Goal: Task Accomplishment & Management: Use online tool/utility

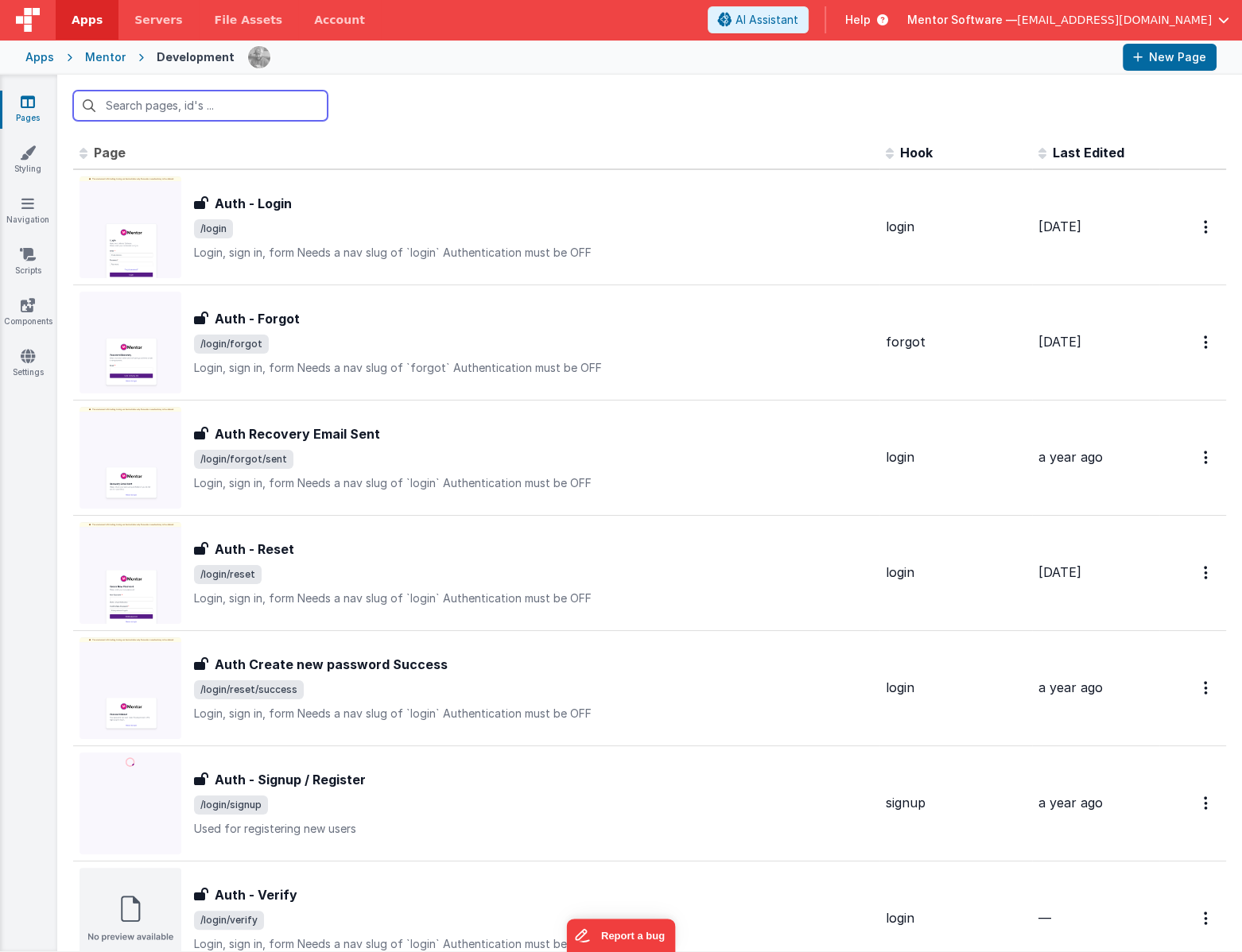
click at [244, 112] on input "text" at bounding box center [201, 105] width 255 height 30
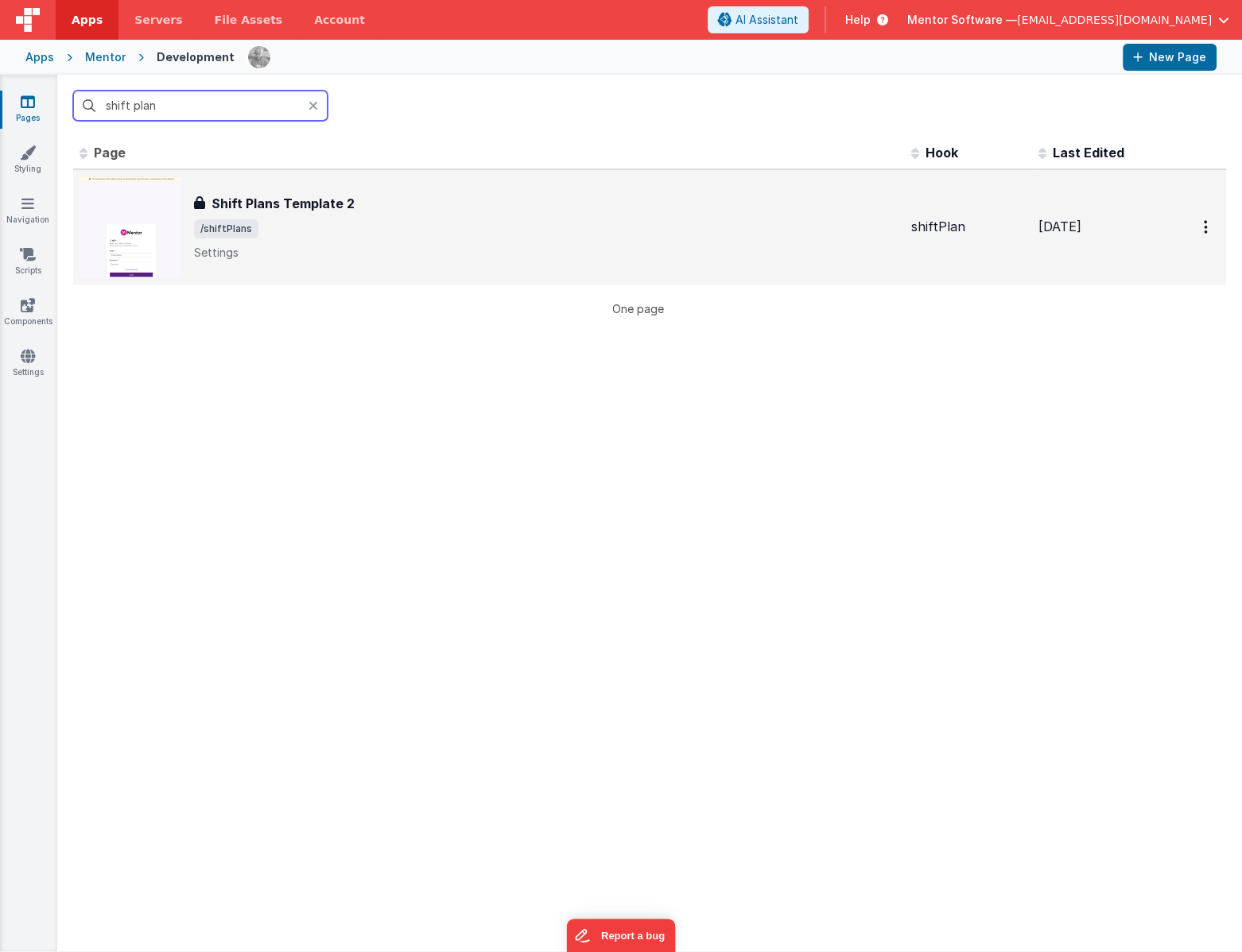
type input "shift plan"
click at [365, 214] on div "Shift Plans Template 2 Shift Plans Template 2 /shiftPlans Settings" at bounding box center [546, 227] width 704 height 67
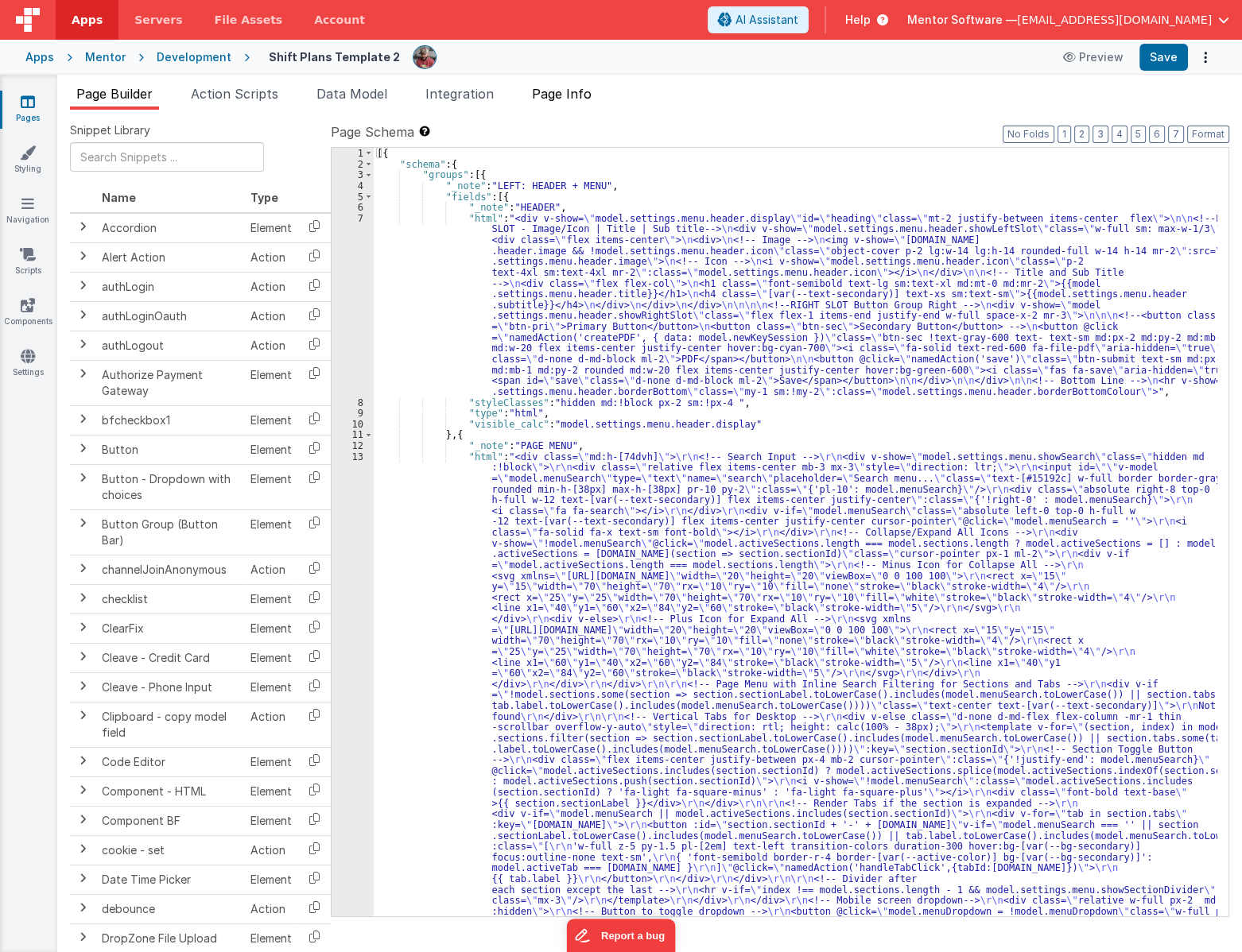
click at [557, 94] on span "Page Info" at bounding box center [562, 94] width 60 height 15
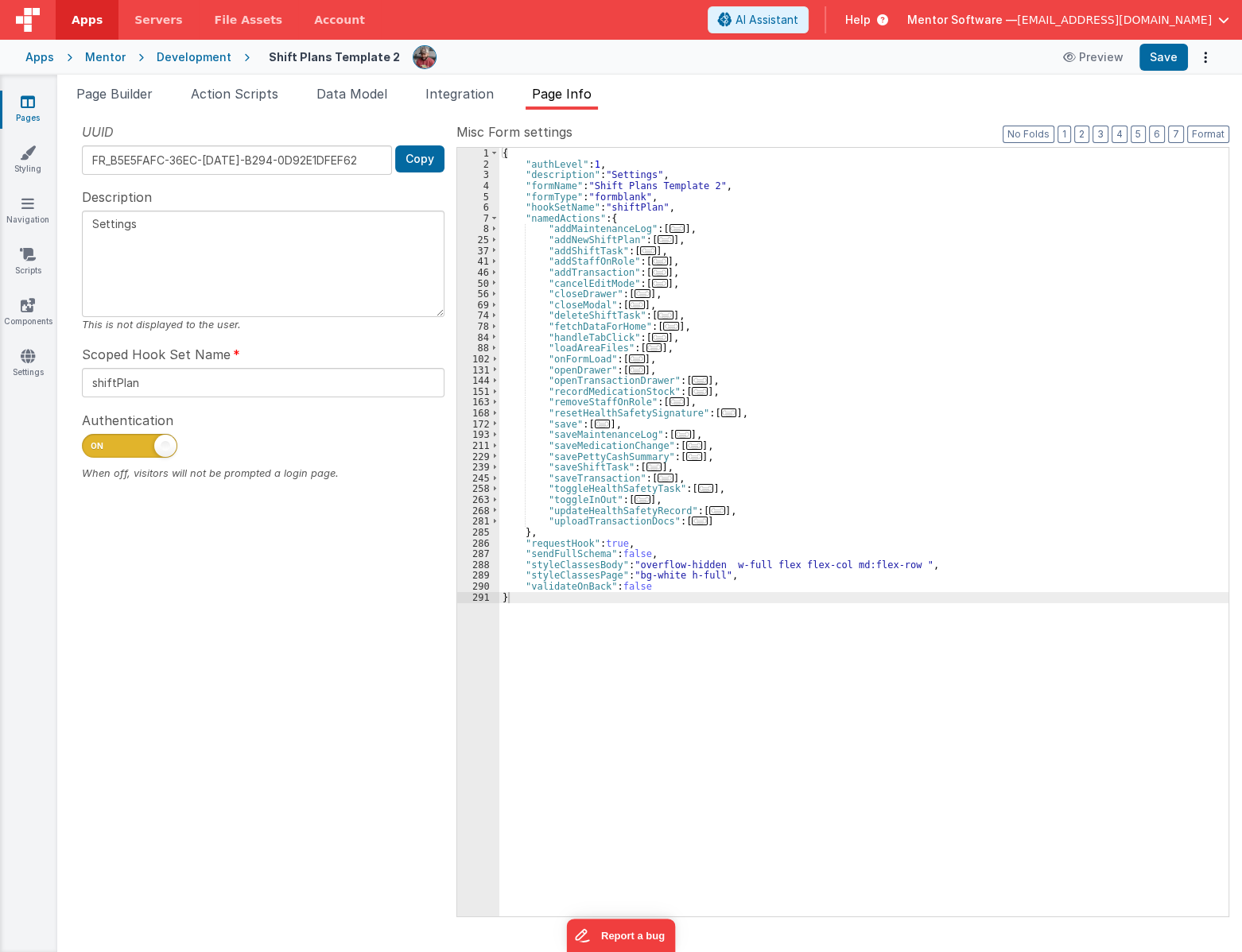
click at [692, 389] on span "..." at bounding box center [700, 391] width 15 height 9
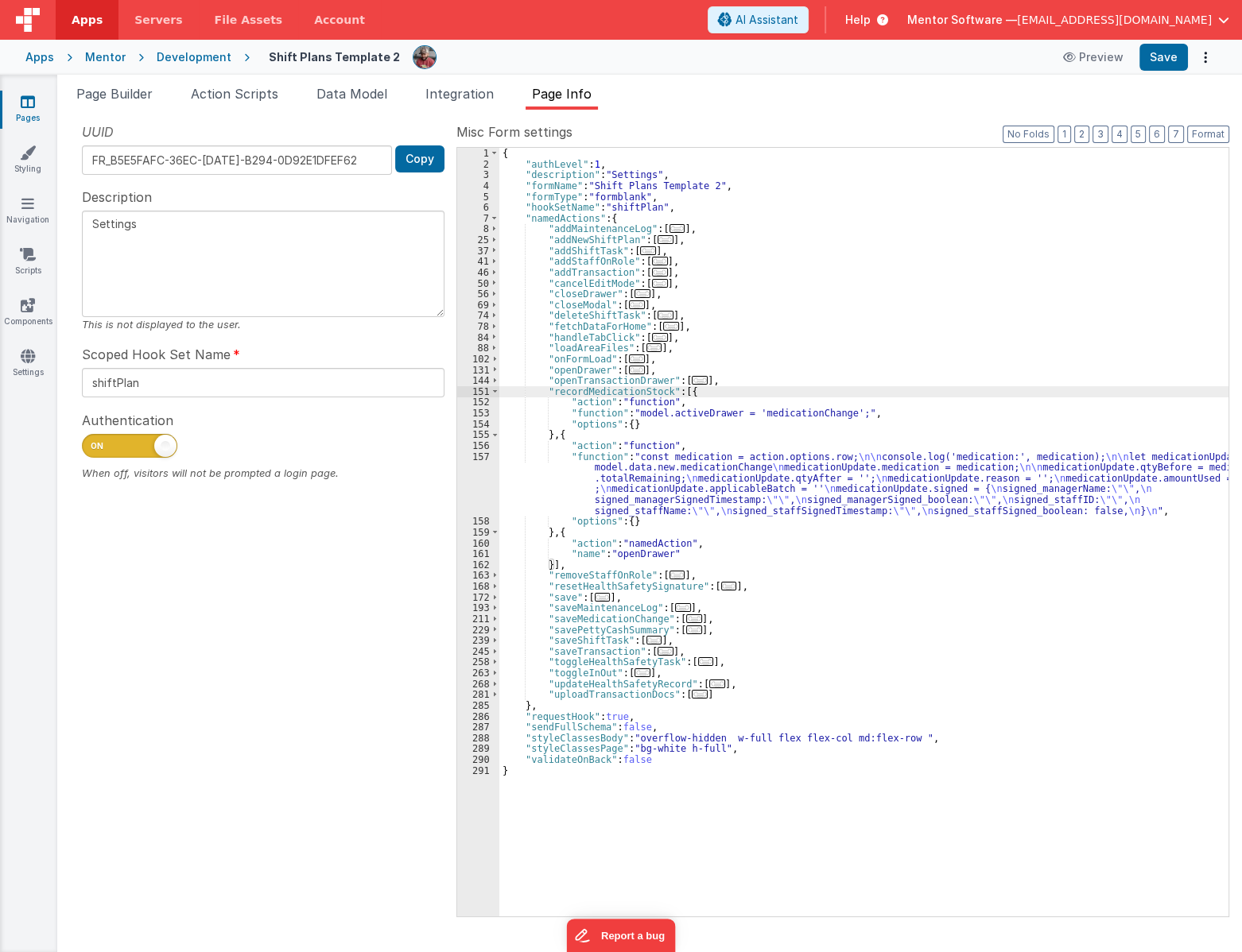
click at [626, 476] on div "{ "authLevel" : 1 , "description" : "Settings" , "formName" : "Shift Plans Temp…" at bounding box center [863, 542] width 729 height 790
click at [475, 485] on div "157" at bounding box center [479, 484] width 42 height 66
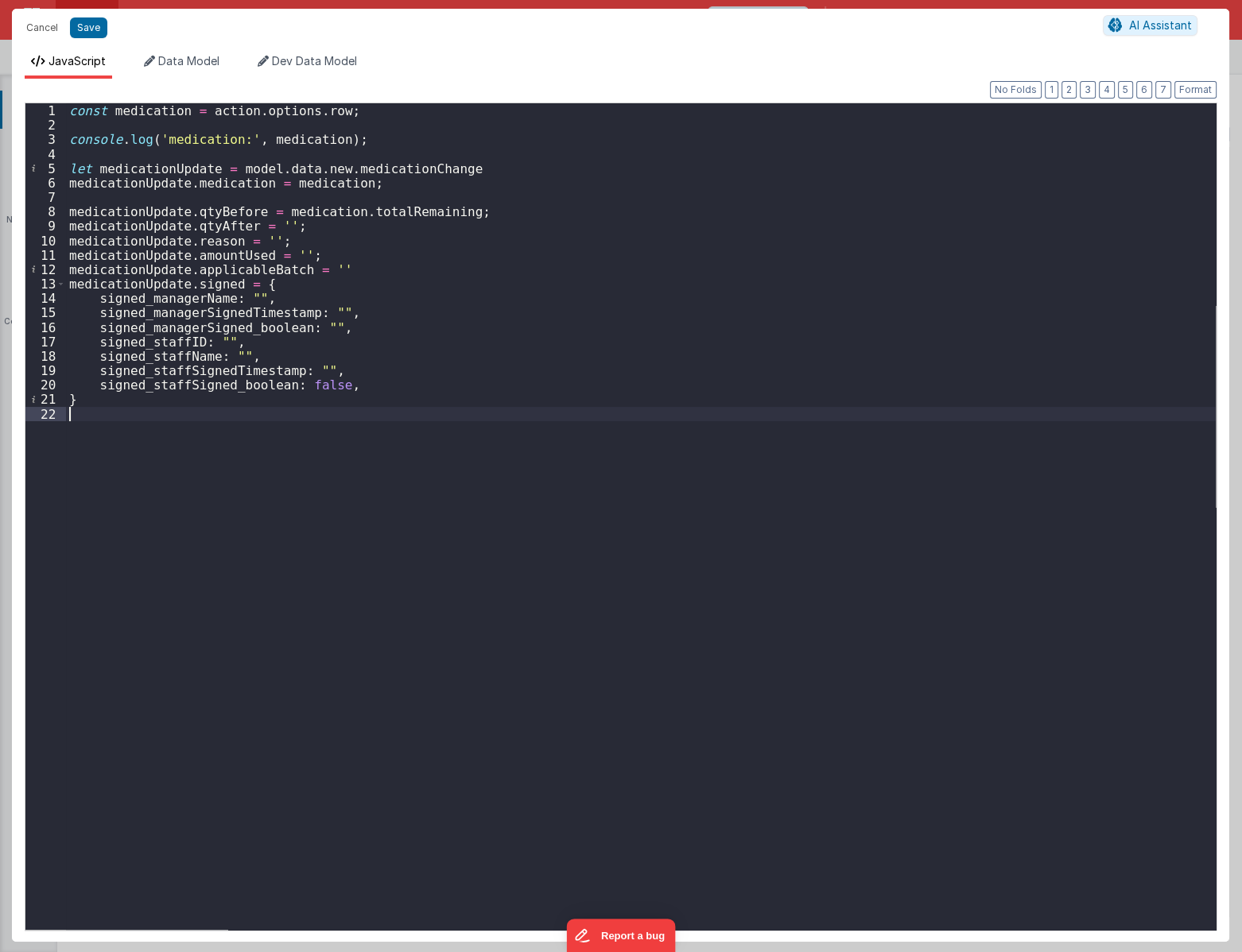
click at [586, 505] on div "const medication = action . options . row ; console . log ( 'medication:' , med…" at bounding box center [640, 530] width 1149 height 855
click at [47, 29] on button "Cancel" at bounding box center [41, 27] width 47 height 22
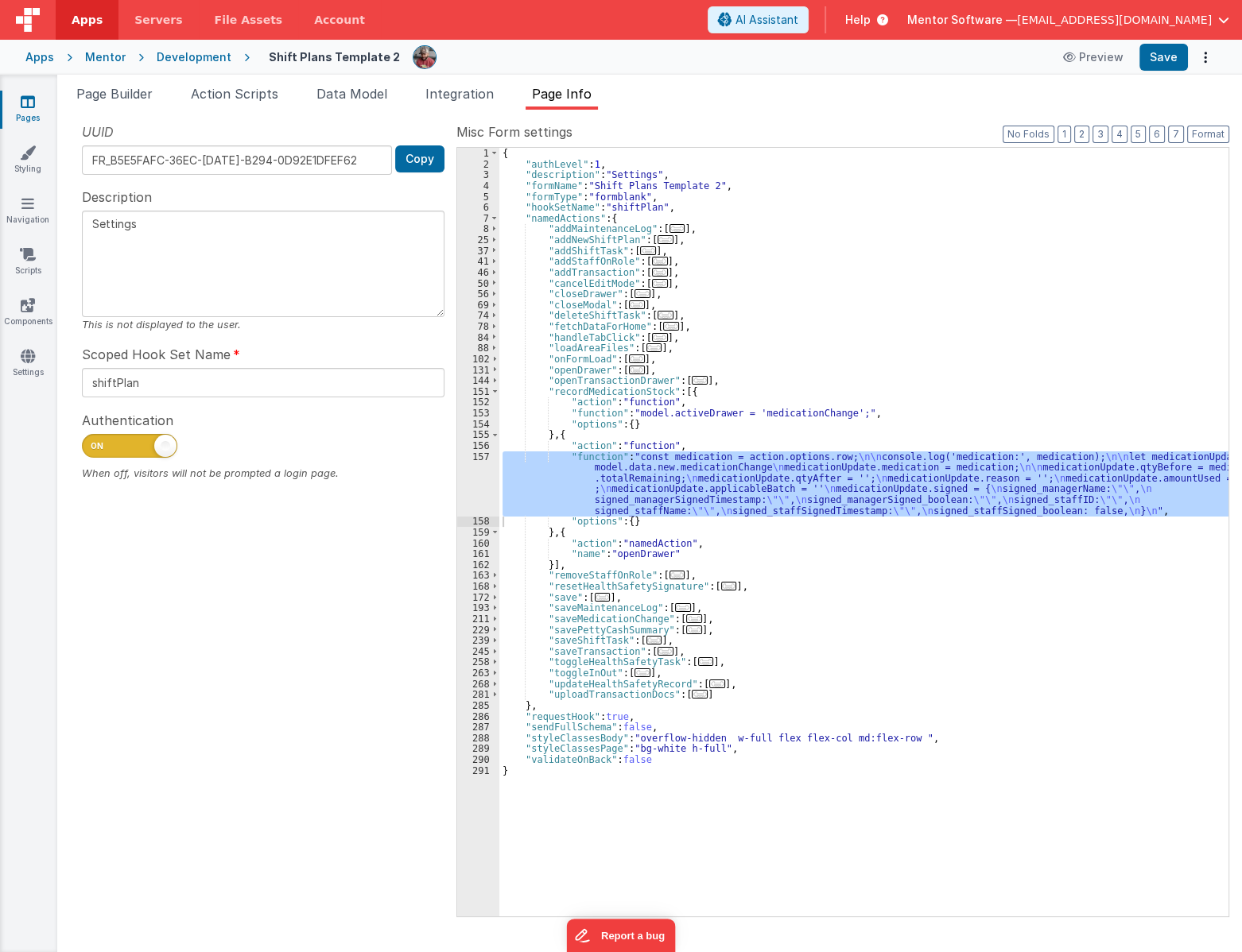
click at [628, 389] on div "{ "authLevel" : 1 , "description" : "Settings" , "formName" : "Shift Plans Temp…" at bounding box center [863, 542] width 729 height 790
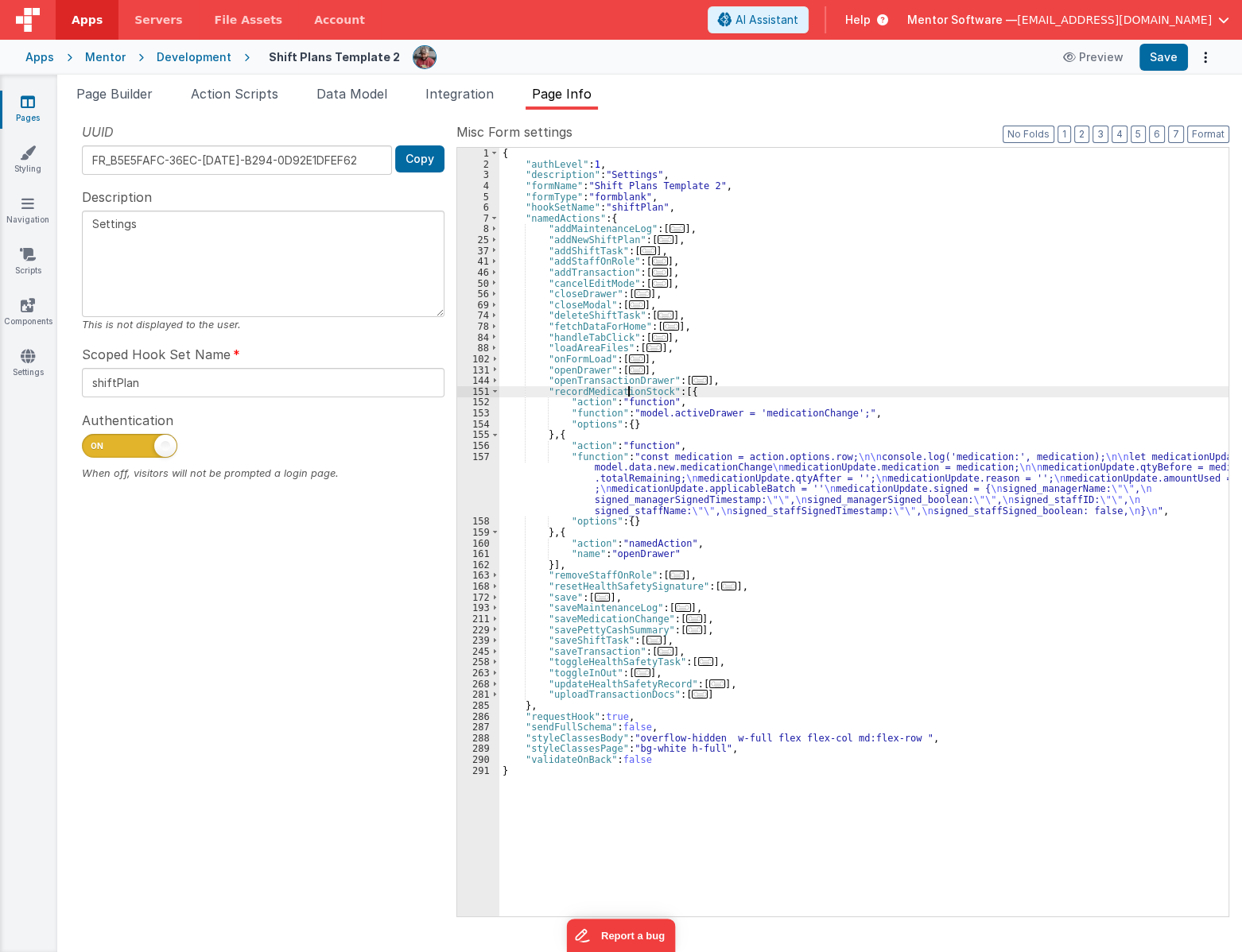
click at [628, 389] on div "{ "authLevel" : 1 , "description" : "Settings" , "formName" : "Shift Plans Temp…" at bounding box center [863, 542] width 729 height 790
click at [686, 618] on span "..." at bounding box center [694, 618] width 15 height 9
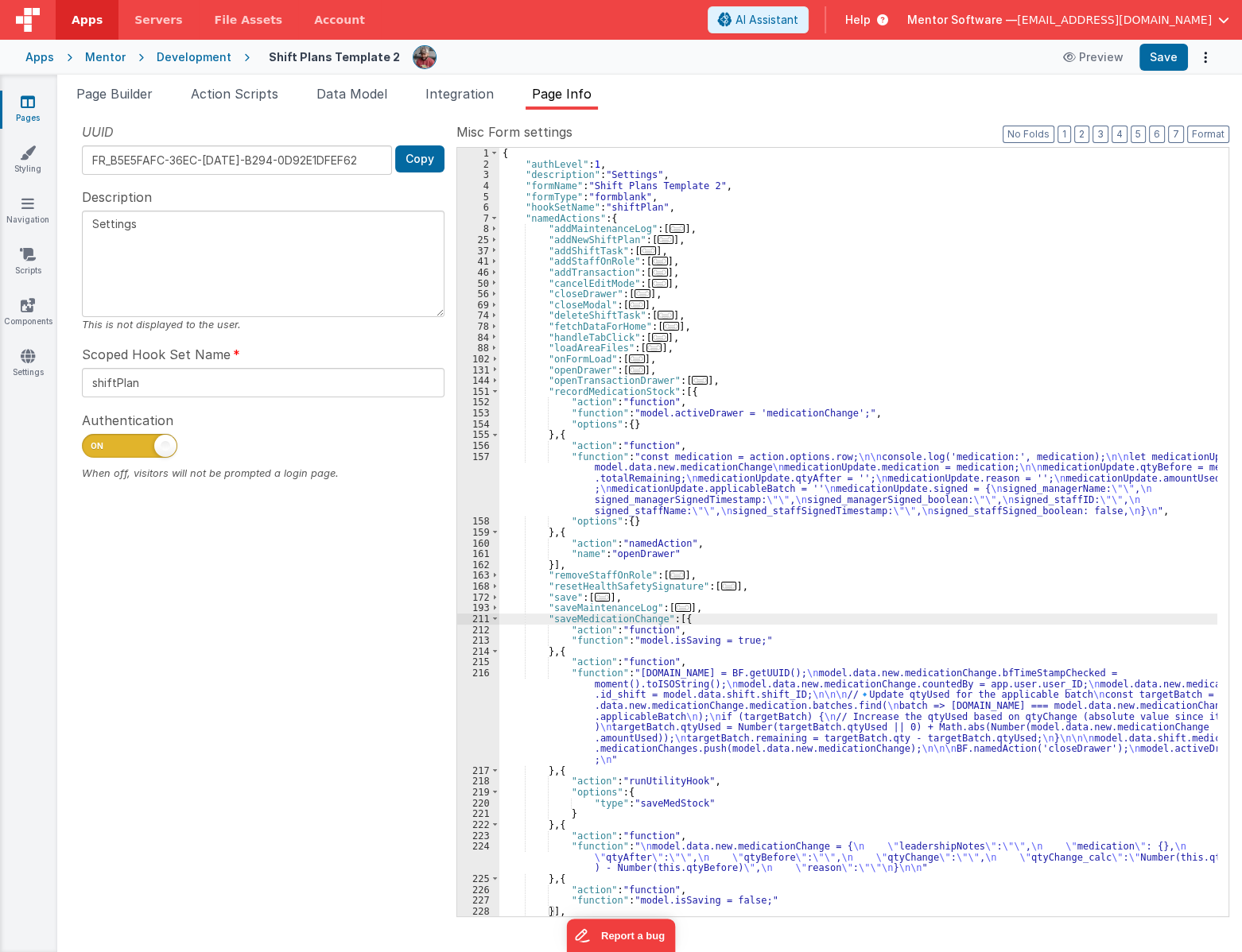
click at [603, 723] on div "{ "authLevel" : 1 , "description" : "Settings" , "formName" : "Shift Plans Temp…" at bounding box center [858, 542] width 718 height 790
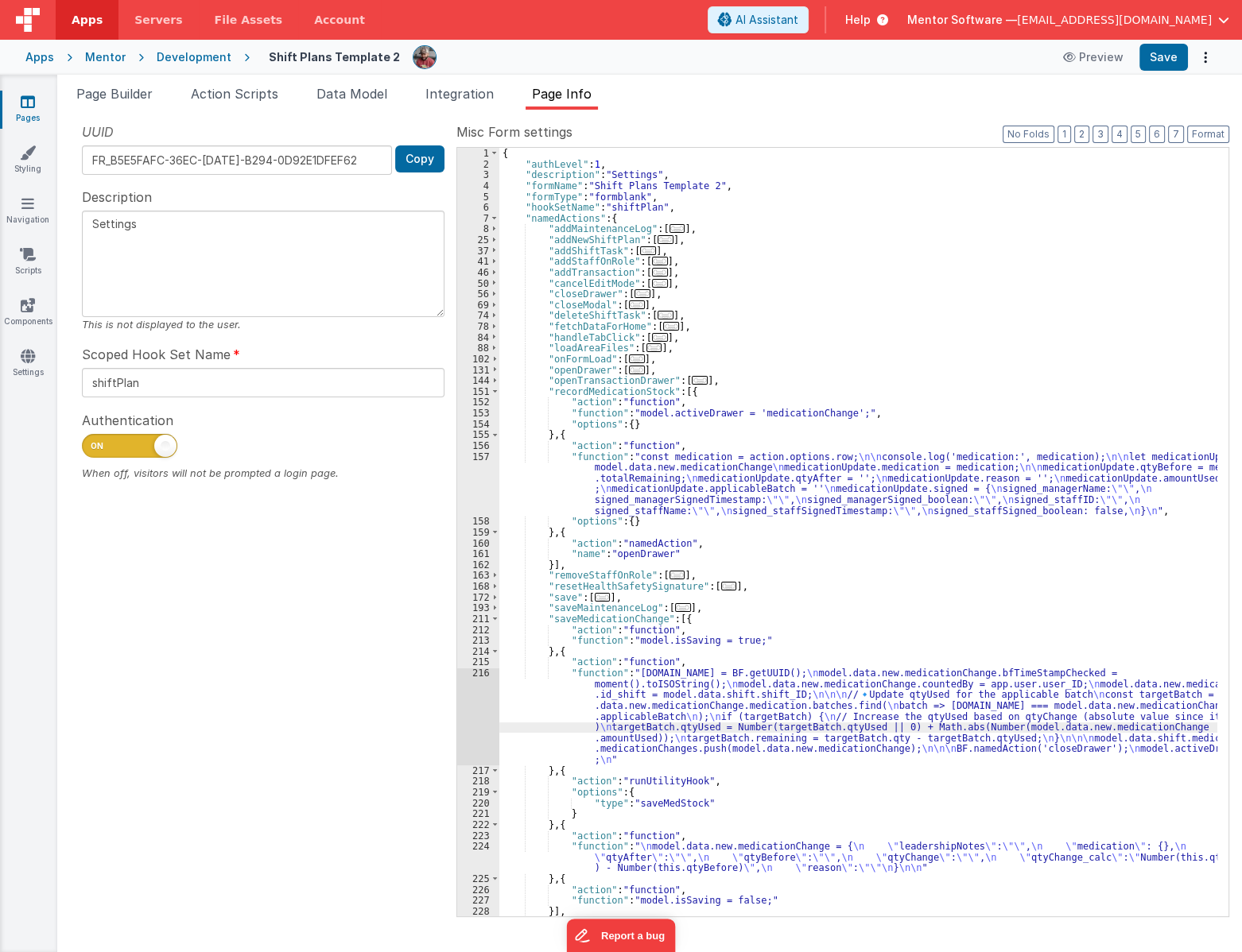
click at [468, 724] on div "216" at bounding box center [479, 716] width 42 height 97
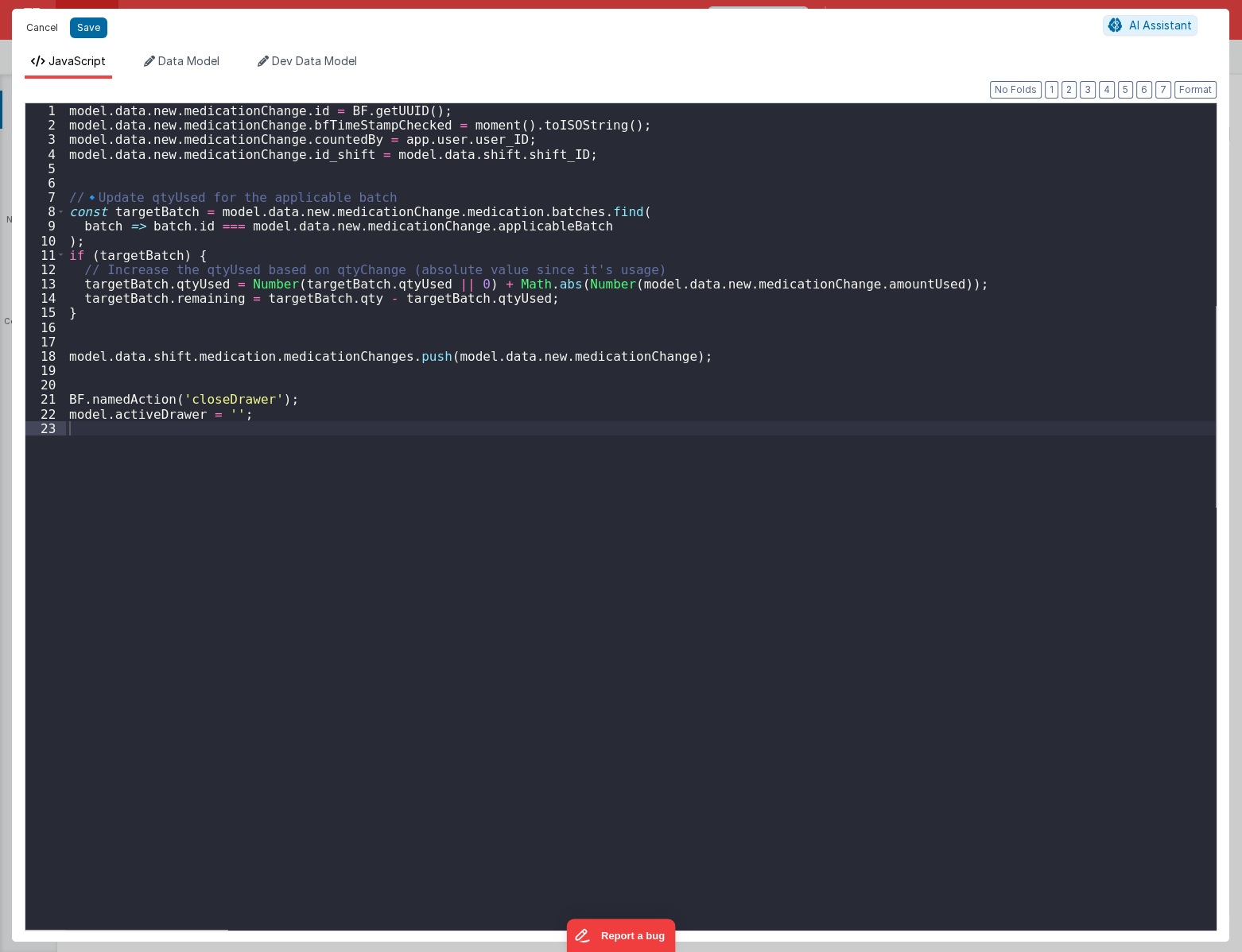
click at [42, 29] on button "Cancel" at bounding box center [41, 27] width 47 height 22
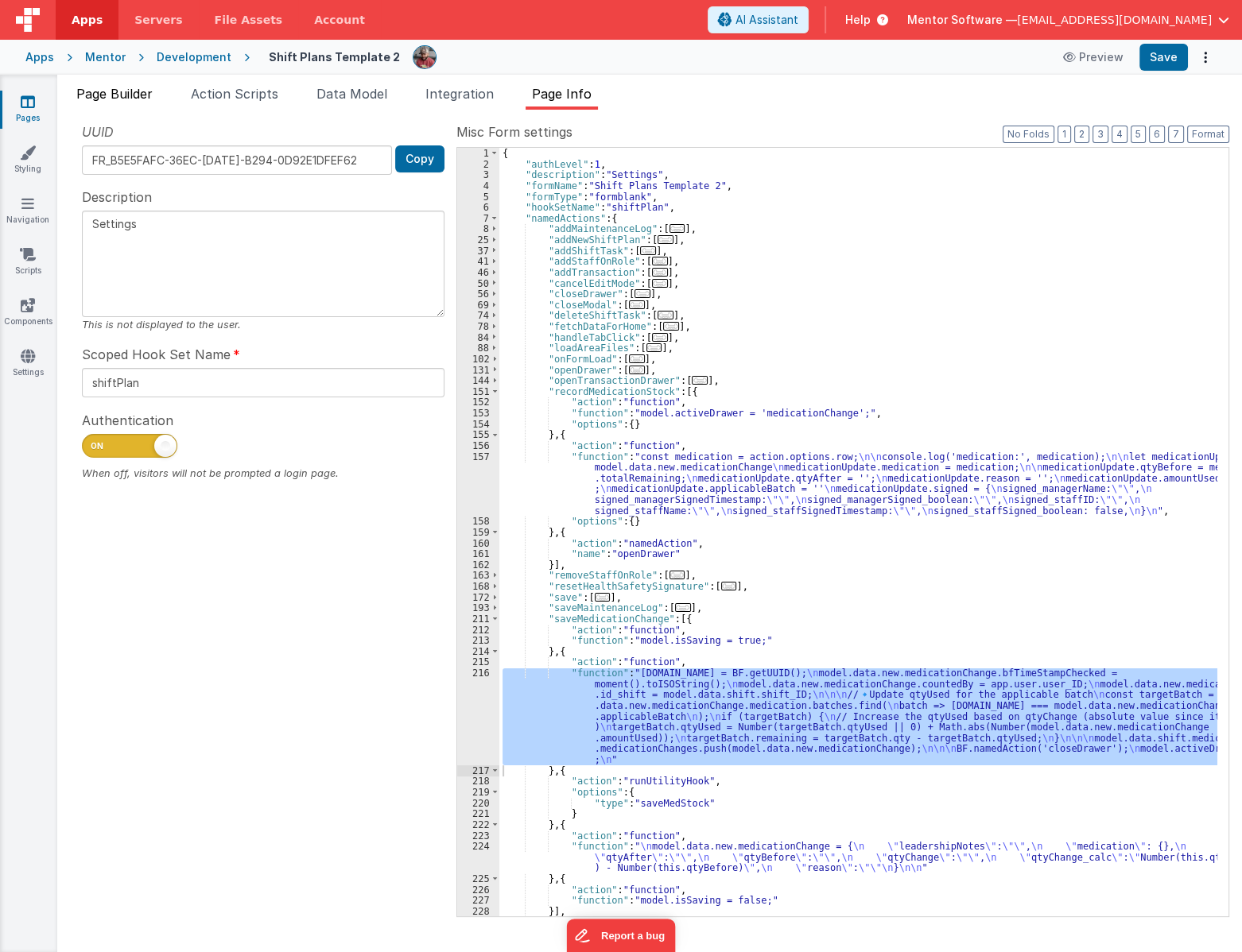
click at [136, 87] on span "Page Builder" at bounding box center [114, 94] width 76 height 15
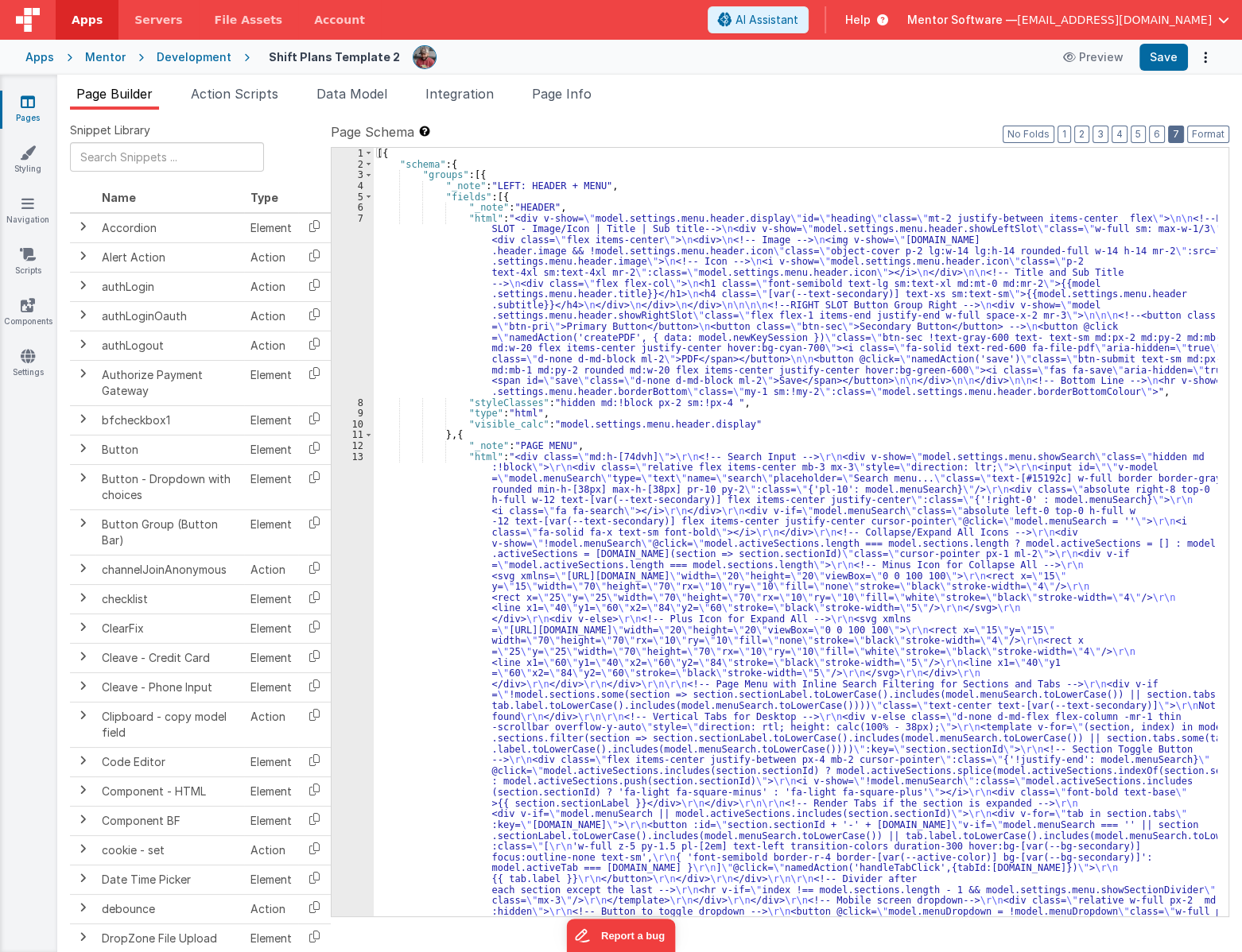
click at [1181, 136] on button "7" at bounding box center [1175, 134] width 15 height 17
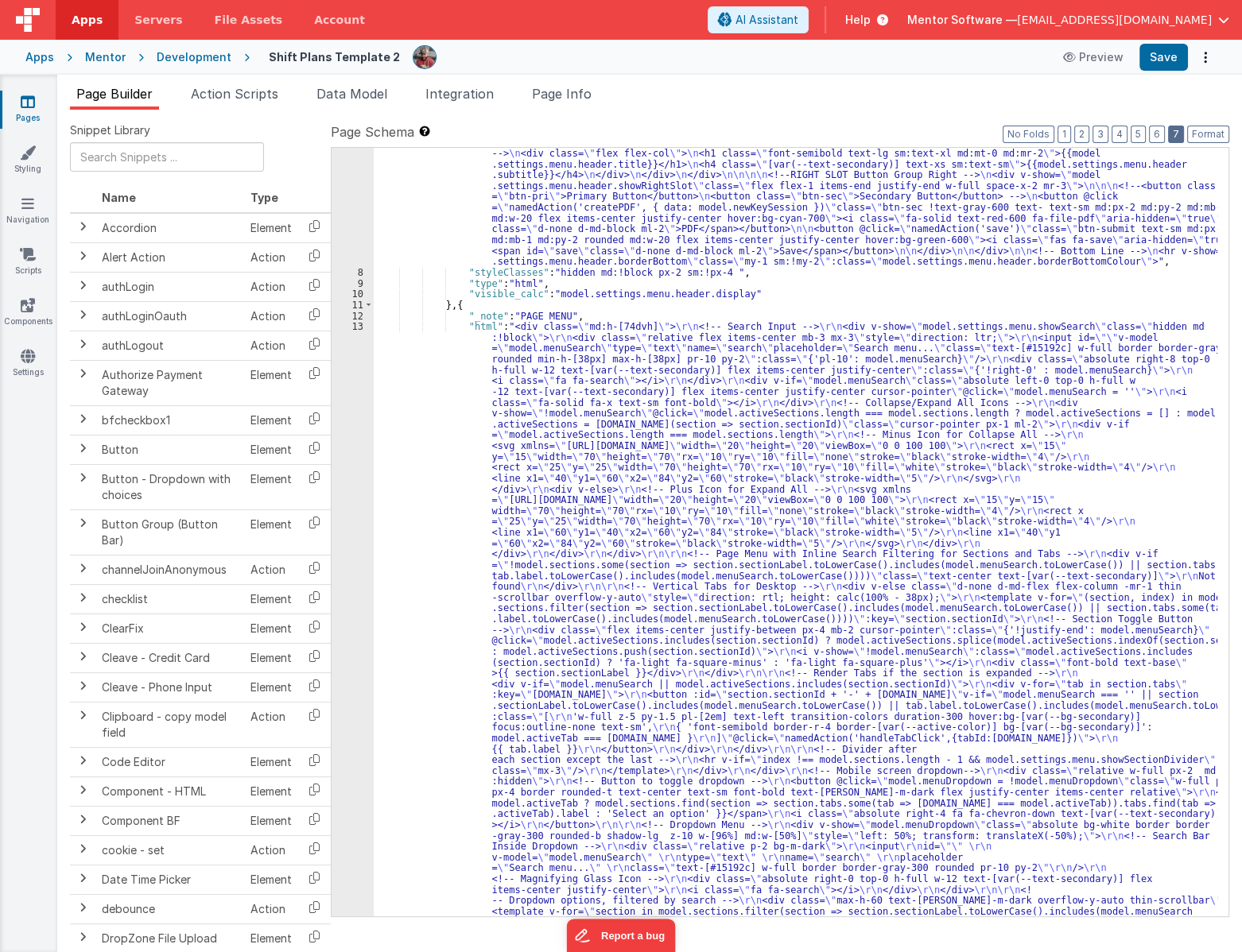
scroll to position [4010, 0]
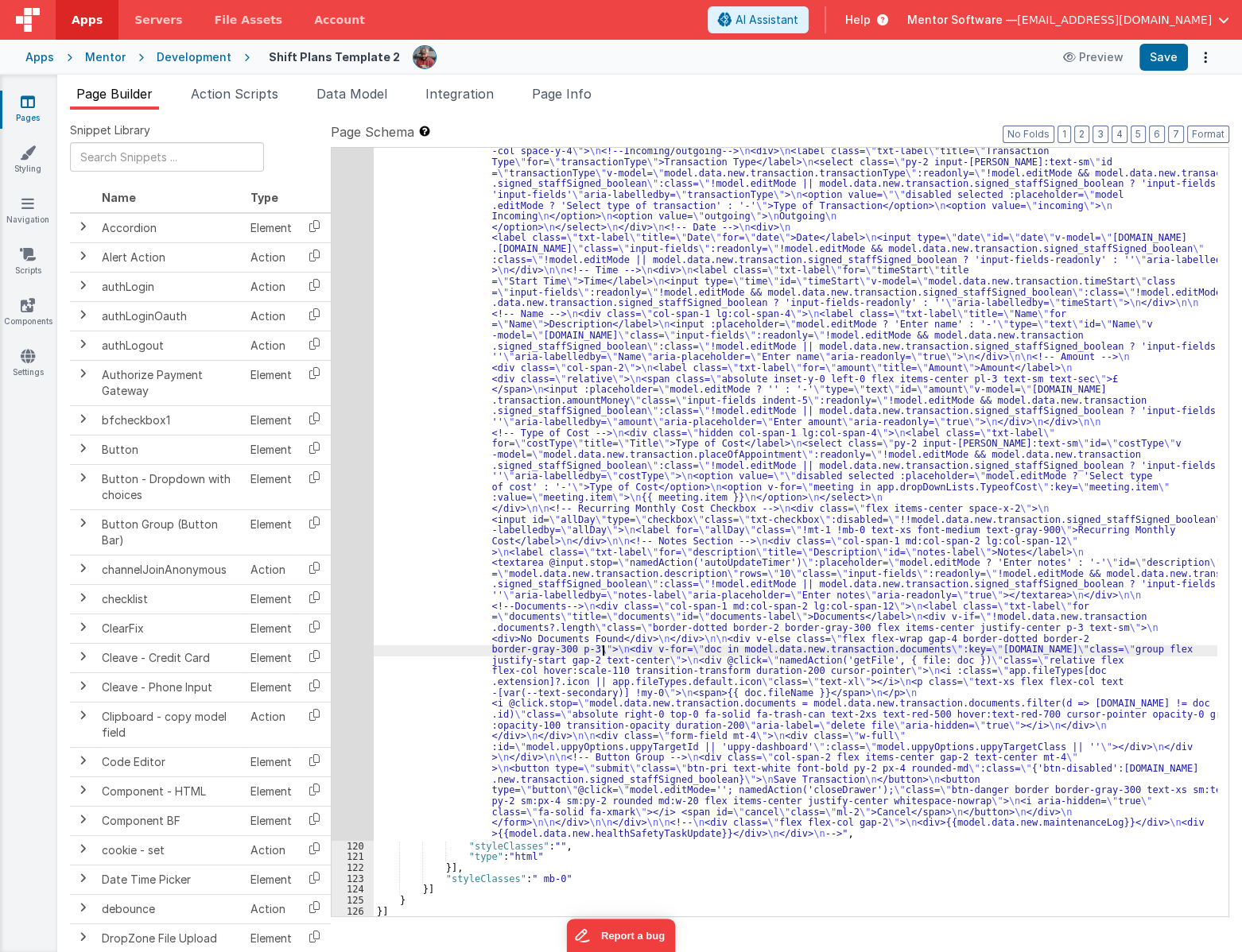
click at [602, 650] on div ""html" : "<div id= \" info-drawer \" class= \" fixed top-0 right-0 z-40 h-scree…" at bounding box center [795, 92] width 843 height 3055
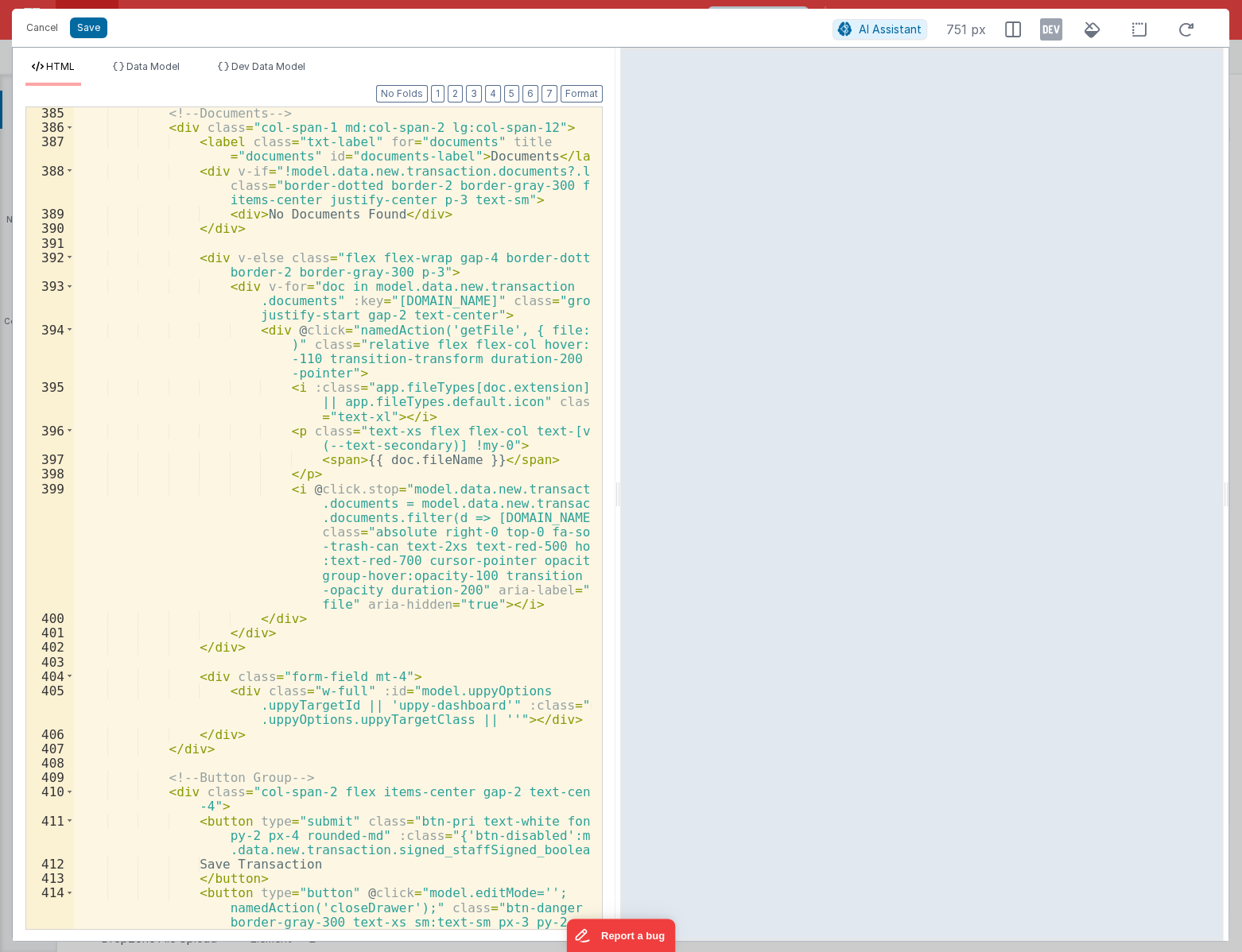
scroll to position [9059, 0]
click at [38, 21] on button "Cancel" at bounding box center [41, 27] width 47 height 22
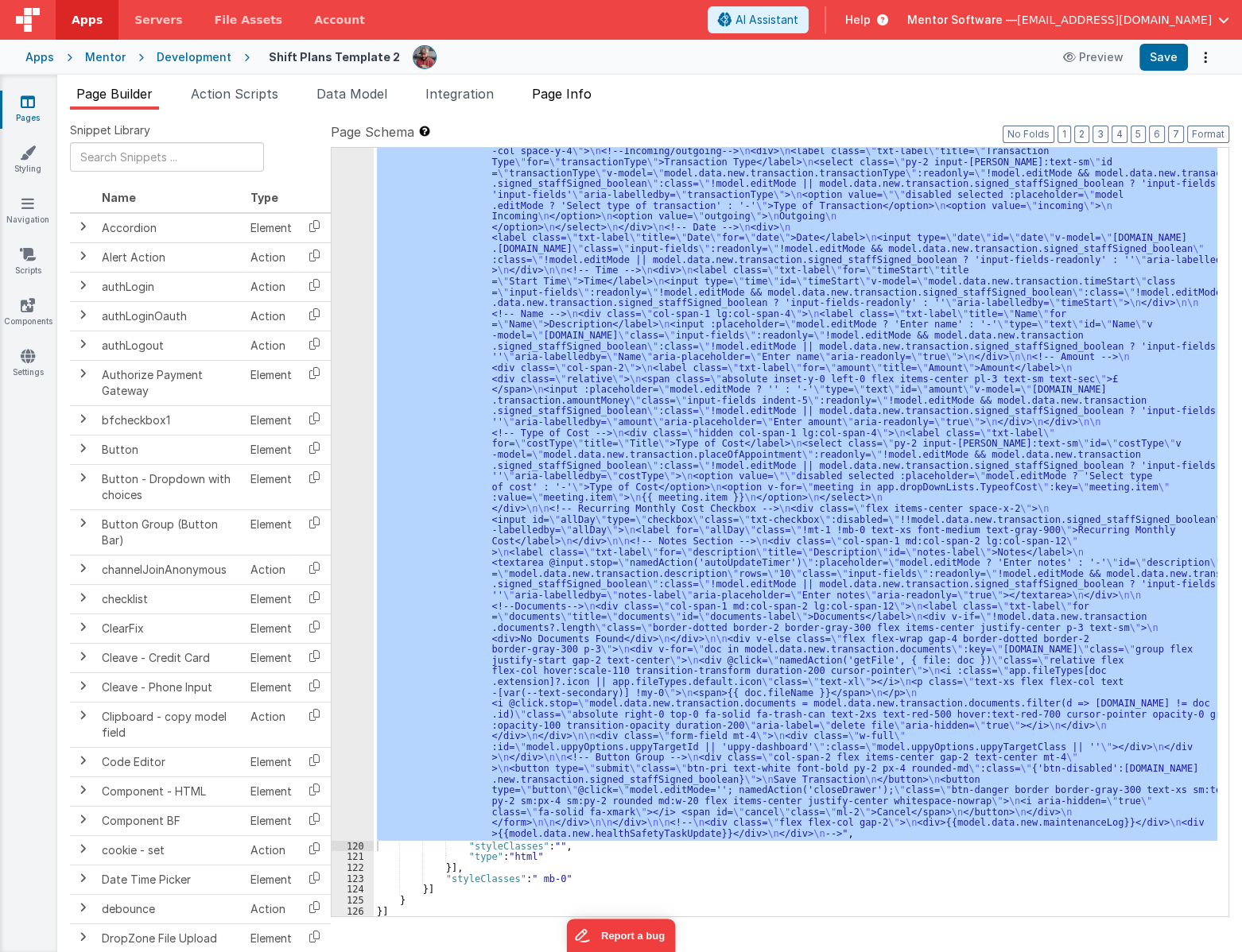
click at [597, 100] on li "Page Info" at bounding box center [562, 96] width 72 height 25
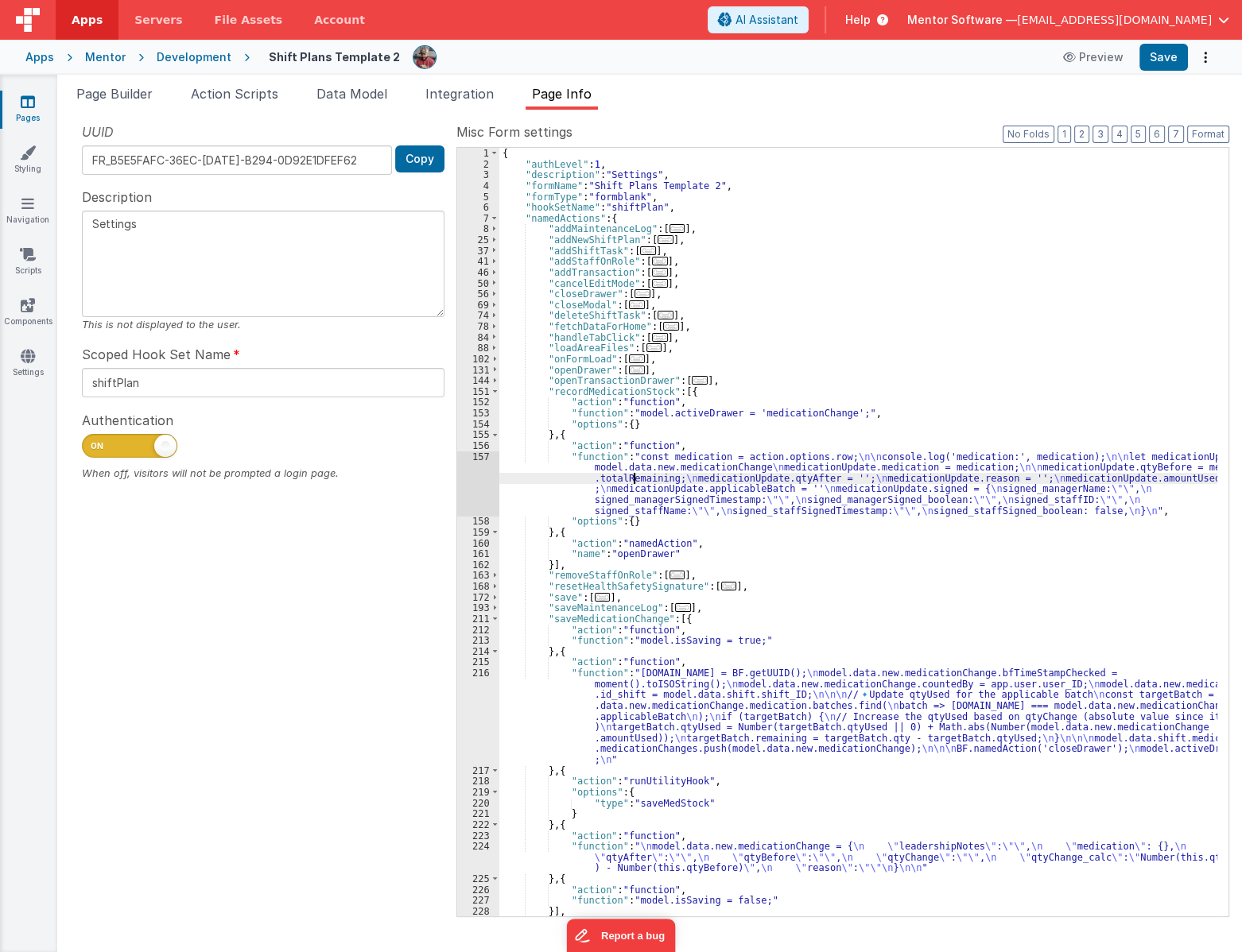
click at [633, 478] on div "{ "authLevel" : 1 , "description" : "Settings" , "formName" : "Shift Plans Temp…" at bounding box center [858, 542] width 718 height 790
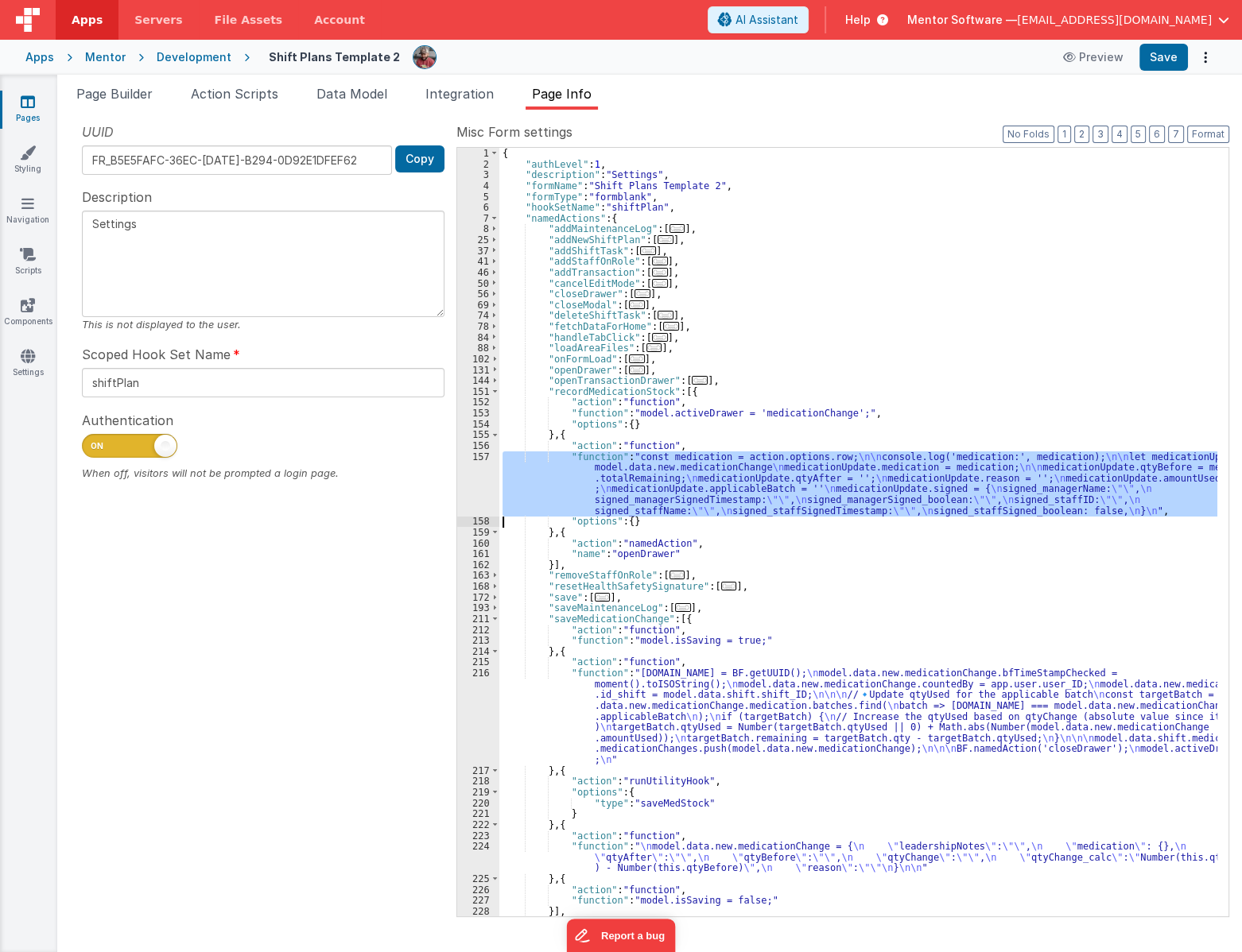
click at [477, 499] on div "157" at bounding box center [479, 484] width 42 height 66
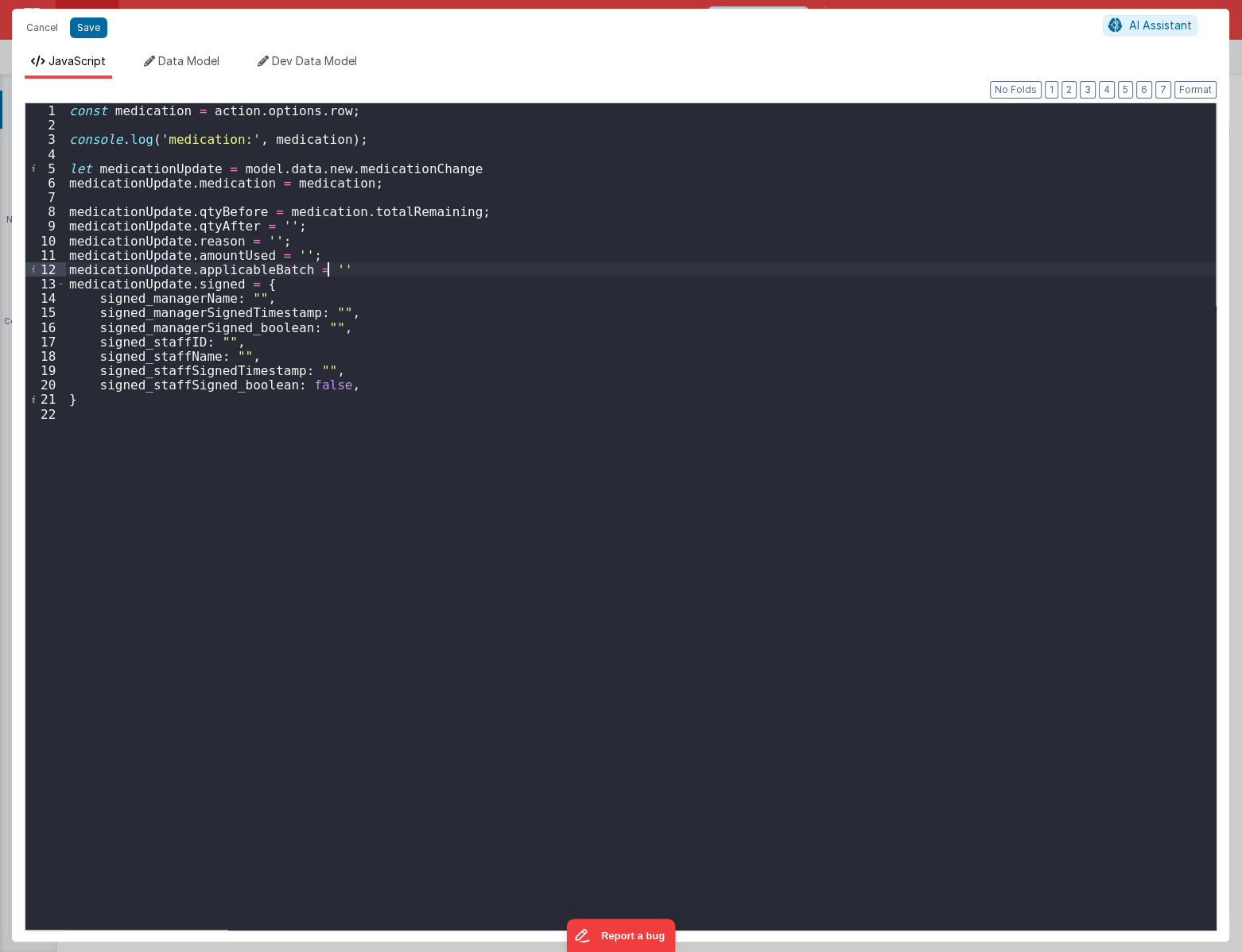
click at [342, 274] on div "const medication = action . options . row ; console . log ( 'medication:' , med…" at bounding box center [640, 530] width 1149 height 855
click at [310, 250] on div "const medication = action . options . row ; console . log ( 'medication:' , med…" at bounding box center [640, 530] width 1149 height 855
click at [343, 269] on div "const medication = action . options . row ; console . log ( 'medication:' , med…" at bounding box center [640, 530] width 1149 height 855
click at [230, 278] on div "const medication = action . options . row ; console . log ( 'medication:' , med…" at bounding box center [640, 530] width 1149 height 855
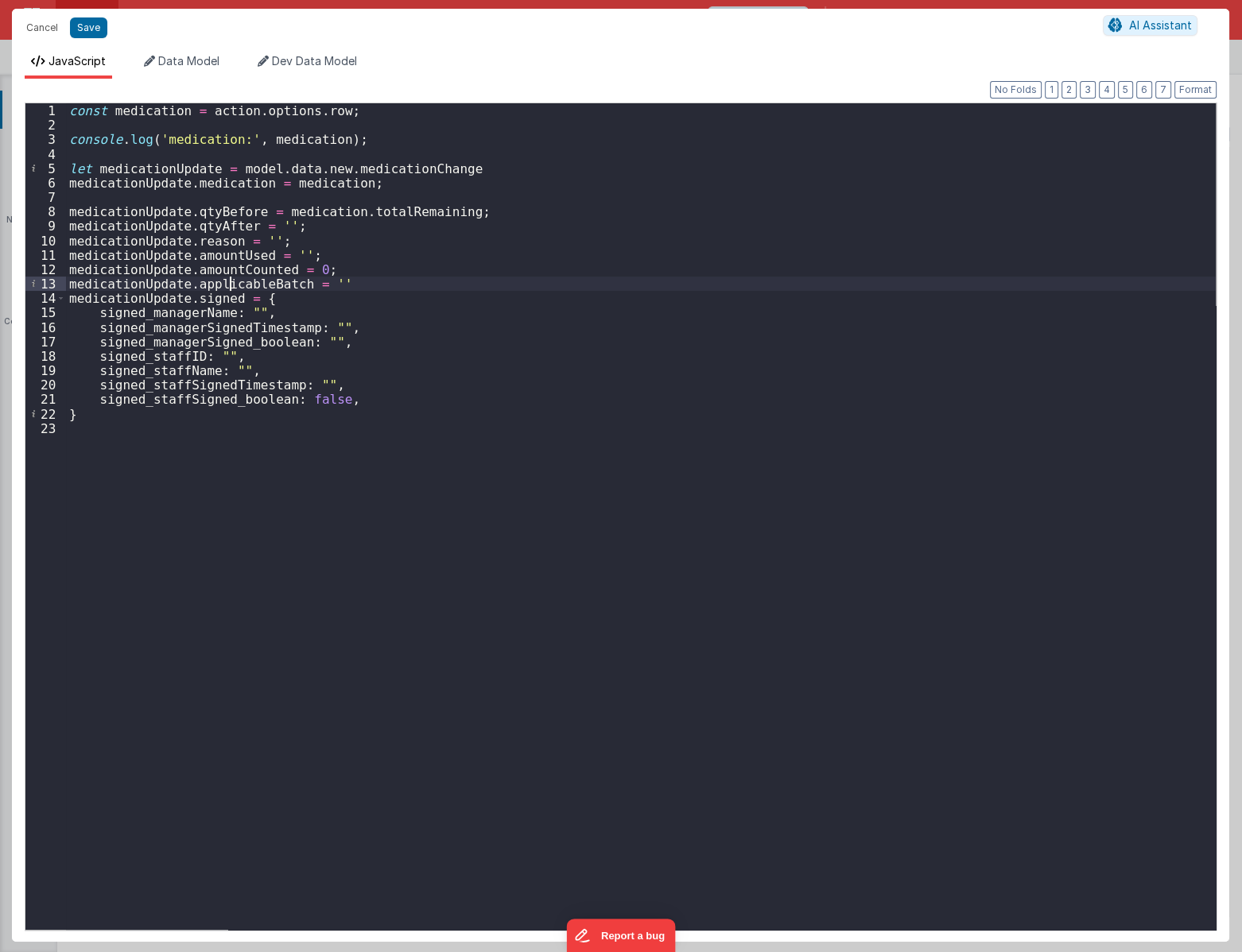
click at [230, 278] on div "const medication = action . options . row ; console . log ( 'medication:' , med…" at bounding box center [640, 530] width 1149 height 855
click at [237, 268] on div "const medication = action . options . row ; console . log ( 'medication:' , med…" at bounding box center [640, 530] width 1149 height 855
click at [349, 265] on div "const medication = action . options . row ; console . log ( 'medication:' , med…" at bounding box center [640, 530] width 1149 height 855
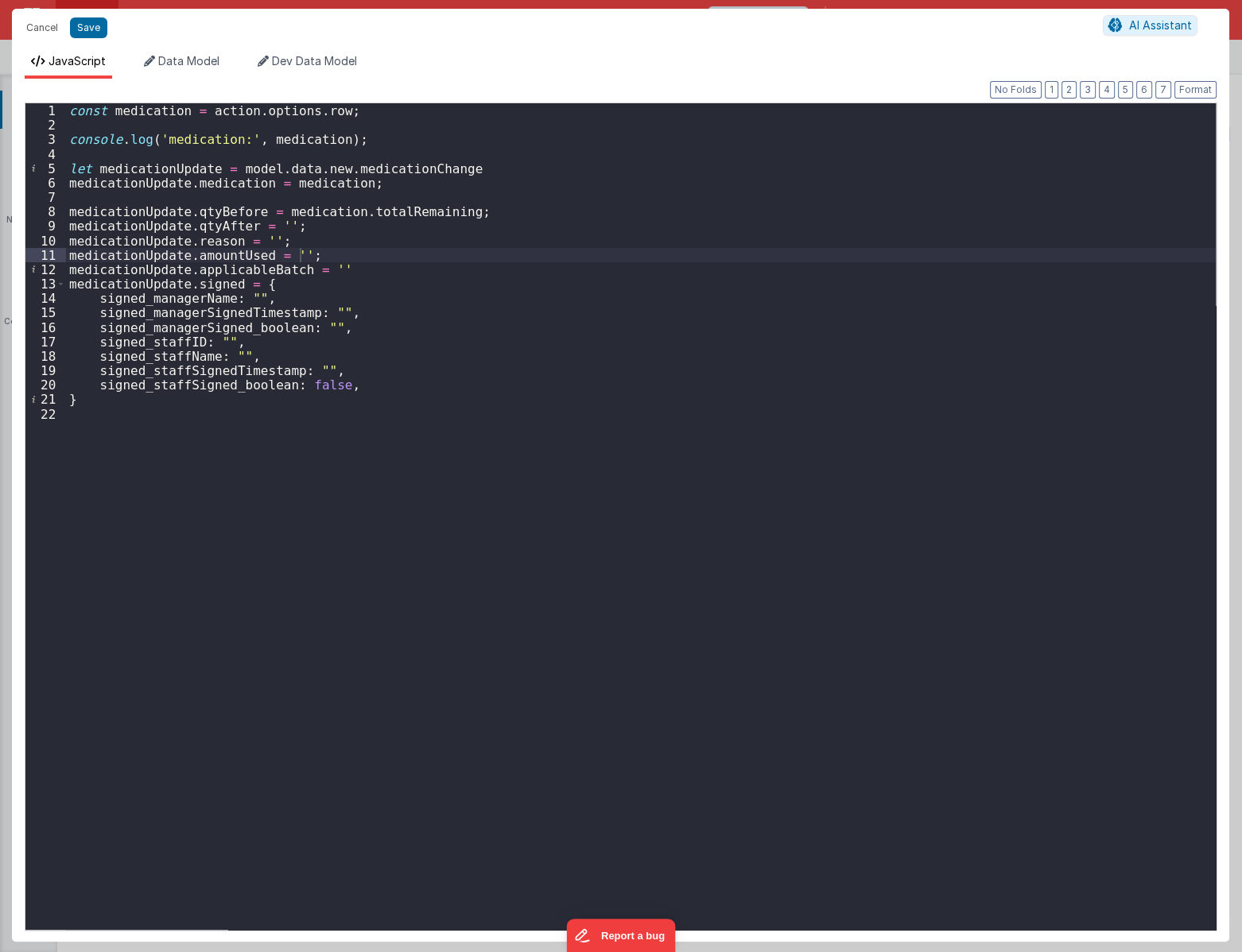
click at [970, 482] on div "const medication = action . options . row ; console . log ( 'medication:' , med…" at bounding box center [640, 530] width 1149 height 855
click at [45, 26] on button "Cancel" at bounding box center [41, 27] width 47 height 22
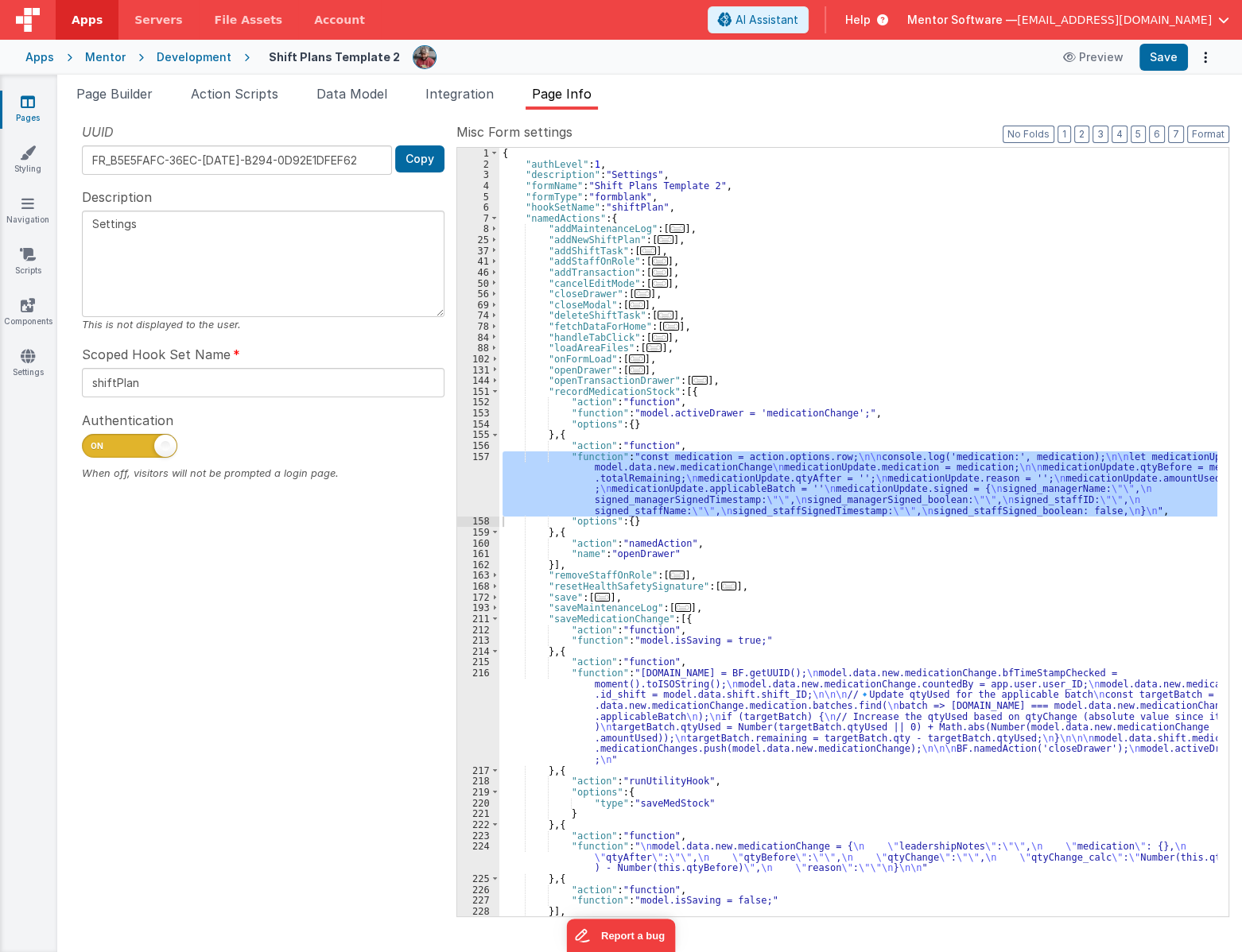
scroll to position [42, 0]
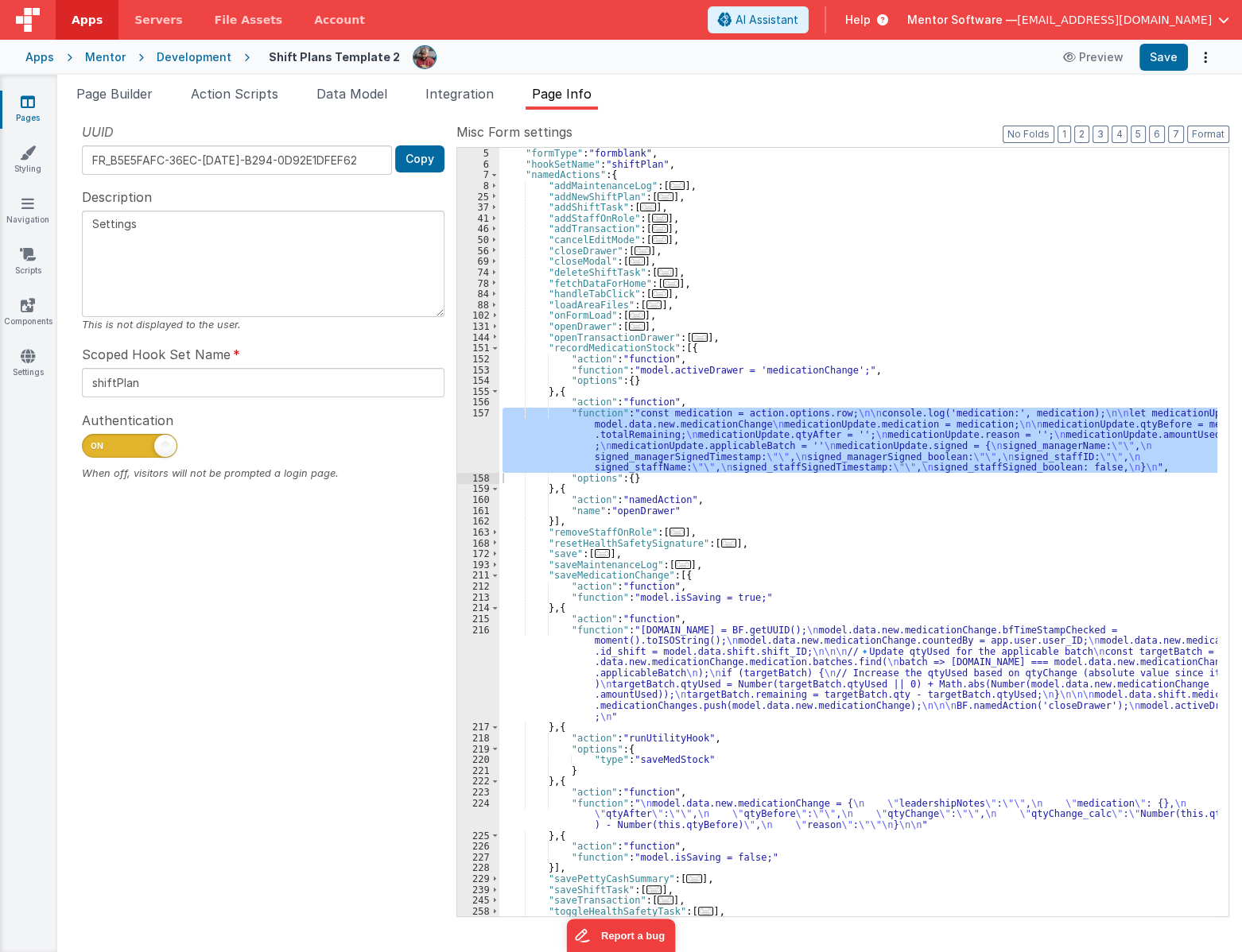
click at [622, 670] on div ""formName" : "Shift Plans Template 2" , "formType" : "formblank" , "hookSetName…" at bounding box center [858, 531] width 718 height 790
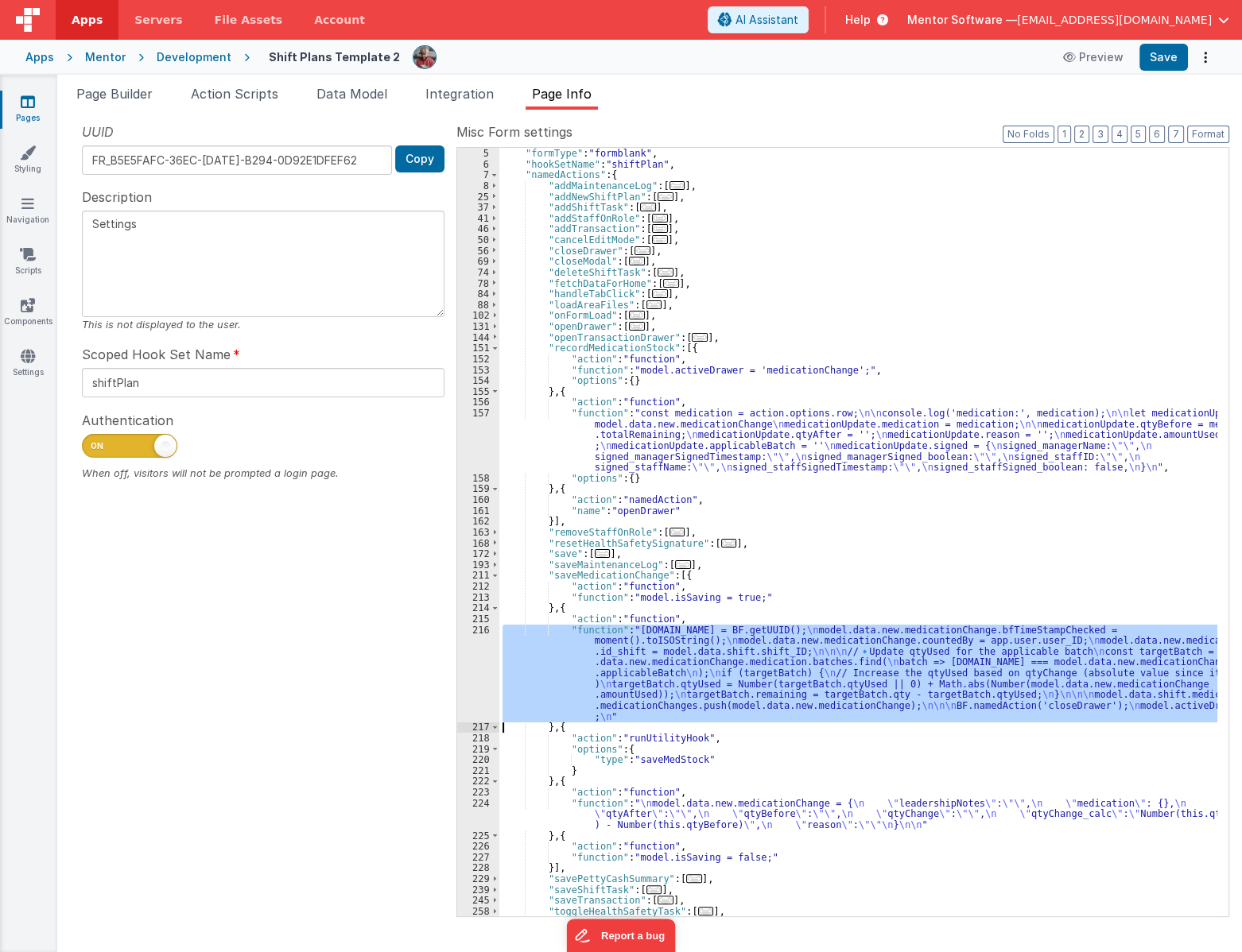
click at [486, 670] on div "216" at bounding box center [479, 673] width 42 height 97
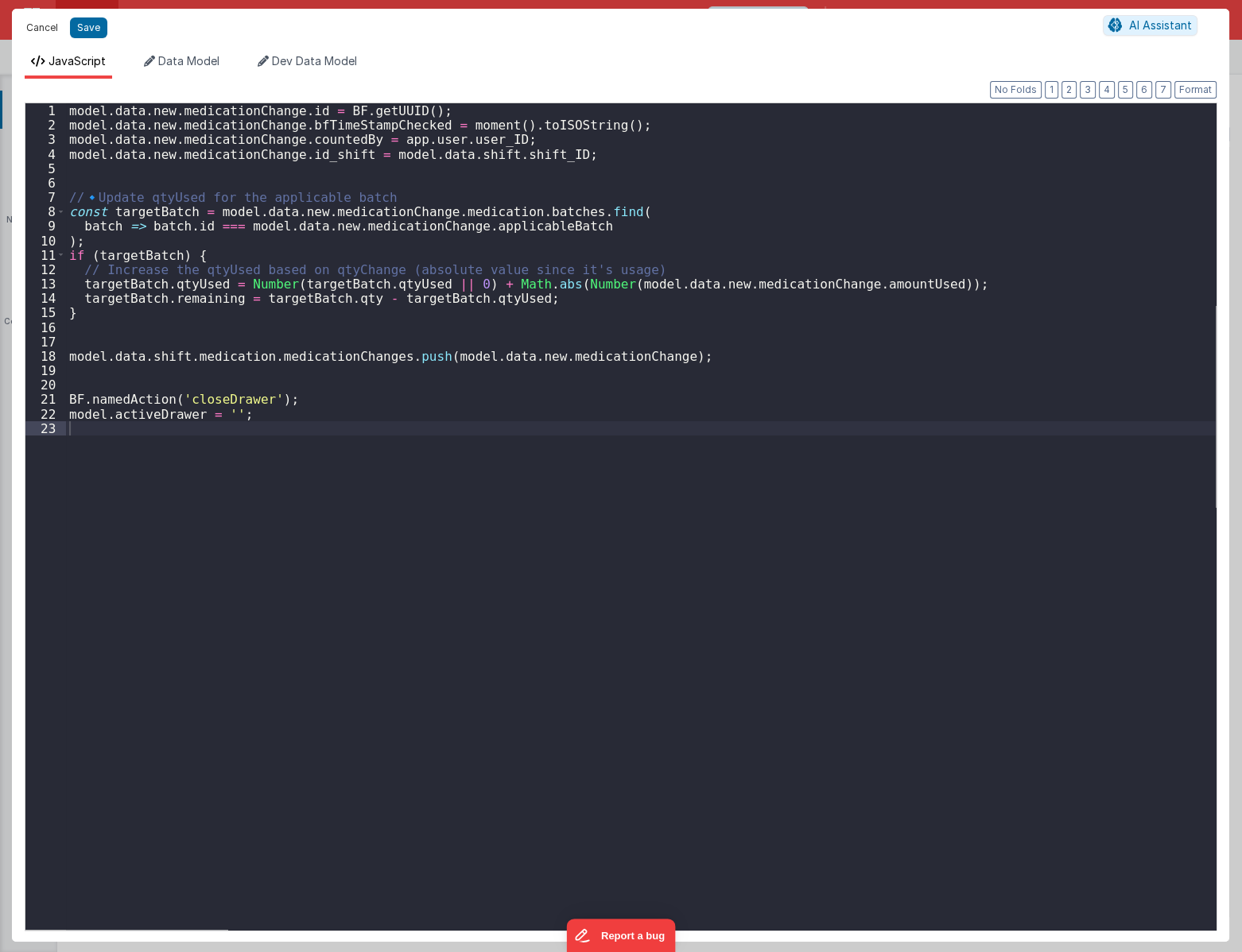
drag, startPoint x: 39, startPoint y: 30, endPoint x: 115, endPoint y: 68, distance: 85.0
click at [39, 30] on button "Cancel" at bounding box center [41, 27] width 47 height 22
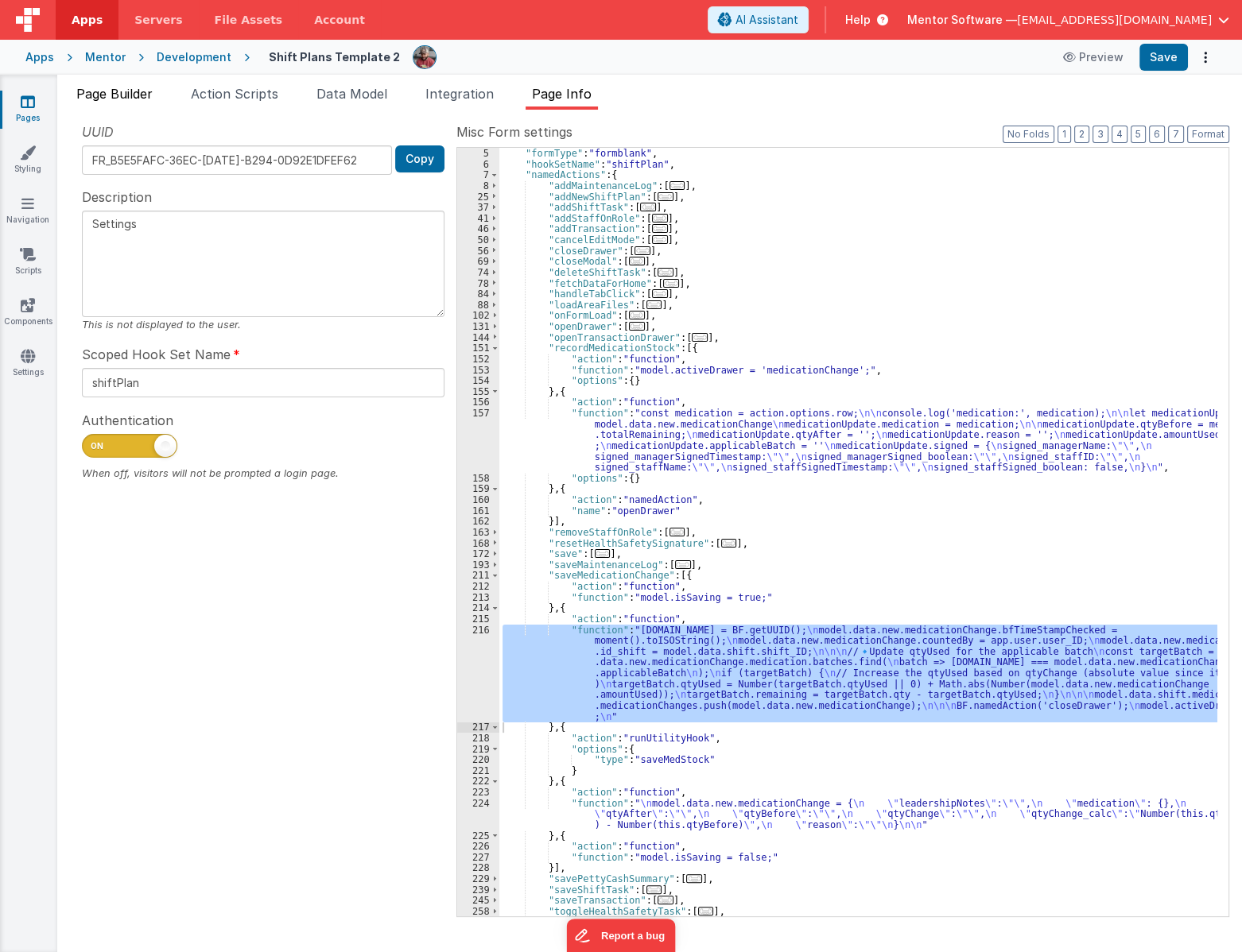
click at [129, 101] on li "Page Builder" at bounding box center [114, 96] width 89 height 25
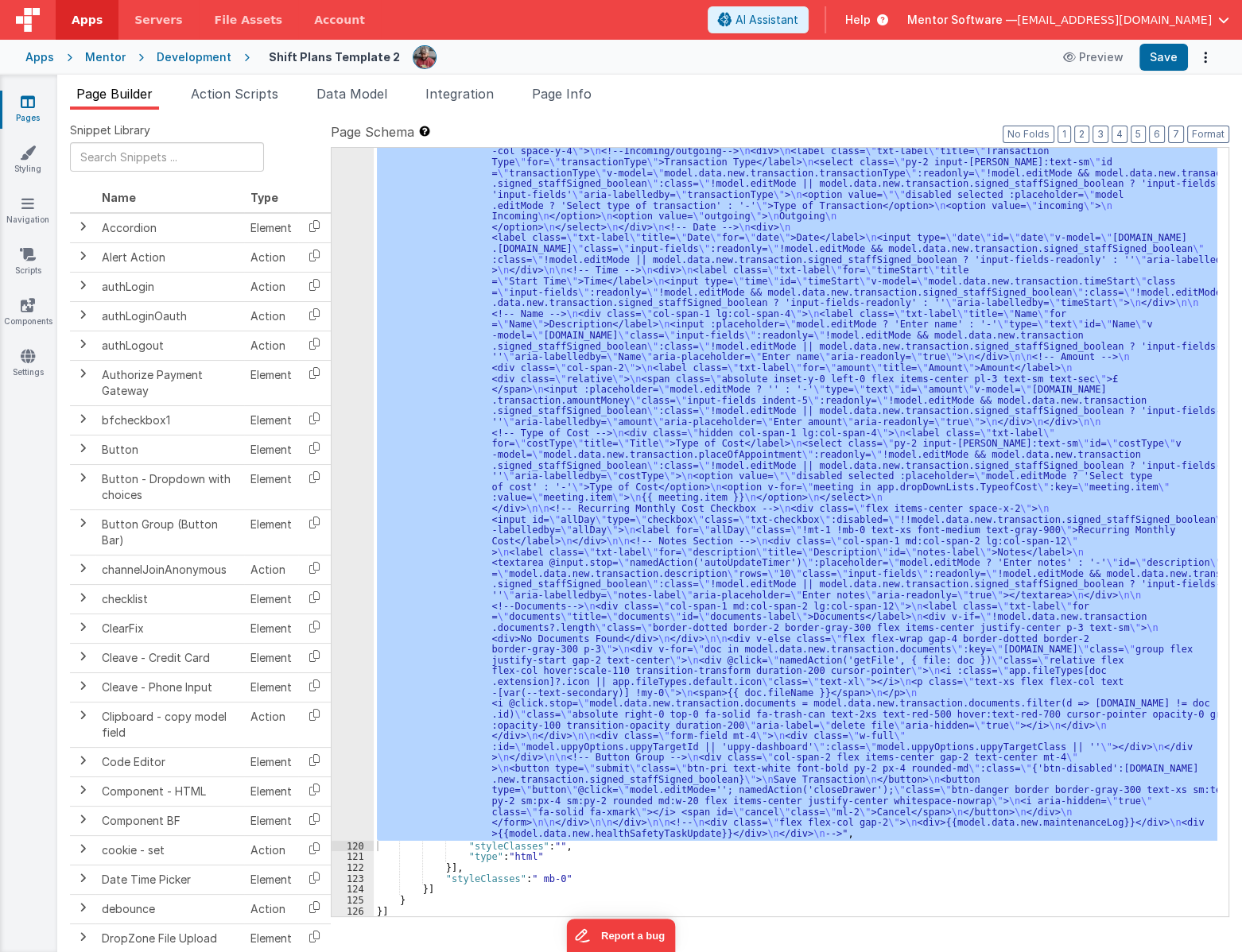
click at [535, 551] on div ""html" : "<div id= \" info-drawer \" class= \" fixed top-0 right-0 z-40 h-scree…" at bounding box center [795, 531] width 843 height 769
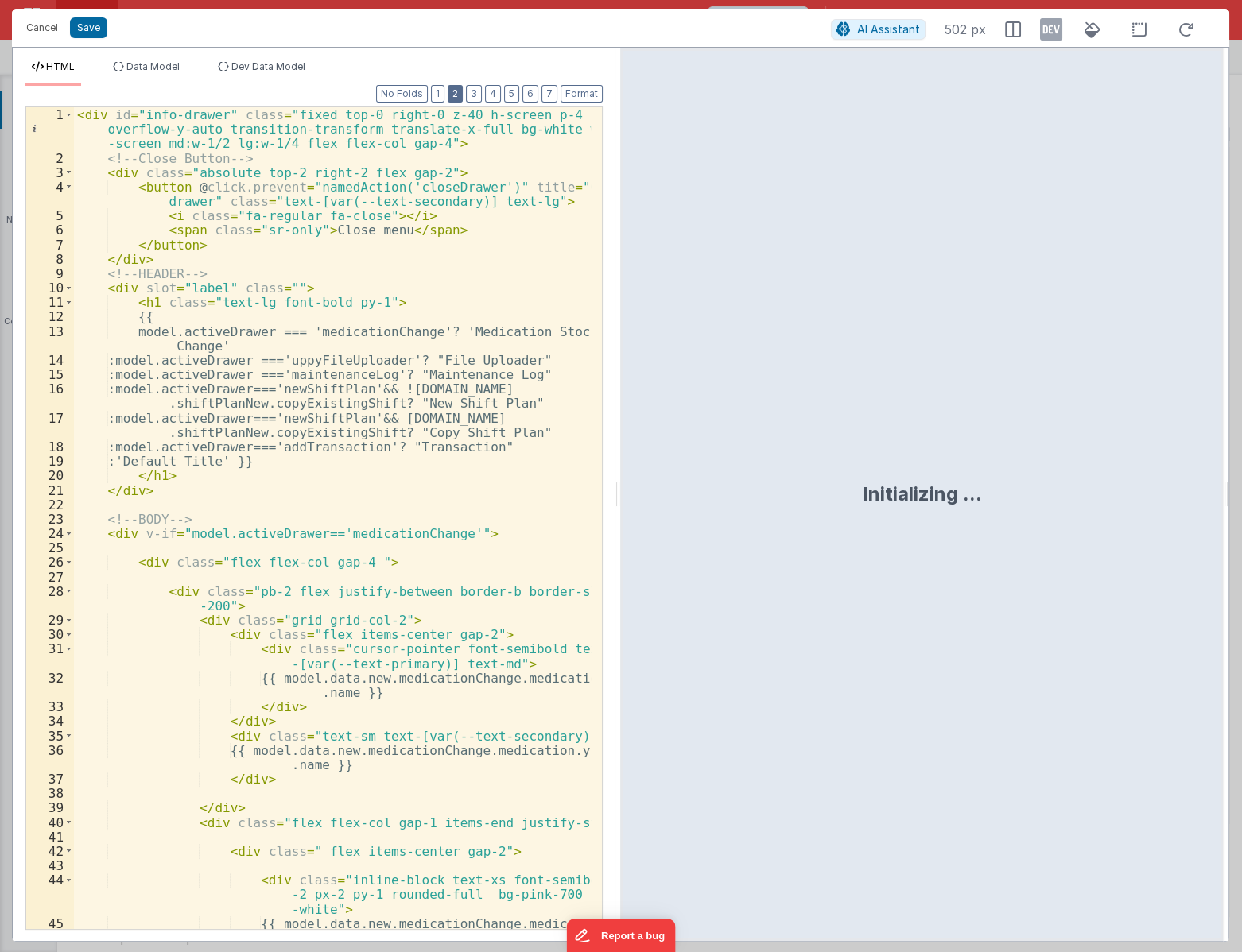
click at [461, 93] on button "2" at bounding box center [455, 94] width 15 height 17
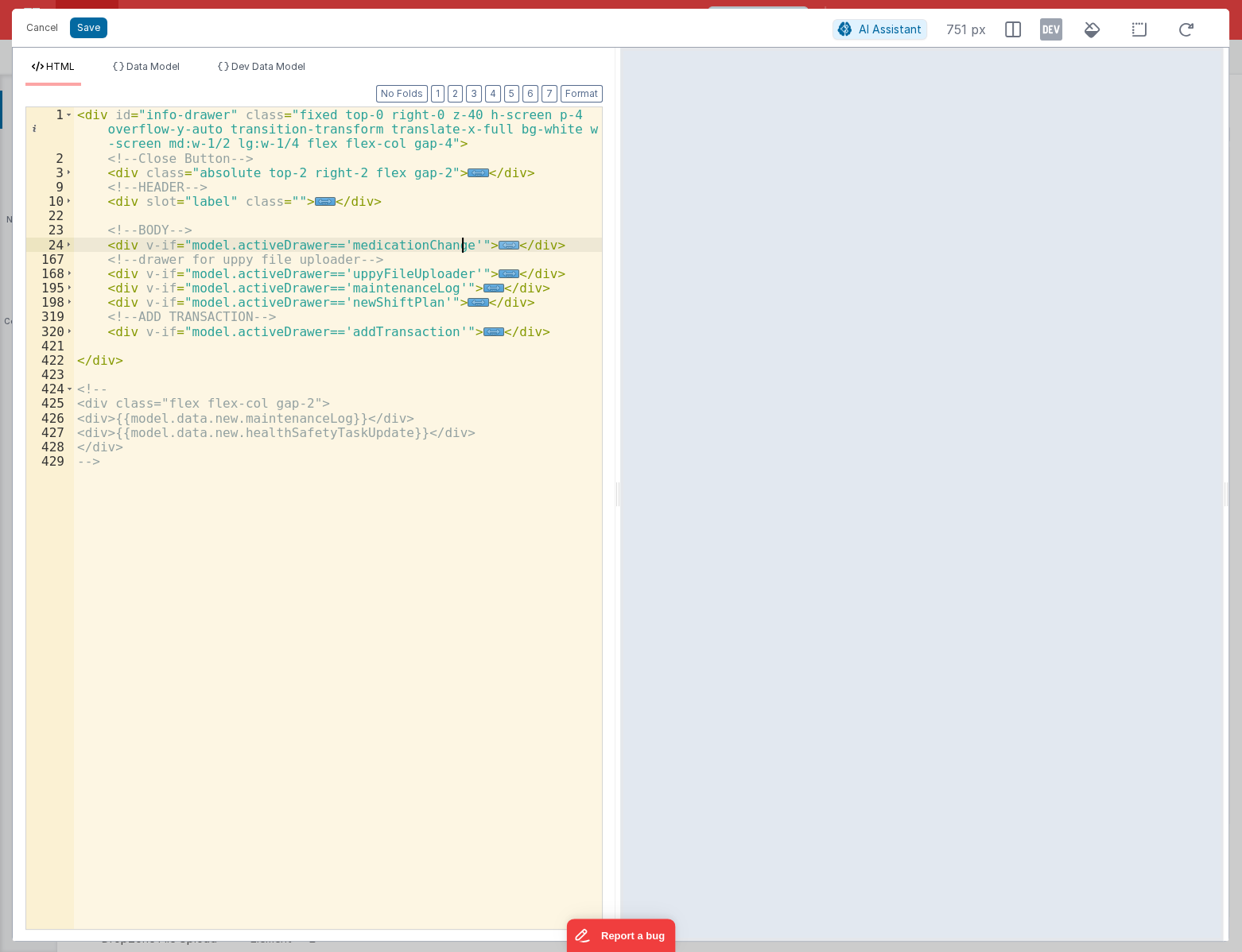
click at [499, 243] on span "..." at bounding box center [509, 245] width 20 height 9
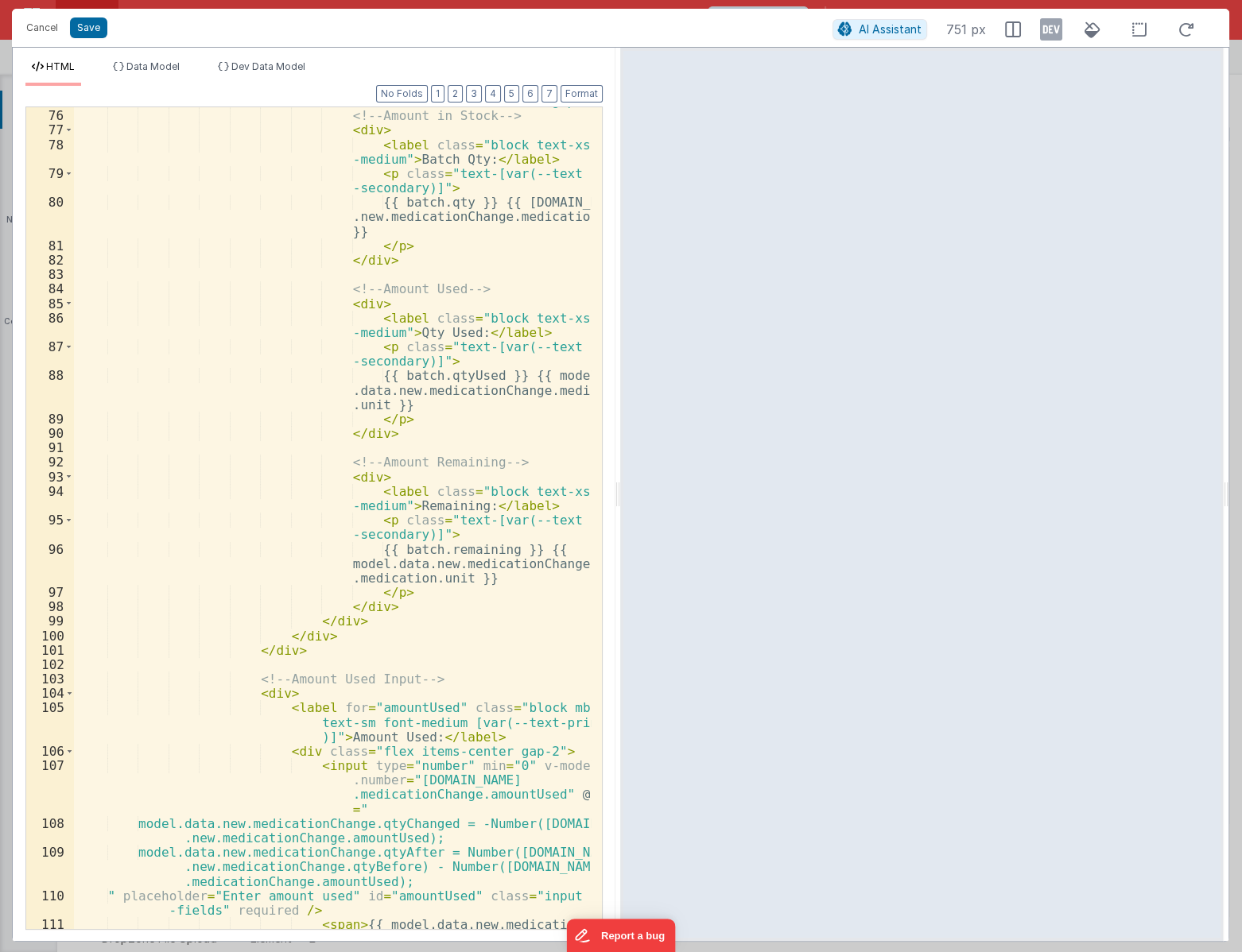
scroll to position [1256, 0]
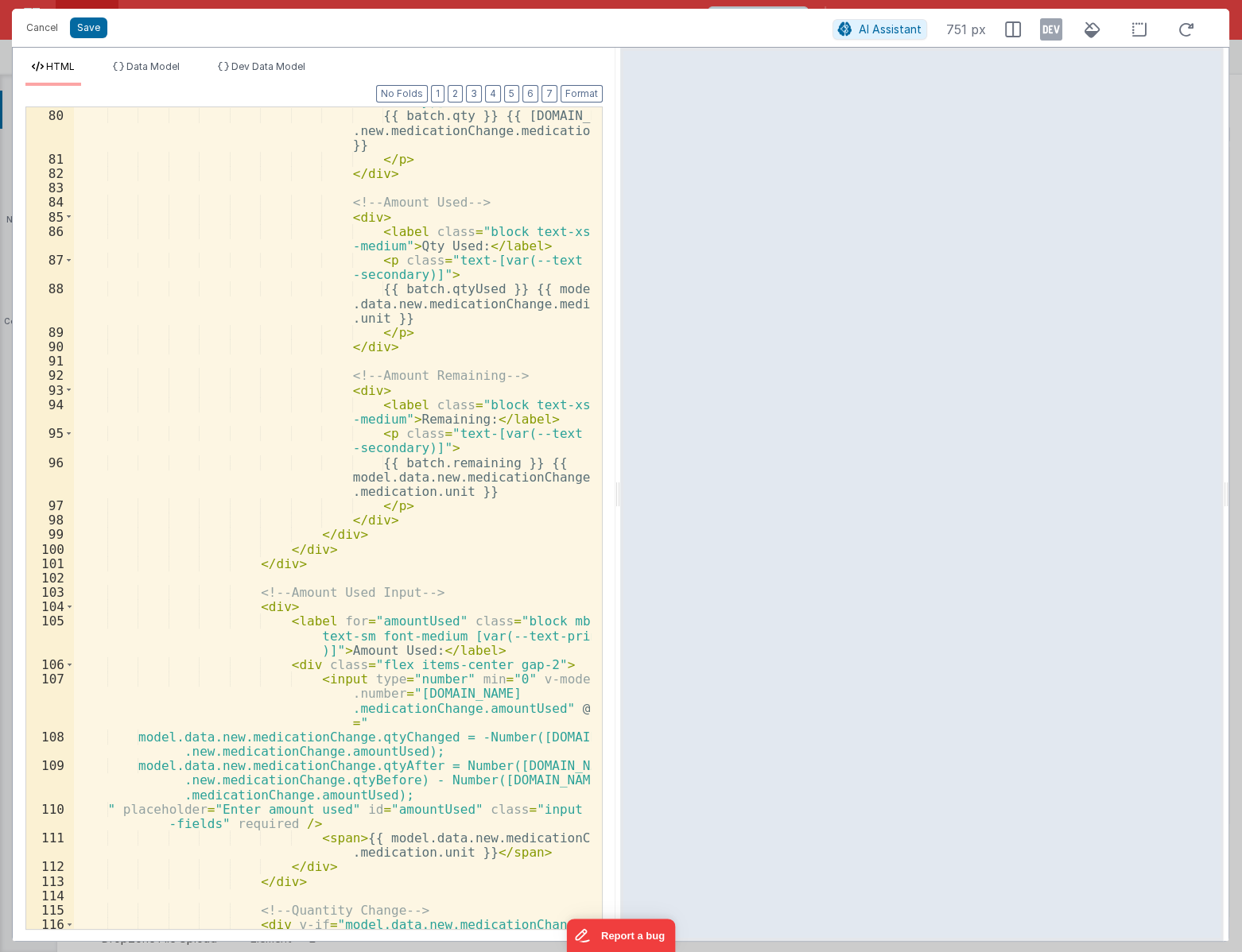
click at [390, 621] on div "< p class = "text-[var(--text -secondary)]" > {{ batch.qty }} {{ model.data .ne…" at bounding box center [333, 526] width 517 height 894
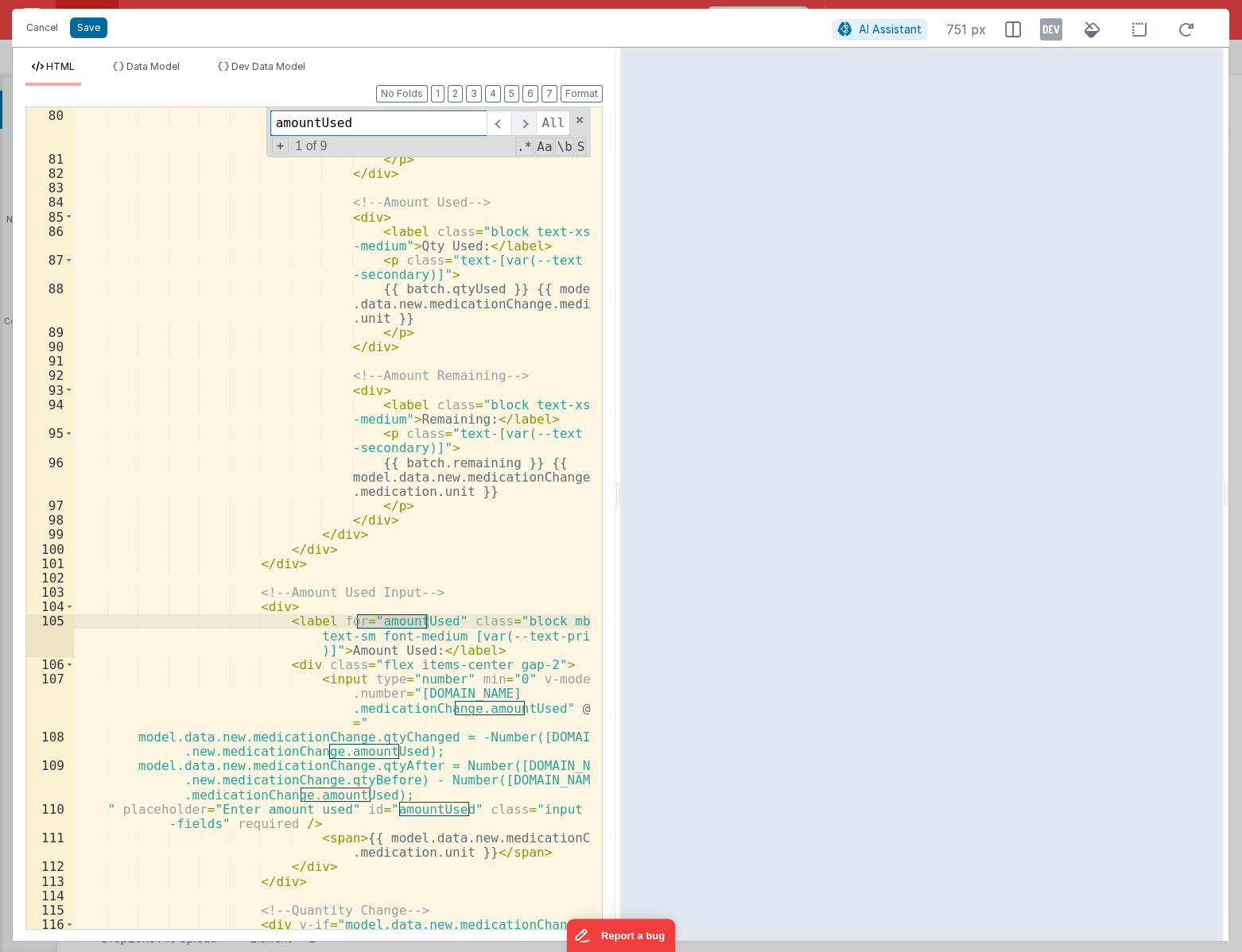
click at [524, 120] on span at bounding box center [524, 123] width 25 height 25
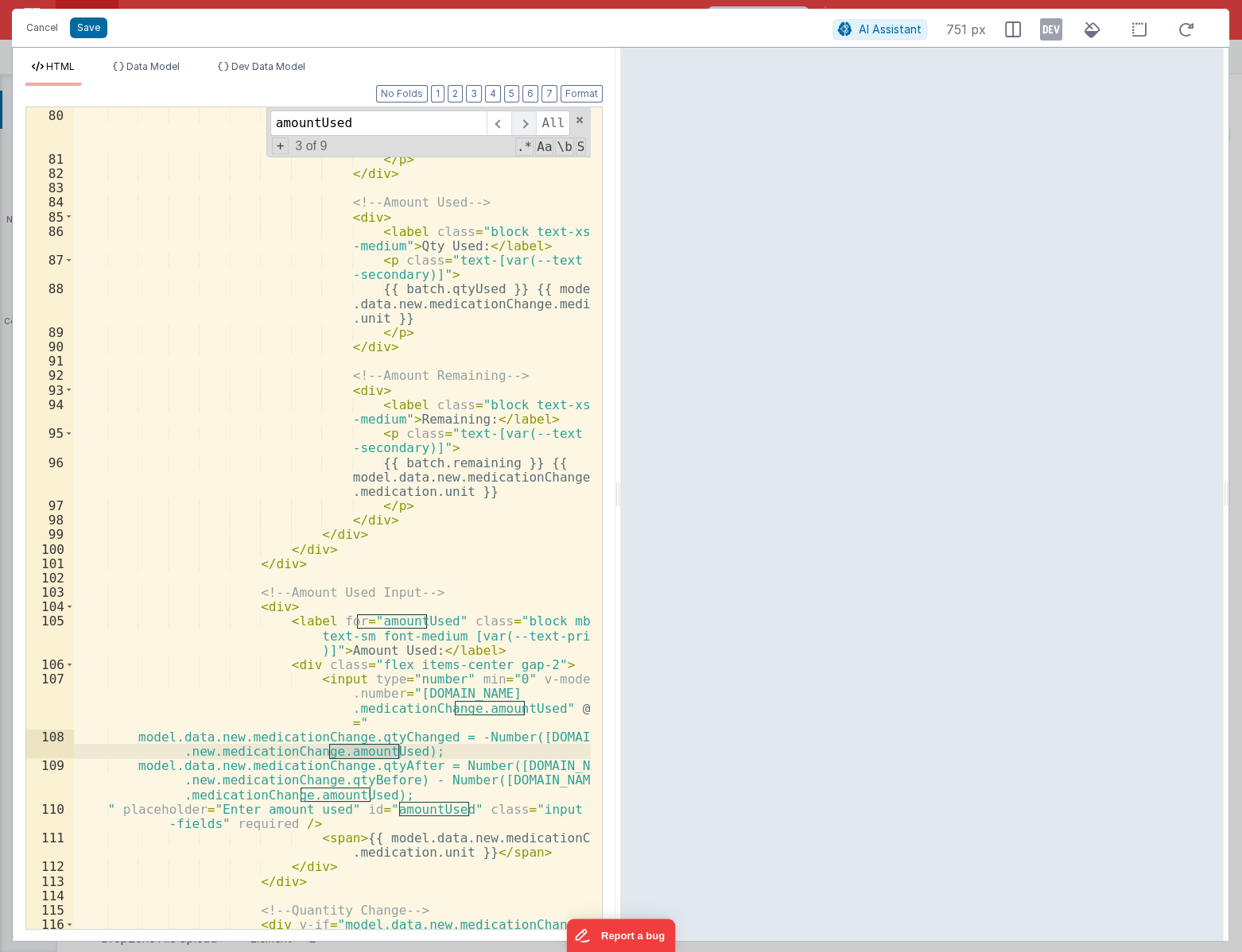
click at [524, 120] on span at bounding box center [524, 123] width 25 height 25
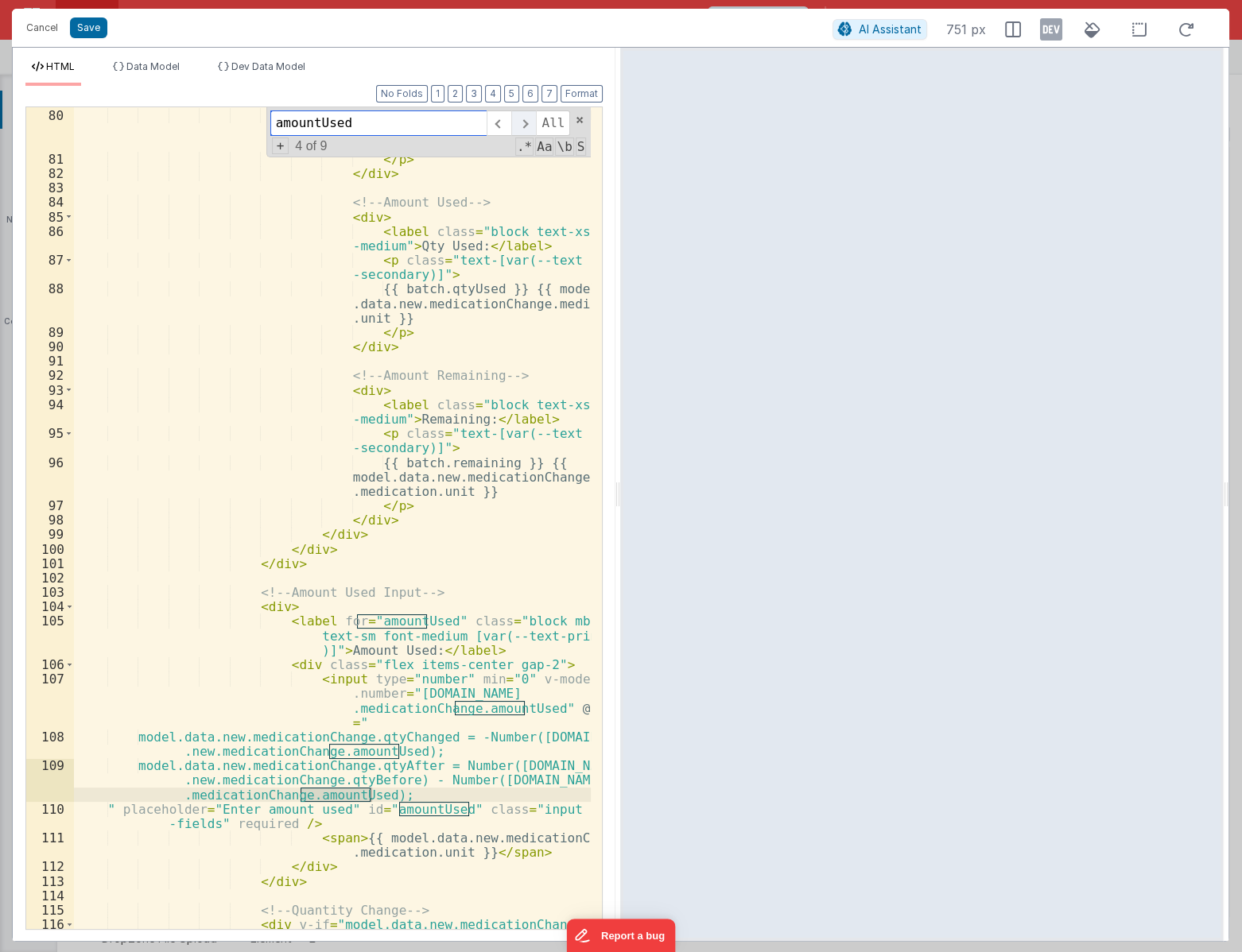
click at [524, 120] on span at bounding box center [524, 123] width 25 height 25
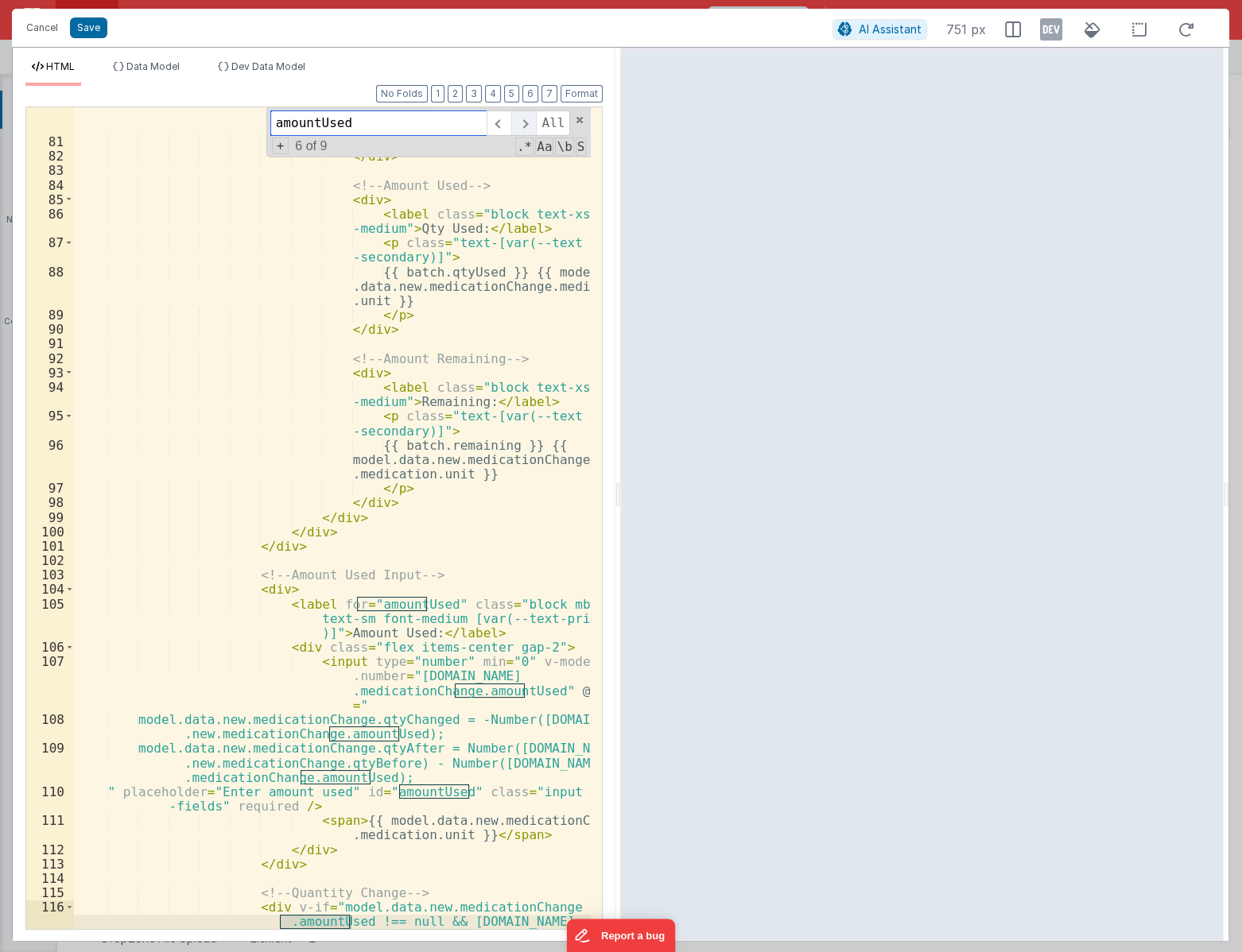
scroll to position [1273, 0]
click at [524, 121] on span at bounding box center [524, 123] width 25 height 25
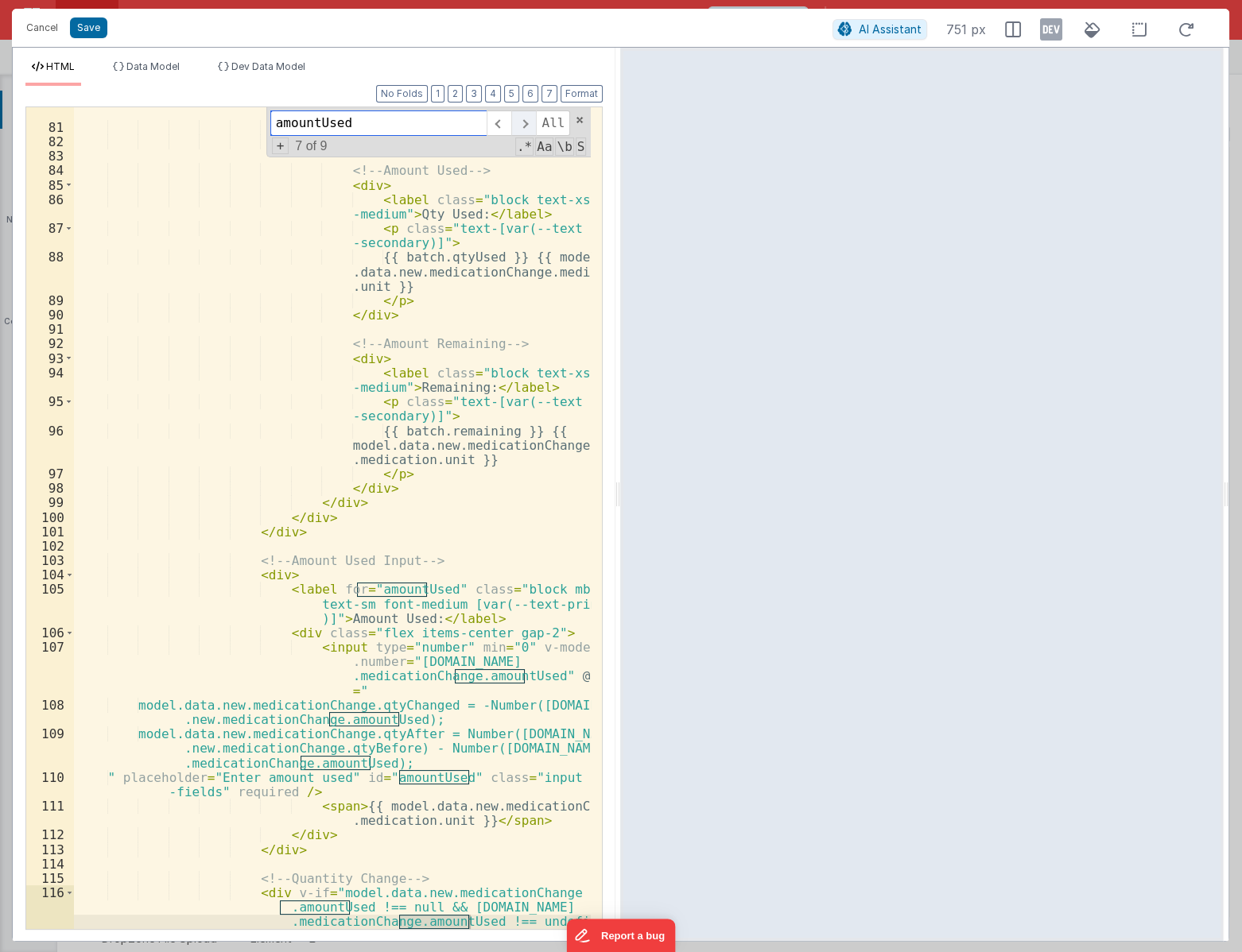
click at [524, 121] on span at bounding box center [524, 123] width 25 height 25
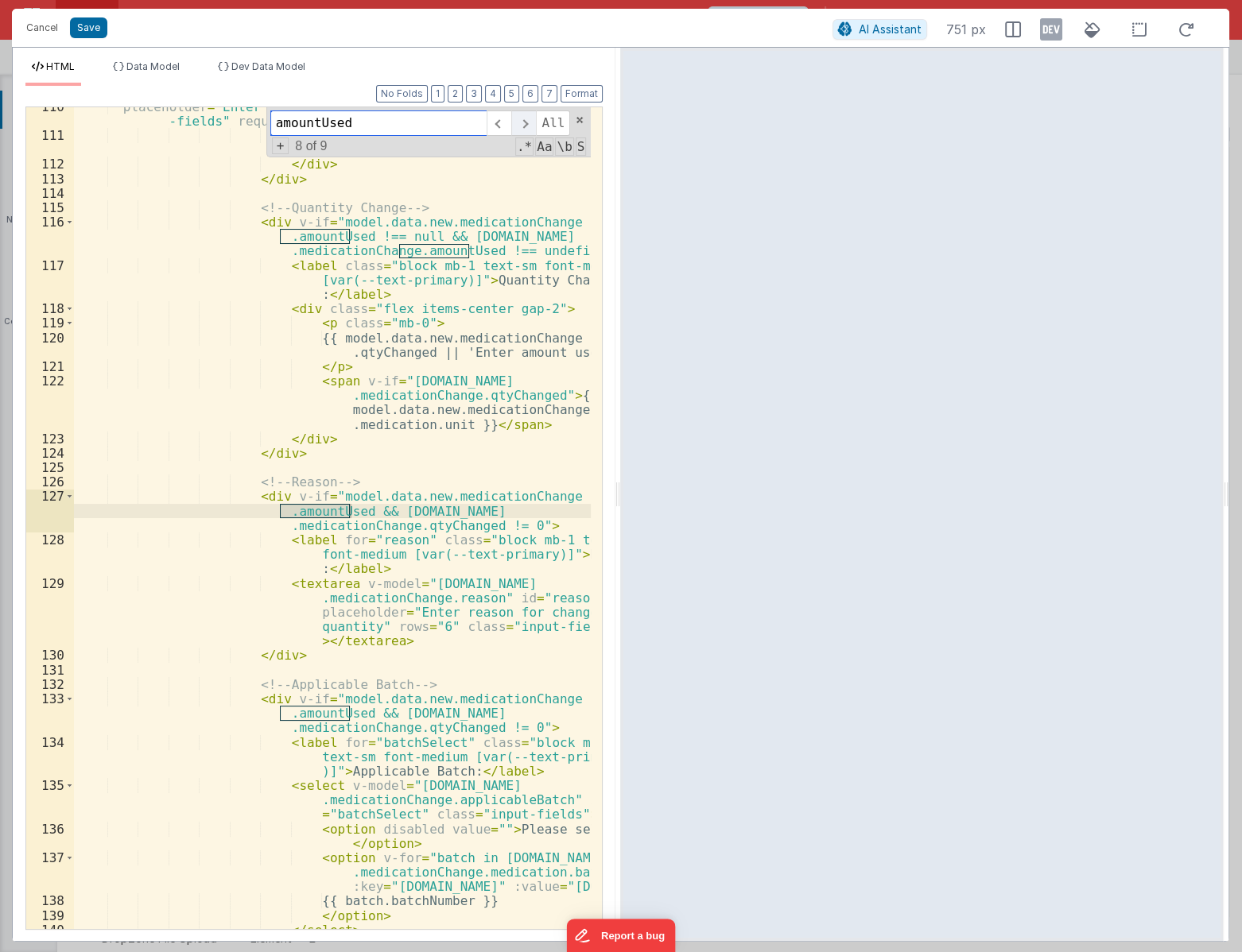
scroll to position [1958, 0]
click at [524, 121] on span at bounding box center [524, 123] width 25 height 25
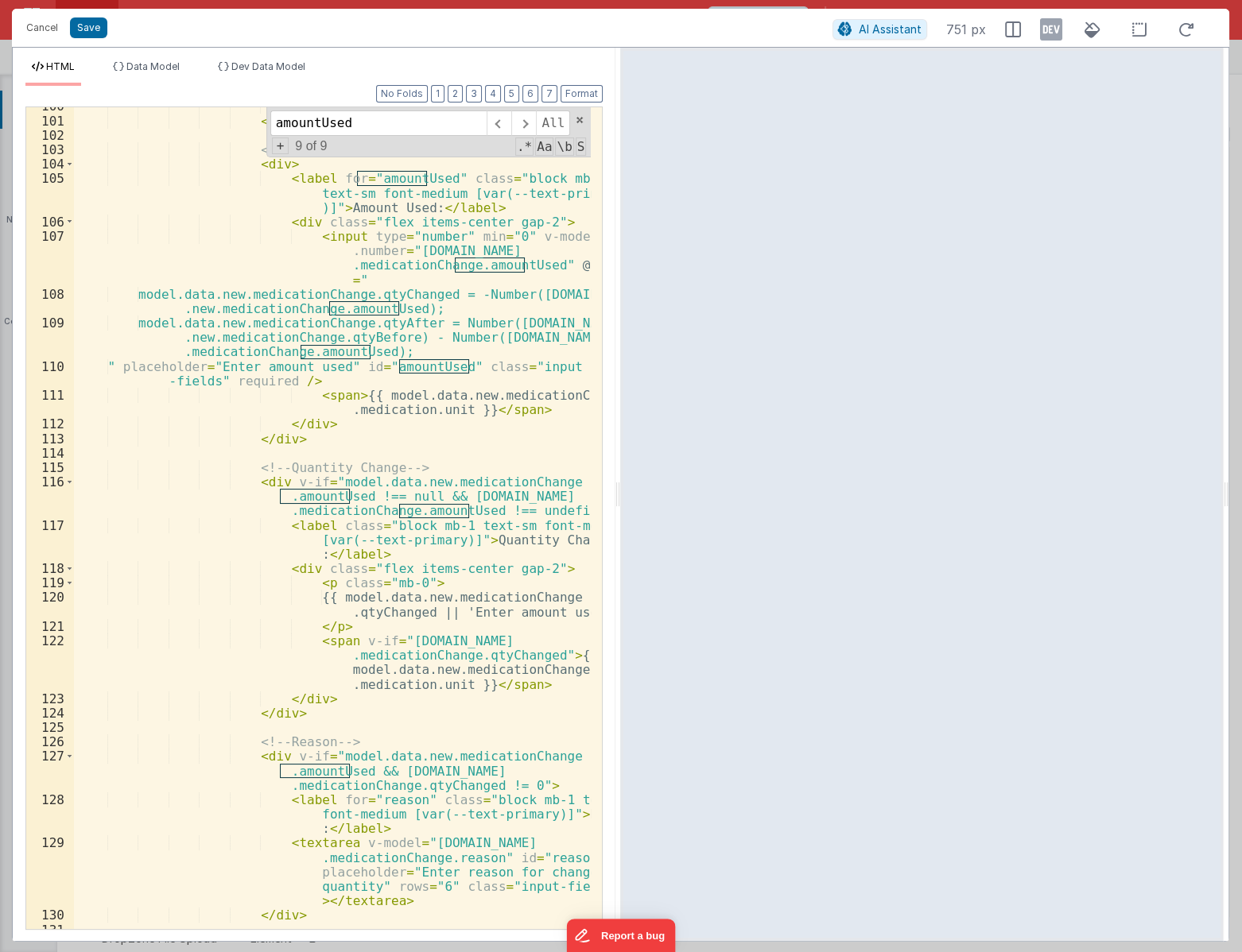
scroll to position [1655, 0]
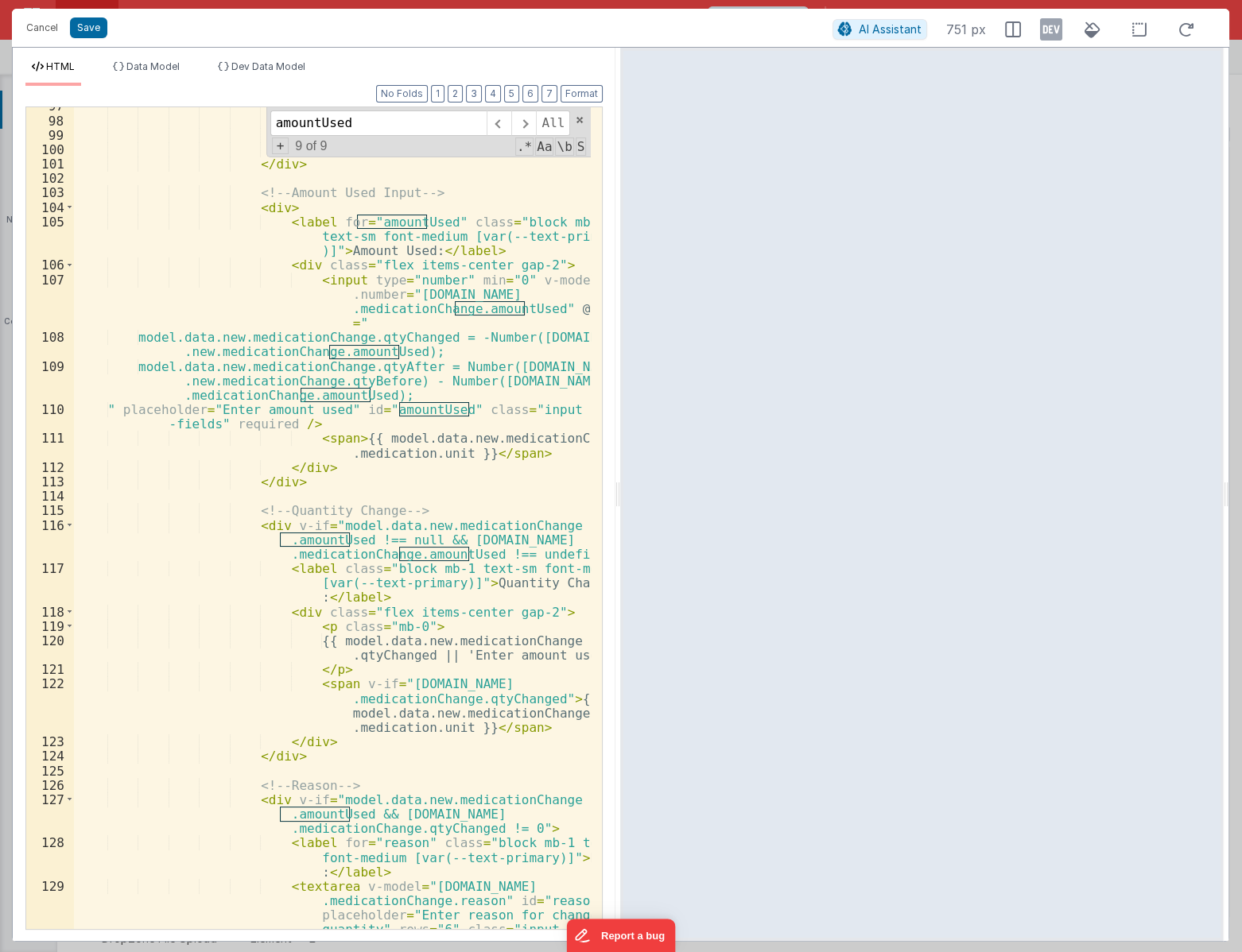
click at [350, 248] on div "</ p > </ div > </ div > </ div > </ div > <!-- Amount Used Input --> < div > <…" at bounding box center [333, 553] width 517 height 909
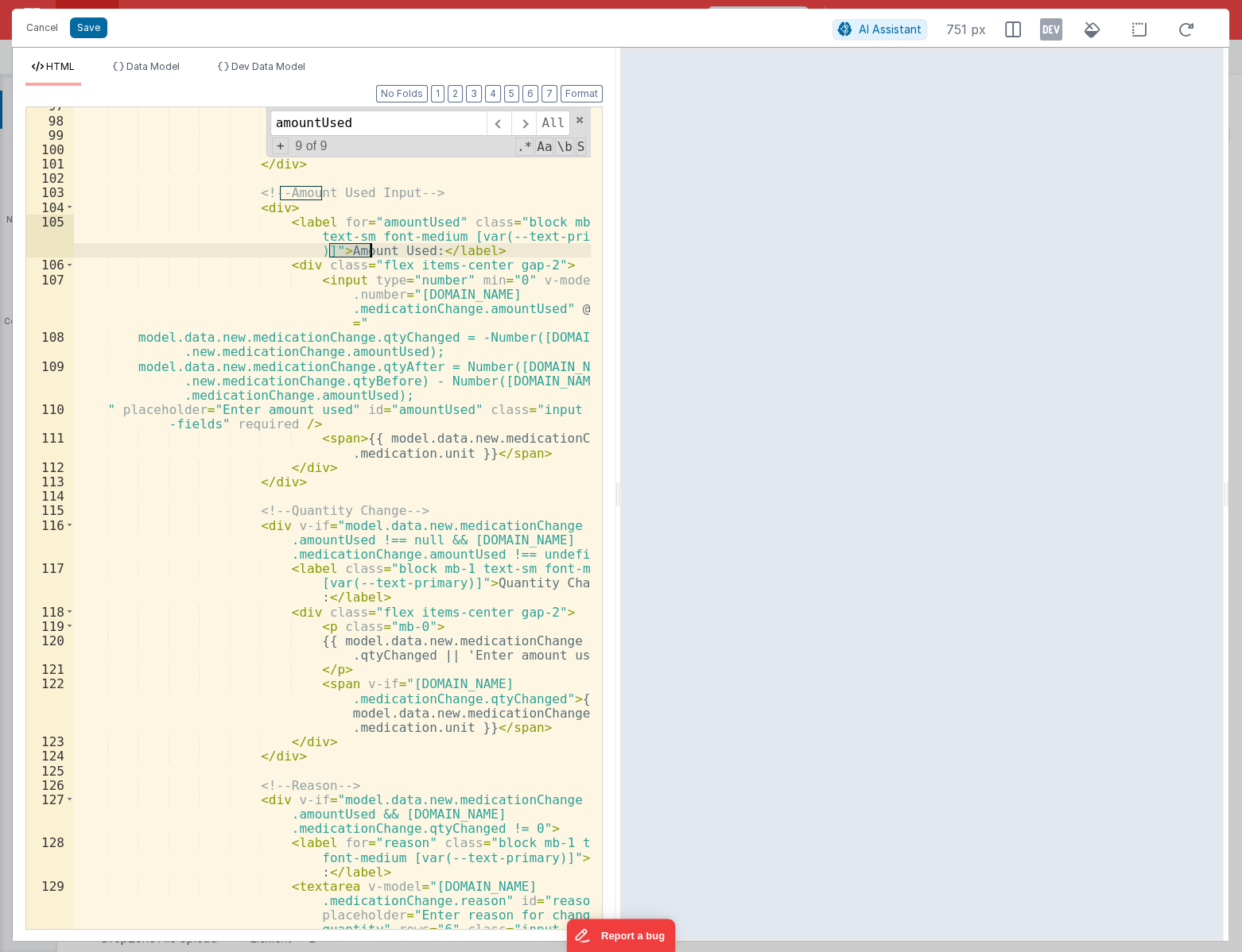
click at [350, 248] on div "</ p > </ div > </ div > </ div > </ div > <!-- Amount Used Input --> < div > <…" at bounding box center [333, 553] width 517 height 909
click at [476, 306] on div "</ p > </ div > </ div > </ div > </ div > <!-- Amount Used Input --> < div > <…" at bounding box center [333, 553] width 517 height 909
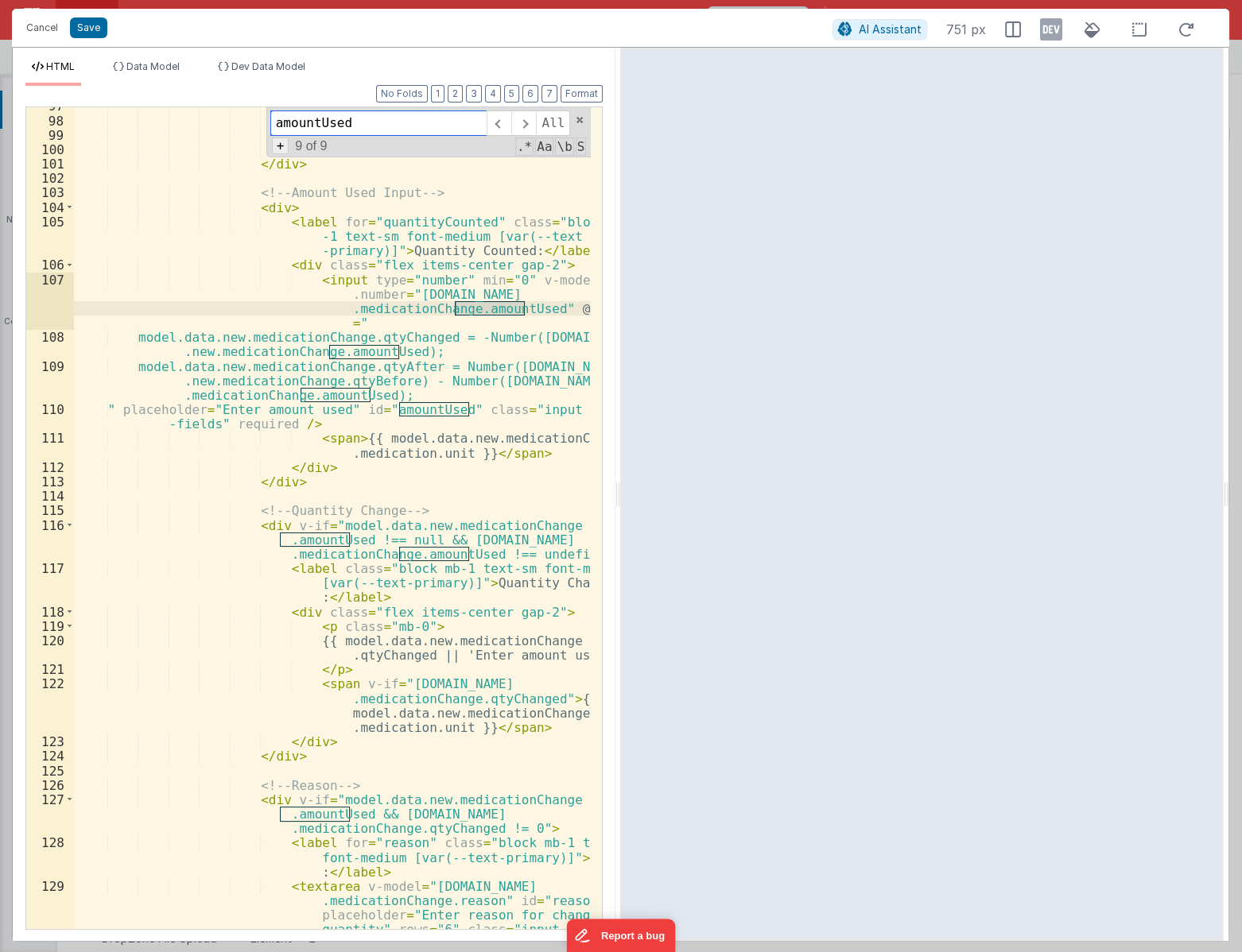
click at [283, 146] on span "+" at bounding box center [281, 146] width 17 height 16
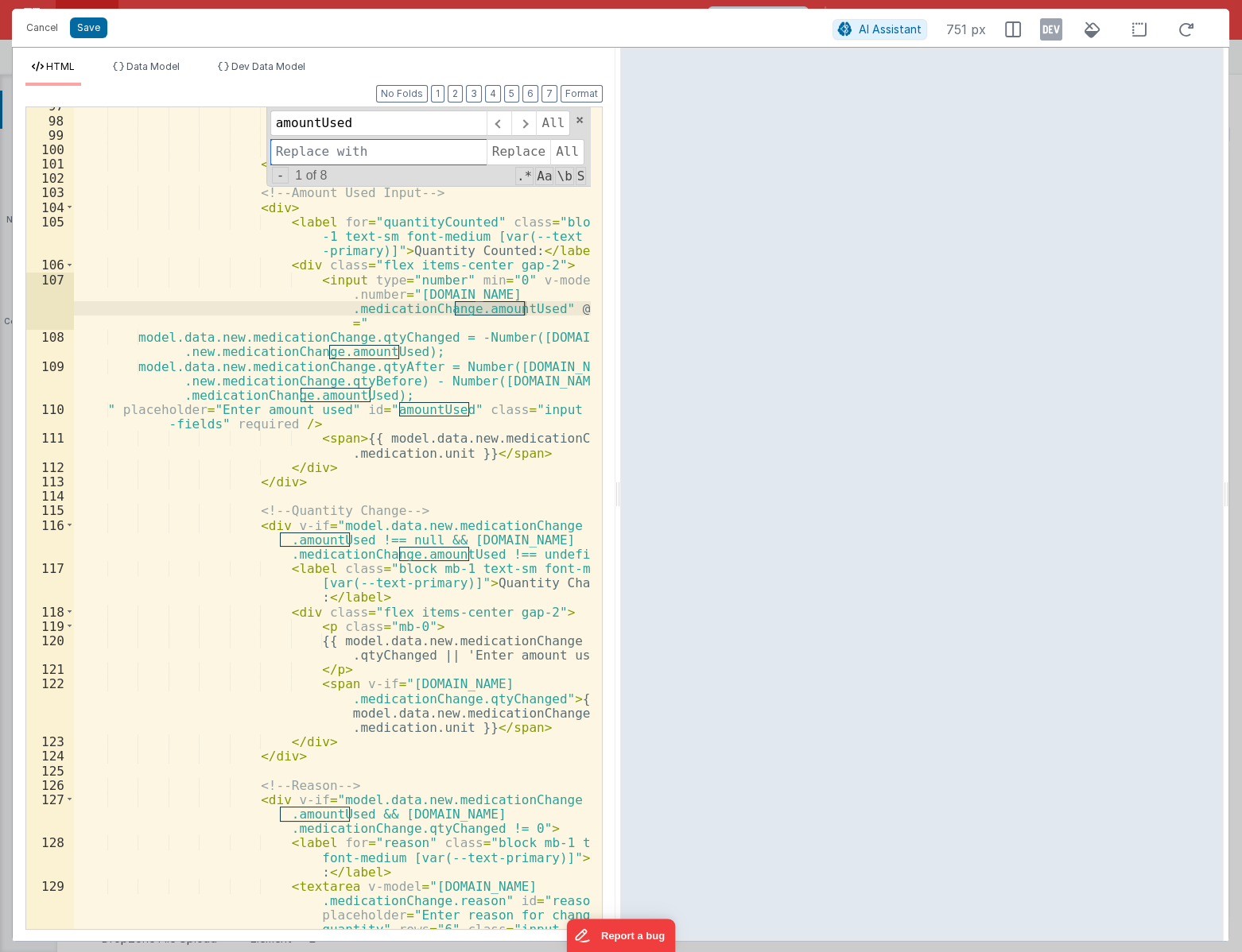
click at [327, 151] on input at bounding box center [378, 151] width 216 height 25
type input "qtyAfter"
click at [525, 154] on span "Replace" at bounding box center [518, 151] width 64 height 25
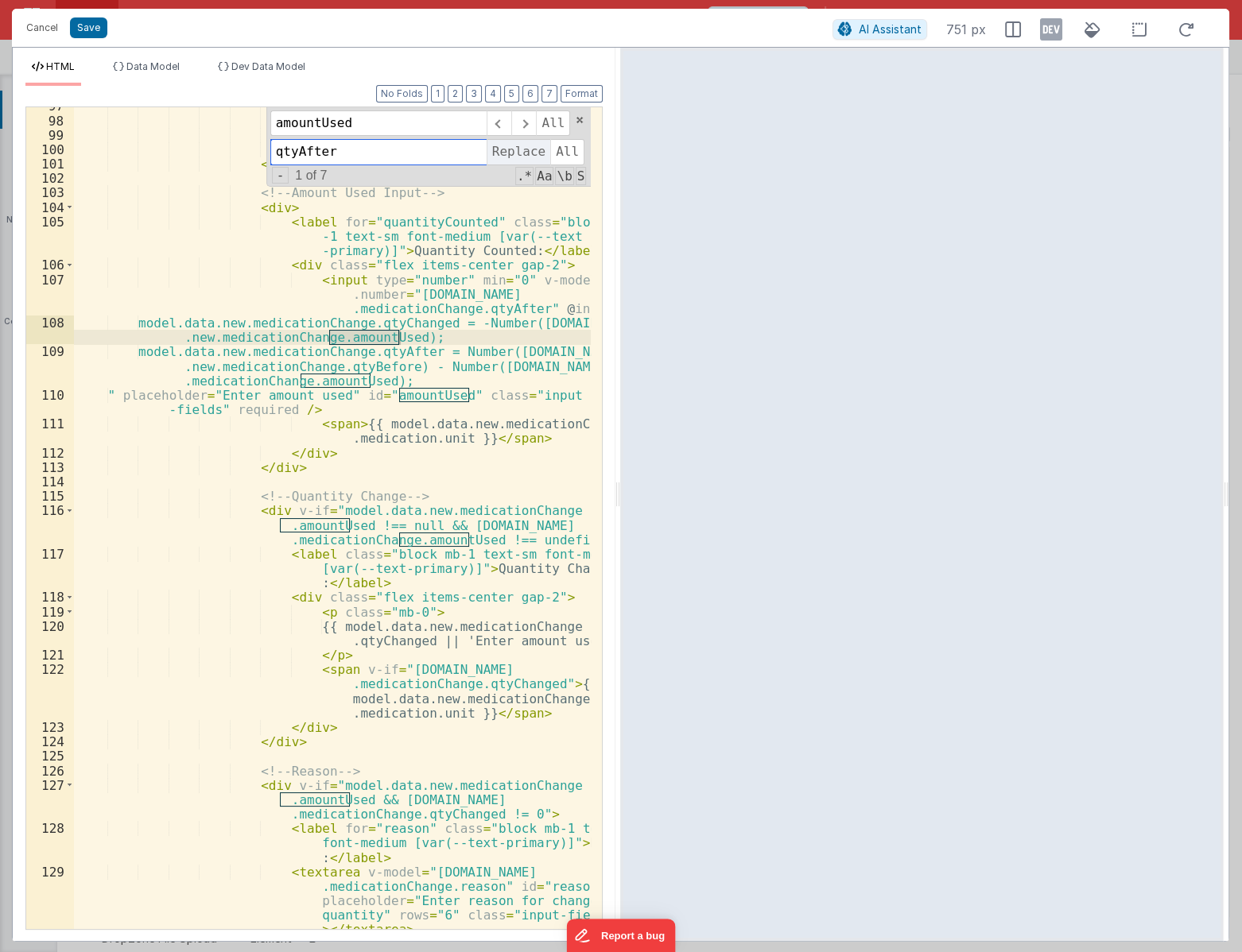
click at [527, 150] on span "Replace" at bounding box center [518, 151] width 64 height 25
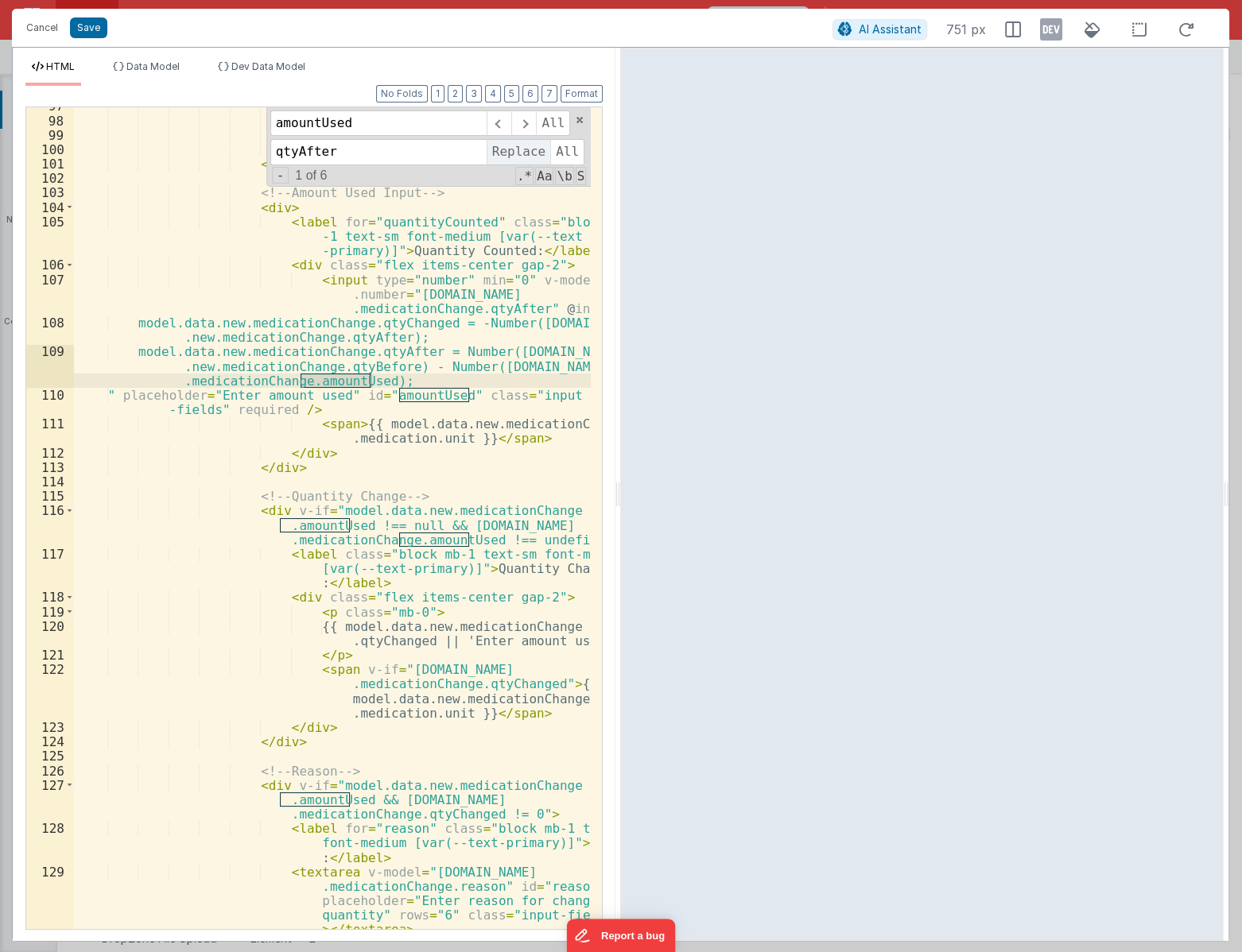
click at [527, 150] on span "Replace" at bounding box center [518, 151] width 64 height 25
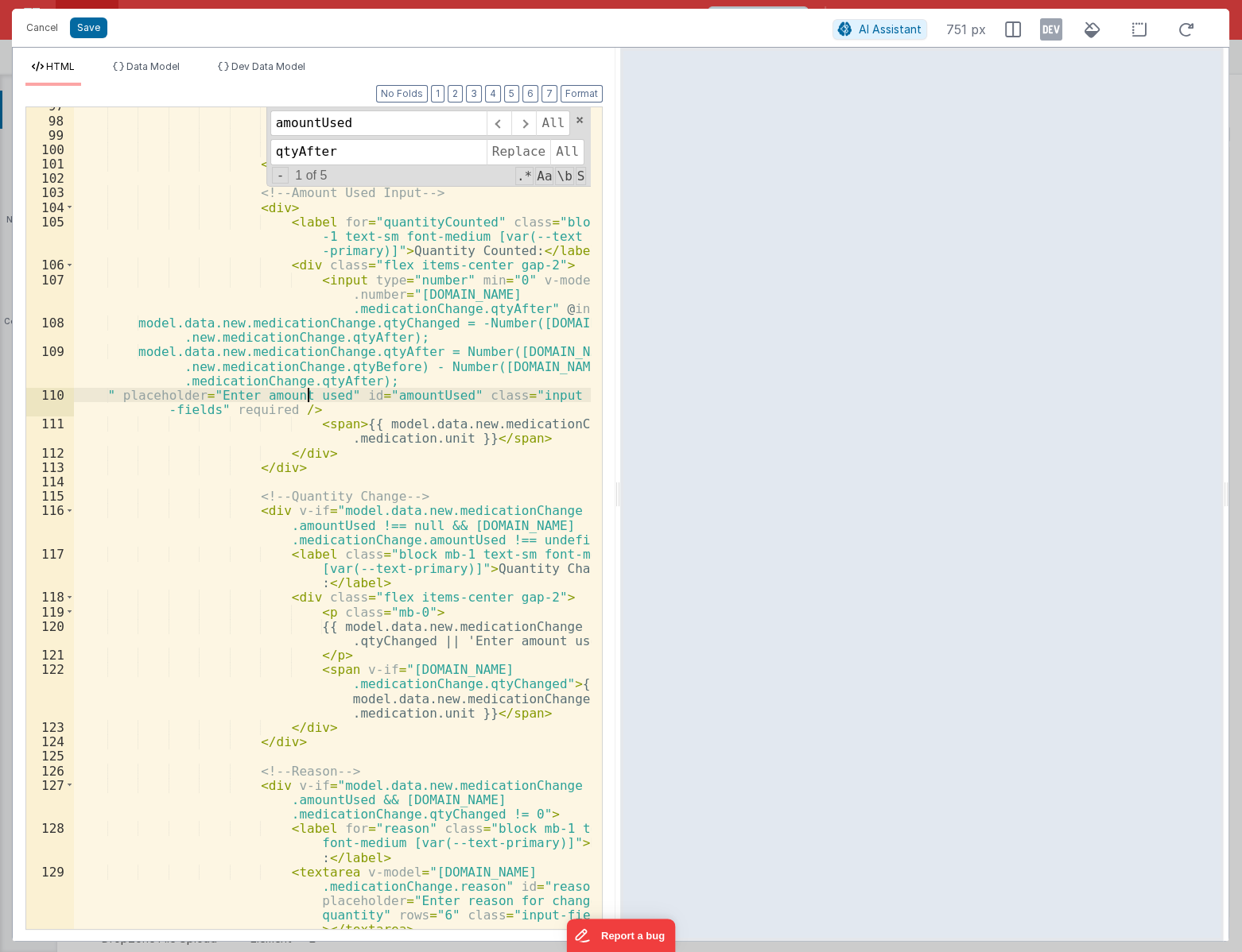
click at [305, 396] on div "</ p > </ div > </ div > </ div > </ div > <!-- Amount Used Input --> < div > <…" at bounding box center [333, 553] width 517 height 909
click at [521, 129] on span at bounding box center [524, 123] width 25 height 25
click at [458, 393] on div "</ p > </ div > </ div > </ div > </ div > <!-- Amount Used Input --> < div > <…" at bounding box center [332, 518] width 516 height 822
click at [458, 393] on div "</ p > </ div > </ div > </ div > </ div > <!-- Amount Used Input --> < div > <…" at bounding box center [333, 553] width 517 height 909
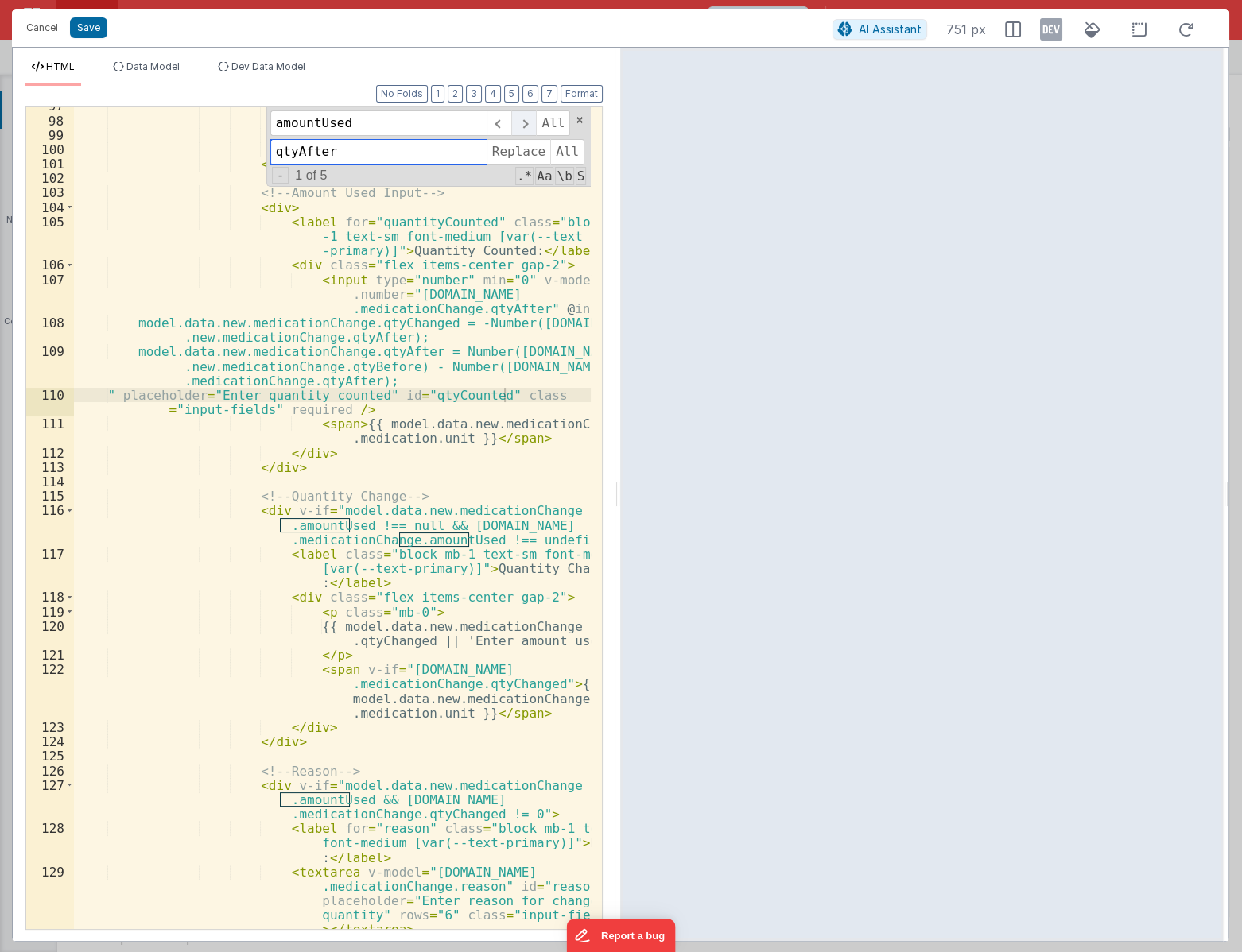
click at [517, 120] on span at bounding box center [524, 123] width 25 height 25
click at [359, 395] on div "</ p > </ div > </ div > </ div > </ div > <!-- Amount Used Input --> < div > <…" at bounding box center [333, 553] width 517 height 909
click at [375, 450] on div "</ p > </ div > </ div > </ div > </ div > <!-- Amount Used Input --> < div > <…" at bounding box center [333, 553] width 517 height 909
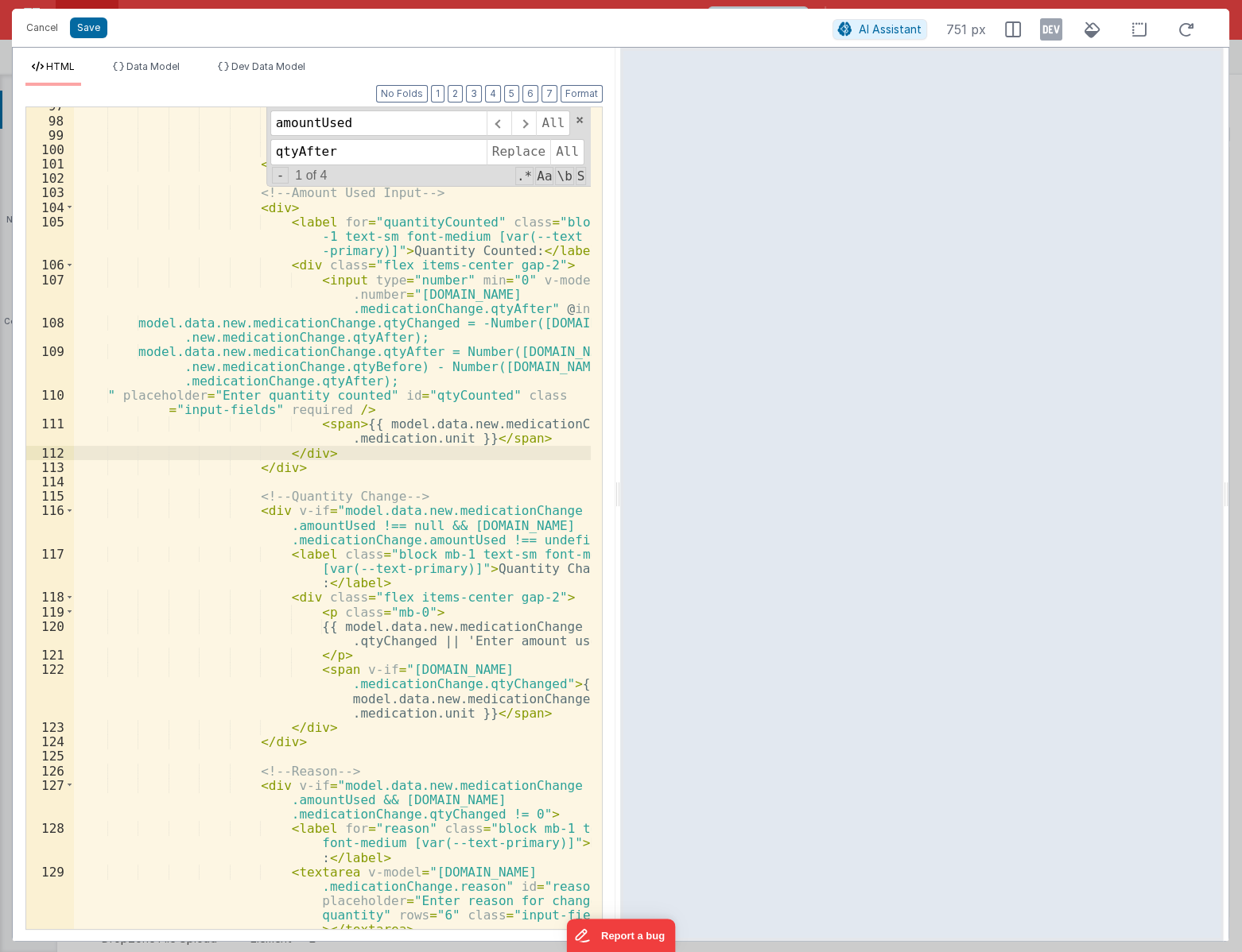
click at [484, 310] on div "</ p > </ div > </ div > </ div > </ div > <!-- Amount Used Input --> < div > <…" at bounding box center [333, 553] width 517 height 909
click at [302, 525] on div "</ p > </ div > </ div > </ div > </ div > <!-- Amount Used Input --> < div > <…" at bounding box center [333, 553] width 517 height 909
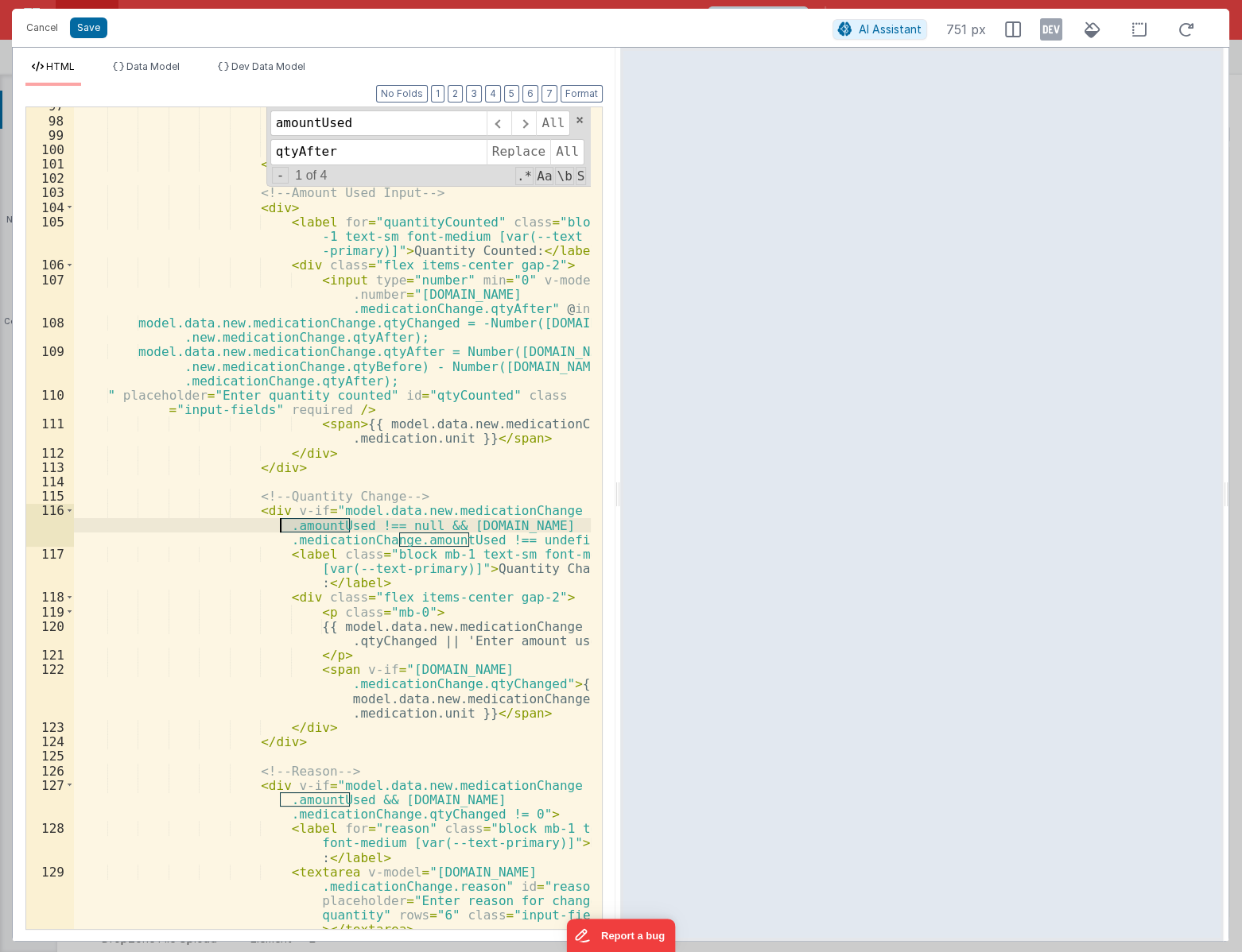
click at [302, 525] on div "</ p > </ div > </ div > </ div > </ div > <!-- Amount Used Input --> < div > <…" at bounding box center [333, 553] width 517 height 909
click at [417, 131] on input "amountUsed" at bounding box center [378, 123] width 216 height 25
click at [497, 120] on span at bounding box center [499, 123] width 25 height 25
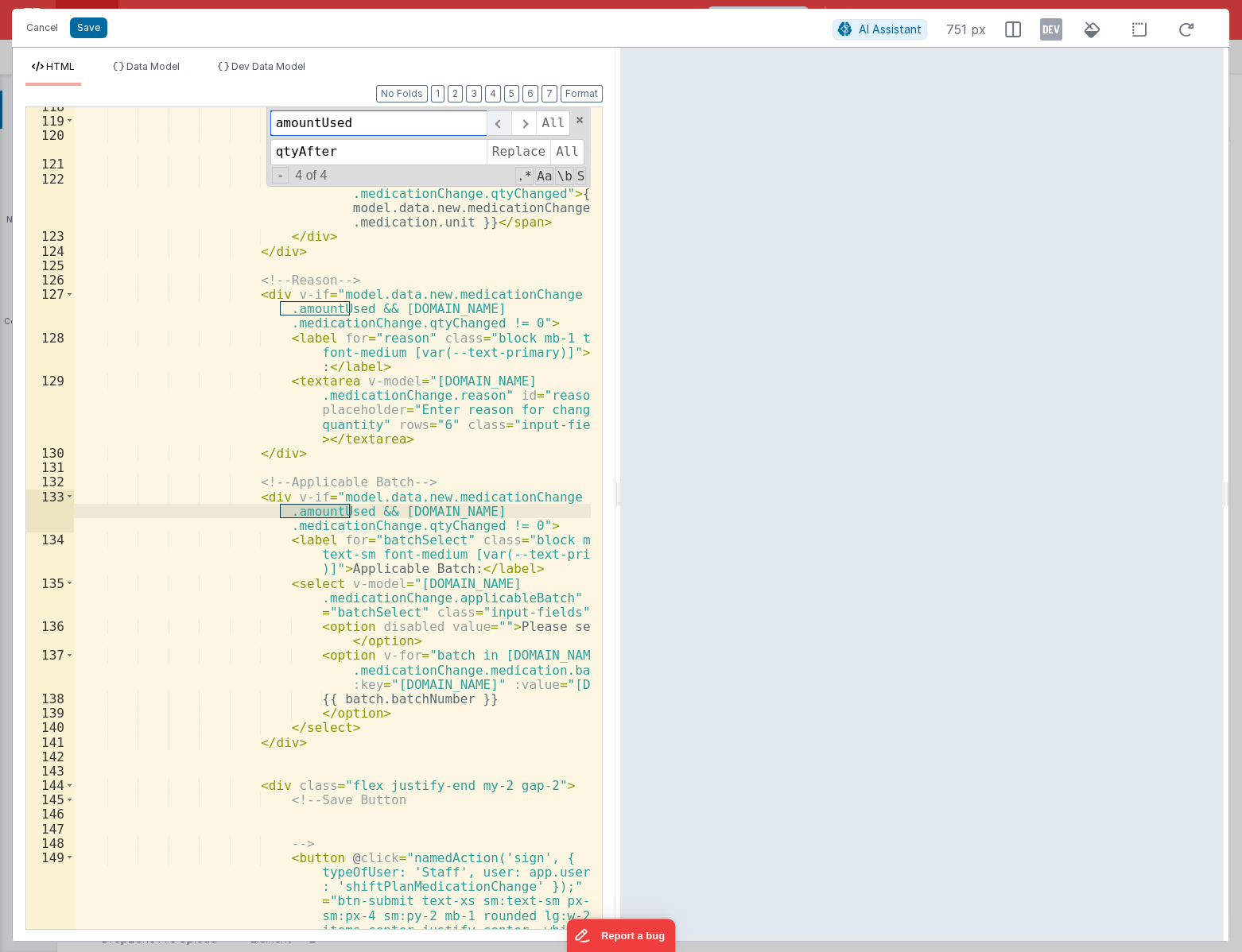
scroll to position [2145, 0]
click at [522, 120] on span at bounding box center [524, 123] width 25 height 25
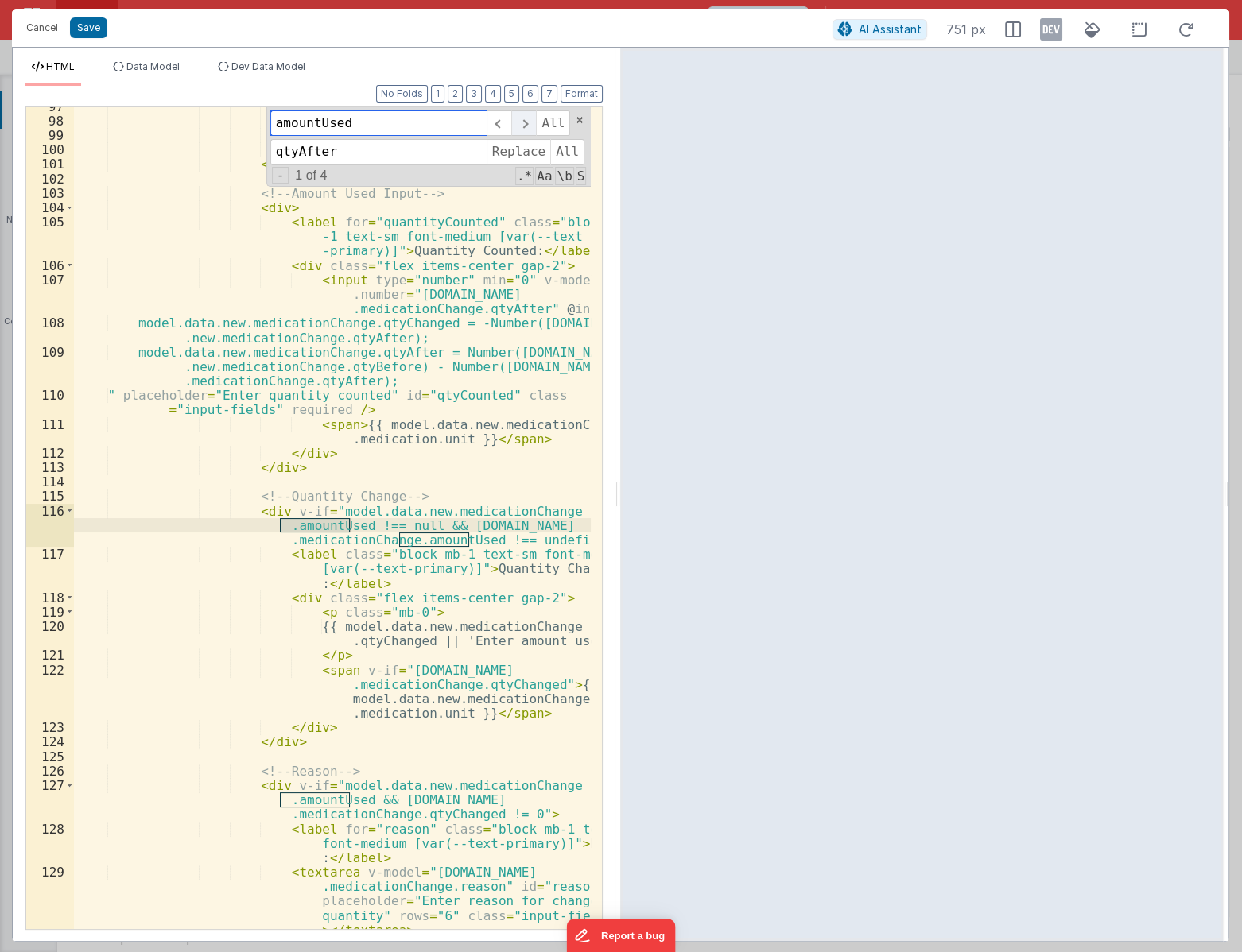
scroll to position [1654, 0]
click at [497, 146] on span "Replace" at bounding box center [518, 151] width 64 height 25
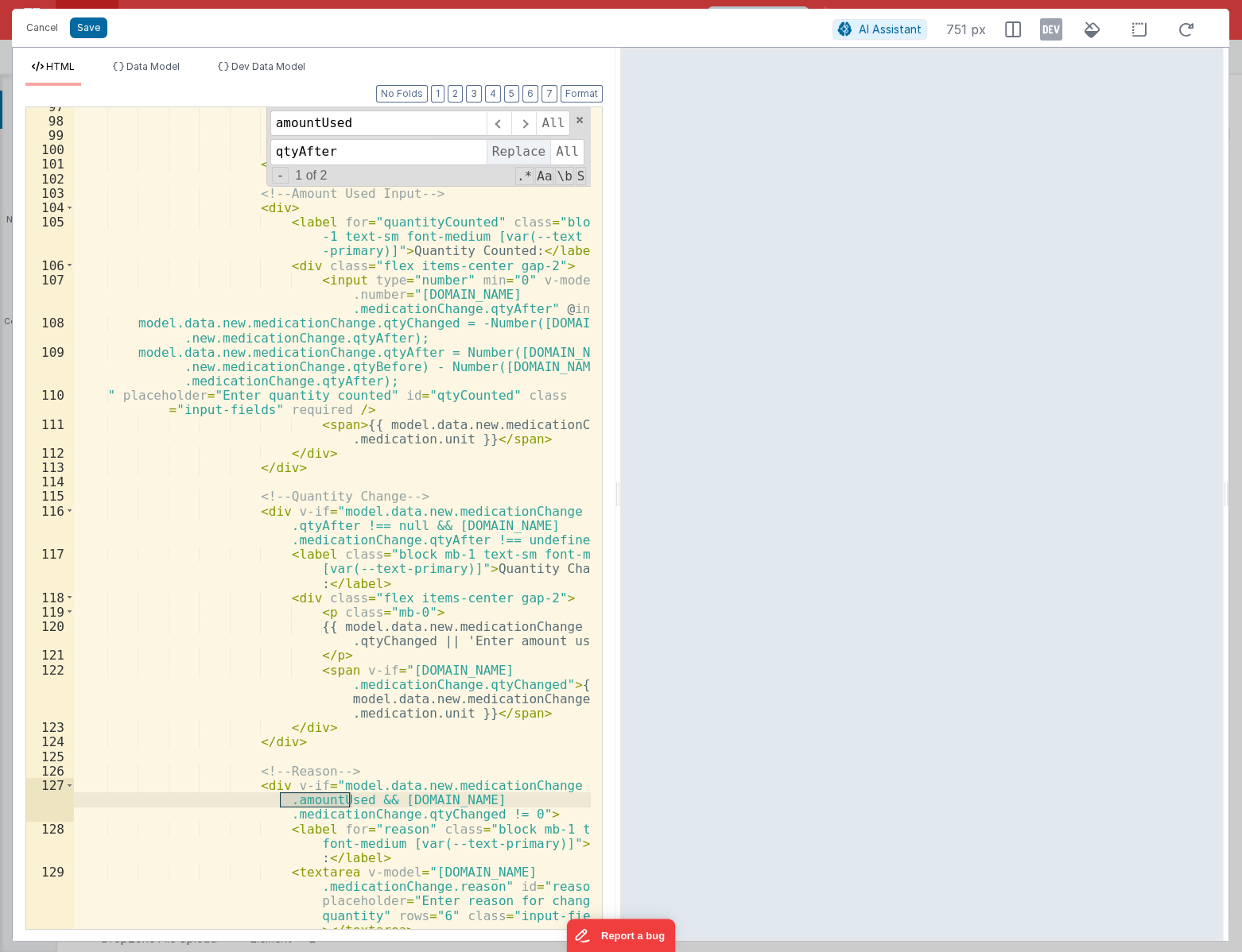
click at [497, 146] on span "Replace" at bounding box center [518, 151] width 64 height 25
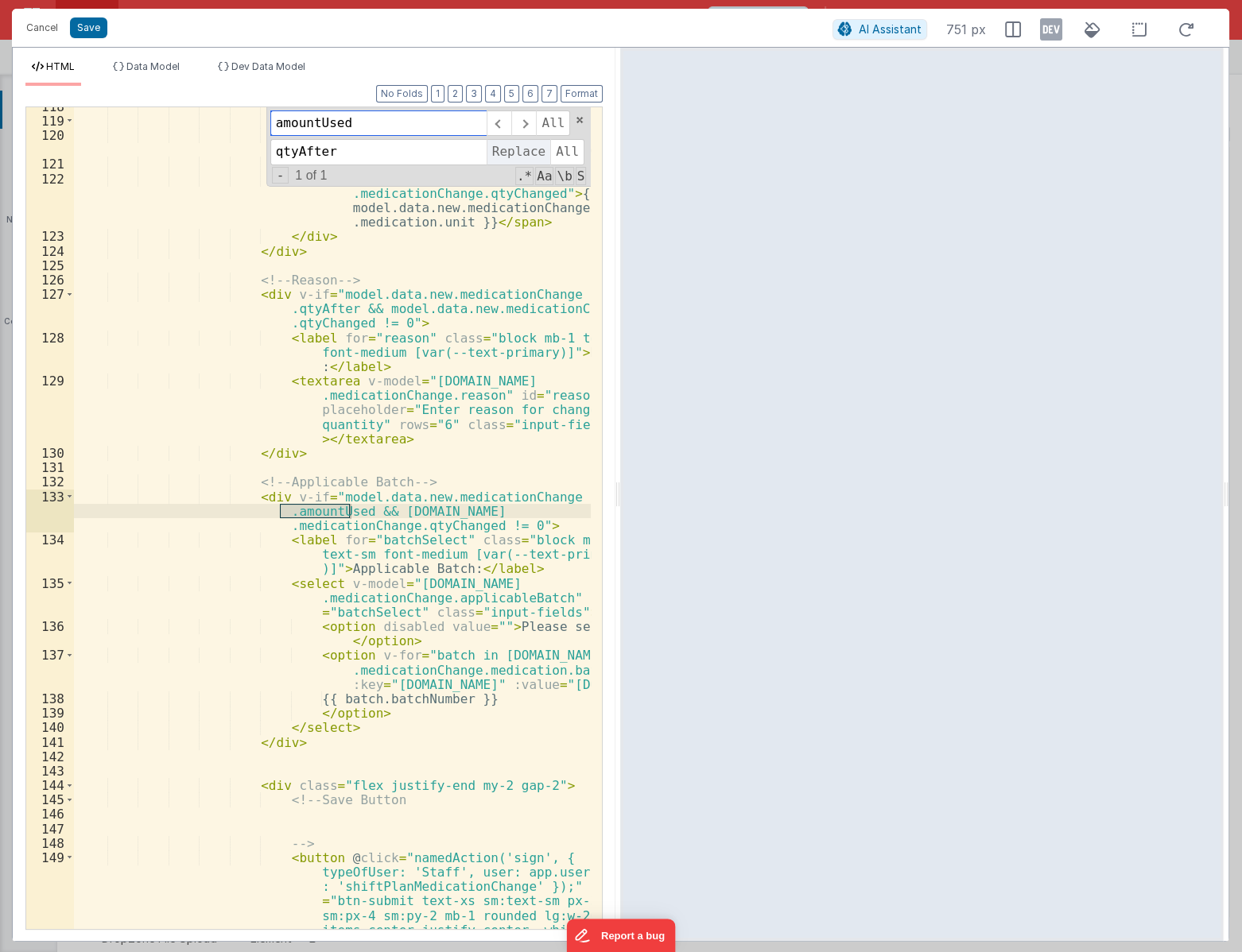
scroll to position [2145, 0]
click at [497, 146] on span "Replace" at bounding box center [518, 151] width 64 height 25
click at [526, 116] on span at bounding box center [524, 123] width 25 height 25
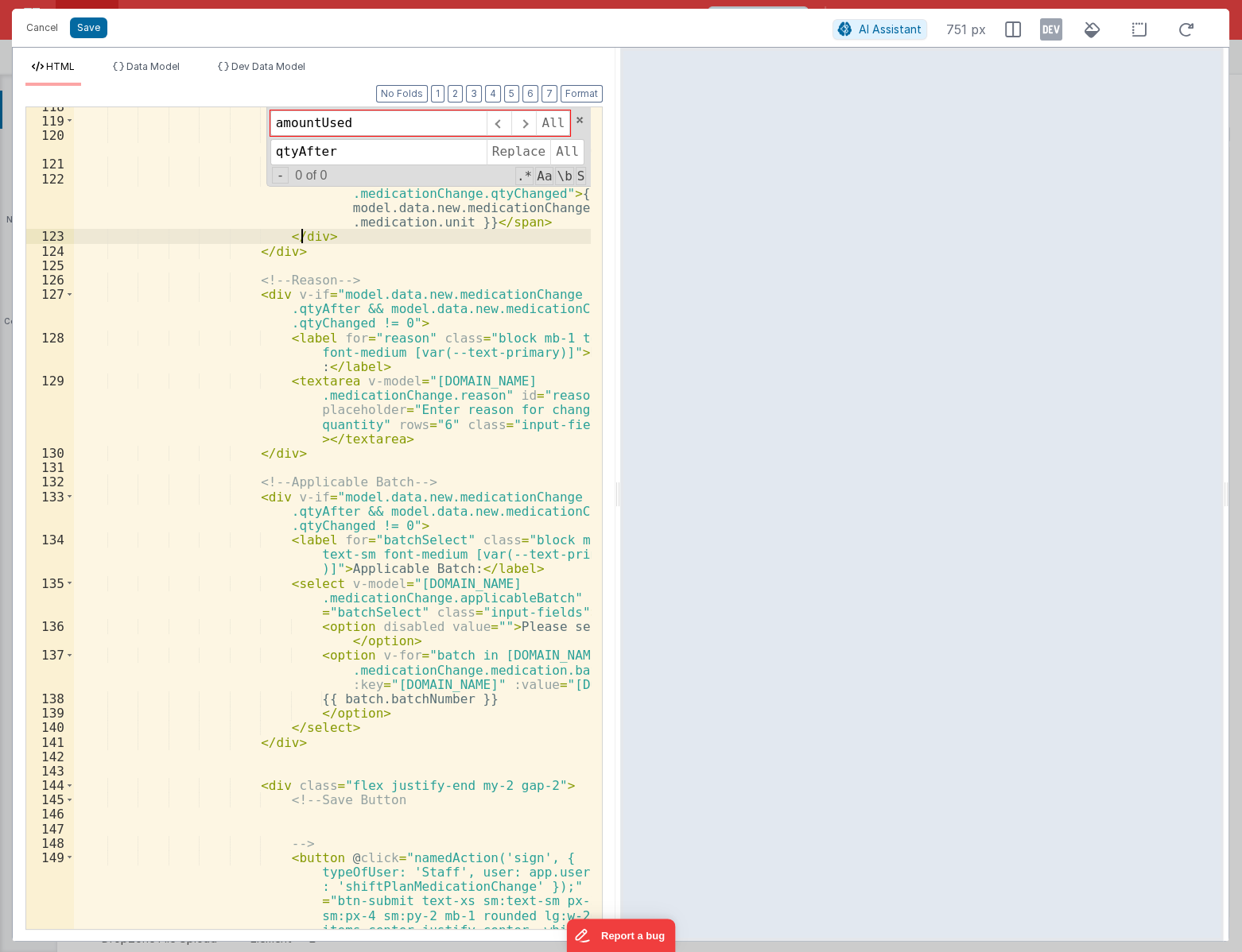
click at [297, 231] on div "< div class = "flex items-center gap-2" > < p class = "mb-0" > {{ model.data.ne…" at bounding box center [333, 567] width 517 height 937
click at [582, 120] on span at bounding box center [580, 121] width 12 height 12
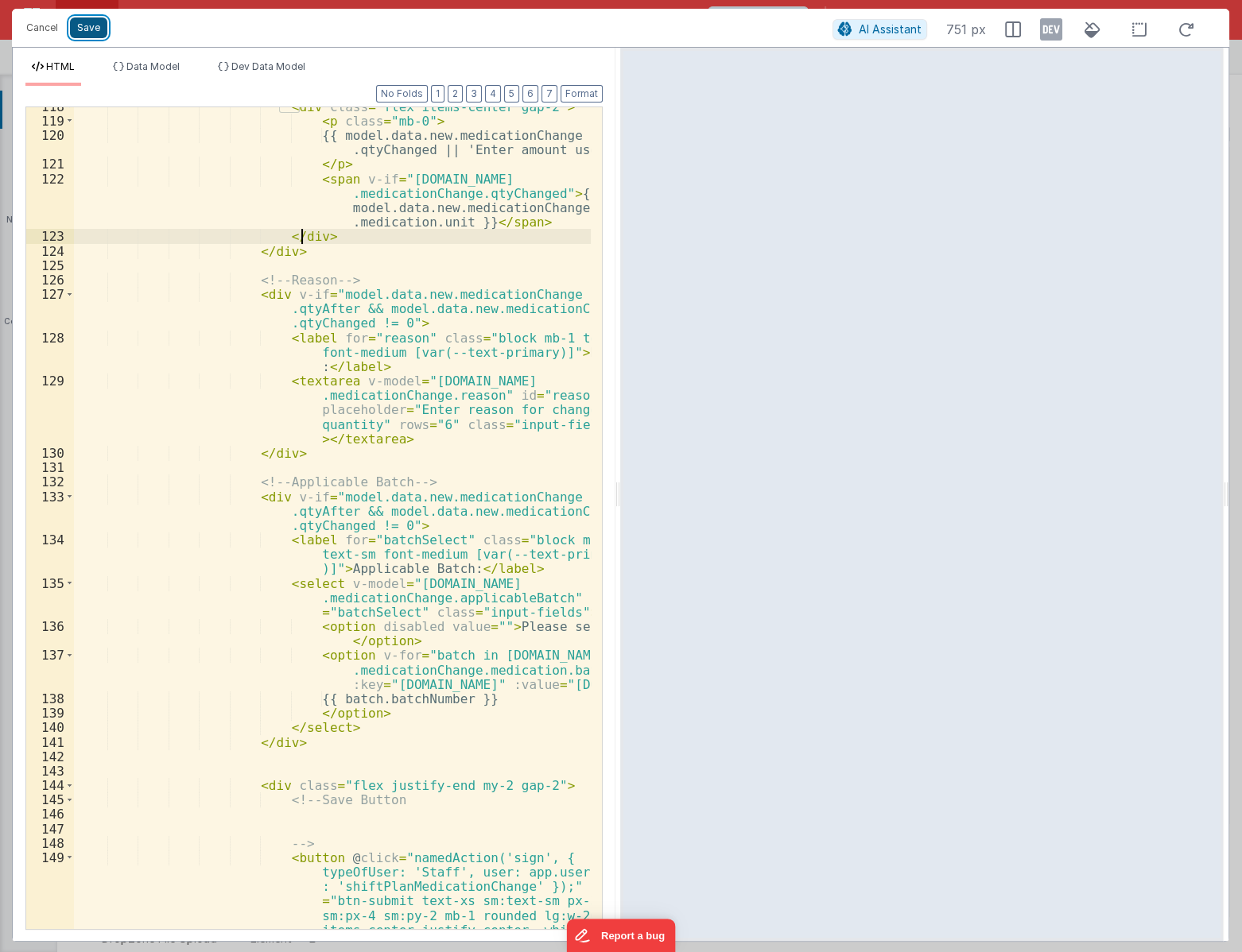
click at [97, 34] on button "Save" at bounding box center [88, 27] width 38 height 20
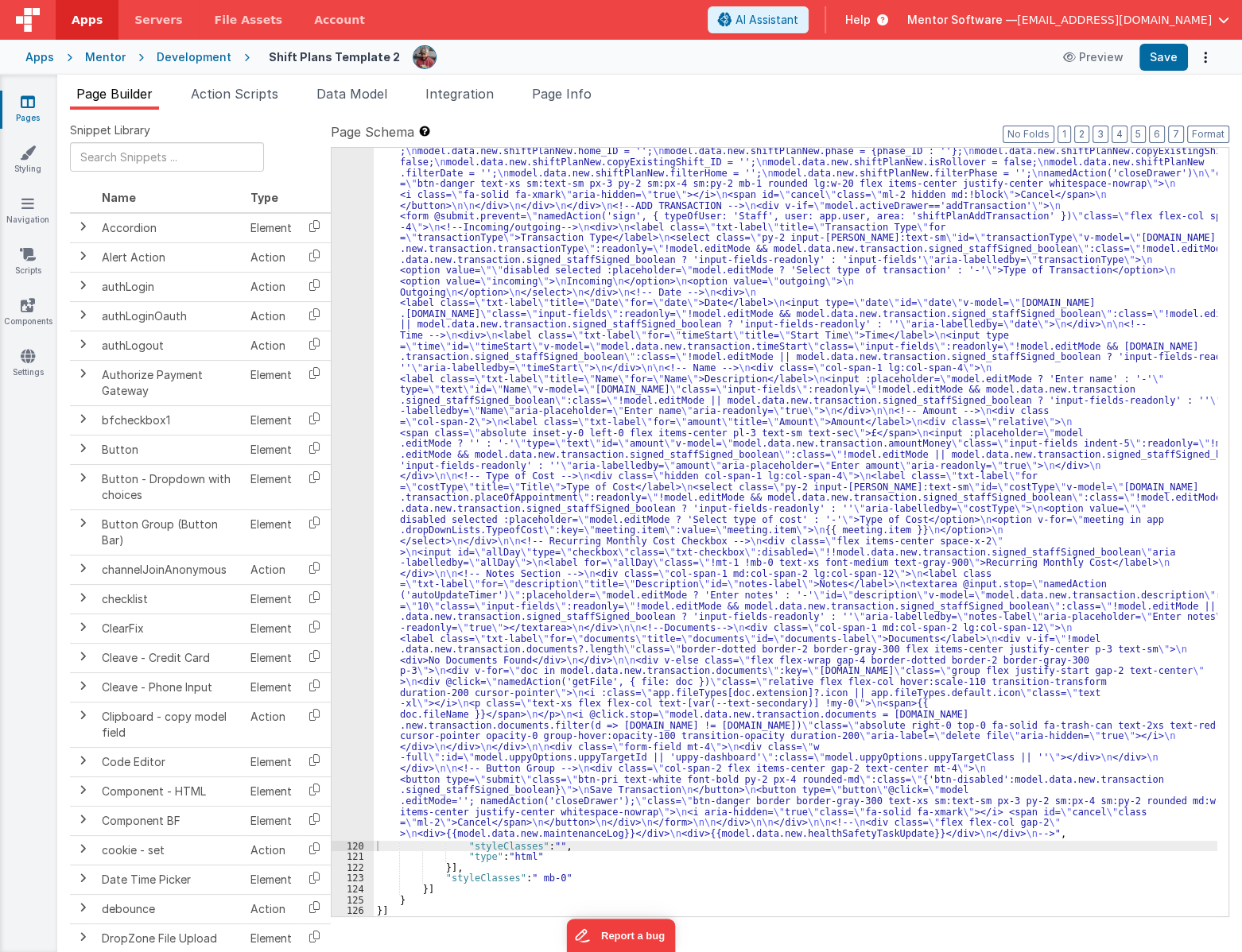
scroll to position [3771, 0]
click at [1153, 67] on button "Save" at bounding box center [1163, 57] width 48 height 27
click at [766, 532] on div ""html" : "<div id= \" info-drawer \" class= \" fixed top-0 right-0 z-40 h-scree…" at bounding box center [795, 211] width 843 height 2816
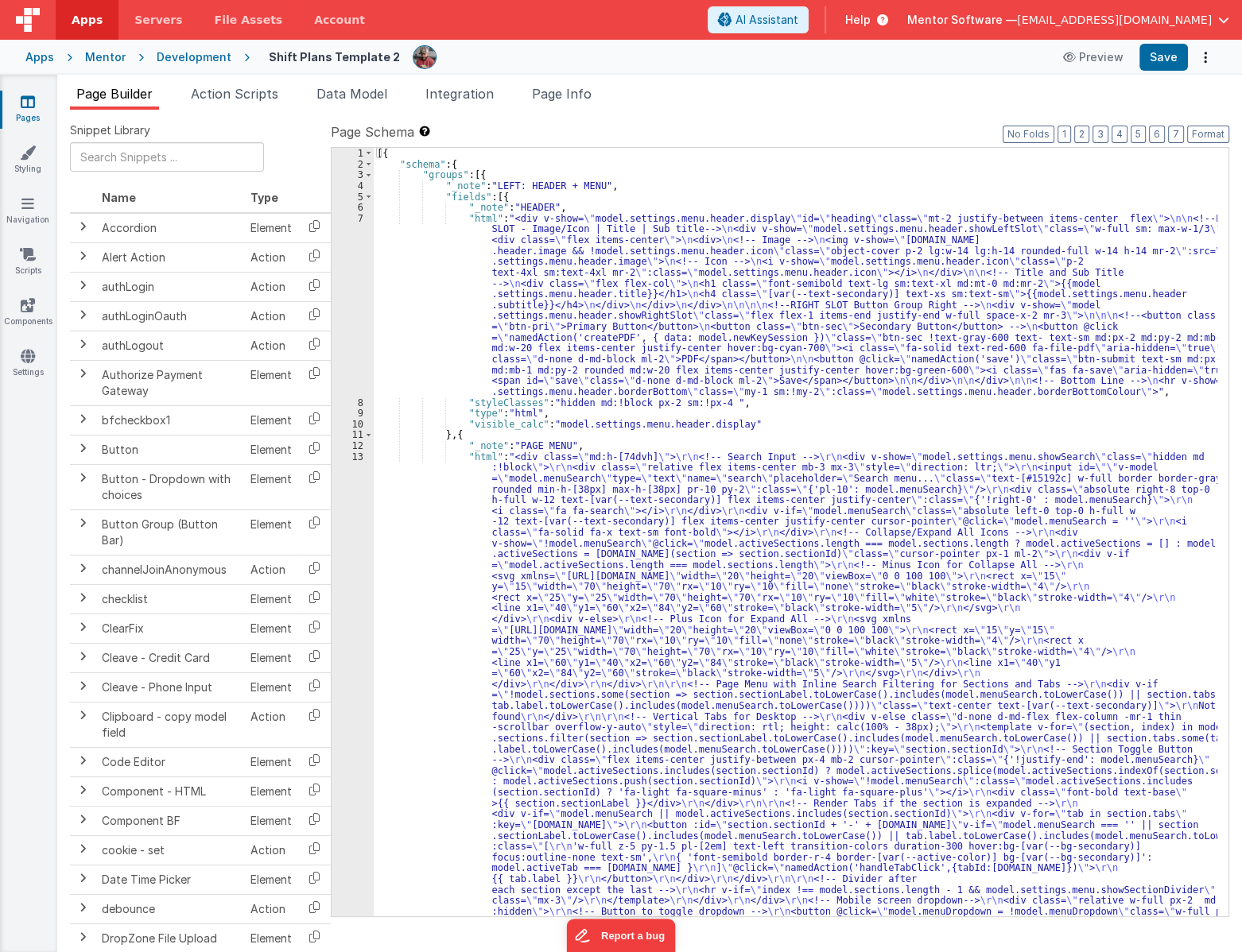
click at [840, 437] on div "[{ "schema" : { "groups" : [{ "_note" : "LEFT: HEADER + MENU" , "fields" : [{ "…" at bounding box center [795, 900] width 843 height 1505
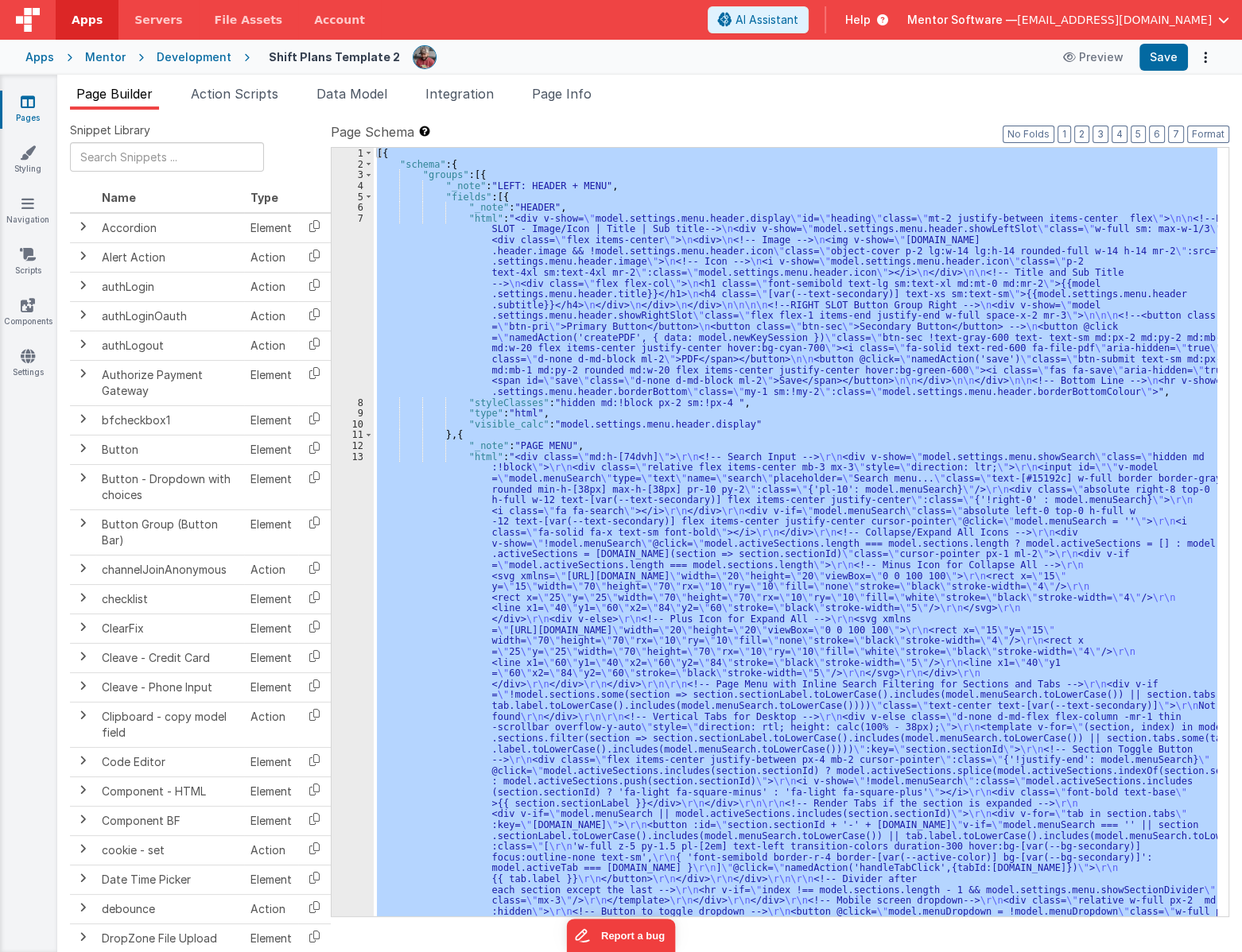
click at [717, 521] on div "[{ "schema" : { "groups" : [{ "_note" : "LEFT: HEADER + MENU" , "fields" : [{ "…" at bounding box center [795, 531] width 843 height 769
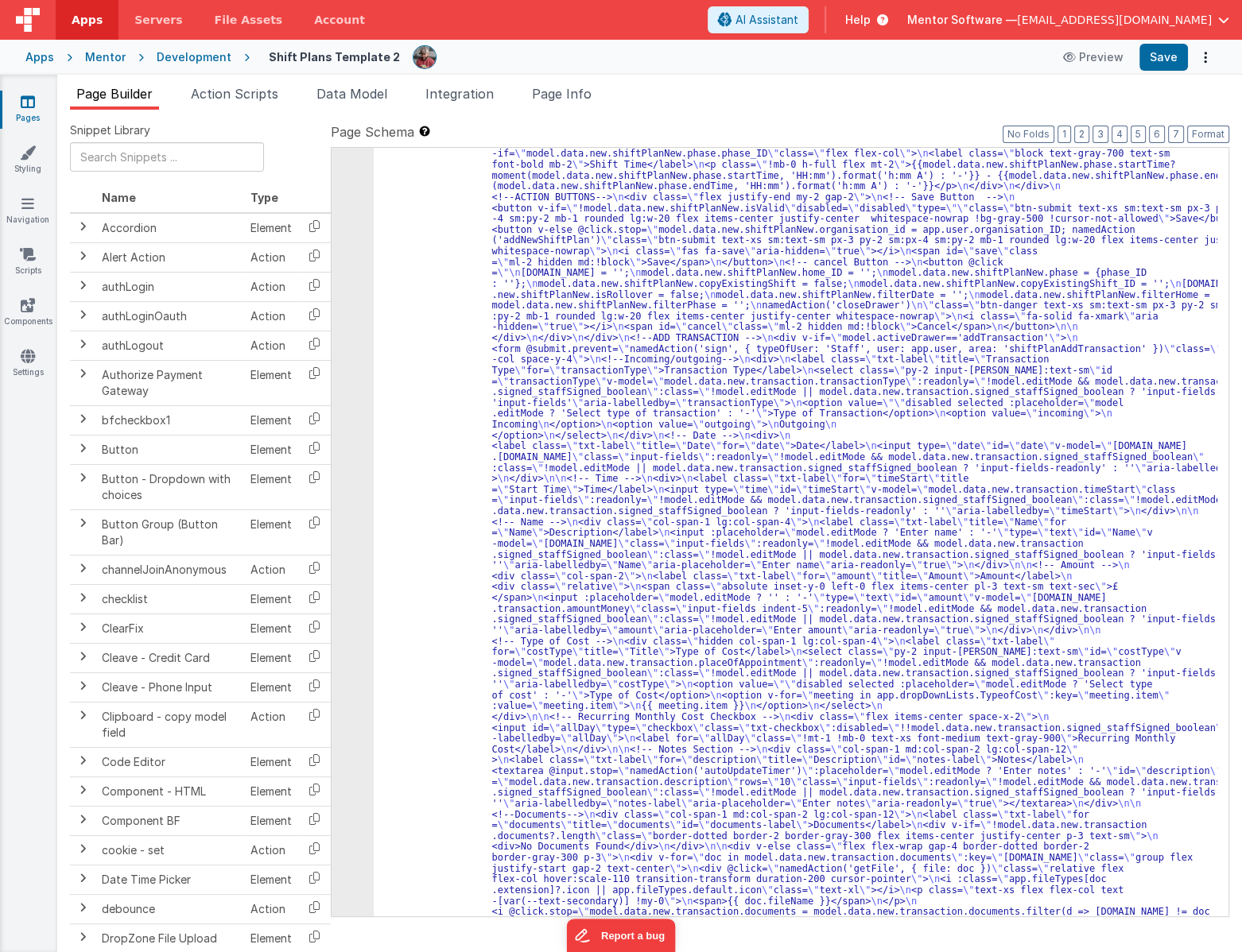
scroll to position [12580, 0]
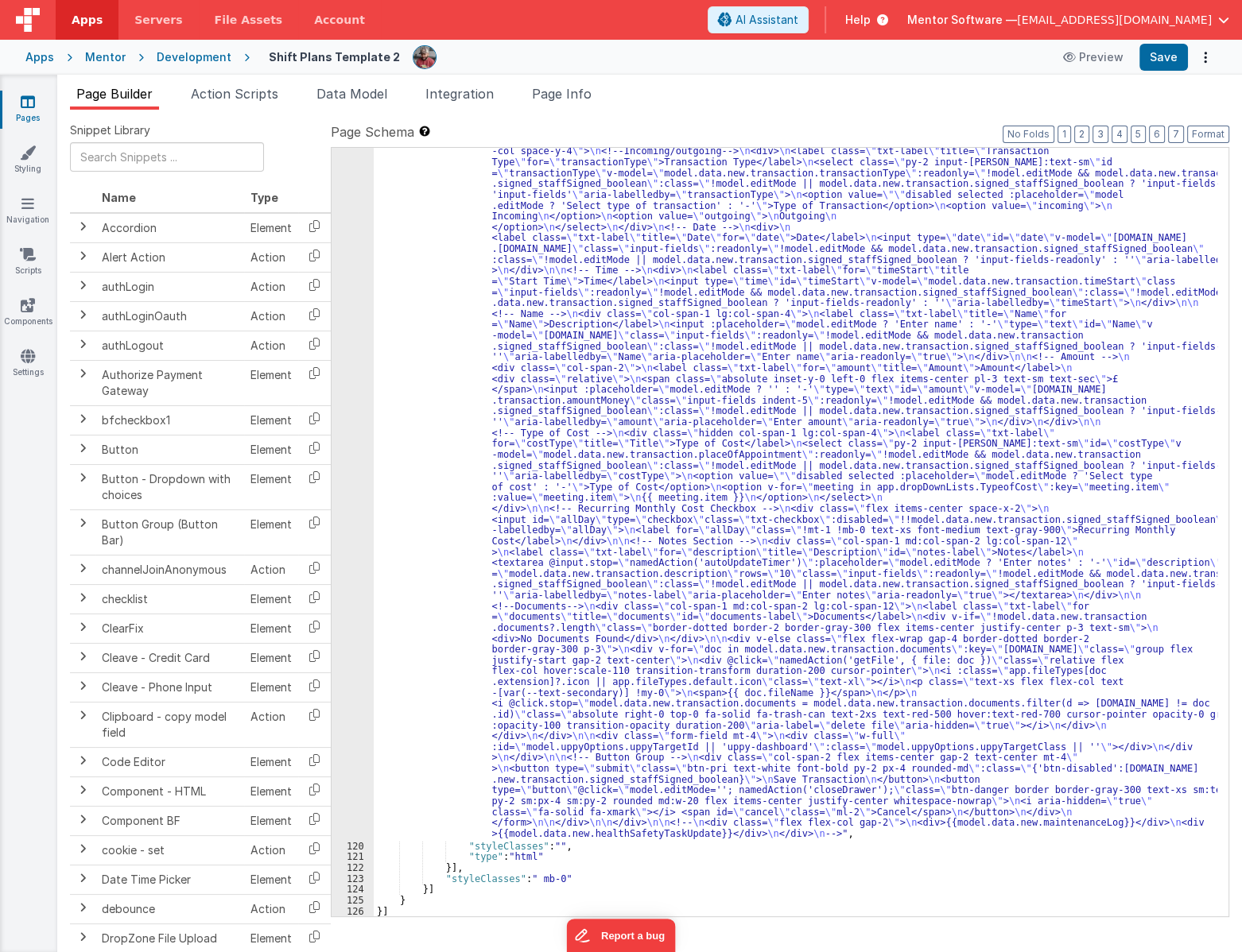
click at [715, 688] on div ""html" : "<div id= \" info-drawer \" class= \" fixed top-0 right-0 z-40 h-scree…" at bounding box center [795, 92] width 843 height 3055
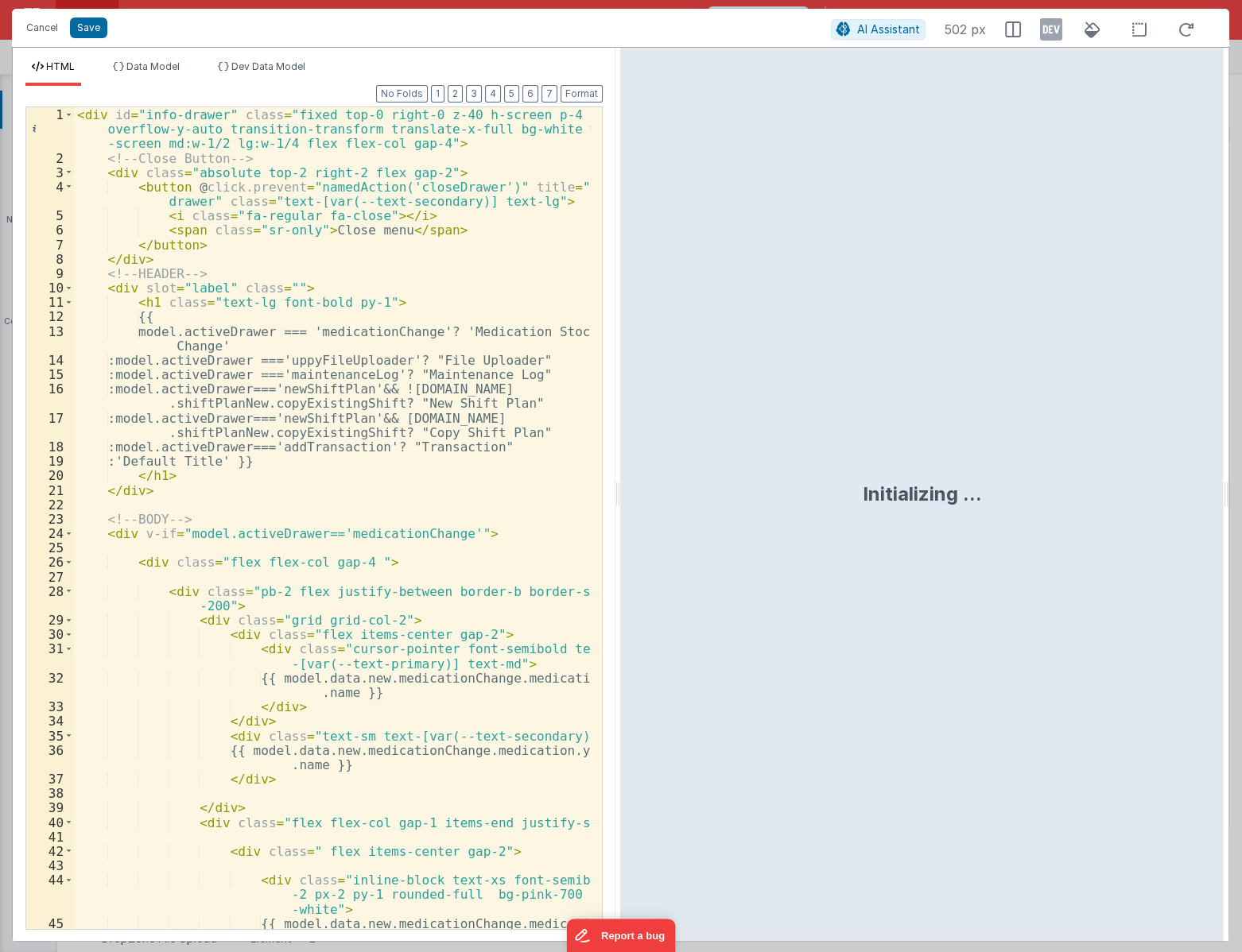
click at [400, 508] on div "< div id = "info-drawer" class = "fixed top-0 right-0 z-40 h-screen p-4 overflo…" at bounding box center [333, 554] width 517 height 894
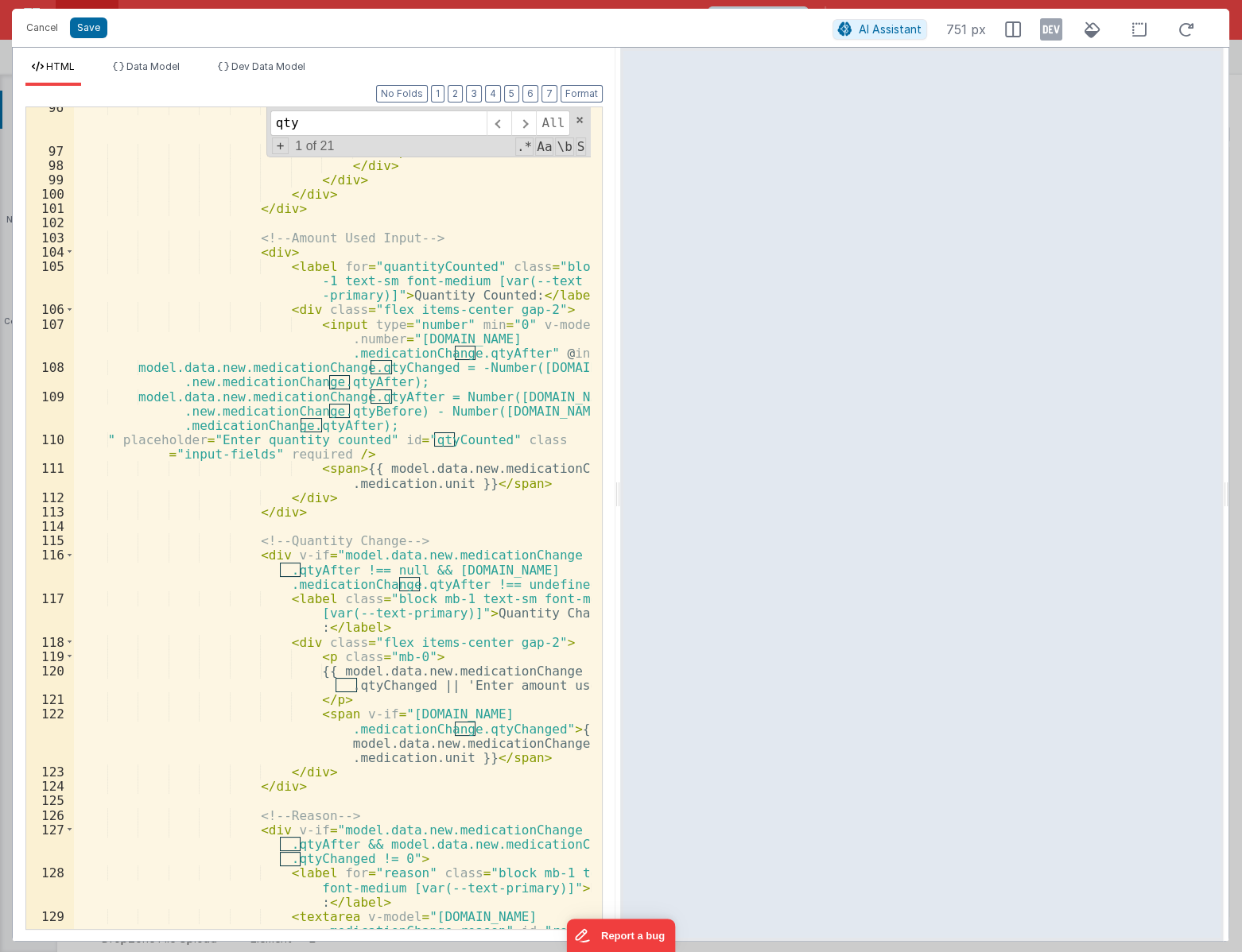
scroll to position [1943, 0]
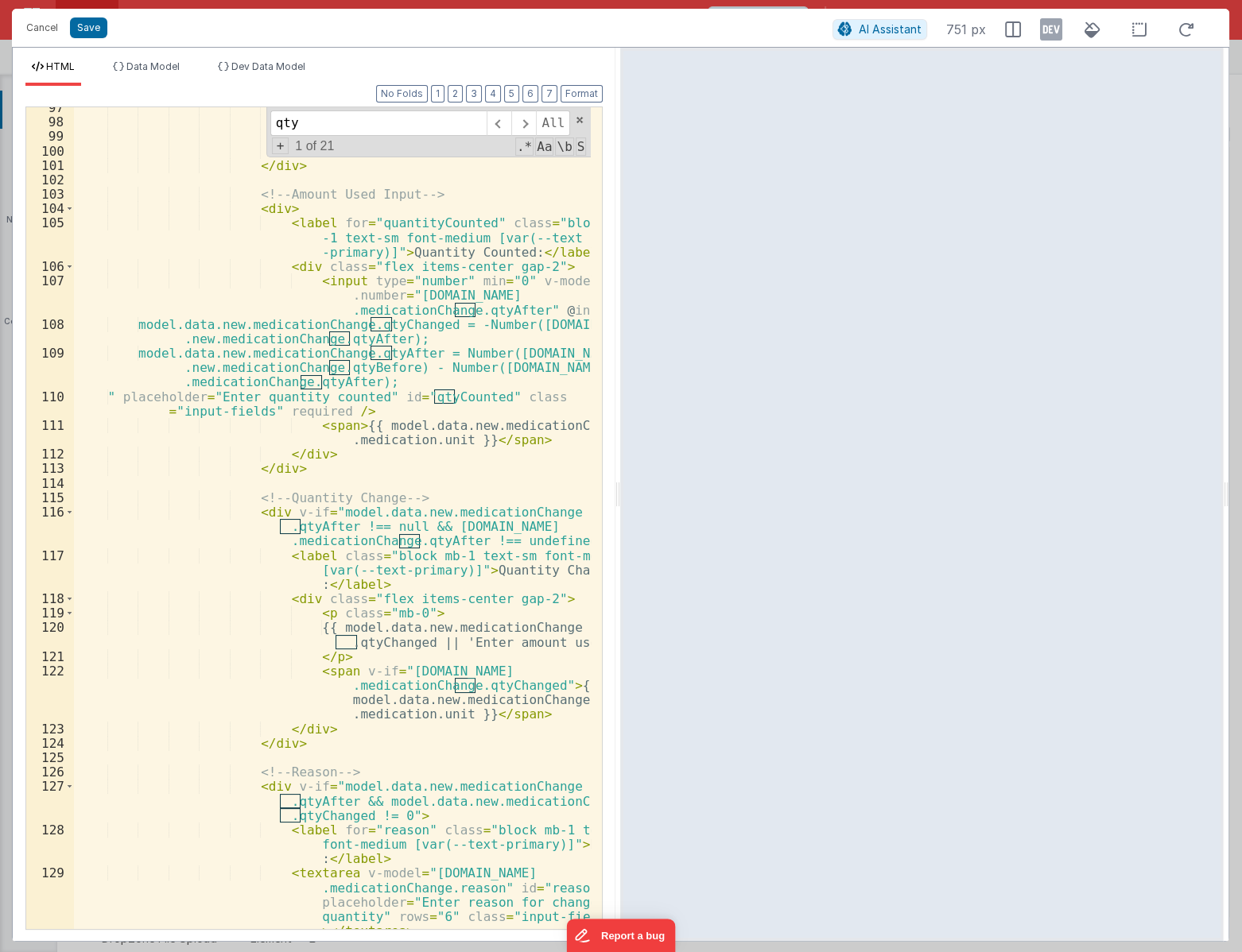
type input "qty"
click at [470, 345] on div "</ p > </ div > </ div > </ div > </ div > <!-- Amount Used Input --> < div > <…" at bounding box center [333, 555] width 517 height 909
click at [389, 341] on div "</ p > </ div > </ div > </ div > </ div > <!-- Amount Used Input --> < div > <…" at bounding box center [333, 555] width 517 height 909
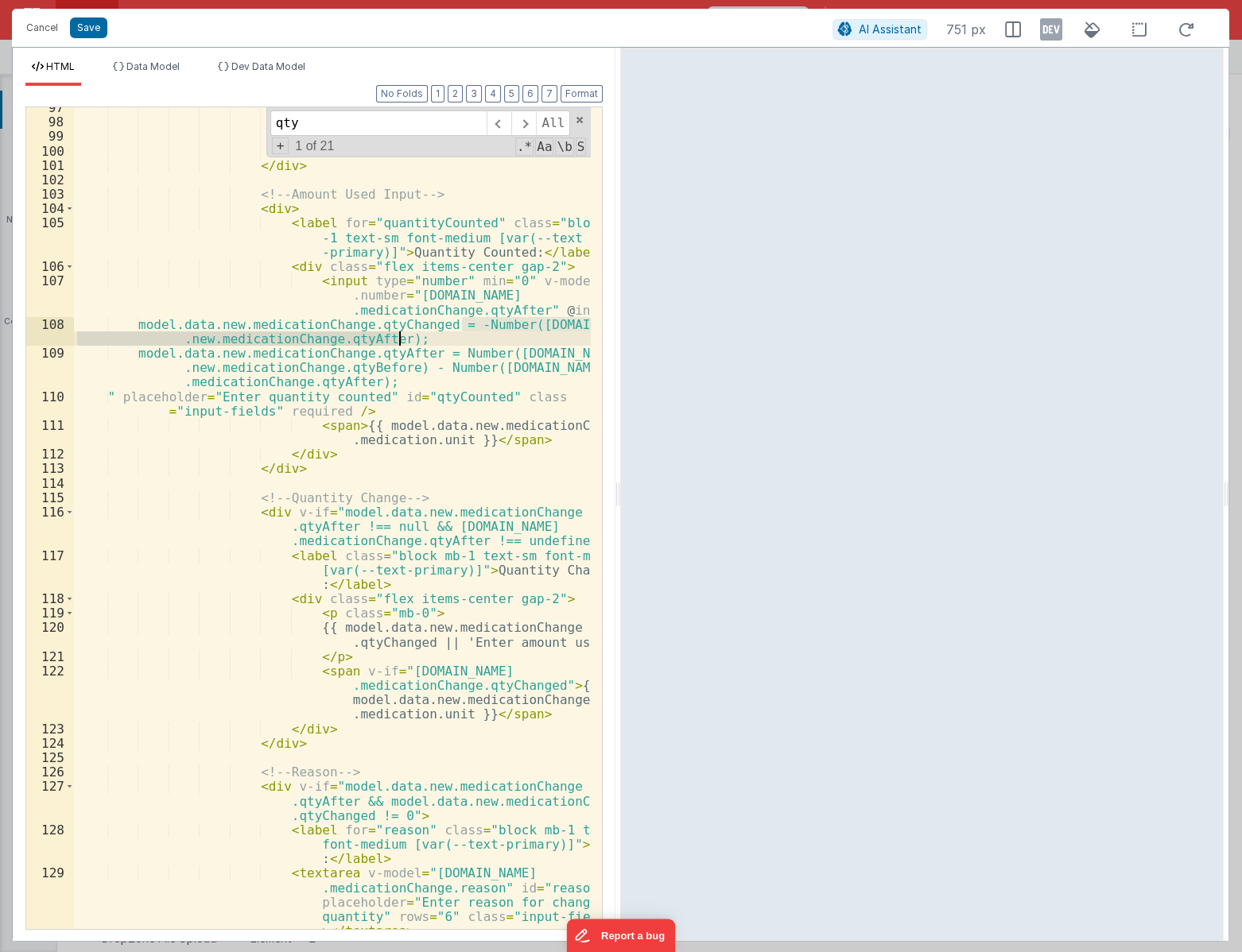
drag, startPoint x: 464, startPoint y: 326, endPoint x: 520, endPoint y: 334, distance: 56.6
click at [520, 334] on div "</ p > </ div > </ div > </ div > </ div > <!-- Amount Used Input --> < div > <…" at bounding box center [333, 555] width 517 height 909
click at [483, 337] on div "</ p > </ div > </ div > </ div > </ div > <!-- Amount Used Input --> < div > <…" at bounding box center [332, 518] width 516 height 822
click at [459, 323] on div "</ p > </ div > </ div > </ div > </ div > <!-- Amount Used Input --> < div > <…" at bounding box center [333, 555] width 517 height 909
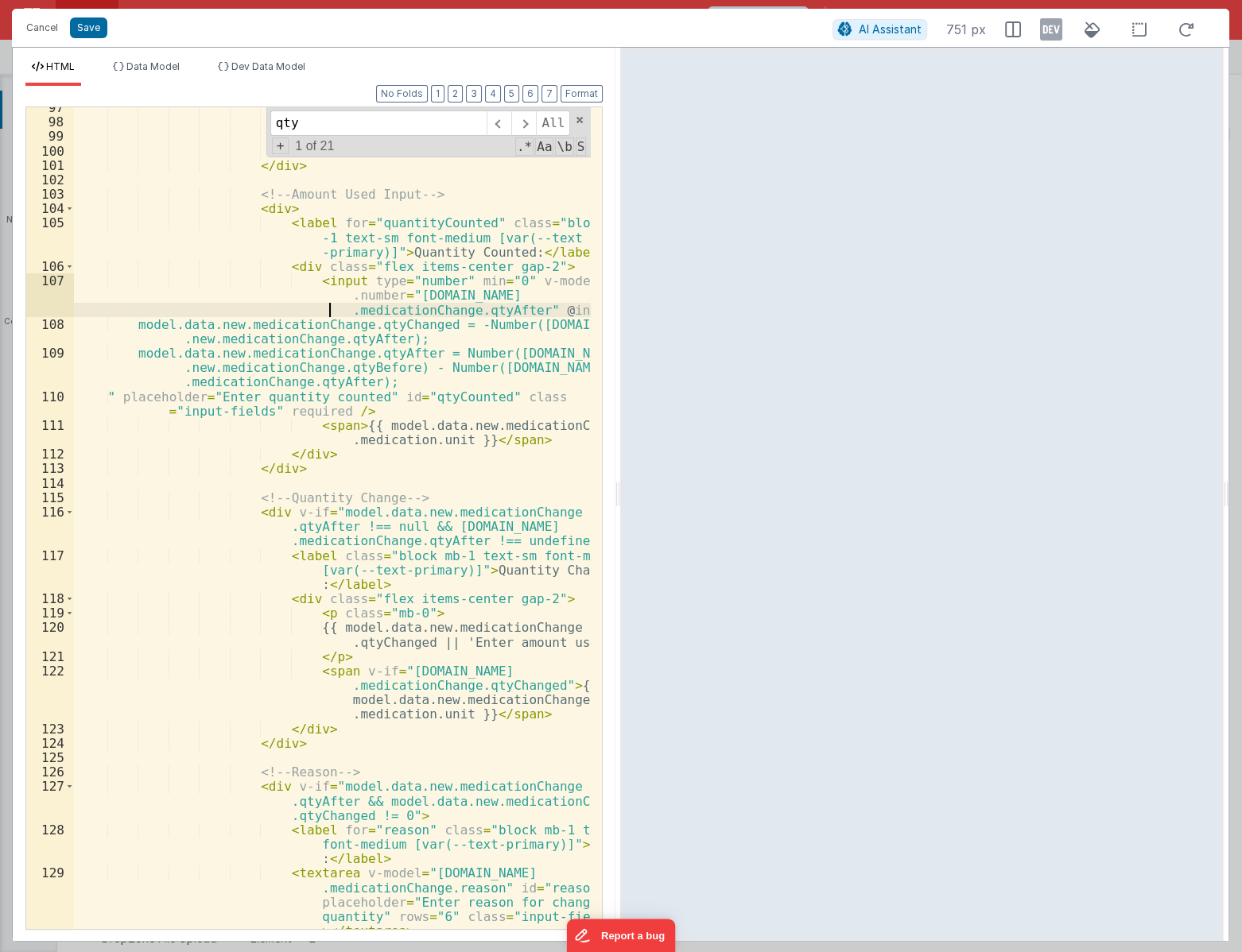
click at [302, 305] on div "</ p > </ div > </ div > </ div > </ div > <!-- Amount Used Input --> < div > <…" at bounding box center [333, 555] width 517 height 909
drag, startPoint x: 291, startPoint y: 280, endPoint x: 301, endPoint y: 282, distance: 10.2
click at [301, 282] on div "</ p > </ div > </ div > </ div > </ div > <!-- Amount Used Input --> < div > <…" at bounding box center [333, 555] width 517 height 909
click at [307, 295] on div "</ p > </ div > </ div > </ div > </ div > <!-- Amount Used Input --> < div > <…" at bounding box center [333, 555] width 517 height 909
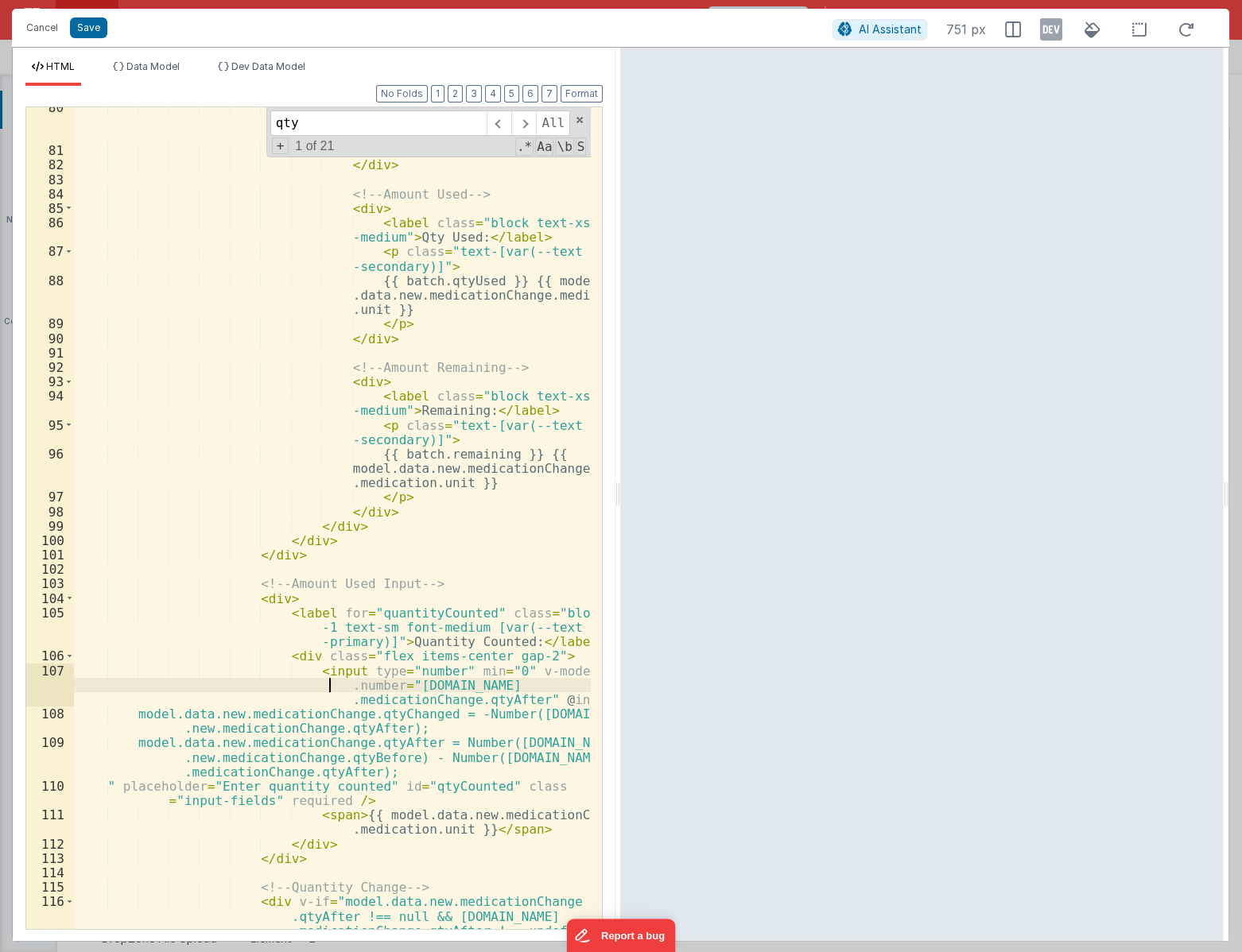
scroll to position [1726, 0]
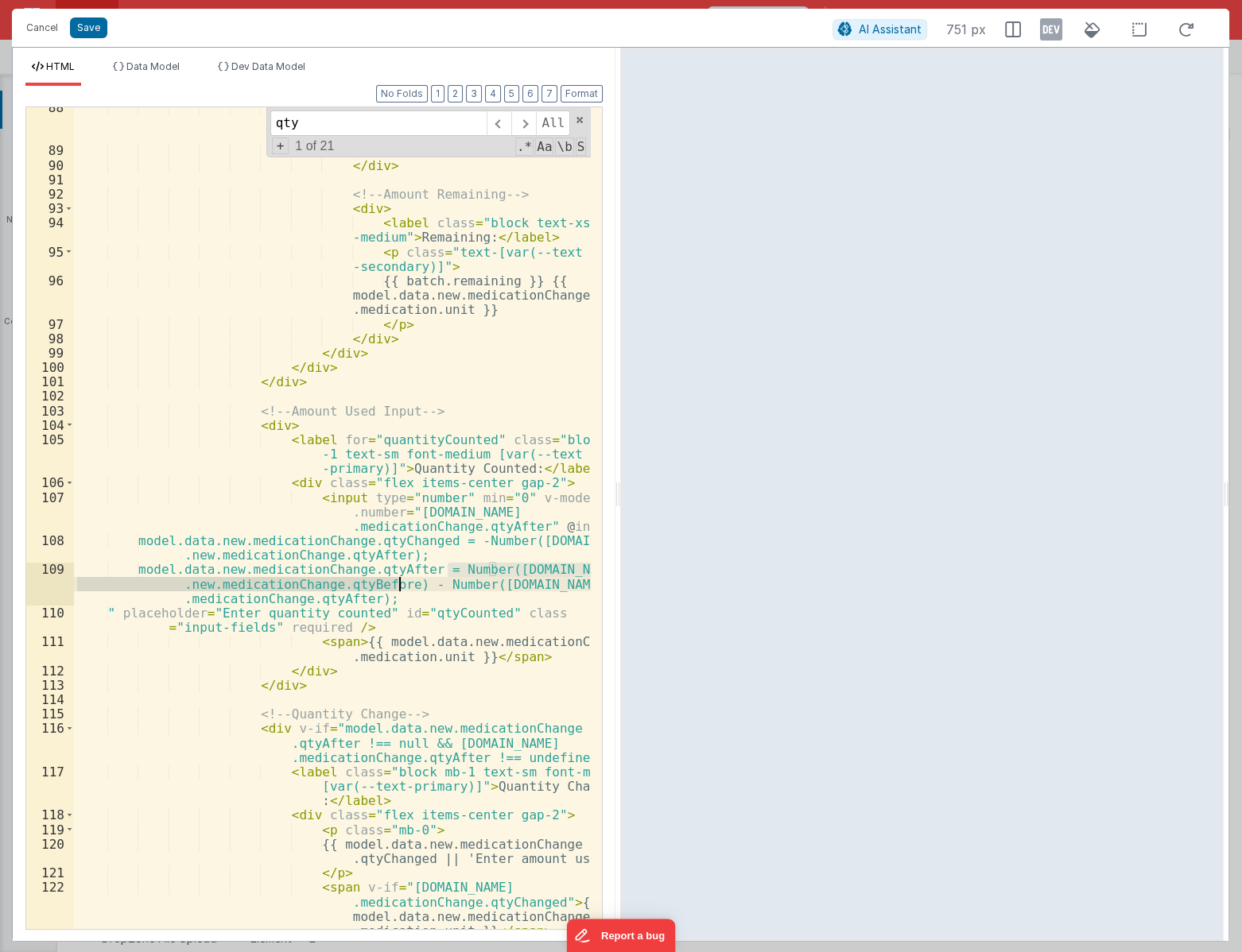
drag, startPoint x: 445, startPoint y: 570, endPoint x: 398, endPoint y: 588, distance: 50.3
click at [398, 588] on div "{{ batch.qtyUsed }} {{ model .data.new.medicationChange.medication .unit }} </ …" at bounding box center [333, 561] width 517 height 922
click at [458, 543] on div "{{ batch.qtyUsed }} {{ model .data.new.medicationChange.medication .unit }} </ …" at bounding box center [333, 561] width 517 height 922
paste textarea
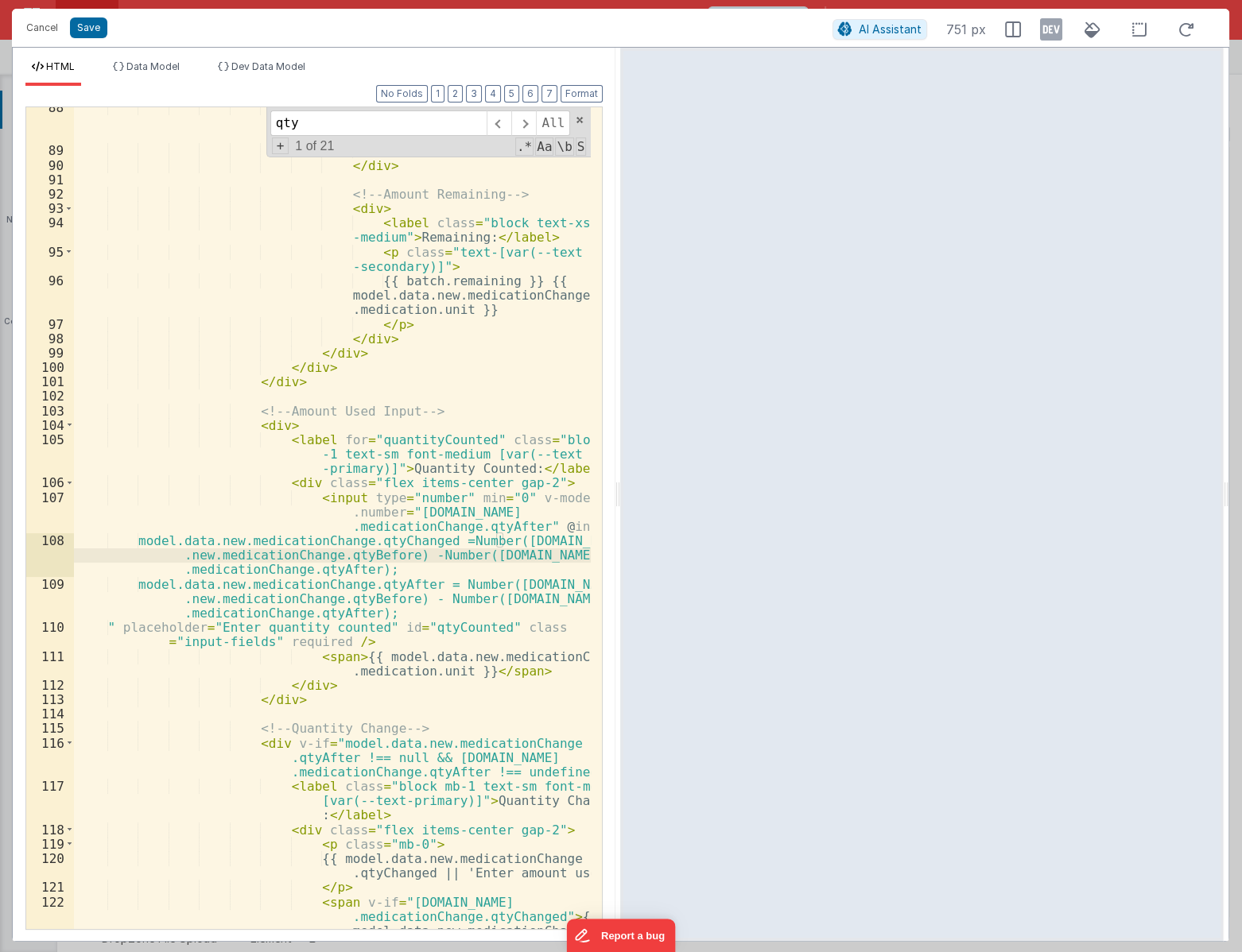
click at [413, 558] on div "{{ batch.qtyUsed }} {{ model .data.new.medicationChange.medication .unit }} </ …" at bounding box center [333, 561] width 517 height 922
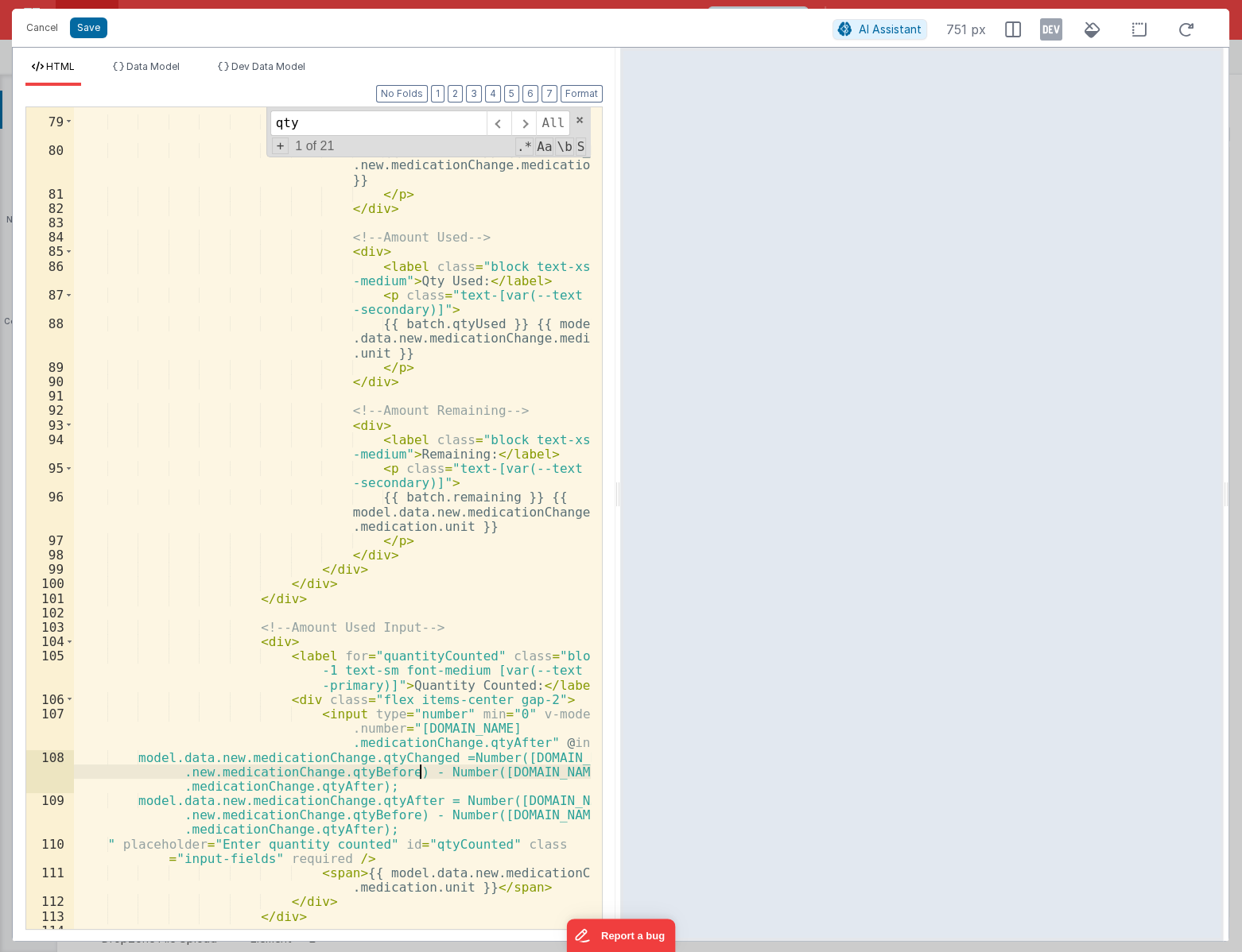
scroll to position [1510, 0]
click at [486, 715] on div "< label class = "block text-xs font -medium" > Batch Qty: </ label > < p class …" at bounding box center [333, 517] width 517 height 865
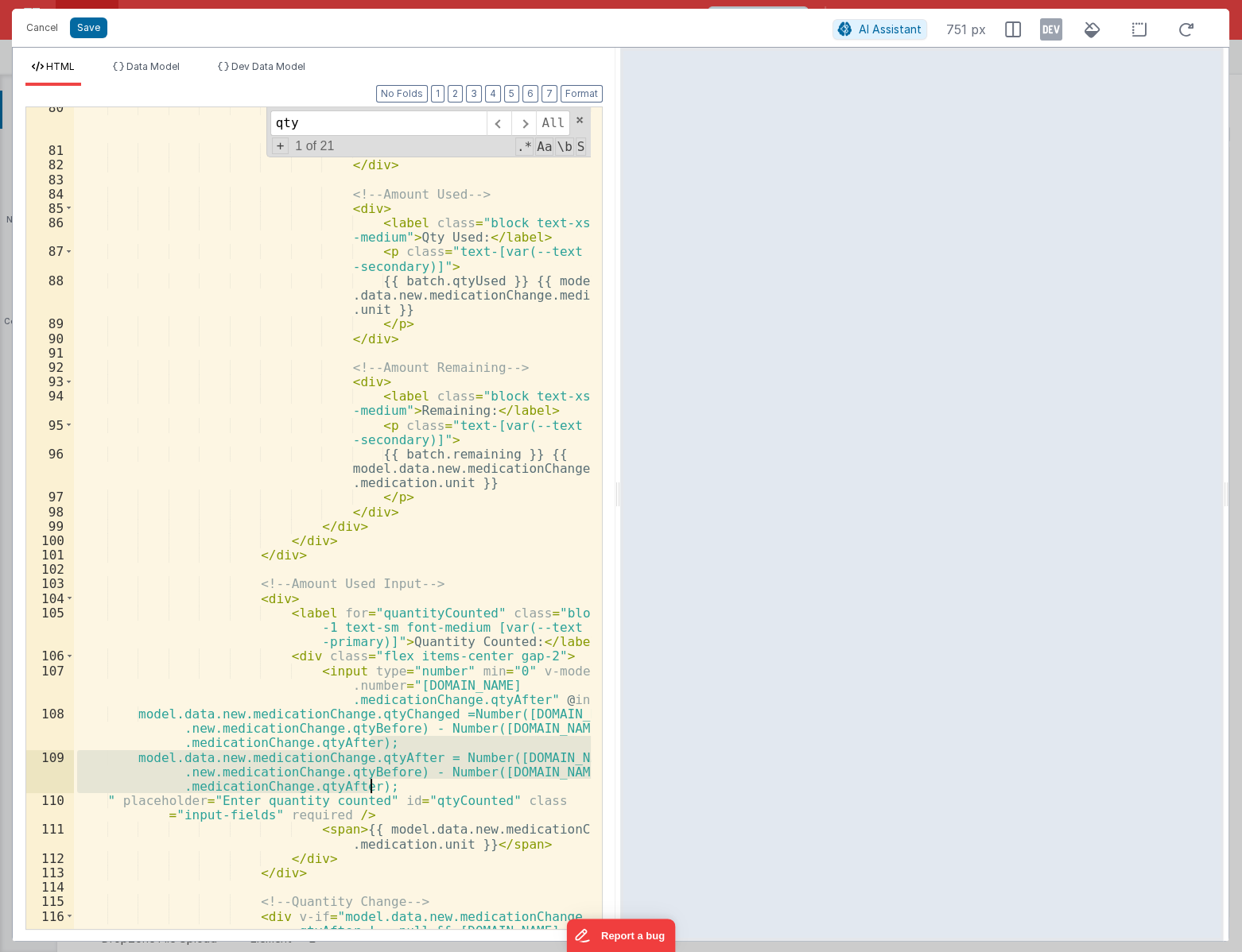
drag, startPoint x: 376, startPoint y: 739, endPoint x: 380, endPoint y: 787, distance: 48.2
click at [380, 787] on div "{{ batch.qty }} {{ model.data .new.medicationChange.medication.unit }} </ p > <…" at bounding box center [333, 555] width 517 height 909
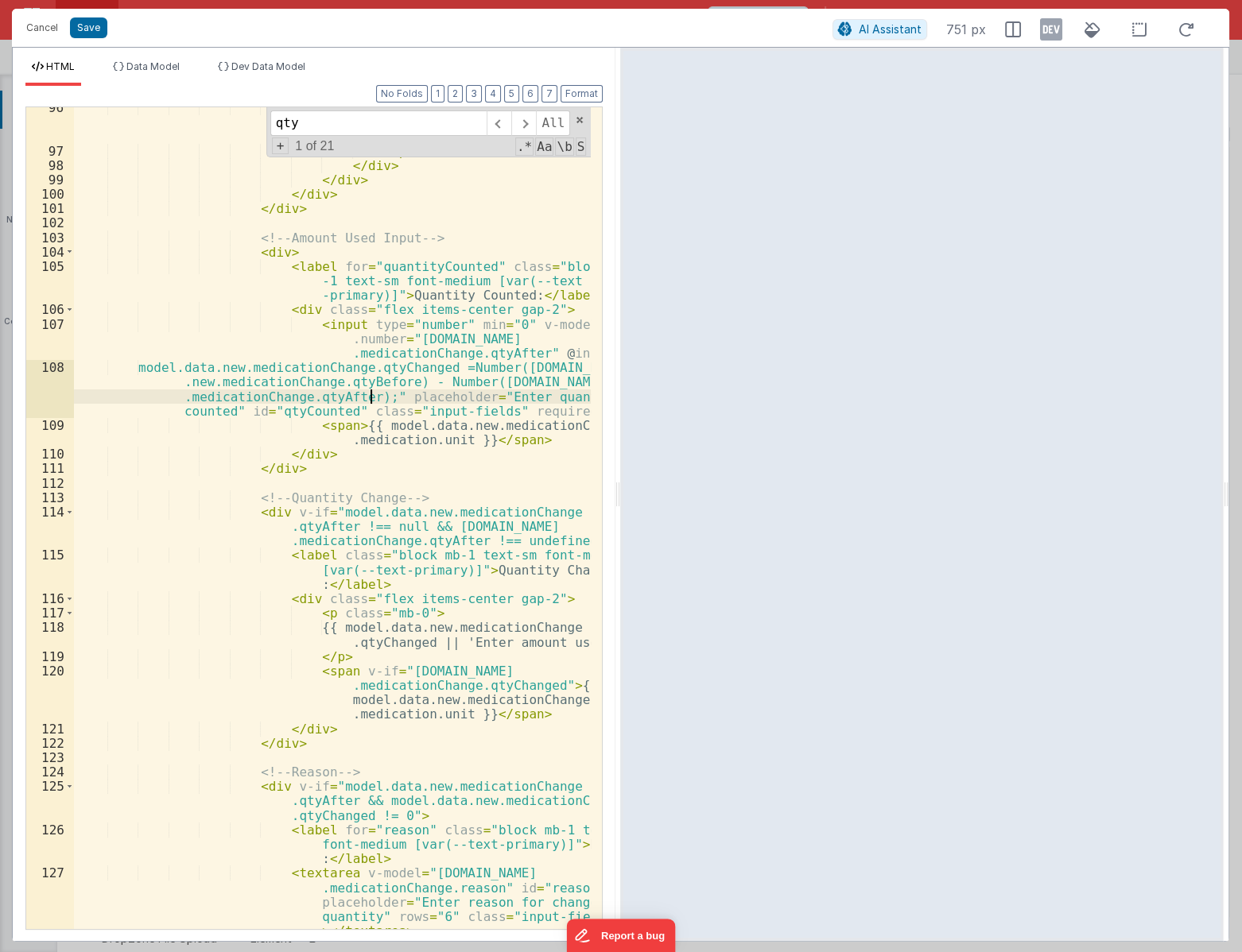
scroll to position [1943, 0]
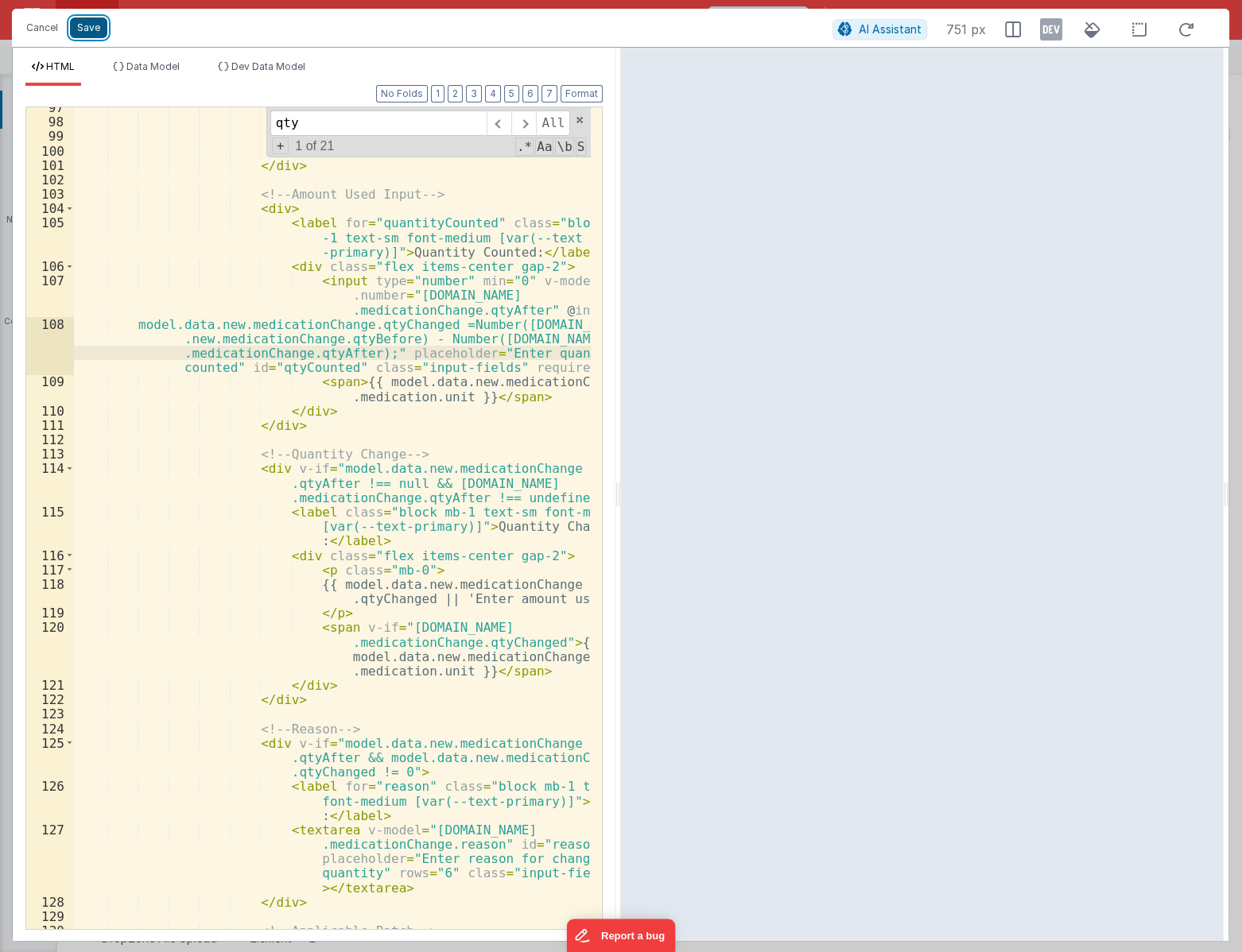
click at [93, 27] on button "Save" at bounding box center [88, 27] width 38 height 20
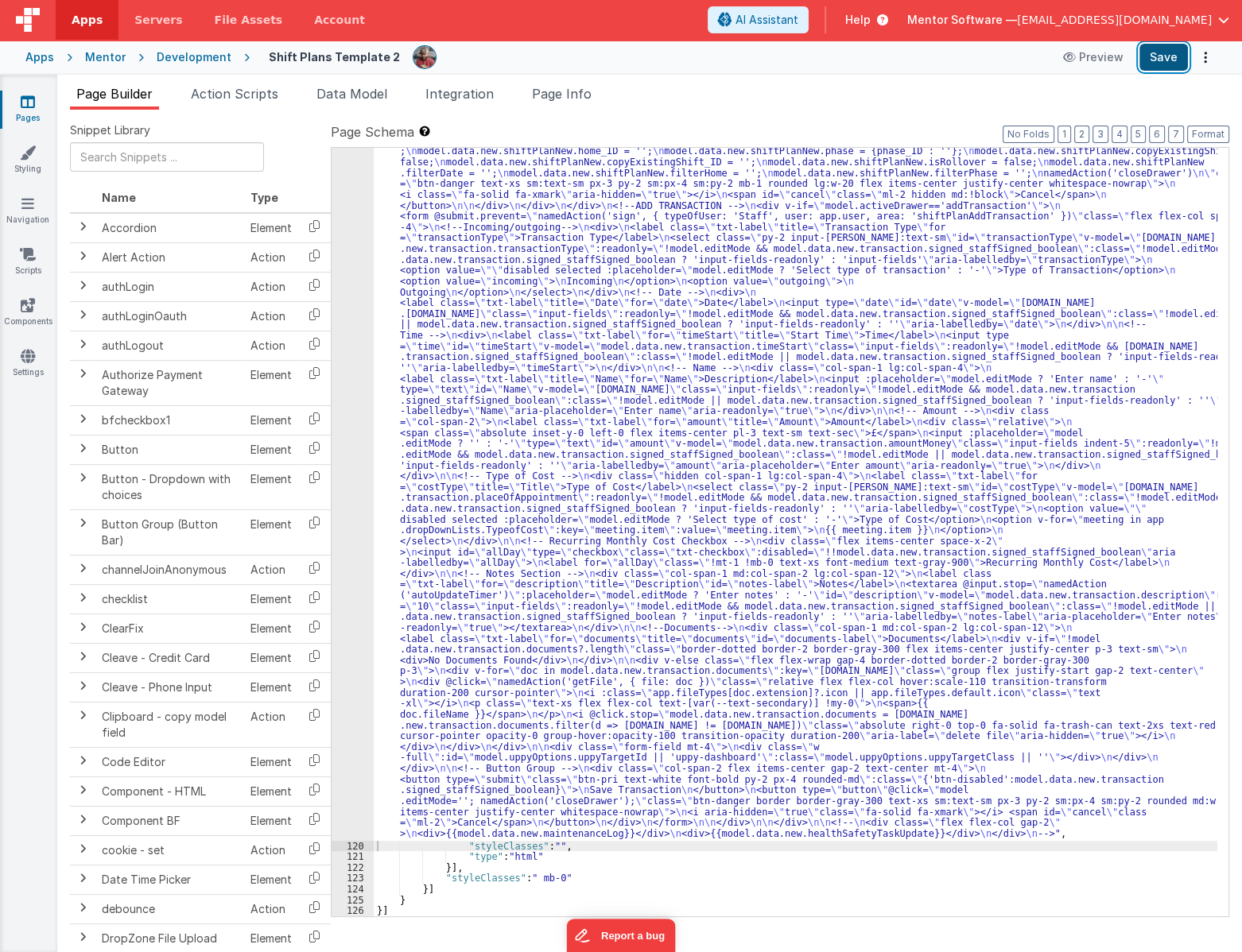
scroll to position [12331, 0]
click at [1163, 65] on button "Save" at bounding box center [1163, 57] width 48 height 27
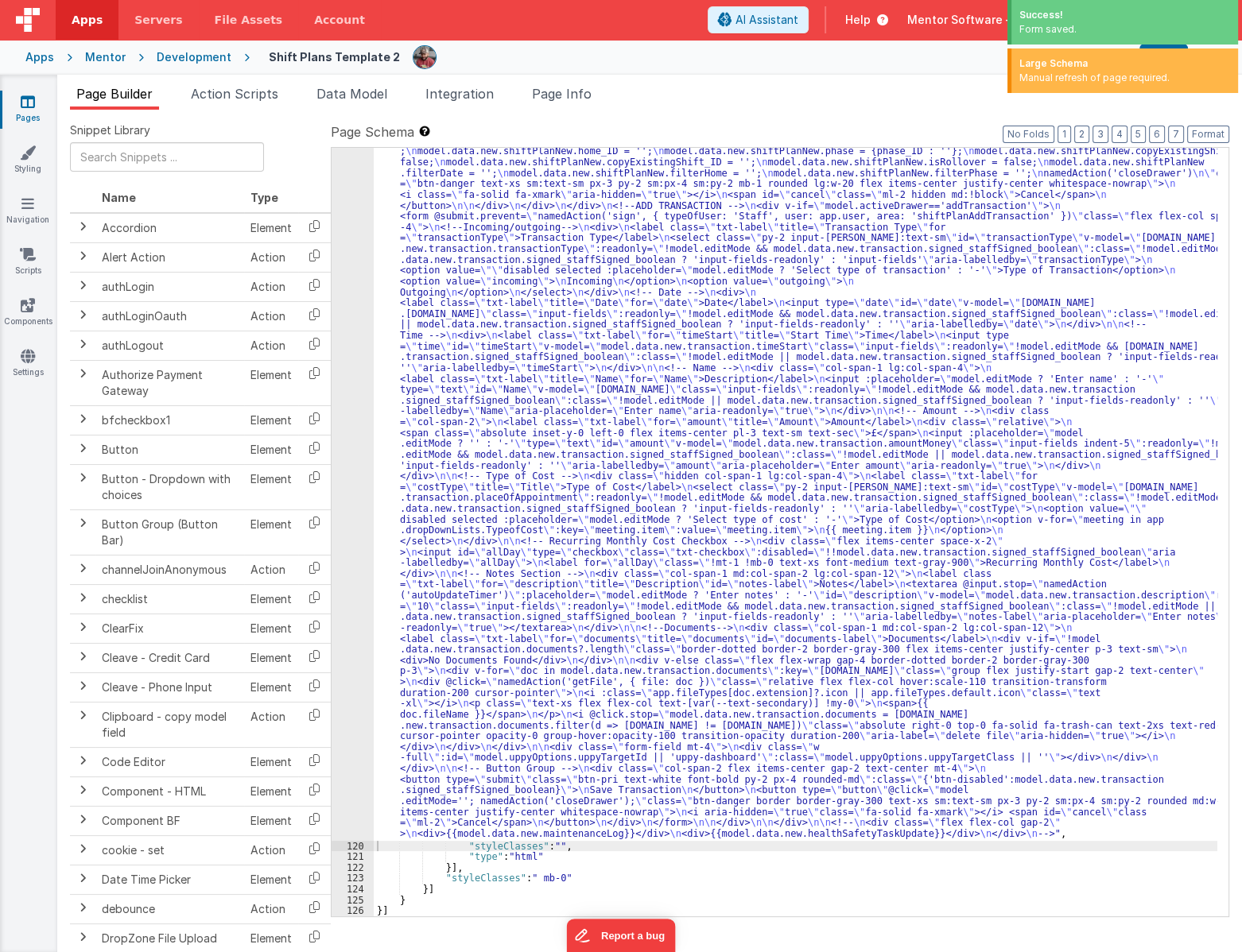
click at [1092, 508] on div ""html" : "<div id= \" info-drawer \" class= \" fixed top-0 right-0 z-40 h-scree…" at bounding box center [795, 217] width 843 height 2806
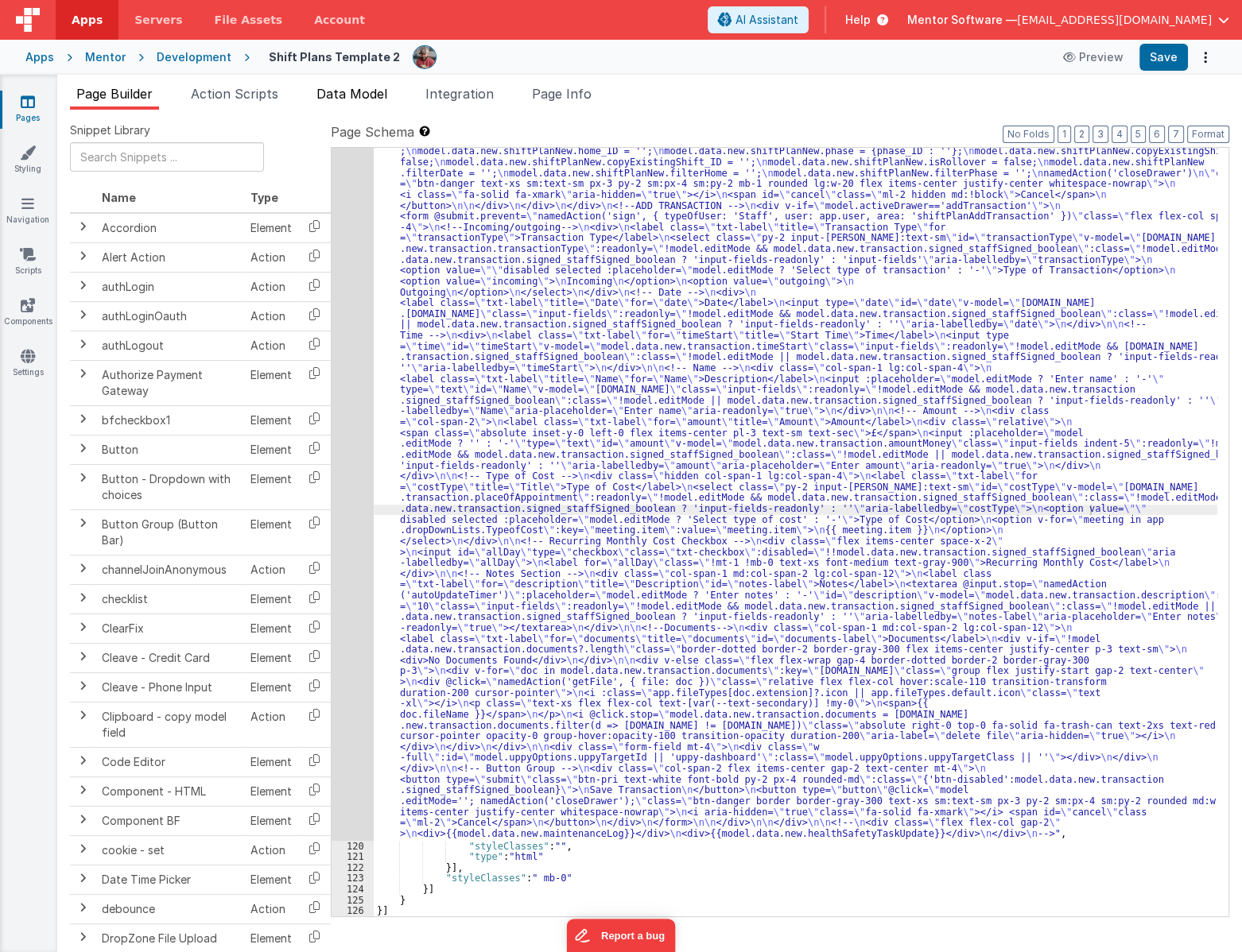
click at [318, 90] on span "Data Model" at bounding box center [351, 94] width 70 height 15
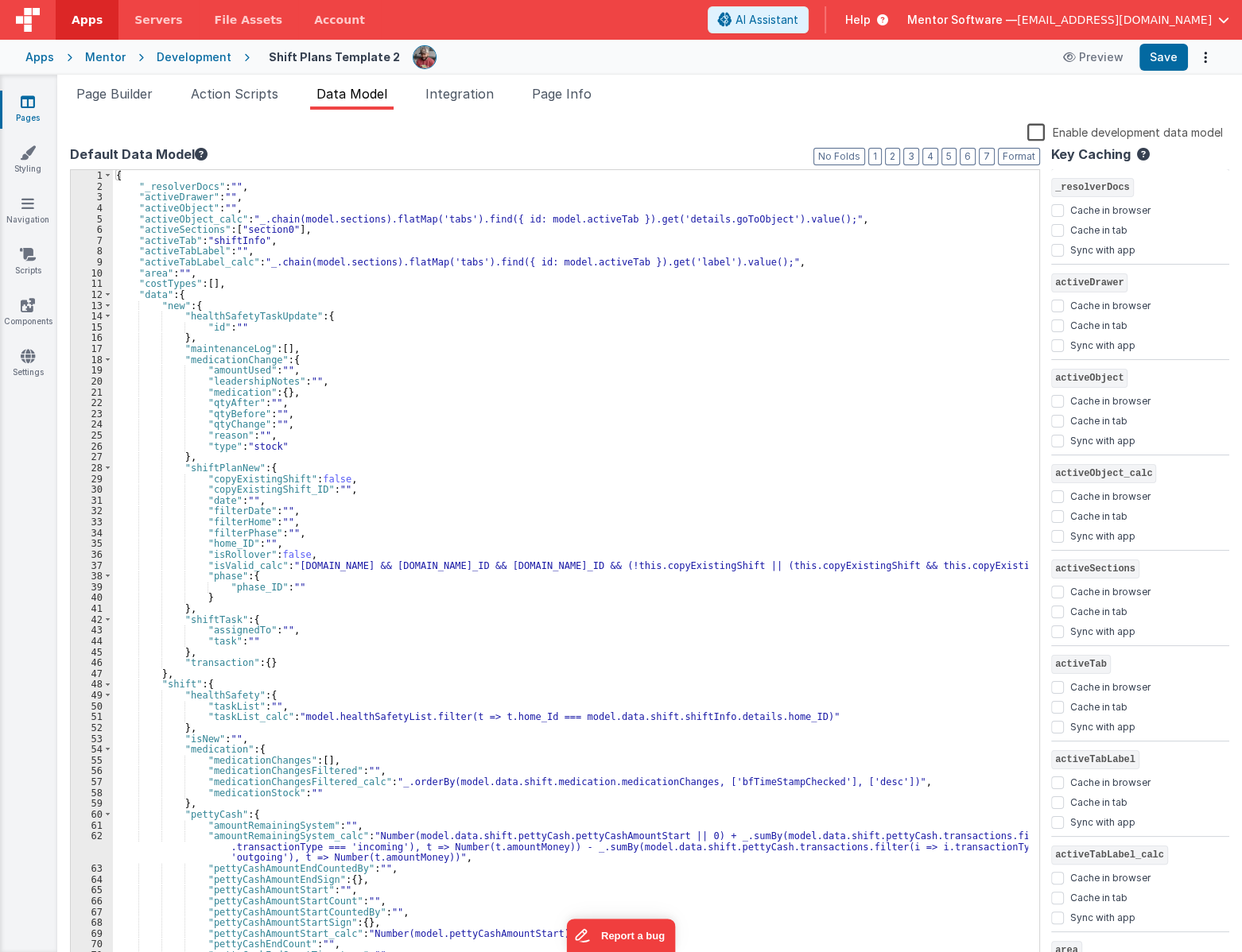
click at [1040, 134] on label "Enable development data model" at bounding box center [1124, 131] width 196 height 18
click at [0, 0] on input "Enable development data model" at bounding box center [0, 0] width 0 height 0
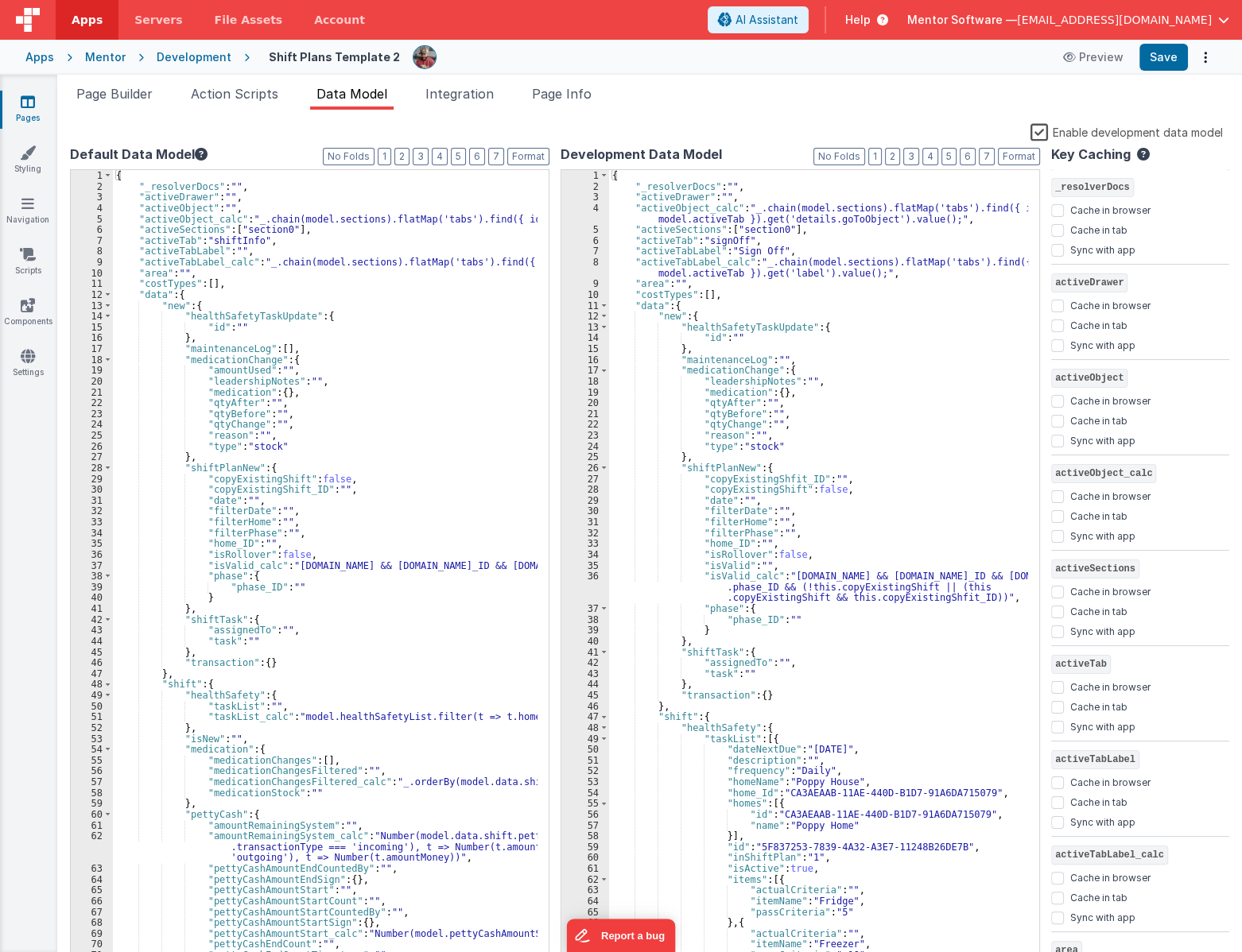
click at [806, 283] on div "{ "_resolverDocs" : "" , "activeDrawer" : "" , "activeObject_calc" : "_.chain(m…" at bounding box center [818, 584] width 419 height 828
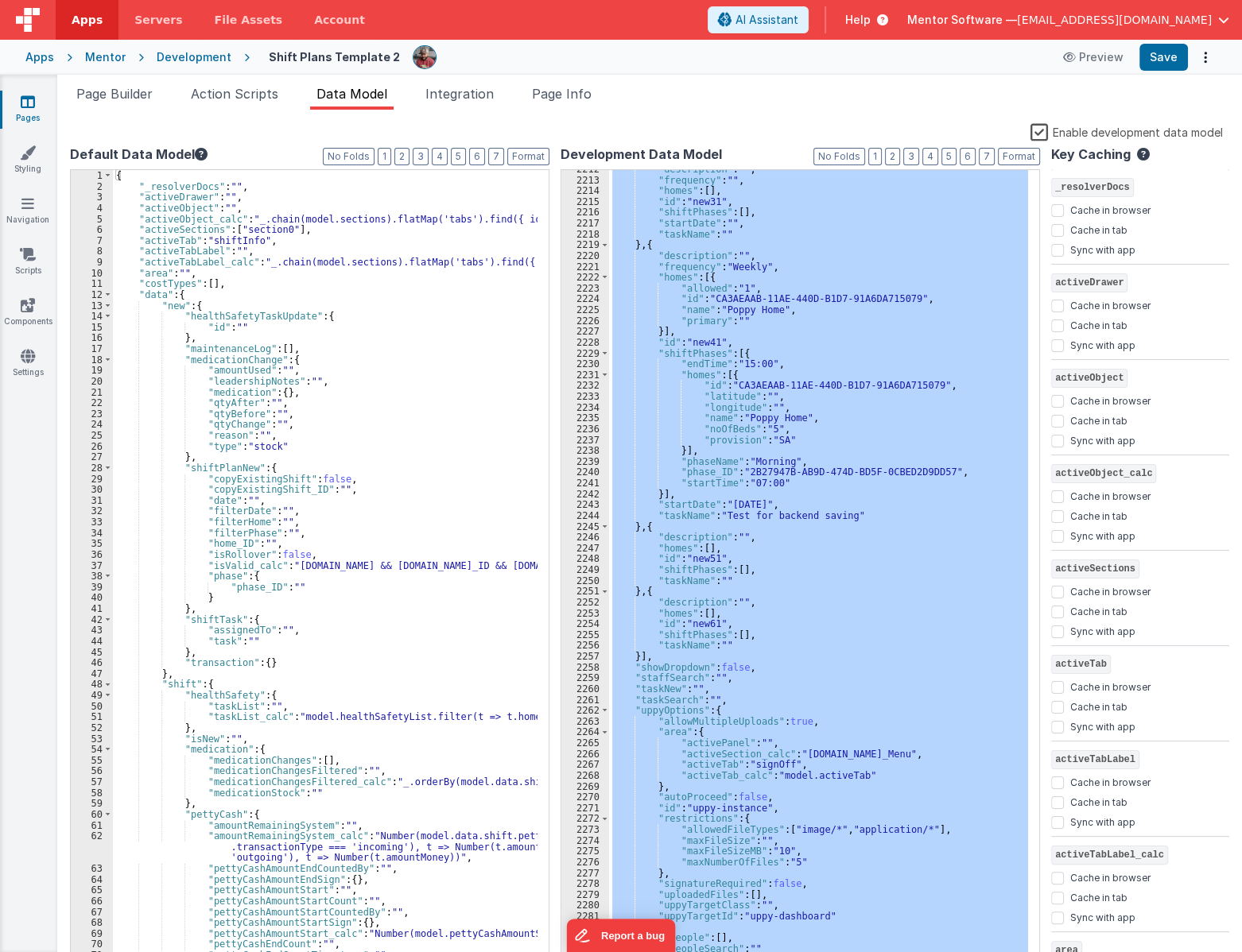
scroll to position [24808, 0]
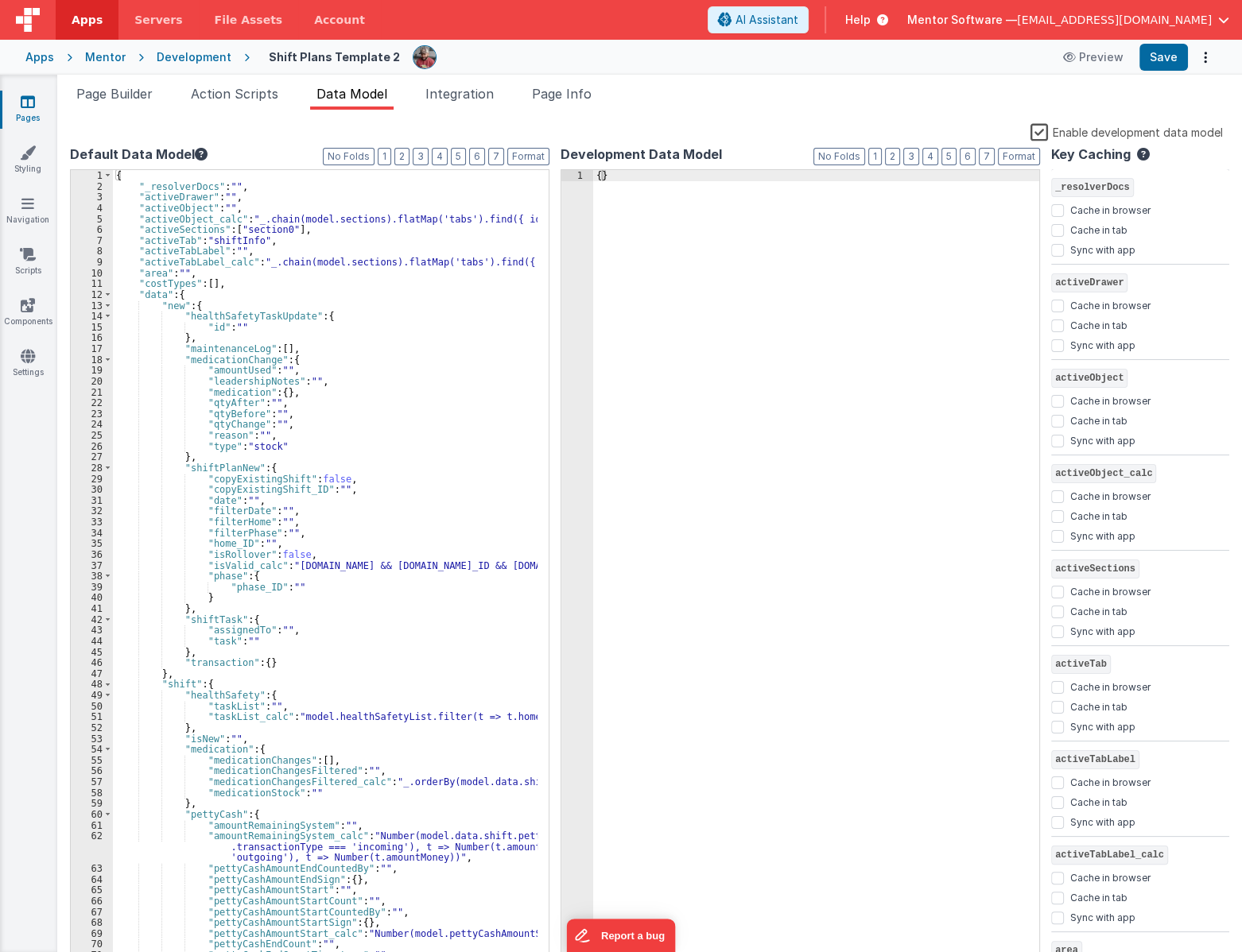
click at [1051, 131] on label "Enable development data model" at bounding box center [1126, 131] width 192 height 18
click at [0, 0] on input "Enable development data model" at bounding box center [0, 0] width 0 height 0
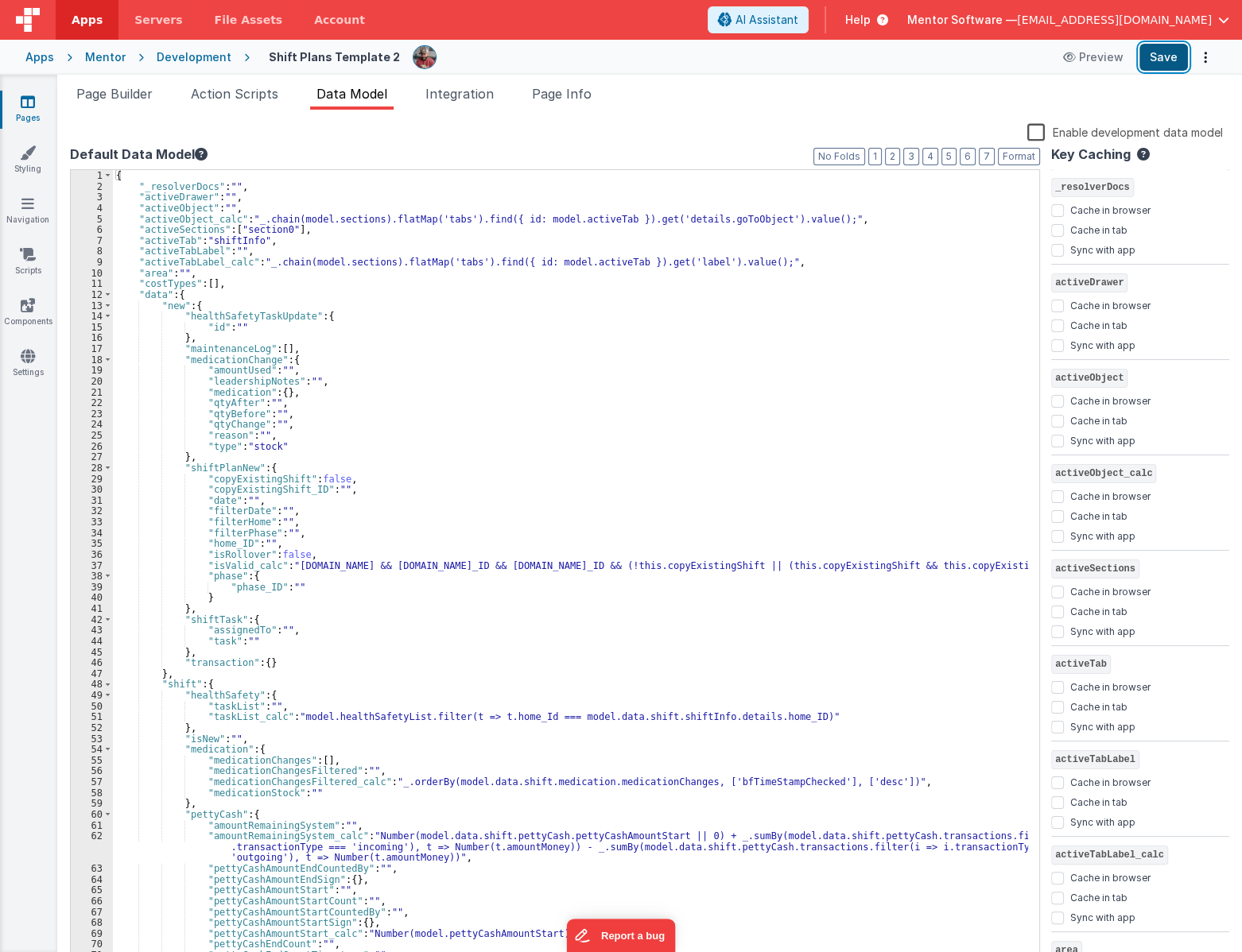
click at [1165, 61] on button "Save" at bounding box center [1163, 57] width 48 height 27
click at [111, 91] on span "Page Builder" at bounding box center [114, 94] width 76 height 15
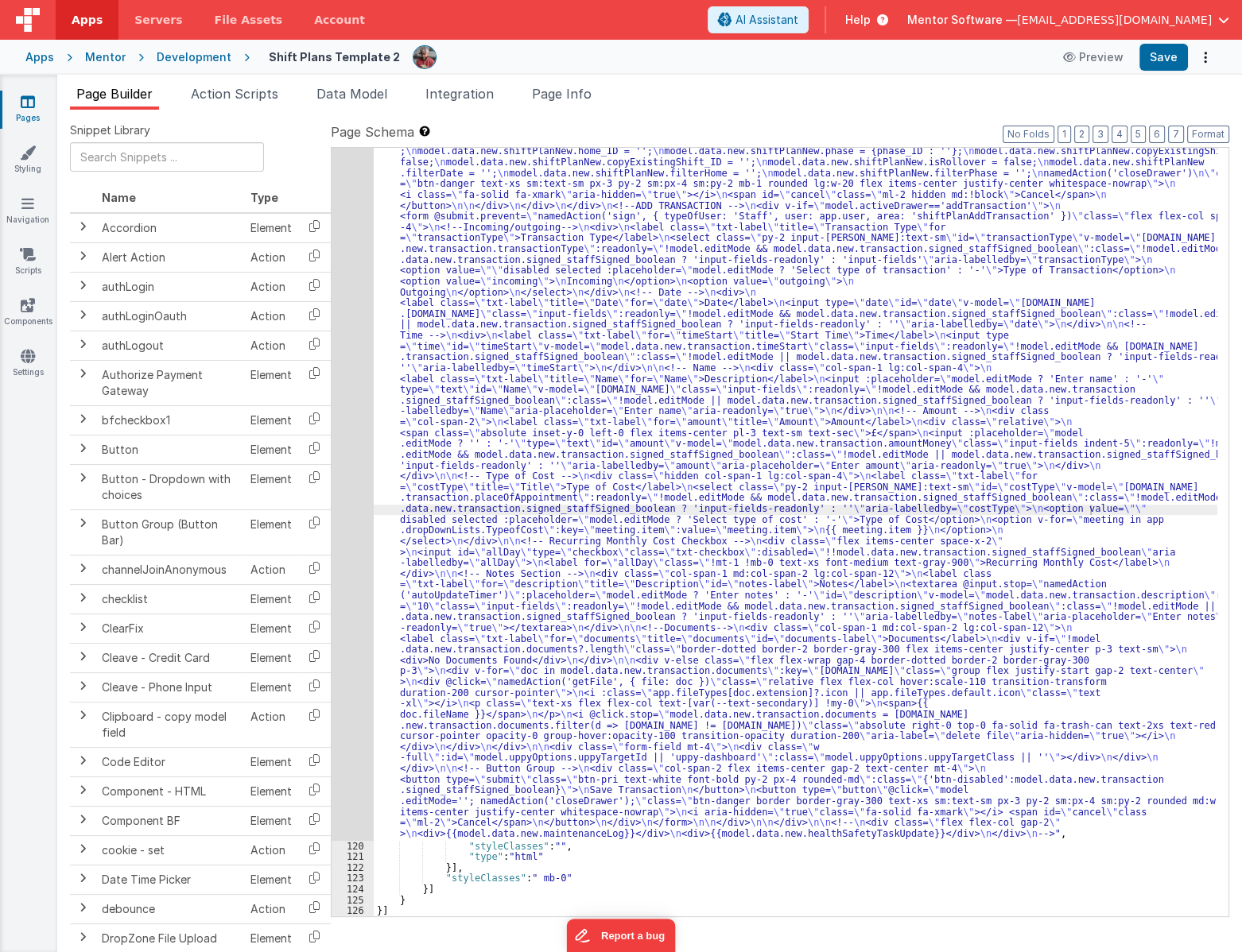
click at [834, 570] on div ""html" : "<div id= \" info-drawer \" class= \" fixed top-0 right-0 z-40 h-scree…" at bounding box center [795, 217] width 843 height 2806
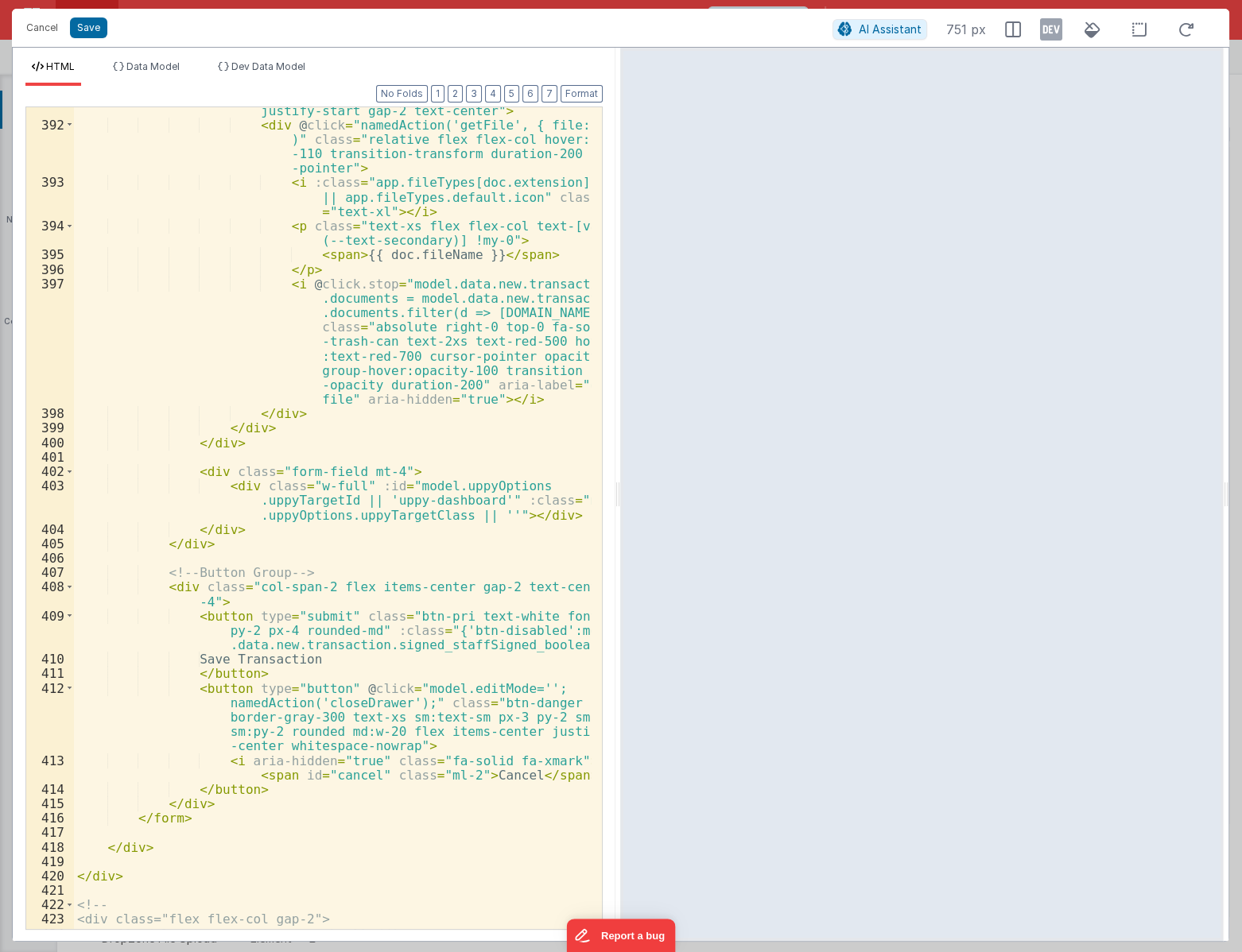
scroll to position [8914, 0]
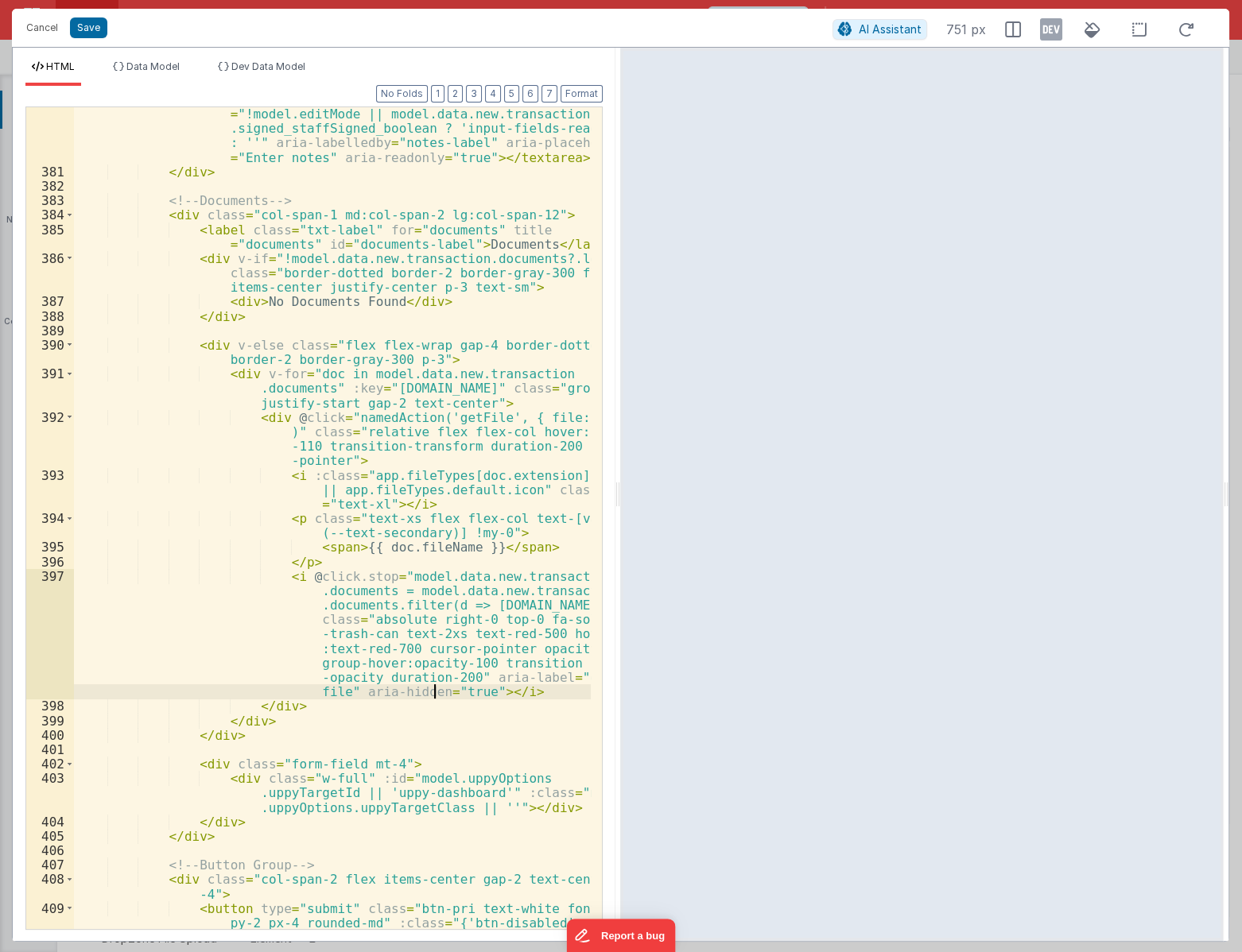
click at [434, 685] on div "< textarea @ input.stop = "namedAction('autoUpdateTimer')" :placeholder = "mode…" at bounding box center [333, 525] width 517 height 1009
click at [435, 723] on div "< textarea @ input.stop = "namedAction('autoUpdateTimer')" :placeholder = "mode…" at bounding box center [333, 525] width 517 height 1009
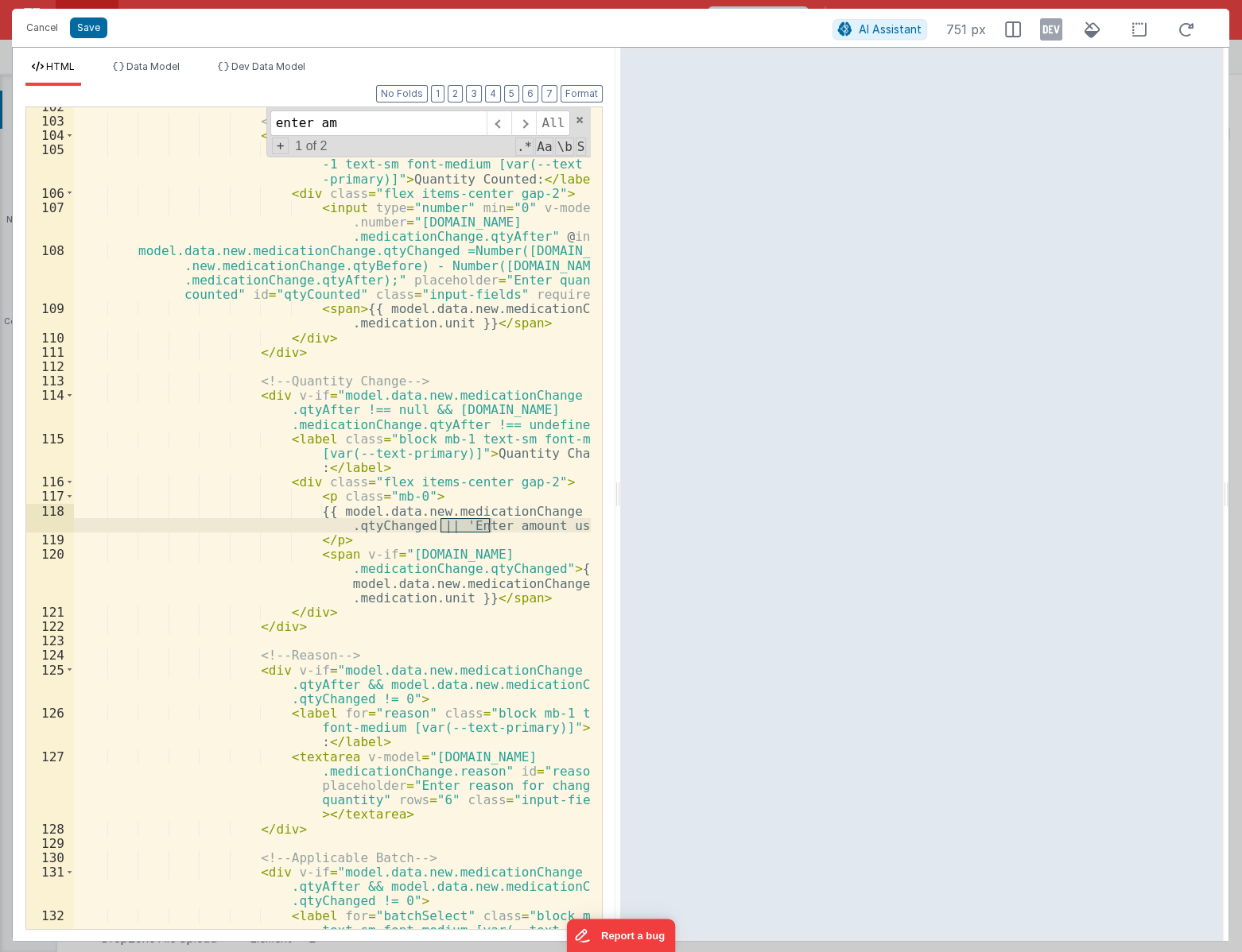
scroll to position [2016, 0]
type input "enter amount used"
click at [449, 544] on div "<!-- Amount Used Input --> < div > < label for = "quantityCounted" class = "blo…" at bounding box center [333, 539] width 517 height 880
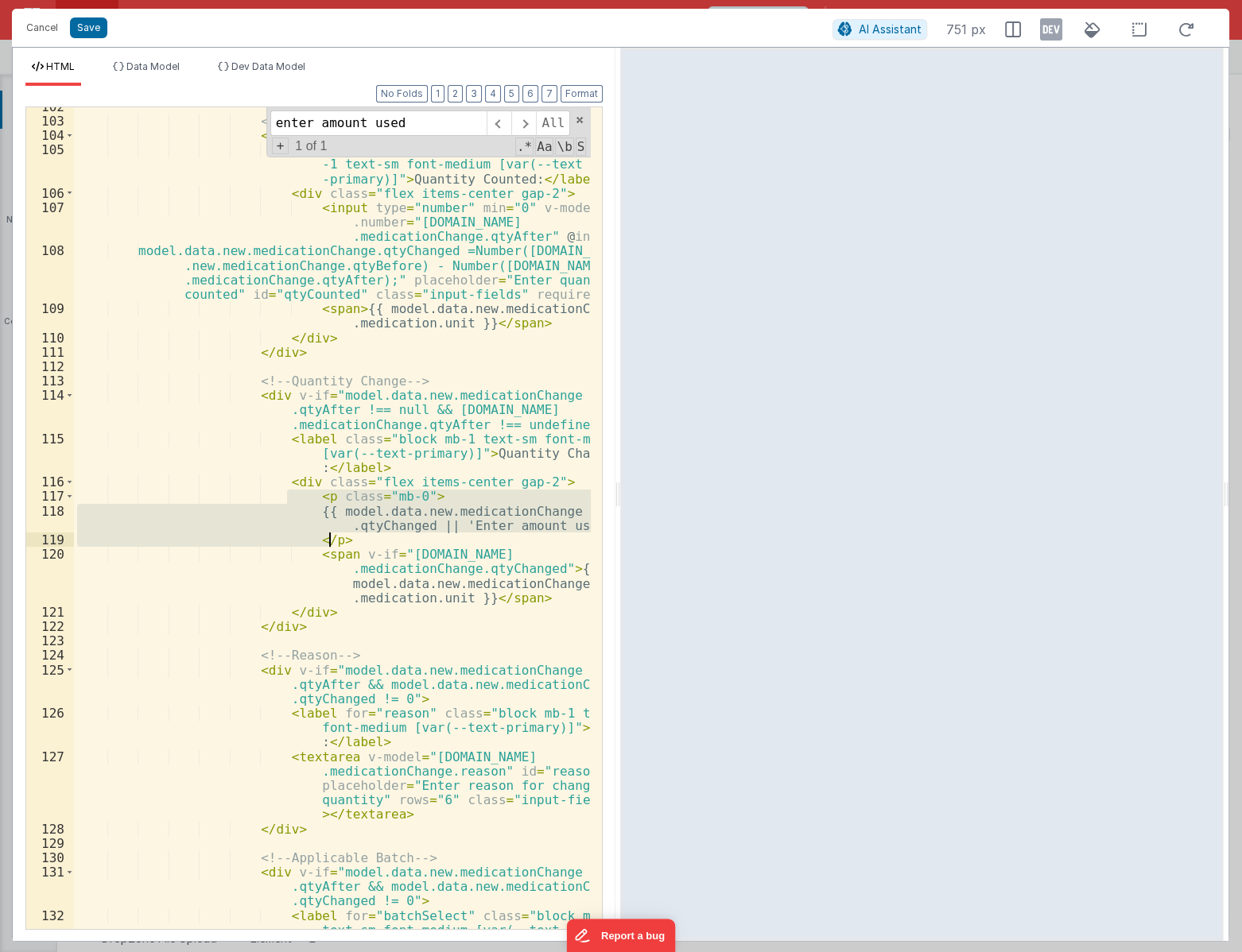
drag, startPoint x: 289, startPoint y: 497, endPoint x: 407, endPoint y: 534, distance: 123.7
click at [407, 534] on div "<!-- Amount Used Input --> < div > < label for = "quantityCounted" class = "blo…" at bounding box center [333, 539] width 517 height 880
click at [363, 540] on div "<!-- Amount Used Input --> < div > < label for = "quantityCounted" class = "blo…" at bounding box center [332, 518] width 516 height 822
drag, startPoint x: 323, startPoint y: 508, endPoint x: 589, endPoint y: 525, distance: 266.5
click at [589, 525] on div "102 103 104 105 106 107 108 109 110 111 112 113 114 115 116 117 118 119 120 121…" at bounding box center [314, 517] width 577 height 823
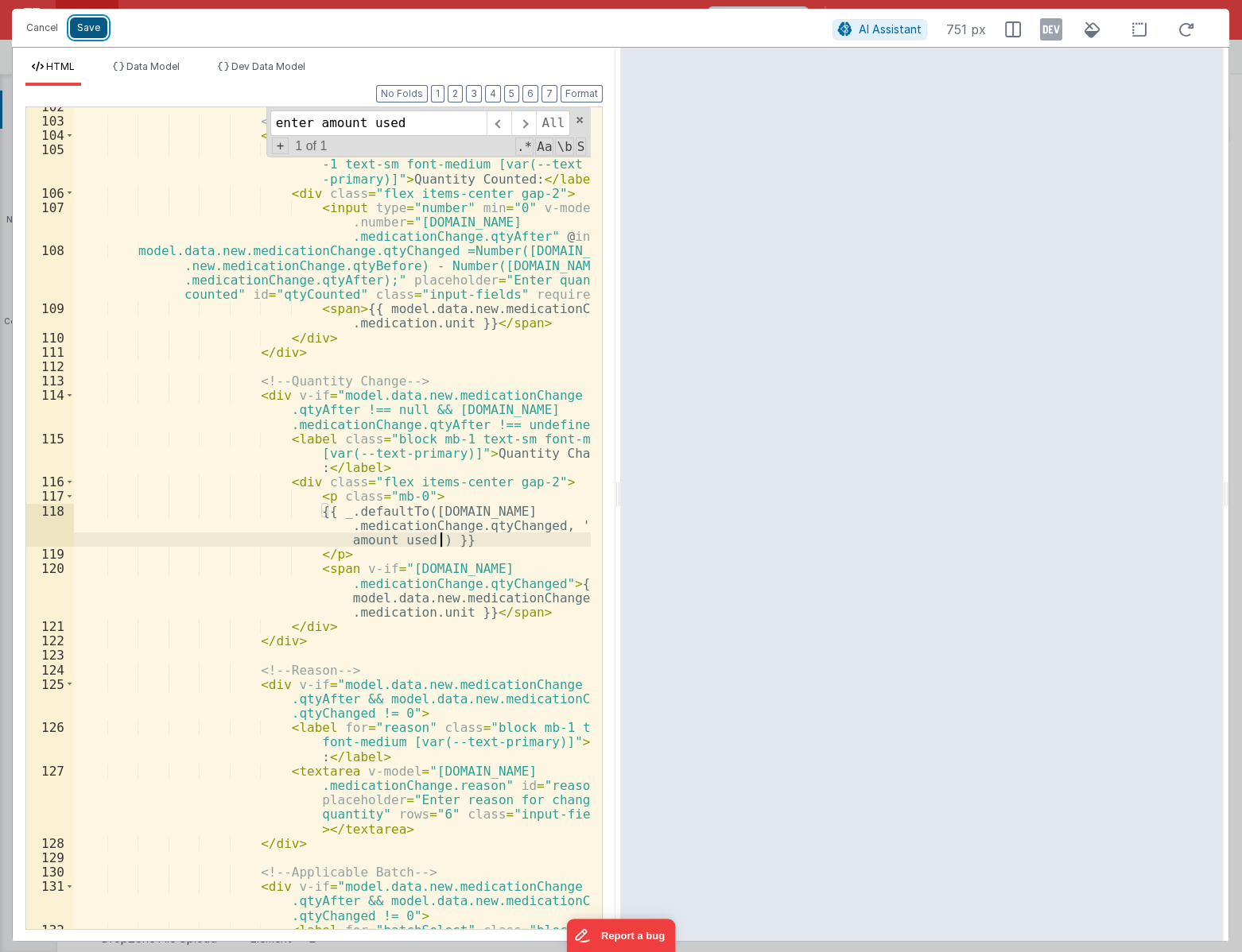
click at [95, 29] on button "Save" at bounding box center [88, 27] width 38 height 20
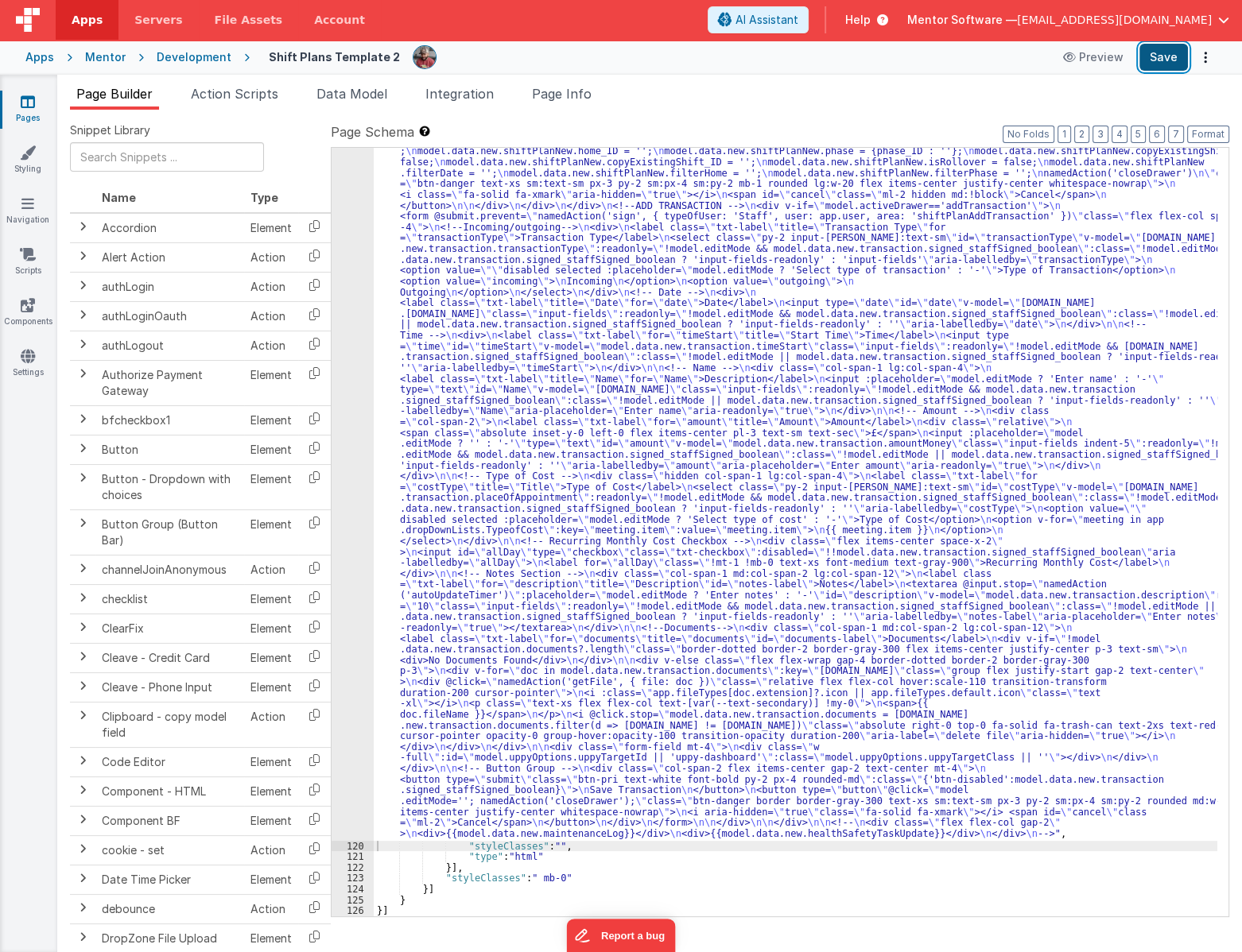
click at [1162, 58] on button "Save" at bounding box center [1163, 57] width 48 height 27
click at [574, 95] on span "Page Info" at bounding box center [562, 94] width 60 height 15
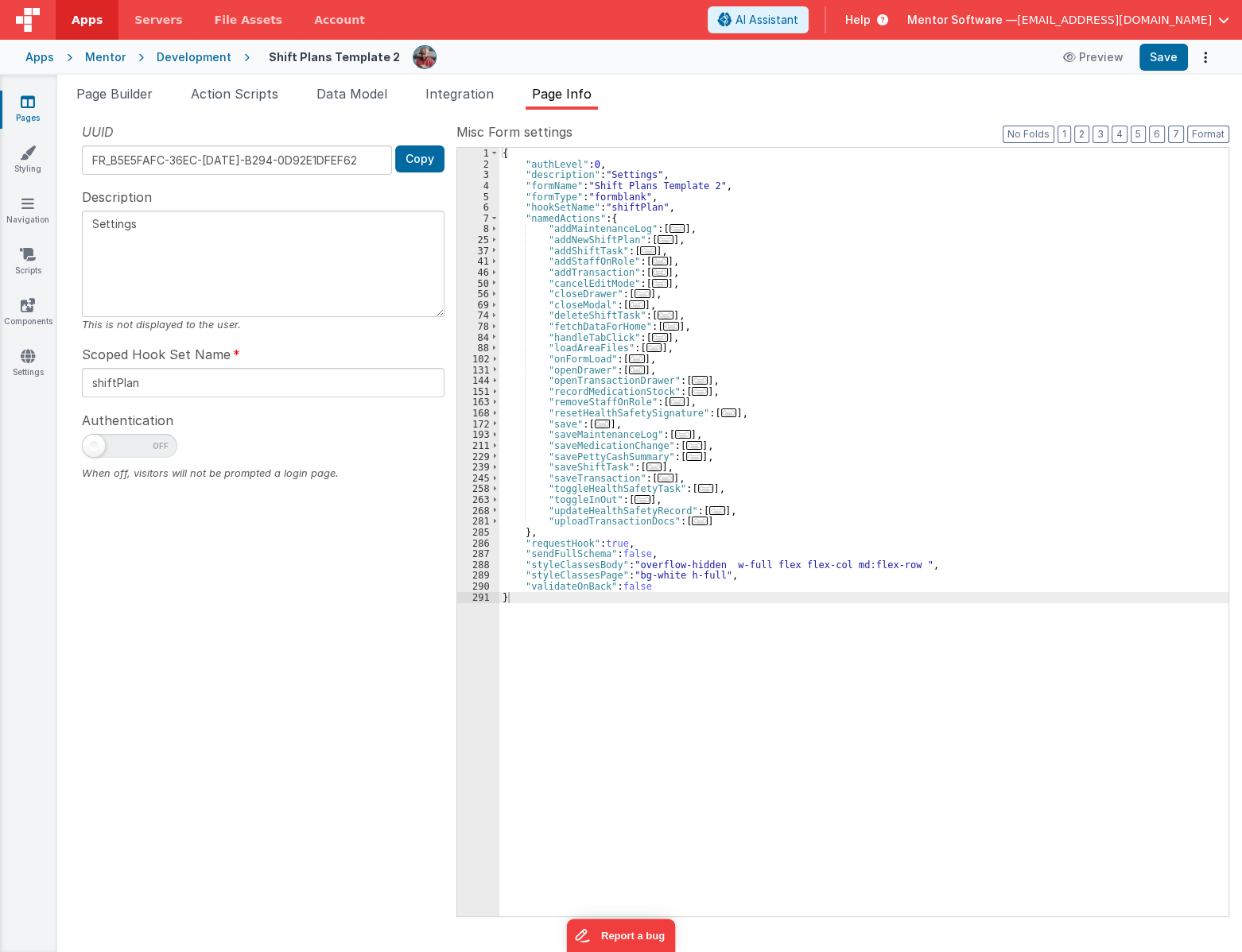
click at [686, 445] on span "..." at bounding box center [694, 445] width 15 height 9
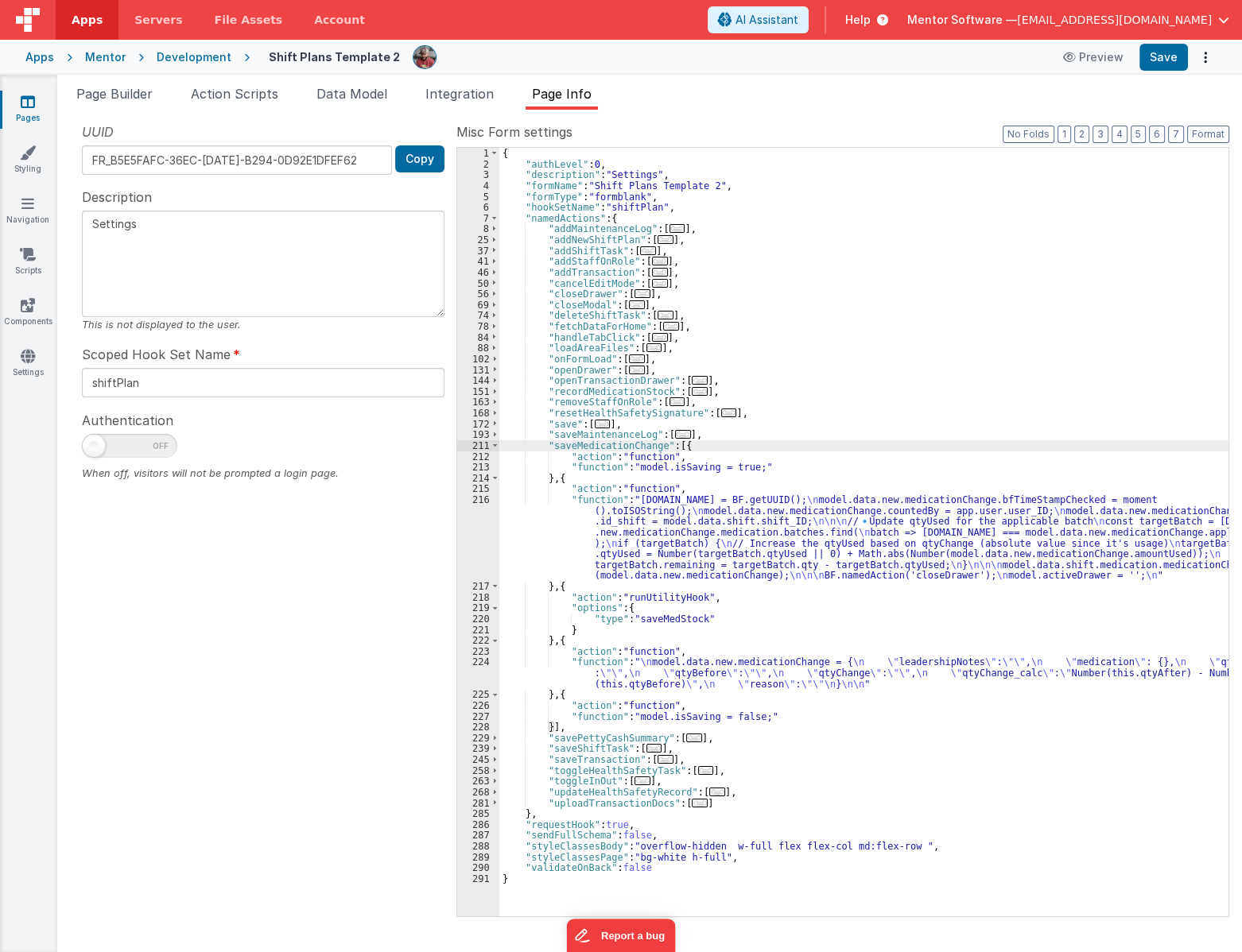
click at [672, 536] on div "{ "authLevel" : 0 , "description" : "Settings" , "formName" : "Shift Plans Temp…" at bounding box center [863, 542] width 729 height 790
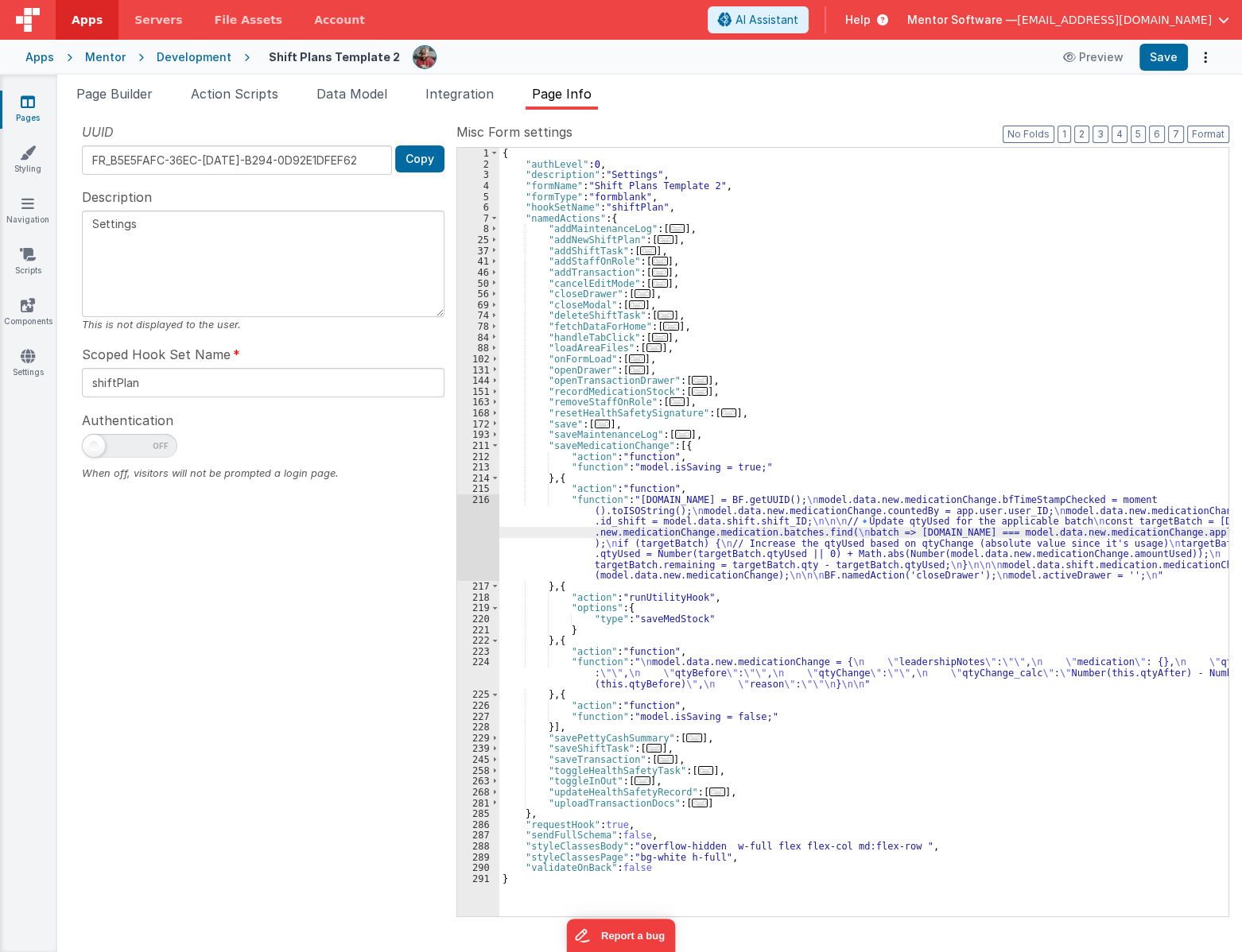
click at [557, 671] on div "{ "authLevel" : 0 , "description" : "Settings" , "formName" : "Shift Plans Temp…" at bounding box center [863, 542] width 729 height 790
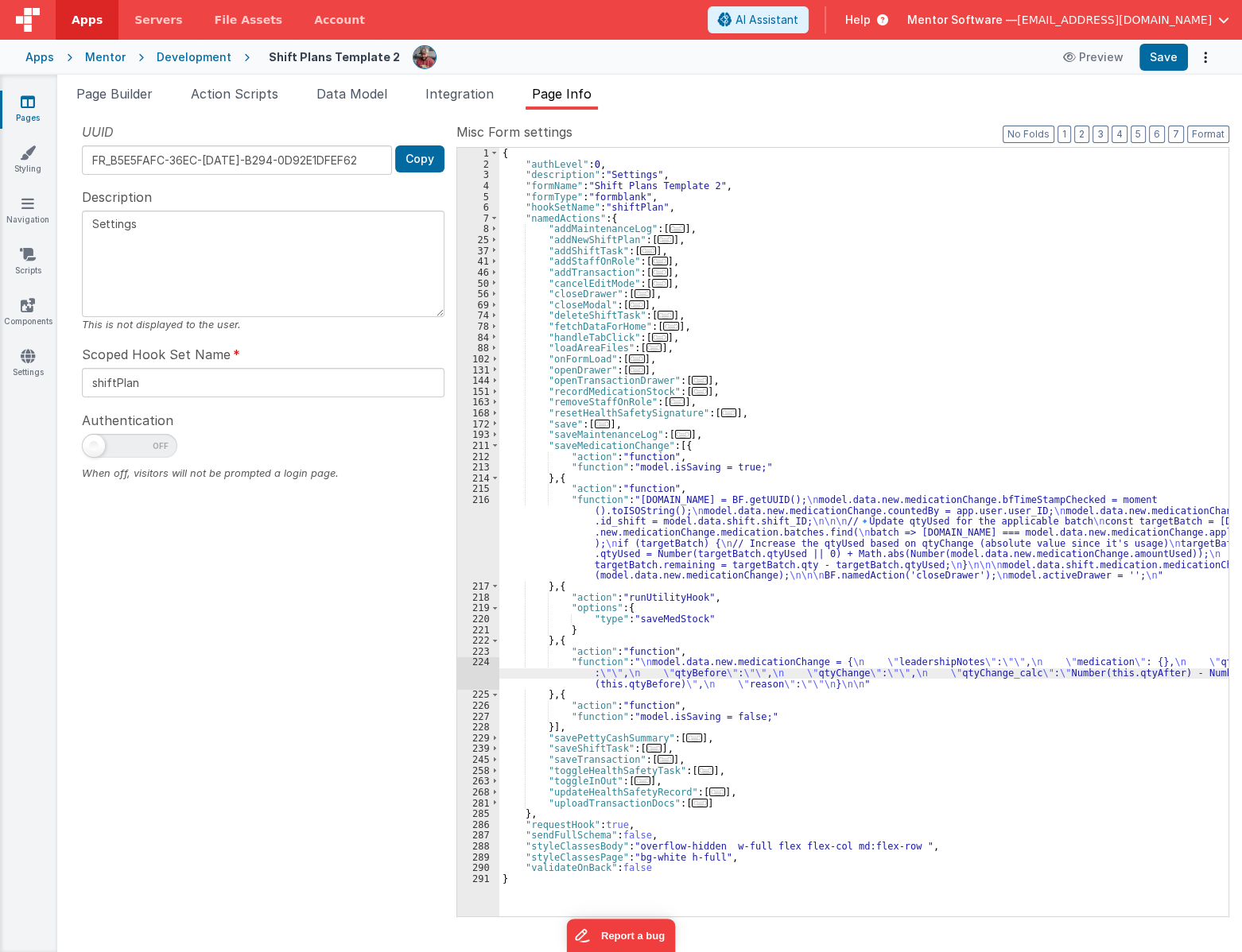
click at [477, 674] on div "224" at bounding box center [479, 672] width 42 height 33
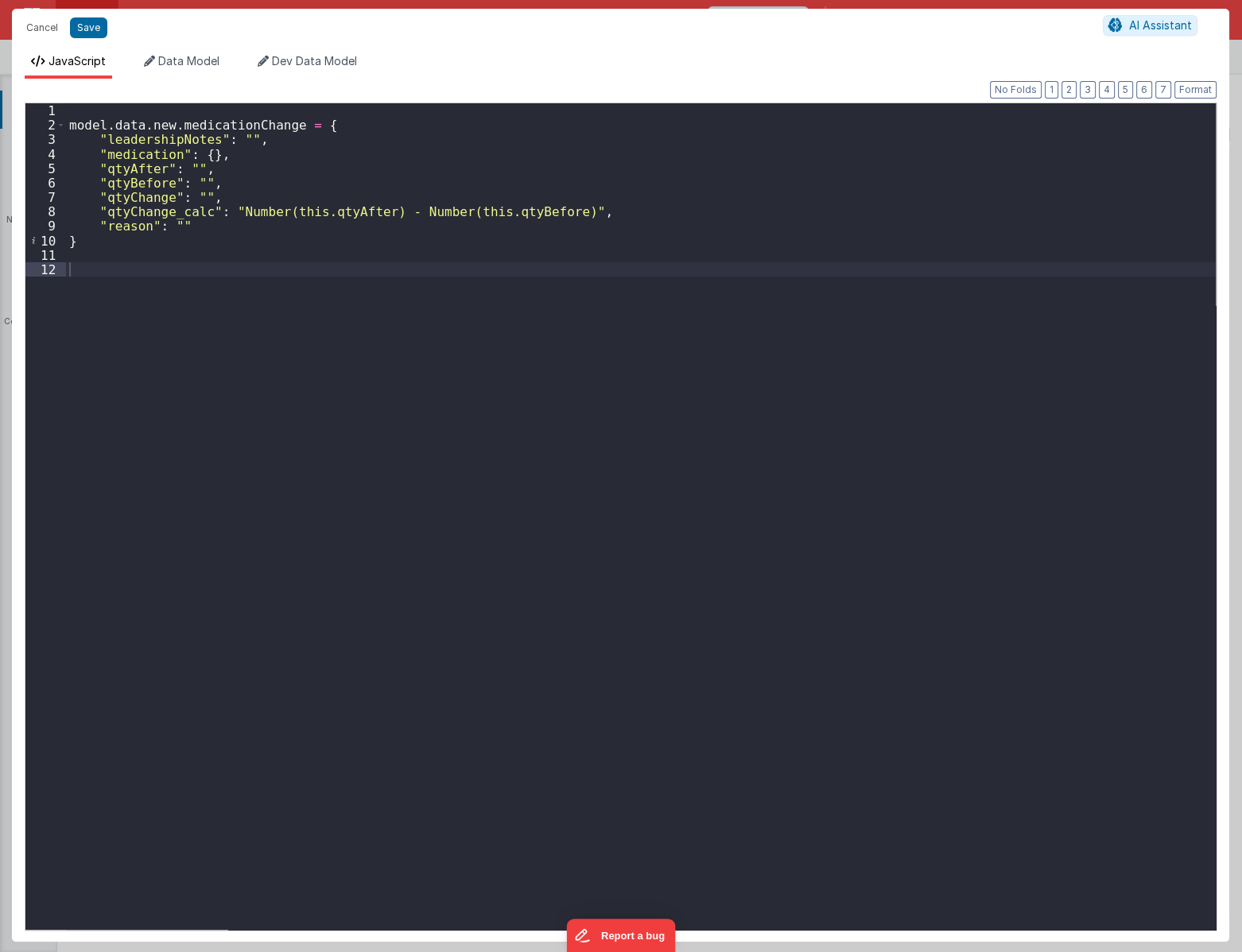
click at [618, 214] on div "model . data . new . medicationChange = { "leadershipNotes" : "" , "medication"…" at bounding box center [640, 530] width 1149 height 855
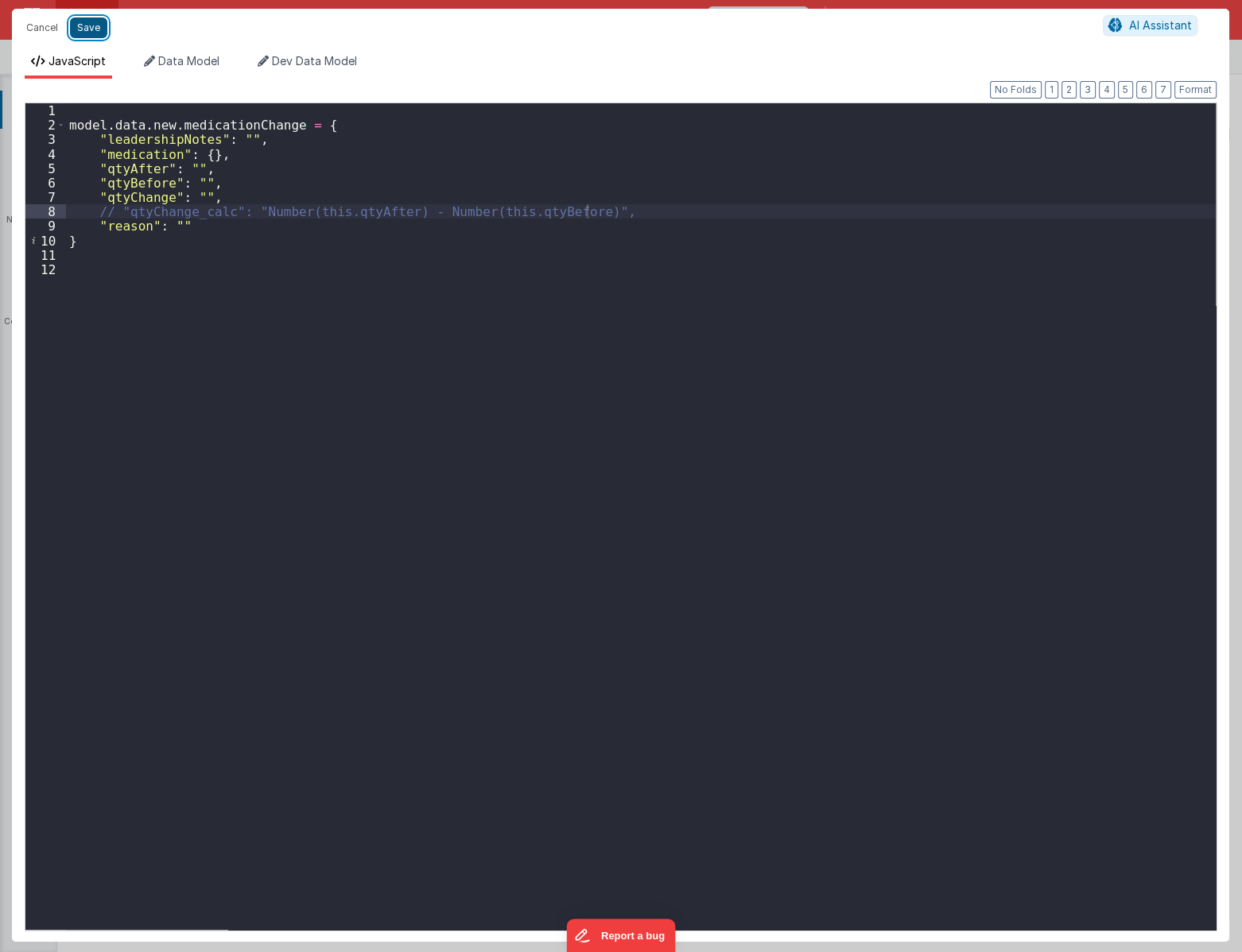
click at [90, 25] on button "Save" at bounding box center [88, 27] width 38 height 20
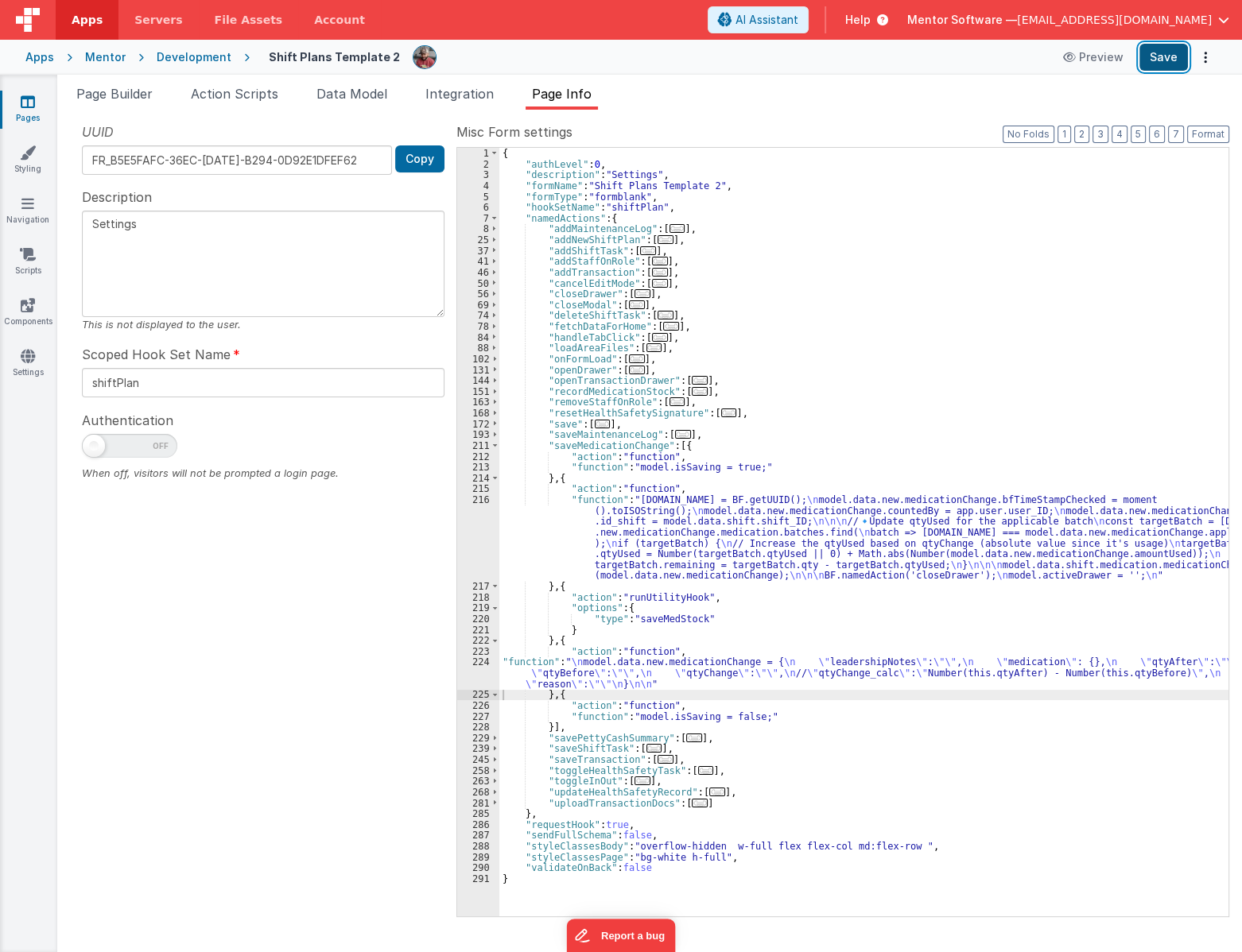
click at [1152, 52] on button "Save" at bounding box center [1163, 57] width 48 height 27
click at [639, 532] on div "{ "authLevel" : 0 , "description" : "Settings" , "formName" : "Shift Plans Temp…" at bounding box center [863, 542] width 729 height 790
click at [477, 536] on div "216" at bounding box center [479, 537] width 42 height 87
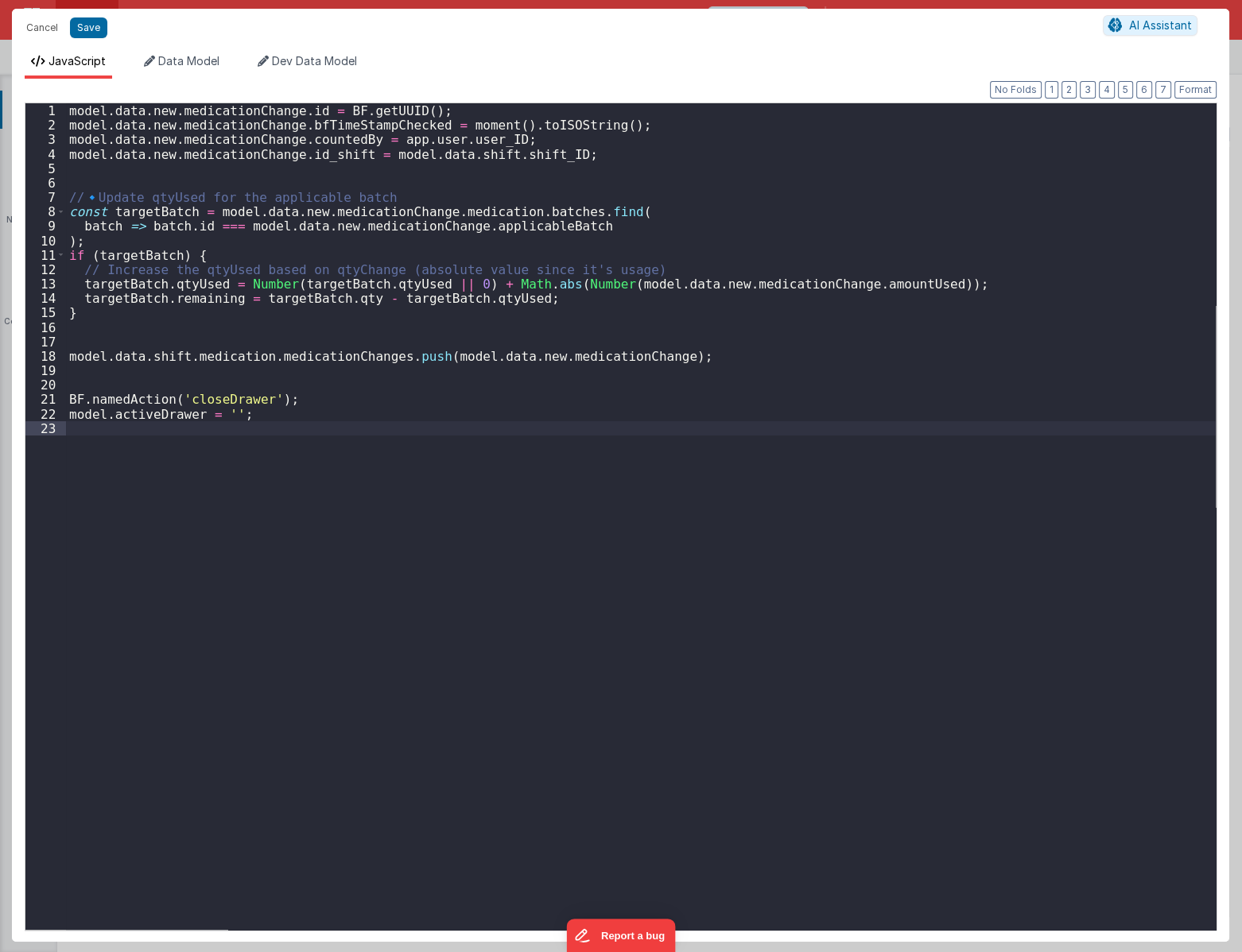
click at [477, 536] on div "model . data . new . medicationChange . id = BF . getUUID ( ) ; model . data . …" at bounding box center [640, 530] width 1149 height 855
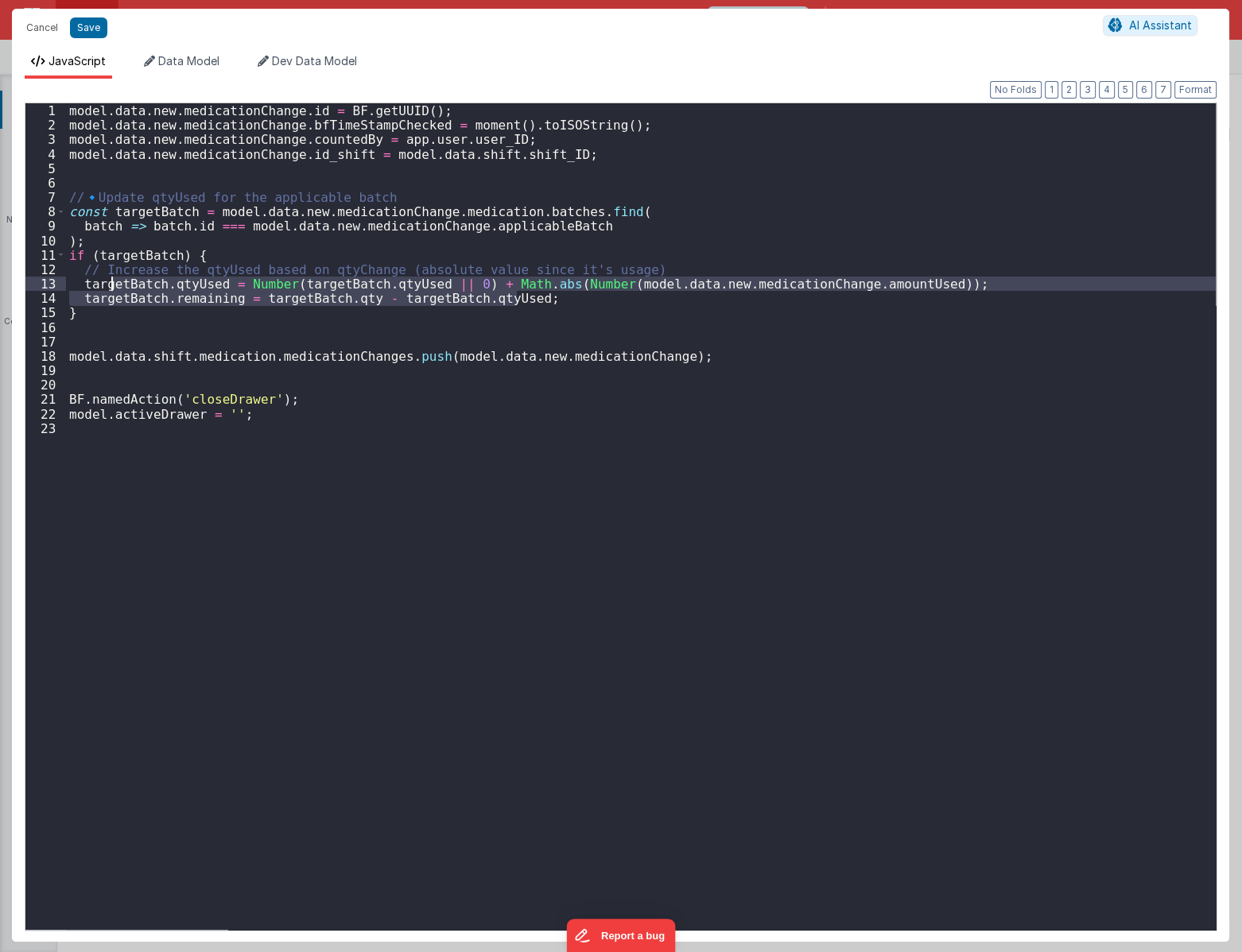
drag, startPoint x: 580, startPoint y: 294, endPoint x: 111, endPoint y: 280, distance: 469.2
click at [111, 280] on div "model . data . new . medicationChange . id = BF . getUUID ( ) ; model . data . …" at bounding box center [640, 530] width 1149 height 855
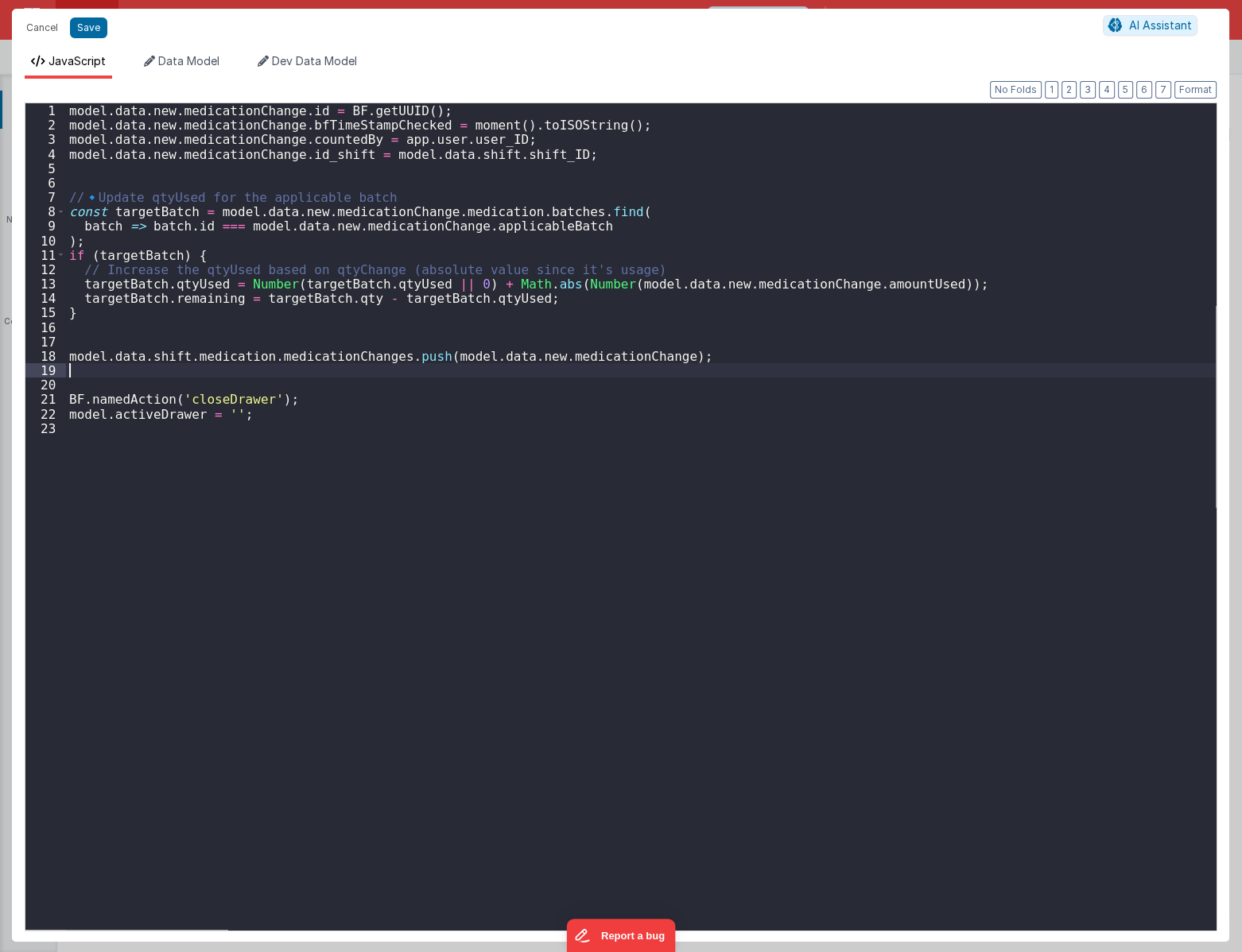
click at [510, 367] on div "model . data . new . medicationChange . id = BF . getUUID ( ) ; model . data . …" at bounding box center [640, 530] width 1149 height 855
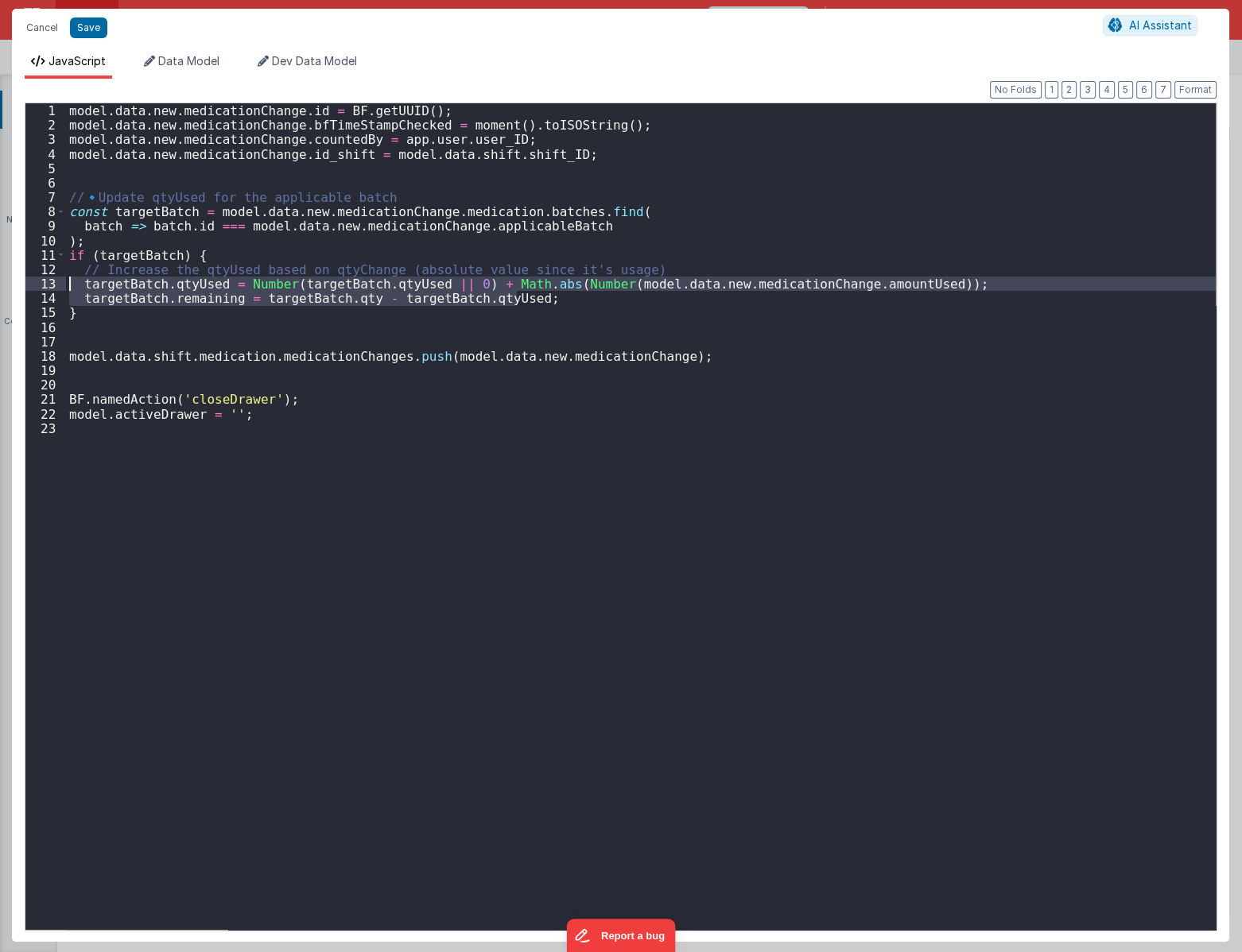
drag, startPoint x: 531, startPoint y: 297, endPoint x: 53, endPoint y: 285, distance: 478.2
click at [53, 285] on div "1 2 3 4 5 6 7 8 9 10 11 12 13 14 15 16 17 18 19 20 21 22 23 model . data . new …" at bounding box center [621, 516] width 1192 height 828
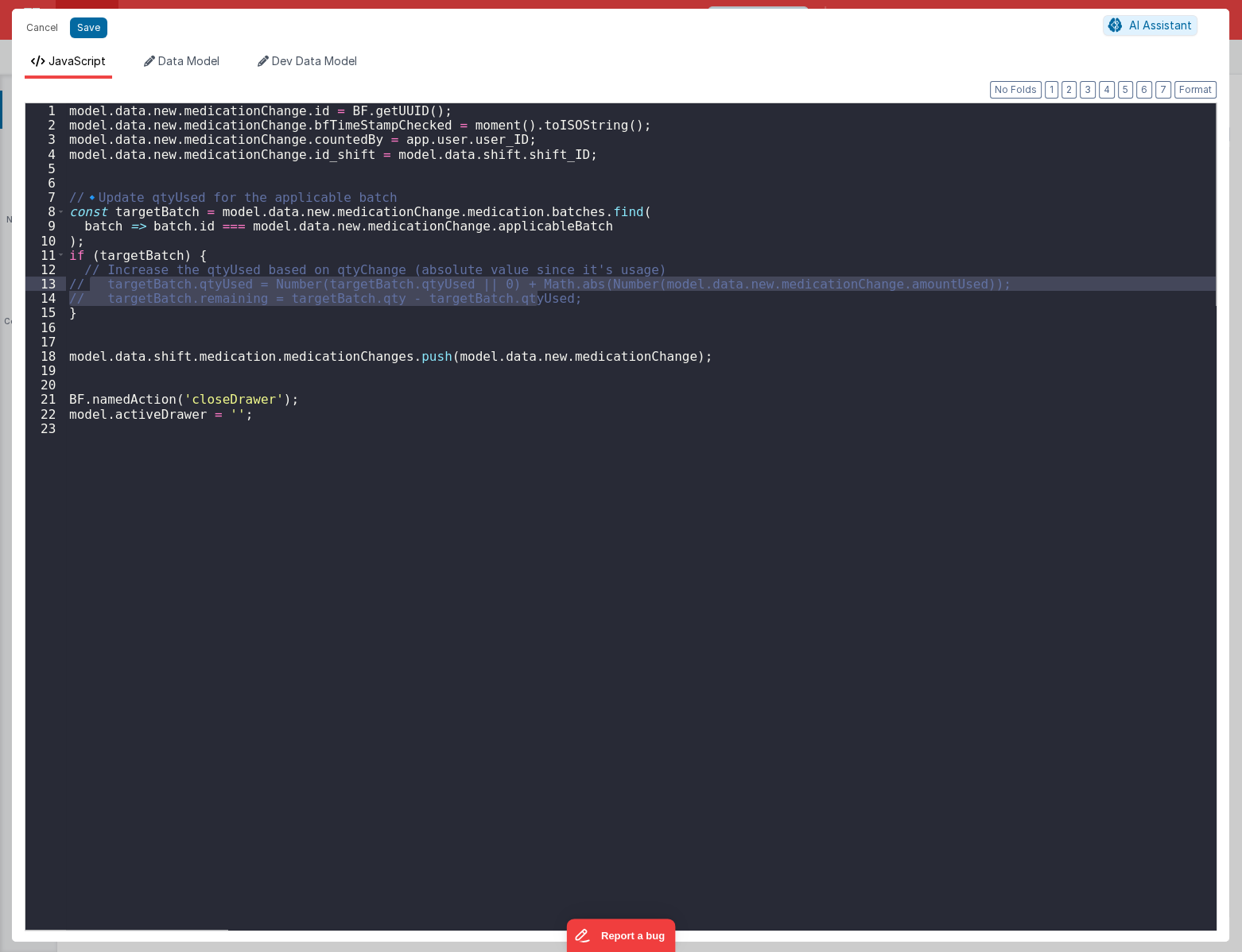
click at [527, 313] on div "model . data . new . medicationChange . id = BF . getUUID ( ) ; model . data . …" at bounding box center [640, 530] width 1149 height 855
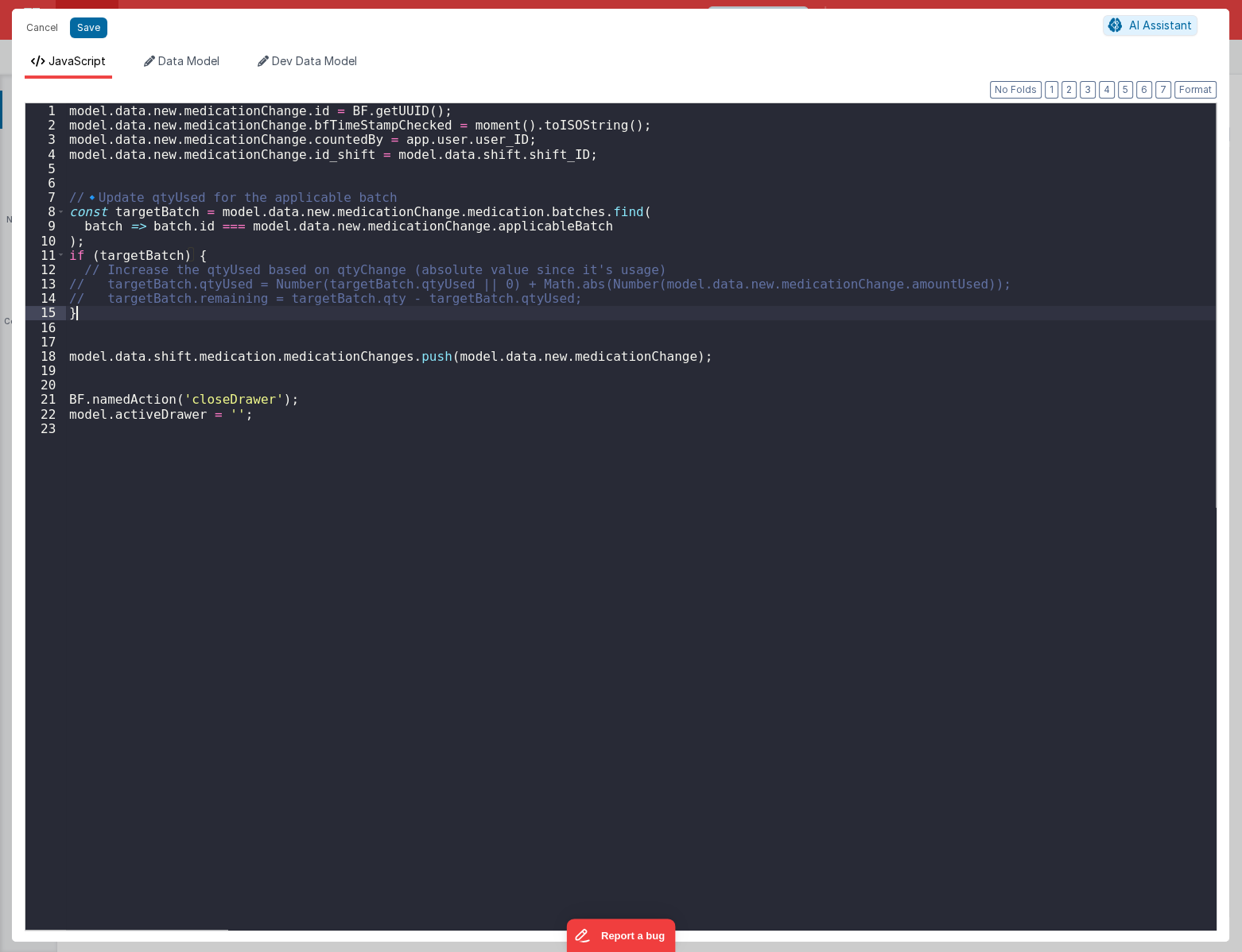
click at [557, 299] on div "model . data . new . medicationChange . id = BF . getUUID ( ) ; model . data . …" at bounding box center [640, 530] width 1149 height 855
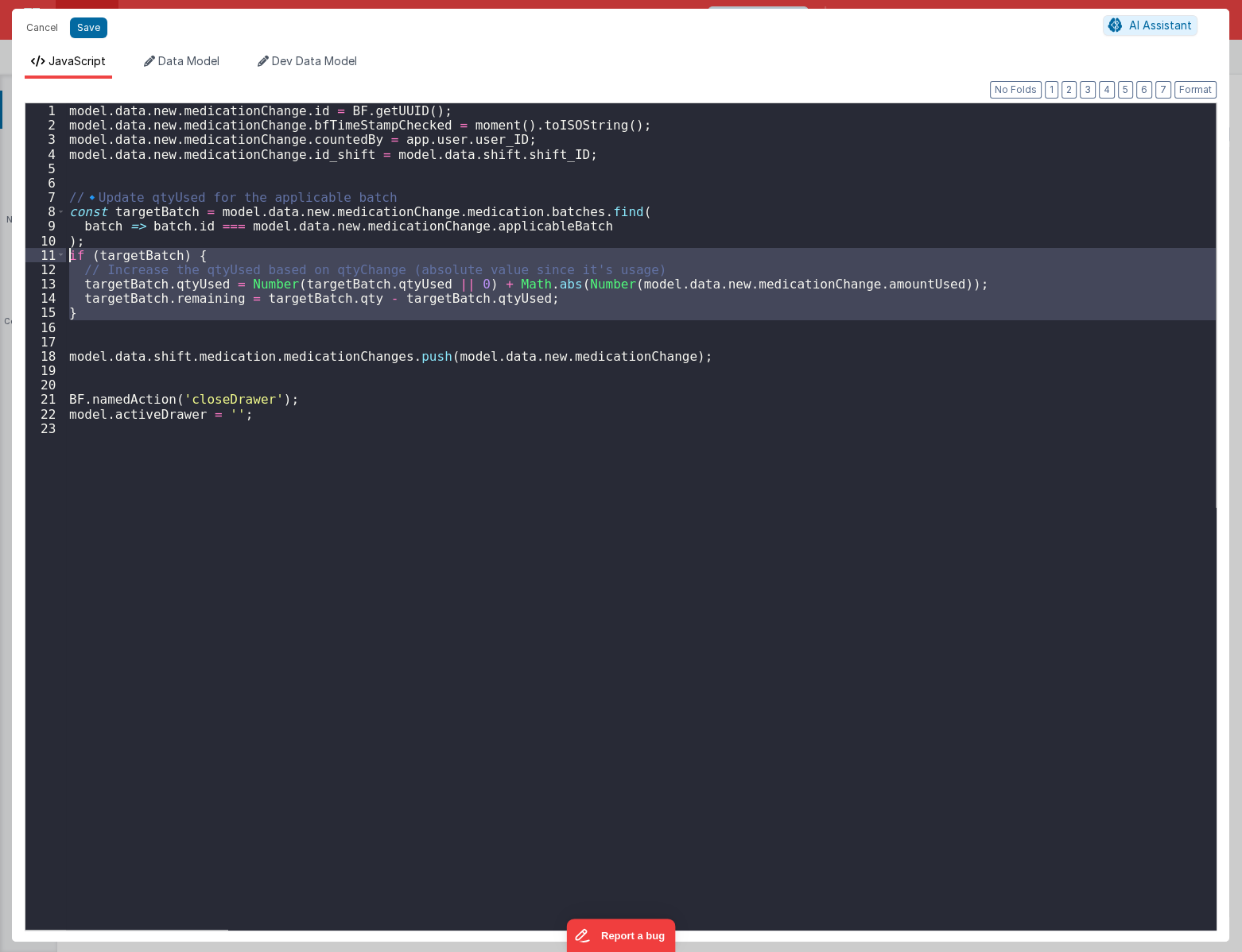
drag, startPoint x: 88, startPoint y: 325, endPoint x: 48, endPoint y: 258, distance: 78.0
click at [48, 258] on div "1 2 3 4 5 6 7 8 9 10 11 12 13 14 15 16 17 18 19 20 21 22 23 model . data . new …" at bounding box center [621, 516] width 1192 height 828
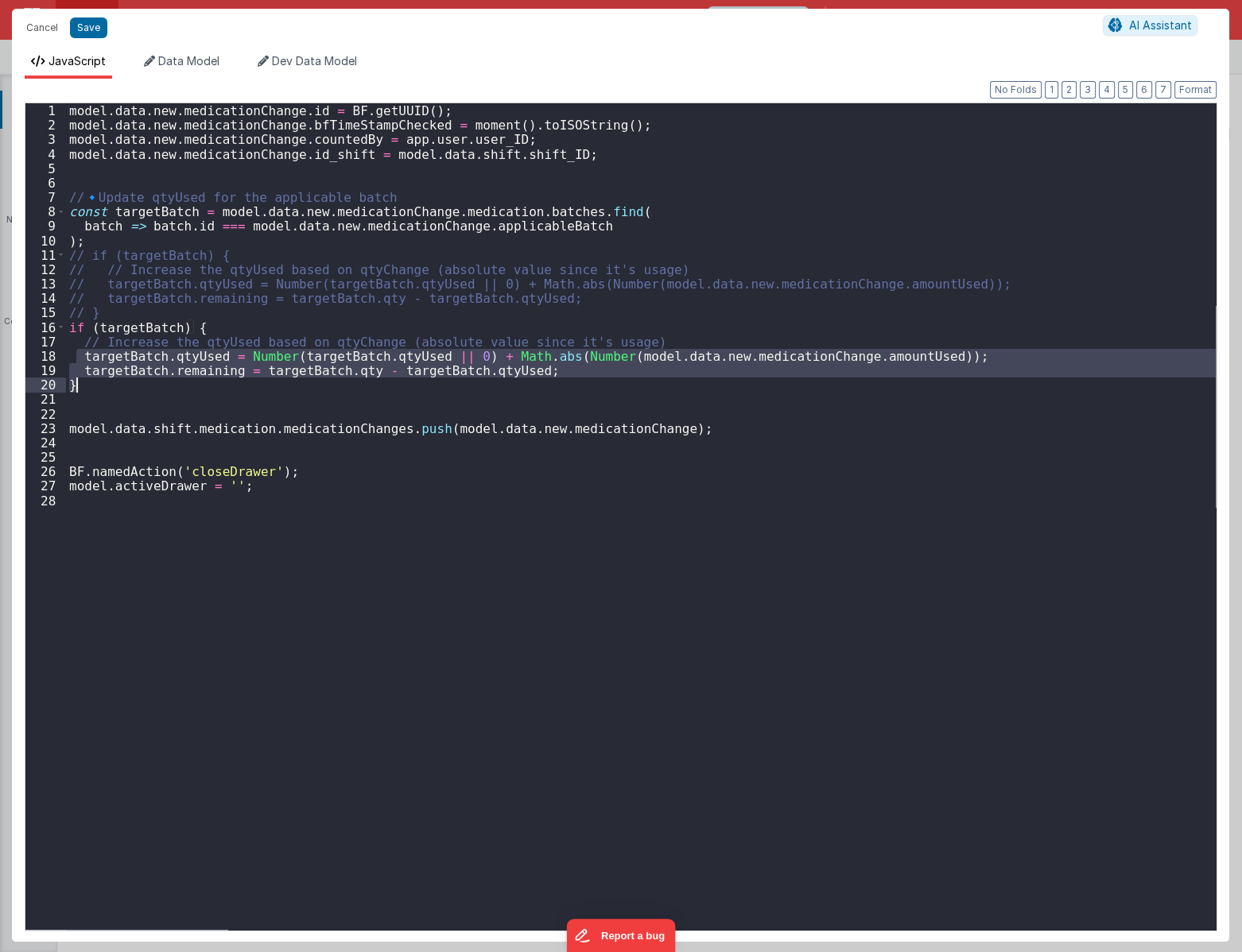
drag, startPoint x: 75, startPoint y: 356, endPoint x: 662, endPoint y: 382, distance: 587.6
click at [662, 382] on div "model . data . new . medicationChange . id = BF . getUUID ( ) ; model . data . …" at bounding box center [640, 530] width 1149 height 855
click at [613, 426] on div "model . data . new . medicationChange . id = BF . getUUID ( ) ; model . data . …" at bounding box center [640, 530] width 1149 height 855
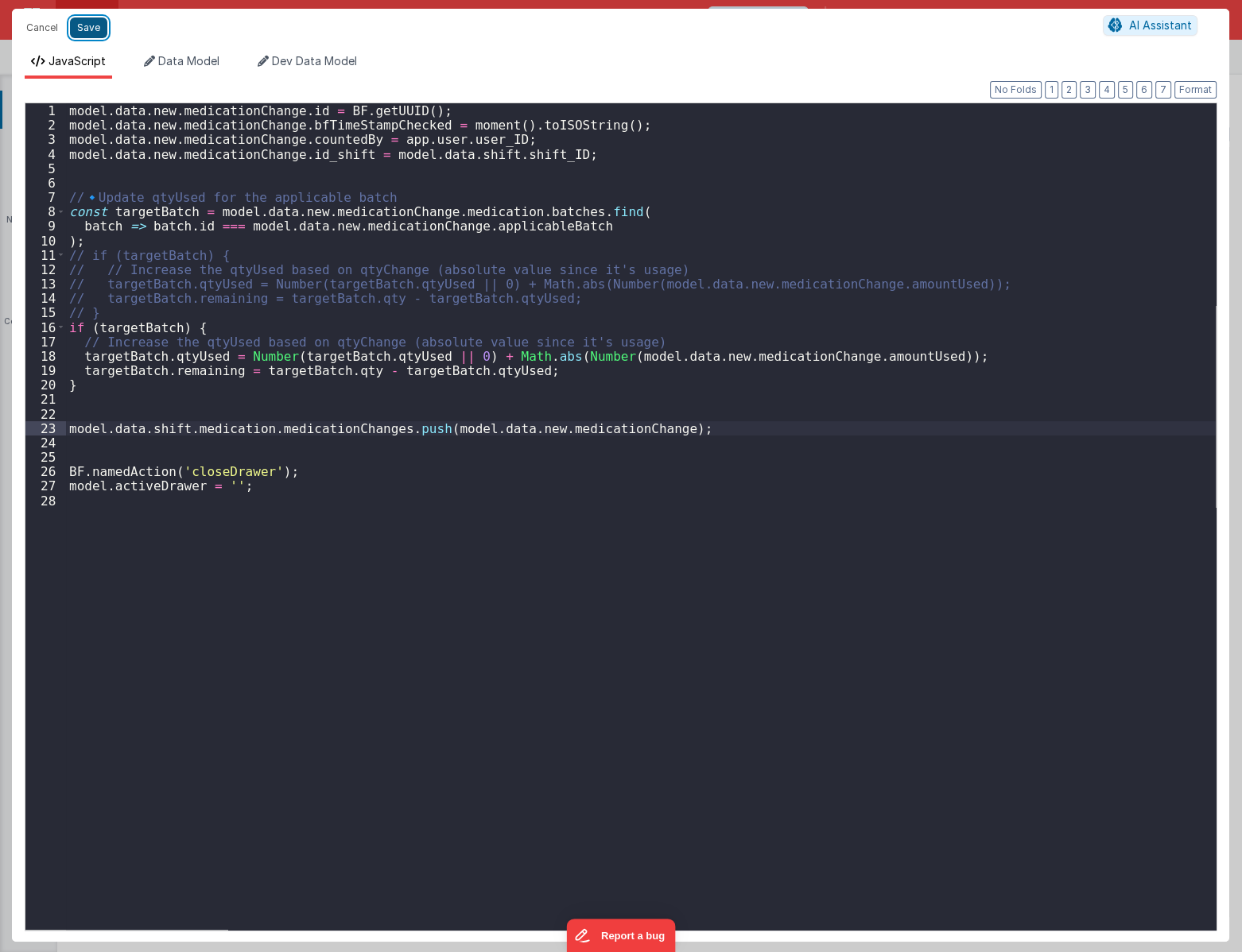
click at [85, 33] on button "Save" at bounding box center [88, 27] width 38 height 20
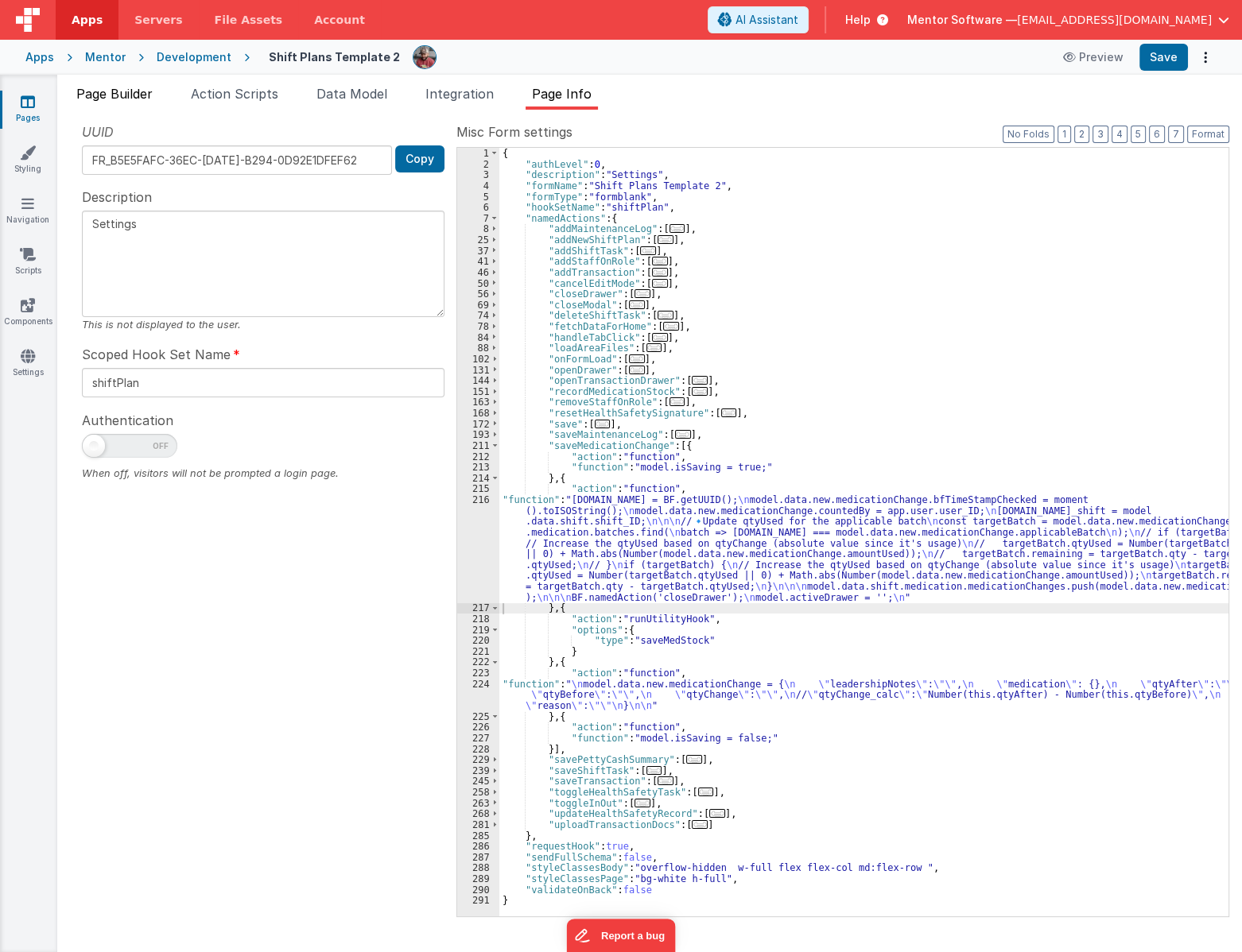
click at [127, 90] on span "Page Builder" at bounding box center [114, 94] width 76 height 15
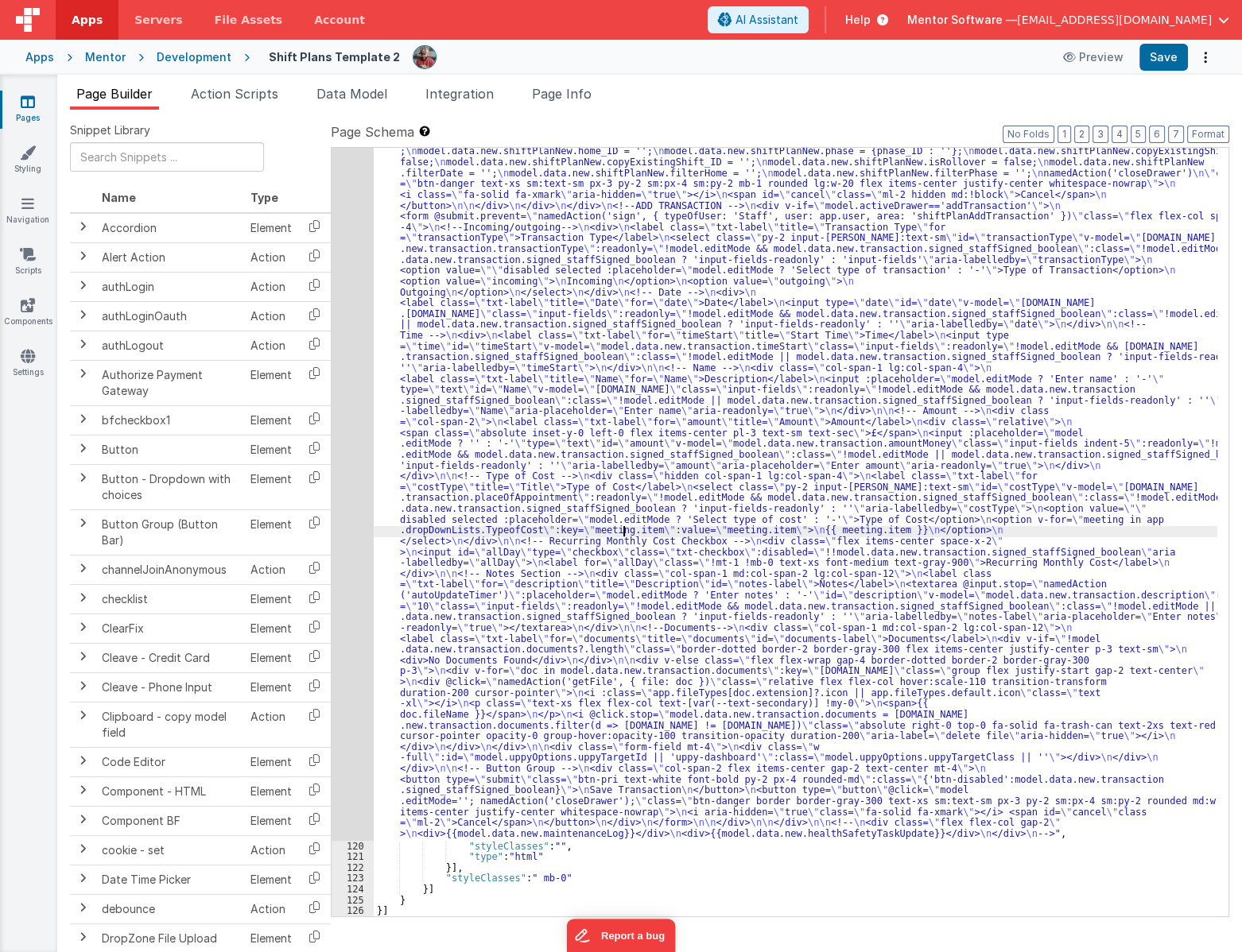
click at [625, 529] on div ""html" : "<div id= \" info-drawer \" class= \" fixed top-0 right-0 z-40 h-scree…" at bounding box center [795, 217] width 843 height 2806
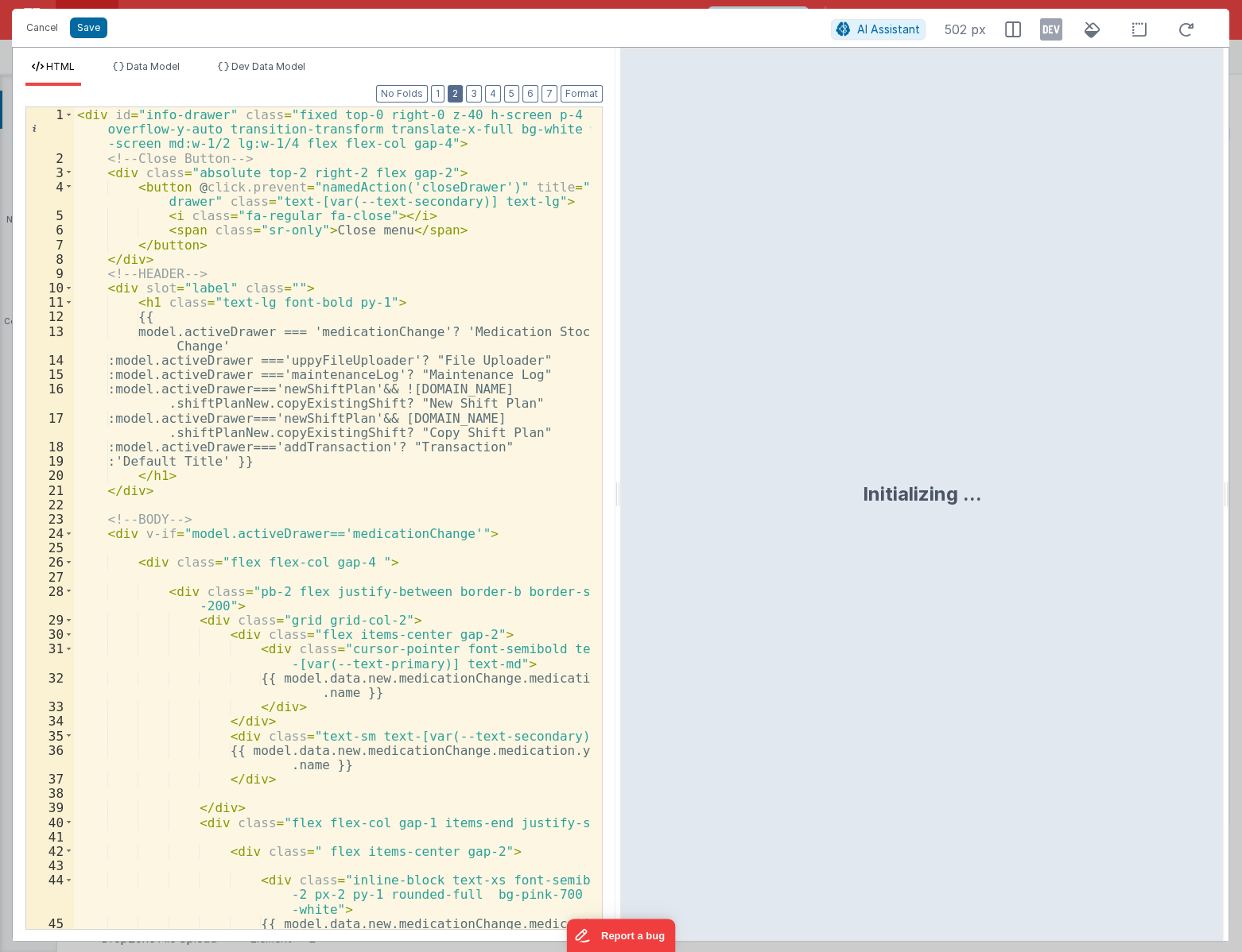
click at [462, 92] on button "2" at bounding box center [455, 94] width 15 height 17
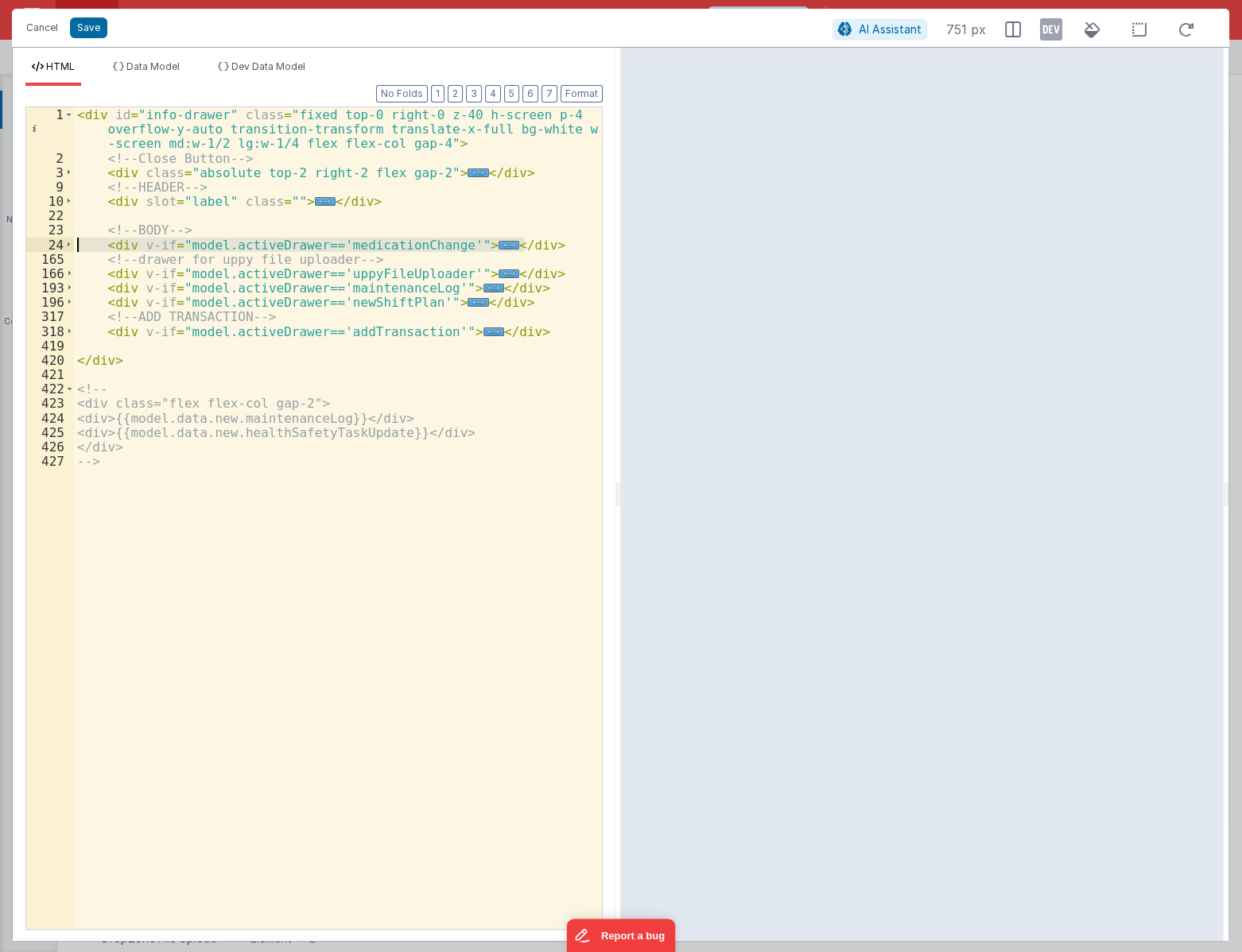
drag, startPoint x: 525, startPoint y: 244, endPoint x: 39, endPoint y: 251, distance: 486.1
click at [39, 251] on div "1 2 3 9 10 22 23 24 165 166 193 196 317 318 419 420 421 422 423 424 425 426 427…" at bounding box center [314, 517] width 577 height 823
click at [39, 27] on button "Cancel" at bounding box center [41, 27] width 47 height 22
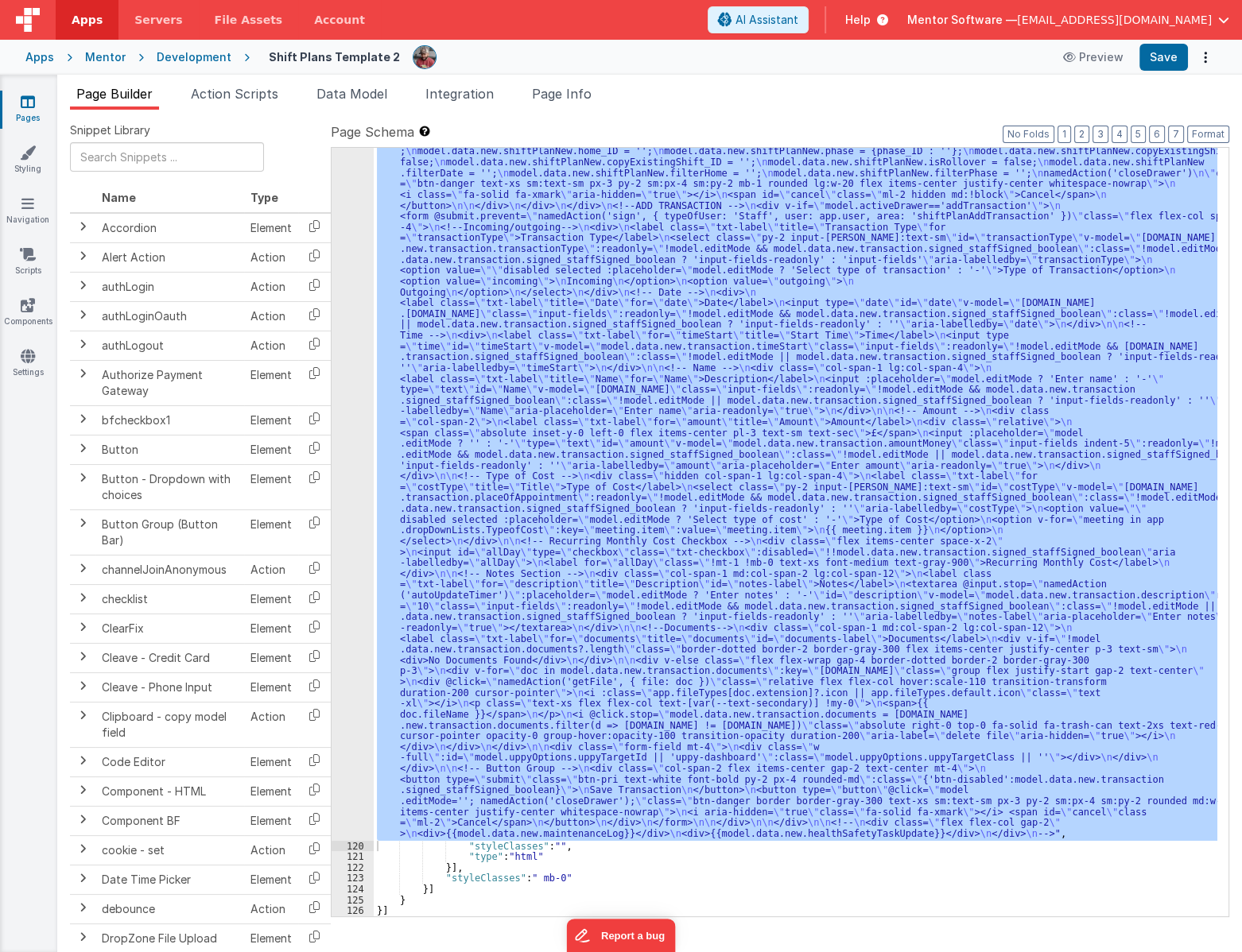
click at [562, 88] on span "Page Info" at bounding box center [562, 94] width 60 height 15
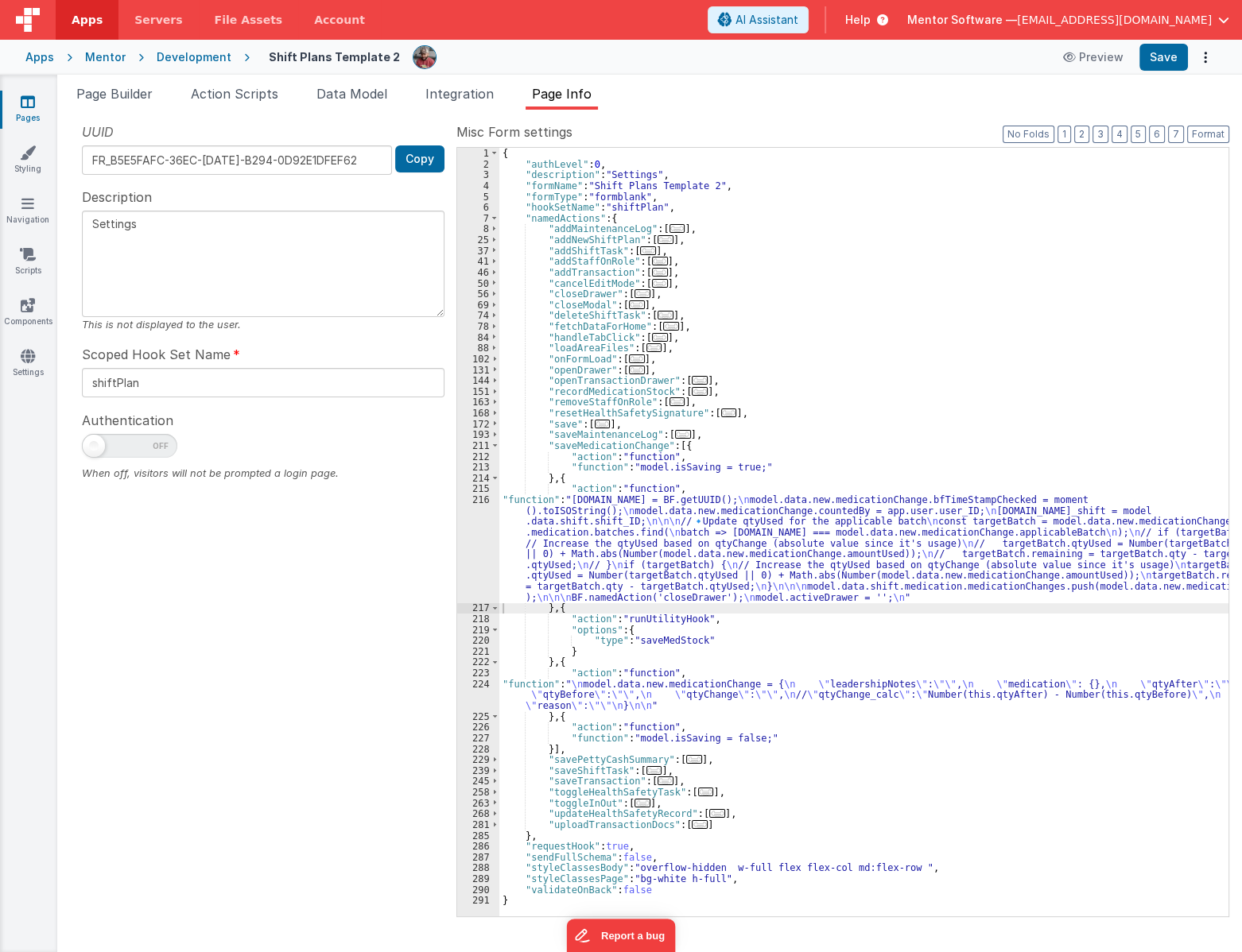
click at [660, 551] on div "{ "authLevel" : 0 , "description" : "Settings" , "formName" : "Shift Plans Temp…" at bounding box center [863, 542] width 729 height 790
click at [476, 561] on div "216" at bounding box center [479, 548] width 42 height 108
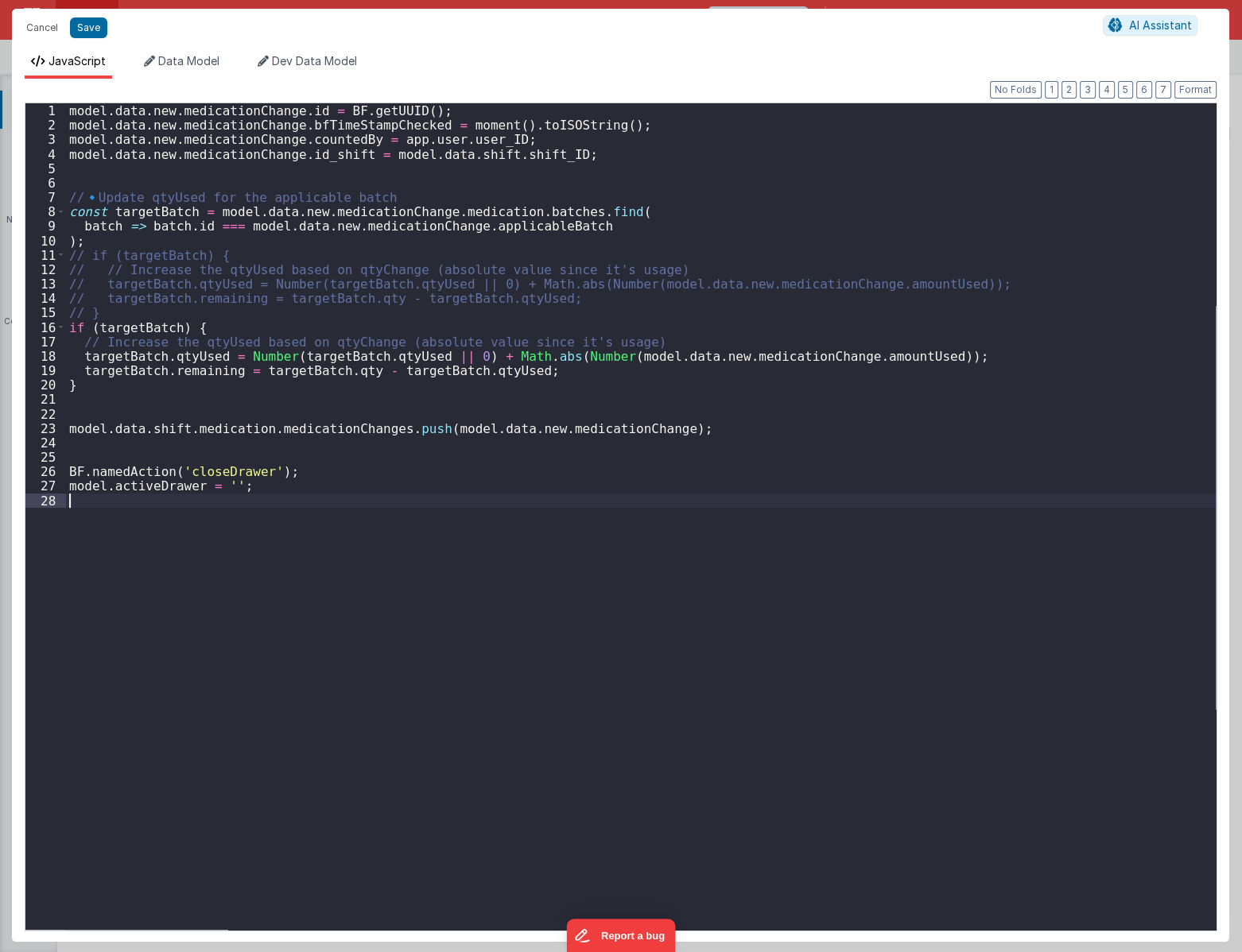
click at [445, 609] on div "model . data . new . medicationChange . id = BF . getUUID ( ) ; model . data . …" at bounding box center [640, 530] width 1149 height 855
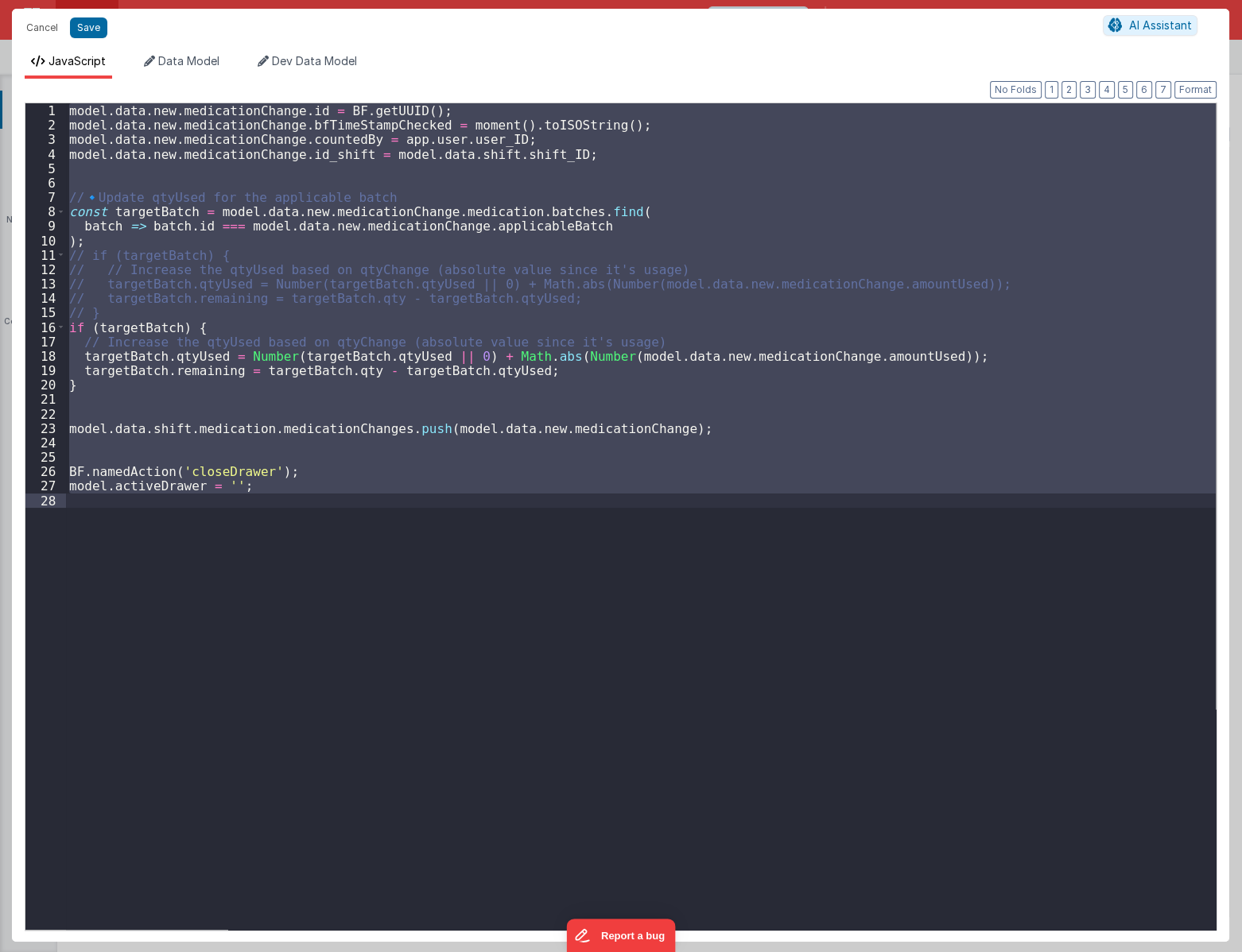
click at [395, 453] on div "model . data . new . medicationChange . id = BF . getUUID ( ) ; model . data . …" at bounding box center [640, 516] width 1149 height 827
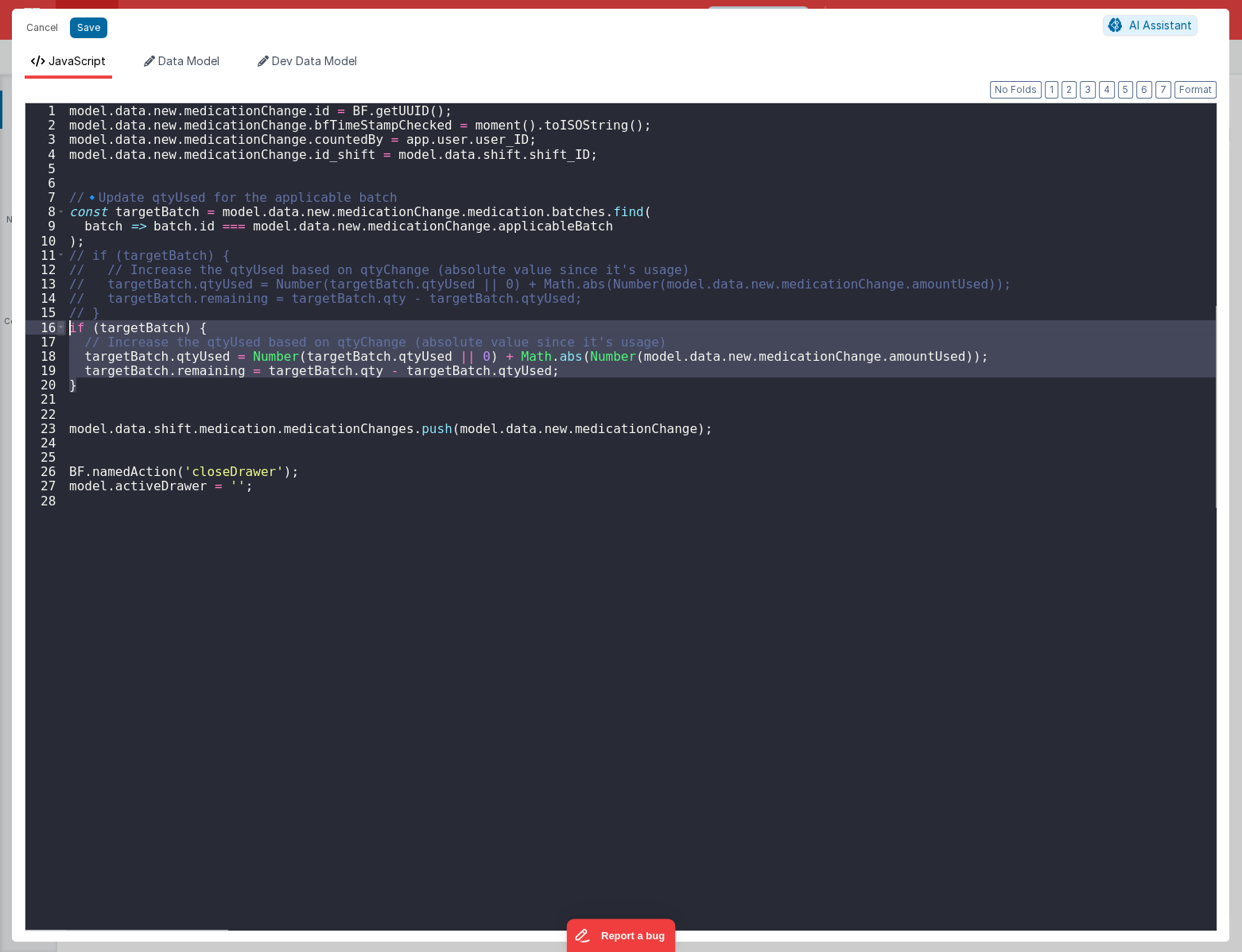
drag, startPoint x: 124, startPoint y: 392, endPoint x: 61, endPoint y: 328, distance: 89.8
click at [61, 328] on div "1 2 3 4 5 6 7 8 9 10 11 12 13 14 15 16 17 18 19 20 21 22 23 24 25 26 27 28 mode…" at bounding box center [621, 516] width 1192 height 828
click at [183, 396] on div "model . data . new . medicationChange . id = BF . getUUID ( ) ; model . data . …" at bounding box center [640, 530] width 1149 height 855
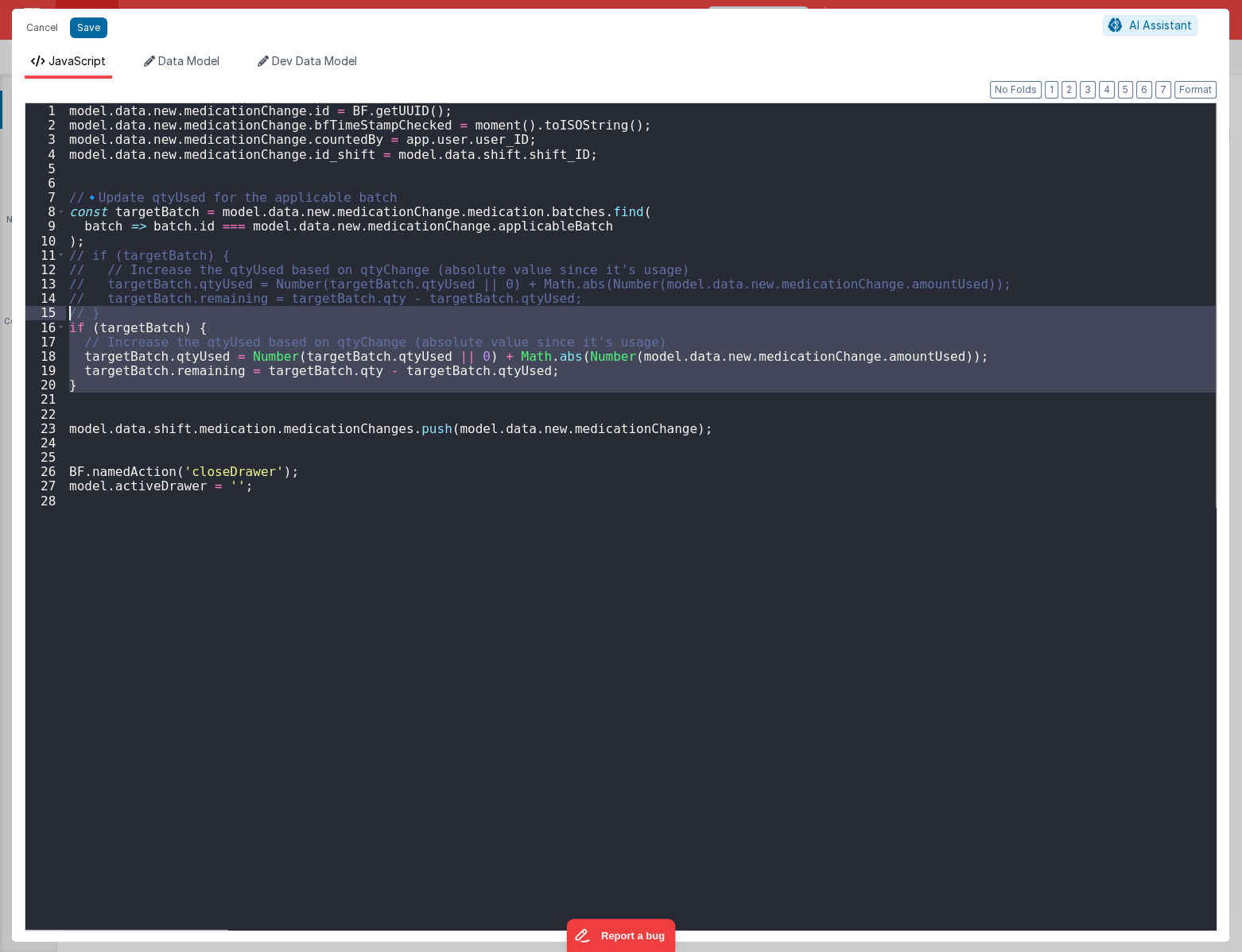
drag, startPoint x: 152, startPoint y: 394, endPoint x: 49, endPoint y: 318, distance: 128.0
click at [49, 318] on div "1 2 3 4 5 6 7 8 9 10 11 12 13 14 15 16 17 18 19 20 21 22 23 24 25 26 27 28 mode…" at bounding box center [621, 516] width 1192 height 828
click at [93, 381] on div "model . data . new . medicationChange . id = BF . getUUID ( ) ; model . data . …" at bounding box center [640, 516] width 1149 height 827
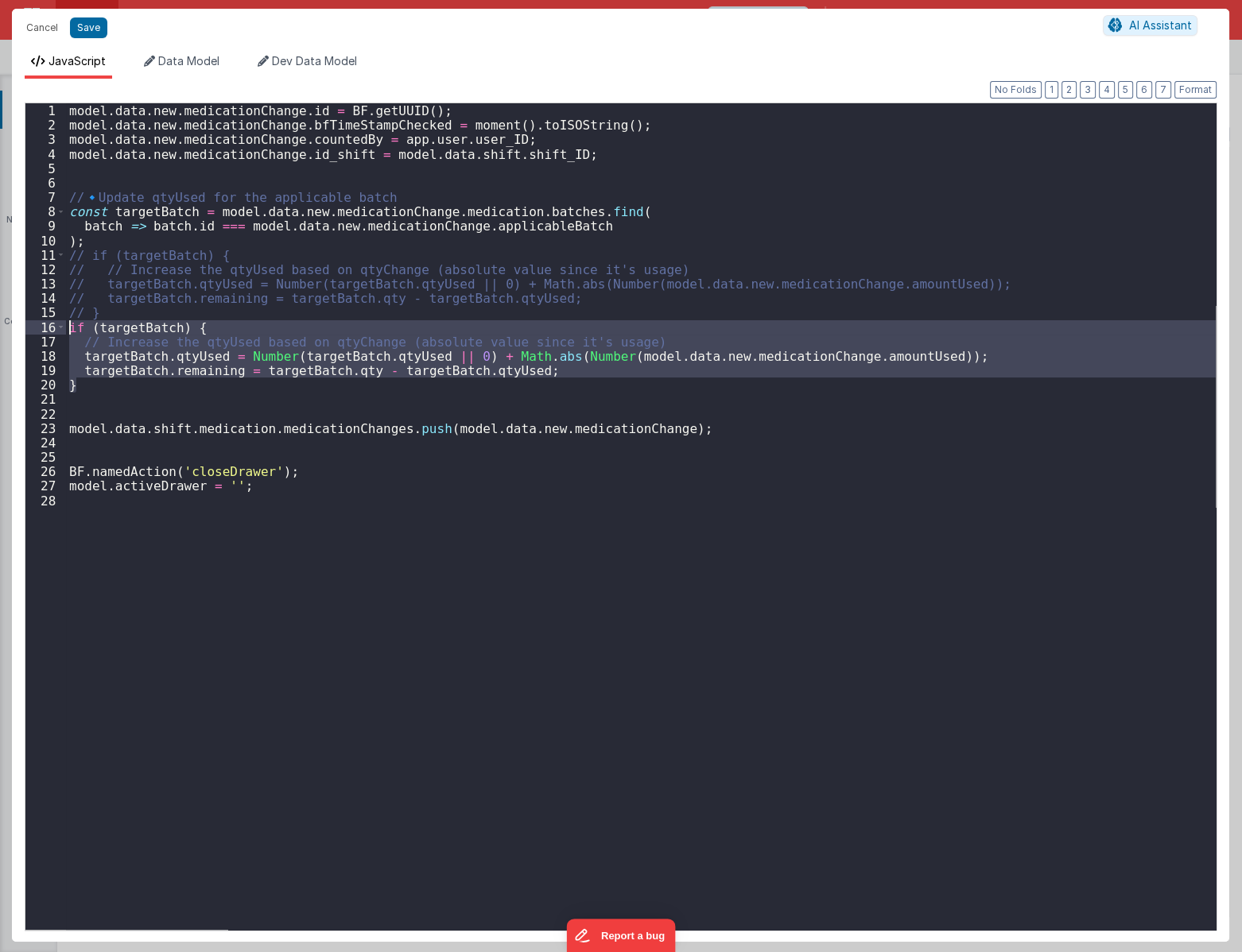
drag, startPoint x: 95, startPoint y: 387, endPoint x: 52, endPoint y: 320, distance: 79.6
click at [52, 320] on div "1 2 3 4 5 6 7 8 9 10 11 12 13 14 15 16 17 18 19 20 21 22 23 24 25 26 27 28 mode…" at bounding box center [621, 516] width 1192 height 828
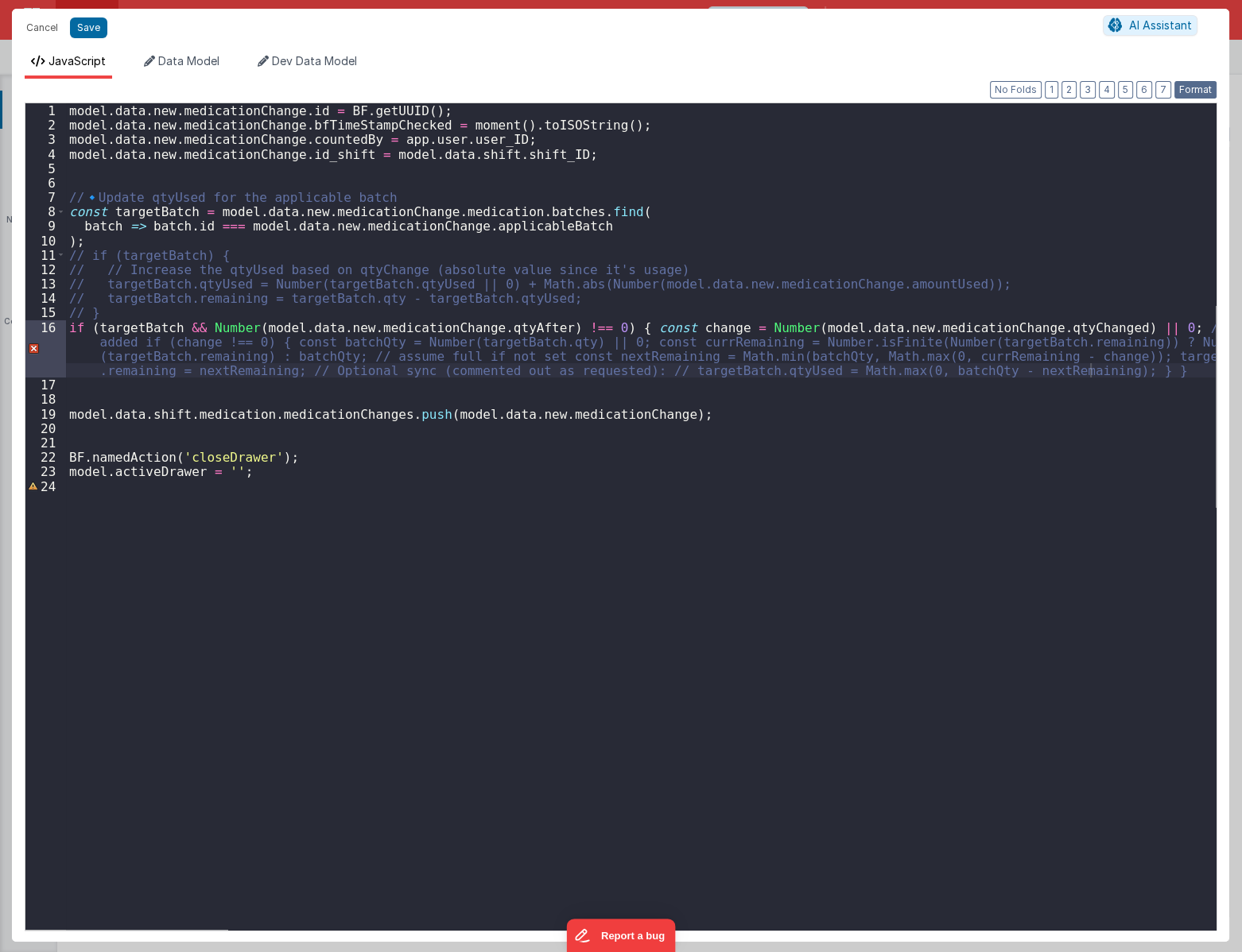
click at [1201, 85] on button "Format" at bounding box center [1196, 90] width 42 height 17
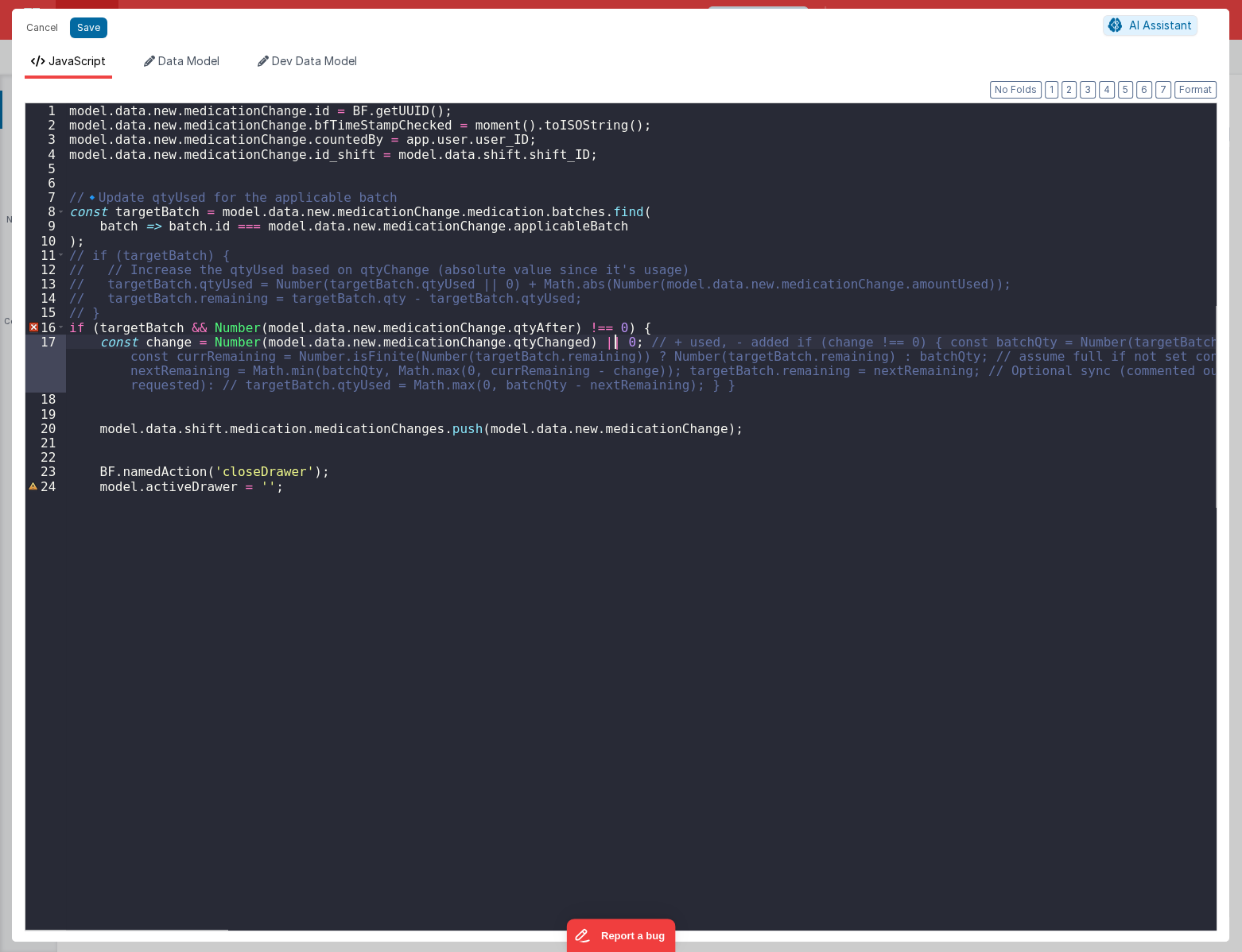
click at [616, 339] on div "model . data . new . medicationChange . id = BF . getUUID ( ) ; model . data . …" at bounding box center [640, 530] width 1149 height 855
click at [731, 340] on div "model . data . new . medicationChange . id = BF . getUUID ( ) ; model . data . …" at bounding box center [640, 530] width 1149 height 855
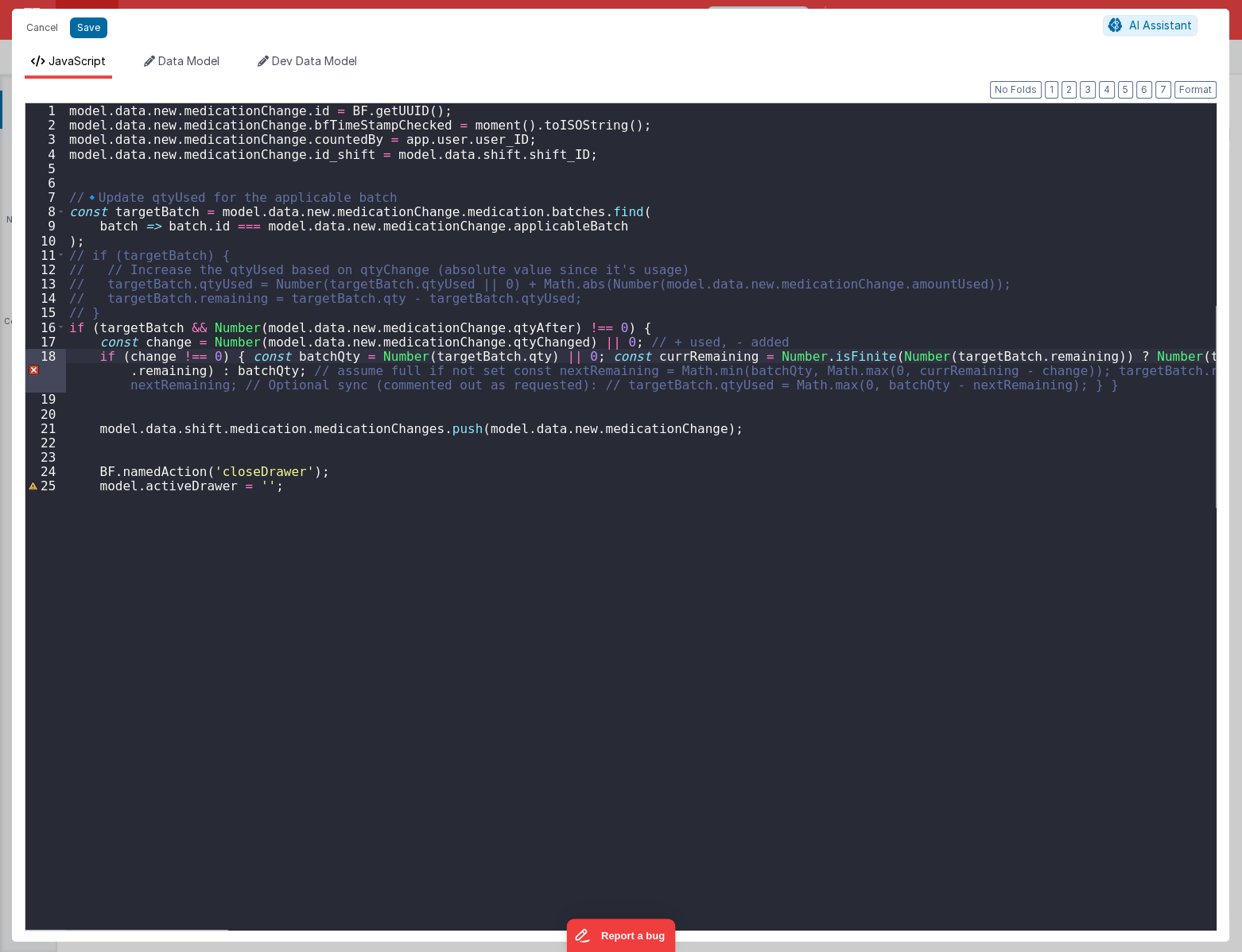
click at [470, 365] on div "model . data . new . medicationChange . id = BF . getUUID ( ) ; model . data . …" at bounding box center [640, 530] width 1149 height 855
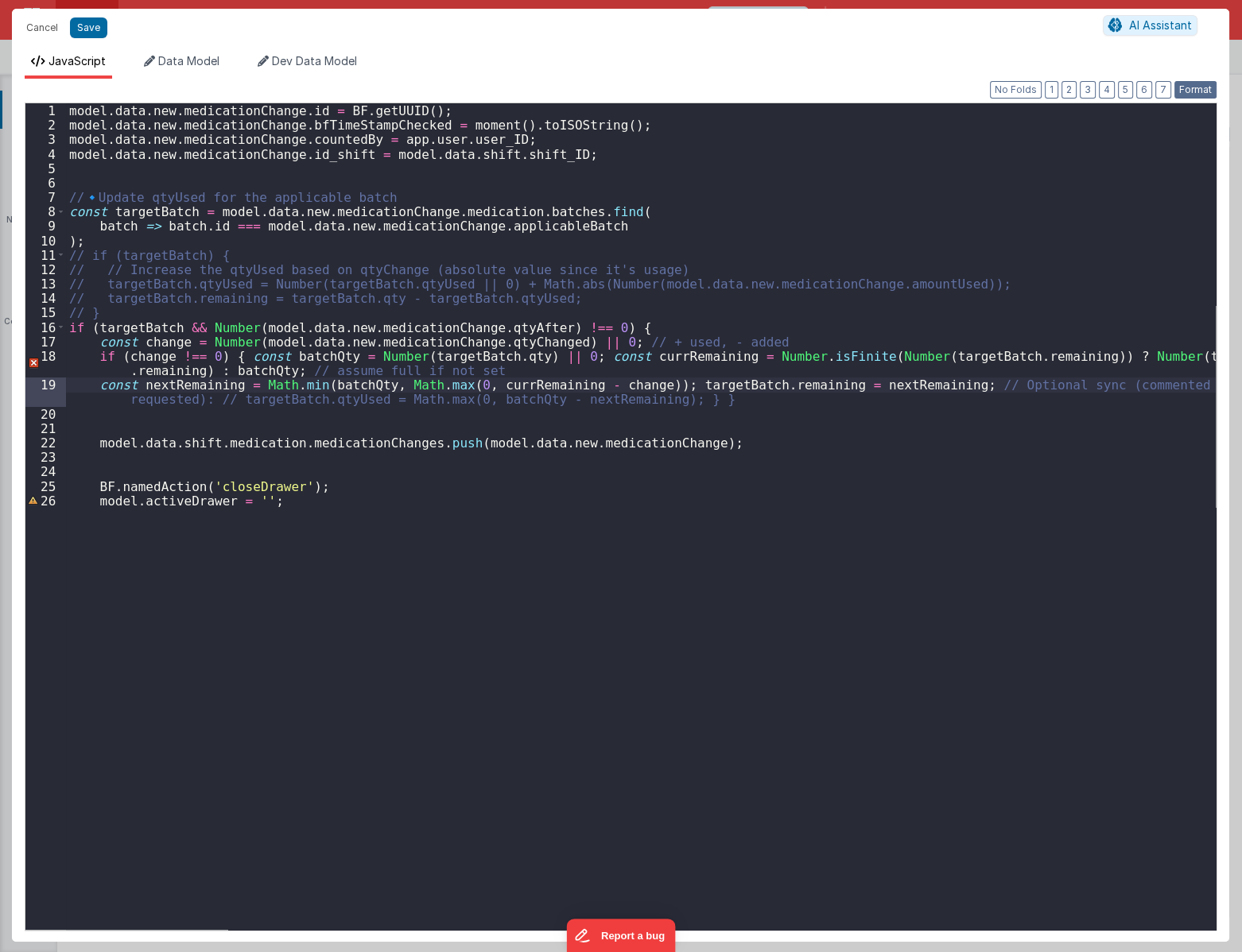
click at [1193, 87] on button "Format" at bounding box center [1196, 90] width 42 height 17
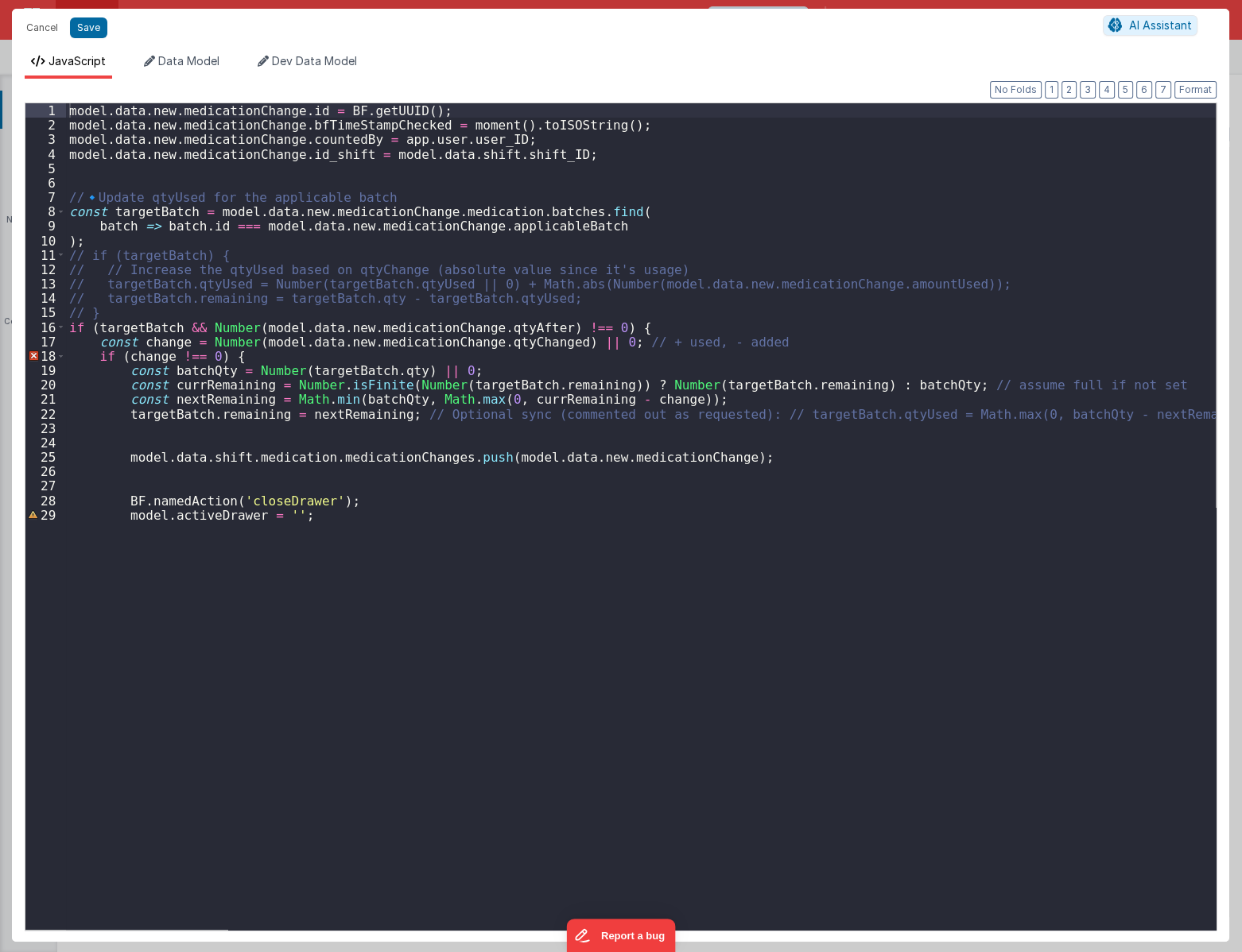
click at [748, 414] on div "model . data . new . medicationChange . id = BF . getUUID ( ) ; model . data . …" at bounding box center [640, 530] width 1149 height 855
click at [396, 413] on div "model . data . new . medicationChange . id = BF . getUUID ( ) ; model . data . …" at bounding box center [640, 530] width 1149 height 855
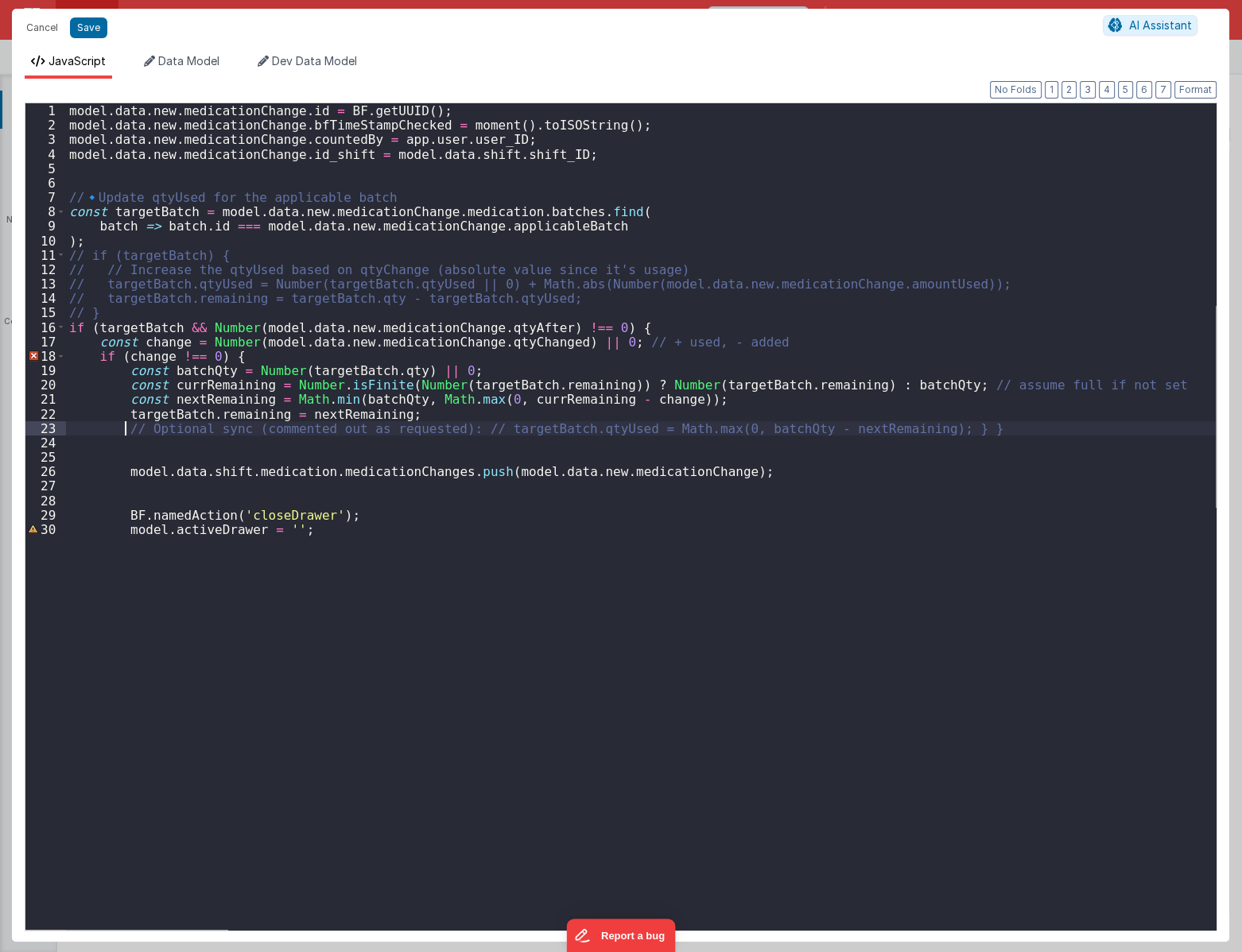
click at [455, 425] on div "model . data . new . medicationChange . id = BF . getUUID ( ) ; model . data . …" at bounding box center [640, 530] width 1149 height 855
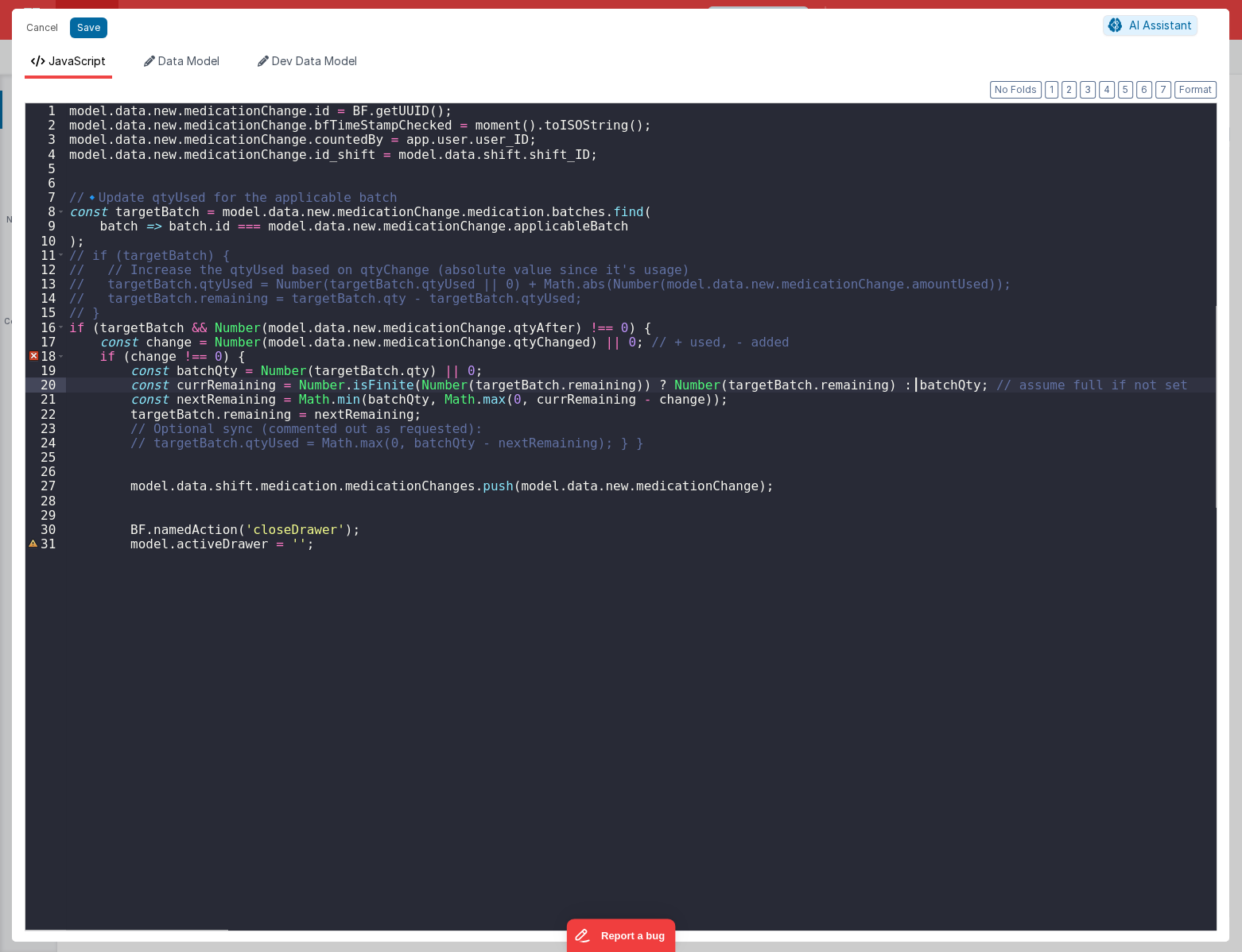
click at [918, 386] on div "model . data . new . medicationChange . id = BF . getUUID ( ) ; model . data . …" at bounding box center [640, 530] width 1149 height 855
click at [585, 448] on div "model . data . new . medicationChange . id = BF . getUUID ( ) ; model . data . …" at bounding box center [640, 530] width 1149 height 855
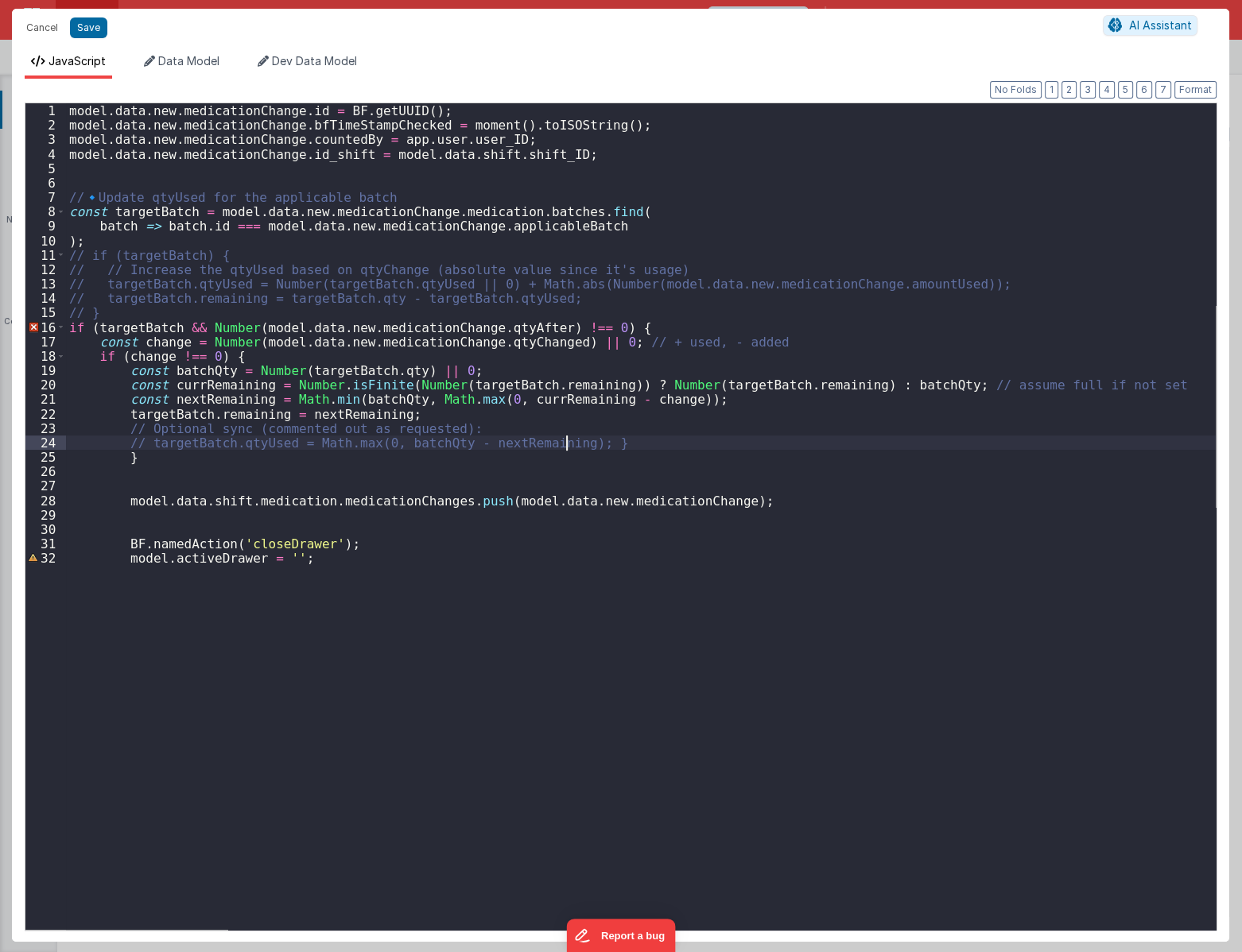
click at [568, 440] on div "model . data . new . medicationChange . id = BF . getUUID ( ) ; model . data . …" at bounding box center [640, 530] width 1149 height 855
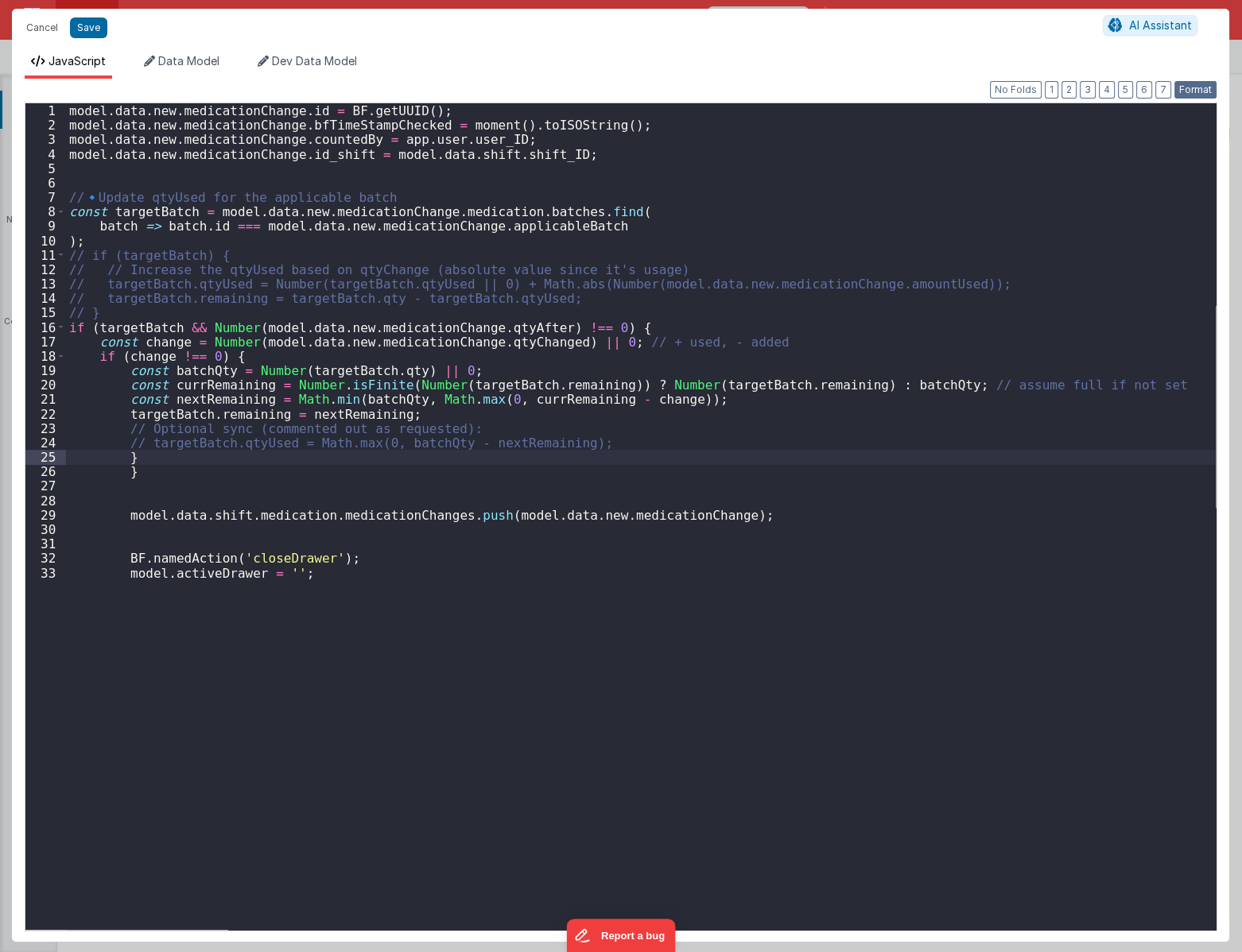
click at [1195, 91] on button "Format" at bounding box center [1196, 90] width 42 height 17
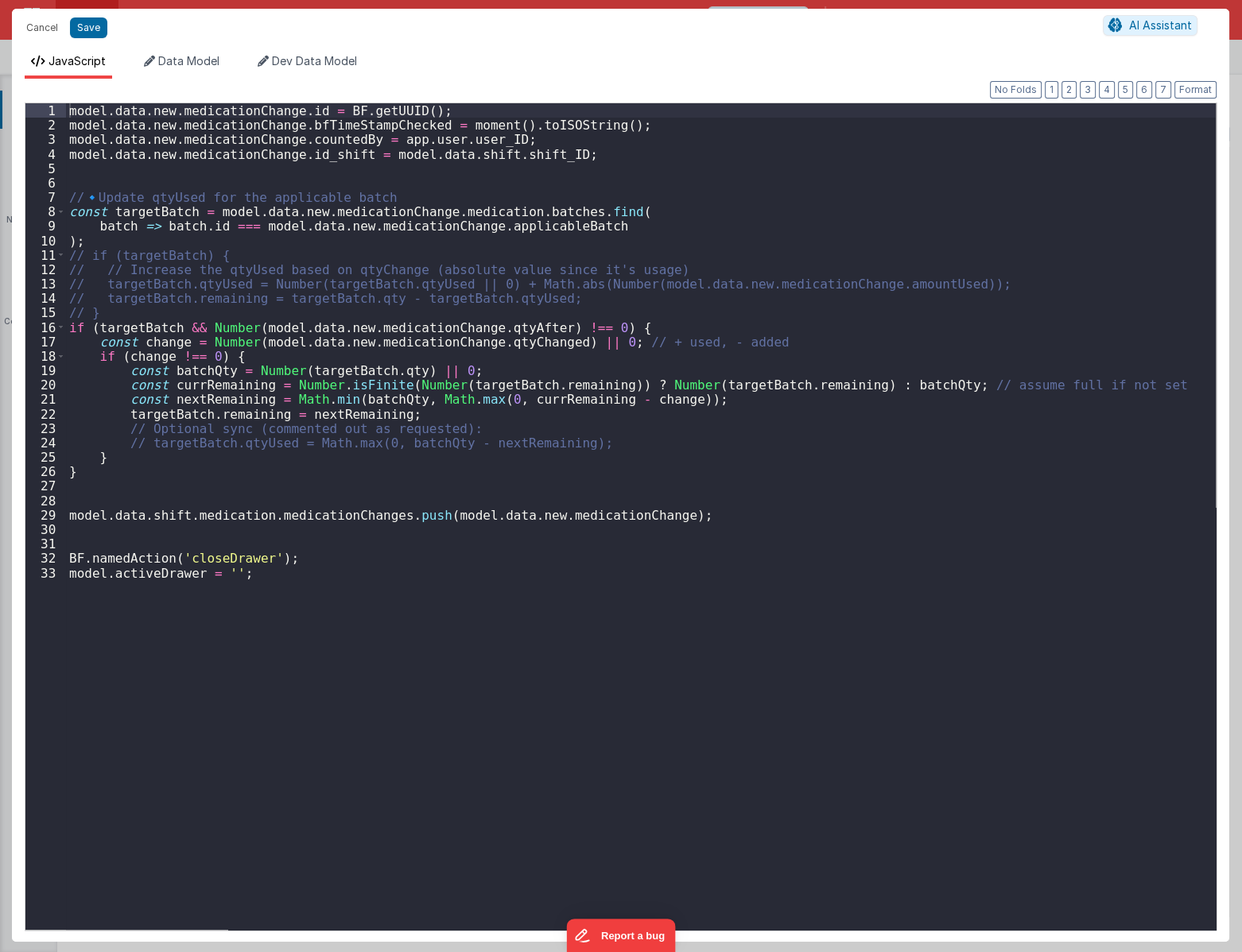
click at [580, 645] on div "model . data . new . medicationChange . id = BF . getUUID ( ) ; model . data . …" at bounding box center [640, 530] width 1149 height 855
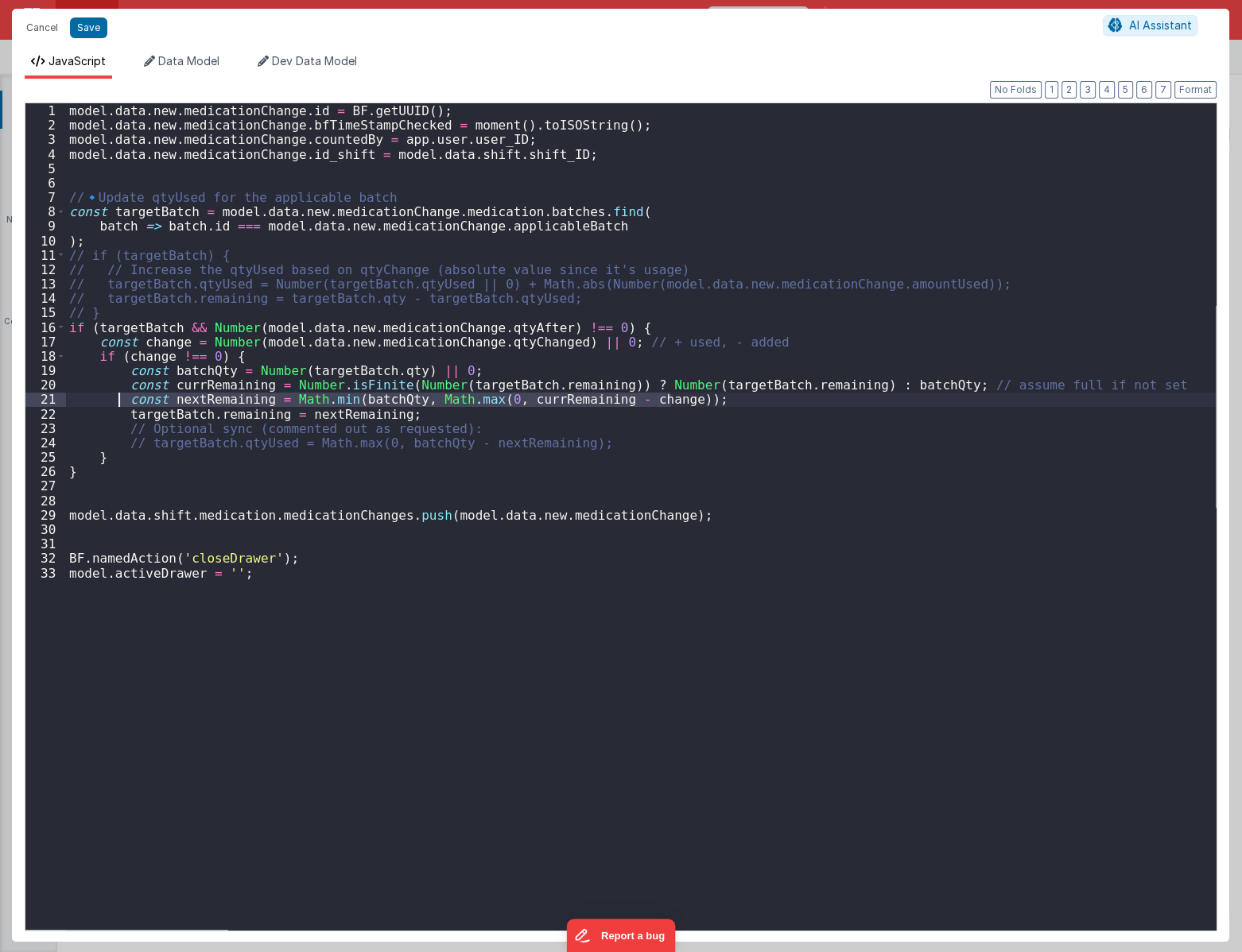
drag, startPoint x: 695, startPoint y: 394, endPoint x: 172, endPoint y: 396, distance: 523.0
click at [171, 396] on div "model . data . new . medicationChange . id = BF . getUUID ( ) ; model . data . …" at bounding box center [640, 530] width 1149 height 855
click at [423, 428] on div "model . data . new . medicationChange . id = BF . getUUID ( ) ; model . data . …" at bounding box center [640, 530] width 1149 height 855
drag, startPoint x: 97, startPoint y: 403, endPoint x: 738, endPoint y: 399, distance: 641.0
click at [738, 399] on div "model . data . new . medicationChange . id = BF . getUUID ( ) ; model . data . …" at bounding box center [640, 530] width 1149 height 855
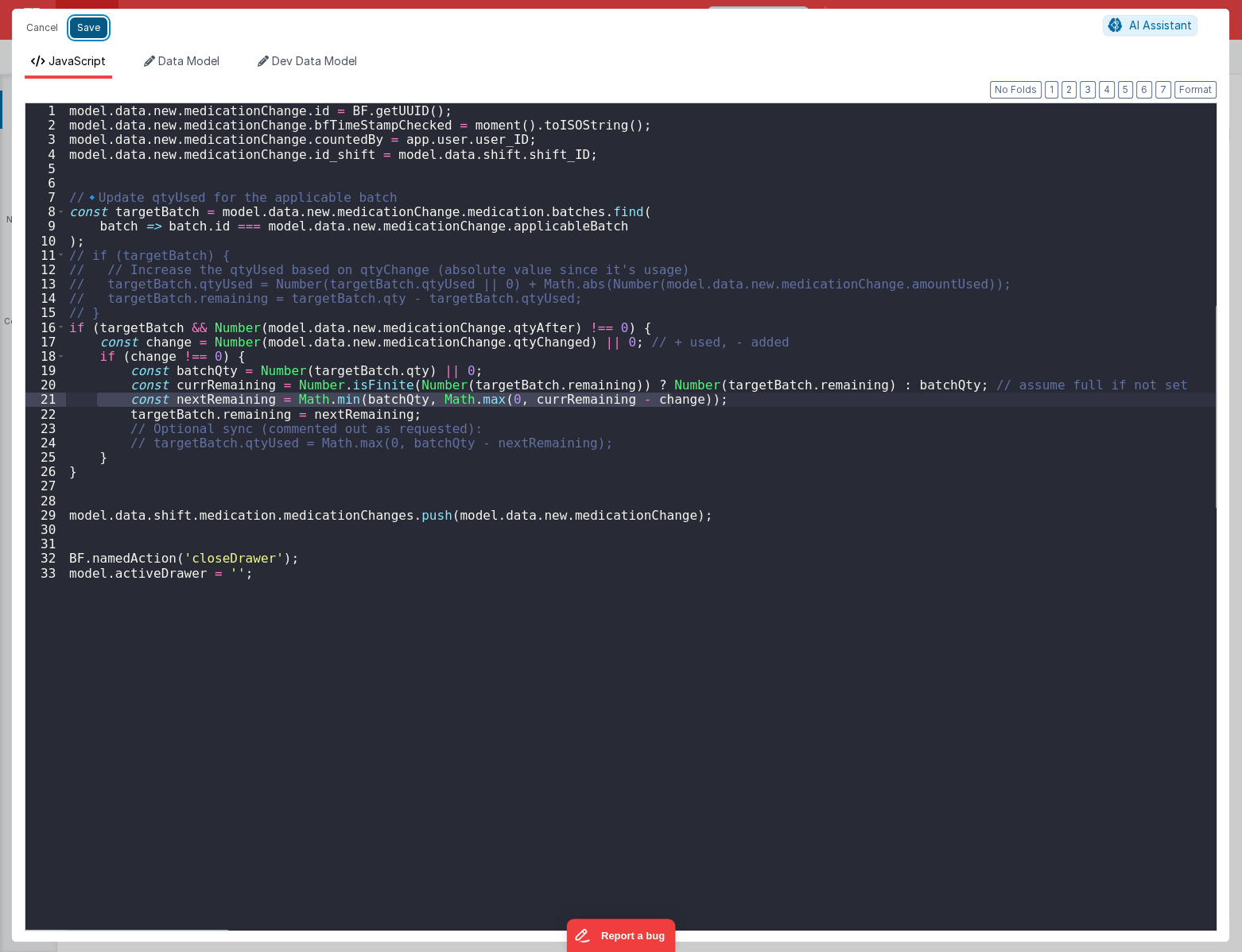
click at [80, 28] on button "Save" at bounding box center [88, 27] width 38 height 20
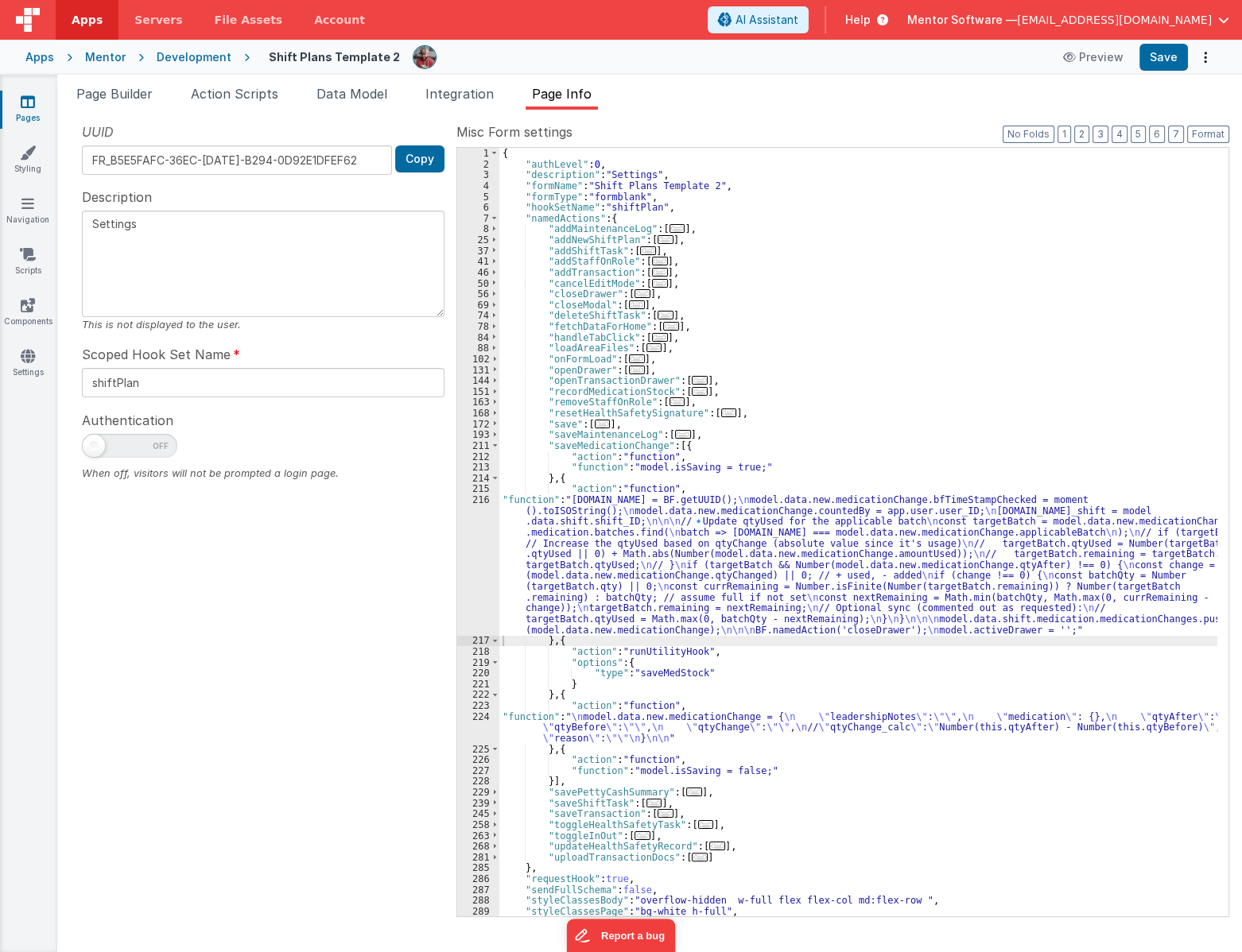
click at [692, 394] on span "..." at bounding box center [700, 391] width 15 height 9
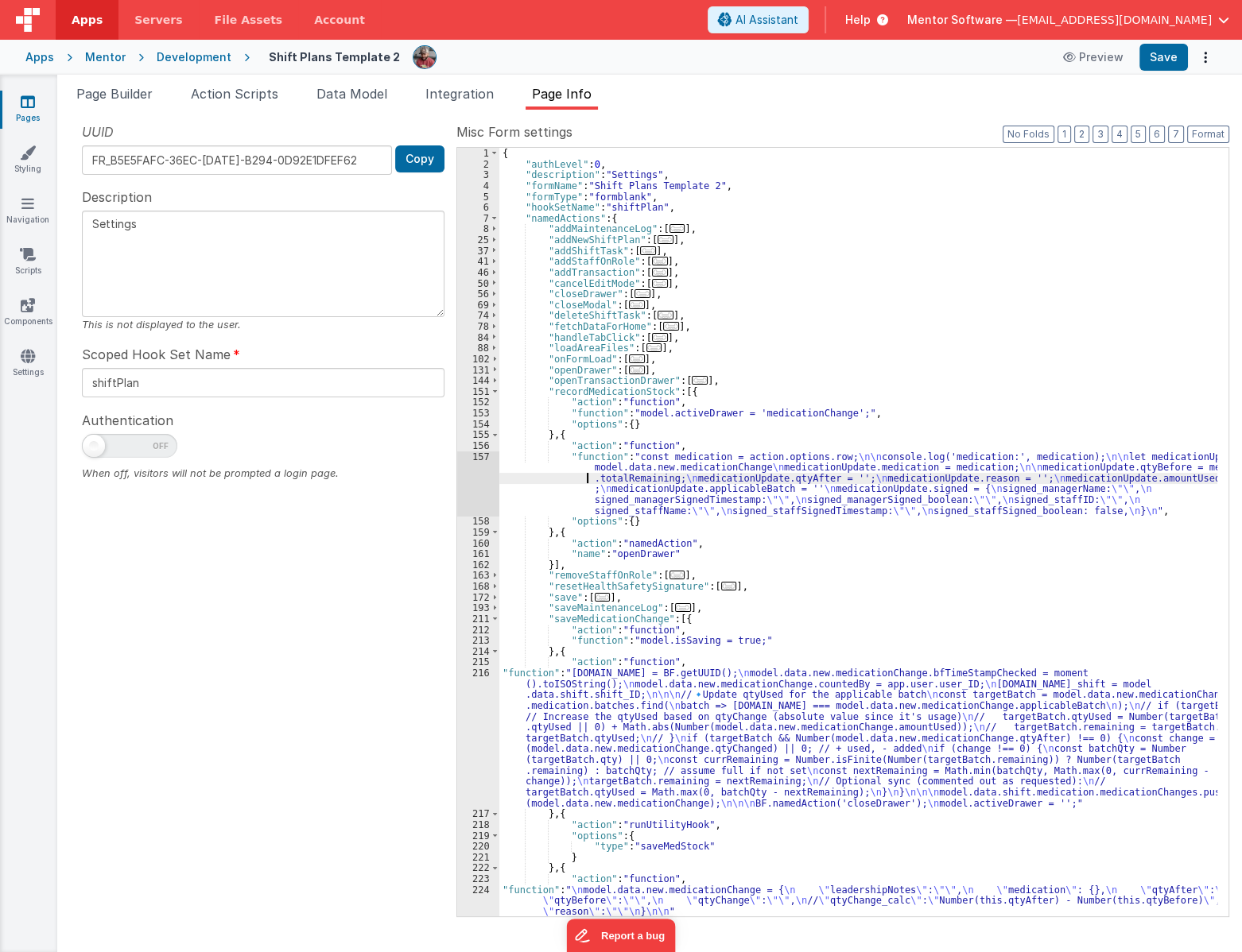
click at [584, 476] on div "{ "authLevel" : 0 , "description" : "Settings" , "formName" : "Shift Plans Temp…" at bounding box center [858, 542] width 718 height 790
click at [484, 488] on div "157" at bounding box center [479, 484] width 42 height 66
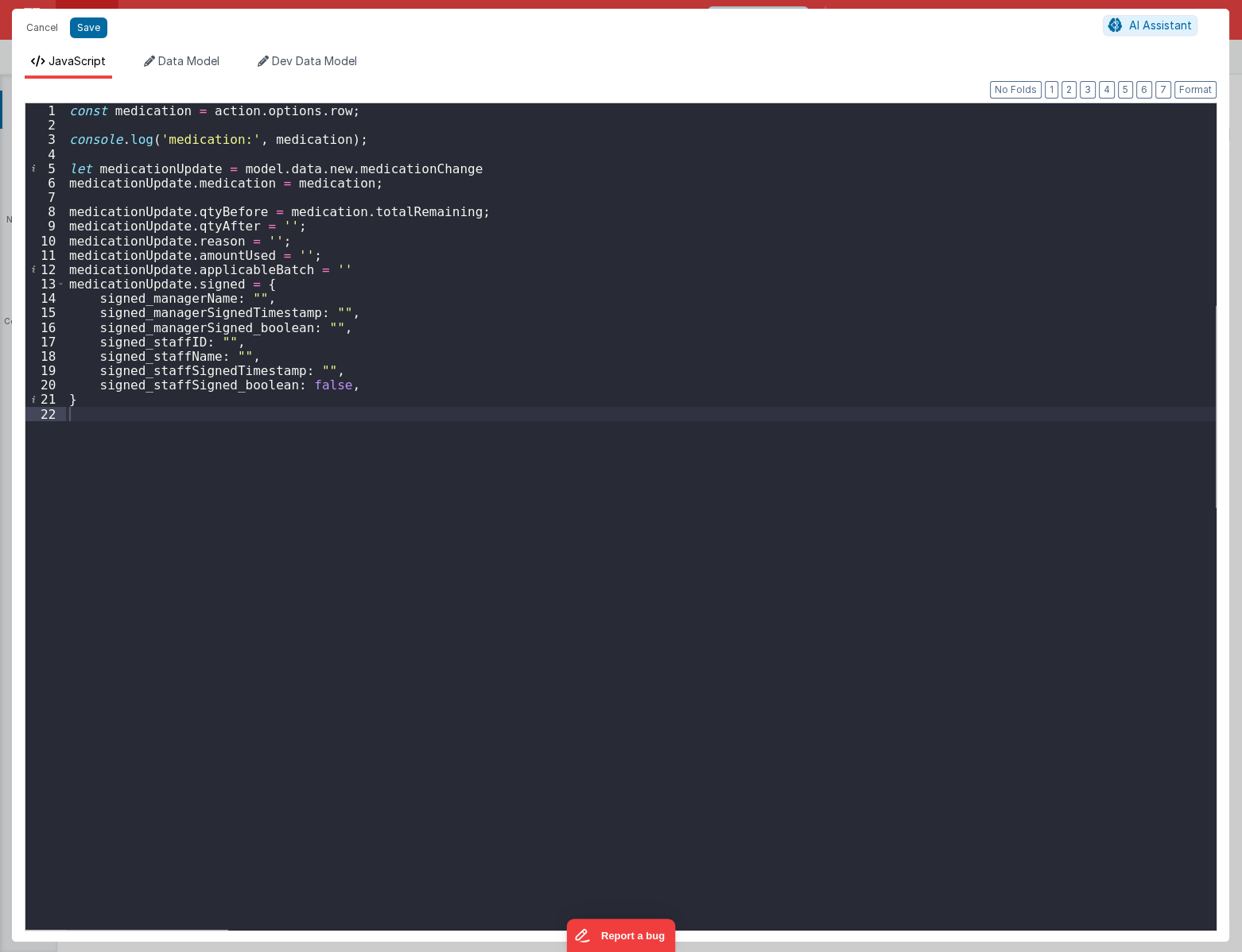
click at [278, 224] on div "const medication = action . options . row ; console . log ( 'medication:' , med…" at bounding box center [640, 530] width 1149 height 855
click at [88, 26] on button "Save" at bounding box center [88, 27] width 38 height 20
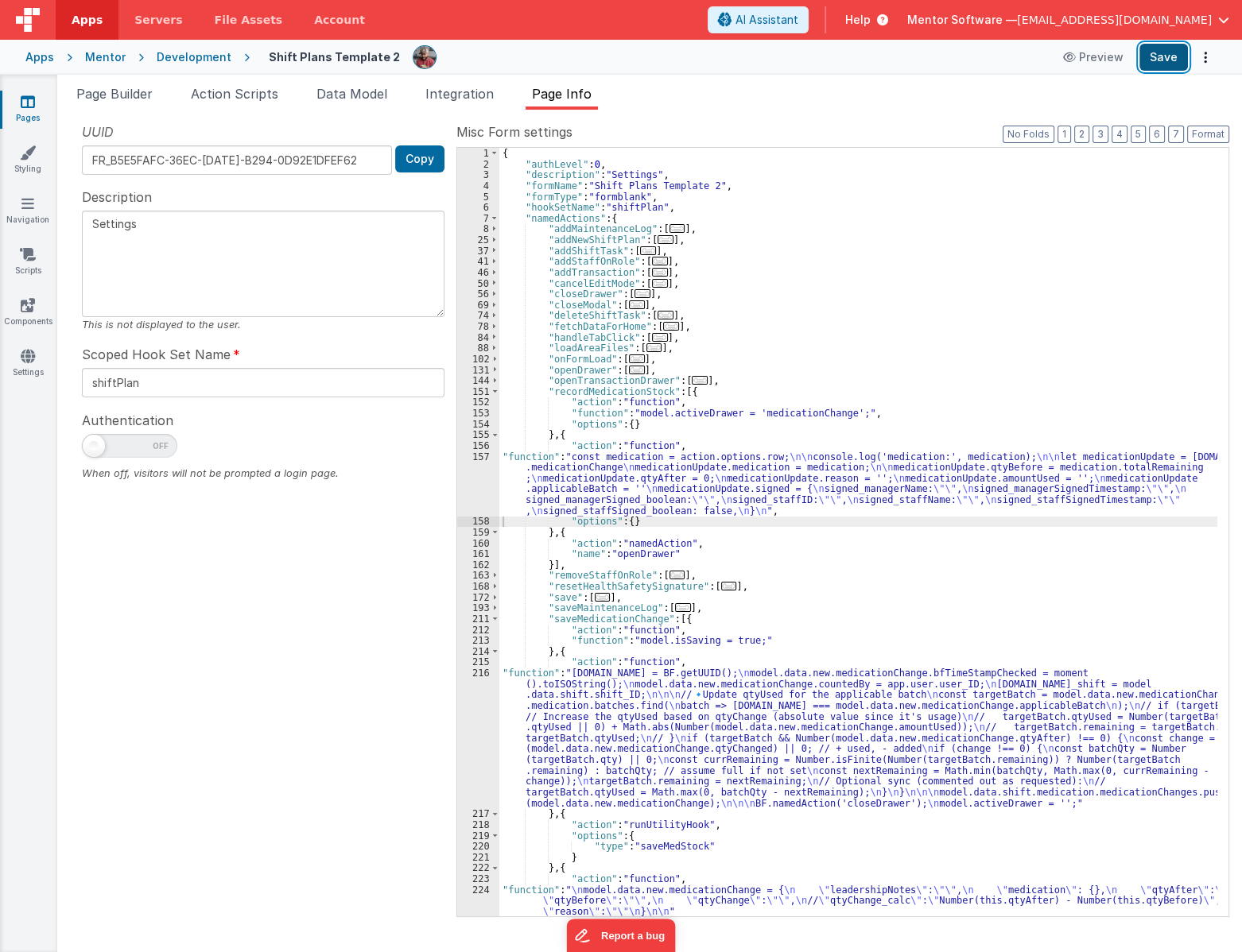
click at [1171, 58] on button "Save" at bounding box center [1163, 57] width 48 height 27
click at [627, 738] on div "{ "authLevel" : 0 , "description" : "Settings" , "formName" : "Shift Plans Temp…" at bounding box center [858, 542] width 718 height 790
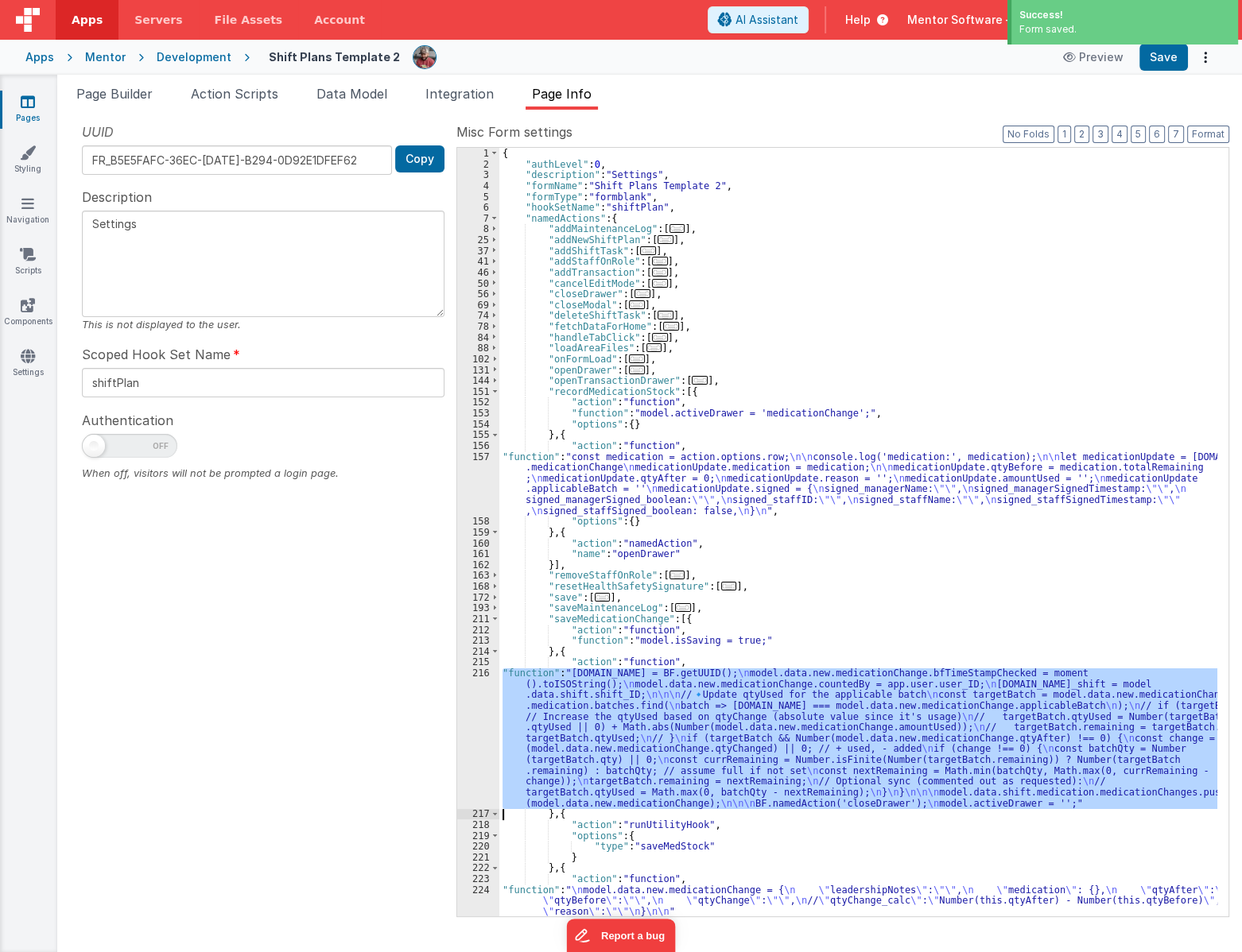
click at [468, 737] on div "216" at bounding box center [479, 738] width 42 height 141
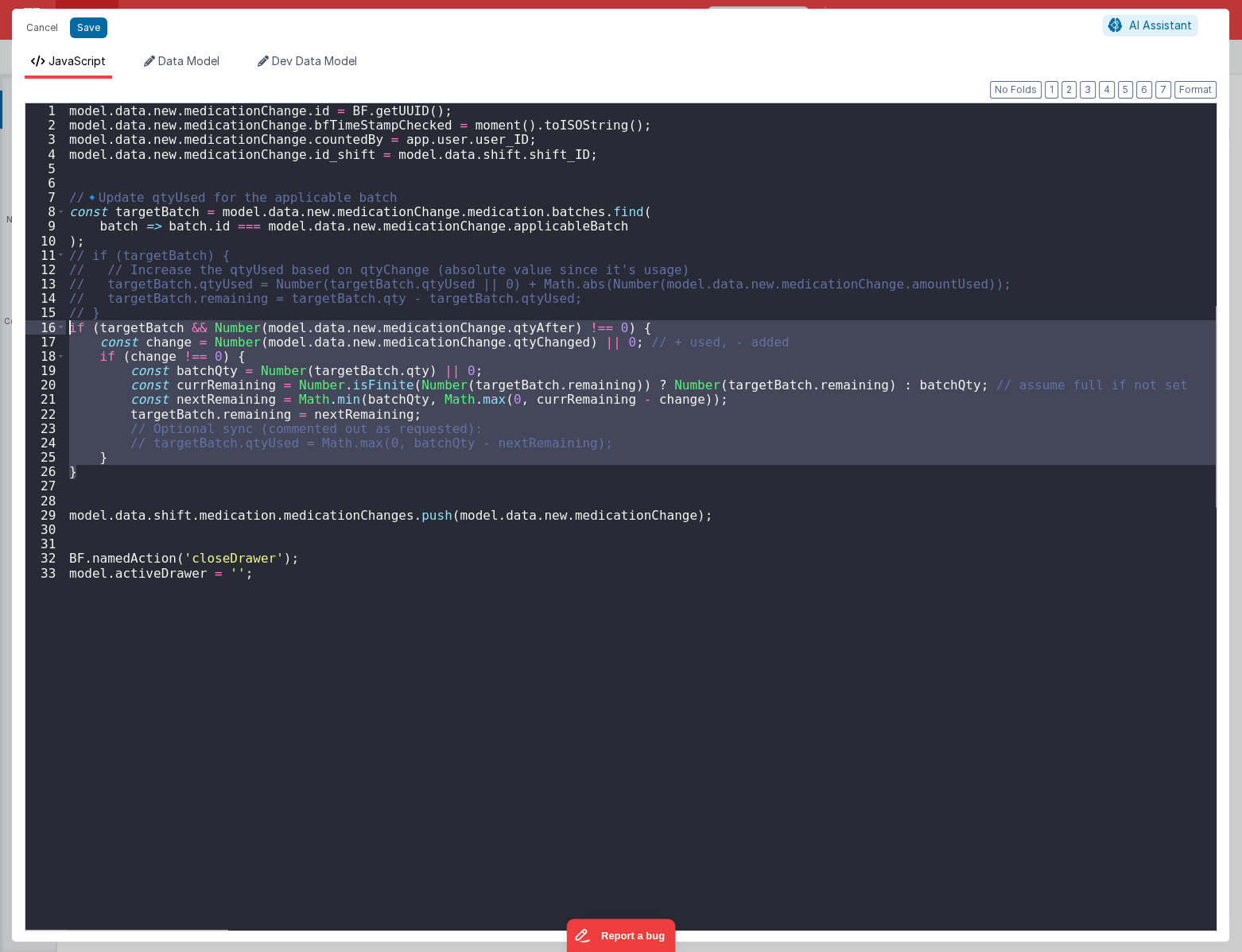
drag, startPoint x: 111, startPoint y: 477, endPoint x: 28, endPoint y: 321, distance: 176.7
click at [28, 321] on div "1 2 3 4 5 6 7 8 9 10 11 12 13 14 15 16 17 18 19 20 21 22 23 24 25 26 27 28 29 3…" at bounding box center [621, 516] width 1192 height 828
click at [91, 381] on div "model . data . new . medicationChange . id = BF . getUUID ( ) ; model . data . …" at bounding box center [640, 516] width 1149 height 827
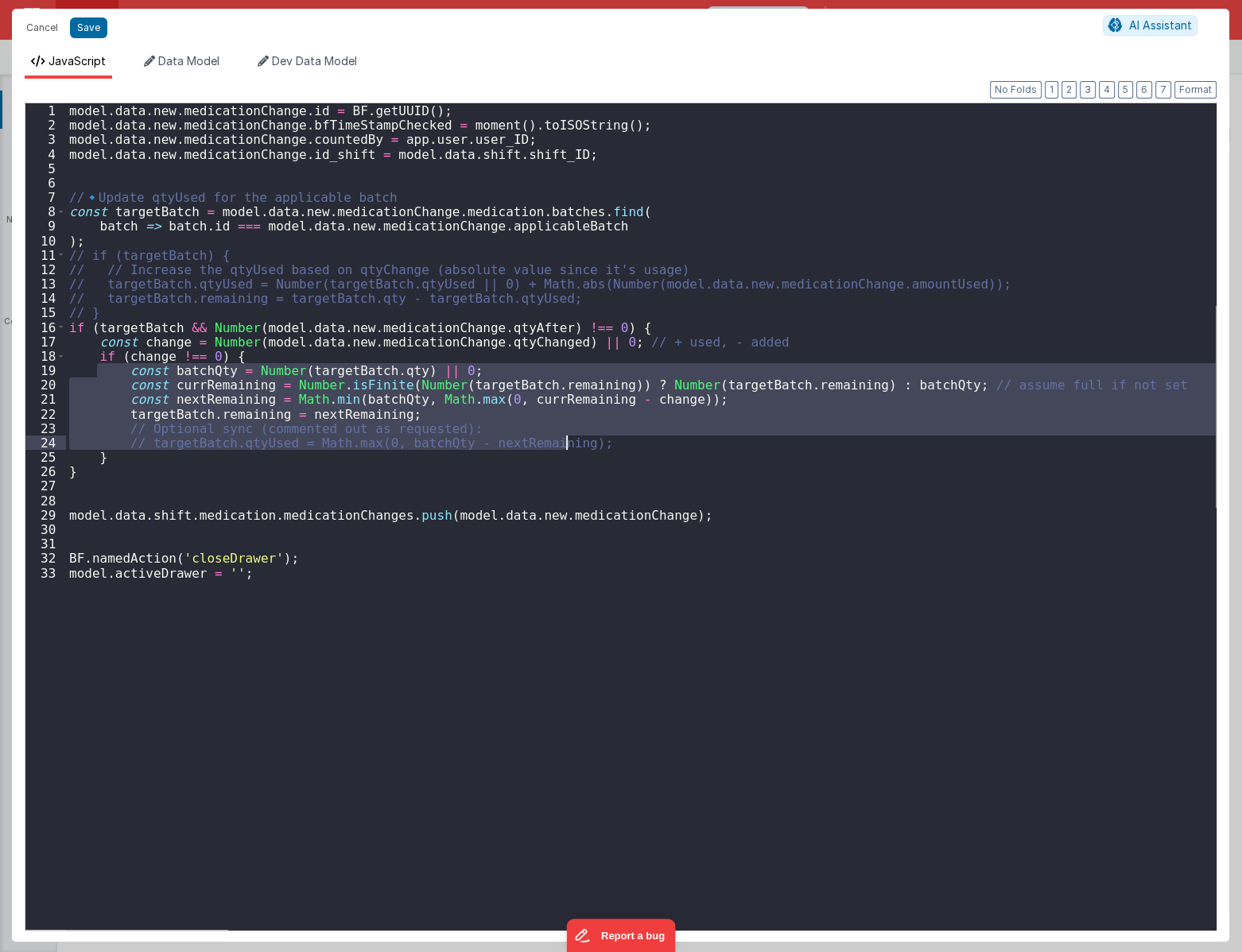
drag, startPoint x: 95, startPoint y: 367, endPoint x: 602, endPoint y: 446, distance: 513.1
click at [602, 446] on div "model . data . new . medicationChange . id = BF . getUUID ( ) ; model . data . …" at bounding box center [640, 530] width 1149 height 855
click at [470, 426] on div "model . data . new . medicationChange . id = BF . getUUID ( ) ; model . data . …" at bounding box center [640, 516] width 1149 height 827
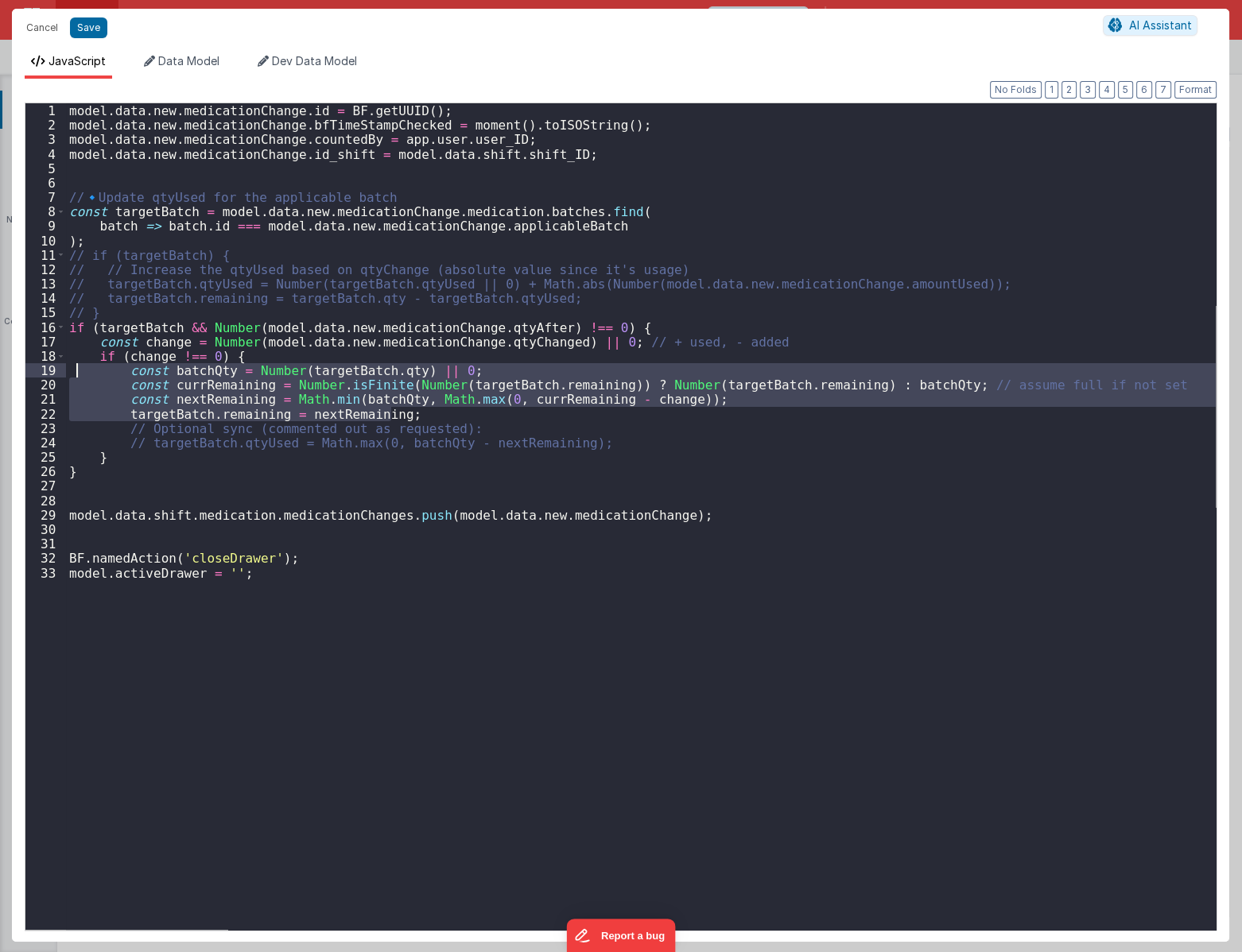
drag, startPoint x: 420, startPoint y: 411, endPoint x: 79, endPoint y: 367, distance: 343.8
click at [79, 367] on div "model . data . new . medicationChange . id = BF . getUUID ( ) ; model . data . …" at bounding box center [640, 530] width 1149 height 855
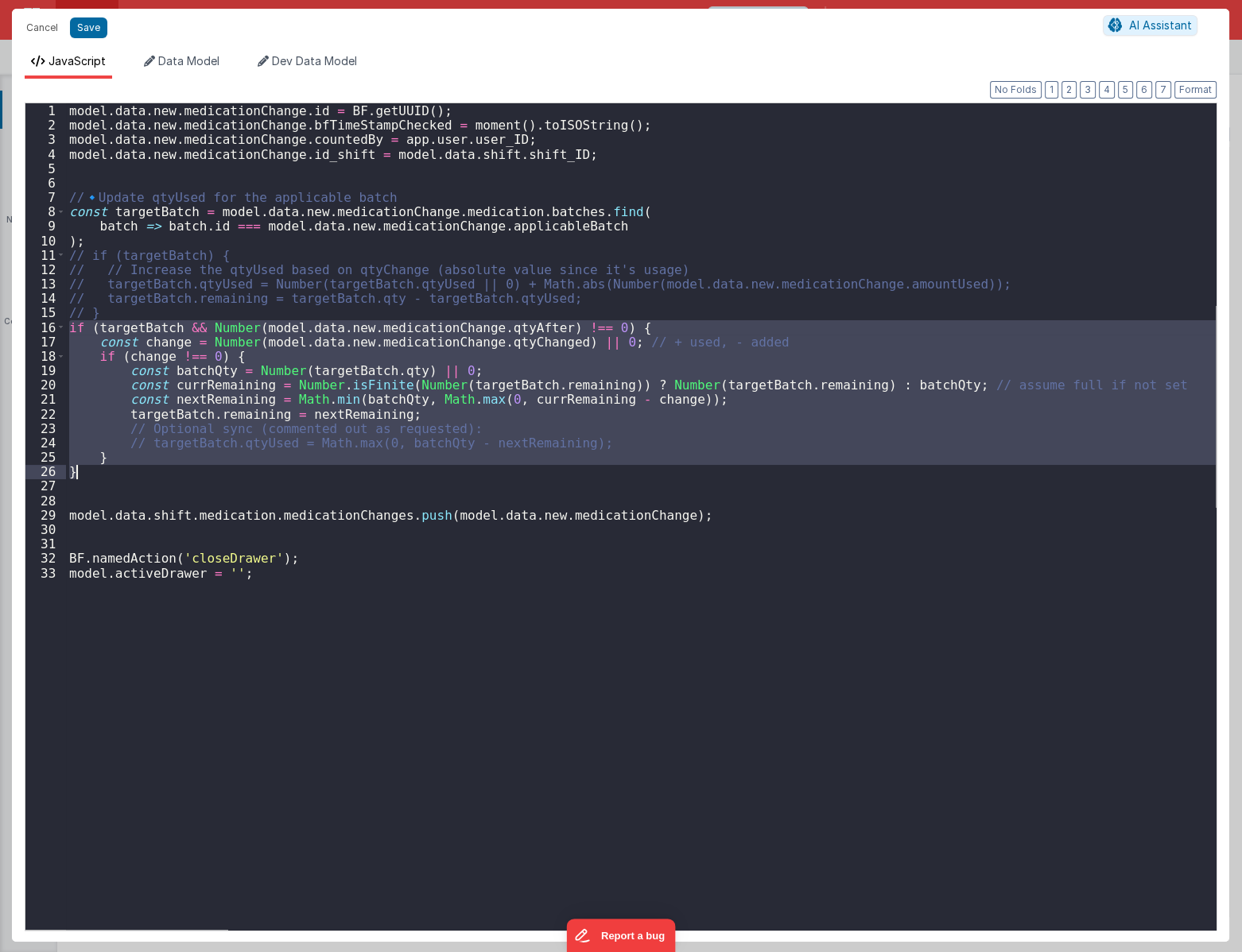
drag, startPoint x: 69, startPoint y: 326, endPoint x: 135, endPoint y: 471, distance: 159.3
click at [135, 471] on div "model . data . new . medicationChange . id = BF . getUUID ( ) ; model . data . …" at bounding box center [640, 530] width 1149 height 855
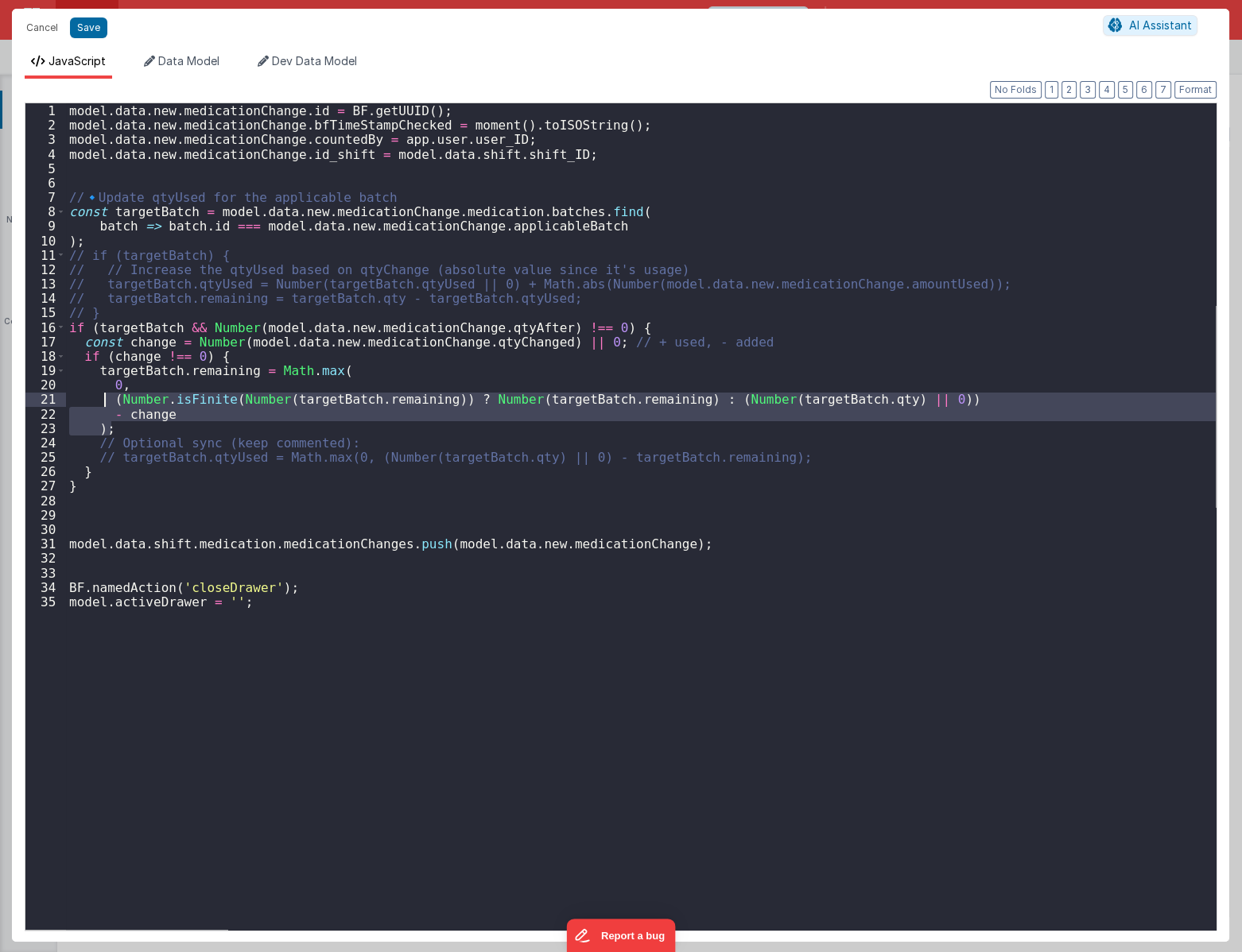
drag, startPoint x: 123, startPoint y: 424, endPoint x: 101, endPoint y: 404, distance: 29.7
click at [101, 404] on div "model . data . new . medicationChange . id = BF . getUUID ( ) ; model . data . …" at bounding box center [640, 530] width 1149 height 855
click at [85, 29] on button "Save" at bounding box center [88, 27] width 38 height 20
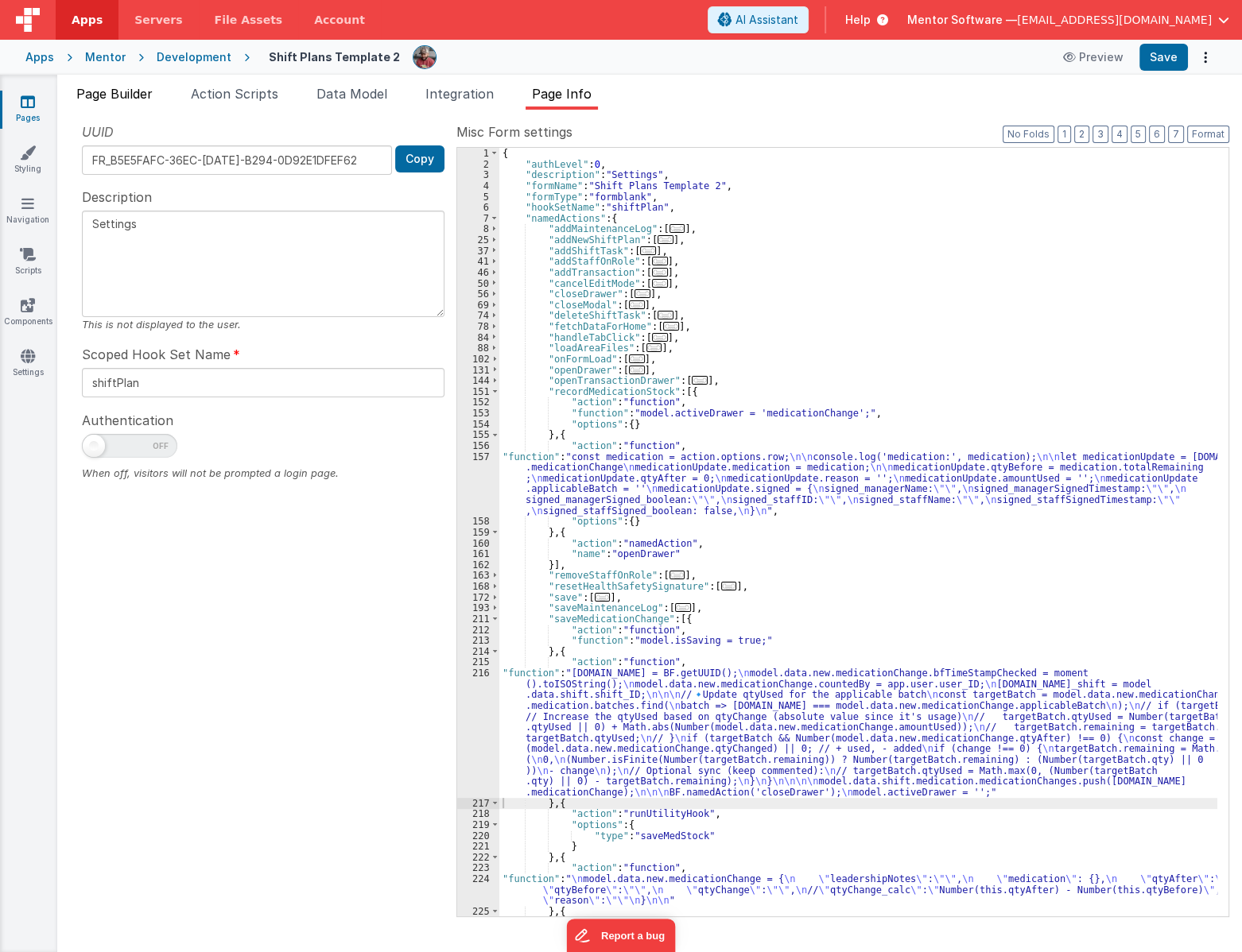
click at [112, 88] on span "Page Builder" at bounding box center [114, 94] width 76 height 15
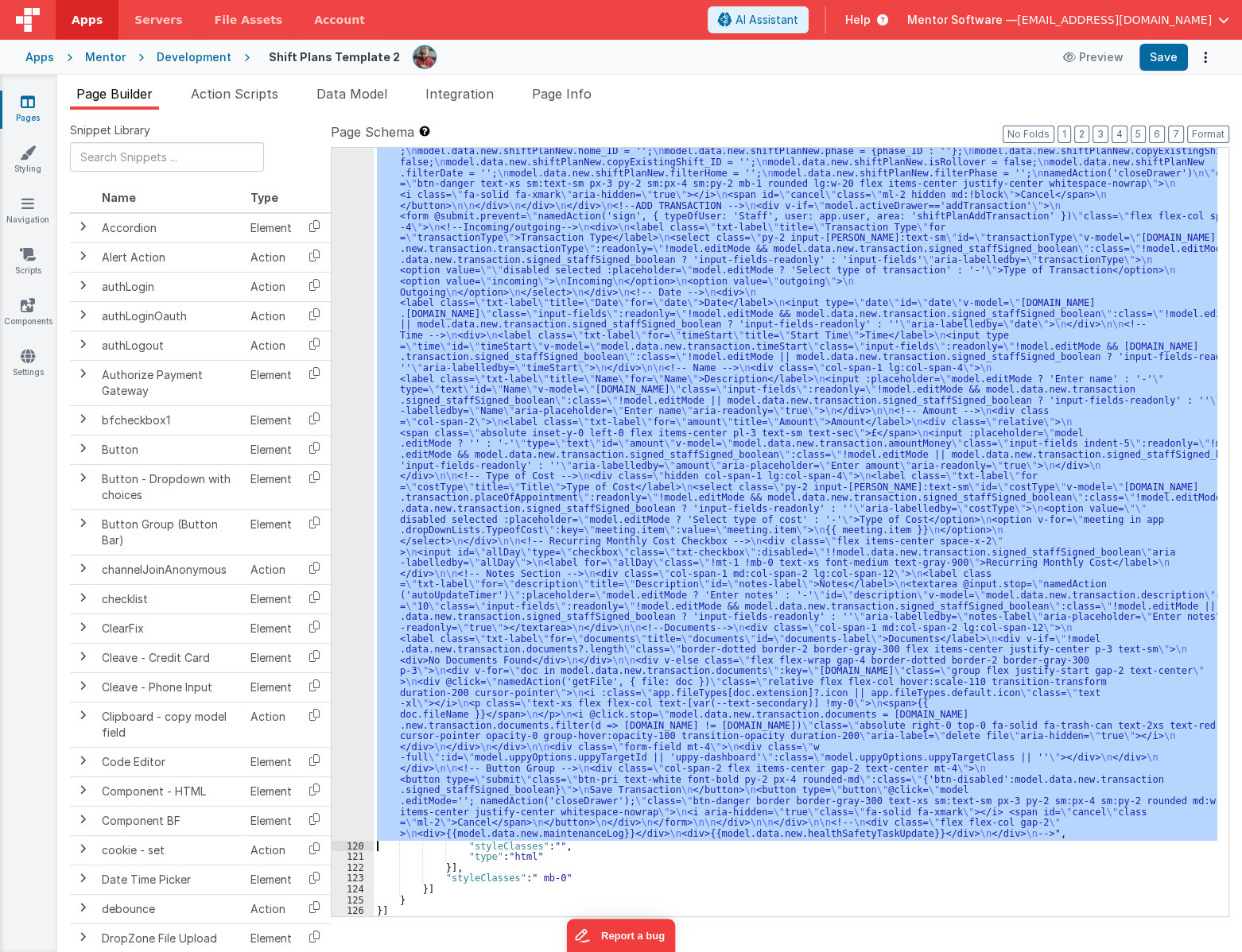
click at [473, 557] on div ""html" : "<div id= \" info-drawer \" class= \" fixed top-0 right-0 z-40 h-scree…" at bounding box center [795, 531] width 843 height 769
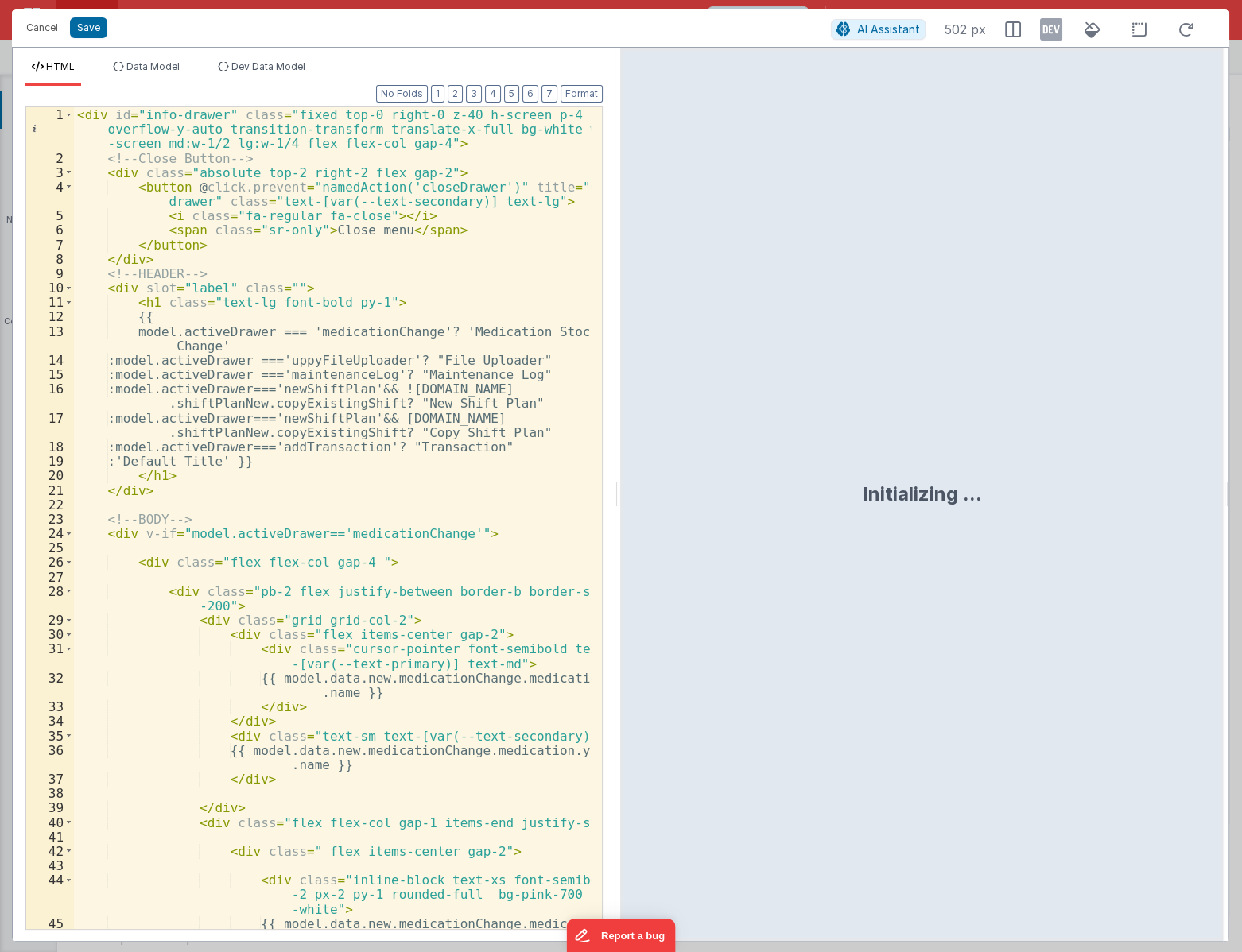
click at [511, 623] on div "< div id = "info-drawer" class = "fixed top-0 right-0 z-40 h-screen p-4 overflo…" at bounding box center [333, 554] width 517 height 894
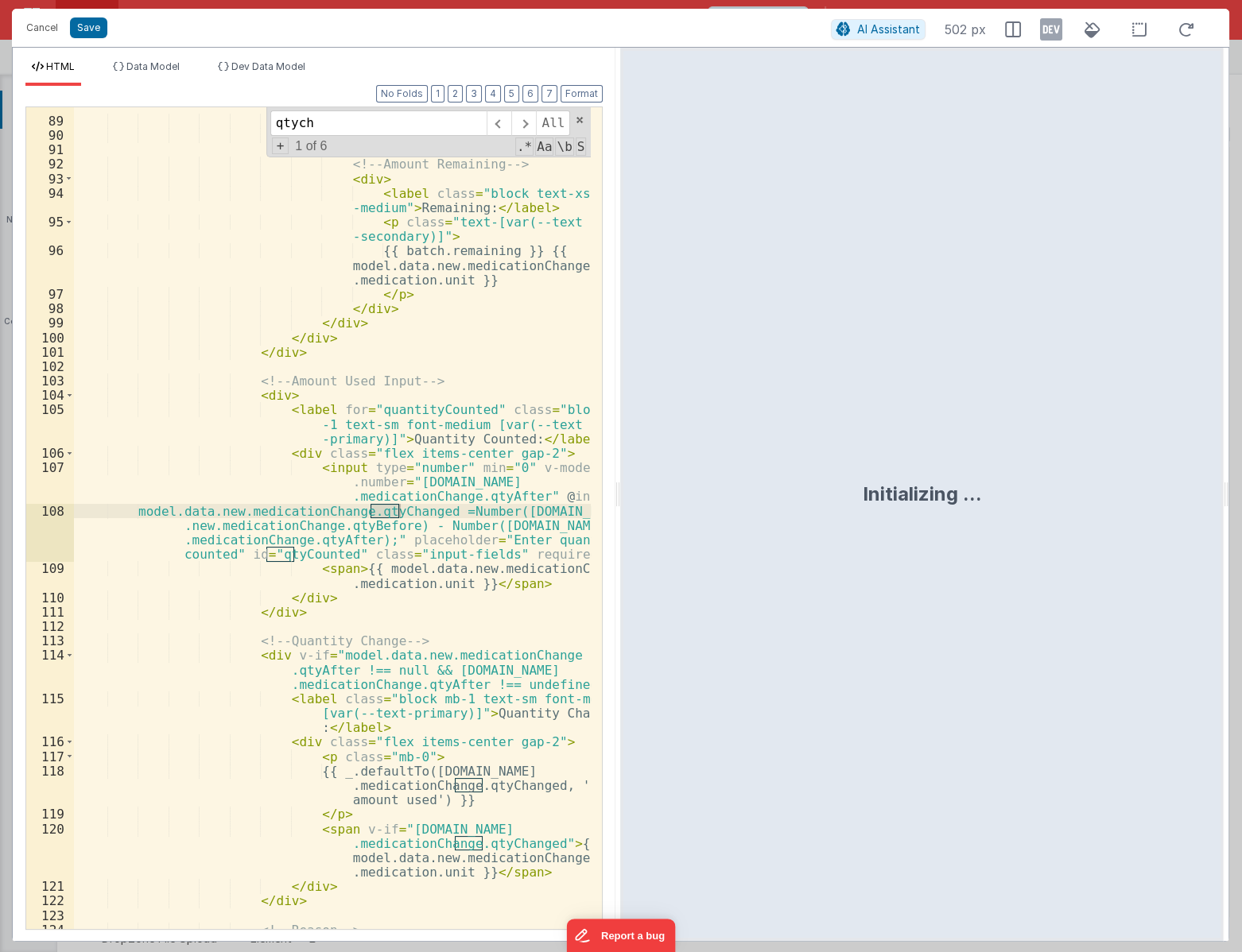
scroll to position [1756, 0]
click at [417, 536] on div "{{ batch.qtyUsed }} {{ model .data.new.medicationChange.medication .unit }} </ …" at bounding box center [333, 509] width 517 height 880
click at [414, 512] on div "{{ batch.qtyUsed }} {{ model .data.new.medicationChange.medication .unit }} </ …" at bounding box center [333, 509] width 517 height 880
type input "qtyChanged"
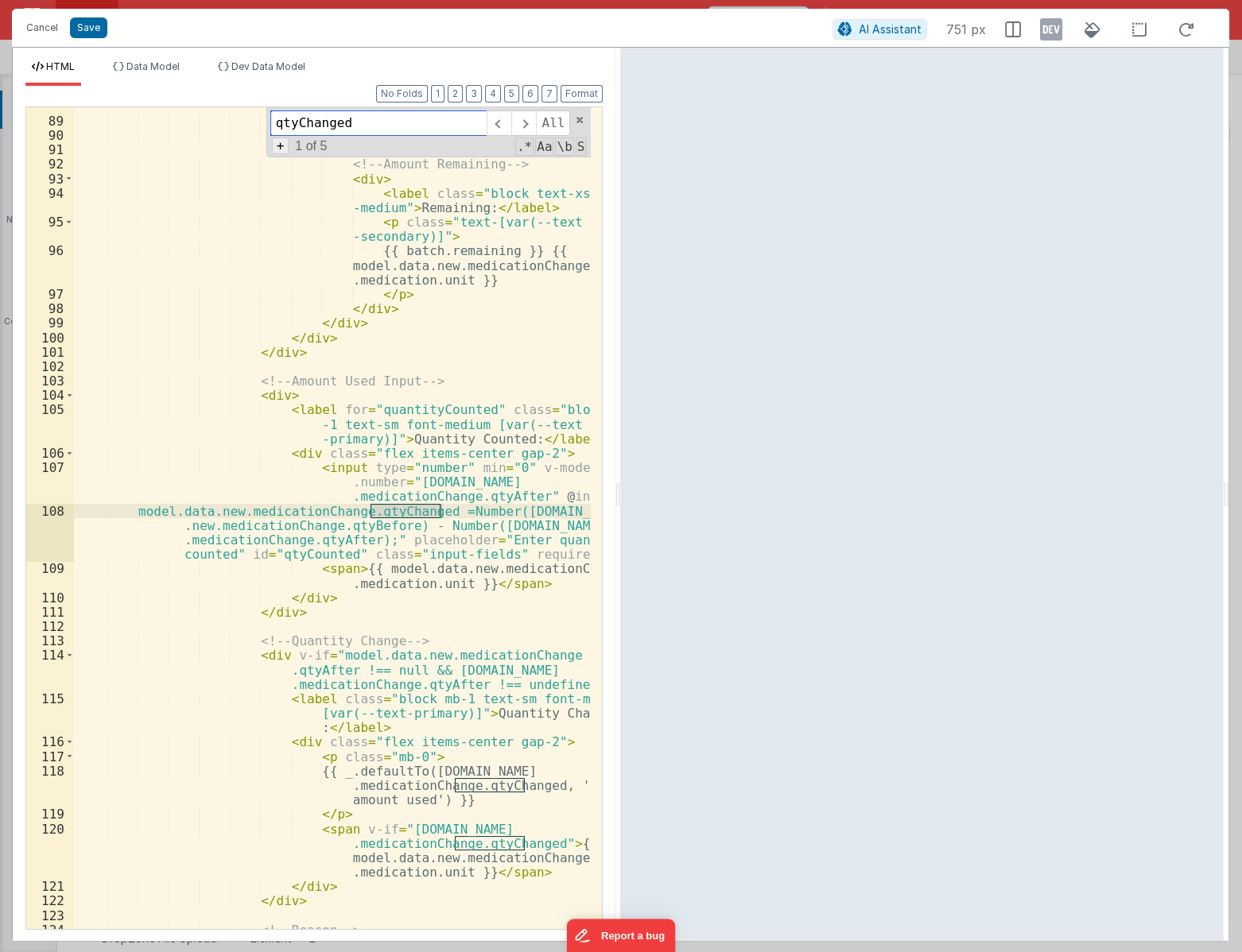
click at [287, 147] on span "+" at bounding box center [281, 146] width 17 height 16
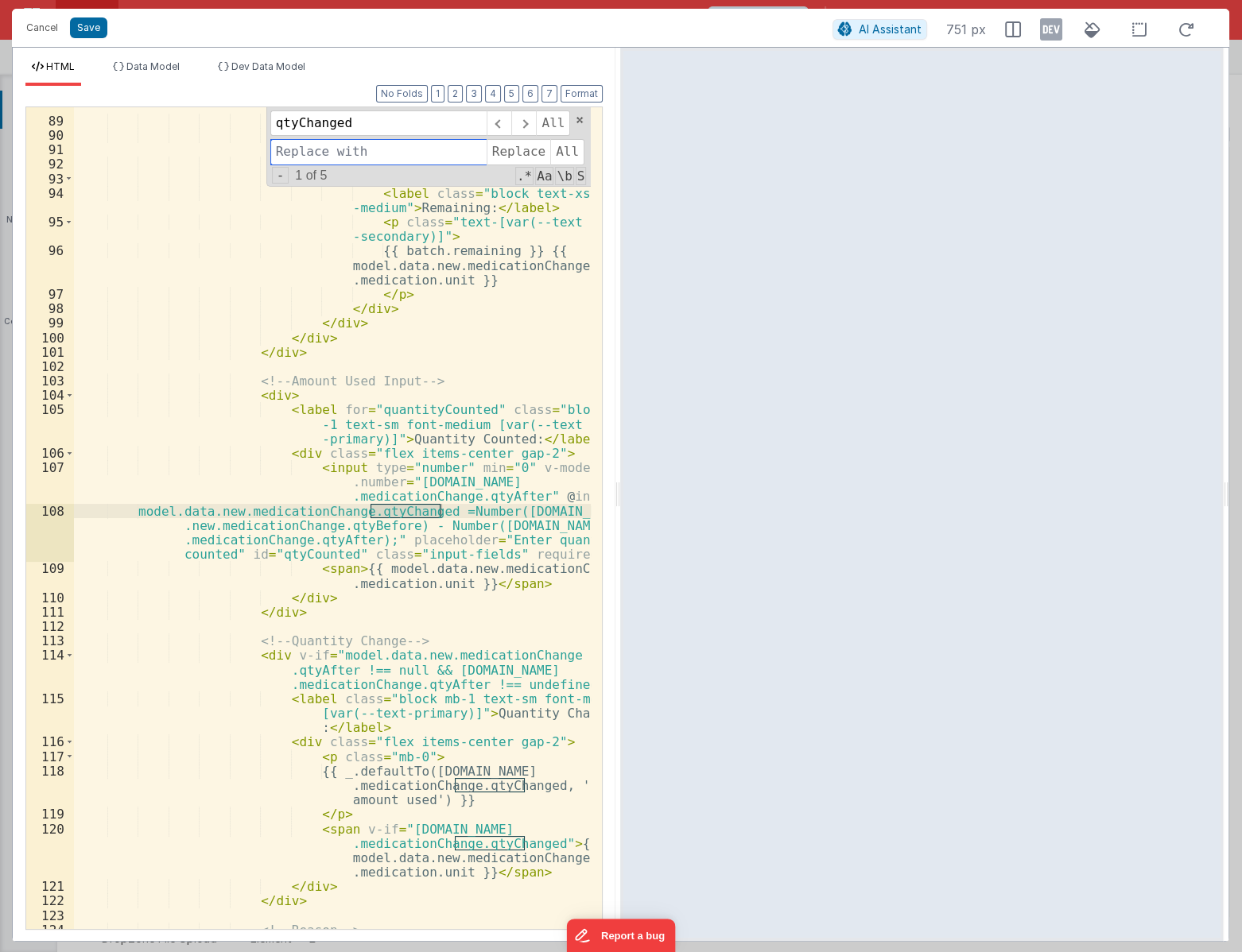
click at [298, 147] on input at bounding box center [378, 151] width 216 height 25
type input "qty"
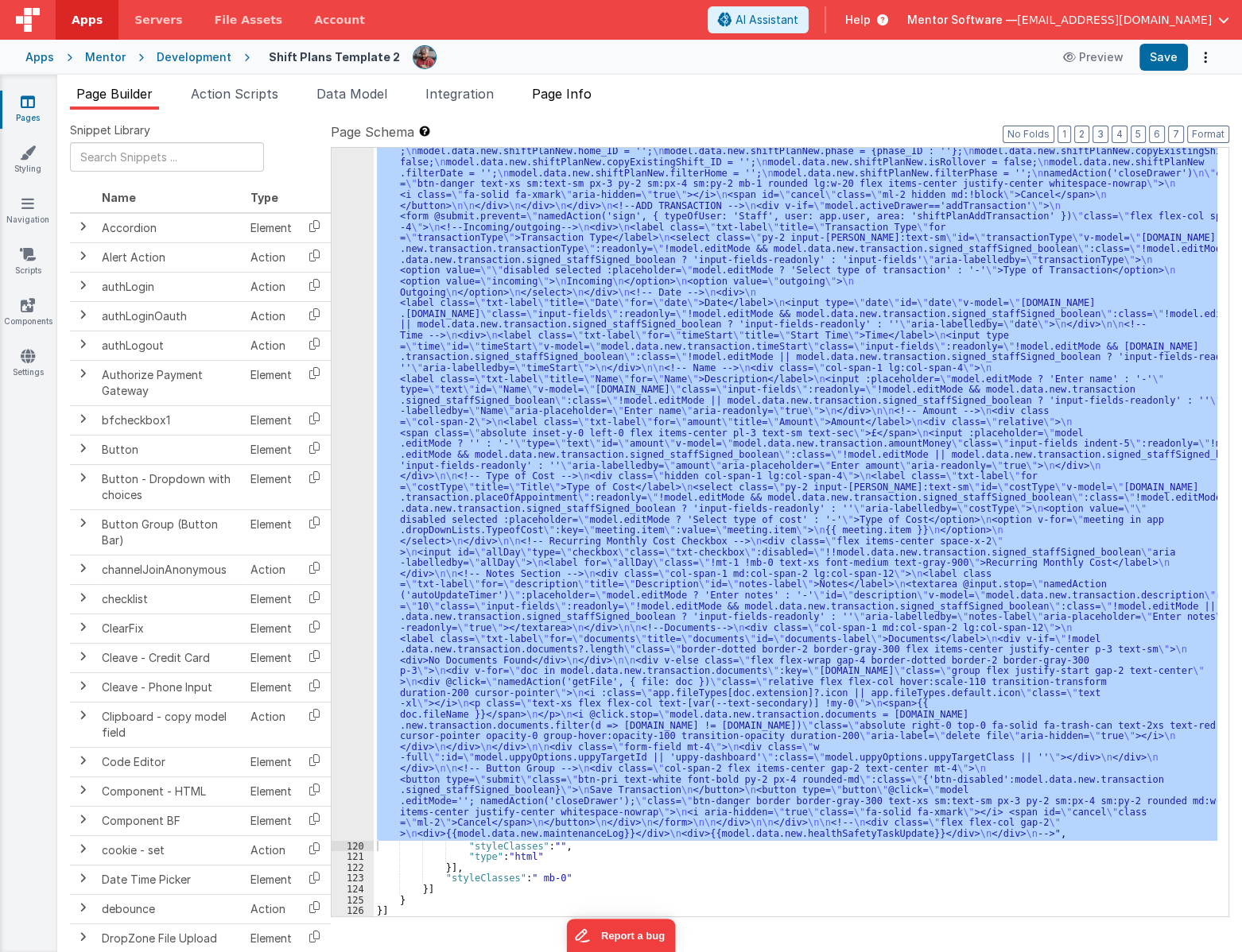
click at [581, 92] on span "Page Info" at bounding box center [562, 94] width 60 height 15
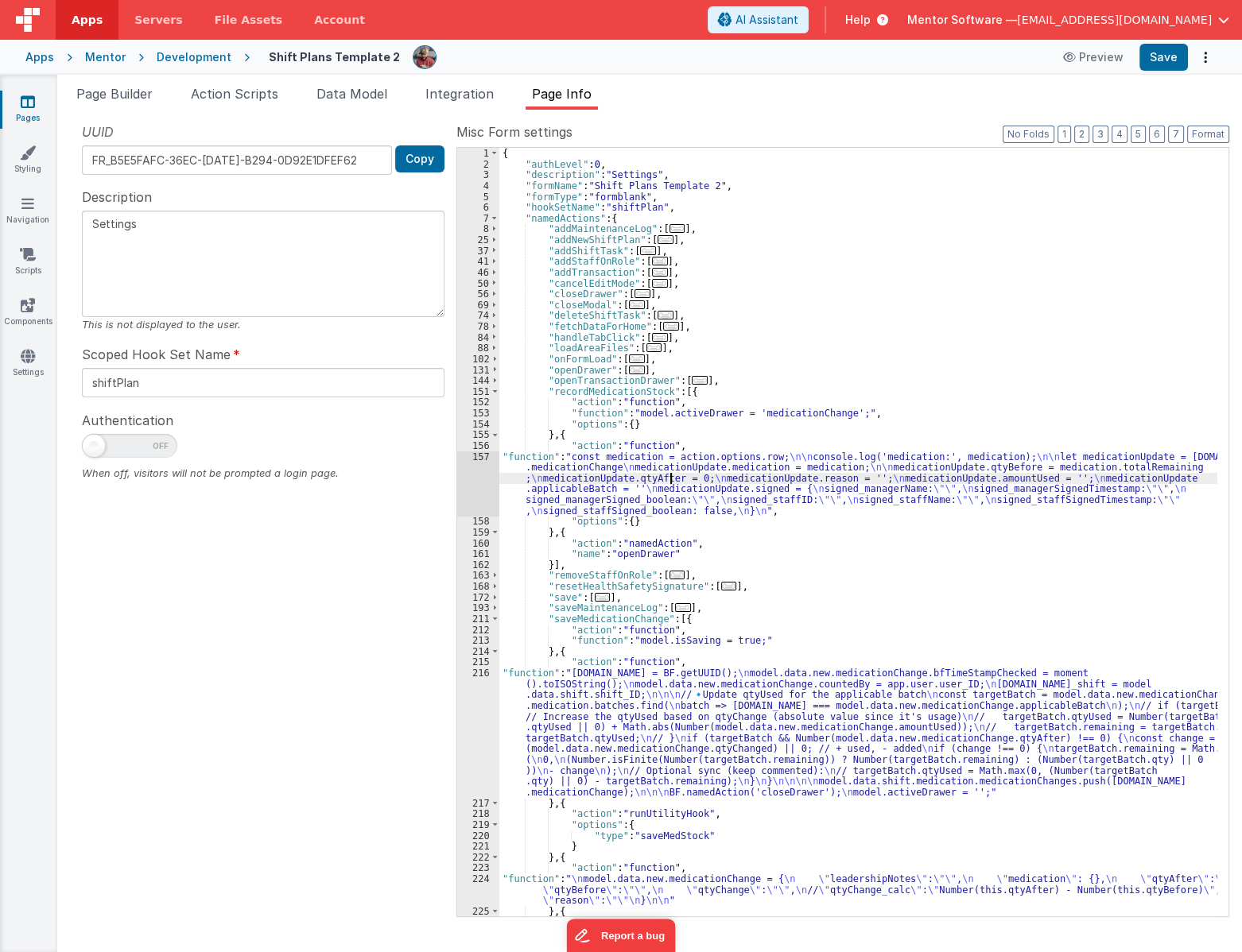
click at [673, 481] on div "{ "authLevel" : 0 , "description" : "Settings" , "formName" : "Shift Plans Temp…" at bounding box center [858, 542] width 718 height 790
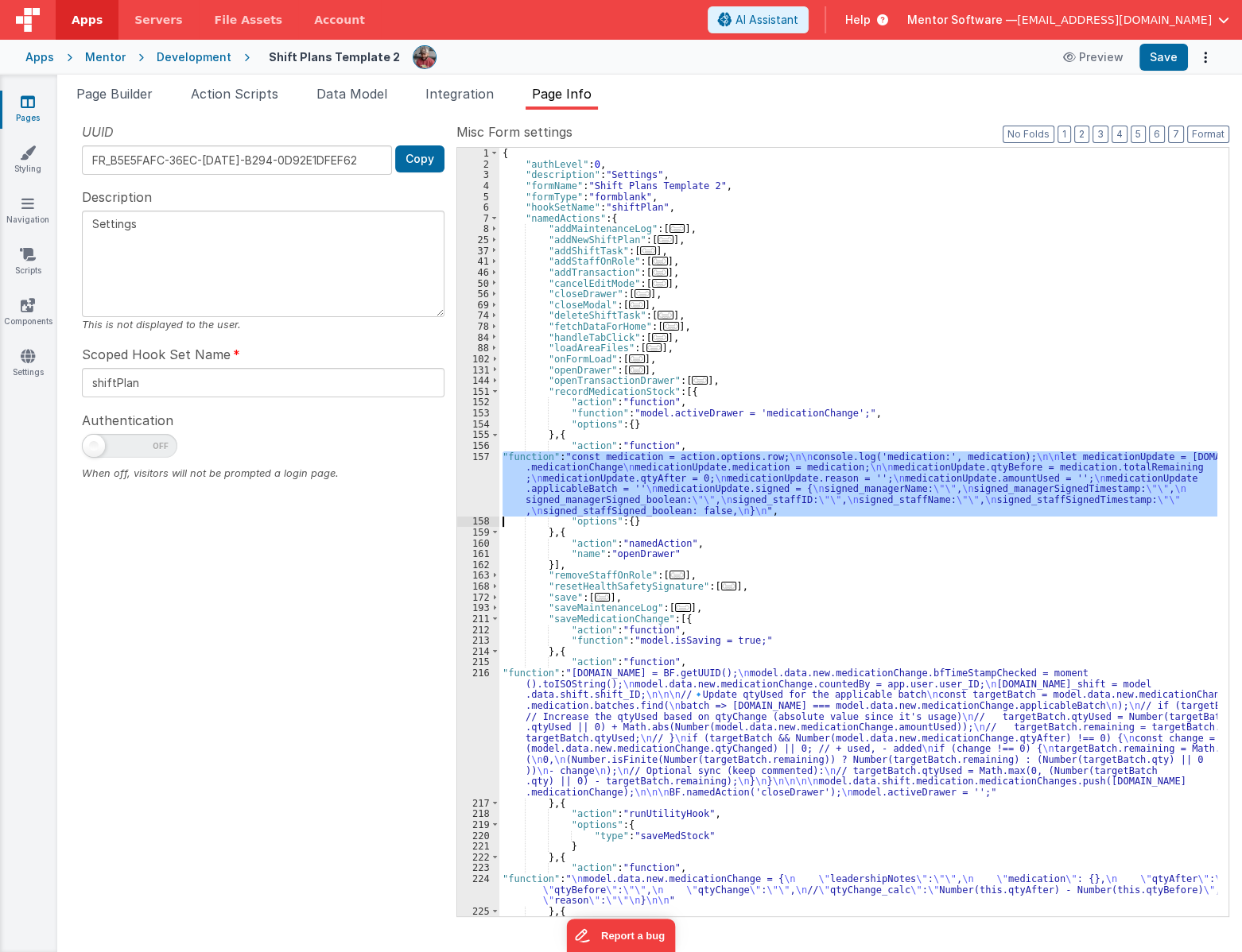
click at [472, 479] on div "157" at bounding box center [479, 484] width 42 height 66
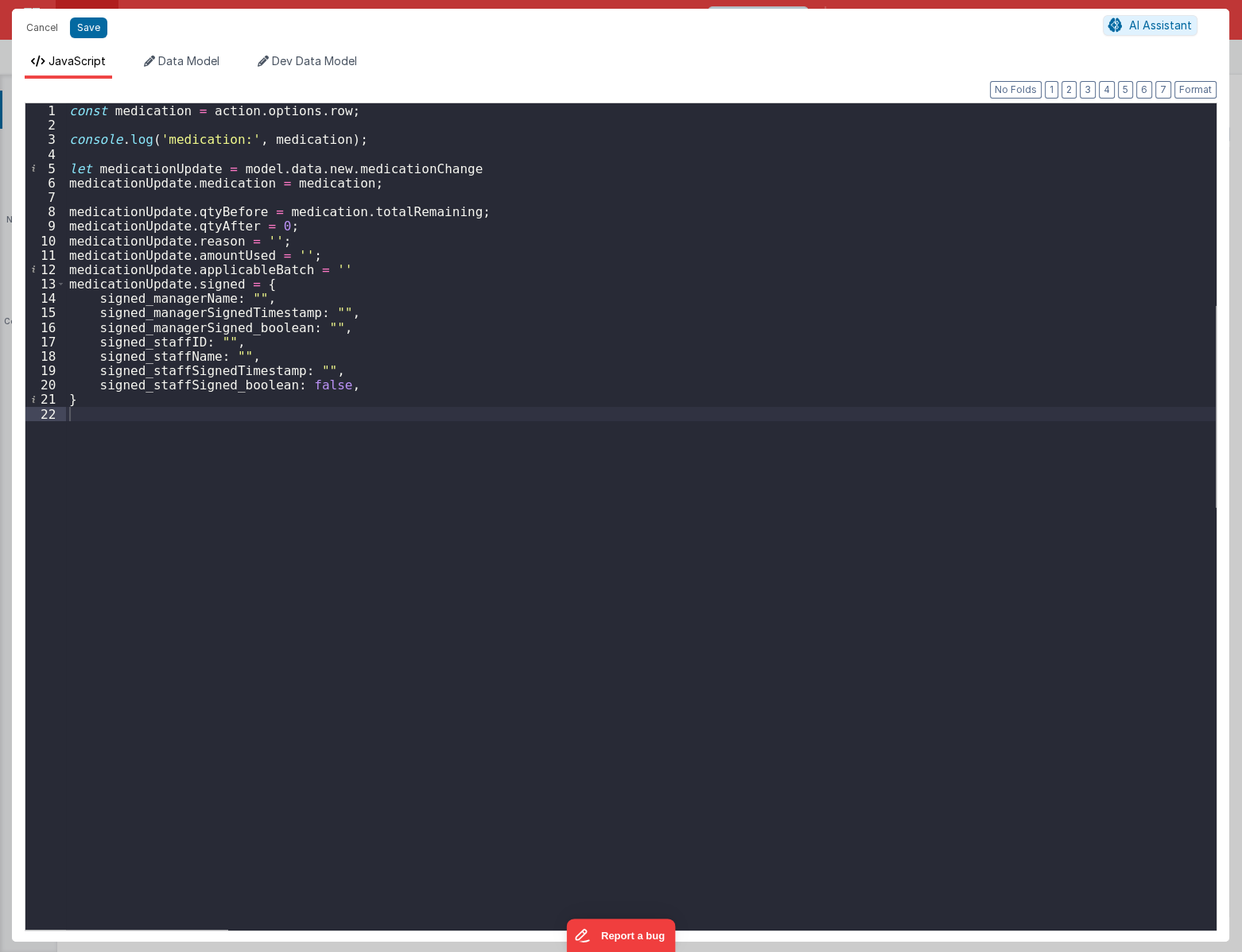
click at [302, 226] on div "const medication = action . options . row ; console . log ( 'medication:' , med…" at bounding box center [640, 530] width 1149 height 855
click at [49, 32] on button "Cancel" at bounding box center [41, 27] width 47 height 22
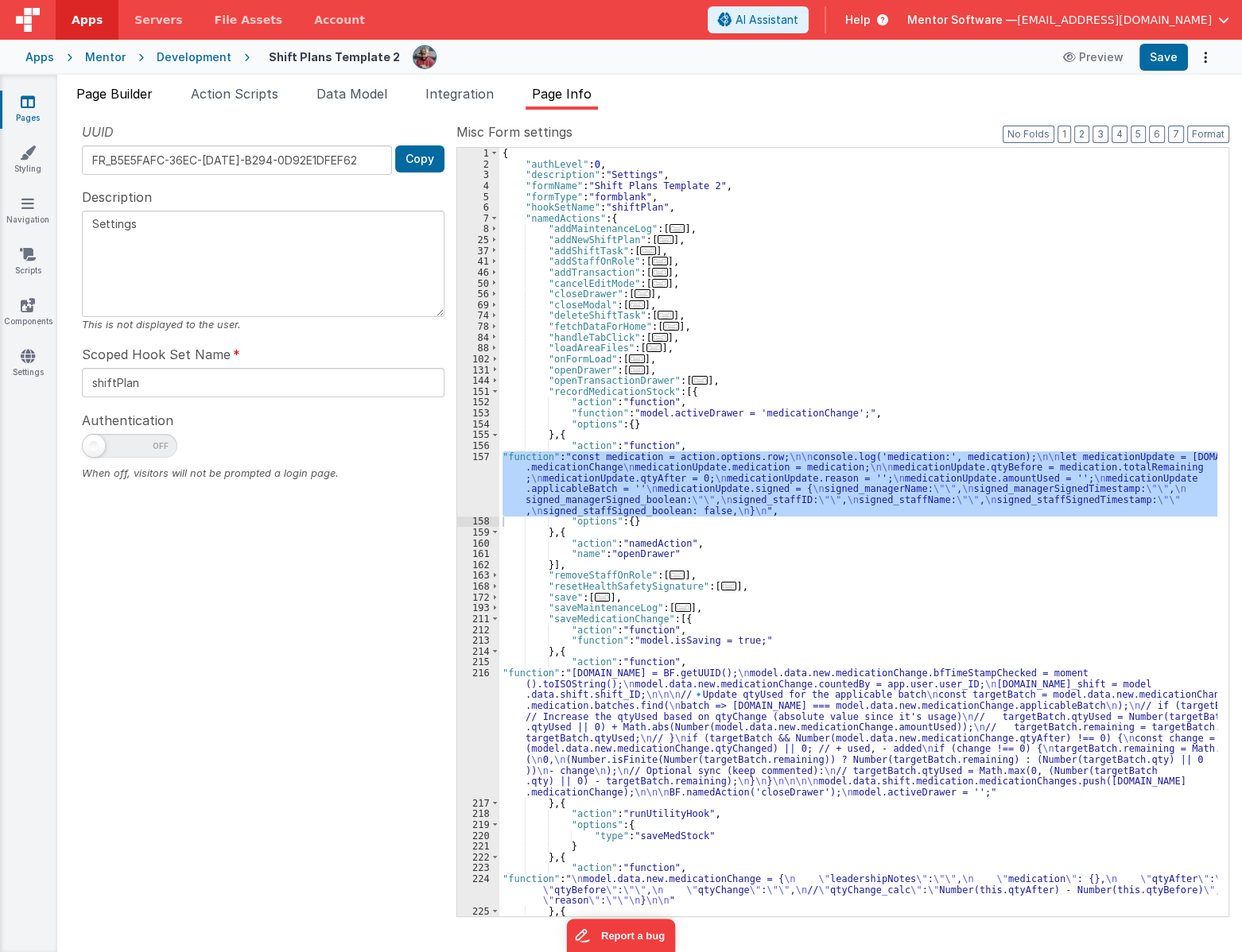
click at [92, 98] on span "Page Builder" at bounding box center [114, 94] width 76 height 15
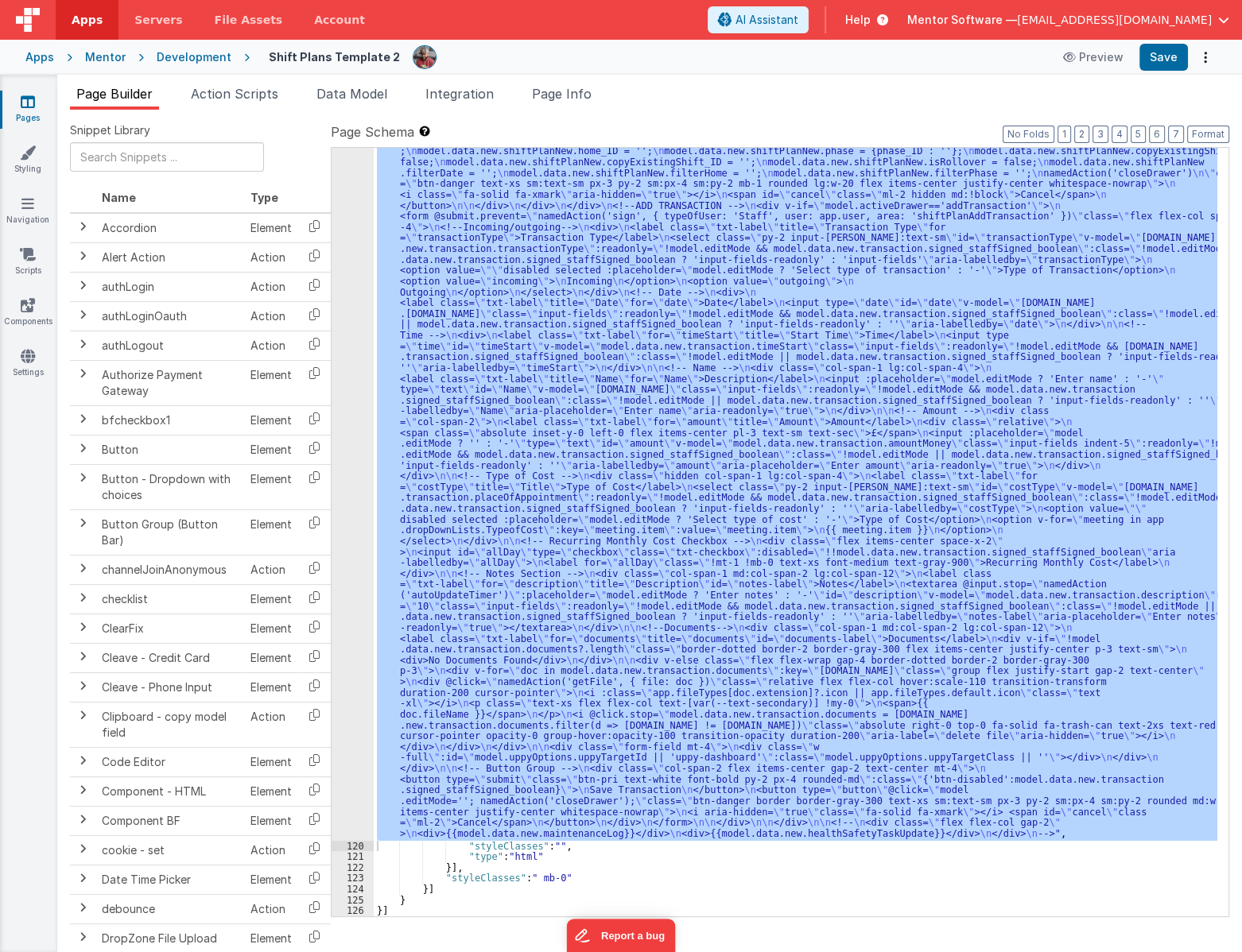
click at [444, 648] on div ""html" : "<div id= \" info-drawer \" class= \" fixed top-0 right-0 z-40 h-scree…" at bounding box center [795, 531] width 843 height 769
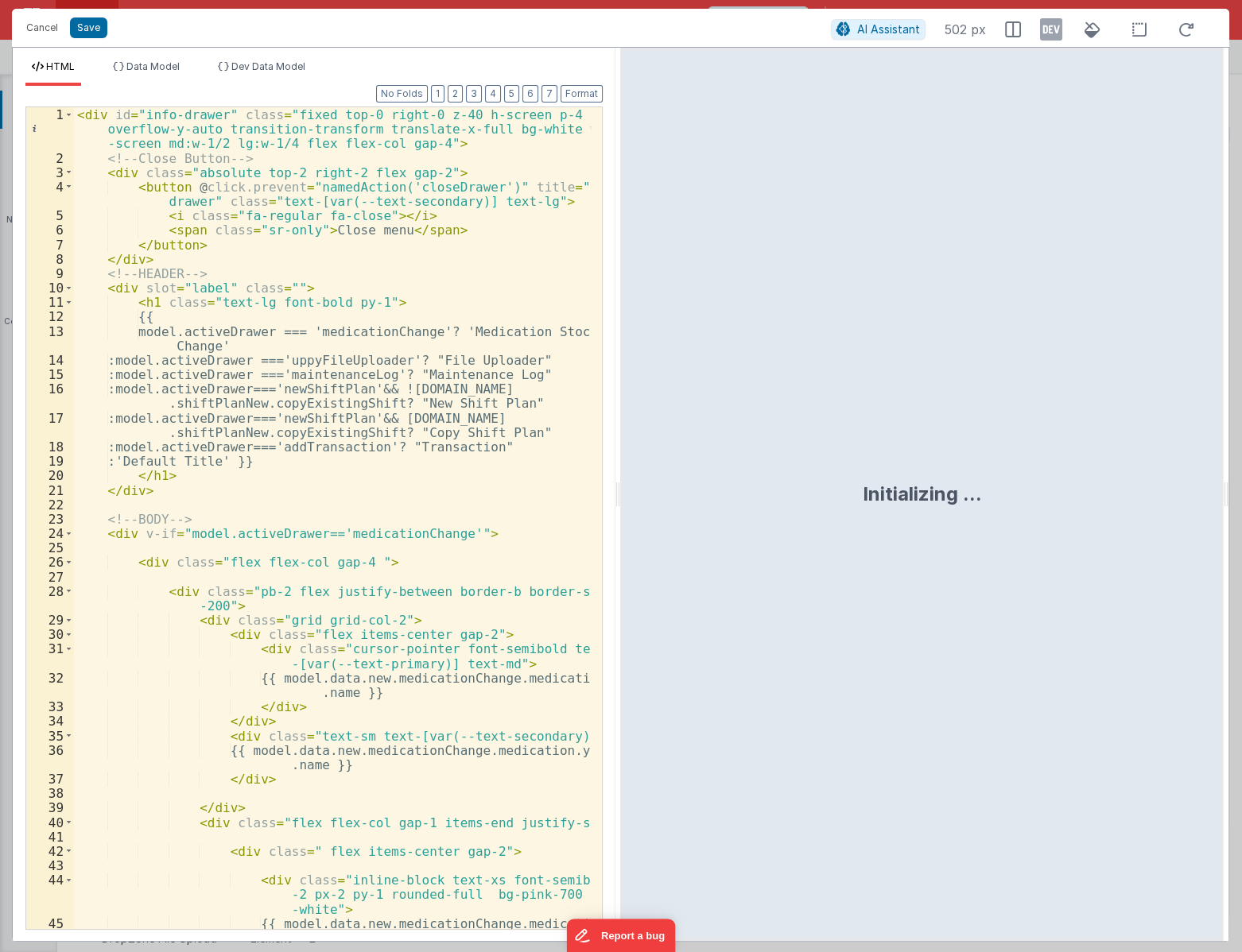
click at [450, 792] on div "< div id = "info-drawer" class = "fixed top-0 right-0 z-40 h-screen p-4 overflo…" at bounding box center [333, 554] width 517 height 894
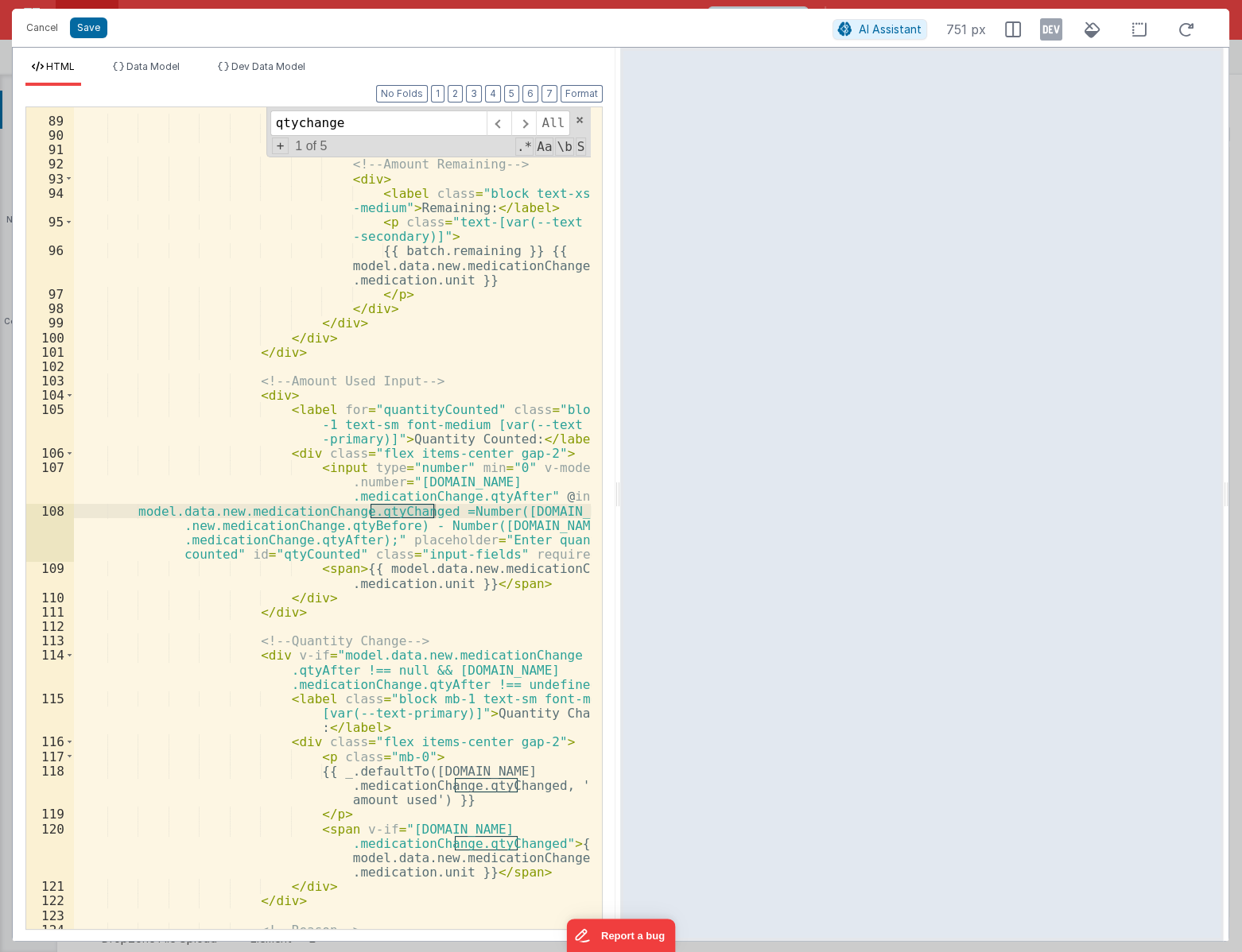
type input "qtychange"
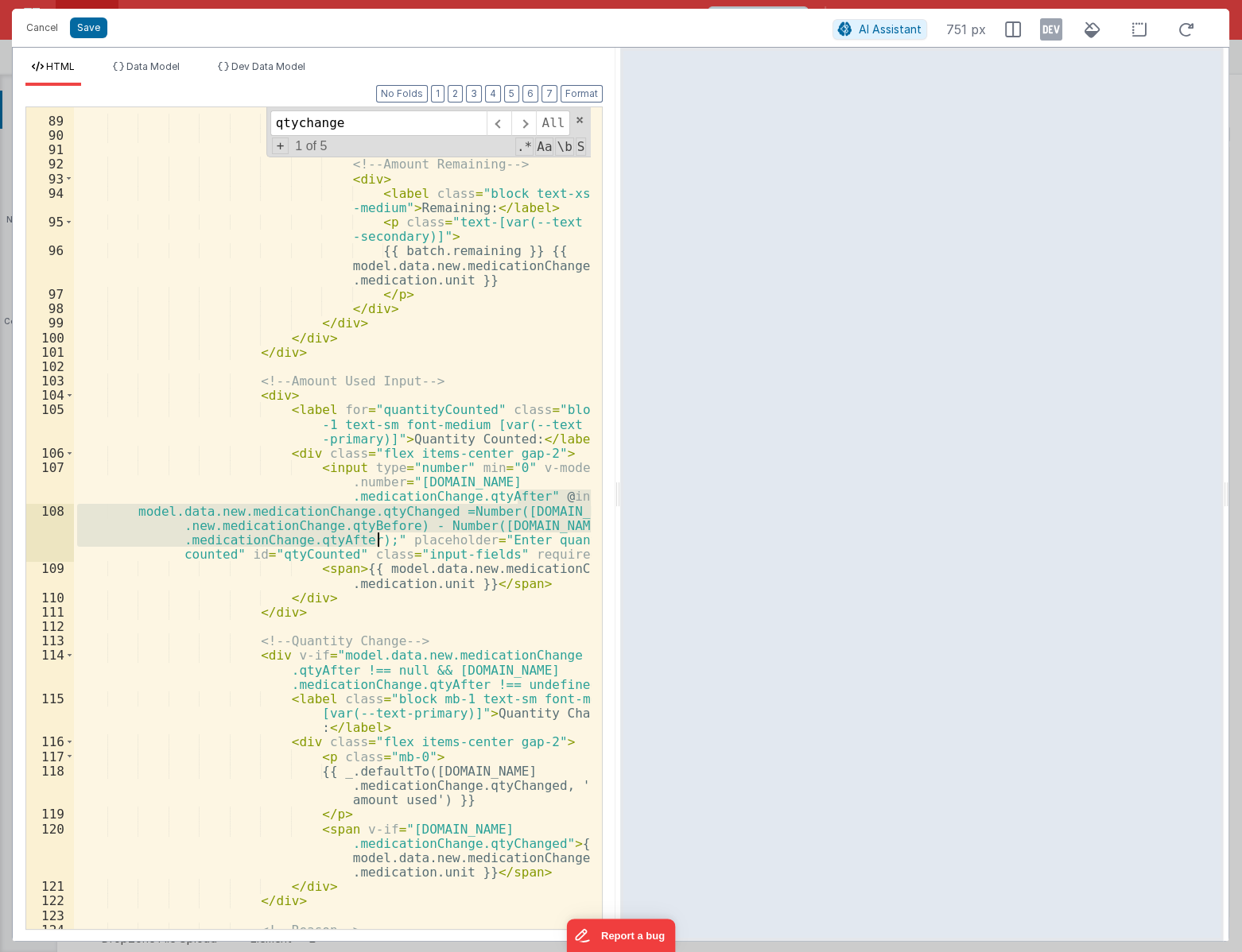
drag, startPoint x: 517, startPoint y: 494, endPoint x: 376, endPoint y: 536, distance: 147.1
click at [376, 536] on div "{{ batch.qtyUsed }} {{ model .data.new.medicationChange.medication .unit }} </ …" at bounding box center [333, 509] width 517 height 880
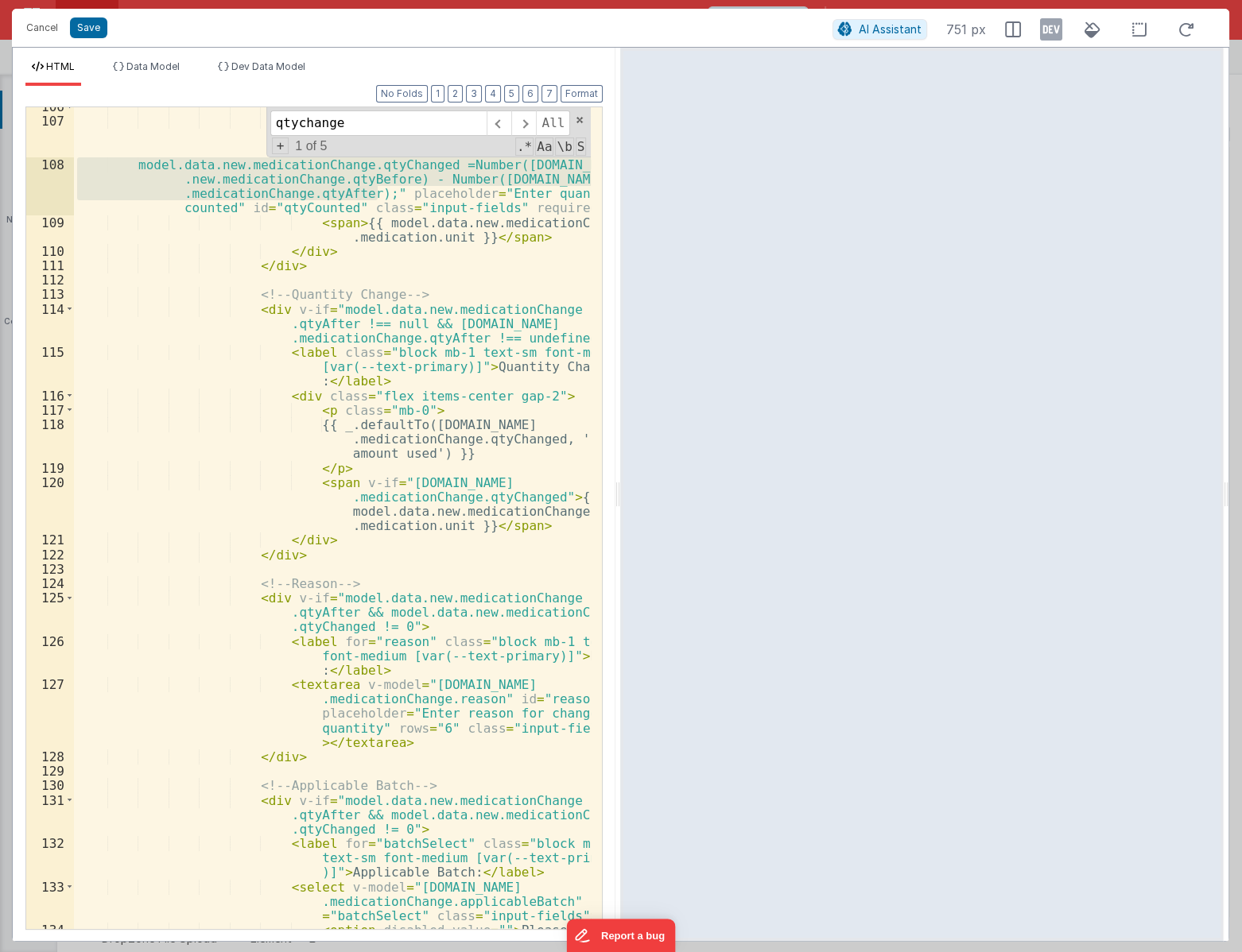
scroll to position [1886, 0]
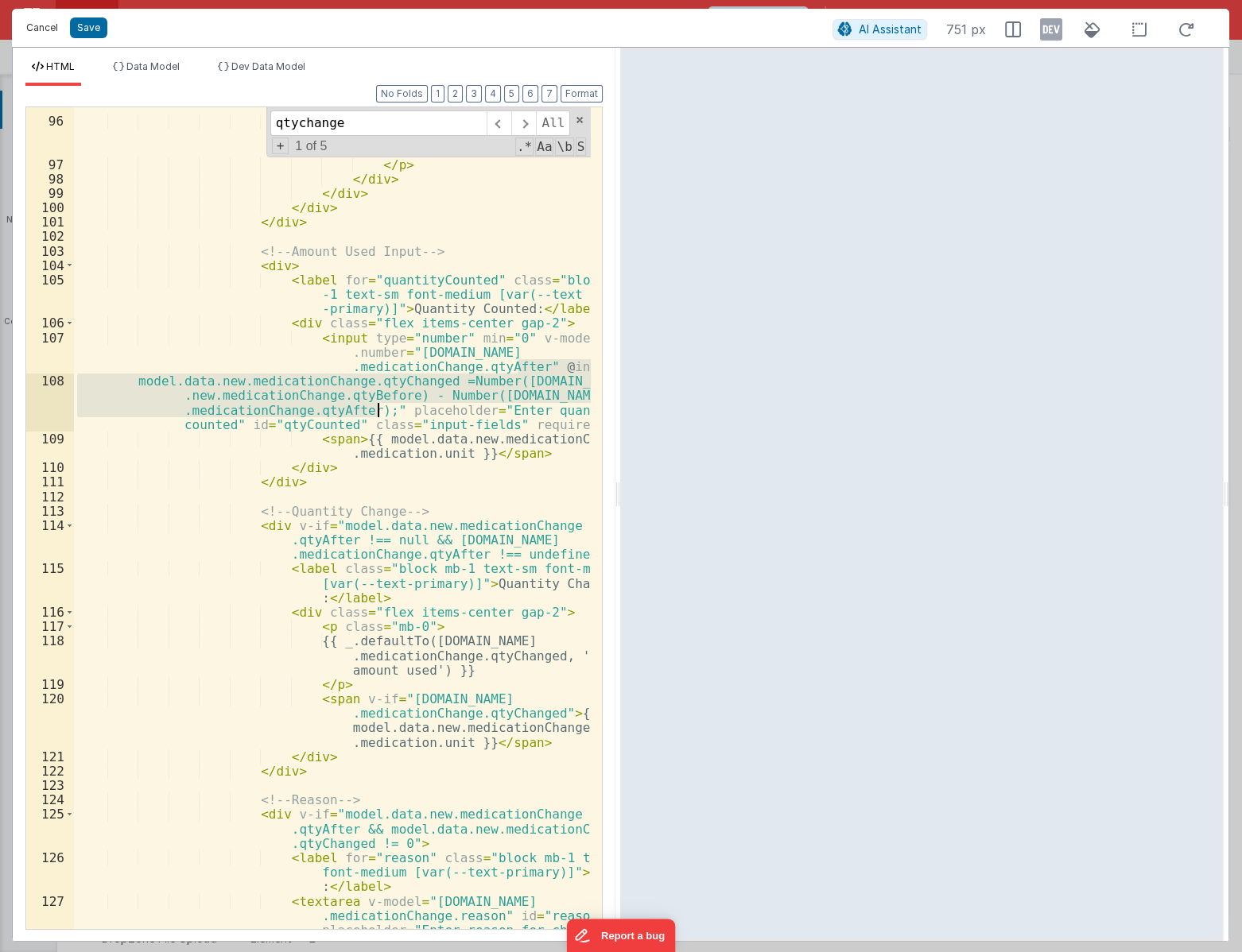
click at [50, 23] on button "Cancel" at bounding box center [41, 27] width 47 height 22
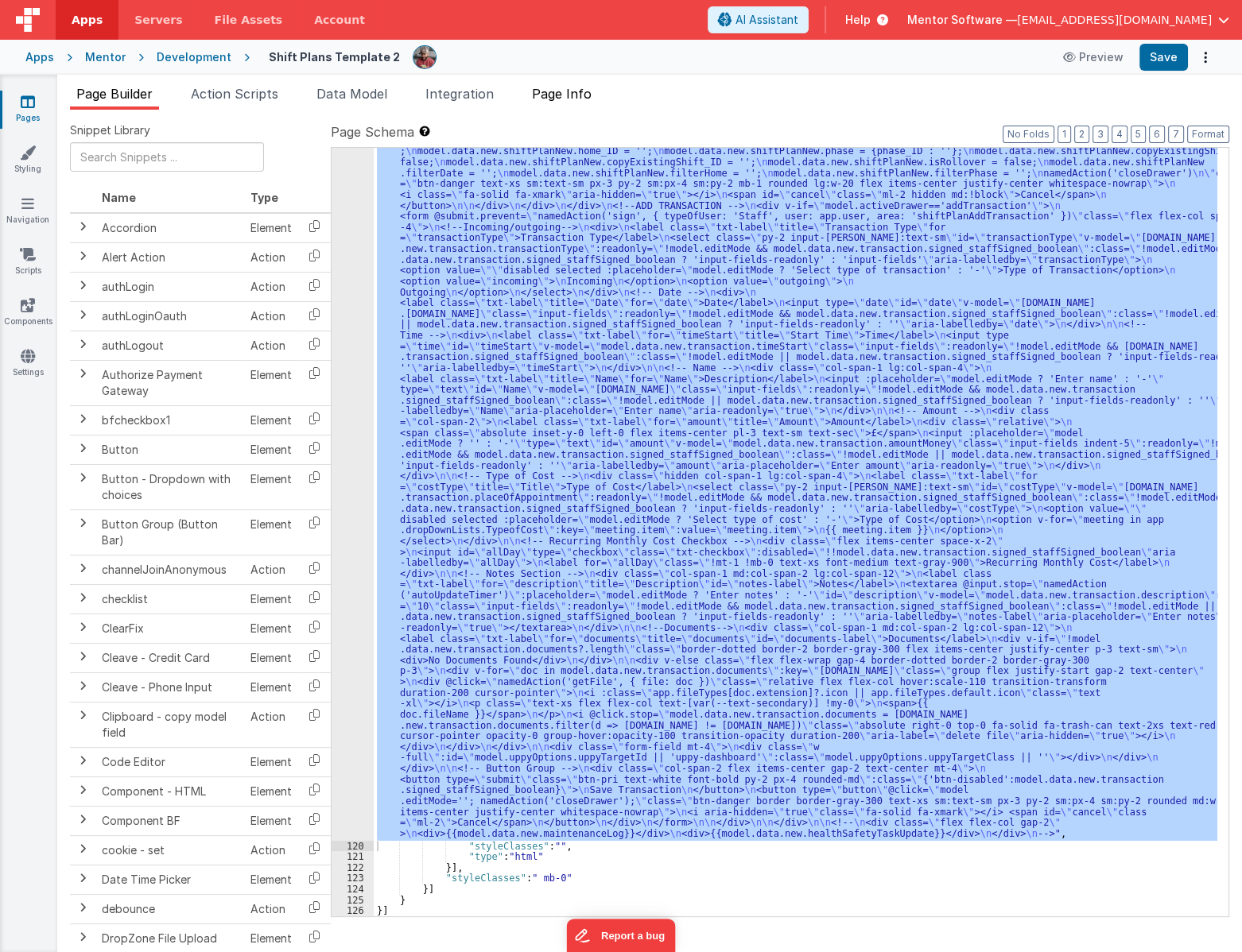
click at [571, 94] on span "Page Info" at bounding box center [562, 94] width 60 height 15
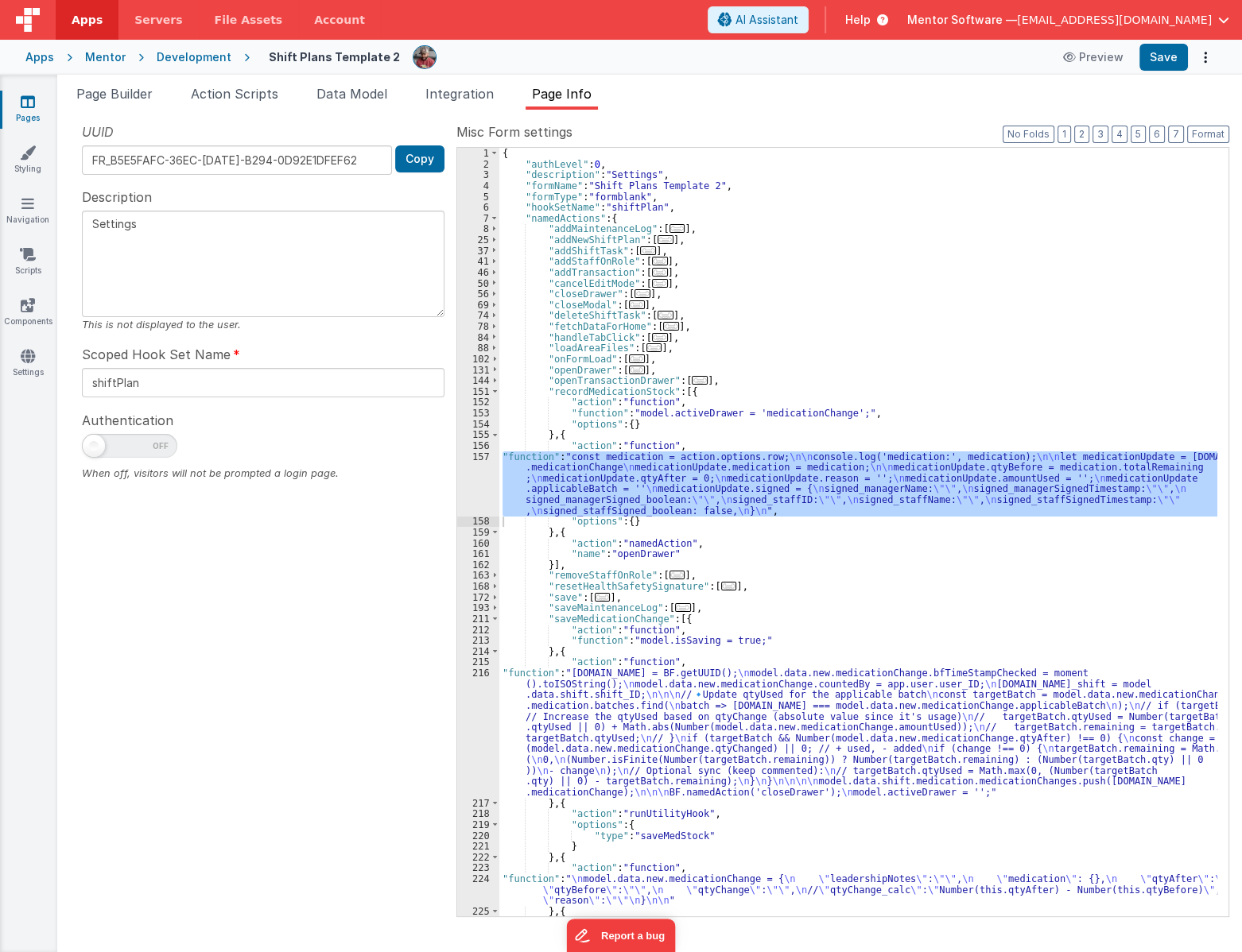
click at [565, 719] on div "{ "authLevel" : 0 , "description" : "Settings" , "formName" : "Shift Plans Temp…" at bounding box center [858, 542] width 718 height 790
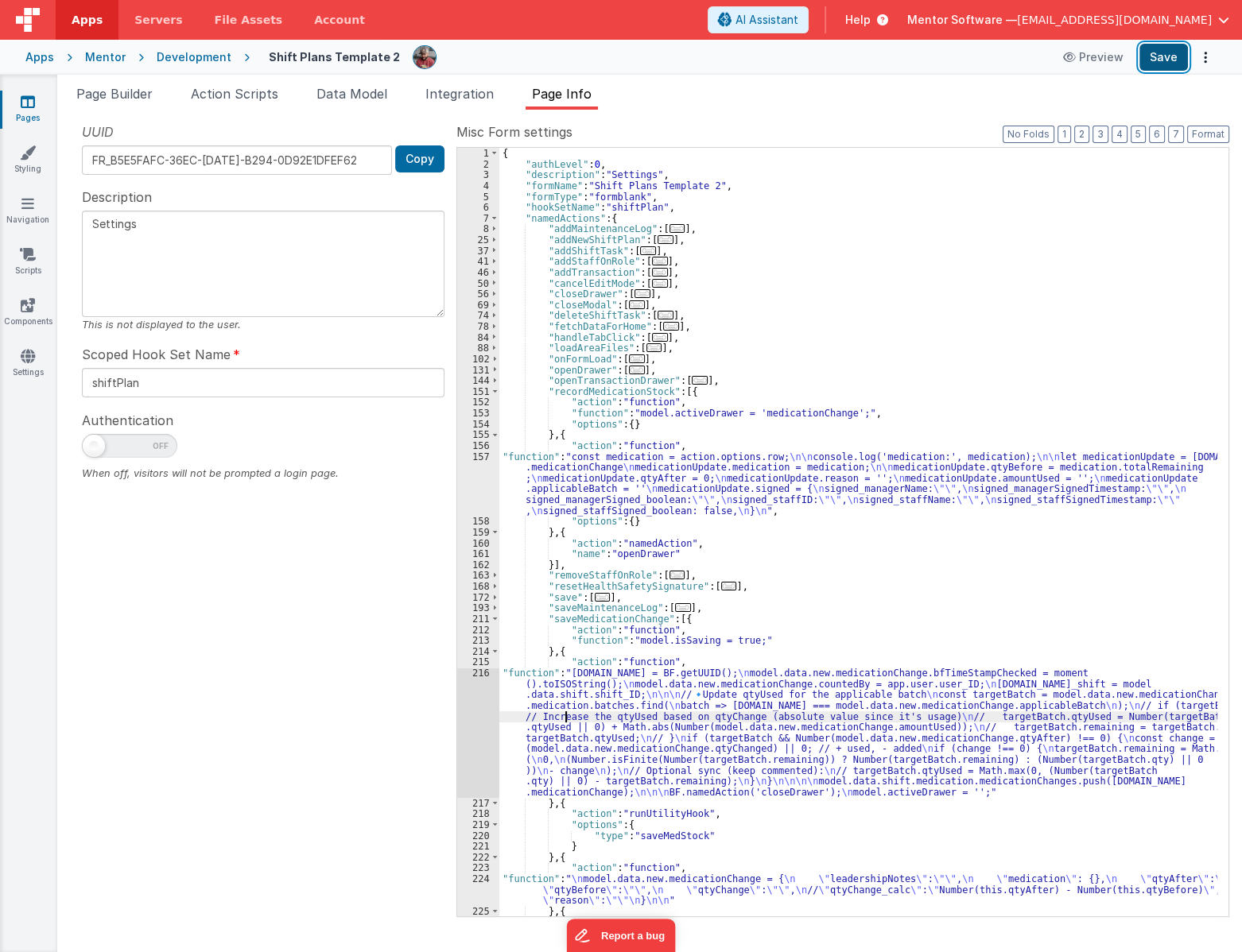
click at [1160, 55] on button "Save" at bounding box center [1163, 57] width 48 height 27
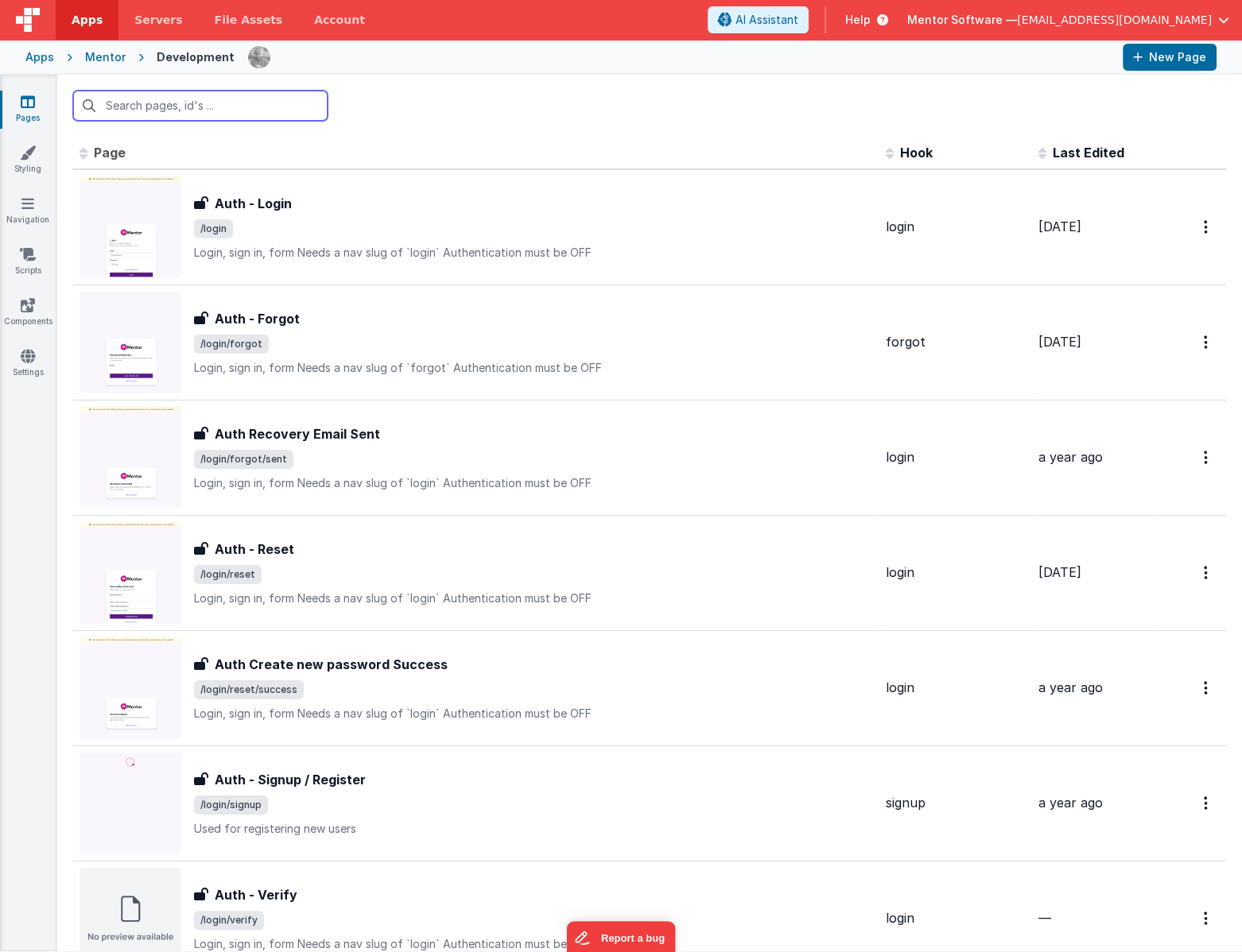
click at [252, 100] on input "text" at bounding box center [201, 105] width 255 height 30
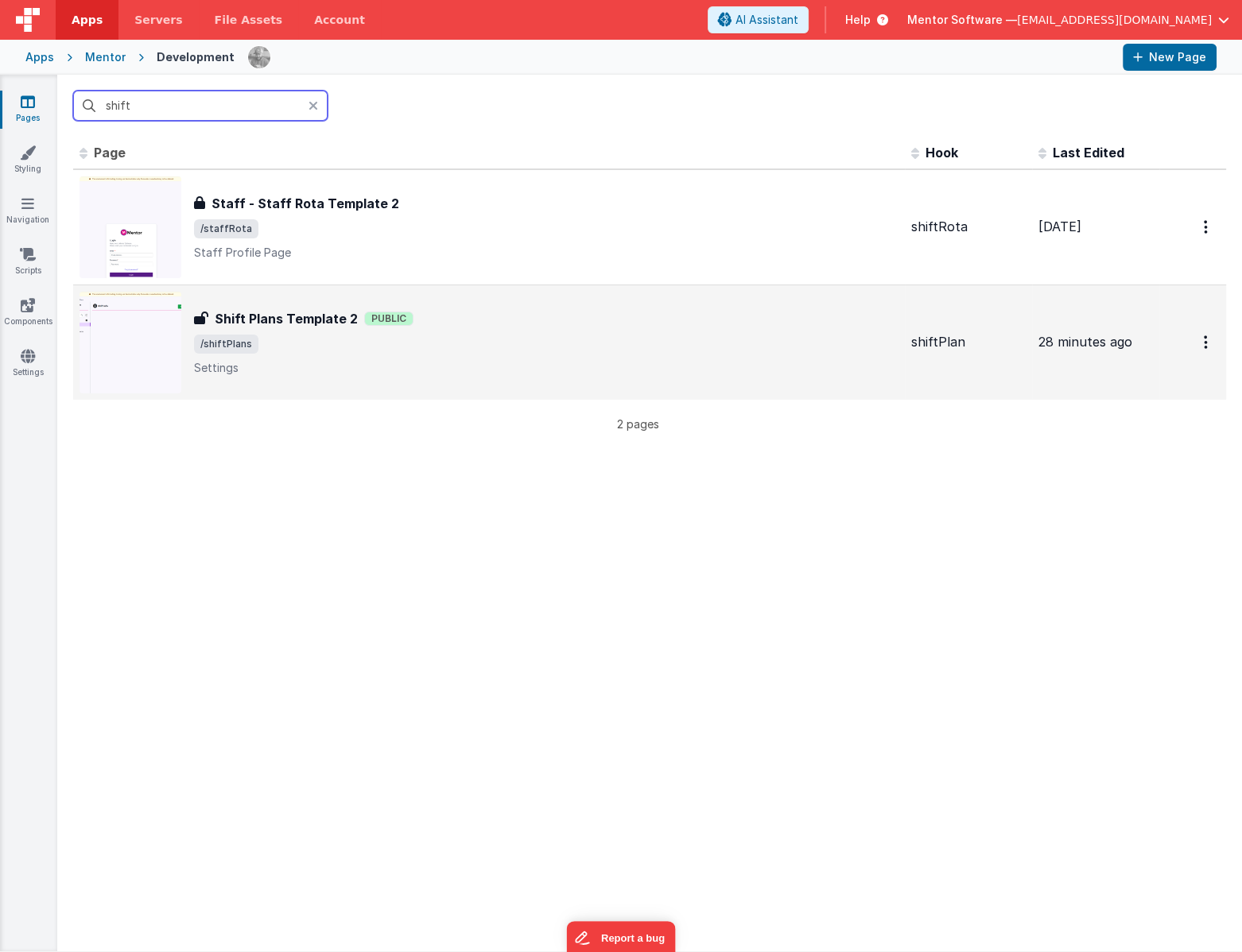
type input "shift"
click at [346, 343] on span "/shiftPlans" at bounding box center [546, 344] width 704 height 19
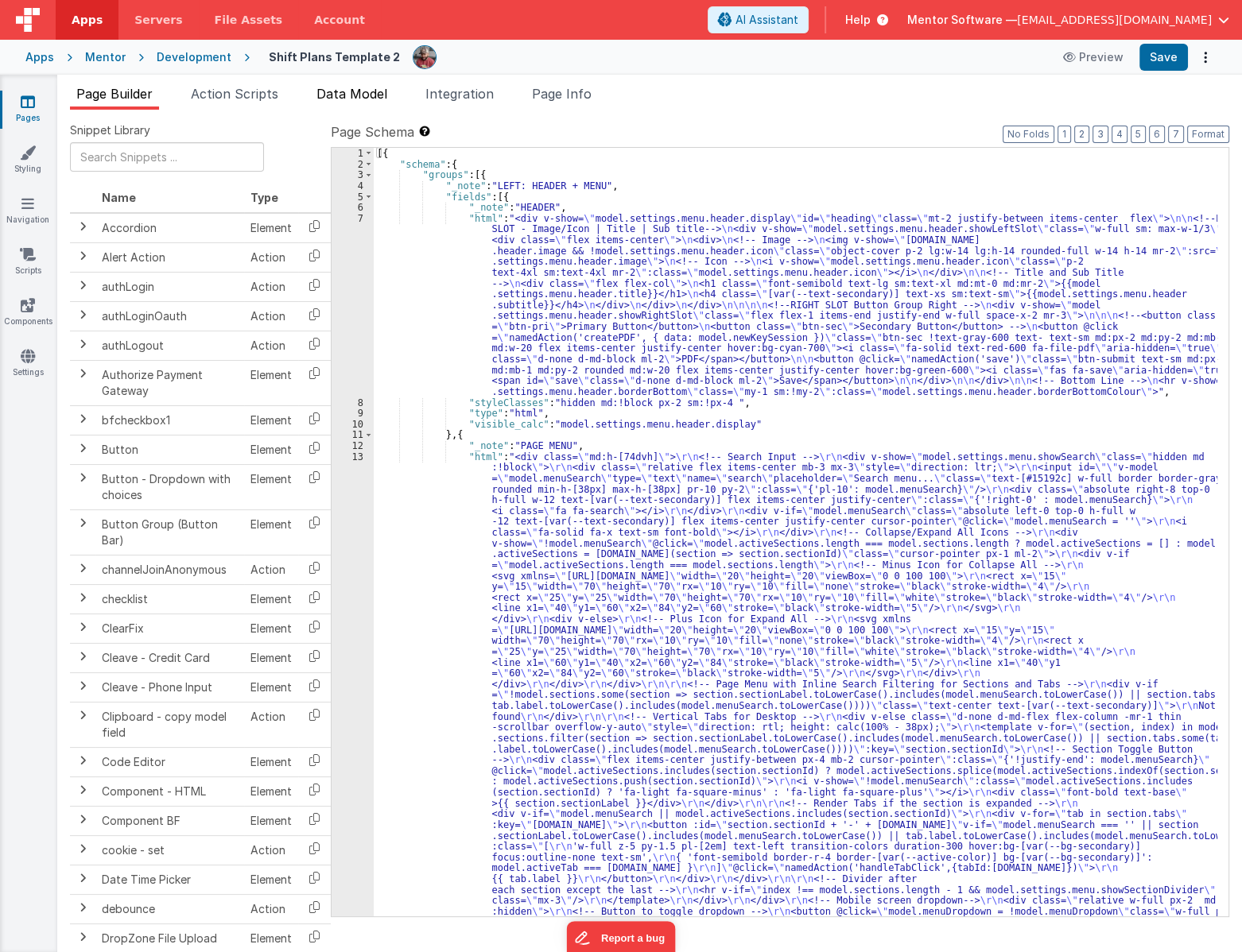
click at [372, 95] on span "Data Model" at bounding box center [351, 94] width 70 height 15
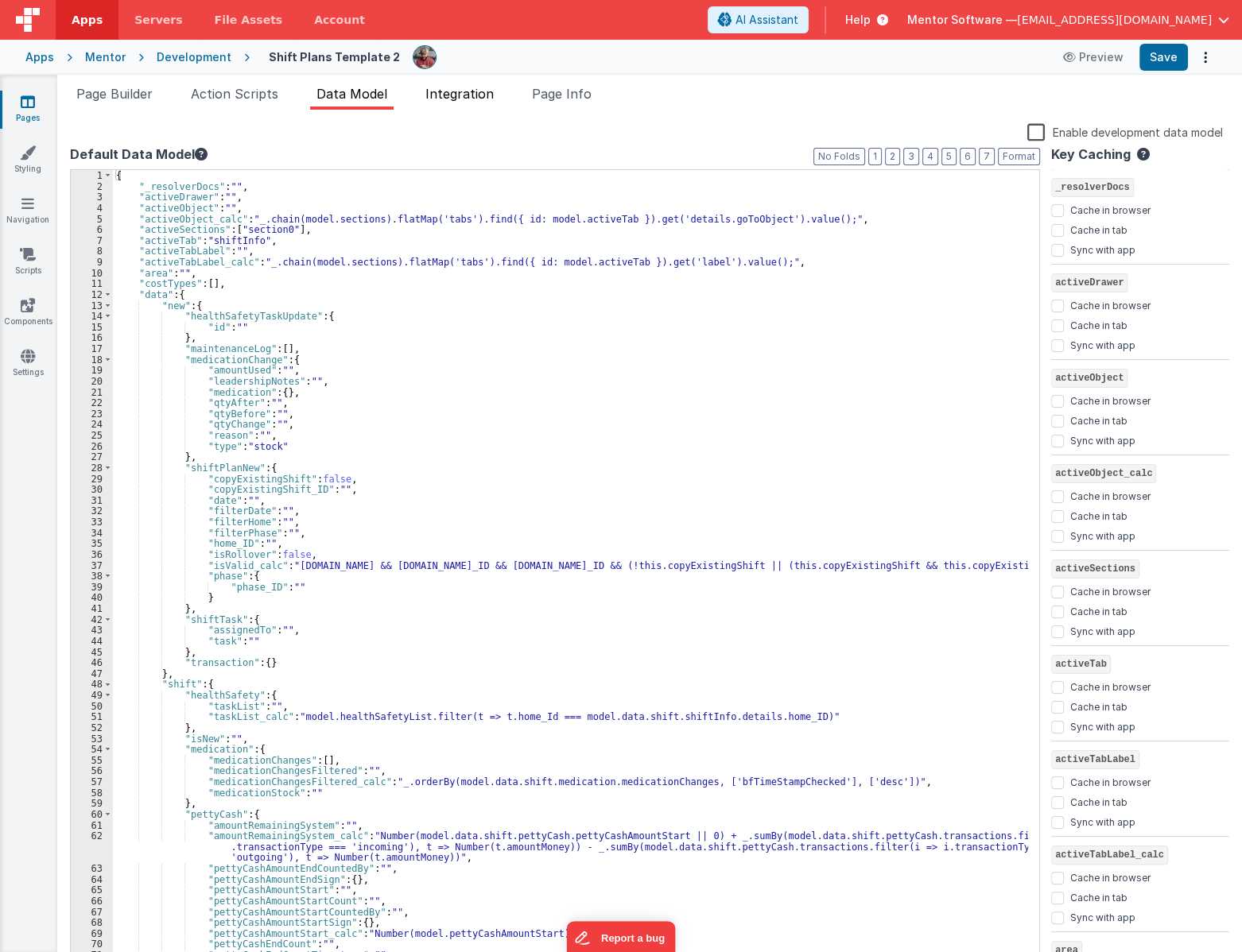
click at [483, 95] on span "Integration" at bounding box center [459, 94] width 69 height 15
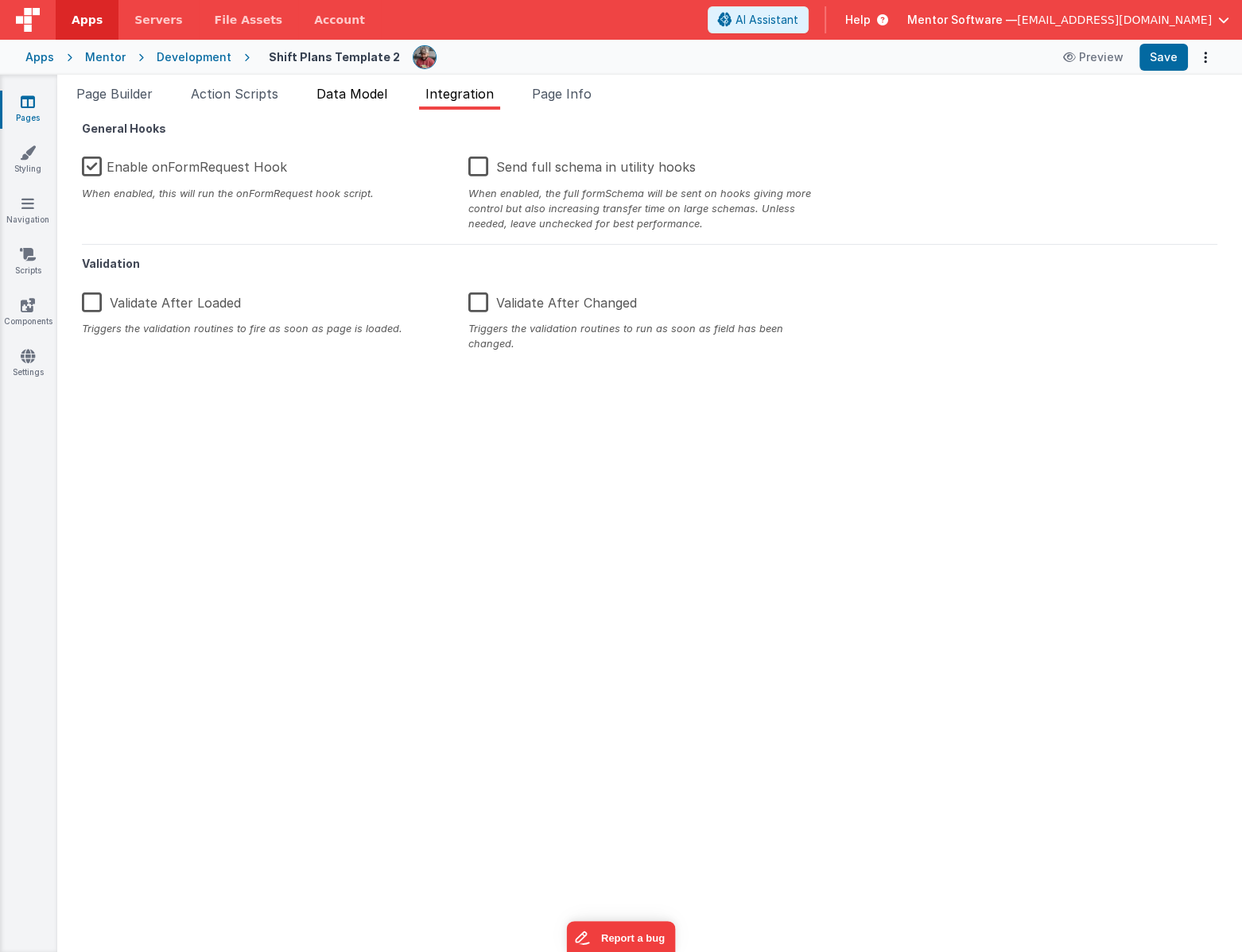
click at [365, 95] on span "Data Model" at bounding box center [351, 94] width 70 height 15
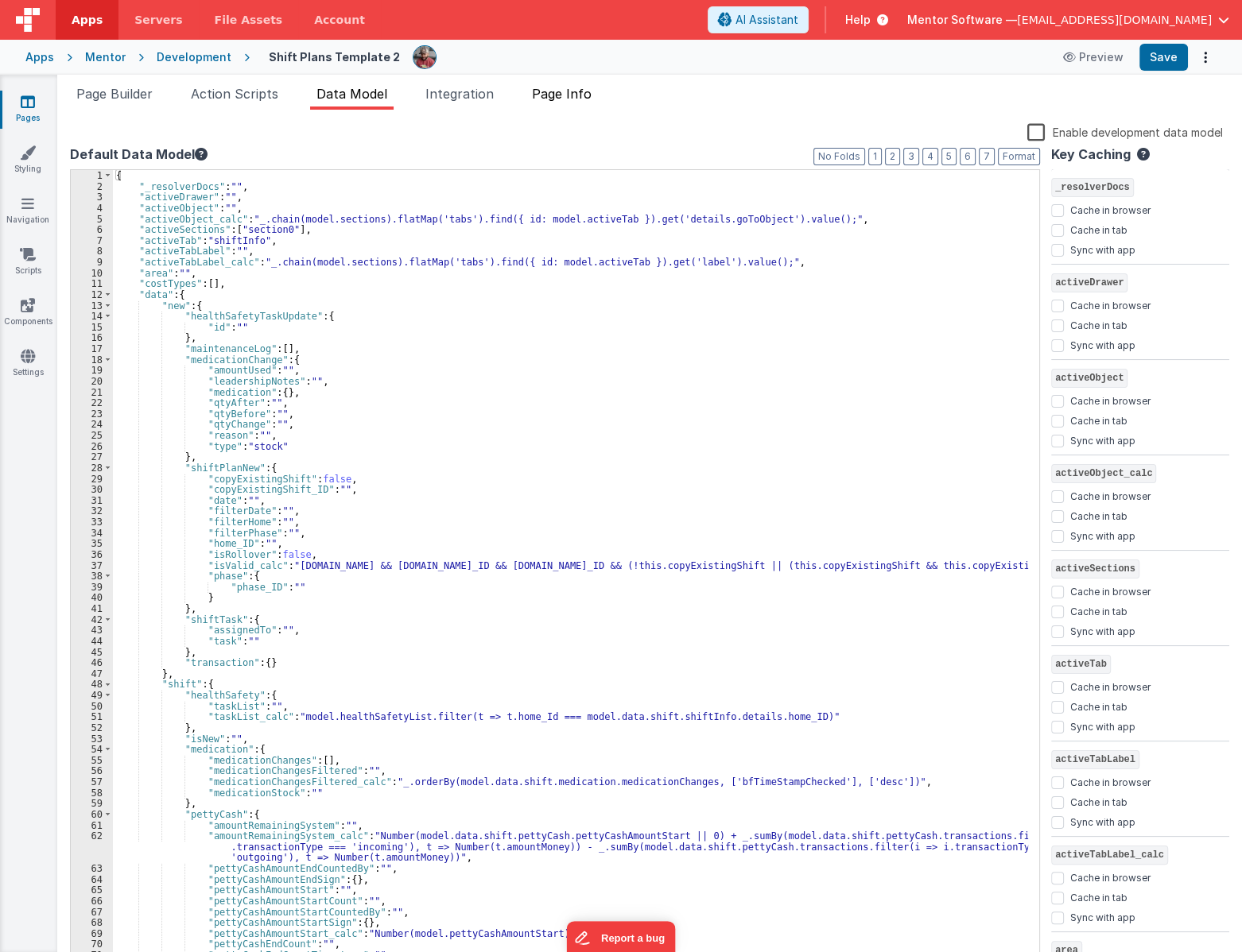
click at [568, 94] on span "Page Info" at bounding box center [562, 94] width 60 height 15
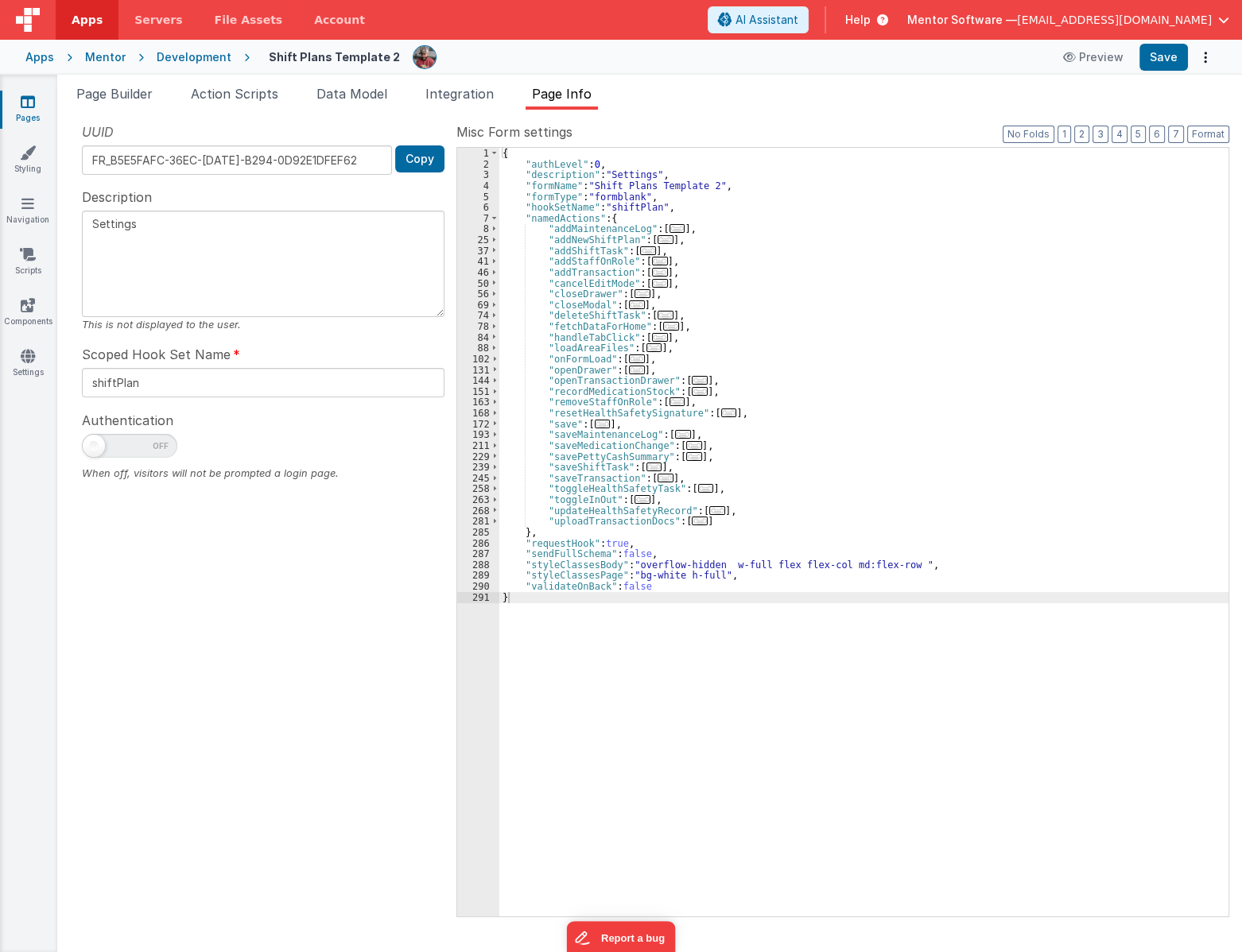
click at [105, 431] on div "Authentication When off, visitors will not be prompted a login page." at bounding box center [263, 445] width 363 height 70
click at [110, 443] on span at bounding box center [129, 446] width 96 height 24
click at [95, 443] on input "checkbox" at bounding box center [88, 443] width 13 height 13
checkbox input "true"
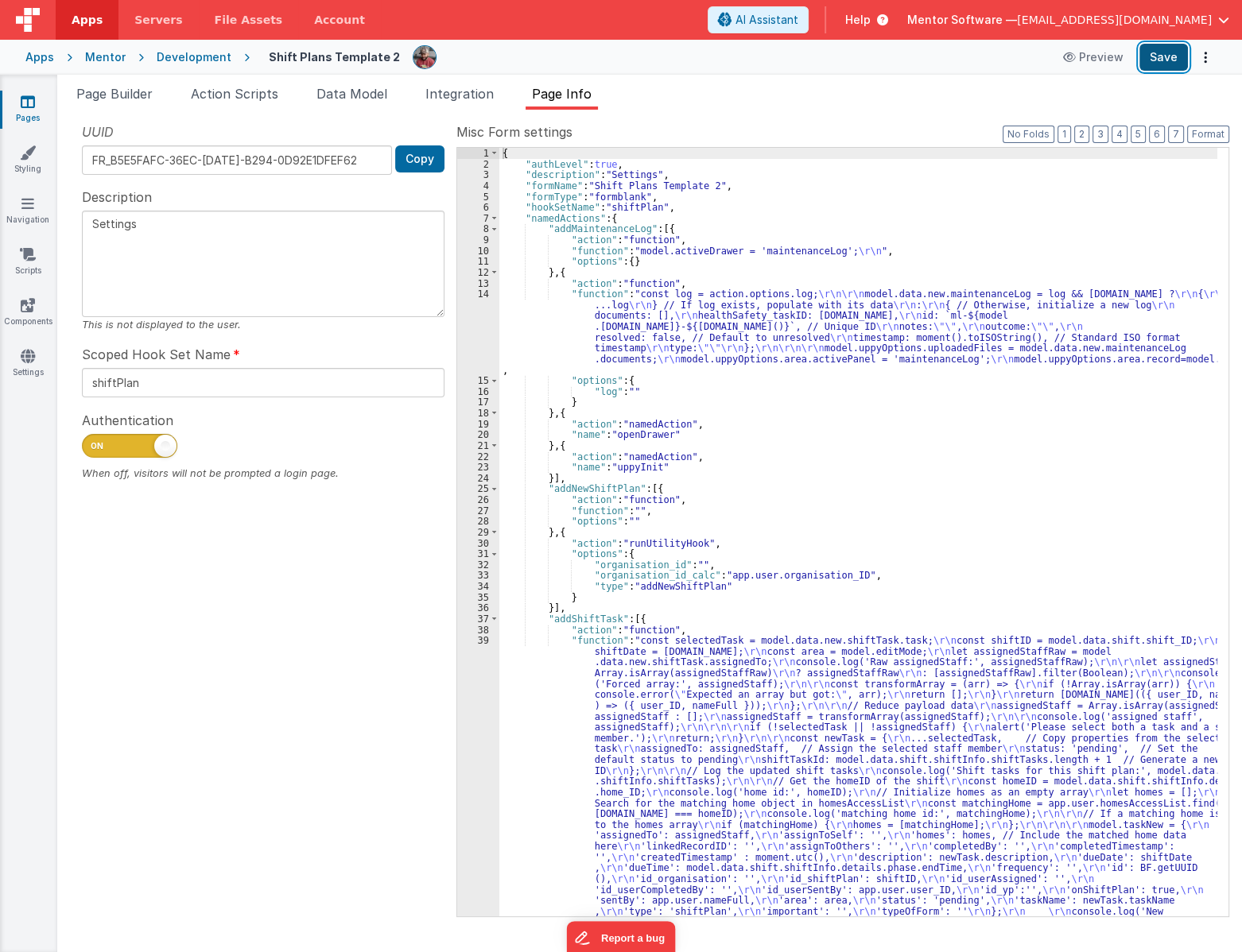
click at [1148, 65] on button "Save" at bounding box center [1163, 57] width 48 height 27
click at [1103, 136] on button "3" at bounding box center [1100, 134] width 15 height 17
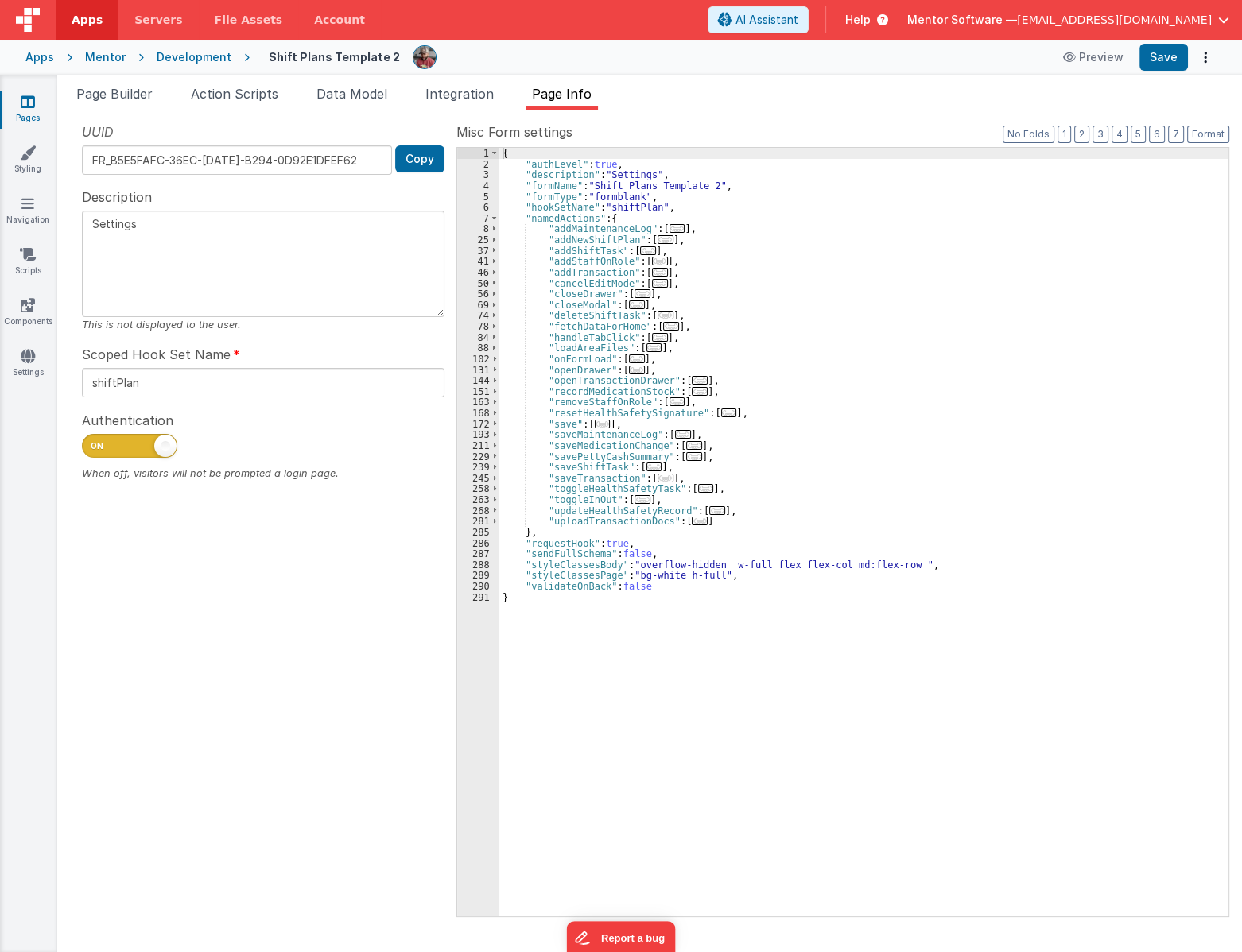
click at [686, 445] on span "..." at bounding box center [694, 445] width 15 height 9
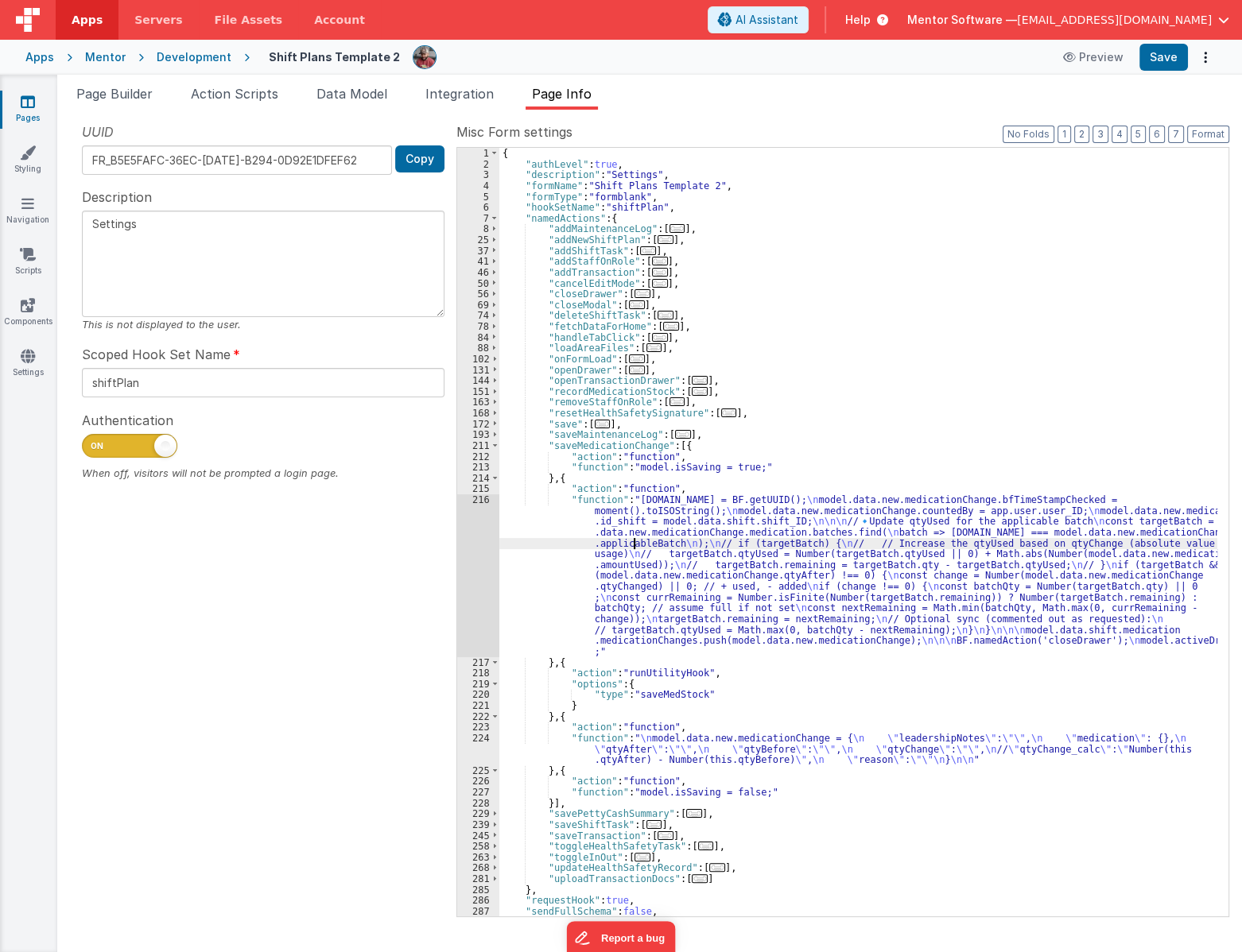
click at [633, 543] on div "{ "authLevel" : true , "description" : "Settings" , "formName" : "Shift Plans T…" at bounding box center [858, 542] width 718 height 790
click at [467, 561] on div "216" at bounding box center [479, 575] width 42 height 163
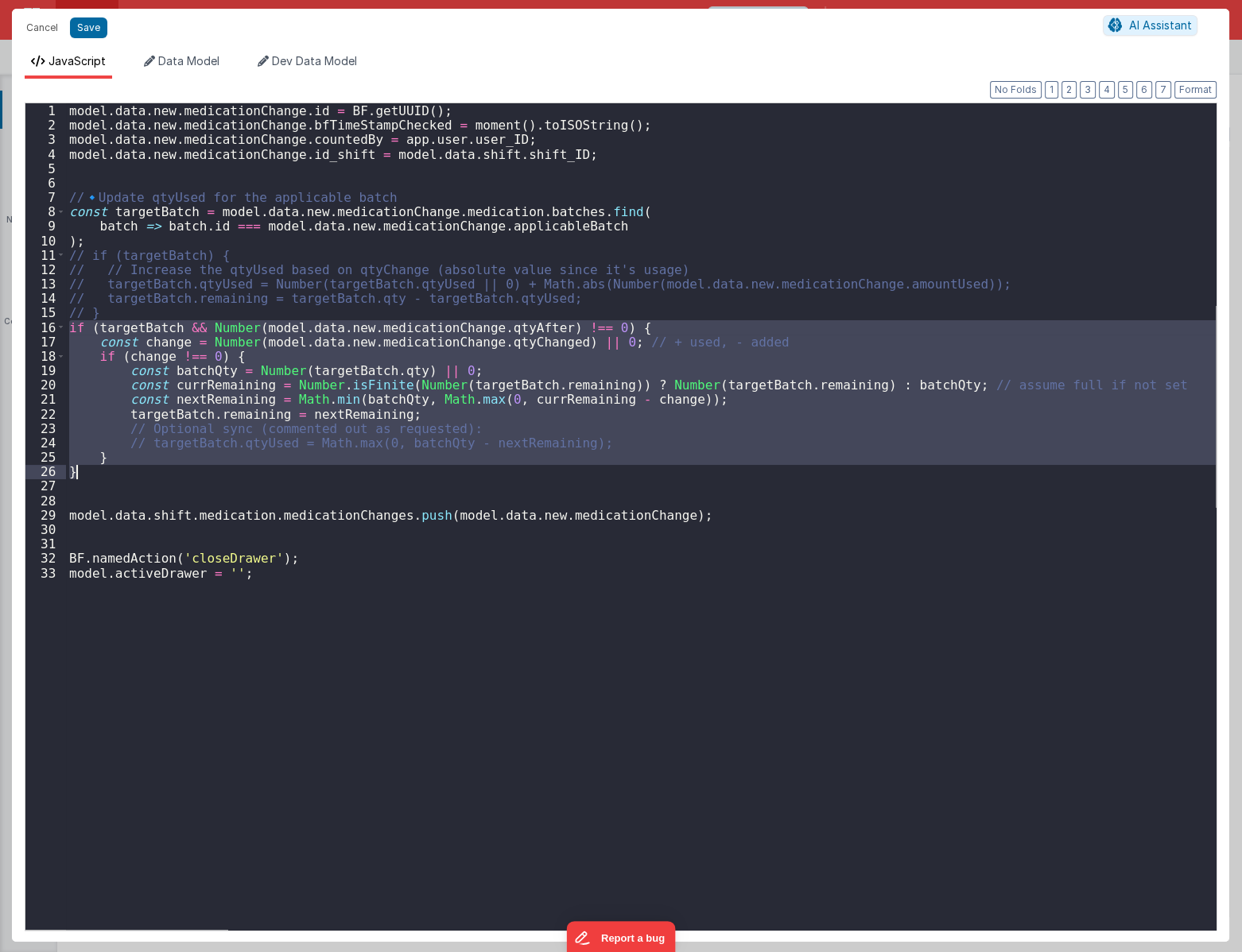
drag, startPoint x: 66, startPoint y: 328, endPoint x: 182, endPoint y: 469, distance: 182.6
click at [182, 469] on div "model . data . new . medicationChange . id = BF . getUUID ( ) ; model . data . …" at bounding box center [640, 530] width 1149 height 855
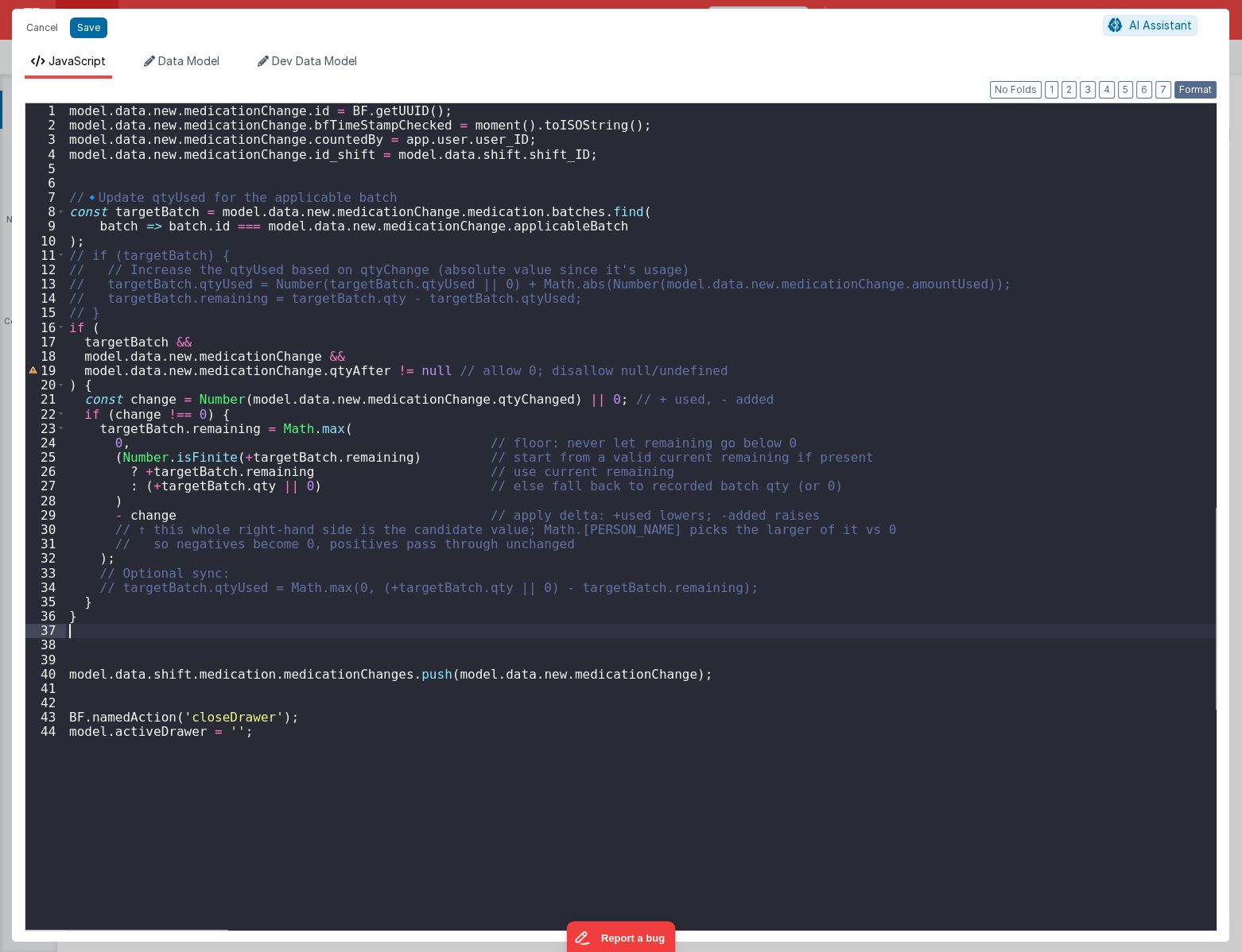
click at [1190, 83] on button "Format" at bounding box center [1196, 90] width 42 height 17
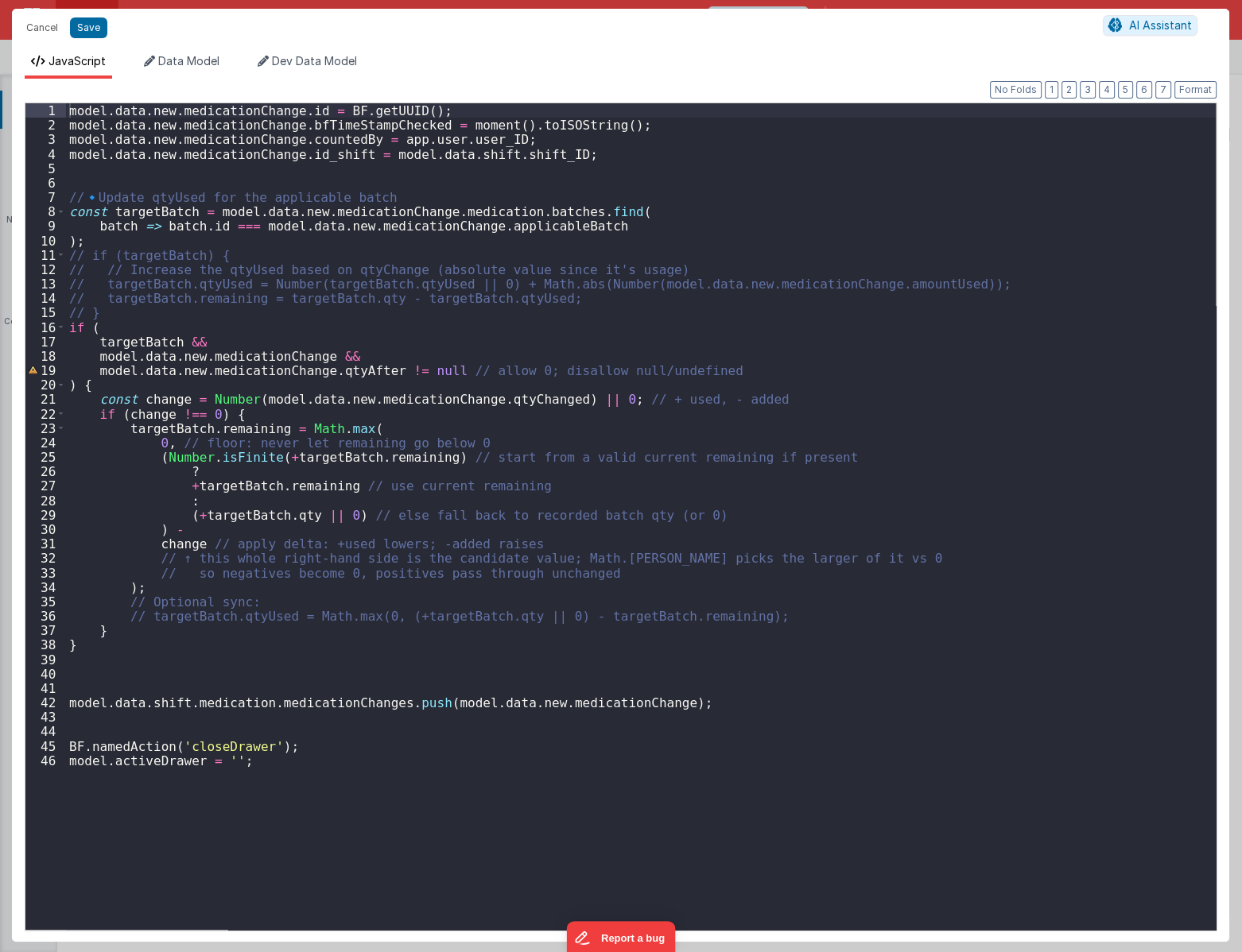
click at [743, 410] on div "model . data . new . medicationChange . id = BF . getUUID ( ) ; model . data . …" at bounding box center [640, 530] width 1149 height 855
click at [747, 401] on div "model . data . new . medicationChange . id = BF . getUUID ( ) ; model . data . …" at bounding box center [640, 530] width 1149 height 855
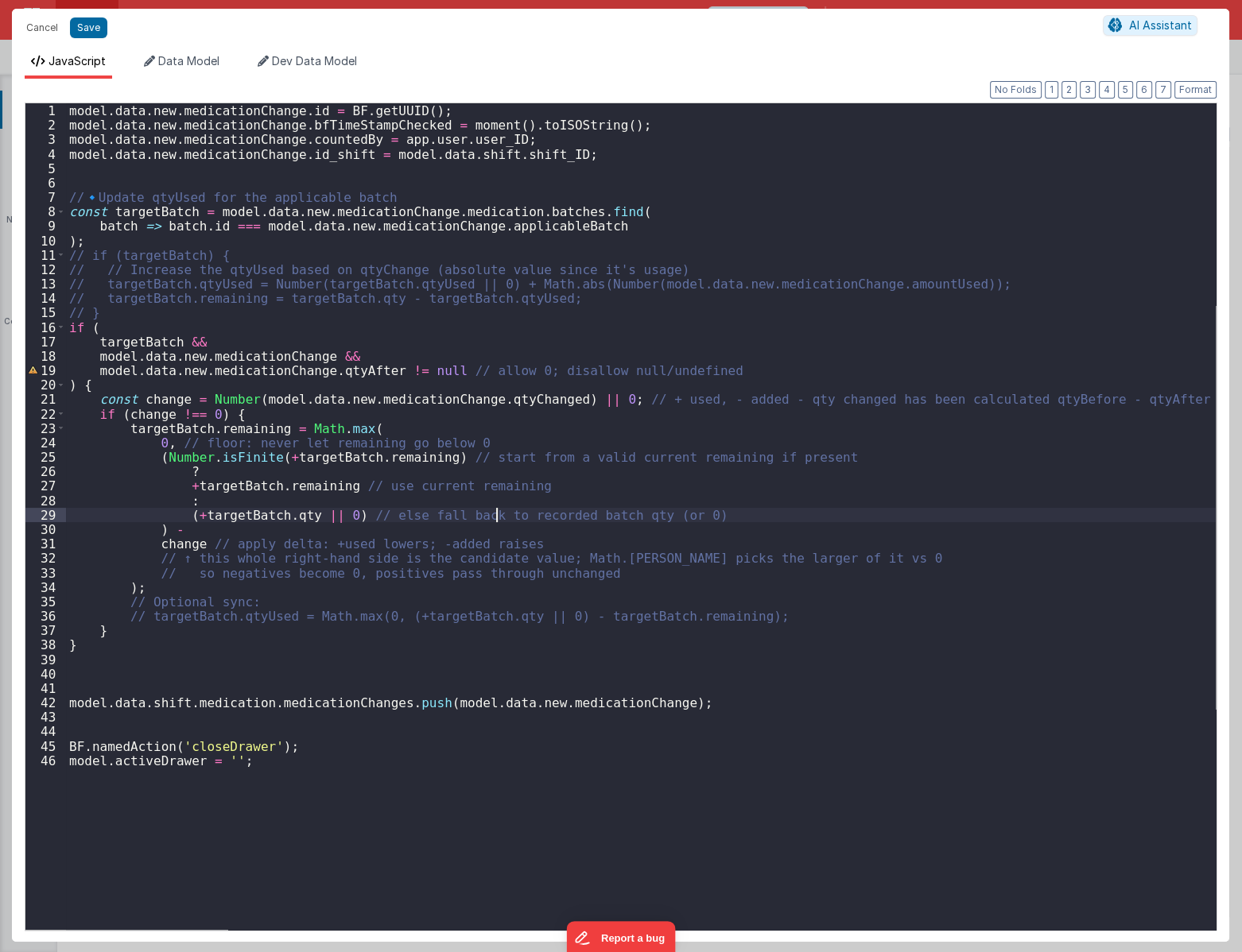
click at [493, 515] on div "model . data . new . medicationChange . id = BF . getUUID ( ) ; model . data . …" at bounding box center [640, 530] width 1149 height 855
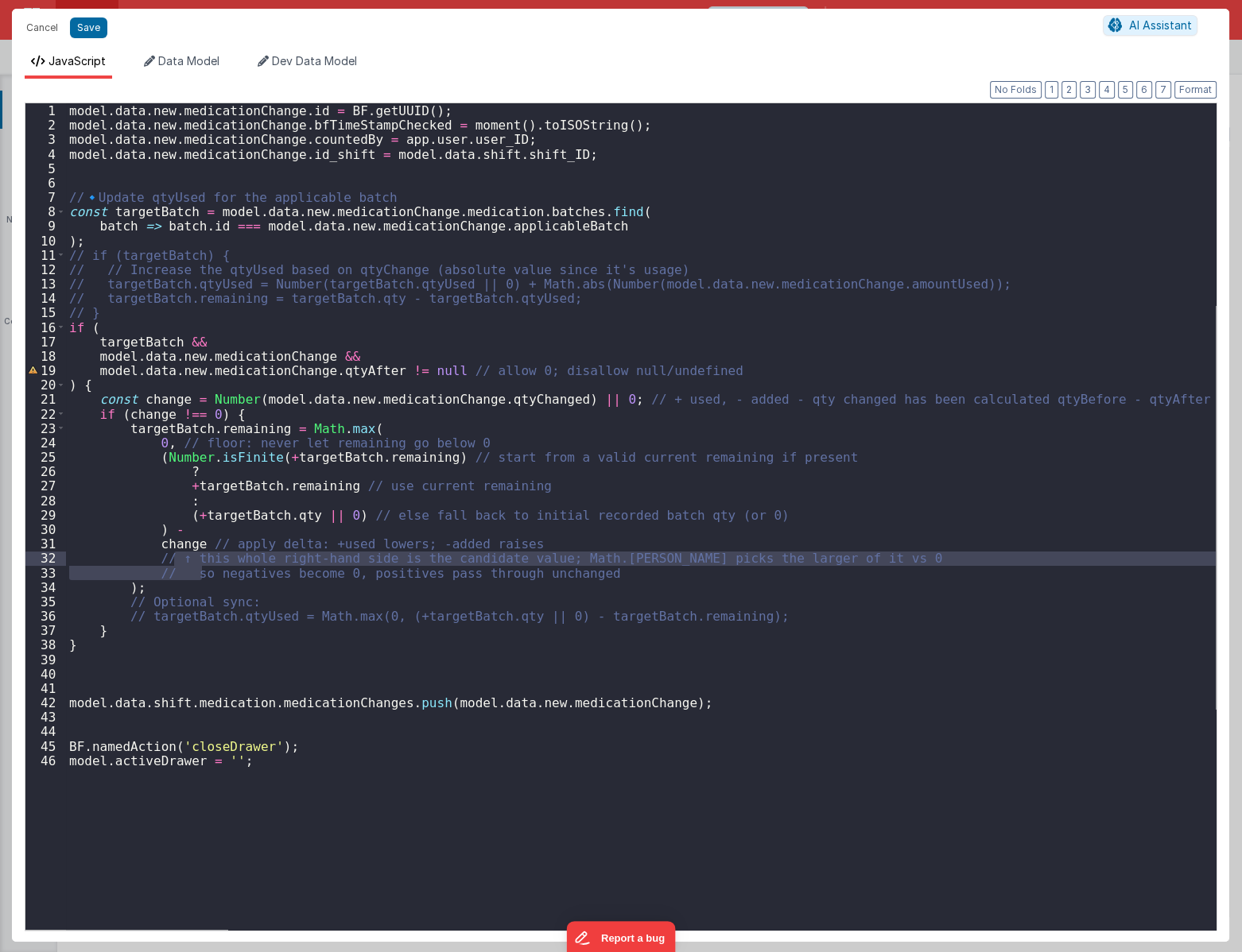
drag, startPoint x: 205, startPoint y: 570, endPoint x: 174, endPoint y: 560, distance: 32.6
click at [174, 560] on div "model . data . new . medicationChange . id = BF . getUUID ( ) ; model . data . …" at bounding box center [640, 530] width 1149 height 855
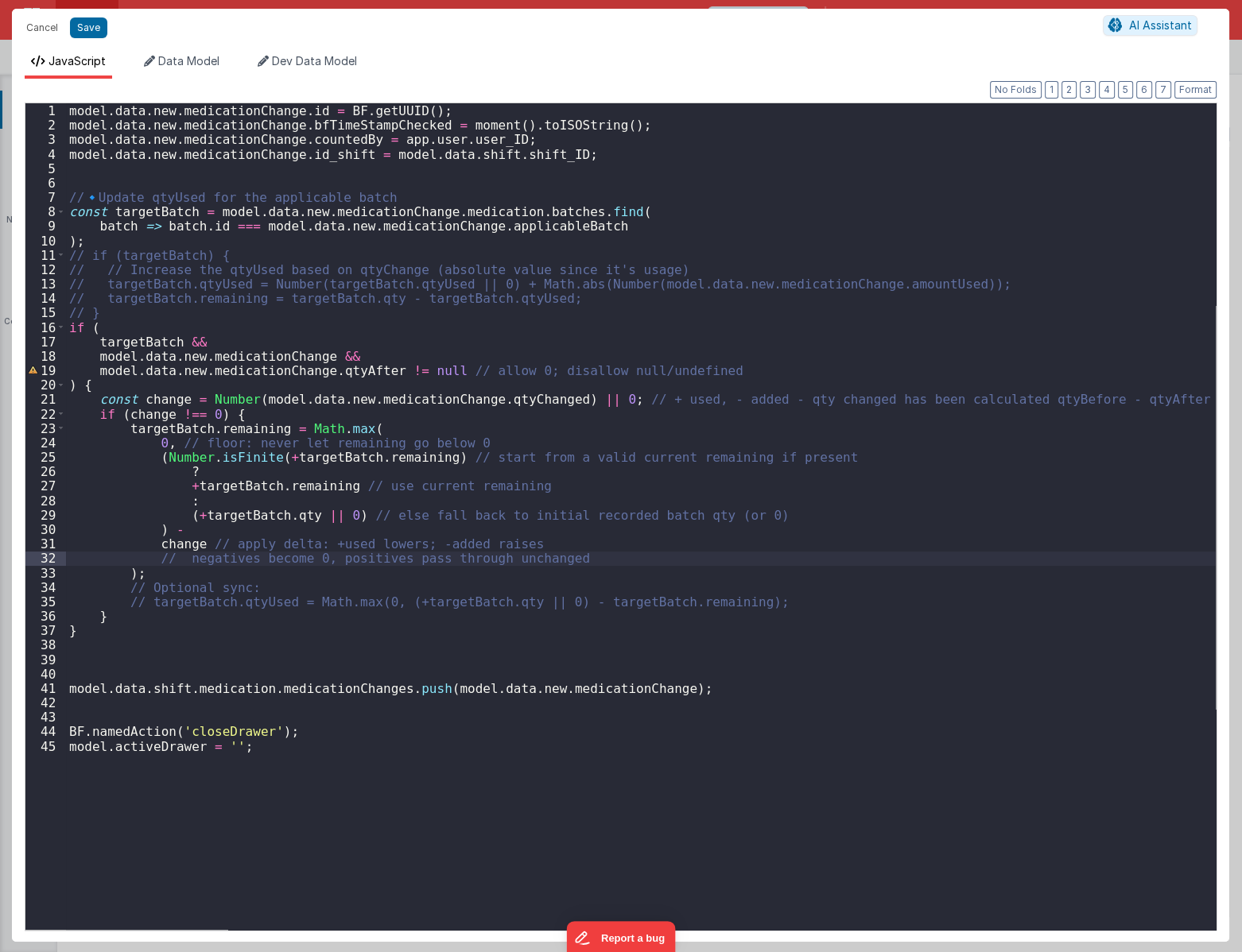
click at [549, 725] on div "model . data . new . medicationChange . id = BF . getUUID ( ) ; model . data . …" at bounding box center [640, 530] width 1149 height 855
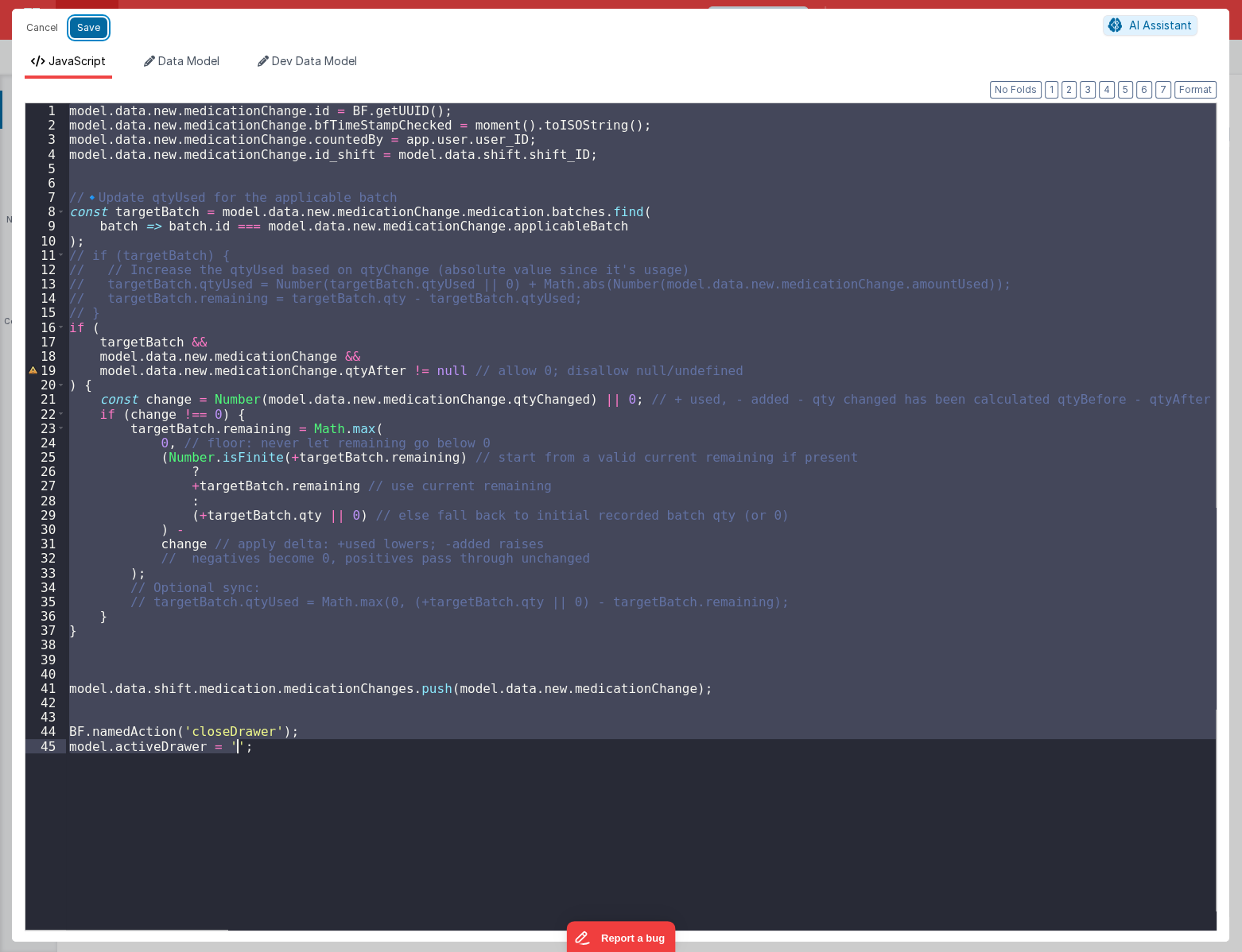
click at [89, 23] on button "Save" at bounding box center [88, 27] width 38 height 20
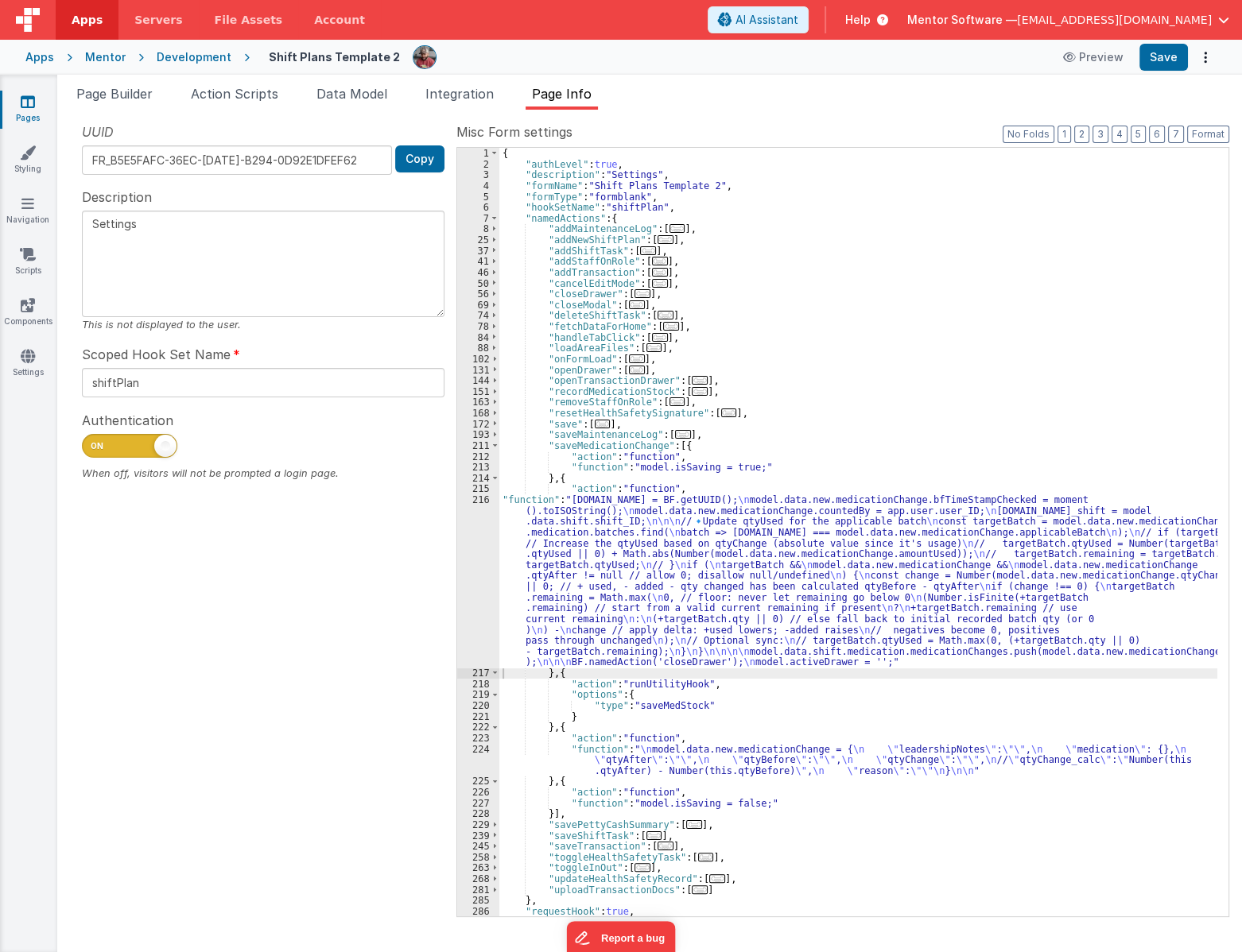
click at [766, 255] on div "{ "authLevel" : true , "description" : "Settings" , "formName" : "Shift Plans T…" at bounding box center [858, 542] width 718 height 790
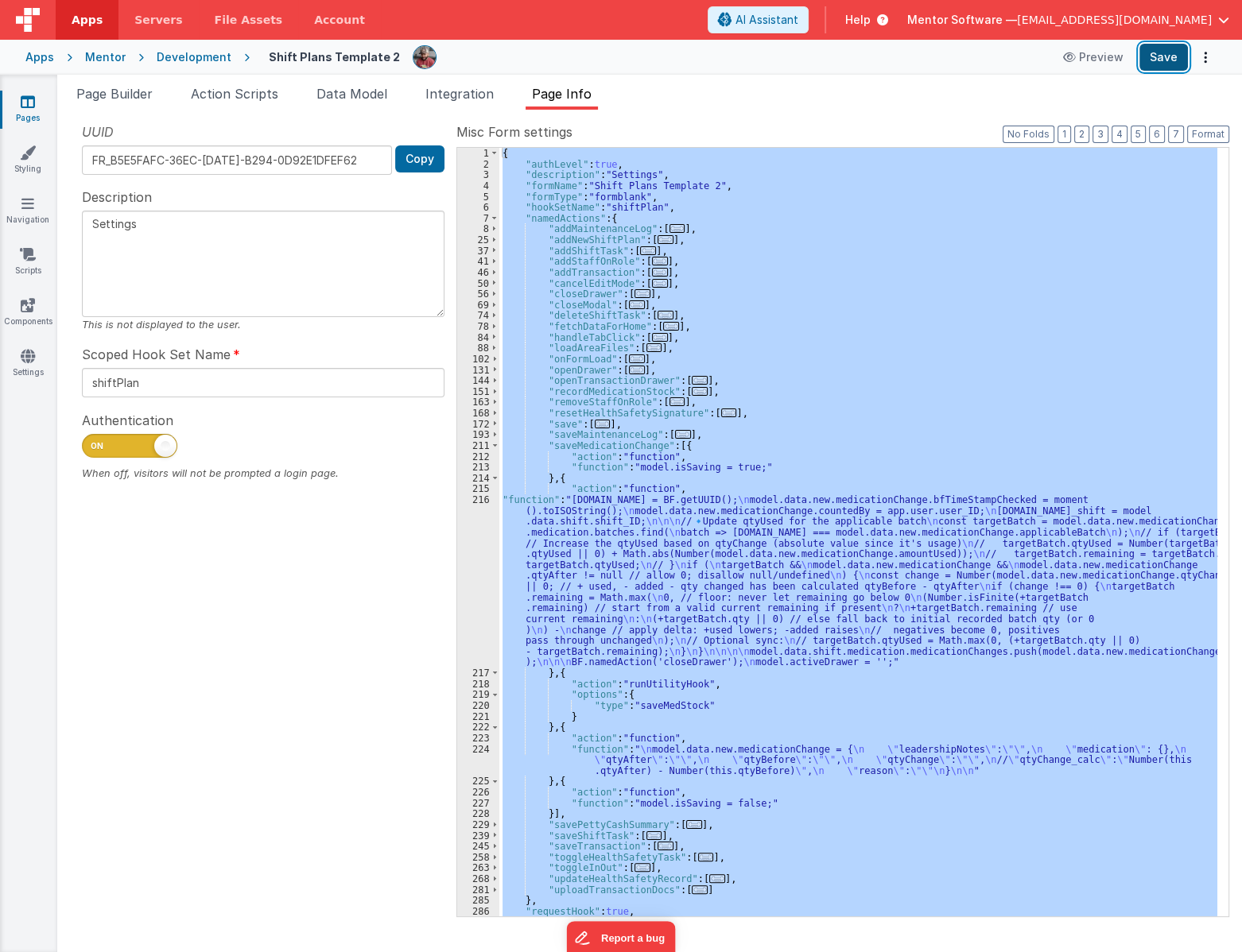
click at [1171, 66] on button "Save" at bounding box center [1163, 57] width 48 height 27
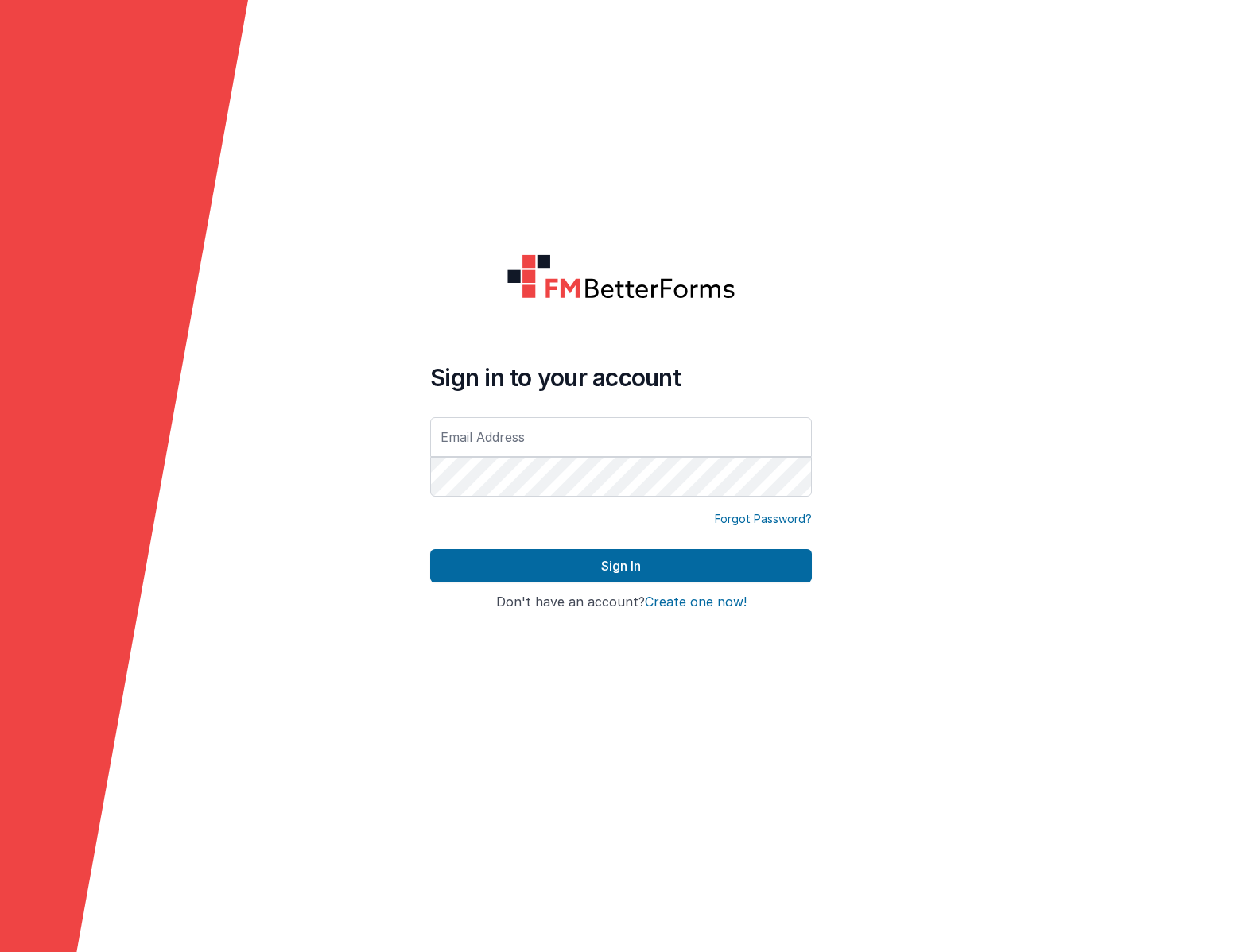
type input "[EMAIL_ADDRESS][DOMAIN_NAME]"
click at [512, 437] on input "[EMAIL_ADDRESS][DOMAIN_NAME]" at bounding box center [621, 436] width 381 height 40
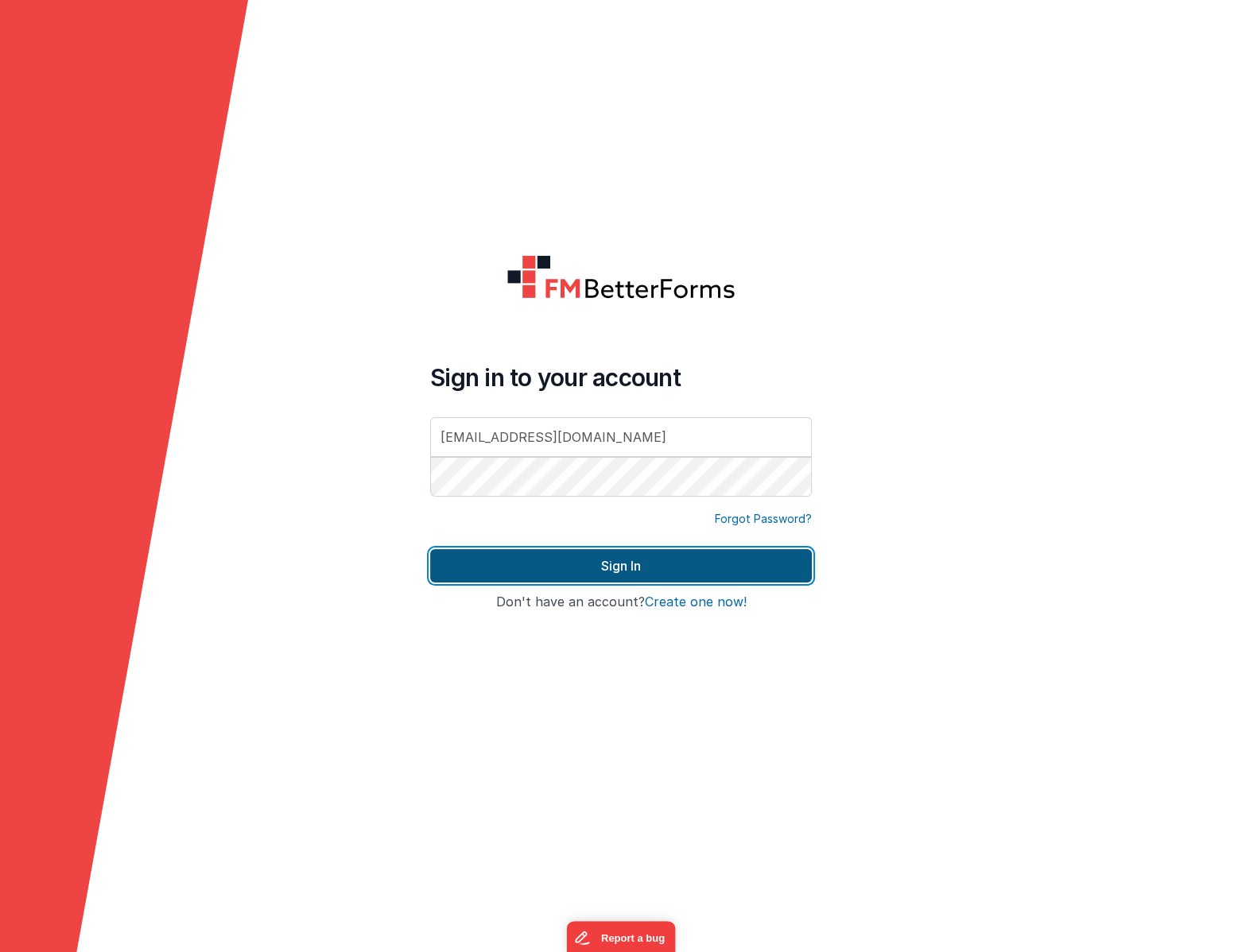
click at [570, 557] on button "Sign In" at bounding box center [621, 565] width 381 height 34
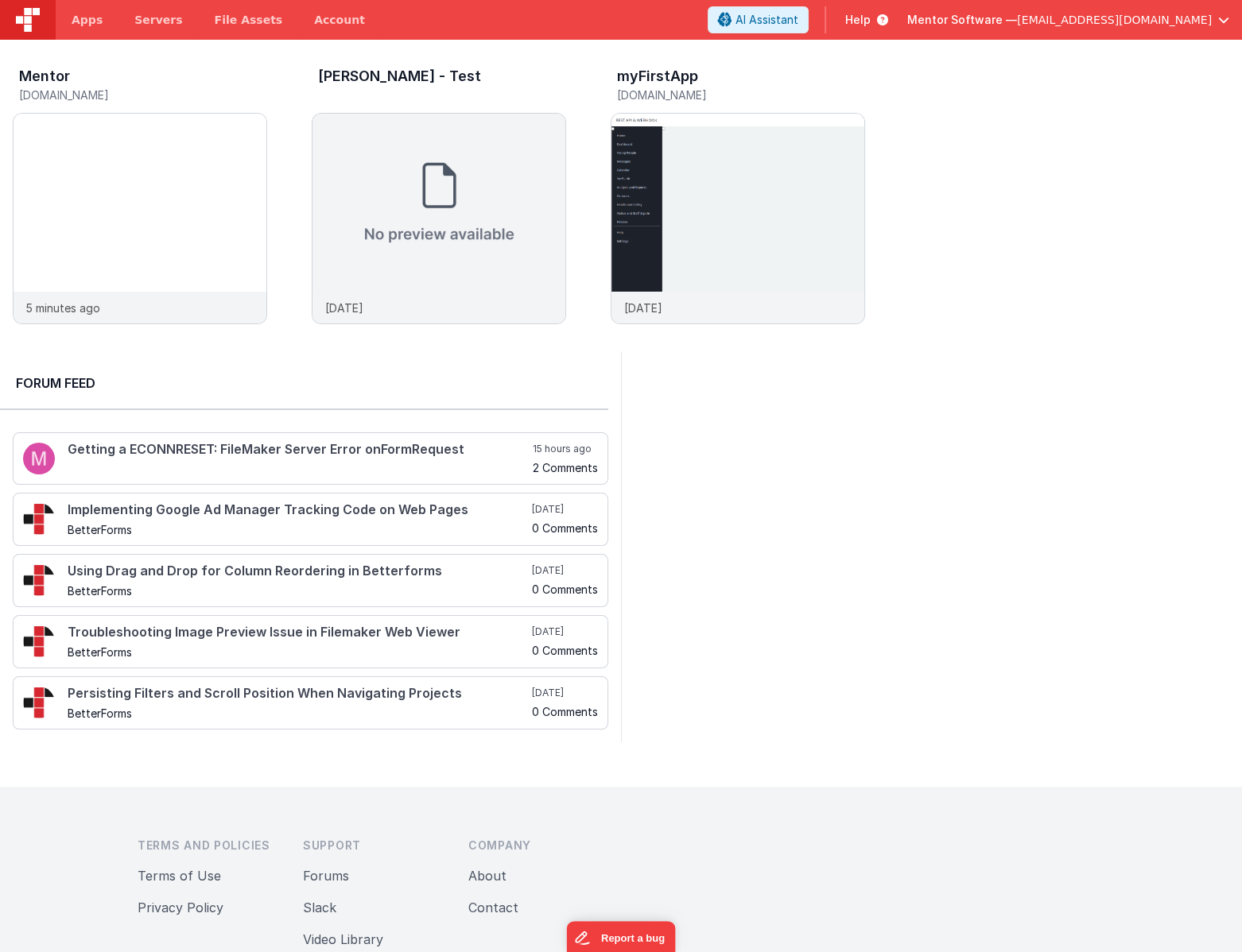
click at [1192, 21] on span "[EMAIL_ADDRESS][DOMAIN_NAME]" at bounding box center [1115, 19] width 195 height 15
click at [1050, 263] on button at bounding box center [621, 476] width 1242 height 952
click at [208, 213] on img at bounding box center [140, 240] width 253 height 253
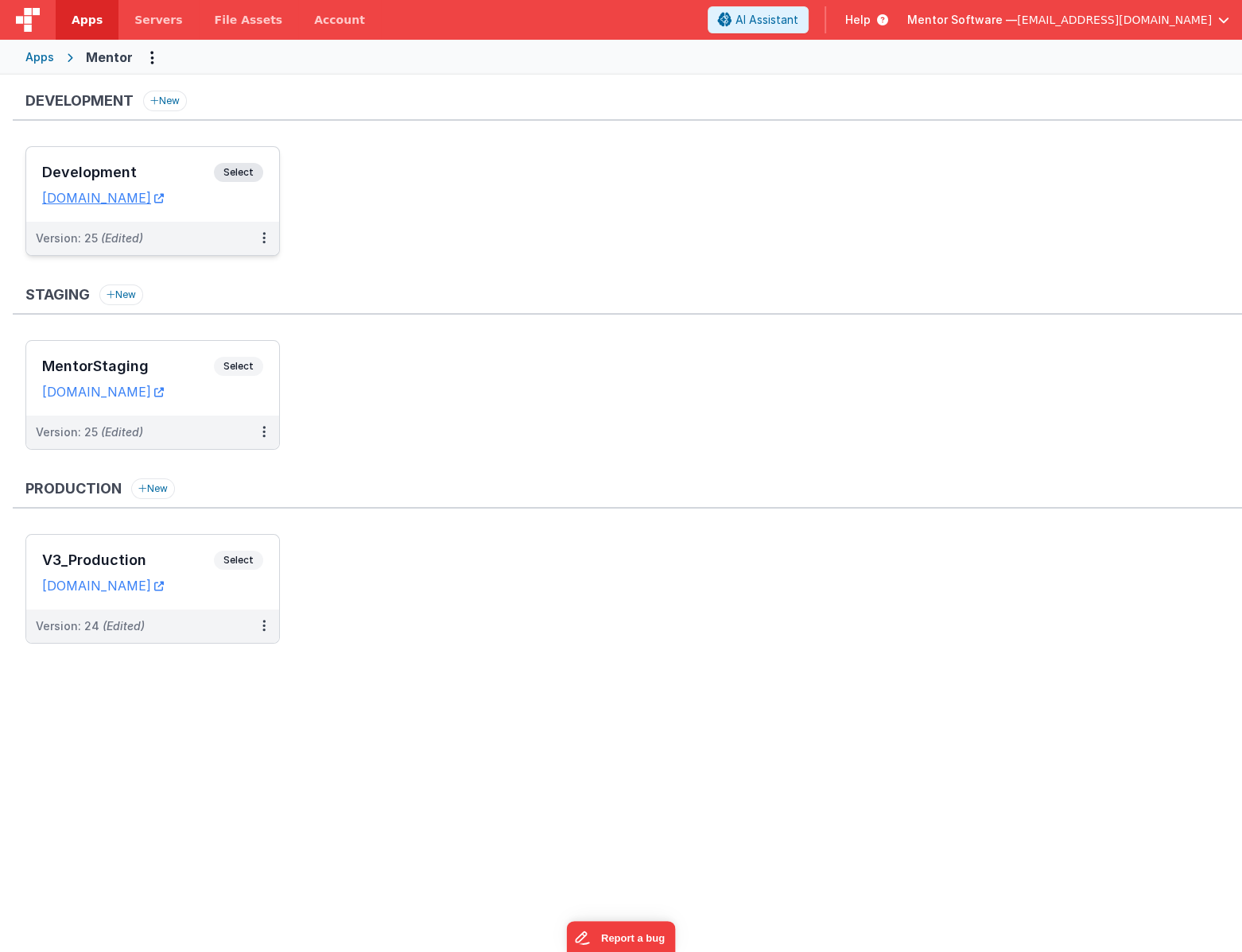
click at [223, 225] on div "Version: 25 (Edited)" at bounding box center [152, 238] width 253 height 34
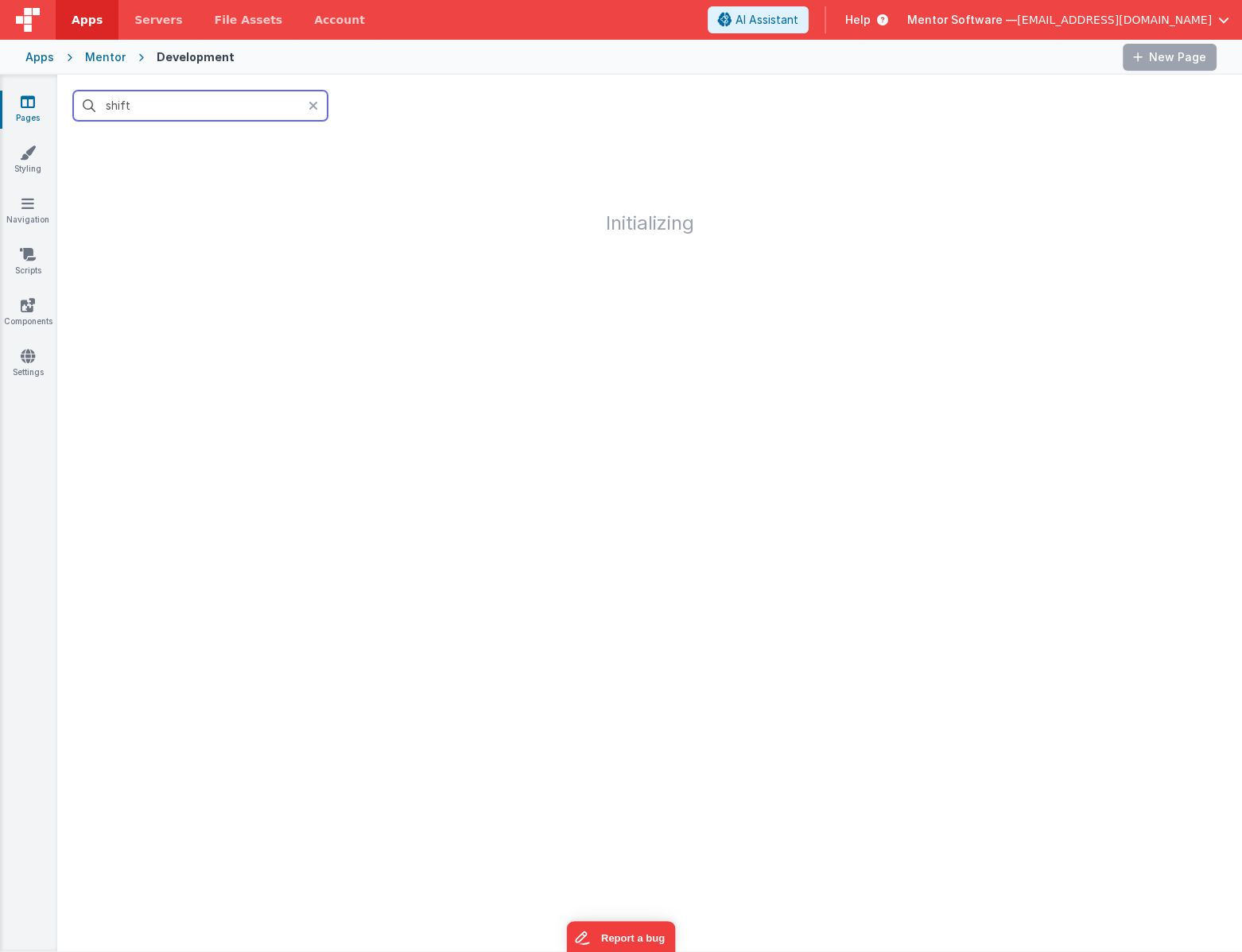
click at [209, 106] on input "shift" at bounding box center [201, 105] width 255 height 30
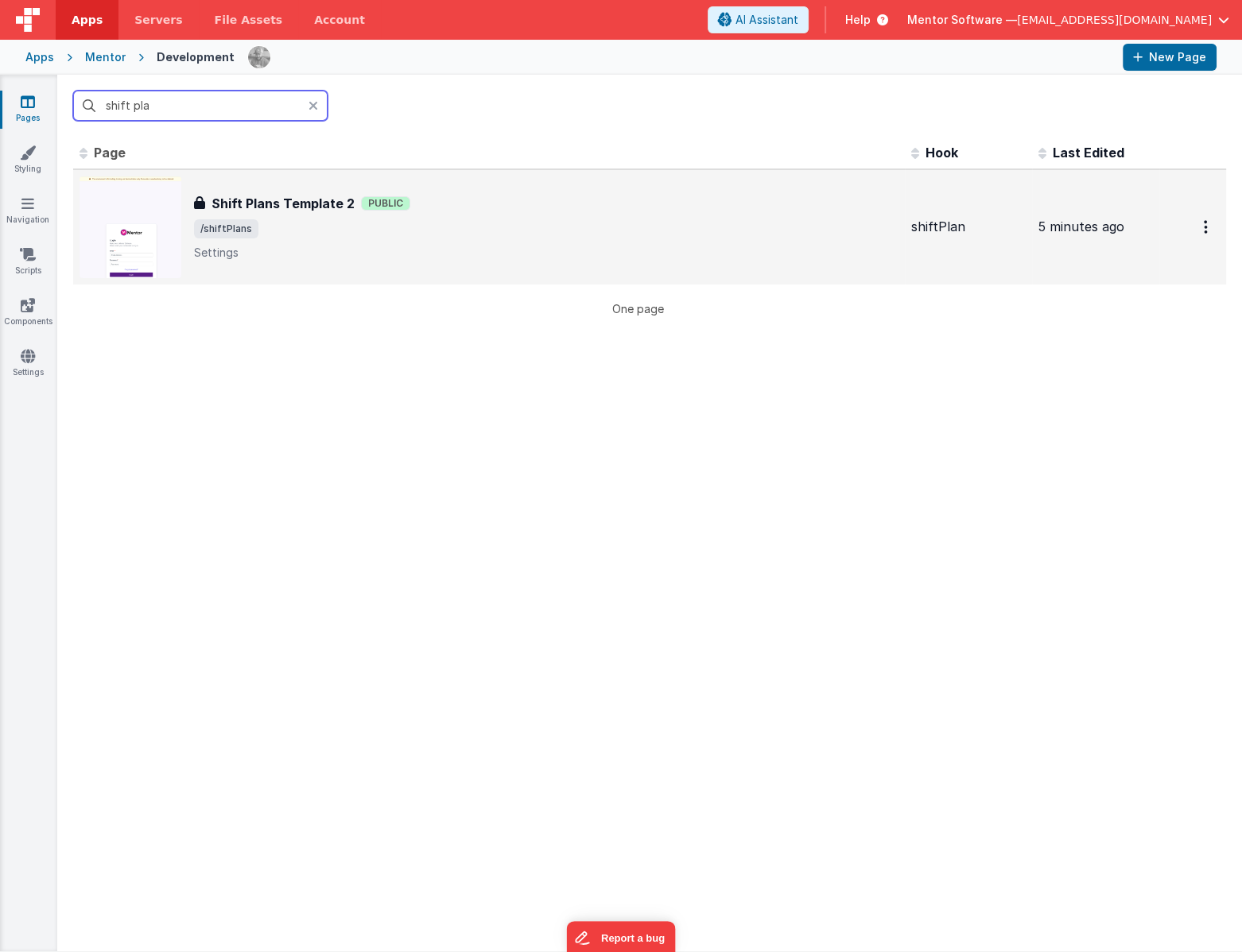
type input "shift pla"
click at [345, 246] on p "Settings" at bounding box center [546, 253] width 704 height 15
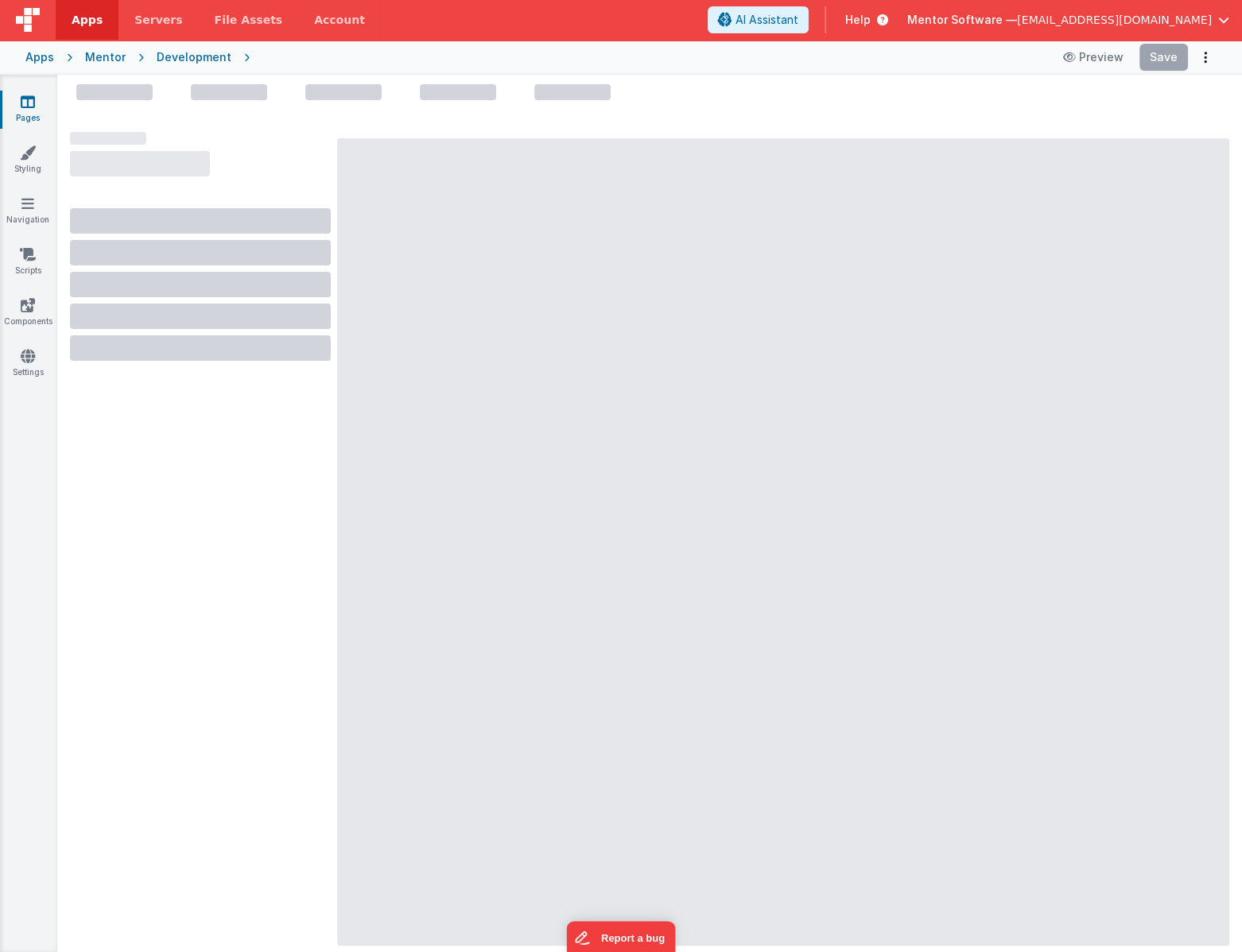
click at [1221, 26] on button "Mentor Software — [EMAIL_ADDRESS][DOMAIN_NAME]" at bounding box center [1068, 19] width 322 height 15
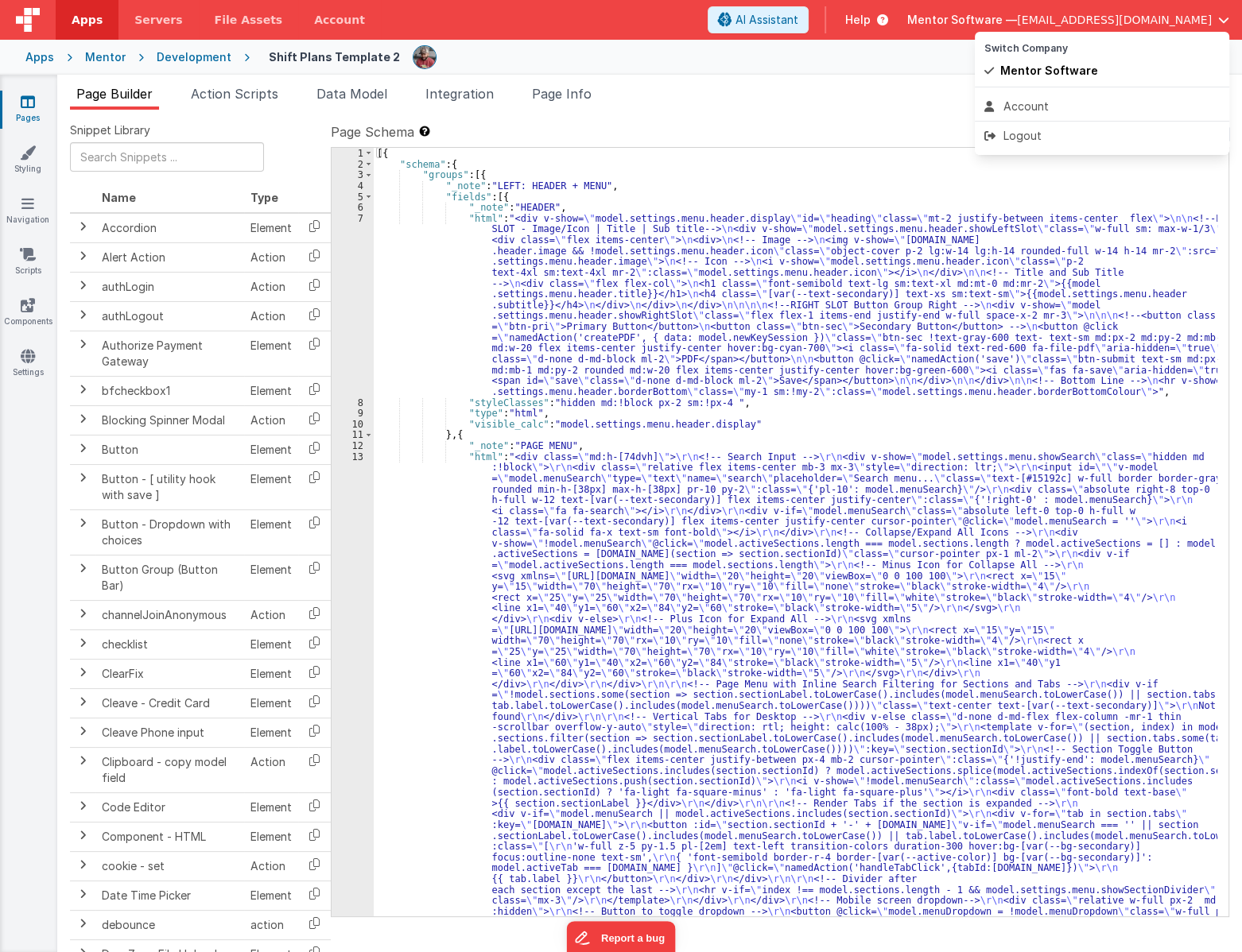
click at [845, 72] on button at bounding box center [621, 476] width 1242 height 952
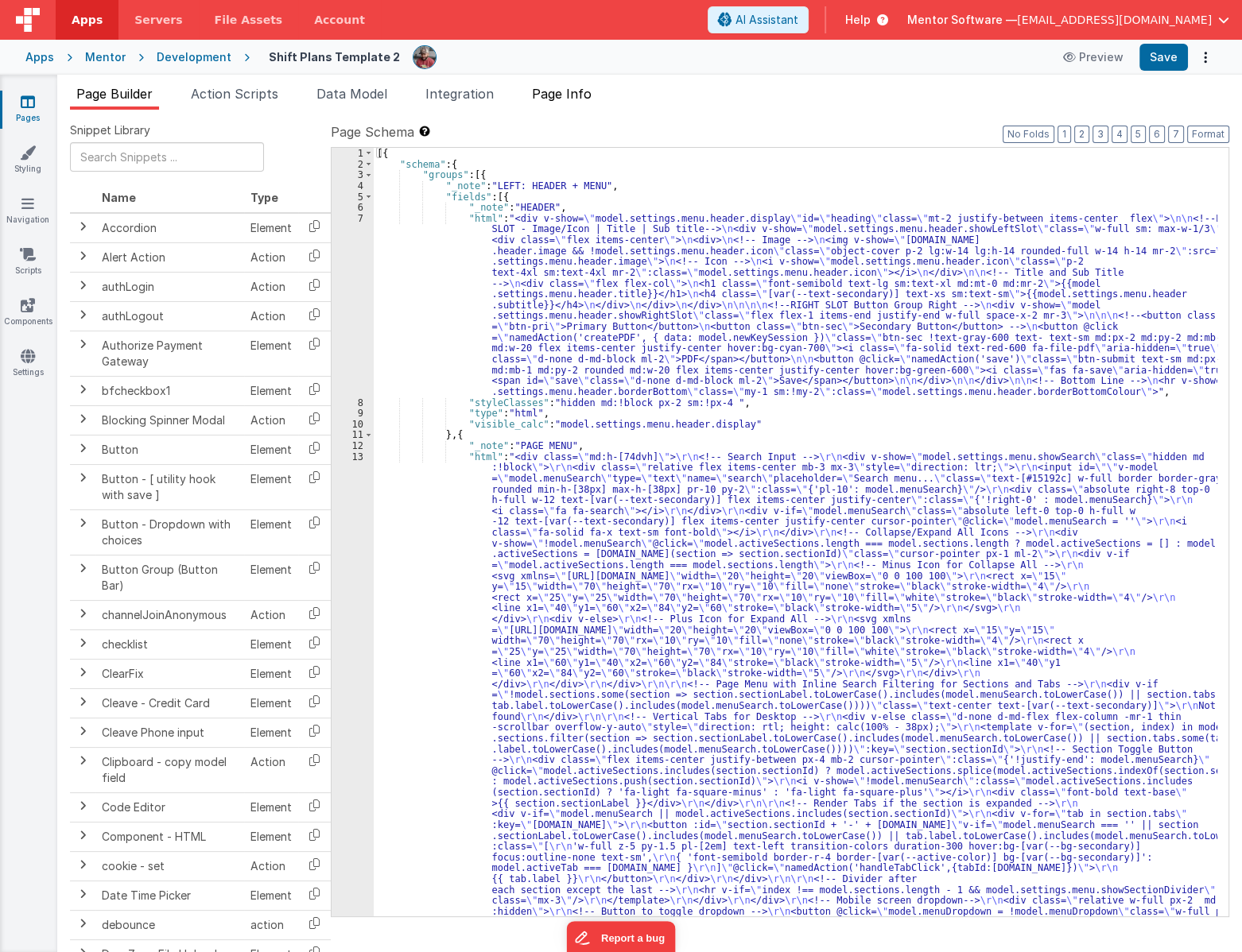
click at [590, 88] on span "Page Info" at bounding box center [562, 94] width 60 height 15
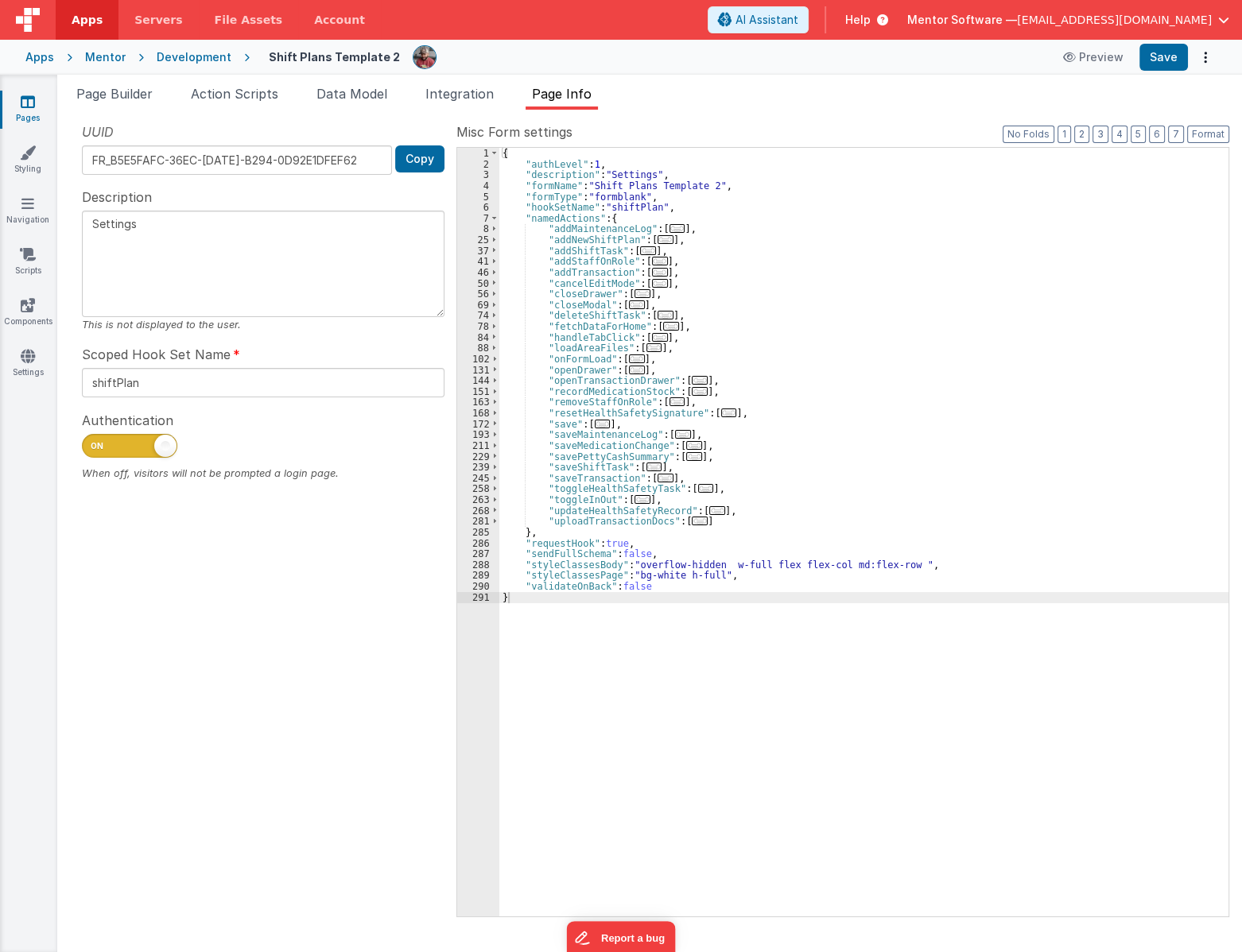
click at [811, 358] on div "{ "authLevel" : 1 , "description" : "Settings" , "formName" : "Shift Plans Temp…" at bounding box center [863, 542] width 729 height 790
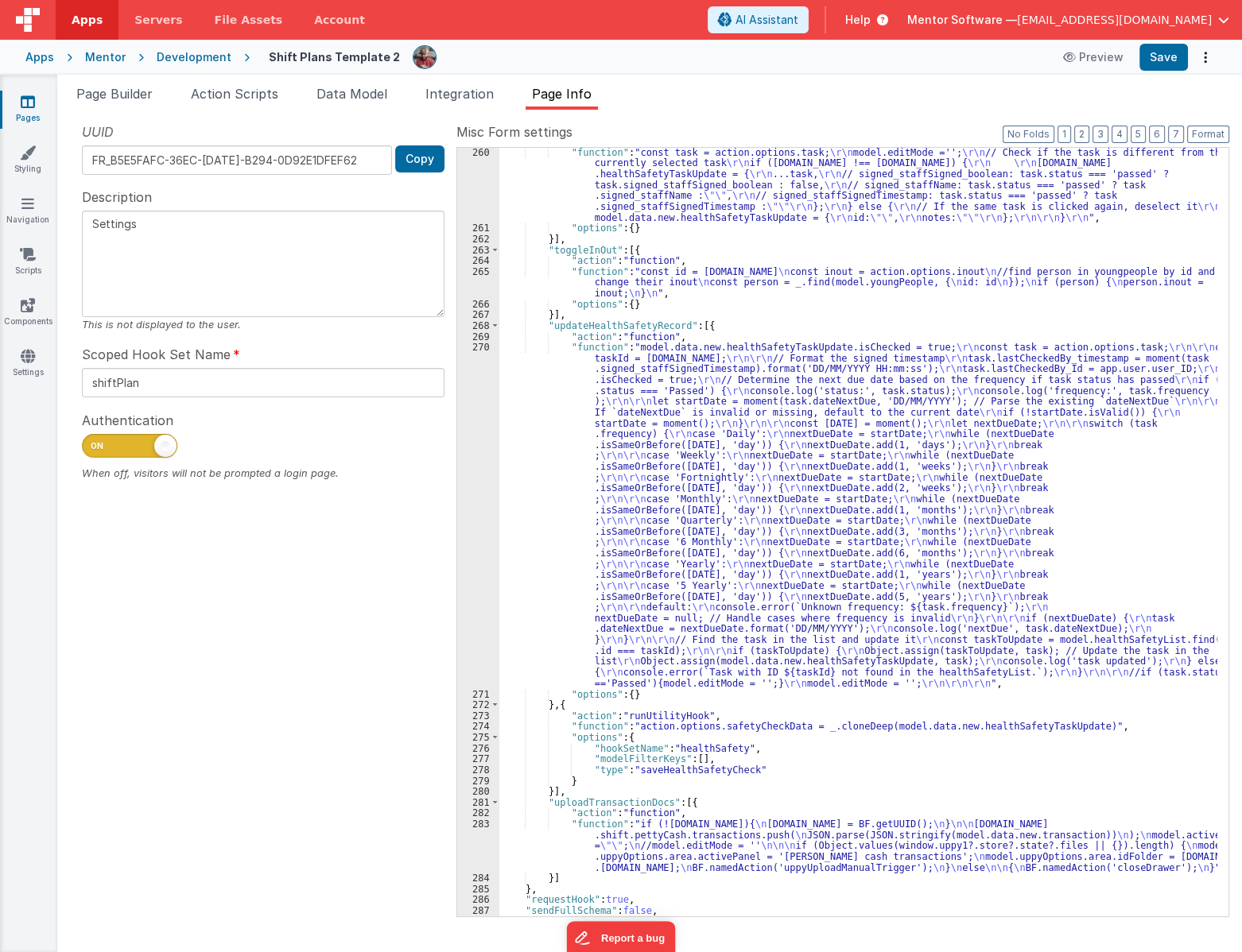
scroll to position [4367, 0]
click at [1102, 132] on button "3" at bounding box center [1100, 134] width 15 height 17
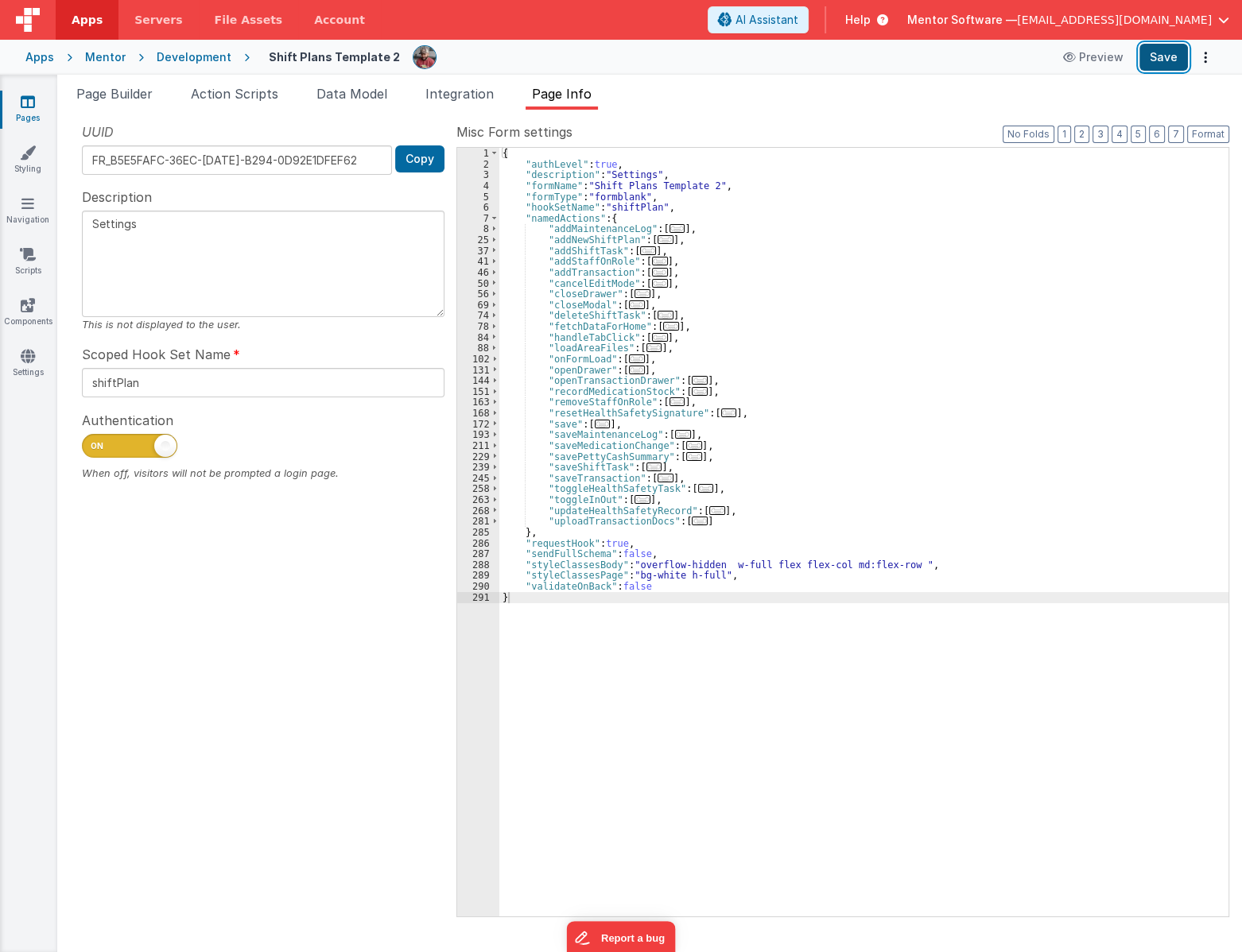
click at [1169, 57] on button "Save" at bounding box center [1163, 57] width 48 height 27
click at [688, 443] on span "..." at bounding box center [694, 445] width 15 height 9
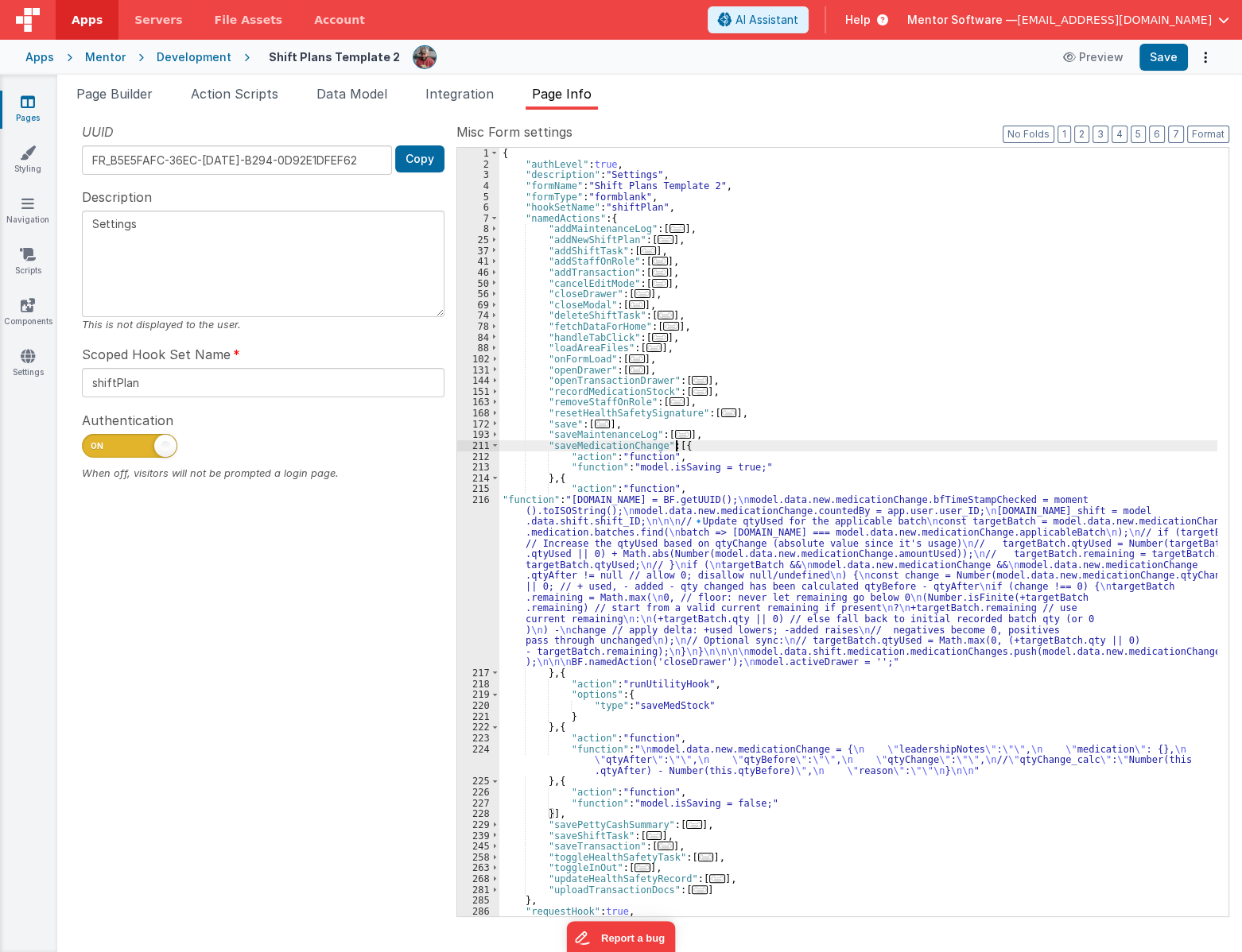
scroll to position [55, 0]
click at [602, 572] on div "{ "authLevel" : true , "description" : "Settings" , "formName" : "Shift Plans T…" at bounding box center [858, 542] width 718 height 790
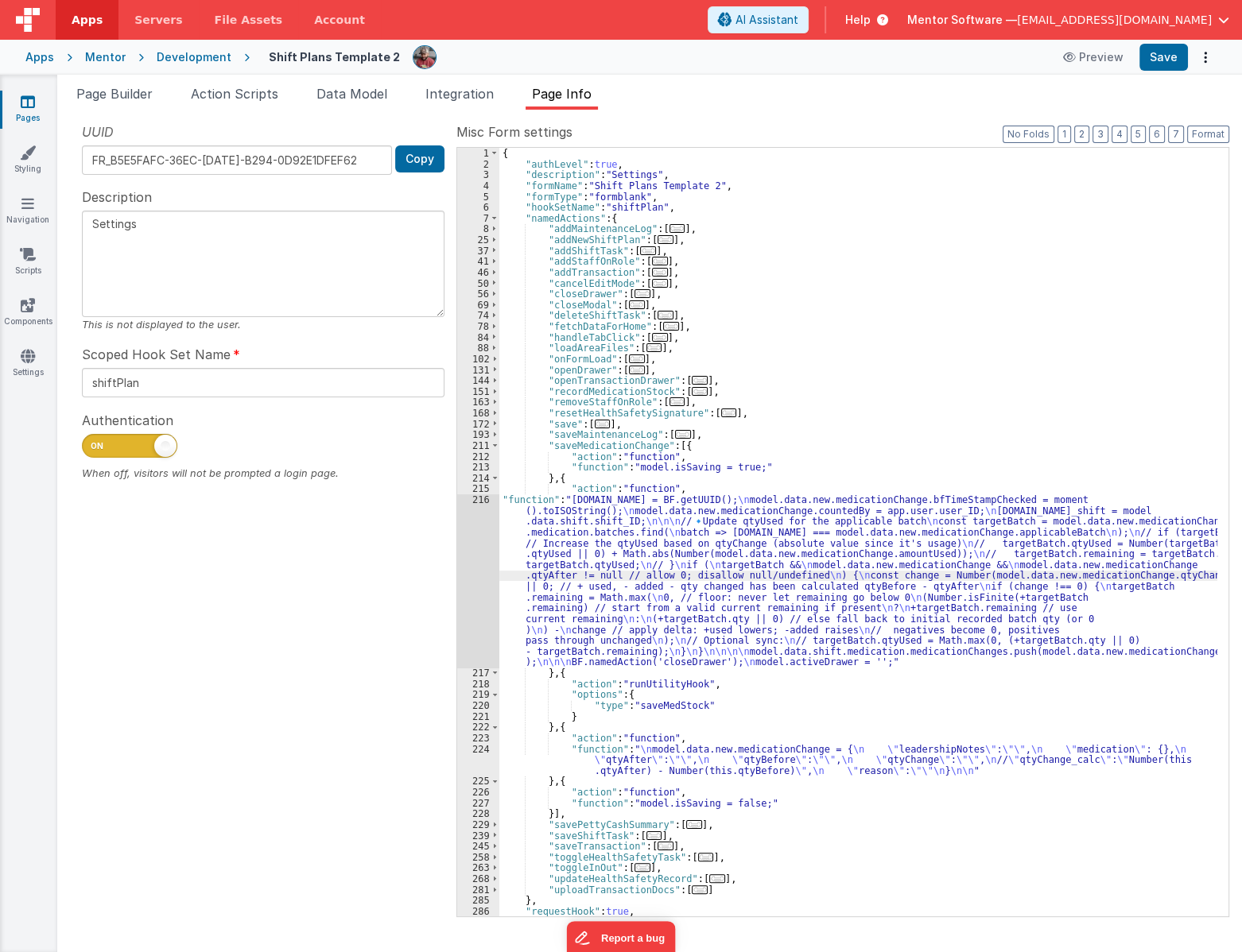
click at [482, 590] on div "216" at bounding box center [479, 581] width 42 height 174
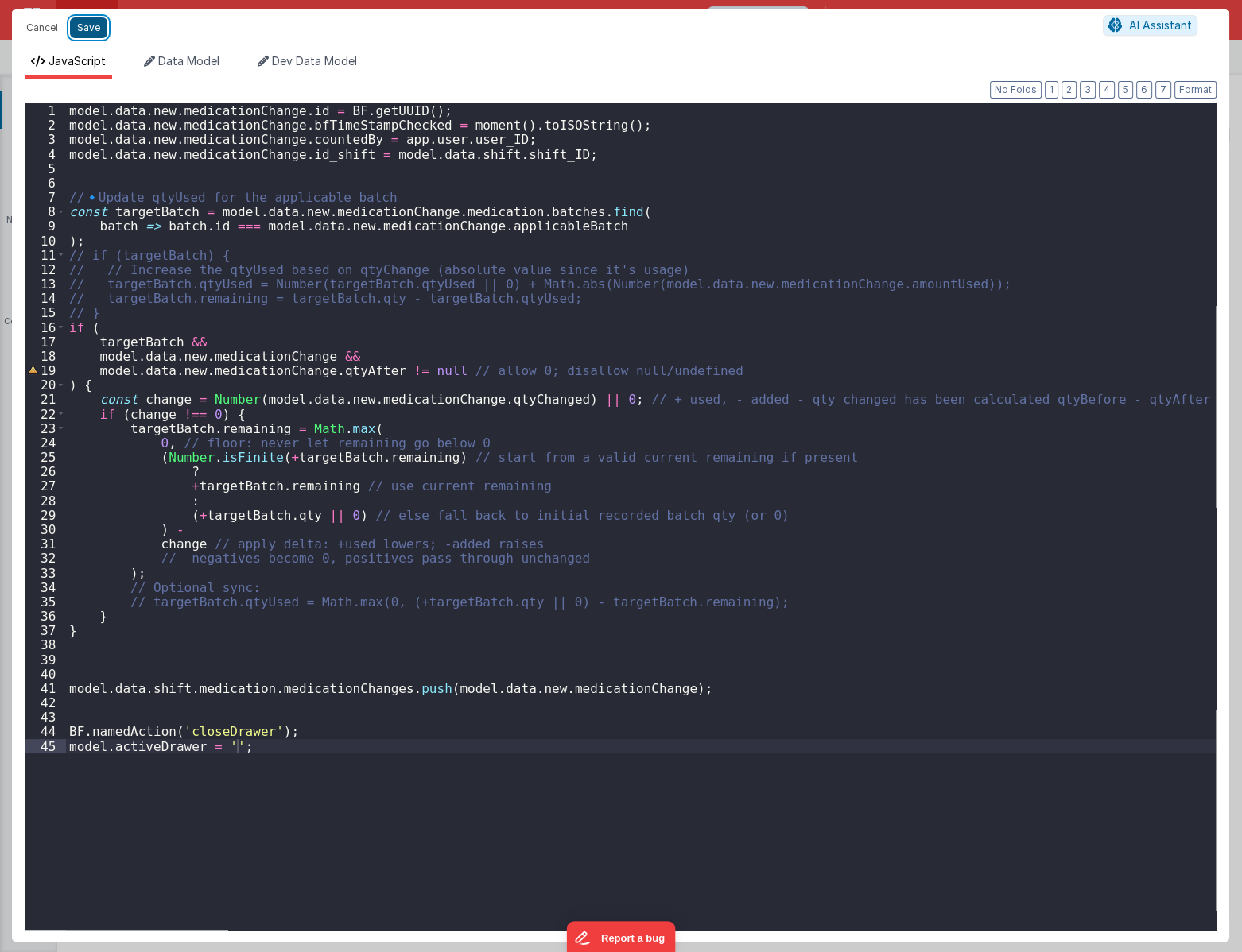
click at [88, 29] on button "Save" at bounding box center [88, 27] width 38 height 20
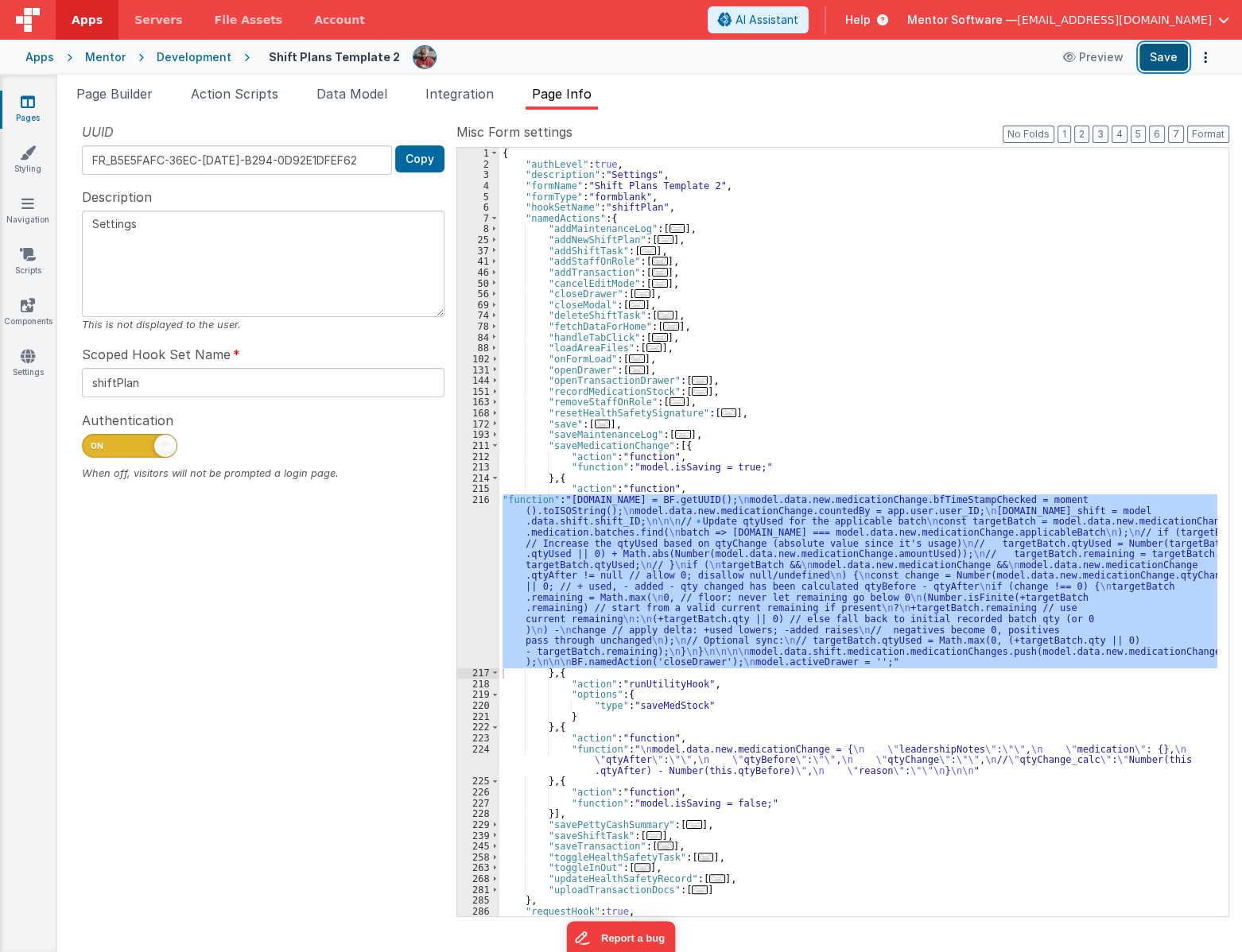
click at [1165, 61] on button "Save" at bounding box center [1163, 57] width 48 height 27
click at [601, 611] on div "{ "authLevel" : true , "description" : "Settings" , "formName" : "Shift Plans T…" at bounding box center [858, 531] width 718 height 769
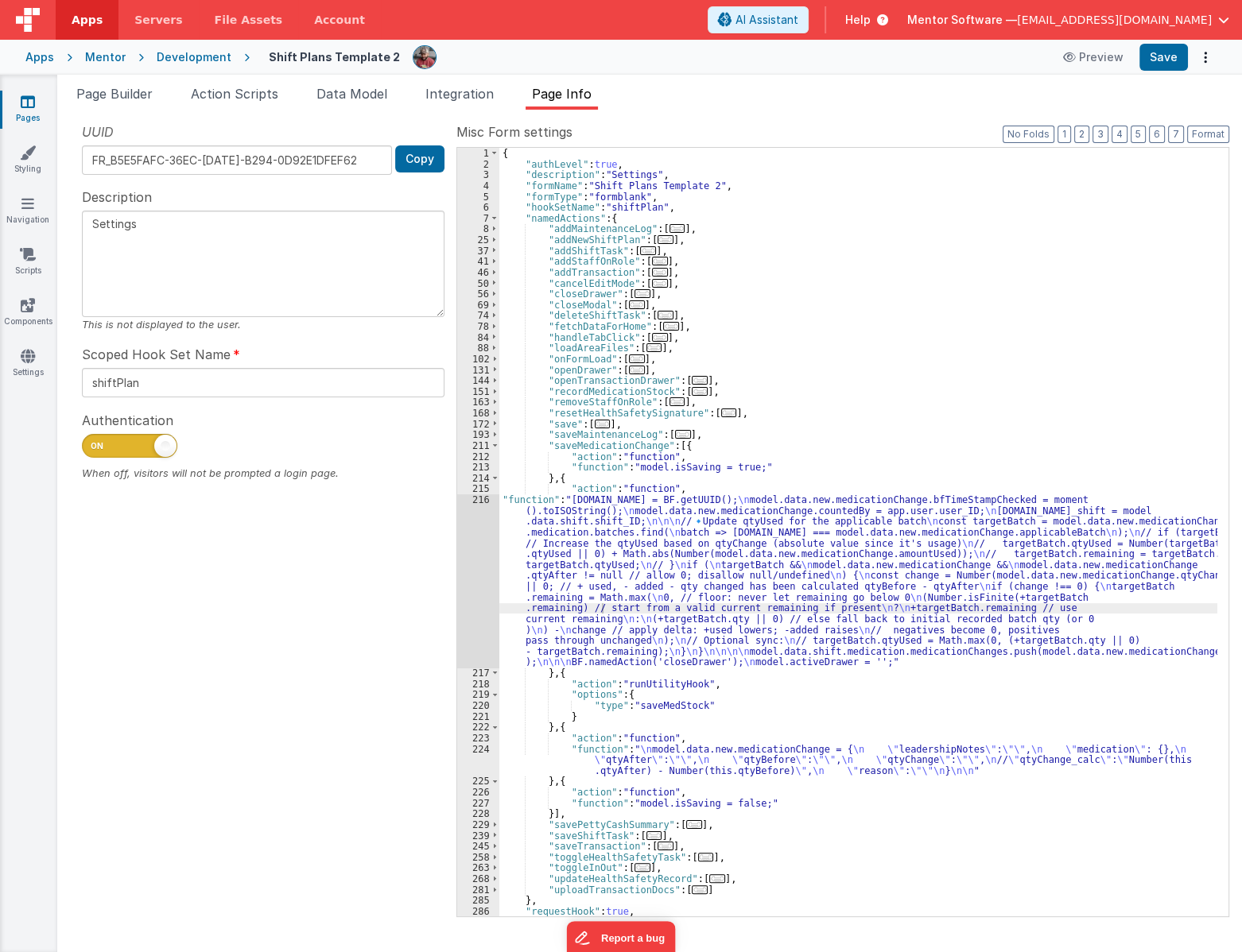
click at [22, 111] on link "Pages" at bounding box center [27, 109] width 57 height 32
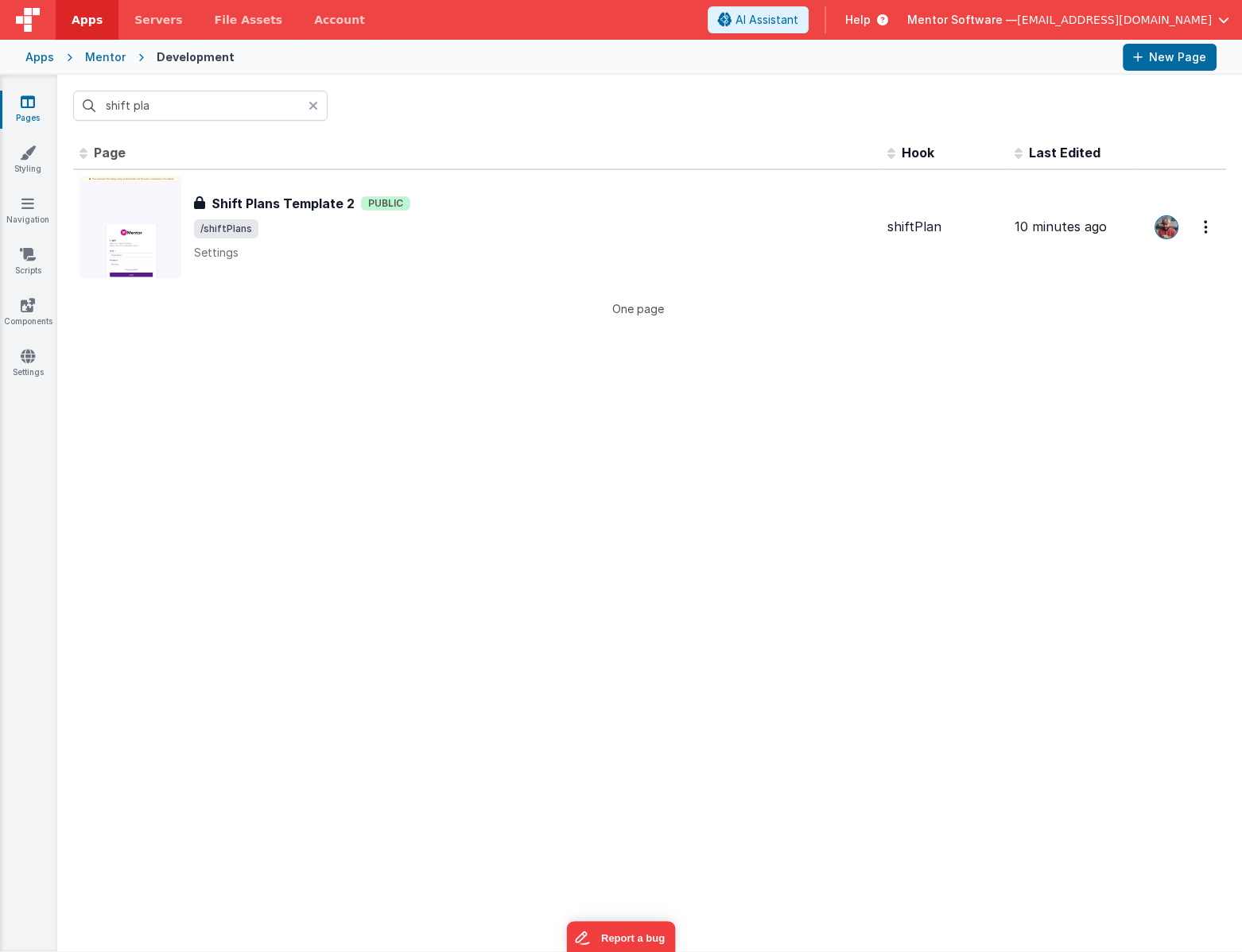
click at [314, 107] on icon at bounding box center [314, 105] width 10 height 13
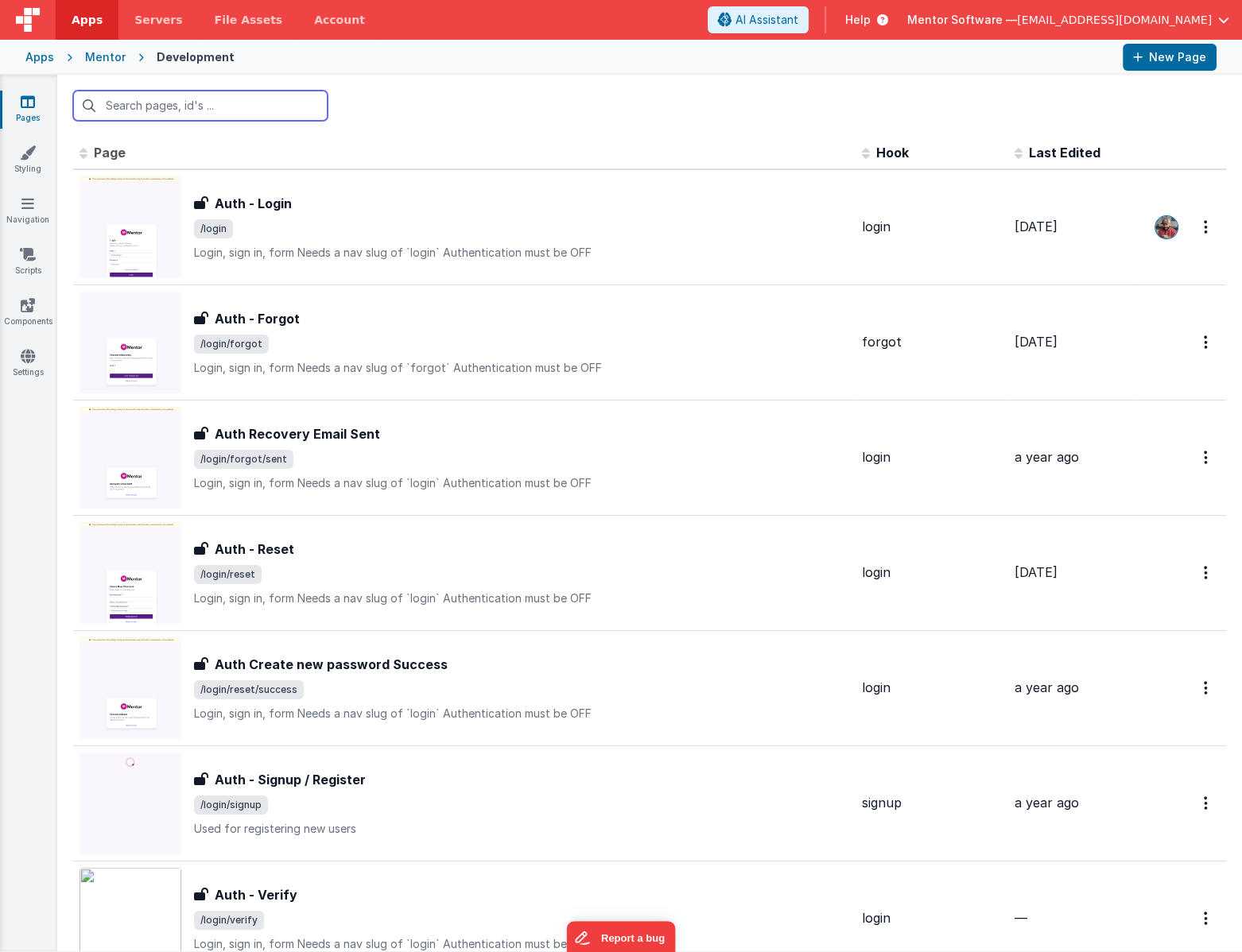
click at [252, 106] on input "text" at bounding box center [201, 105] width 255 height 30
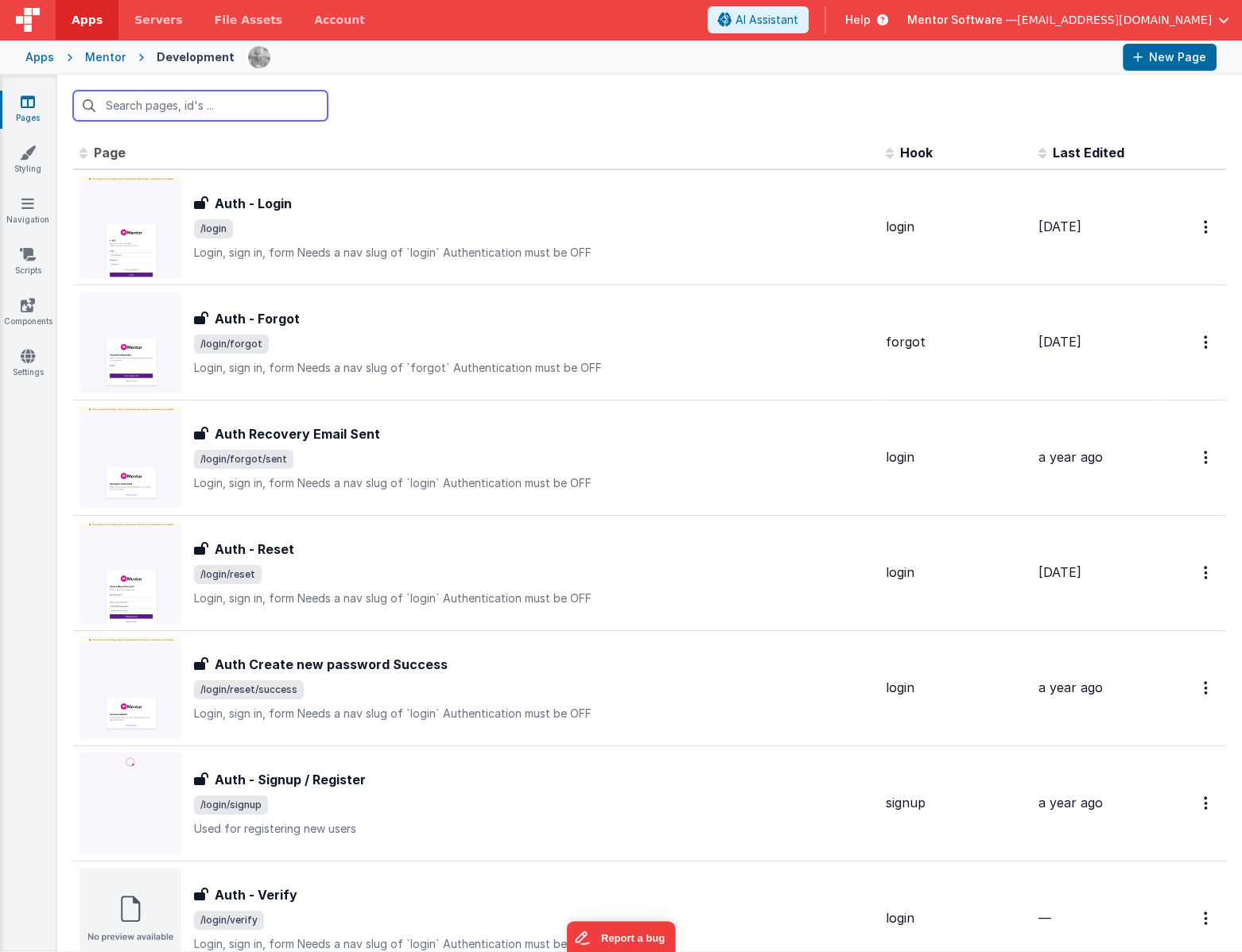
click at [117, 112] on input "text" at bounding box center [201, 105] width 255 height 30
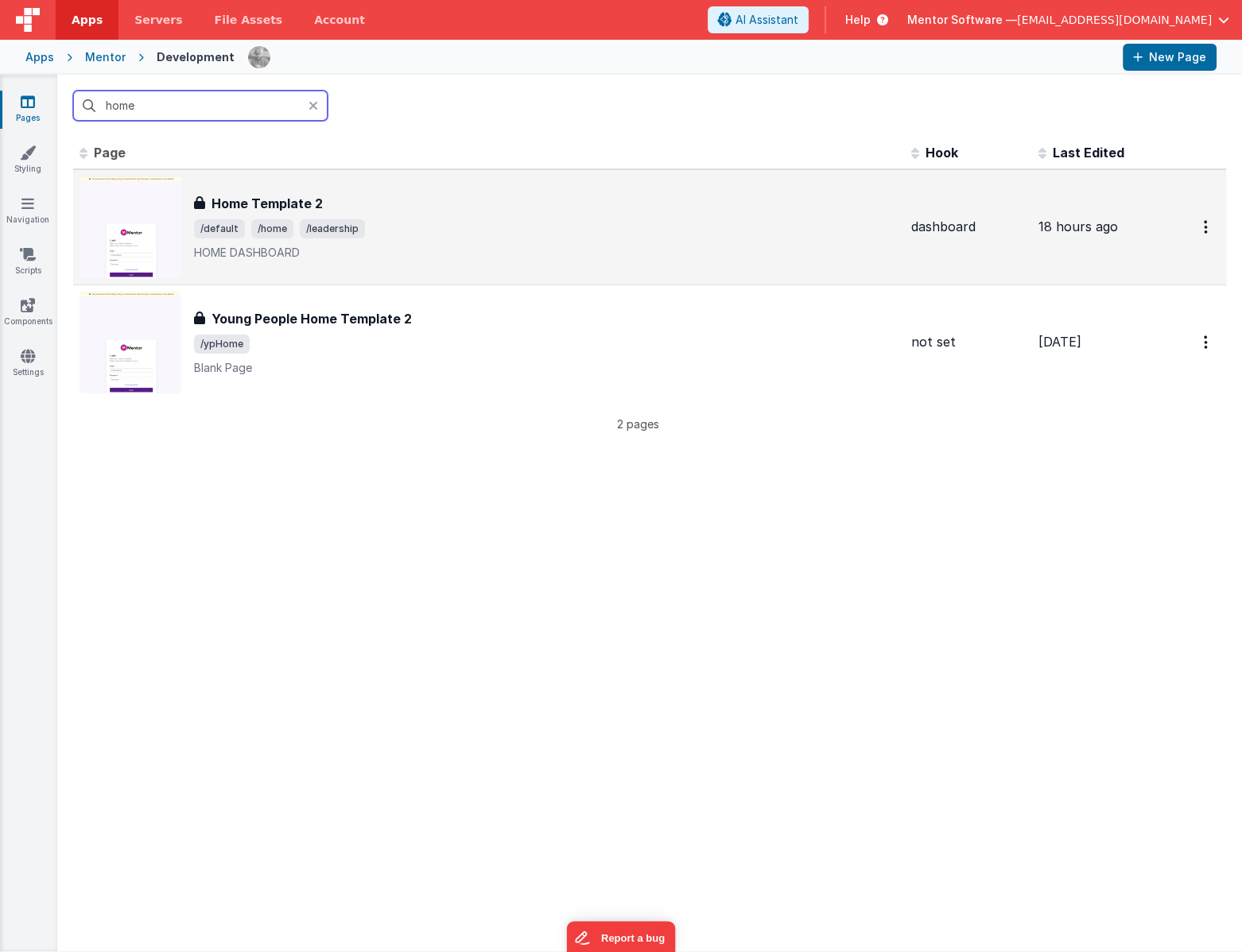
type input "home"
click at [393, 192] on div "Home Template 2 Home Template 2 /default /home /leadership HOME DASHBOARD" at bounding box center [488, 227] width 819 height 101
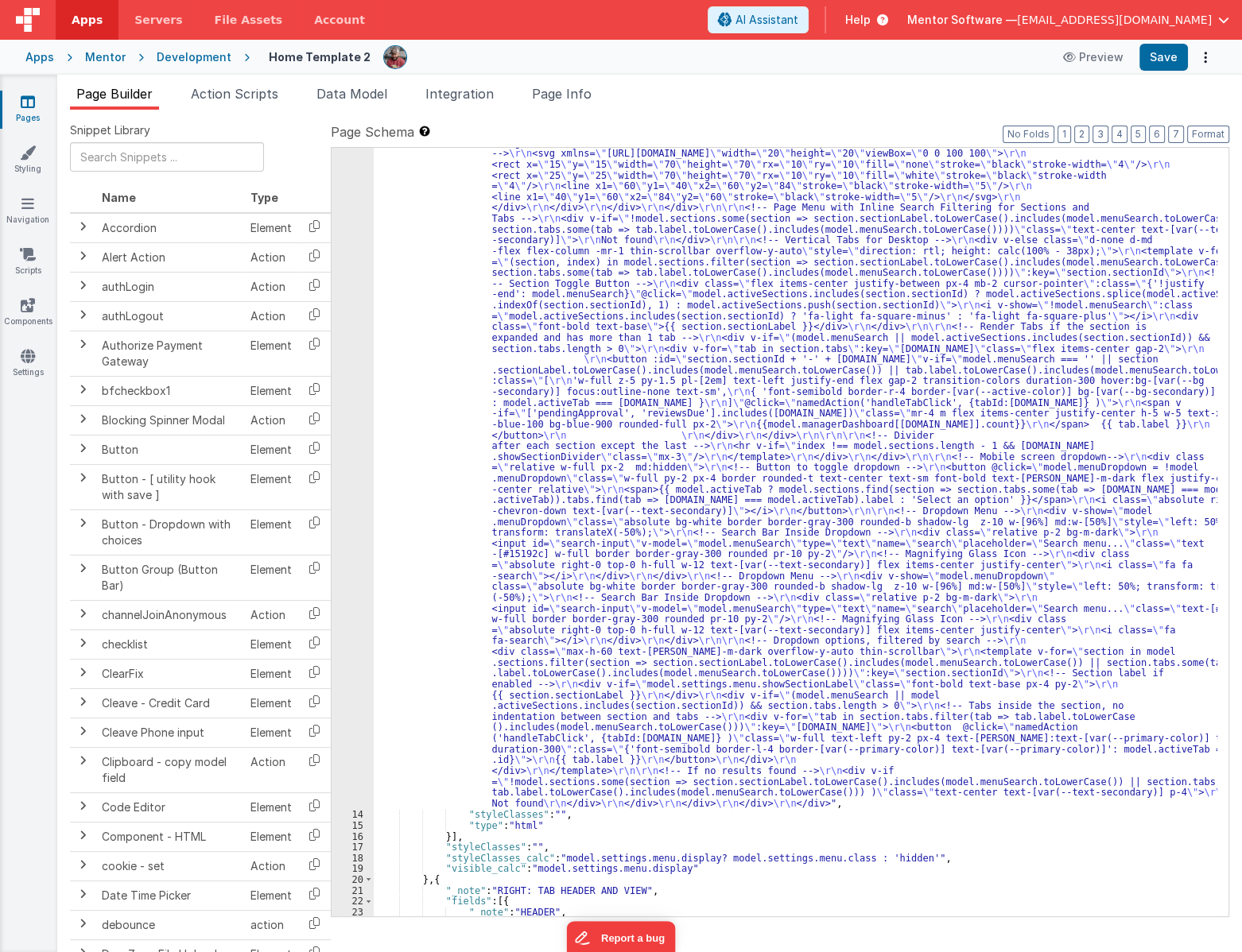
scroll to position [177, 0]
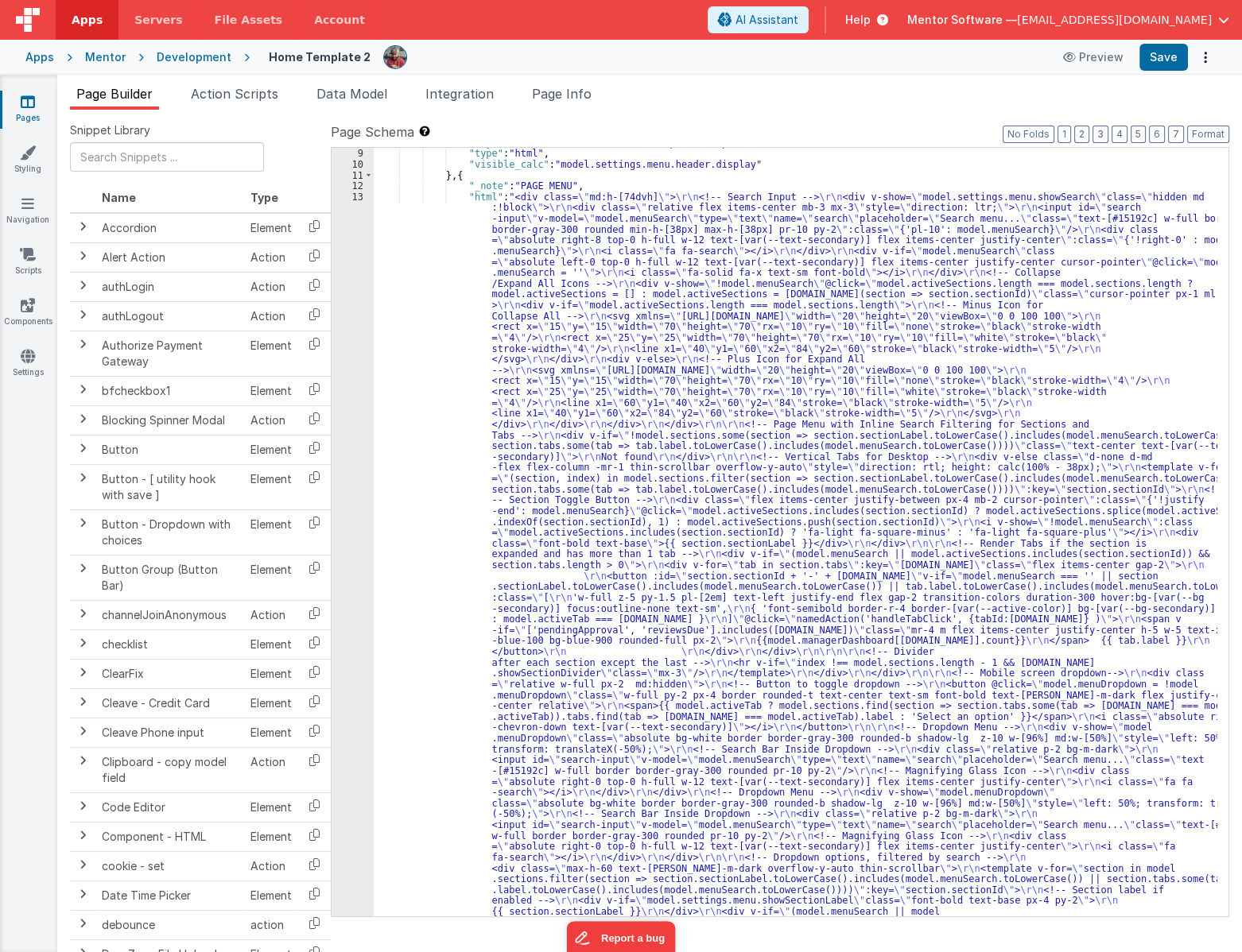
click at [1168, 132] on label "Page Schema Shortcuts: Find: command-f Fold: command-option-L Unfold: command-o…" at bounding box center [780, 132] width 898 height 19
click at [1171, 130] on button "7" at bounding box center [1175, 134] width 15 height 17
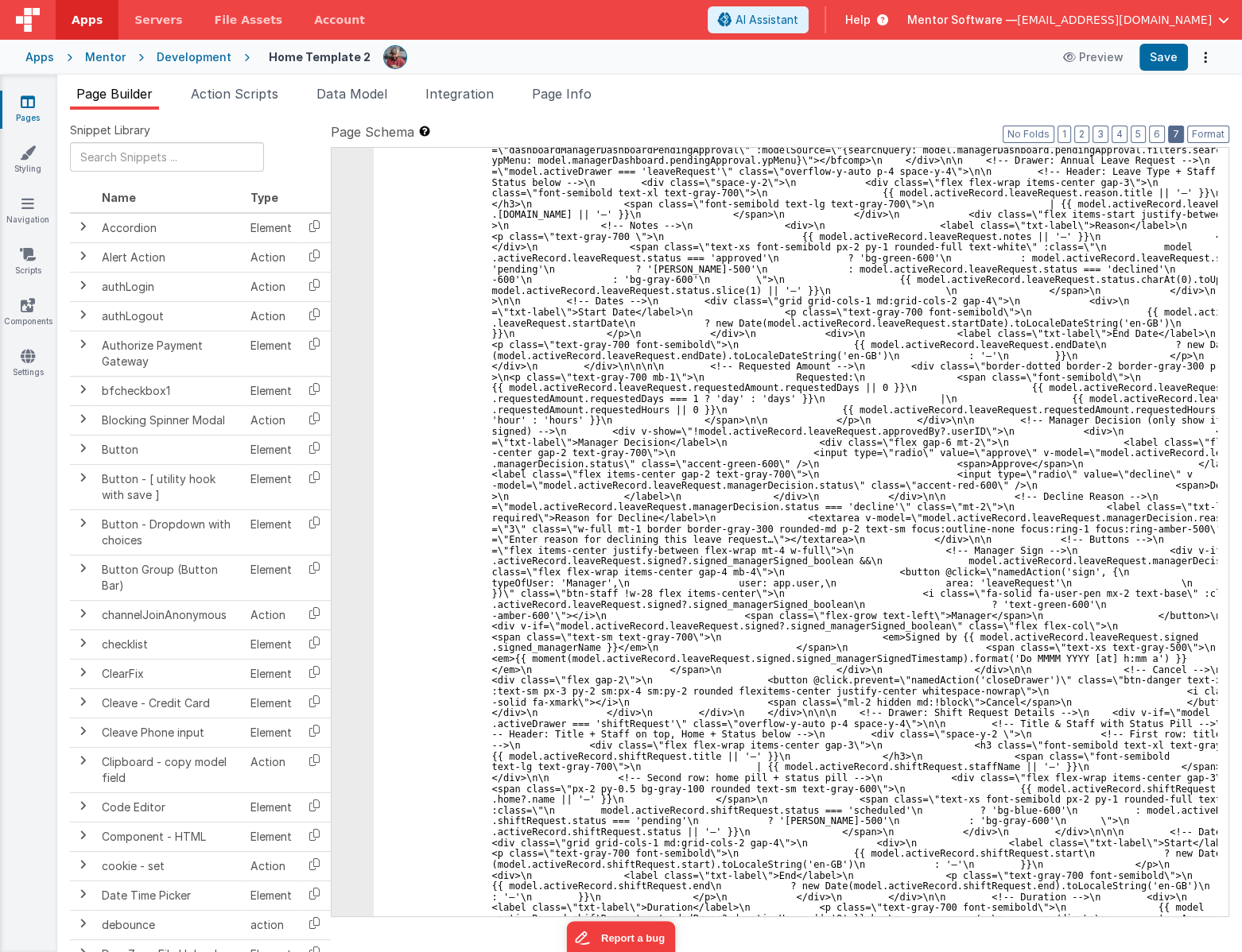
scroll to position [14314, 0]
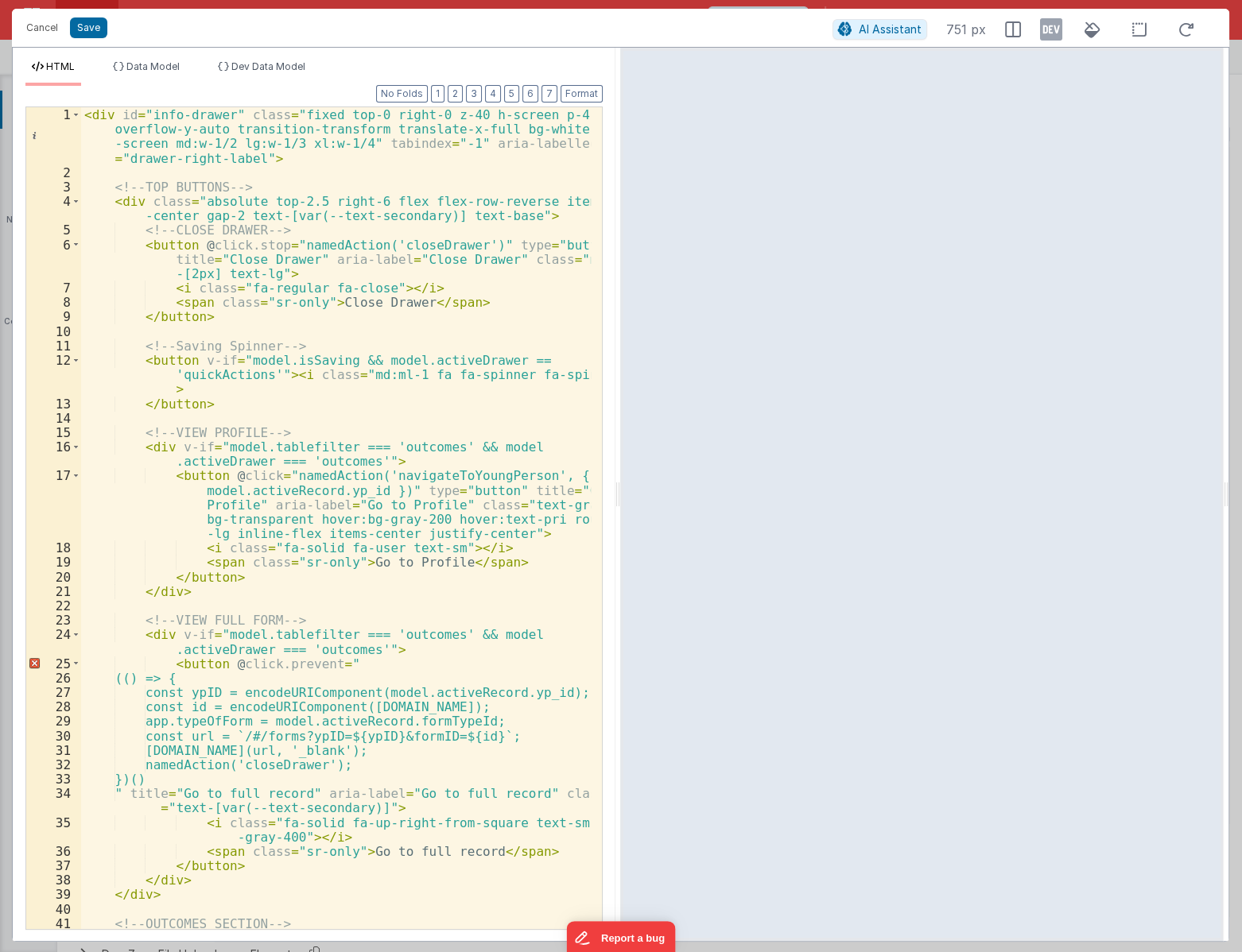
click at [468, 93] on div "Format 7 6 5 4 3 2 1 No Folds 1 2 3 4 5 6 7 8 9 10 11 12 13 14 15 16 17 18 19 2…" at bounding box center [314, 506] width 577 height 842
click at [469, 93] on button "3" at bounding box center [474, 94] width 15 height 17
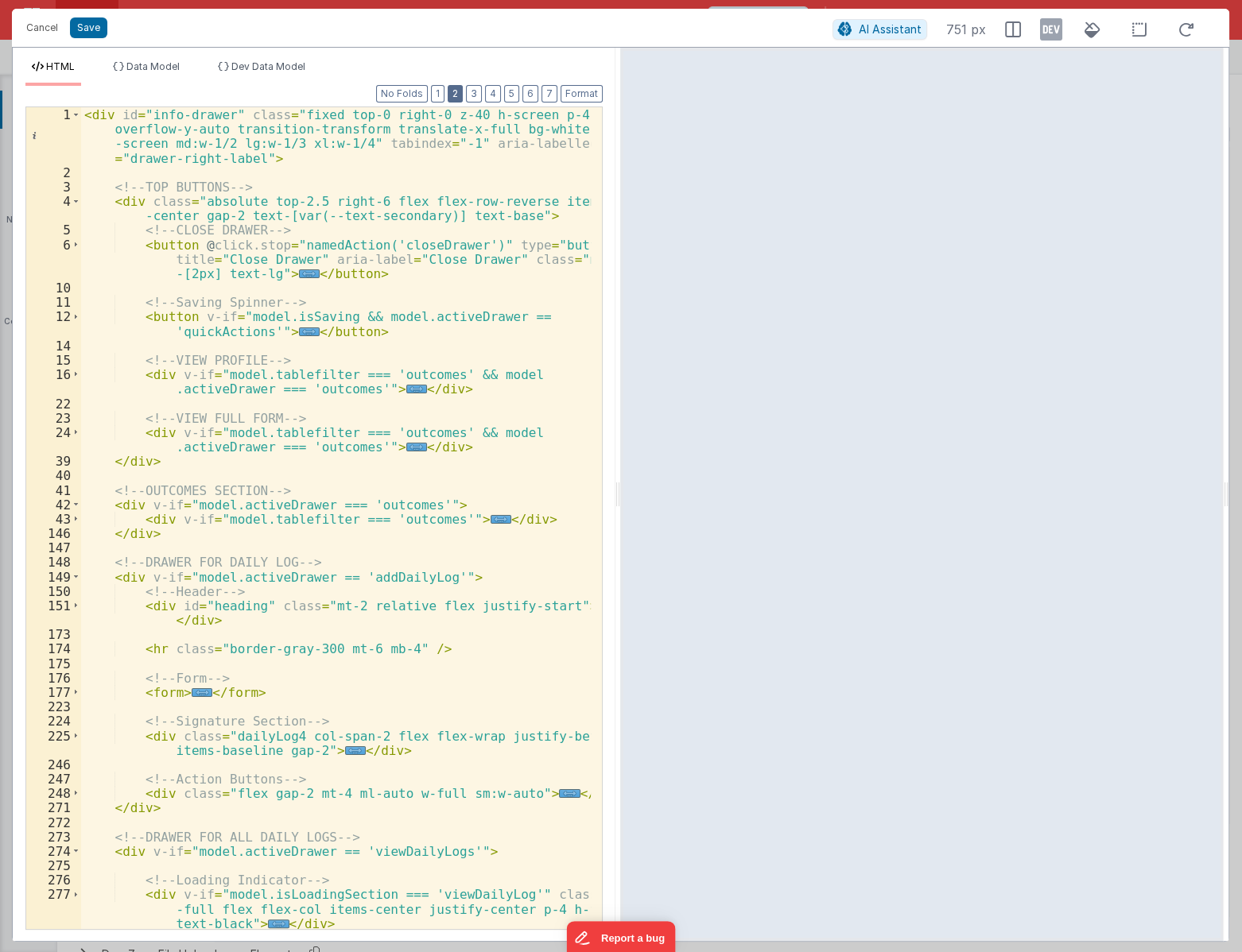
click at [455, 96] on button "2" at bounding box center [455, 94] width 15 height 17
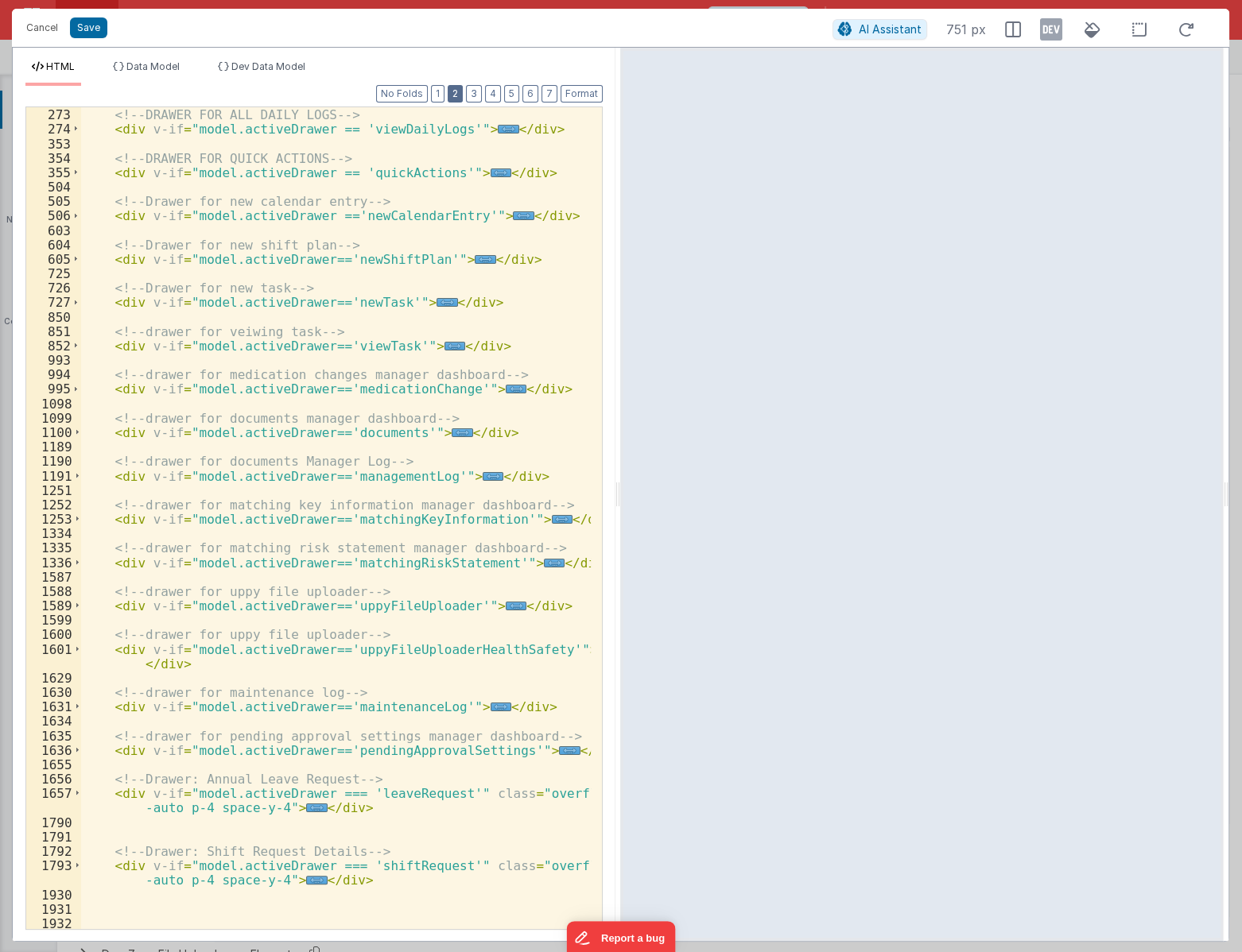
scroll to position [216, 0]
click at [436, 299] on span "..." at bounding box center [446, 302] width 20 height 9
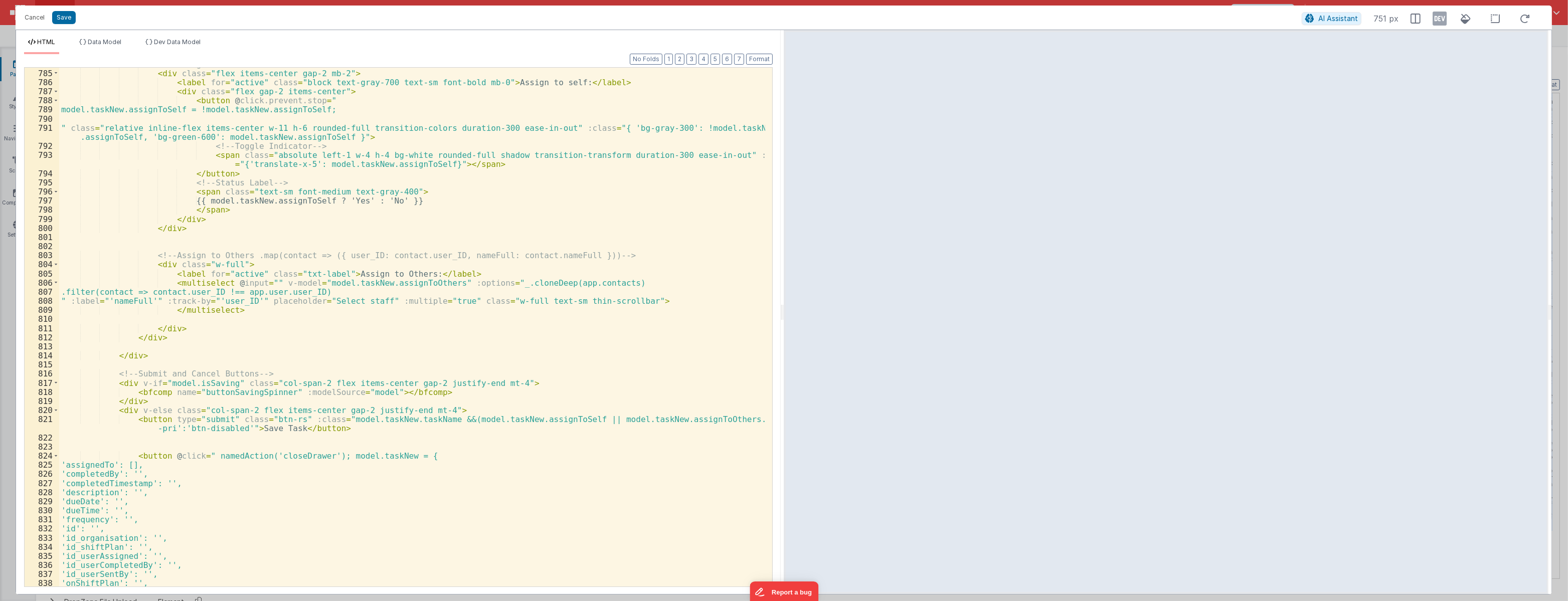
scroll to position [4093, 0]
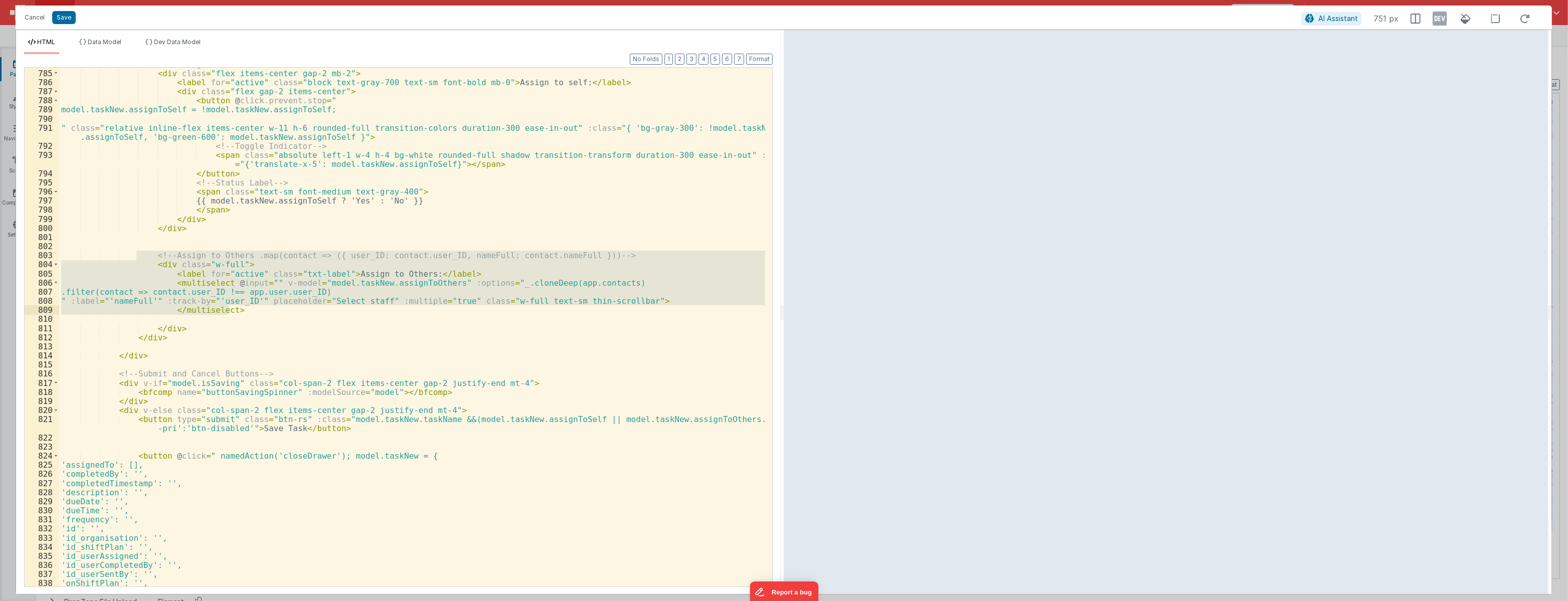
drag, startPoint x: 138, startPoint y: 254, endPoint x: 240, endPoint y: 310, distance: 116.4
click at [240, 310] on div "<!-- Assign to self --> < div class = "flex items-center gap-2 mb-2" > < label …" at bounding box center [412, 328] width 706 height 537
click at [240, 310] on div "<!-- Assign to self --> < div class = "flex items-center gap-2 mb-2" > < label …" at bounding box center [412, 327] width 706 height 519
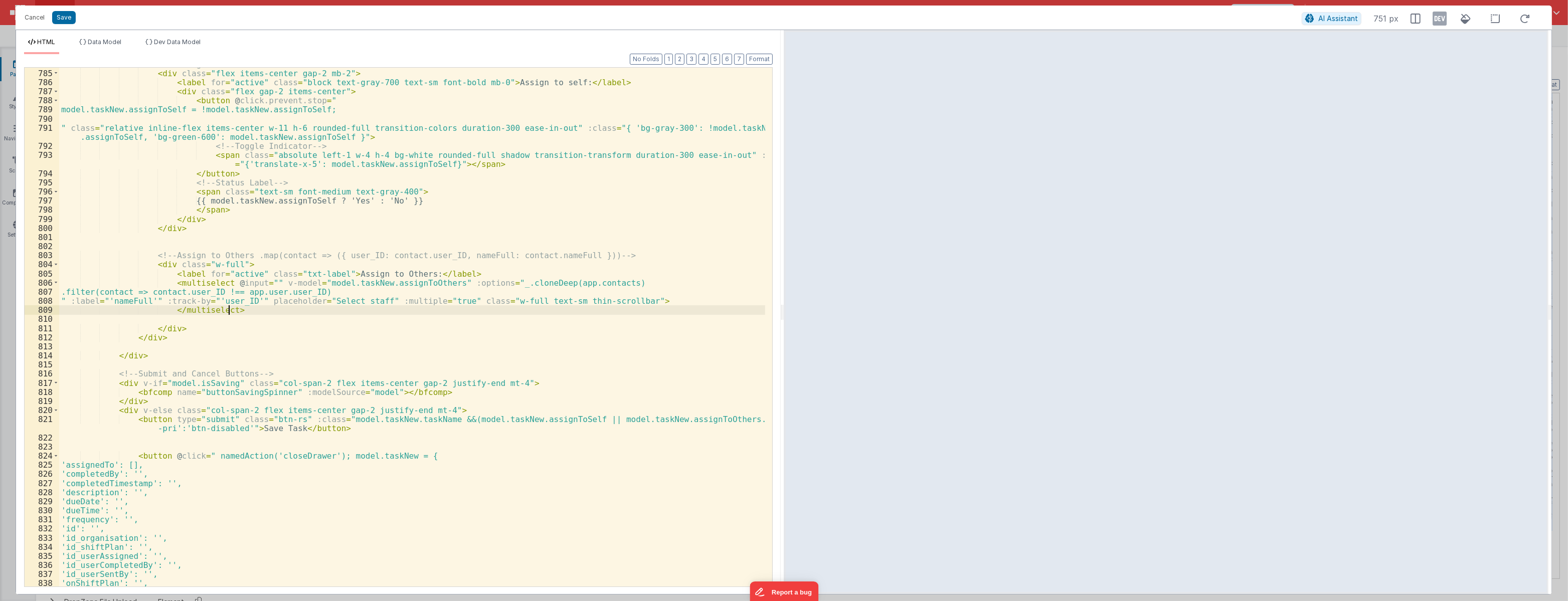
click at [239, 349] on div "<!-- Assign to self --> < div class = "flex items-center gap-2 mb-2" > < label …" at bounding box center [412, 328] width 706 height 537
click at [301, 331] on div "<!-- Assign to self --> < div class = "flex items-center gap-2 mb-2" > < label …" at bounding box center [412, 328] width 706 height 537
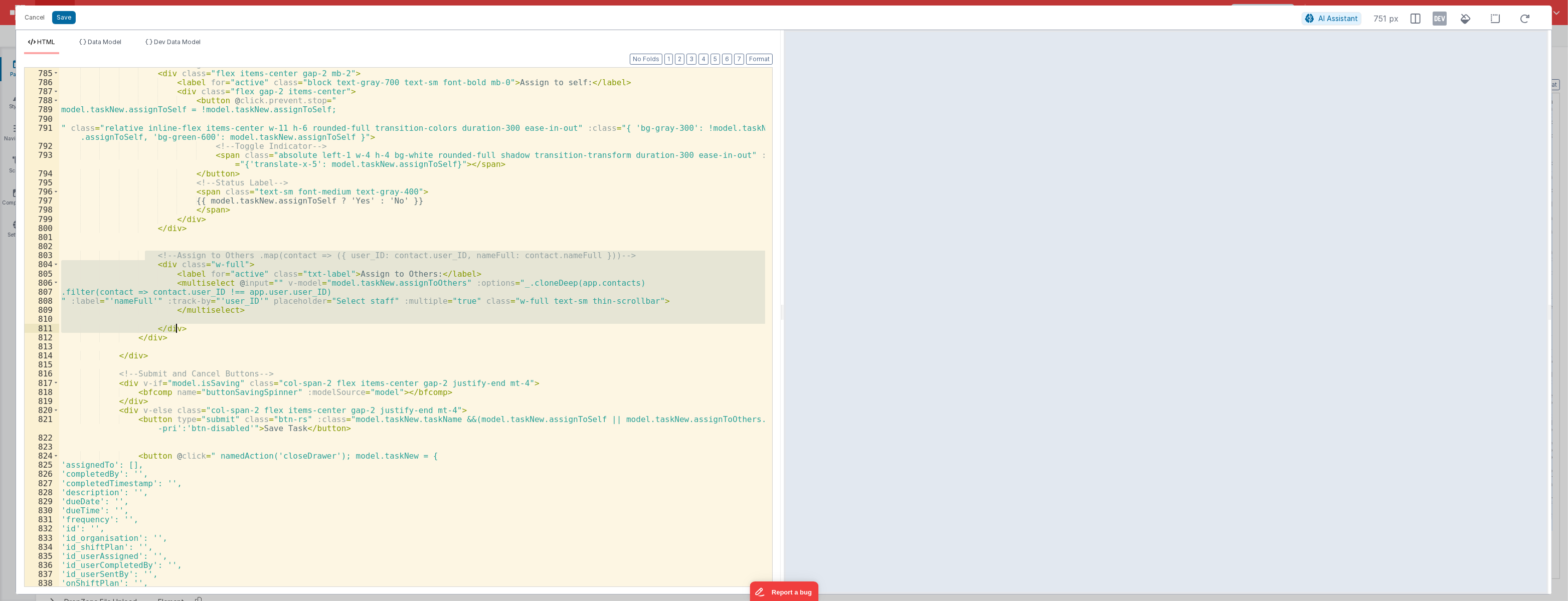
drag, startPoint x: 143, startPoint y: 254, endPoint x: 198, endPoint y: 330, distance: 93.8
click at [198, 330] on div "<!-- Assign to self --> < div class = "flex items-center gap-2 mb-2" > < label …" at bounding box center [412, 328] width 706 height 537
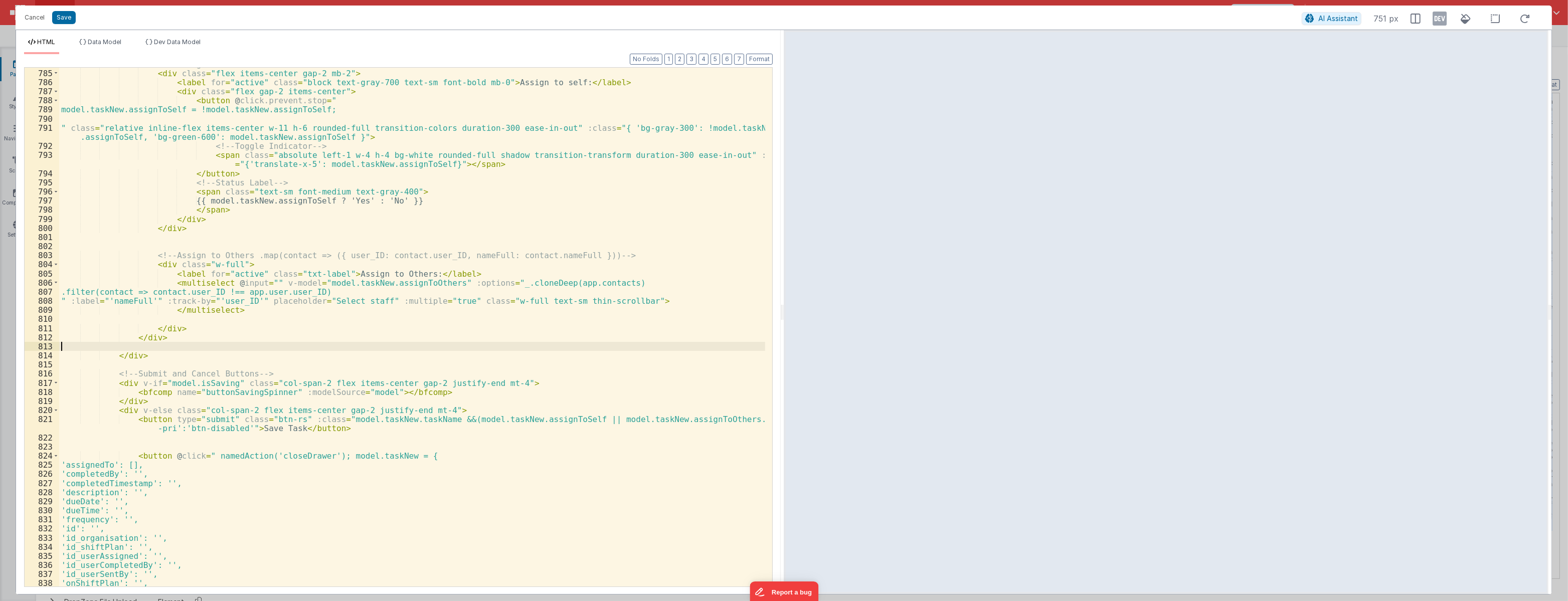
click at [202, 350] on div "<!-- Assign to self --> < div class = "flex items-center gap-2 mb-2" > < label …" at bounding box center [412, 328] width 706 height 537
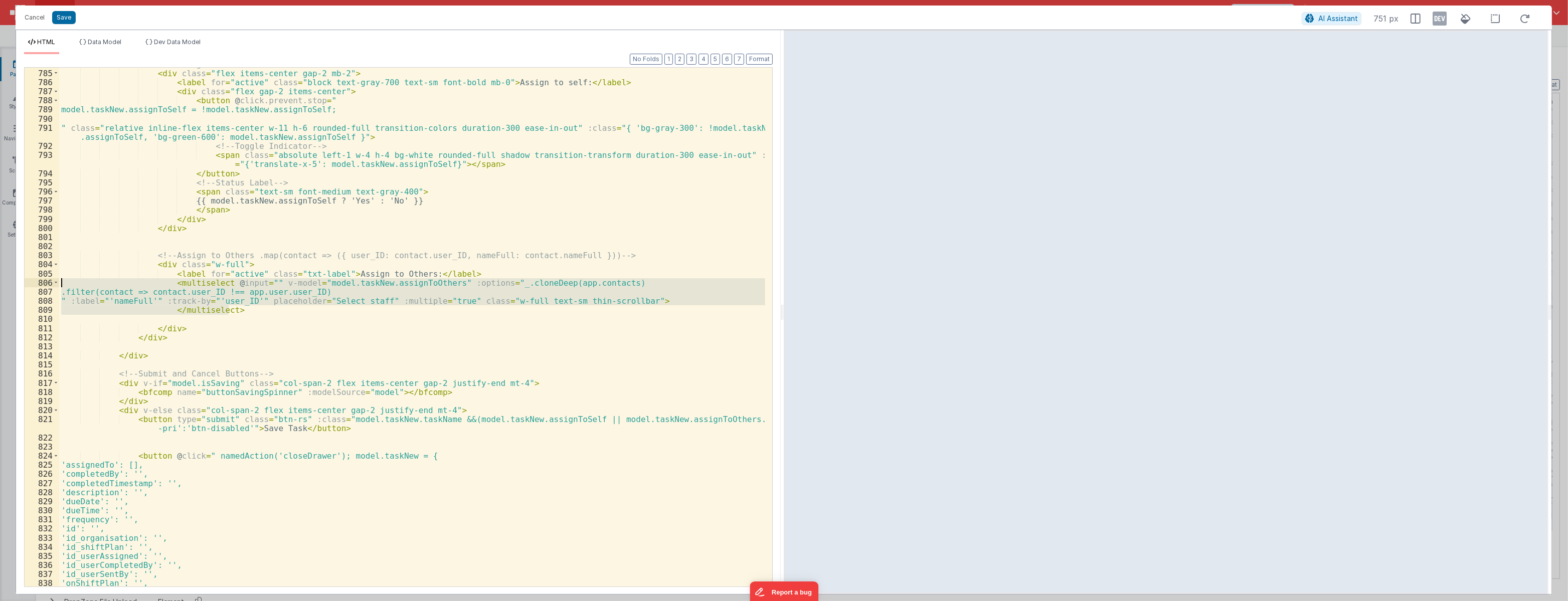
drag, startPoint x: 240, startPoint y: 311, endPoint x: 44, endPoint y: 283, distance: 198.0
click at [44, 283] on div "784 785 786 787 788 789 790 791 792 793 794 795 796 797 798 799 800 801 802 803…" at bounding box center [399, 327] width 749 height 519
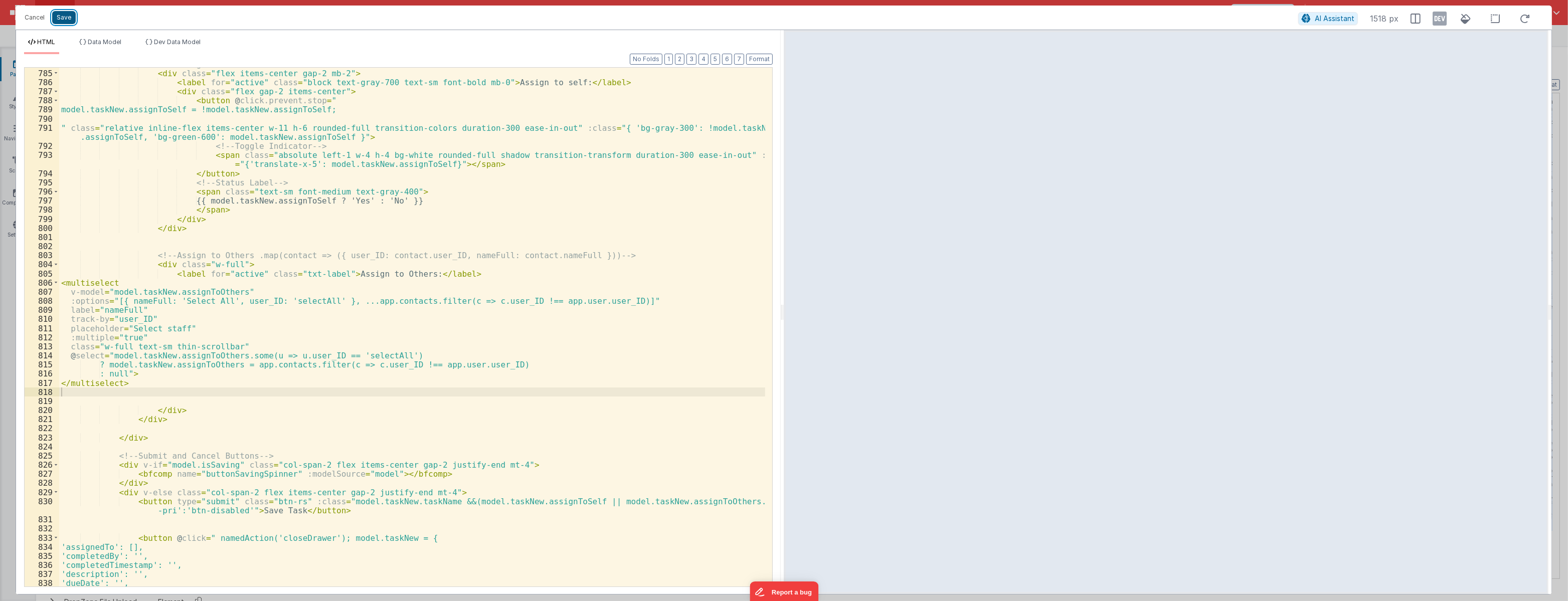
click at [59, 16] on button "Save" at bounding box center [64, 17] width 24 height 13
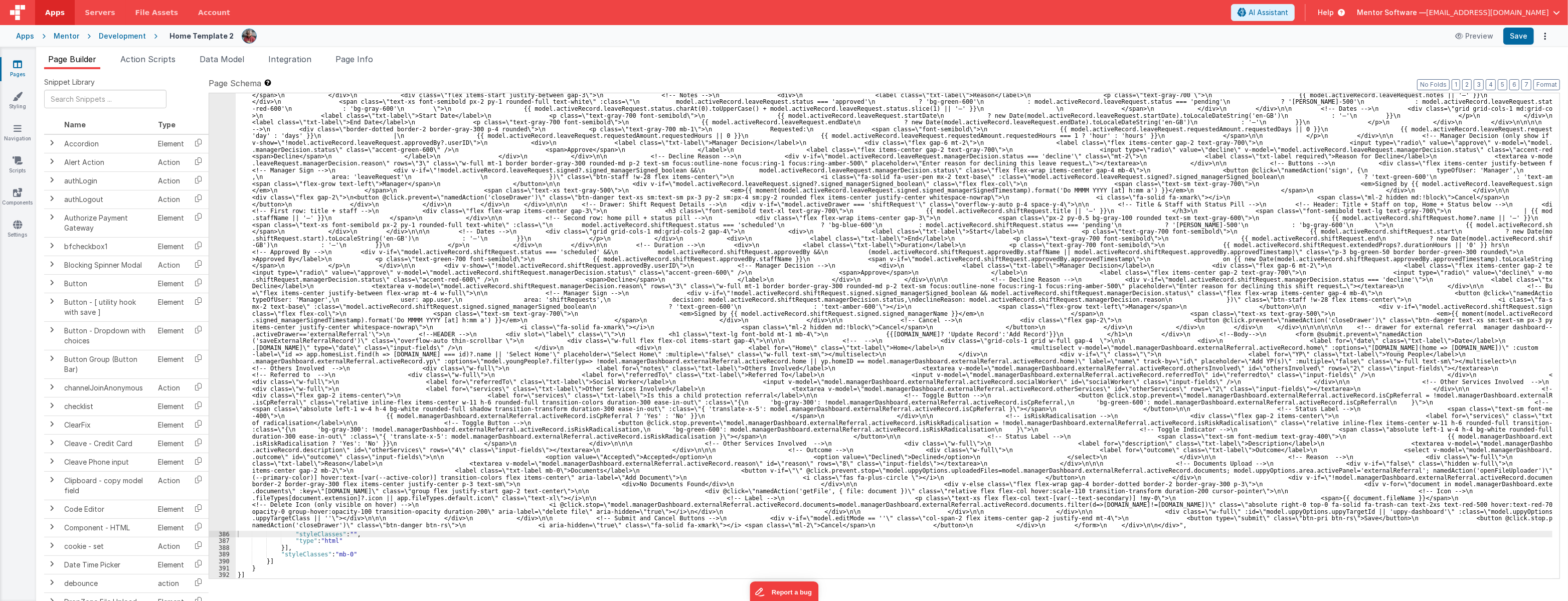
scroll to position [3997, 0]
click at [783, 38] on button "Save" at bounding box center [1519, 36] width 30 height 17
click at [226, 58] on span "Data Model" at bounding box center [222, 59] width 44 height 10
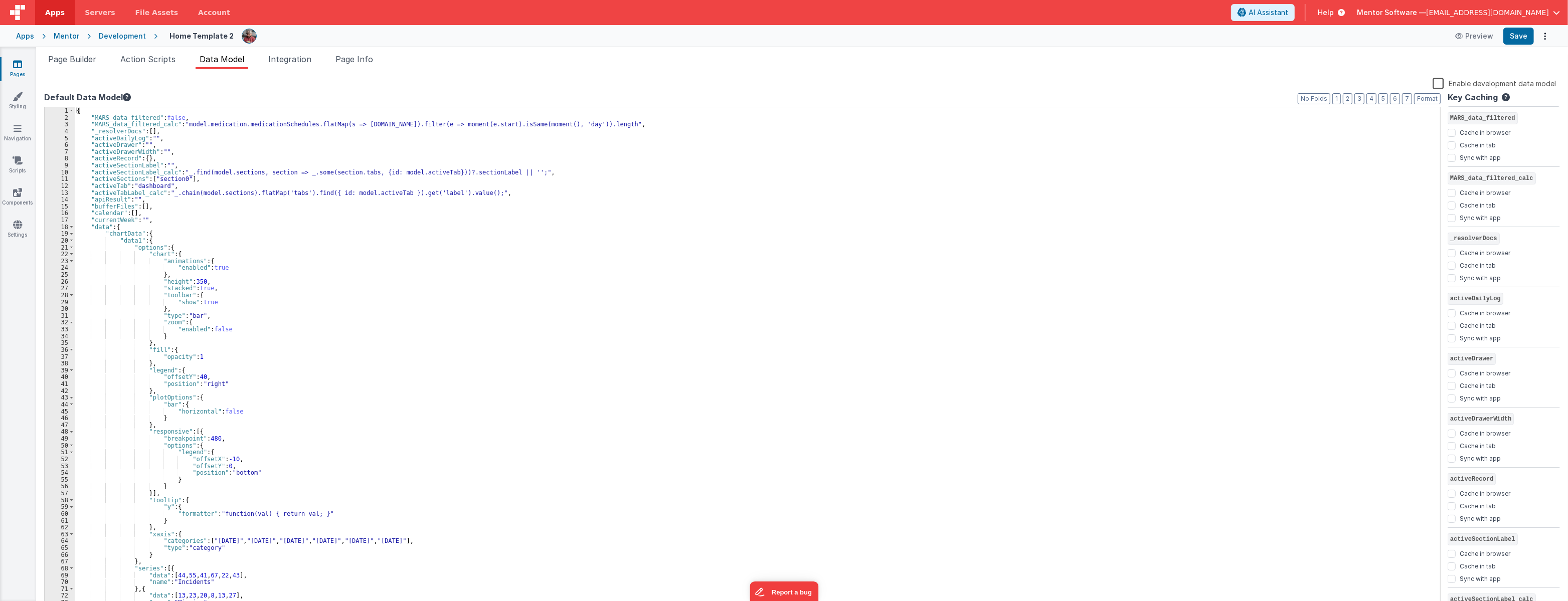
click at [783, 84] on label "Enable development data model" at bounding box center [1494, 83] width 124 height 12
click at [0, 0] on input "Enable development data model" at bounding box center [0, 0] width 0 height 0
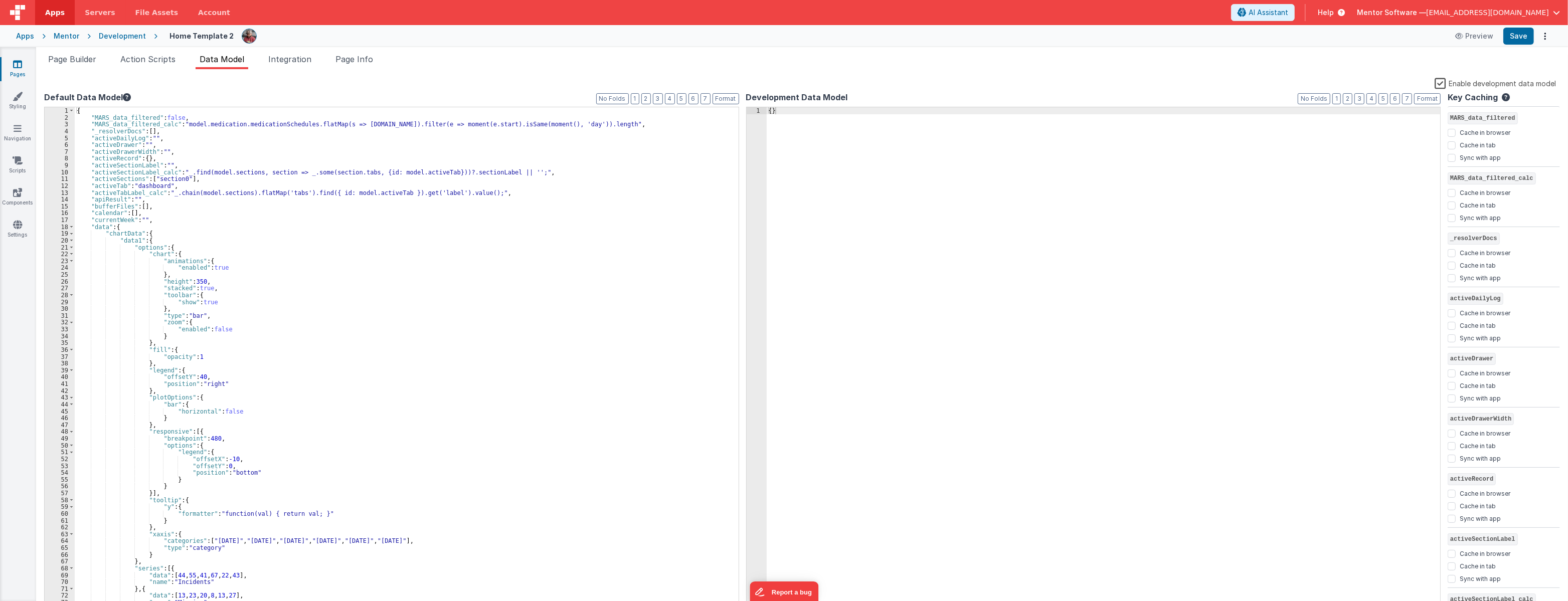
click at [783, 84] on label "Enable development data model" at bounding box center [1495, 83] width 121 height 12
click at [0, 0] on input "Enable development data model" at bounding box center [0, 0] width 0 height 0
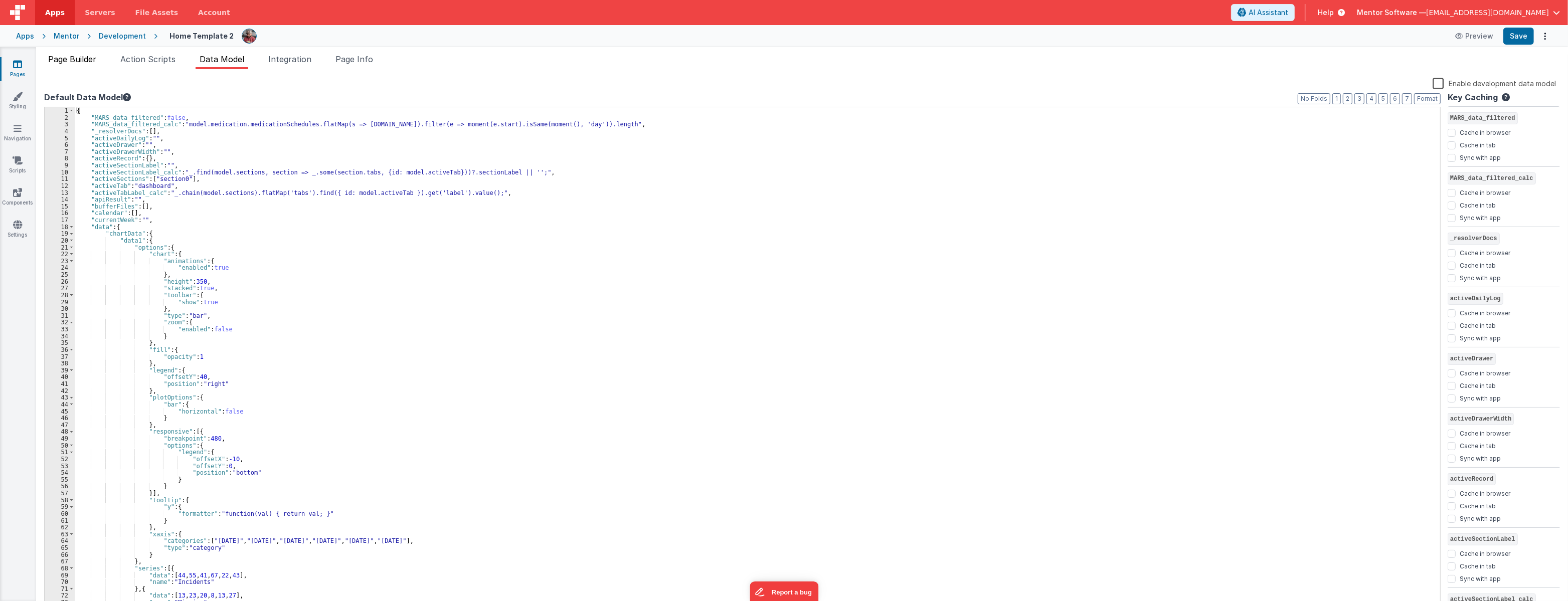
click at [69, 60] on span "Page Builder" at bounding box center [72, 59] width 48 height 10
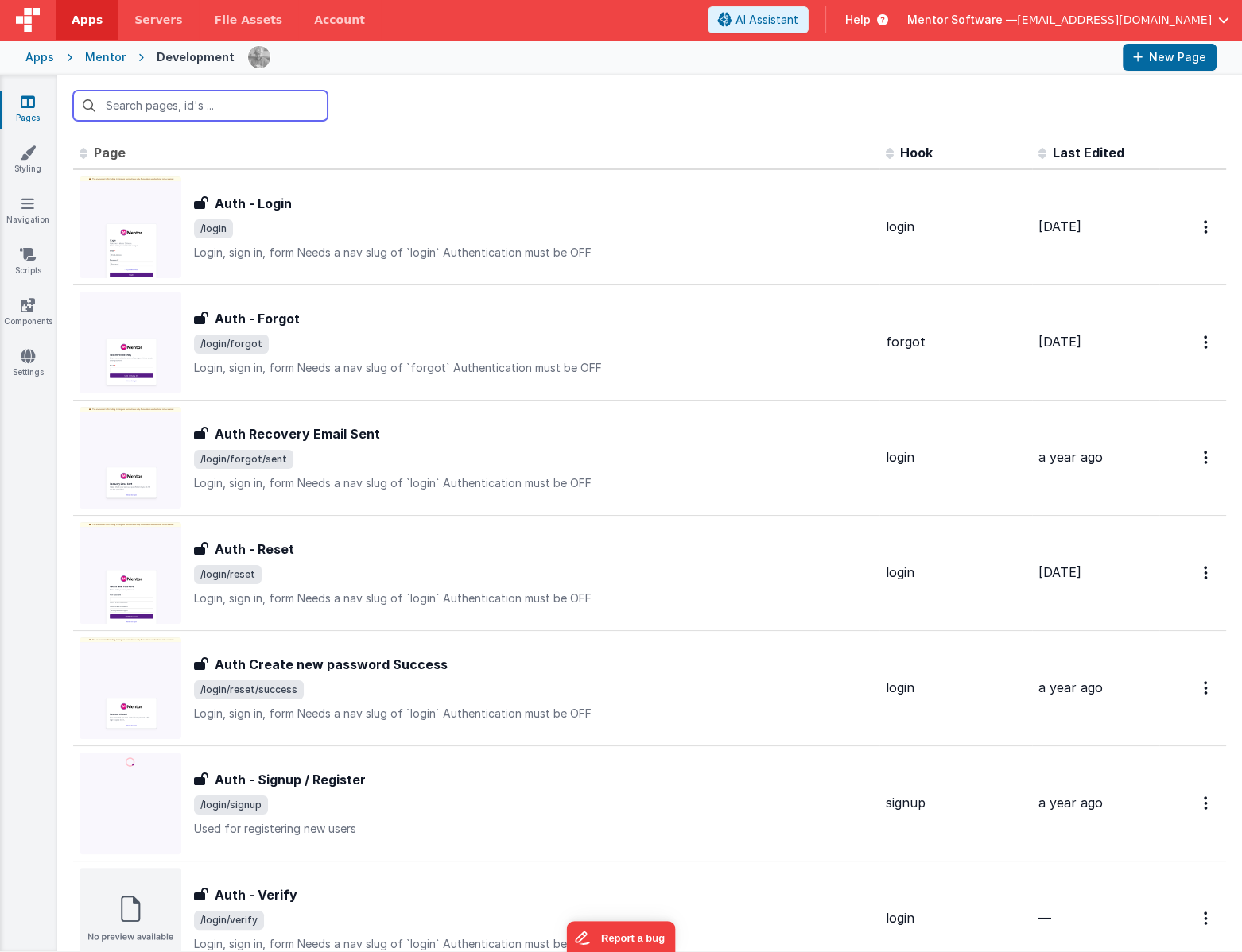
click at [243, 115] on input "text" at bounding box center [201, 105] width 255 height 30
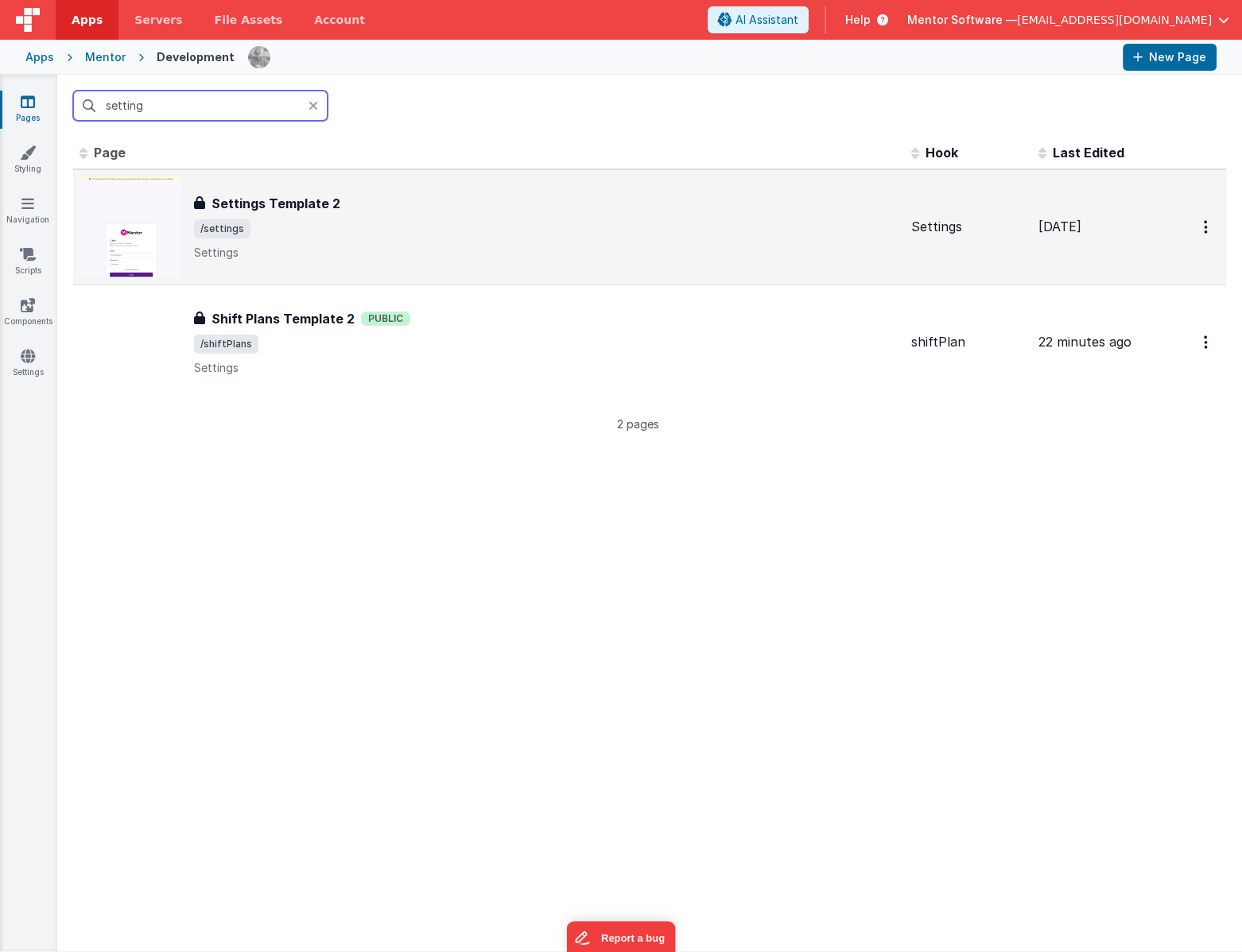
type input "setting"
click at [270, 188] on div "Settings Template 2 Settings Template 2 /settings Settings" at bounding box center [488, 227] width 819 height 101
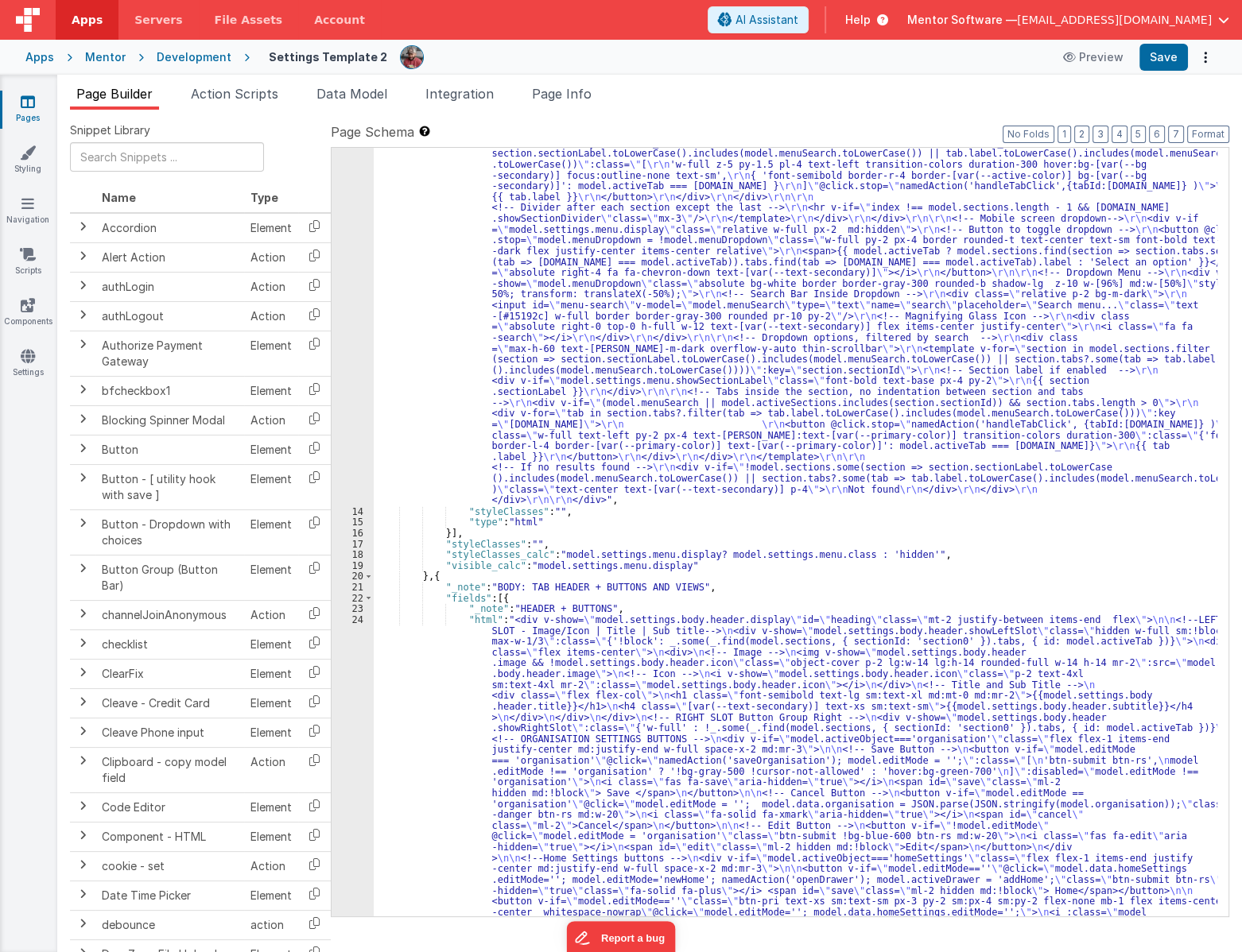
scroll to position [660, 0]
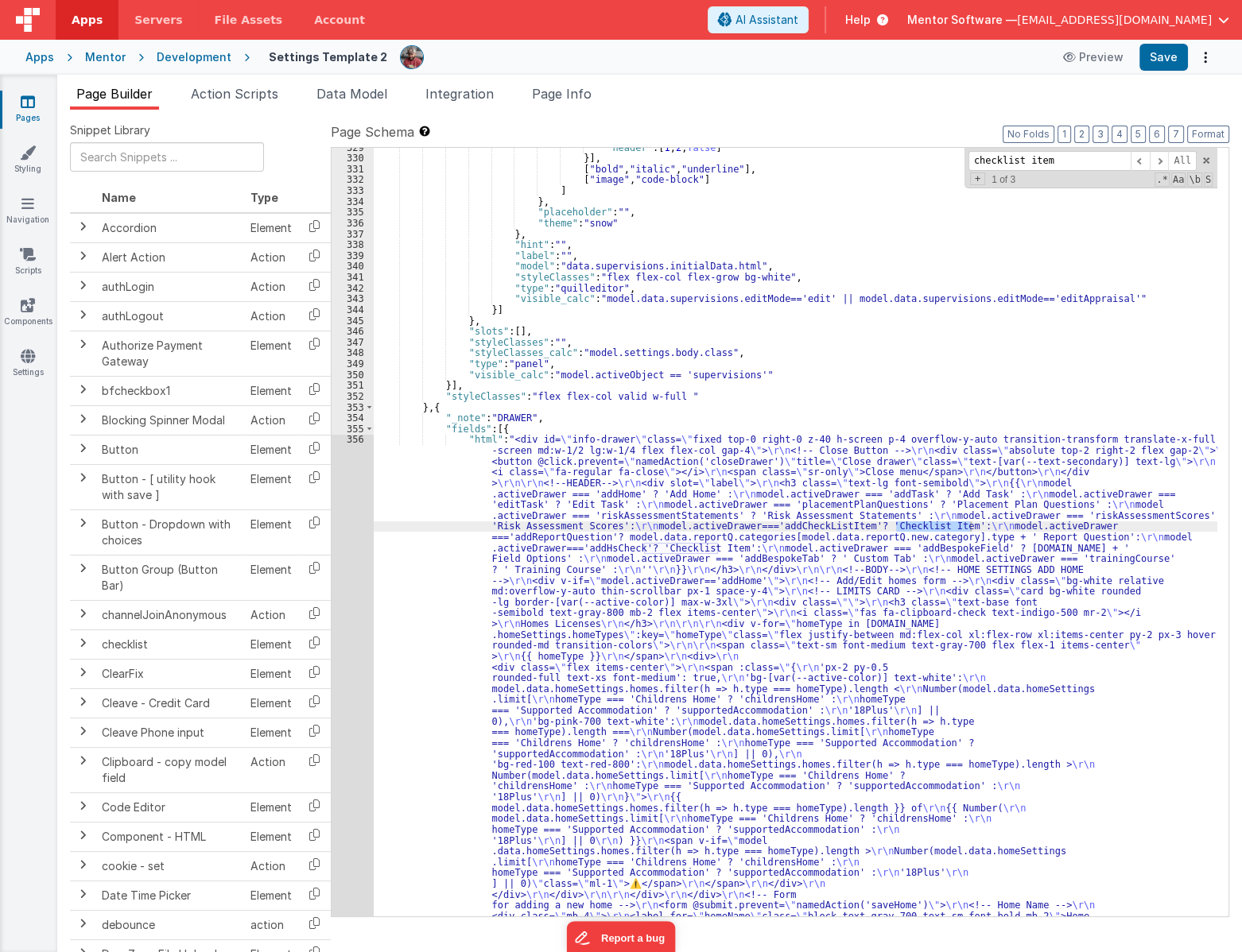
scroll to position [19979, 0]
type input "checklist item"
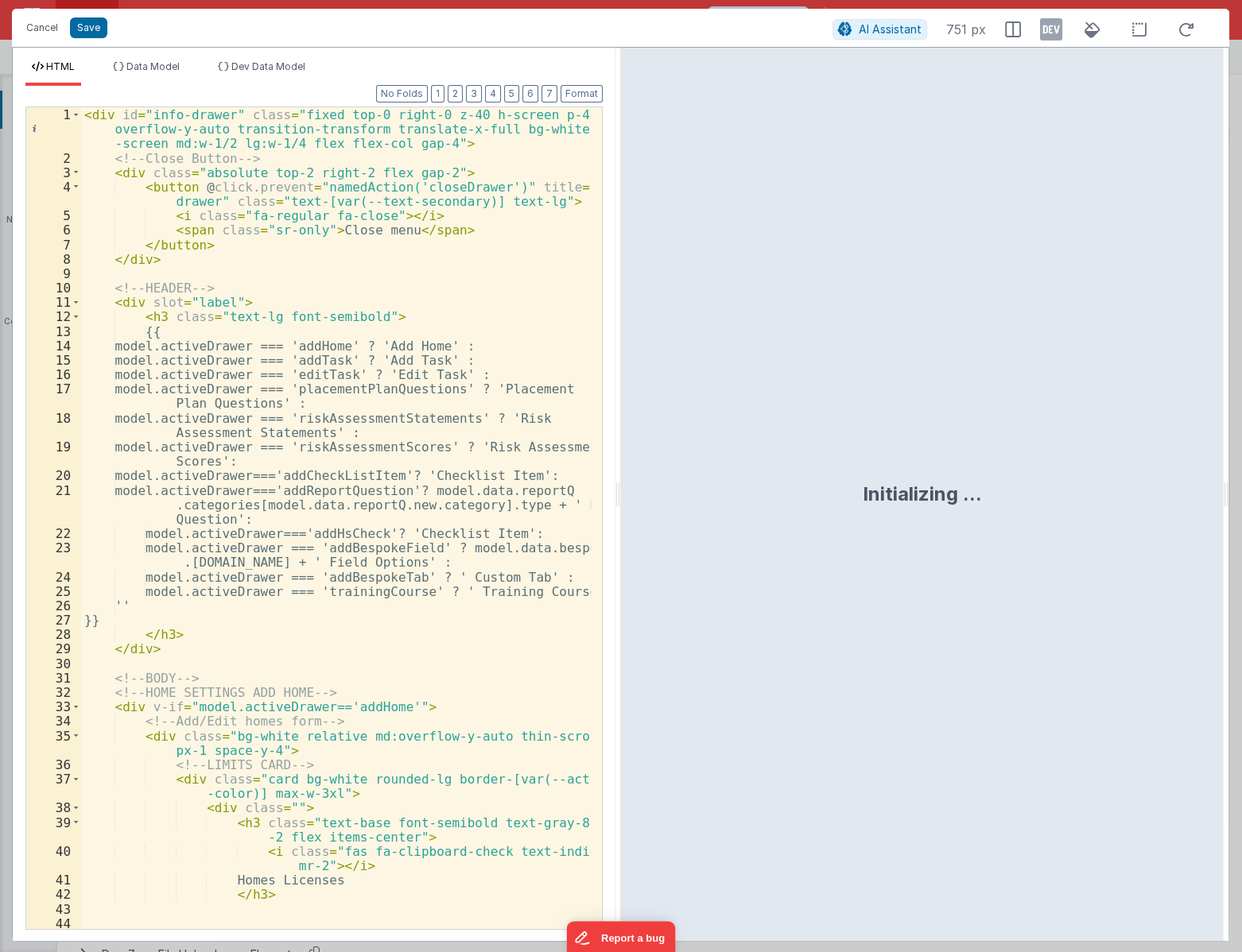
click at [501, 308] on div "< div id = "info-drawer" class = "fixed top-0 right-0 z-40 h-screen p-4 overflo…" at bounding box center [336, 575] width 511 height 937
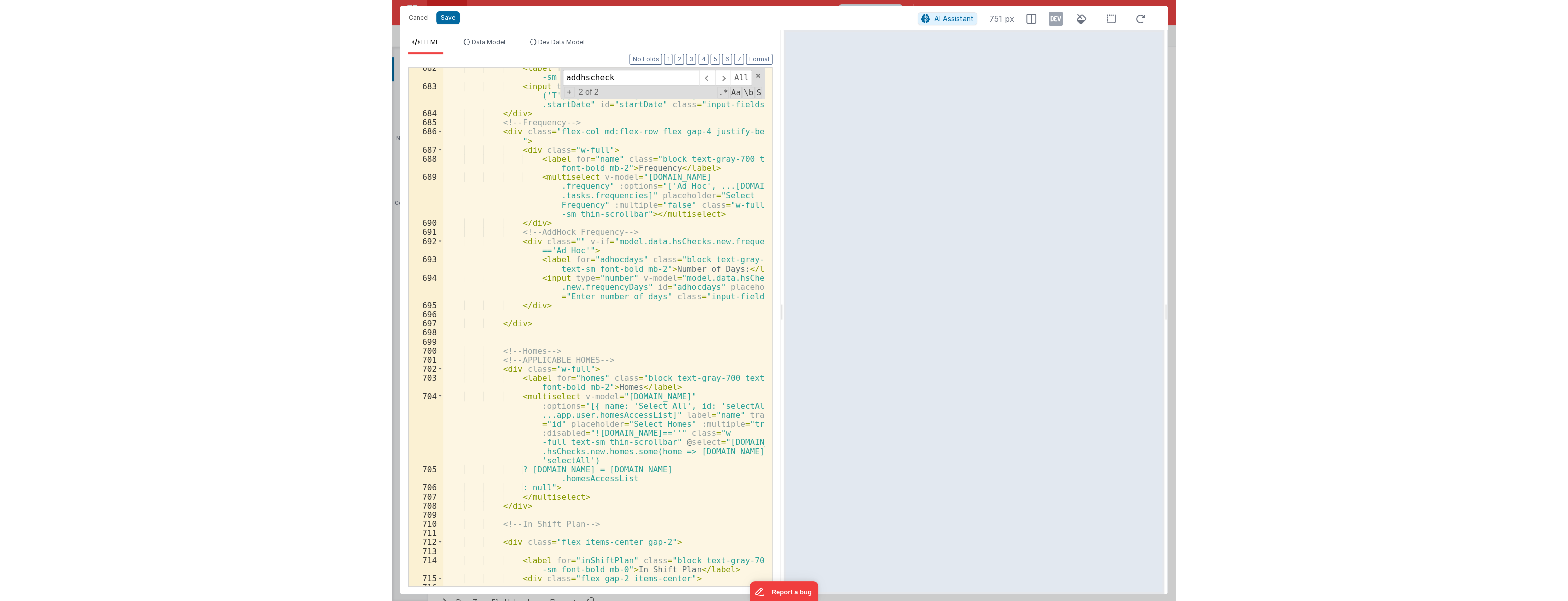
scroll to position [9808, 0]
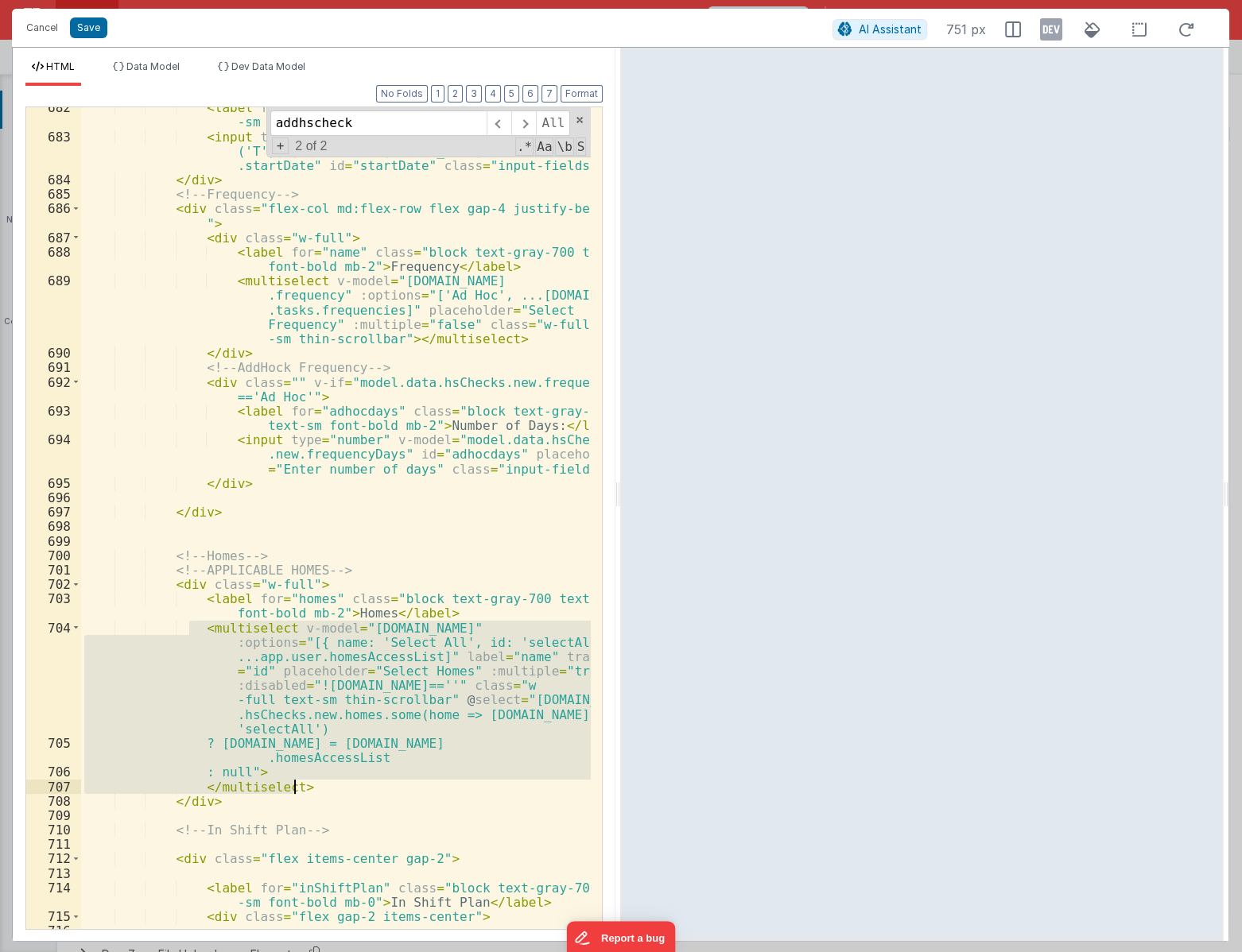
drag, startPoint x: 195, startPoint y: 625, endPoint x: 337, endPoint y: 784, distance: 213.2
click at [337, 784] on div "< label for = "startDate" class = "block text-gray-700 text -sm font-bold mb-2"…" at bounding box center [336, 532] width 511 height 865
click at [337, 784] on div "< label for = "startDate" class = "block text-gray-700 text -sm font-bold mb-2"…" at bounding box center [336, 518] width 510 height 822
drag, startPoint x: 180, startPoint y: 625, endPoint x: 318, endPoint y: 786, distance: 212.0
click at [318, 786] on div "< label for = "startDate" class = "block text-gray-700 text -sm font-bold mb-2"…" at bounding box center [336, 532] width 511 height 865
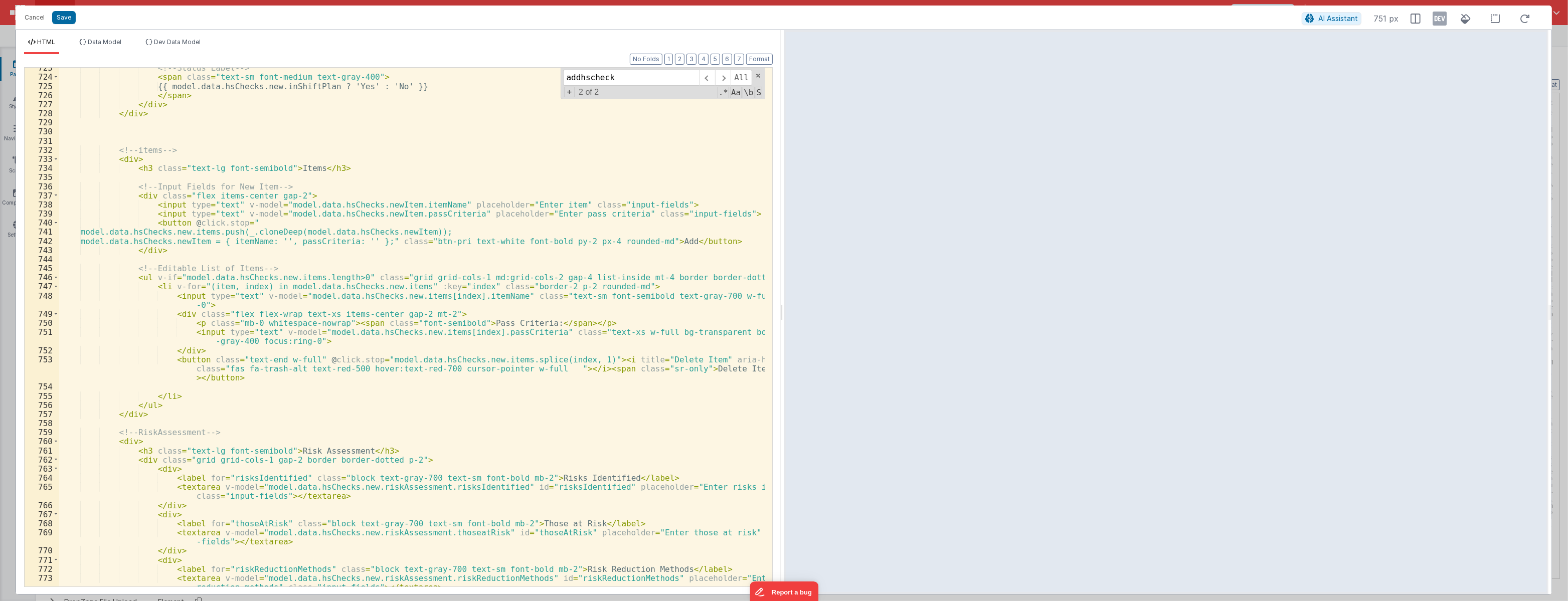
scroll to position [7202, 0]
click at [382, 277] on div "<!-- Status Label --> < span class = "text-sm font-medium text-gray-400" > {{ m…" at bounding box center [412, 336] width 706 height 546
click at [407, 258] on div "<!-- Status Label --> < span class = "text-sm font-medium text-gray-400" > {{ m…" at bounding box center [412, 336] width 706 height 546
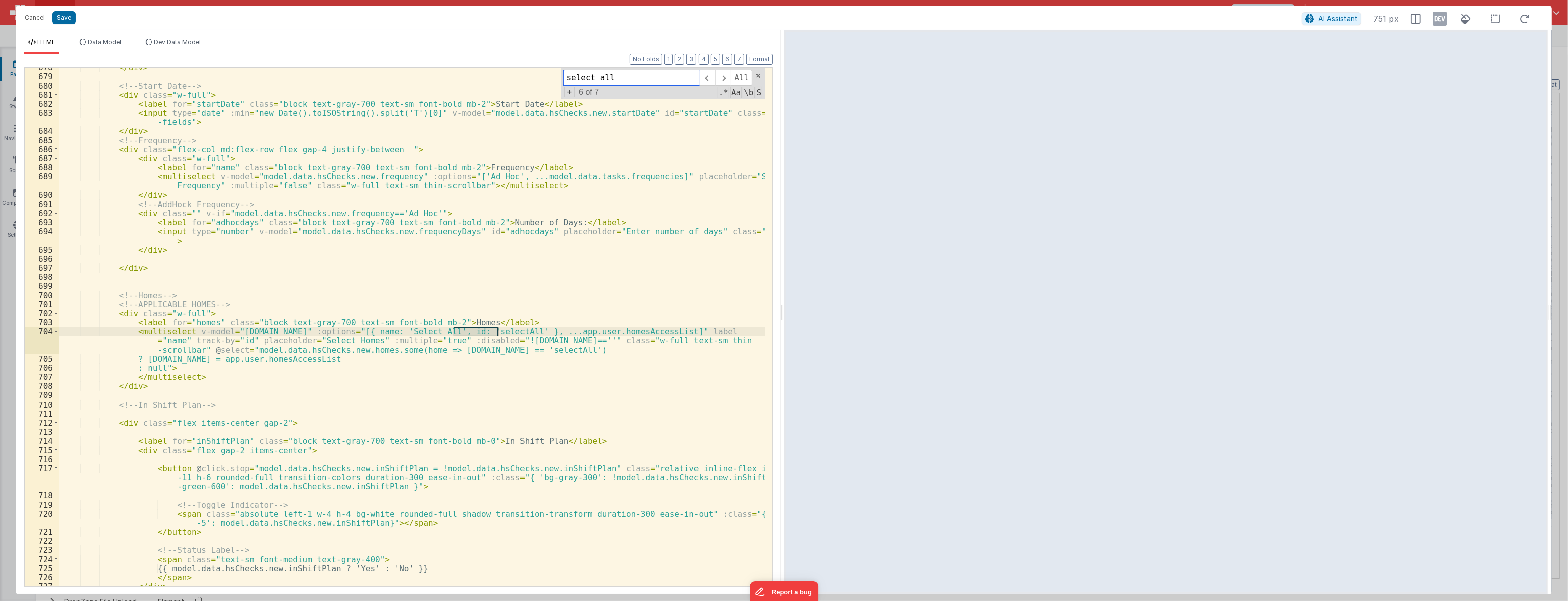
scroll to position [6720, 0]
type input "select all"
click at [321, 373] on div "</ div > <!-- Start Date --> < div class = "w-full" > < label for = "startDate"…" at bounding box center [412, 331] width 706 height 537
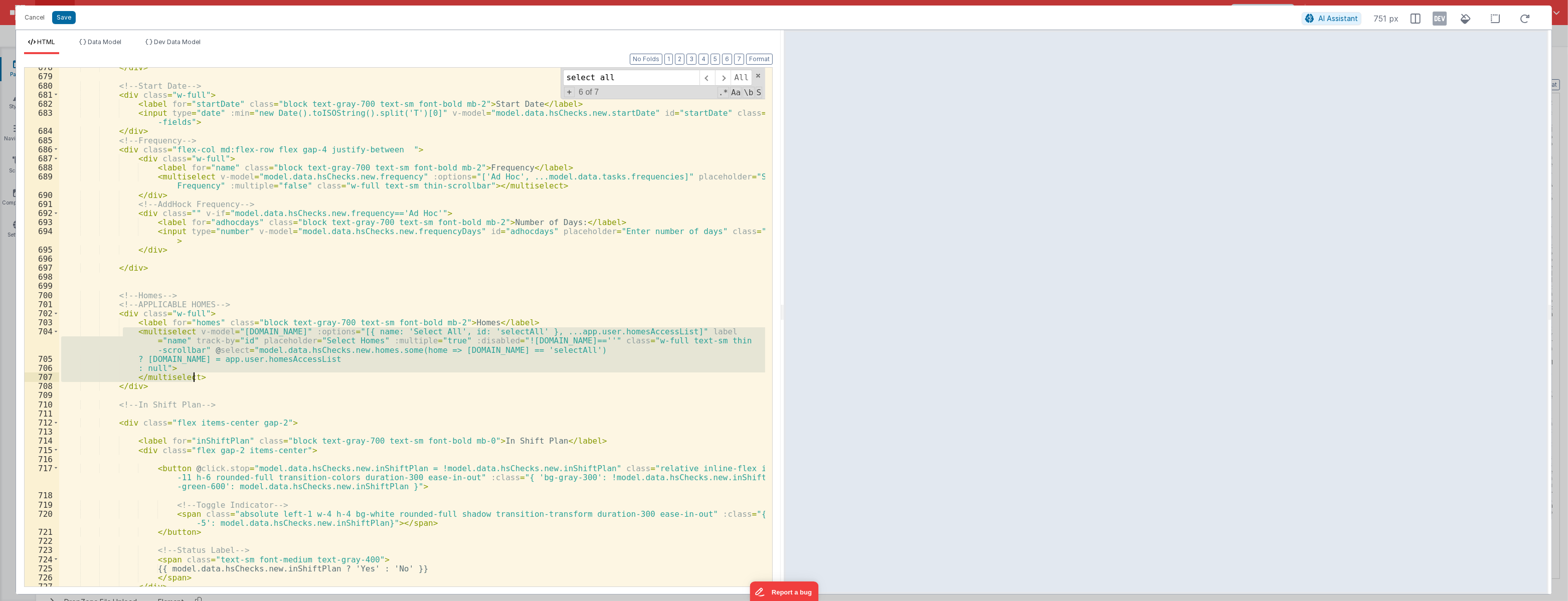
drag, startPoint x: 125, startPoint y: 330, endPoint x: 211, endPoint y: 373, distance: 96.2
click at [211, 373] on div "</ div > <!-- Start Date --> < div class = "w-full" > < label for = "startDate"…" at bounding box center [412, 331] width 706 height 537
click at [38, 17] on button "Cancel" at bounding box center [34, 17] width 30 height 14
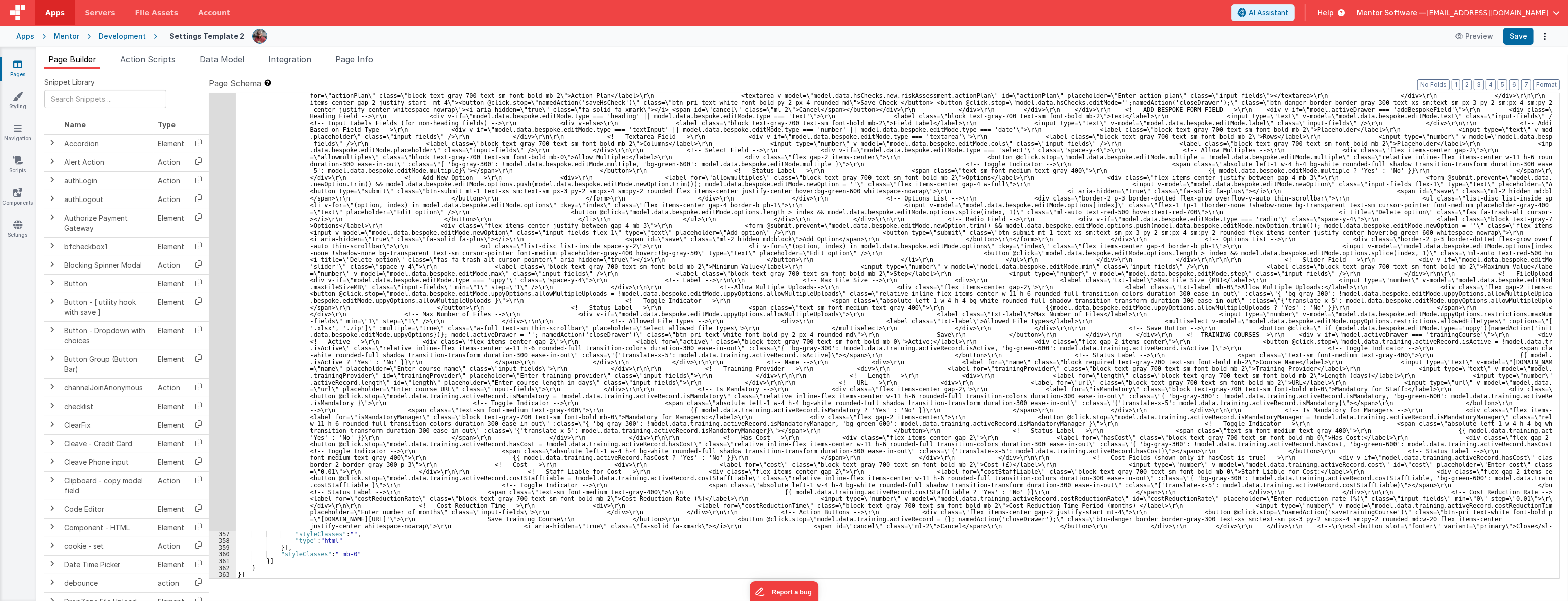
click at [18, 65] on icon at bounding box center [17, 64] width 9 height 10
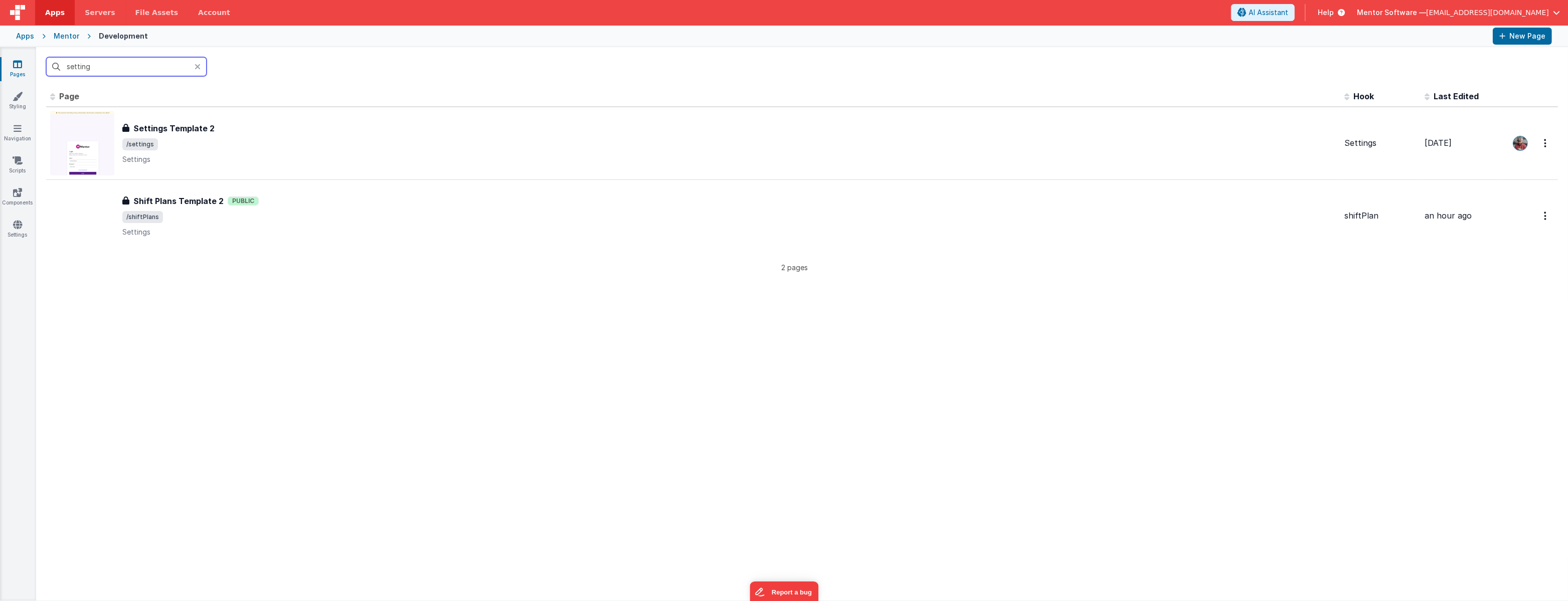
click at [135, 68] on input "setting" at bounding box center [127, 66] width 161 height 19
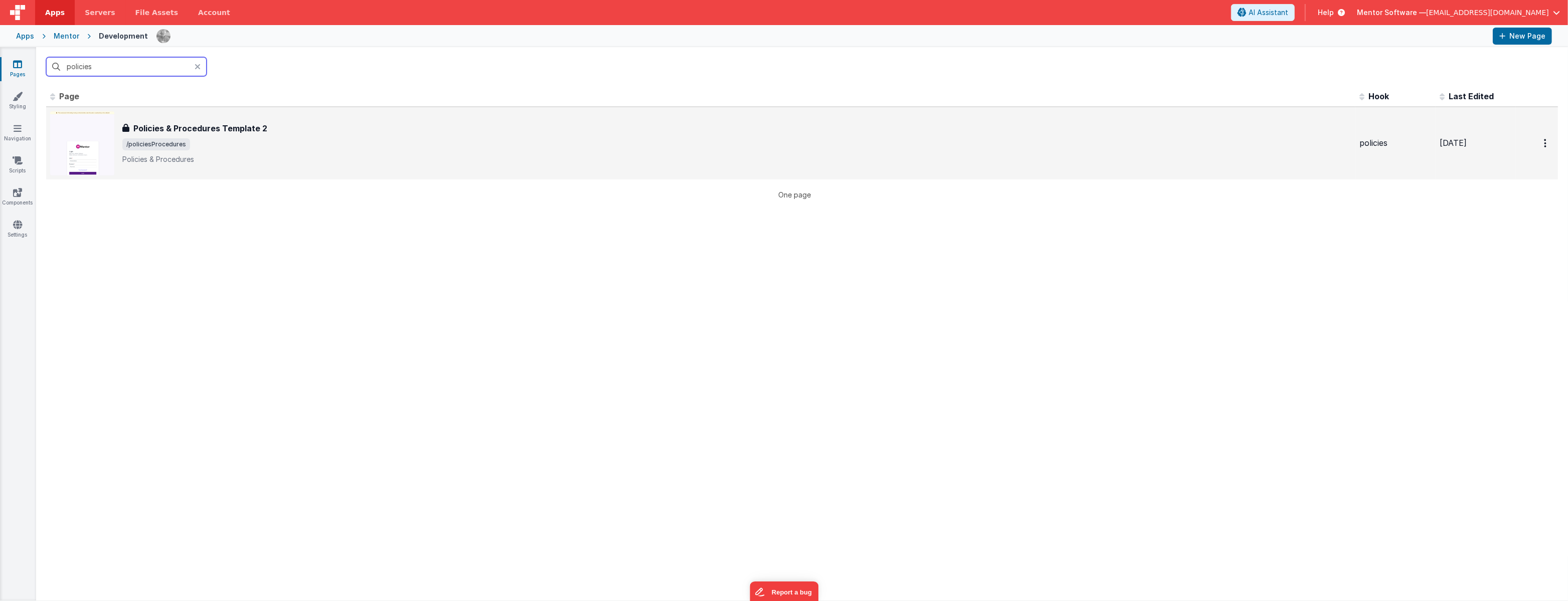
type input "policies"
click at [261, 147] on span "/policiesProcedures" at bounding box center [737, 144] width 1229 height 12
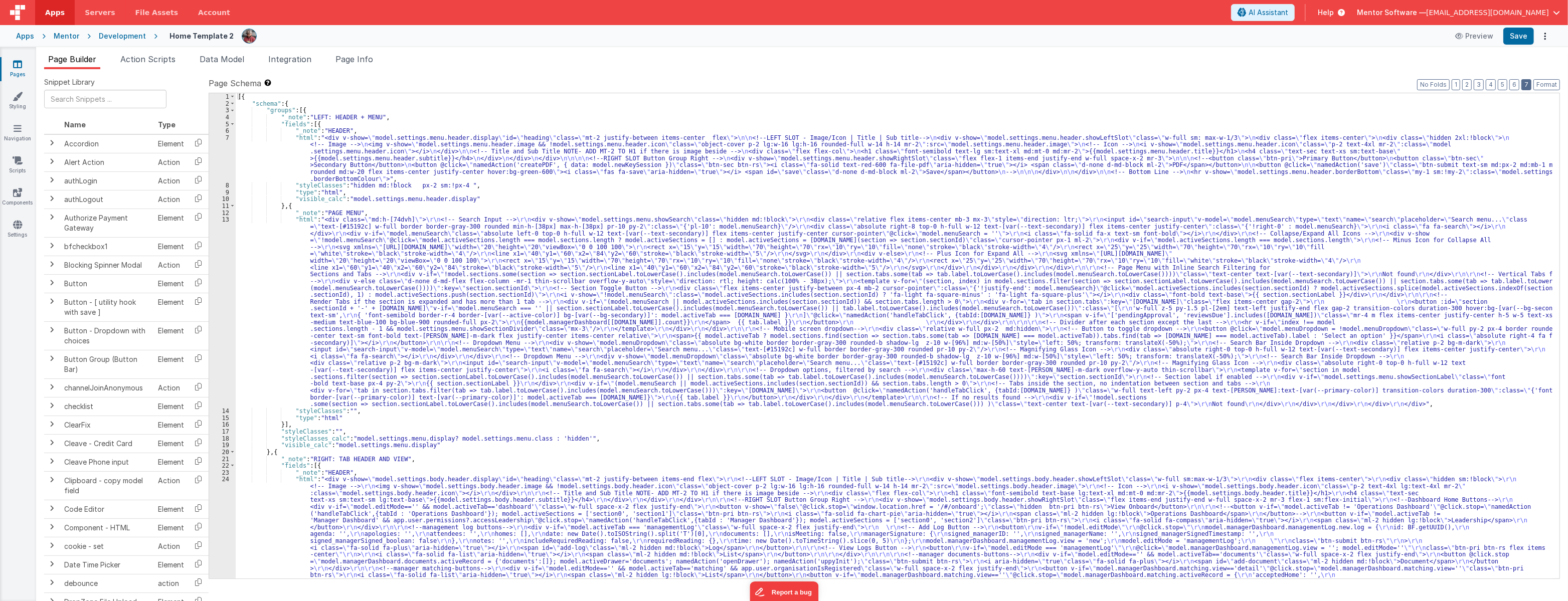
click at [1524, 85] on button "7" at bounding box center [1526, 85] width 10 height 11
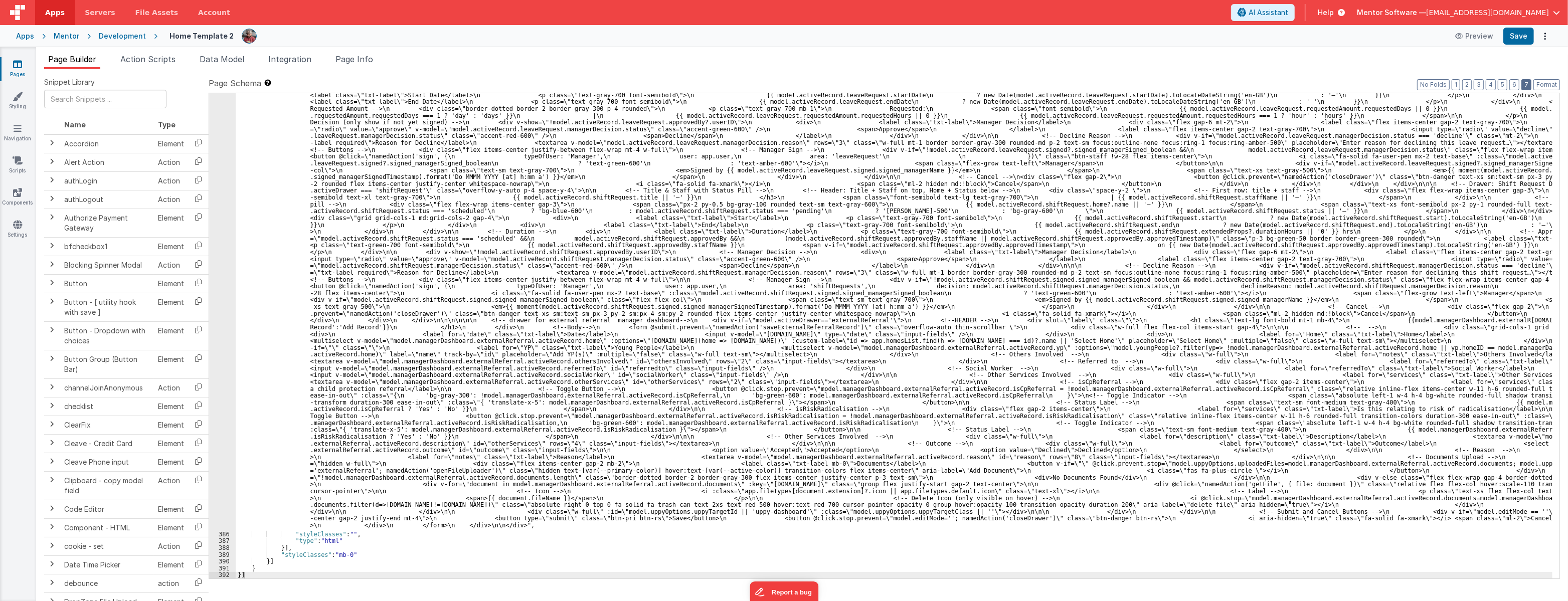
scroll to position [4099, 0]
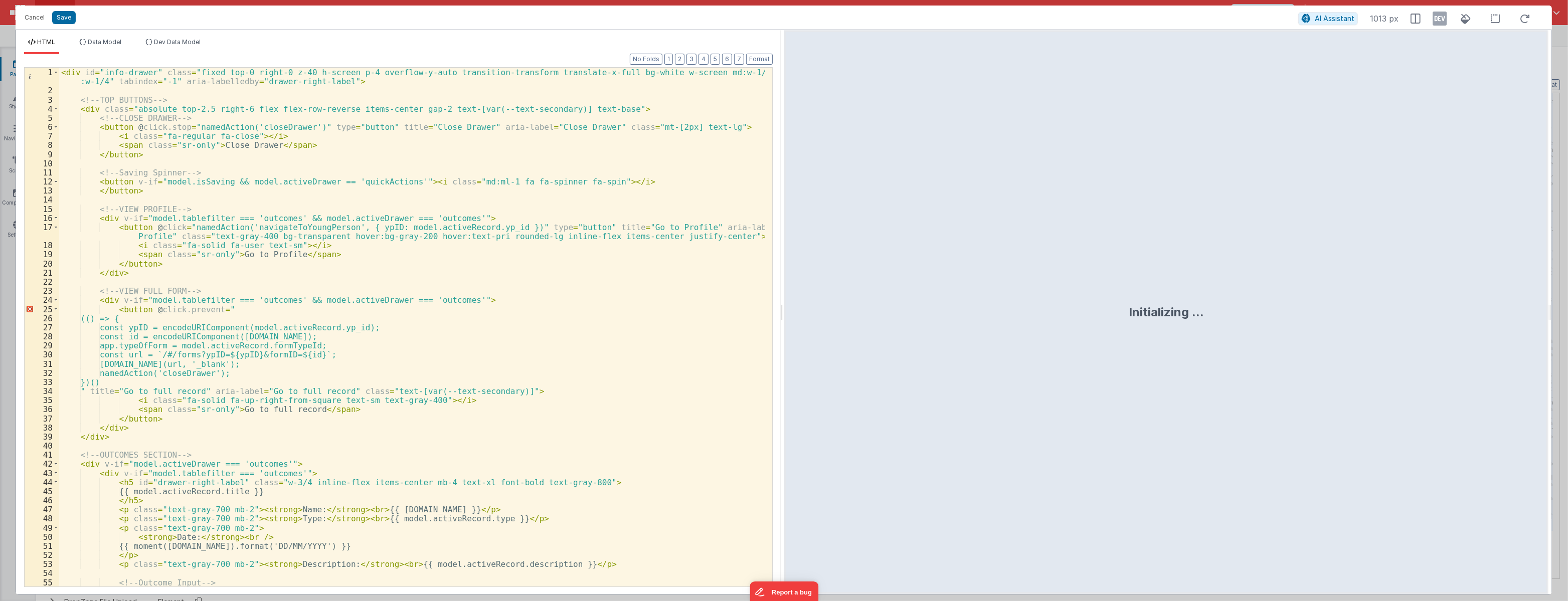
click at [471, 271] on div "< div id = "info-drawer" class = "fixed top-0 right-0 z-40 h-screen p-4 overflo…" at bounding box center [412, 341] width 706 height 546
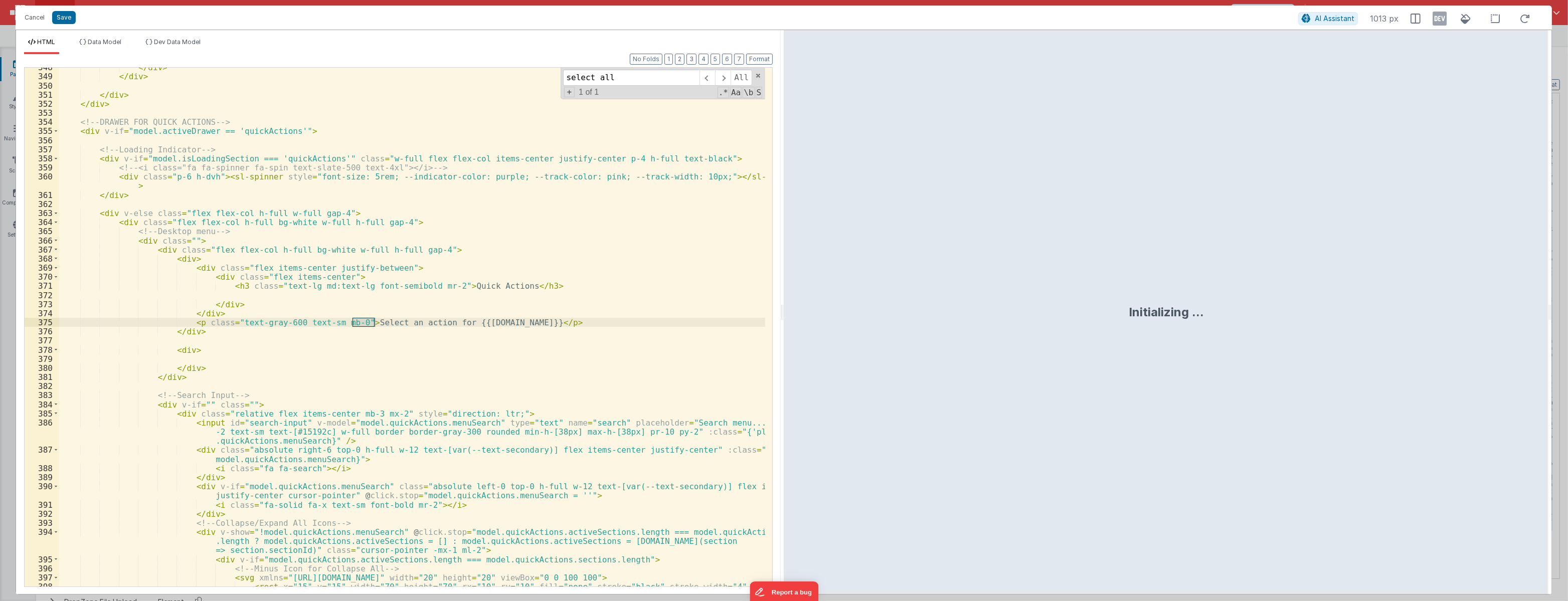
scroll to position [6153, 0]
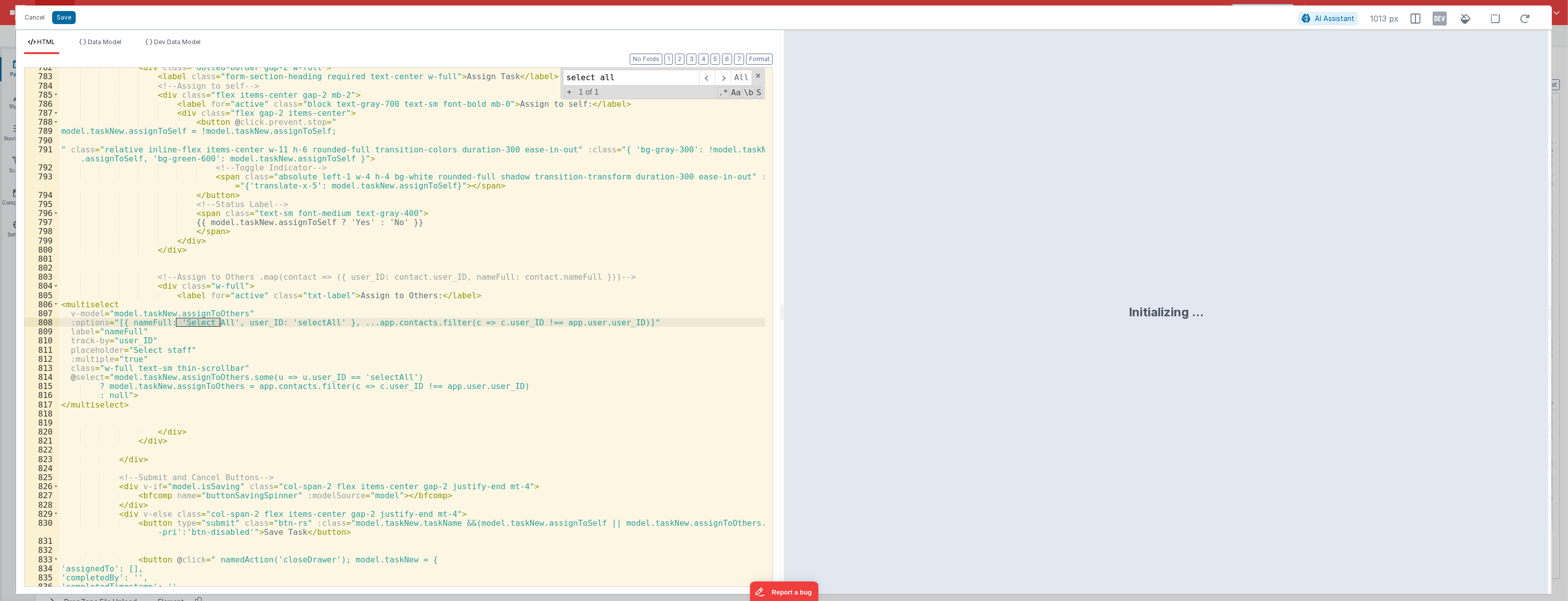
type input "select all"
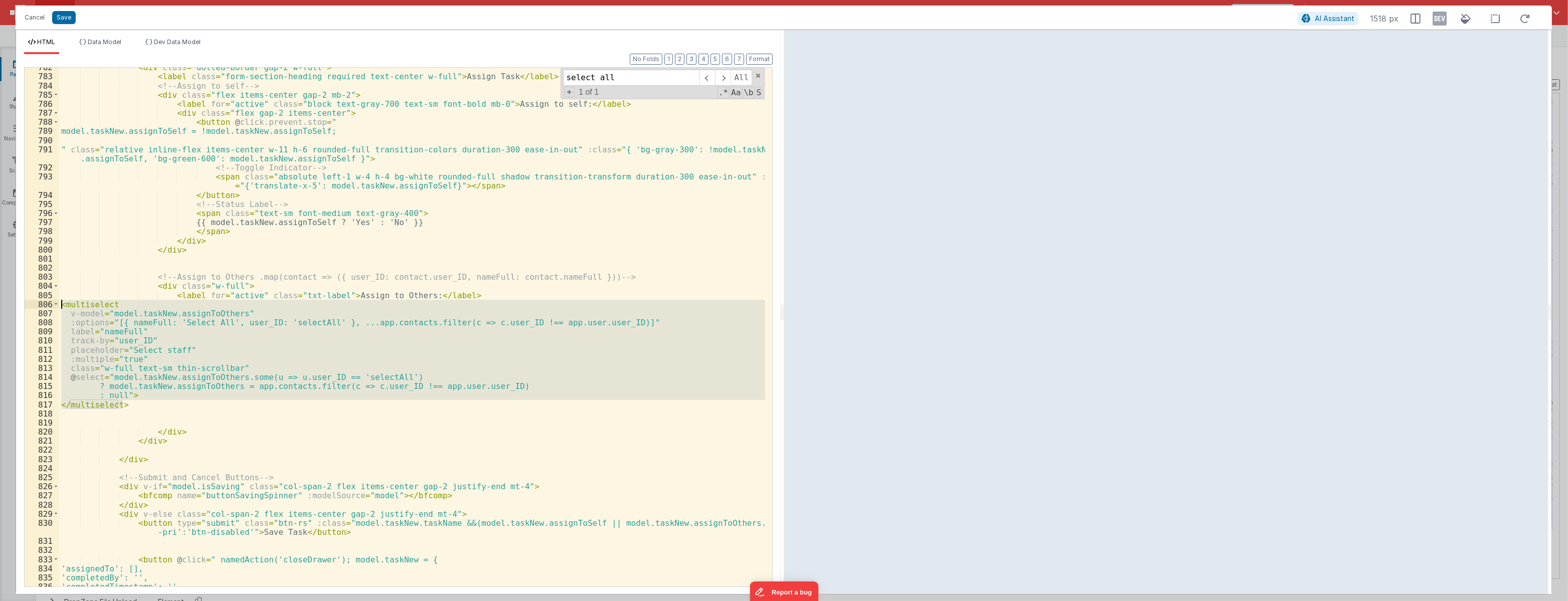
drag, startPoint x: 145, startPoint y: 406, endPoint x: 44, endPoint y: 301, distance: 145.7
click at [44, 301] on div "782 783 784 785 786 787 788 789 790 791 792 793 794 795 796 797 798 799 800 801…" at bounding box center [399, 327] width 749 height 519
click at [205, 419] on div "< div class = "dotted-border gap-2 w-full" > < label class = "form-section-head…" at bounding box center [412, 331] width 706 height 537
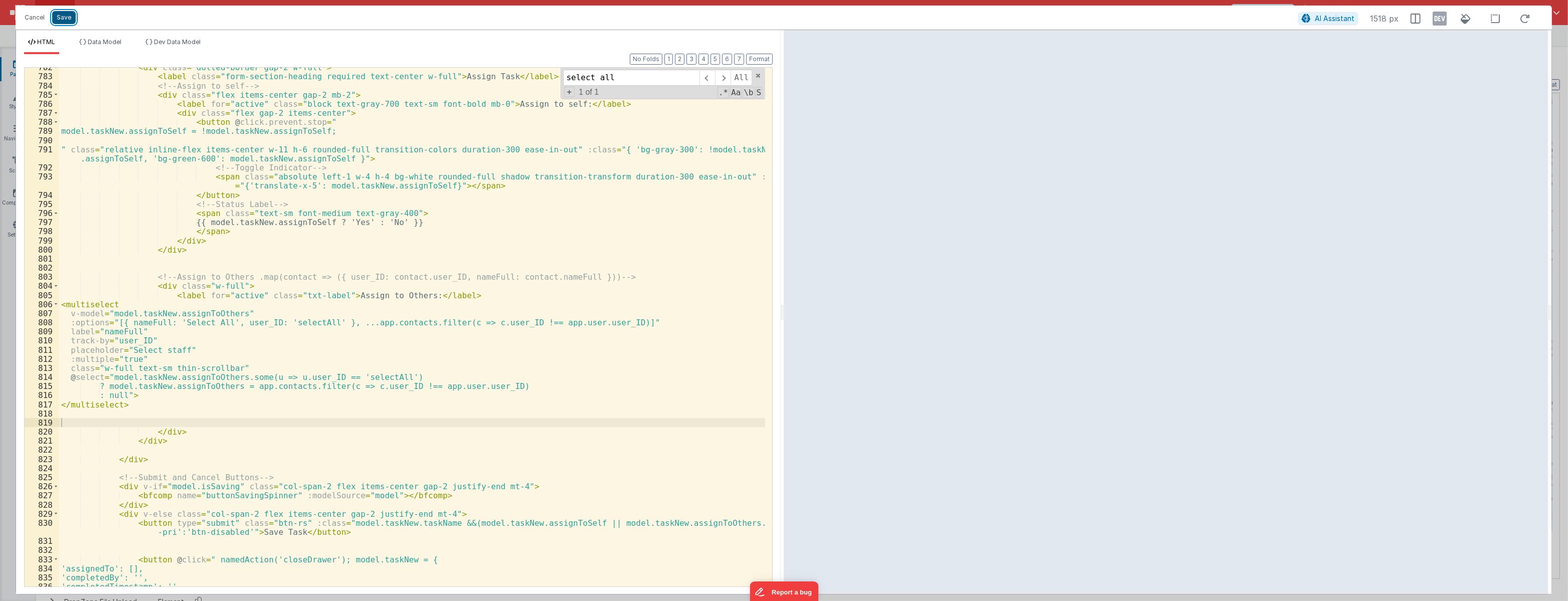
click at [65, 13] on button "Save" at bounding box center [64, 17] width 24 height 13
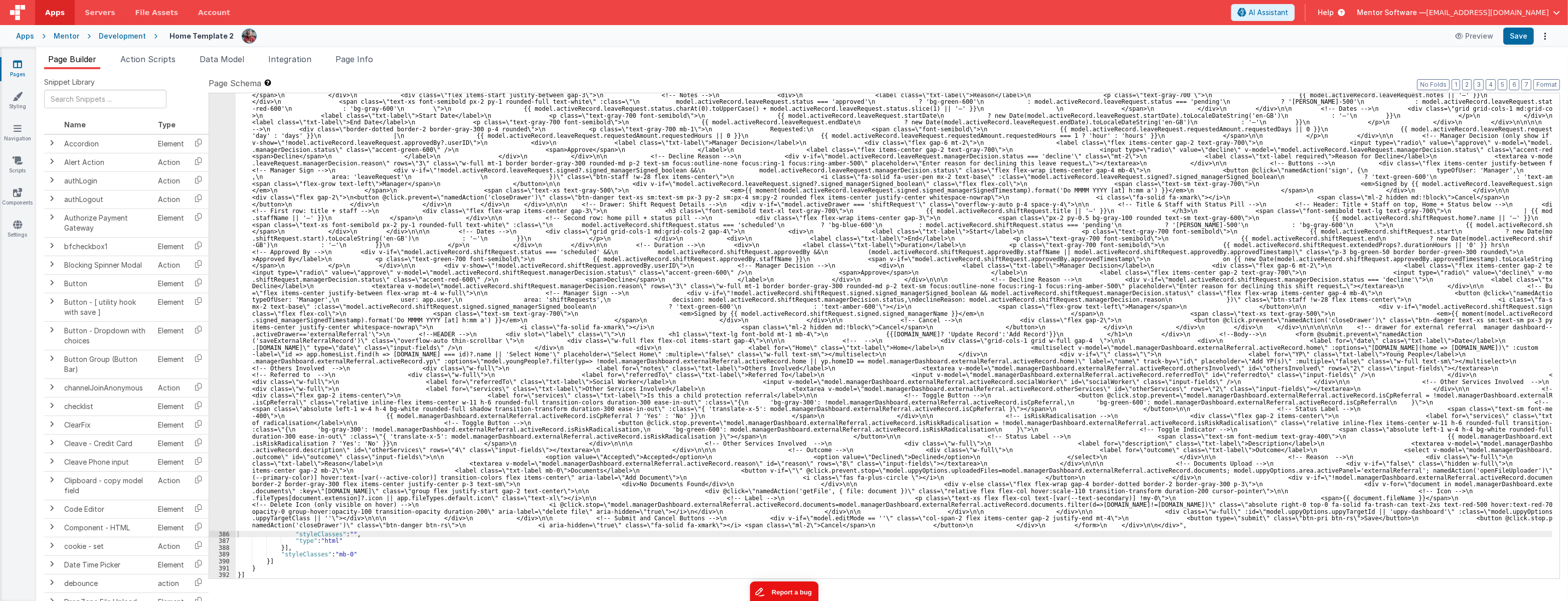
scroll to position [3997, 0]
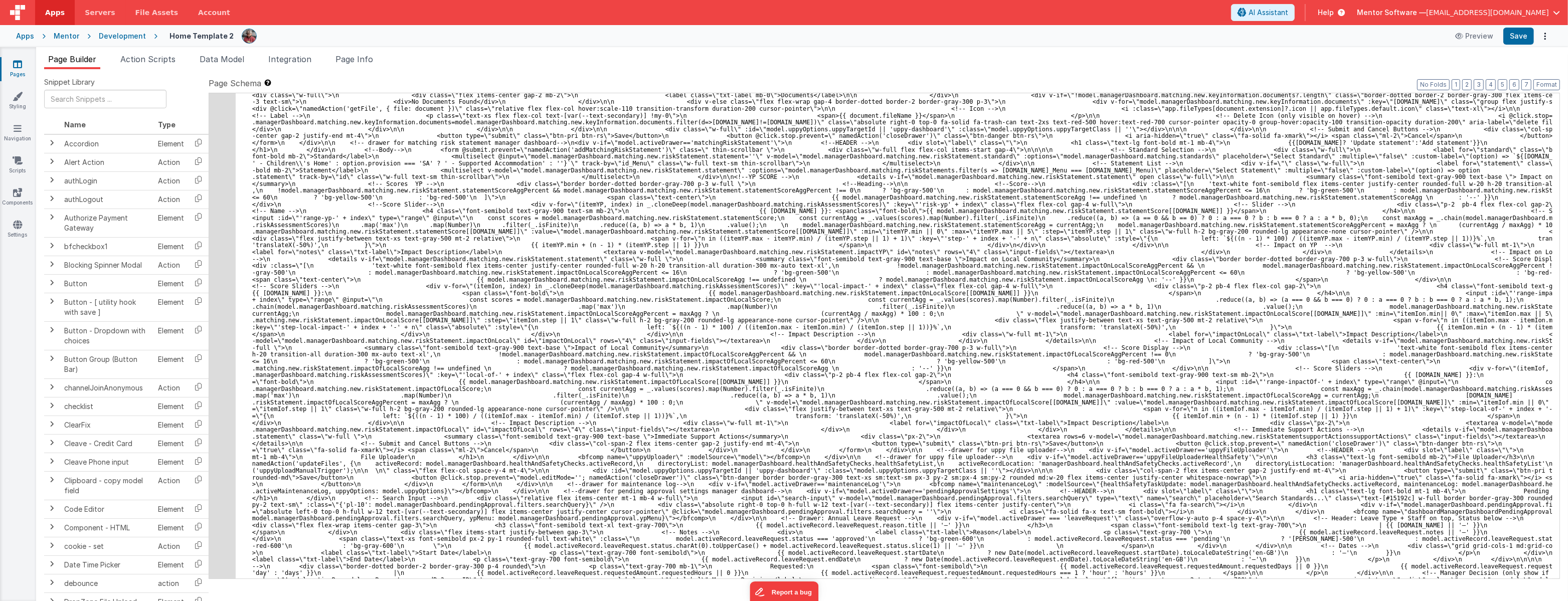
scroll to position [3397, 0]
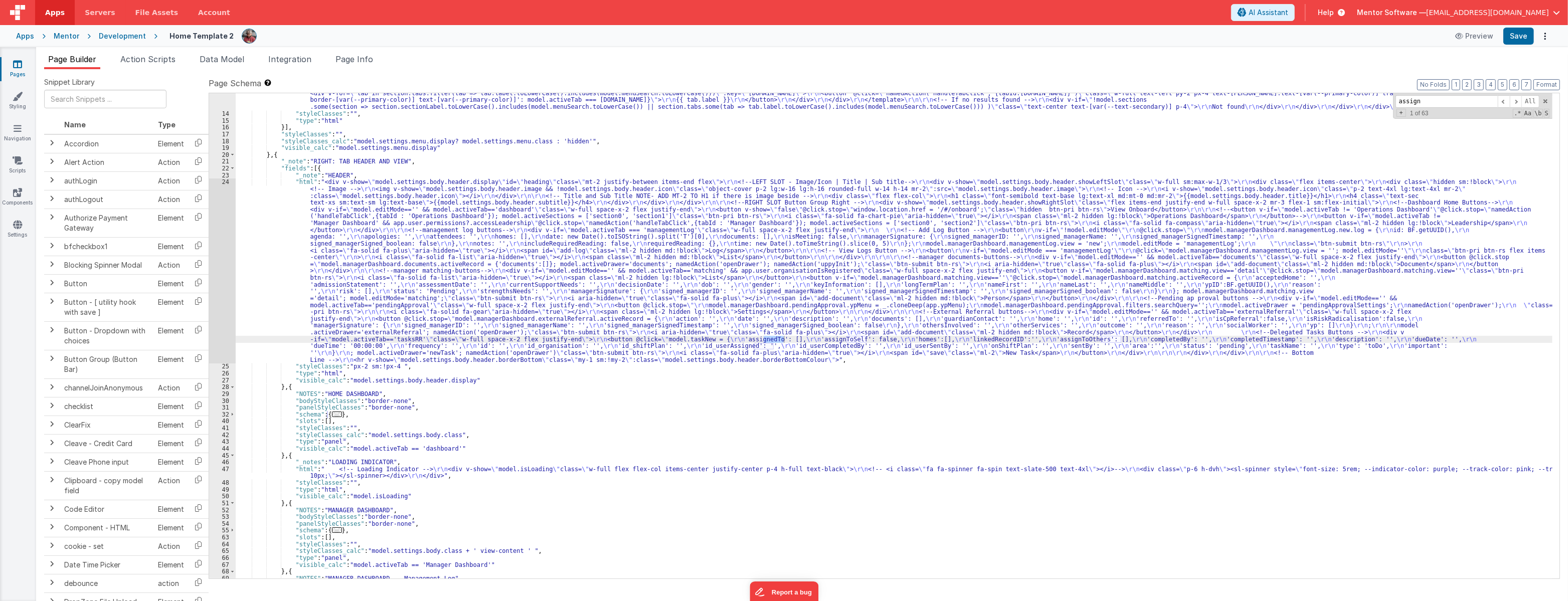
scroll to position [297, 0]
type input "assigntoothers"
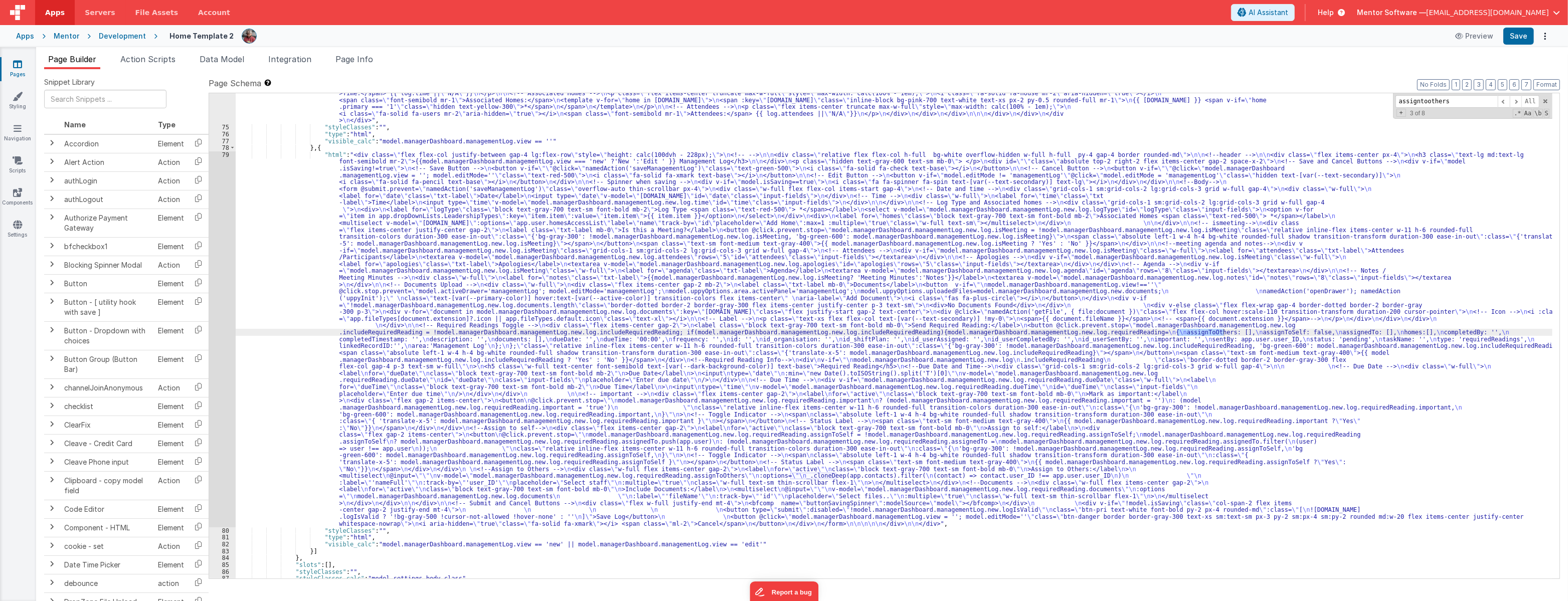
scroll to position [1302, 0]
click at [222, 387] on div "79" at bounding box center [223, 339] width 27 height 376
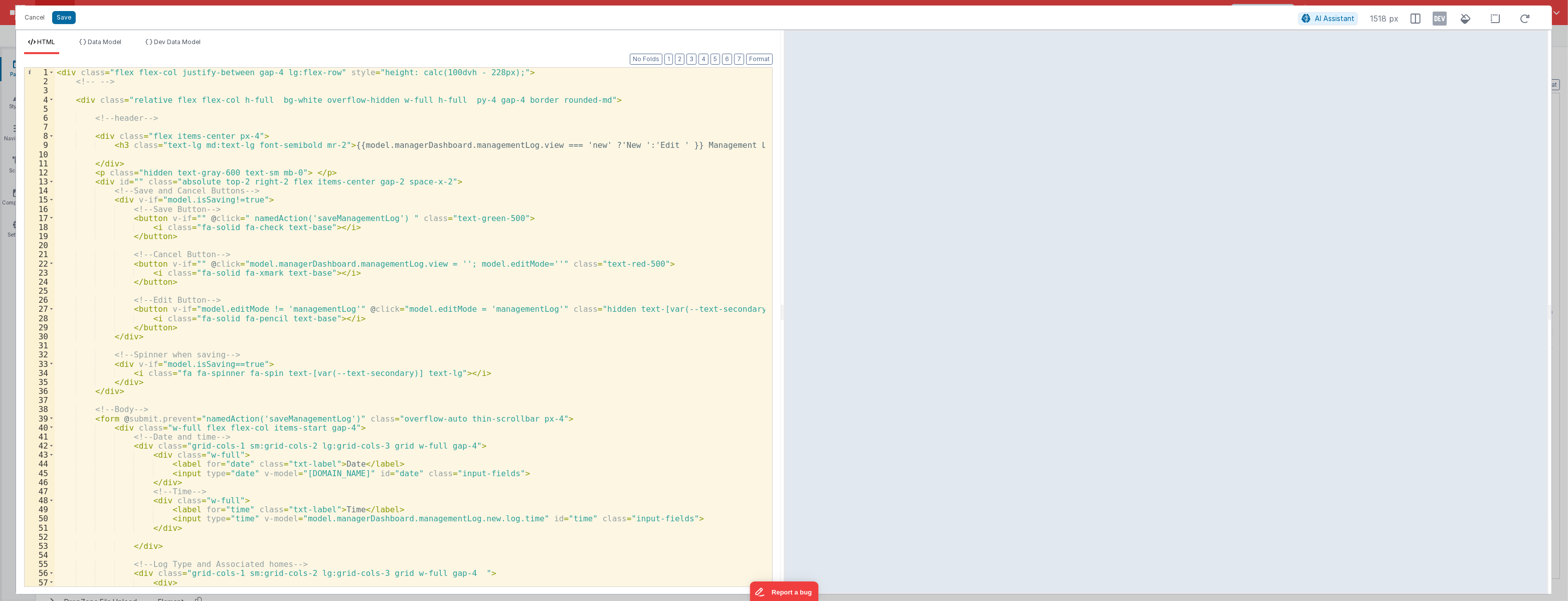
click at [301, 355] on div "< div class = "flex flex-col justify-between gap-4 lg:flex-row" style = "height…" at bounding box center [410, 336] width 710 height 537
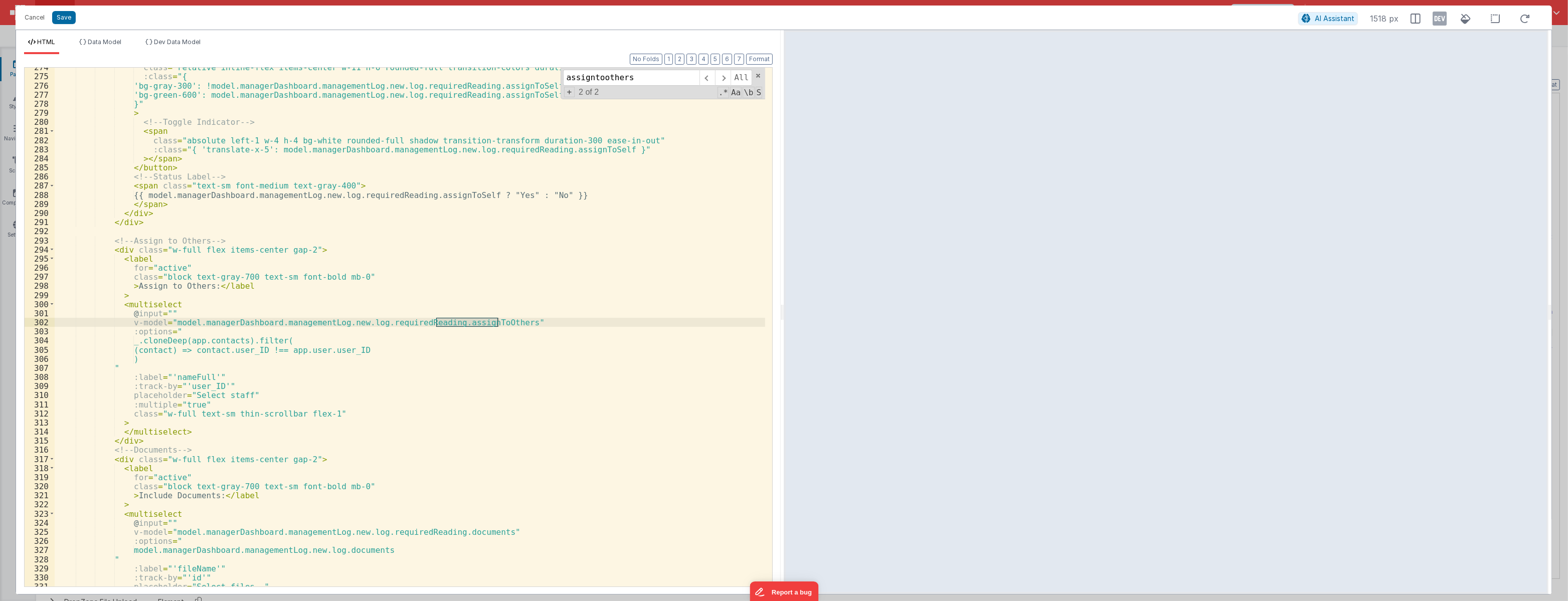
scroll to position [2620, 0]
type input "assigntoothers"
click at [155, 425] on div "class = "relative inline-flex items-center w-11 h-6 rounded-full transition-col…" at bounding box center [410, 331] width 710 height 537
click at [196, 429] on div "class = "relative inline-flex items-center w-11 h-6 rounded-full transition-col…" at bounding box center [410, 331] width 710 height 537
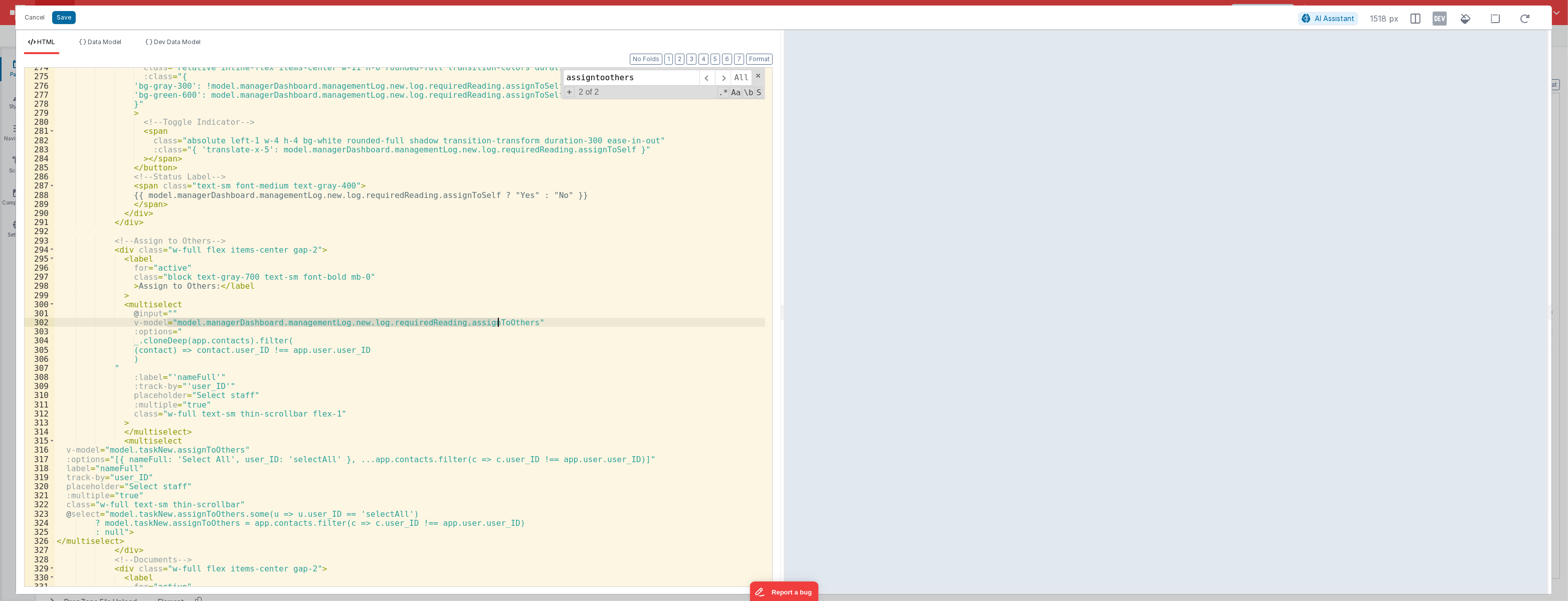
drag, startPoint x: 166, startPoint y: 325, endPoint x: 499, endPoint y: 325, distance: 333.0
click at [499, 325] on div "class = "relative inline-flex items-center w-11 h-6 rounded-full transition-col…" at bounding box center [410, 331] width 710 height 537
drag, startPoint x: 104, startPoint y: 448, endPoint x: 226, endPoint y: 450, distance: 122.0
click at [226, 450] on div "class = "relative inline-flex items-center w-11 h-6 rounded-full transition-col…" at bounding box center [410, 331] width 710 height 537
drag, startPoint x: 159, startPoint y: 413, endPoint x: 317, endPoint y: 415, distance: 158.0
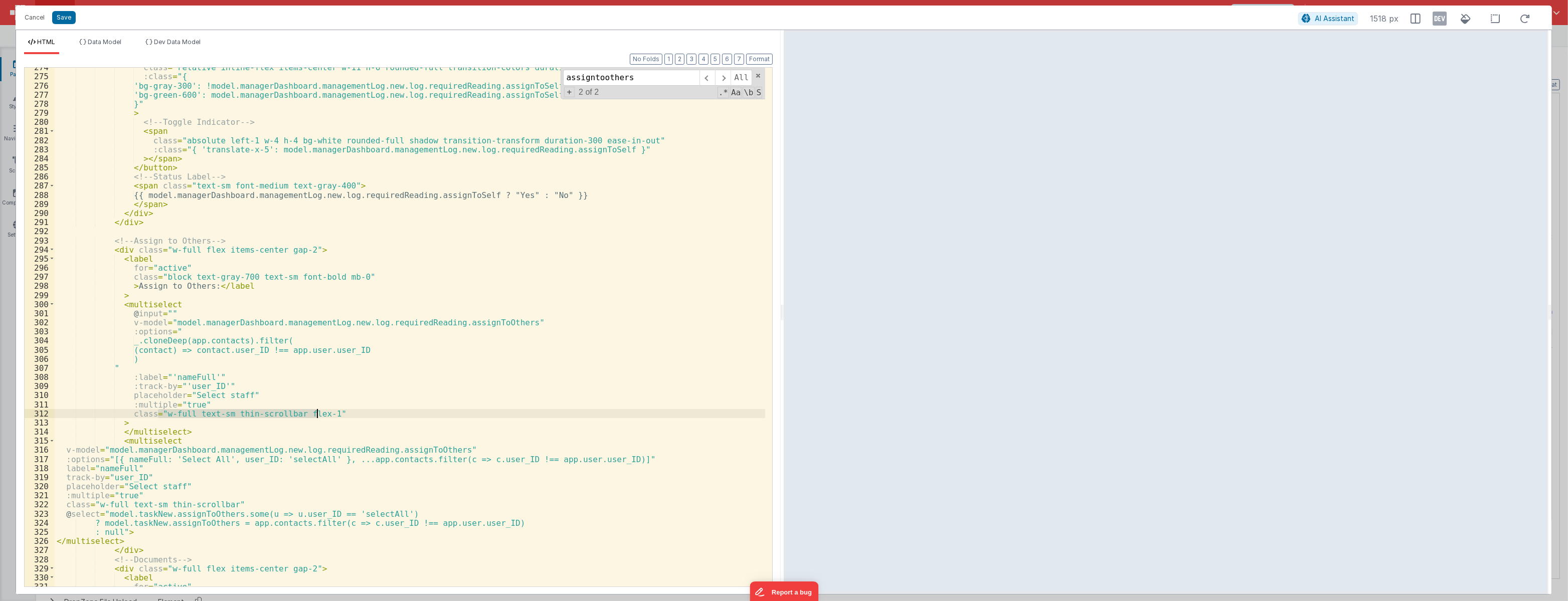
click at [317, 415] on div "class = "relative inline-flex items-center w-11 h-6 rounded-full transition-col…" at bounding box center [410, 331] width 710 height 537
drag, startPoint x: 96, startPoint y: 505, endPoint x: 223, endPoint y: 505, distance: 127.0
click at [223, 505] on div "class = "relative inline-flex items-center w-11 h-6 rounded-full transition-col…" at bounding box center [410, 331] width 710 height 537
drag, startPoint x: 103, startPoint y: 451, endPoint x: 434, endPoint y: 447, distance: 331.0
click at [434, 447] on div "class = "relative inline-flex items-center w-11 h-6 rounded-full transition-col…" at bounding box center [410, 331] width 710 height 537
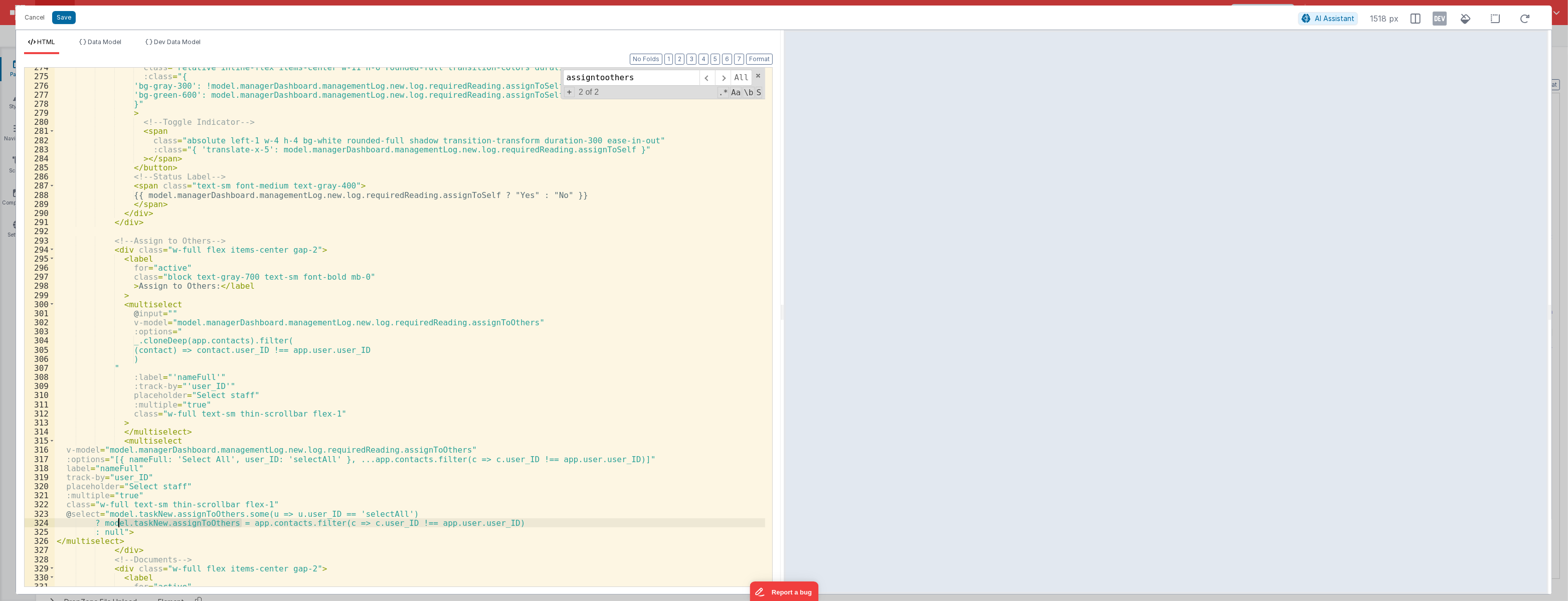
drag, startPoint x: 240, startPoint y: 521, endPoint x: 118, endPoint y: 523, distance: 122.0
click at [118, 523] on div "class = "relative inline-flex items-center w-11 h-6 rounded-full transition-col…" at bounding box center [410, 331] width 710 height 537
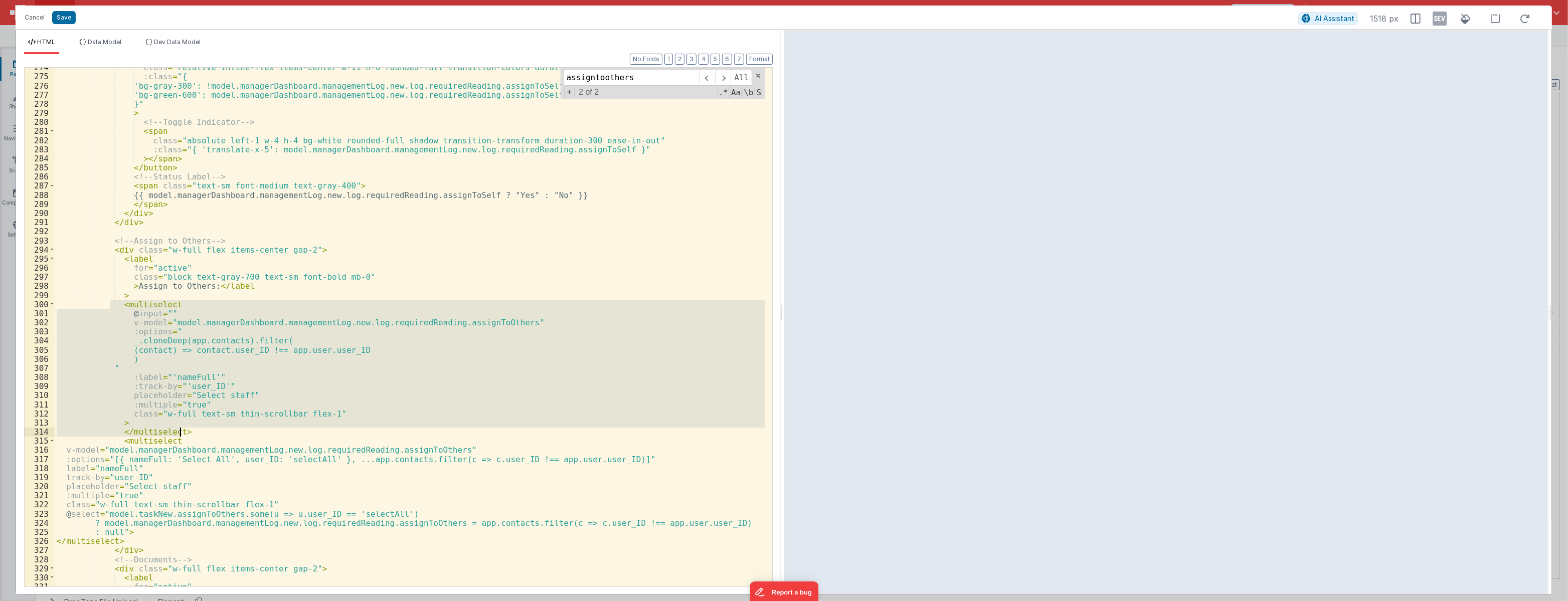
drag, startPoint x: 110, startPoint y: 303, endPoint x: 220, endPoint y: 429, distance: 167.3
click at [220, 429] on div "class = "relative inline-flex items-center w-11 h-6 rounded-full transition-col…" at bounding box center [410, 331] width 710 height 537
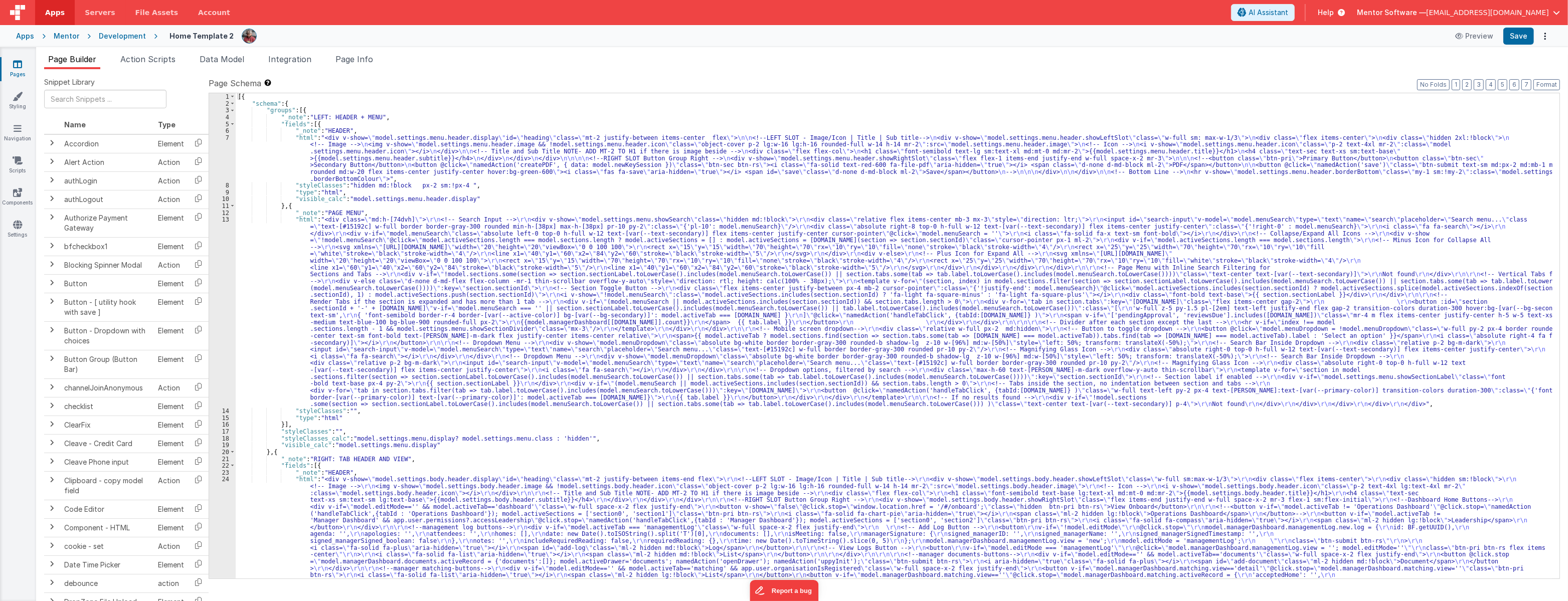
click at [742, 96] on div "[{ "schema" : { "groups" : [{ "_note" : "LEFT: HEADER + MENU" , "fields" : [{ "…" at bounding box center [894, 431] width 1317 height 676
click at [625, 317] on div "[{ "schema" : { "groups" : [{ "_note" : "LEFT: HEADER + MENU" , "fields" : [{ "…" at bounding box center [894, 431] width 1317 height 676
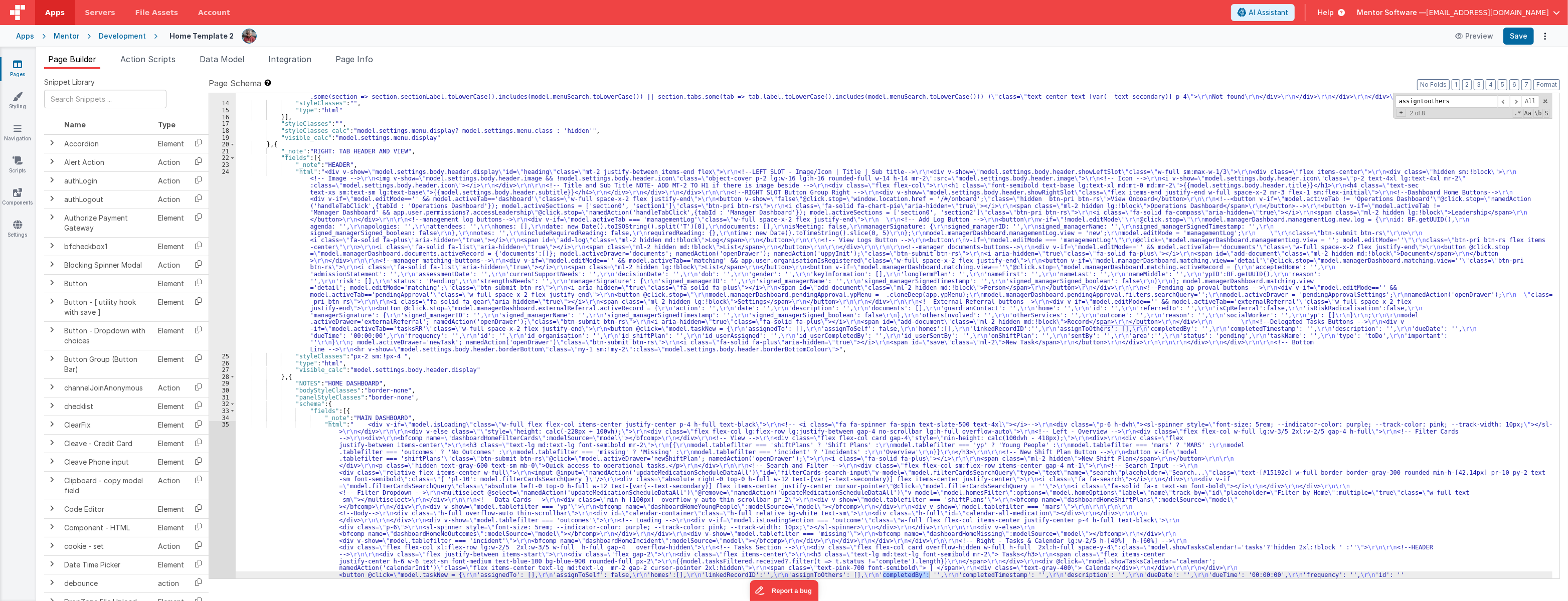
scroll to position [1486, 0]
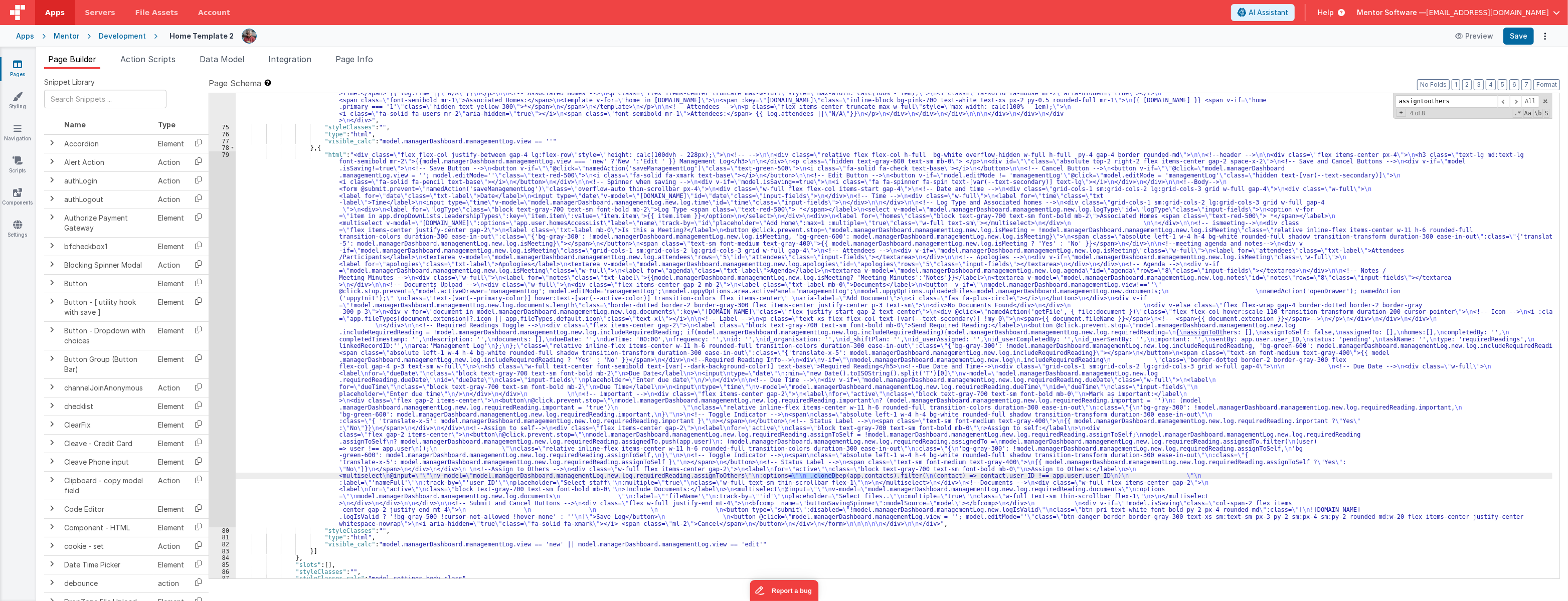
type input "assigntoothers"
click at [315, 360] on div ""html" : "<div class= \" flex flex-col justify-between gap-4 lg:flex-row \" sty…" at bounding box center [894, 291] width 1317 height 649
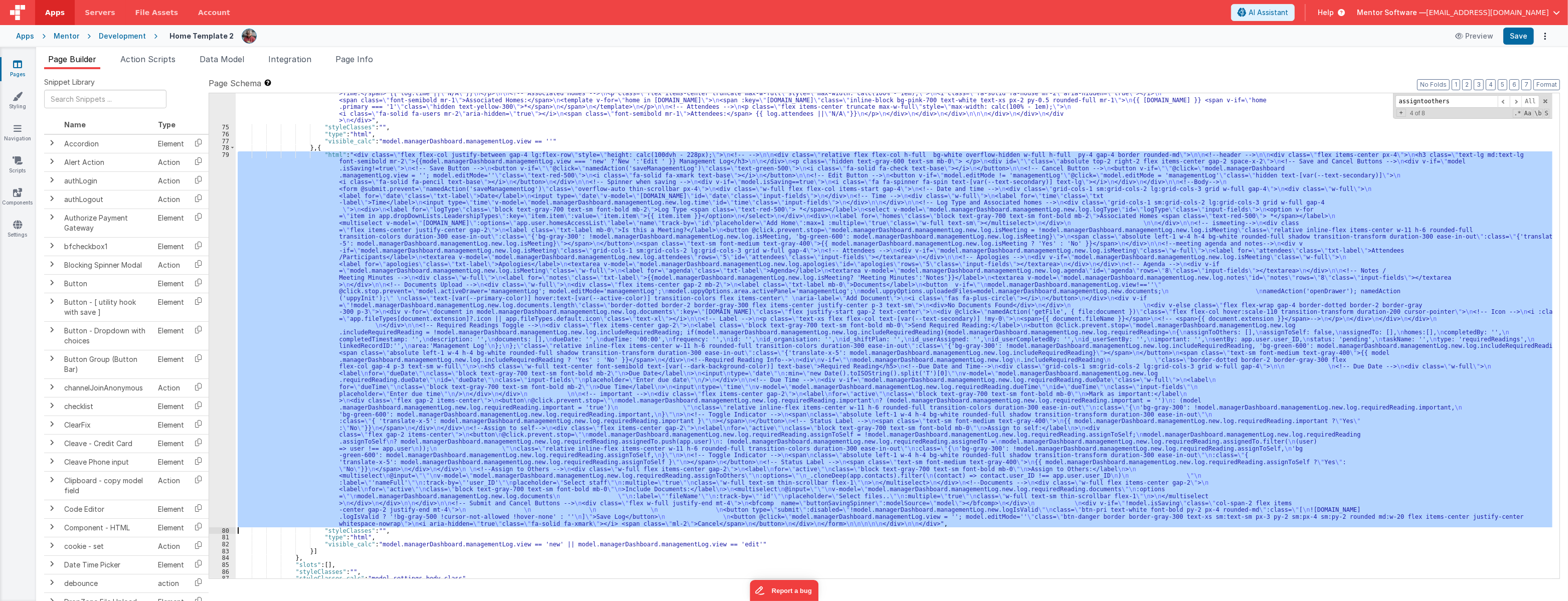
click at [227, 369] on div "79" at bounding box center [223, 339] width 27 height 376
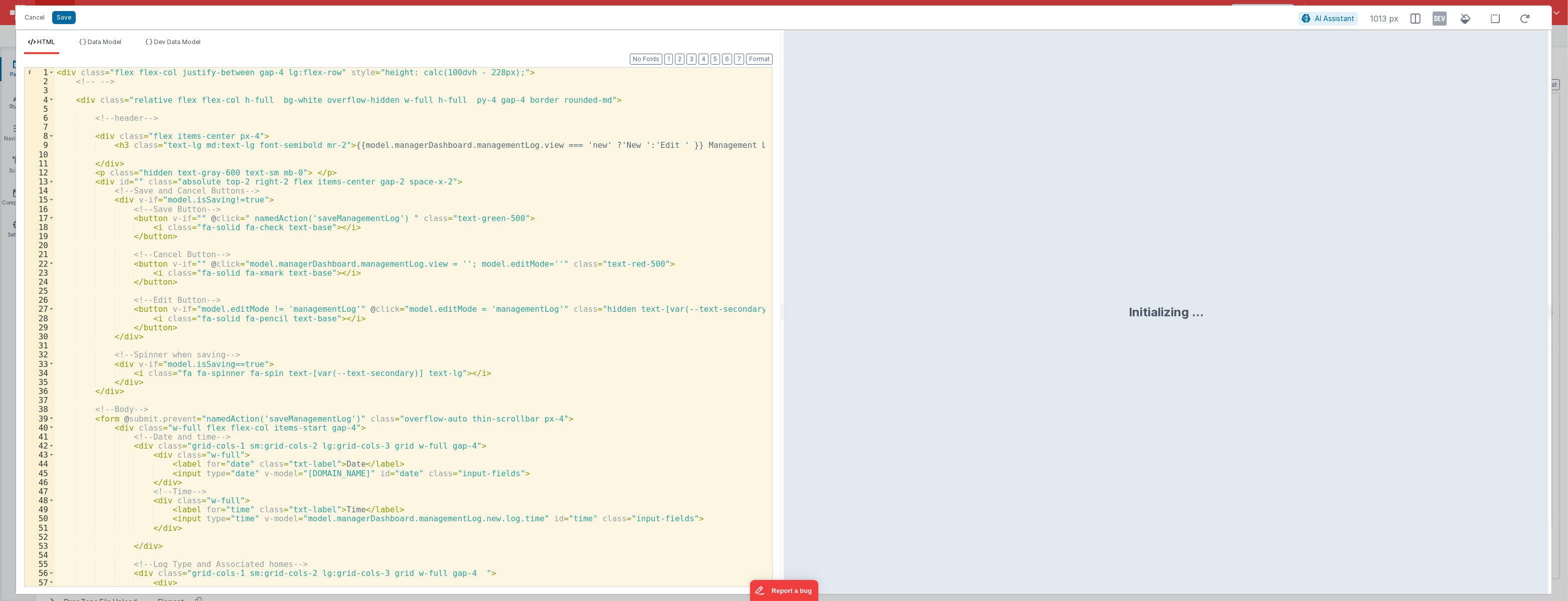
click at [445, 254] on div "< div class = "flex flex-col justify-between gap-4 lg:flex-row" style = "height…" at bounding box center [410, 336] width 710 height 537
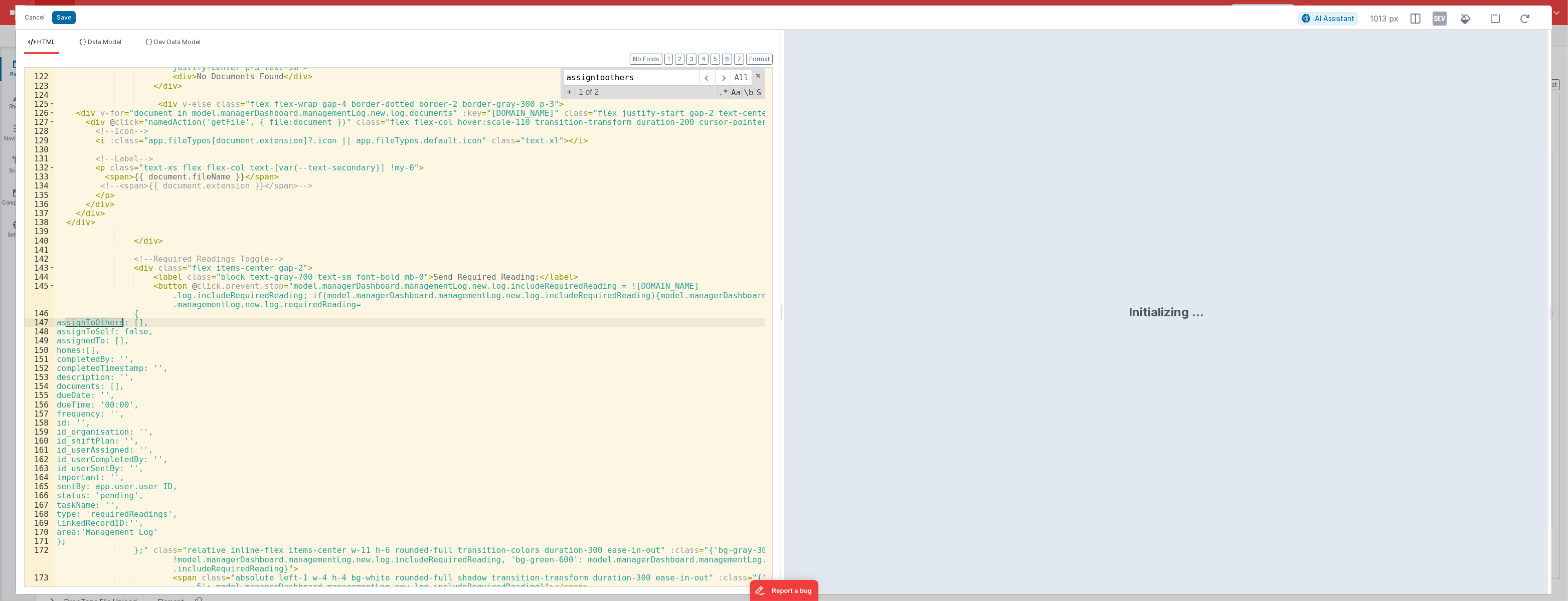
scroll to position [2620, 0]
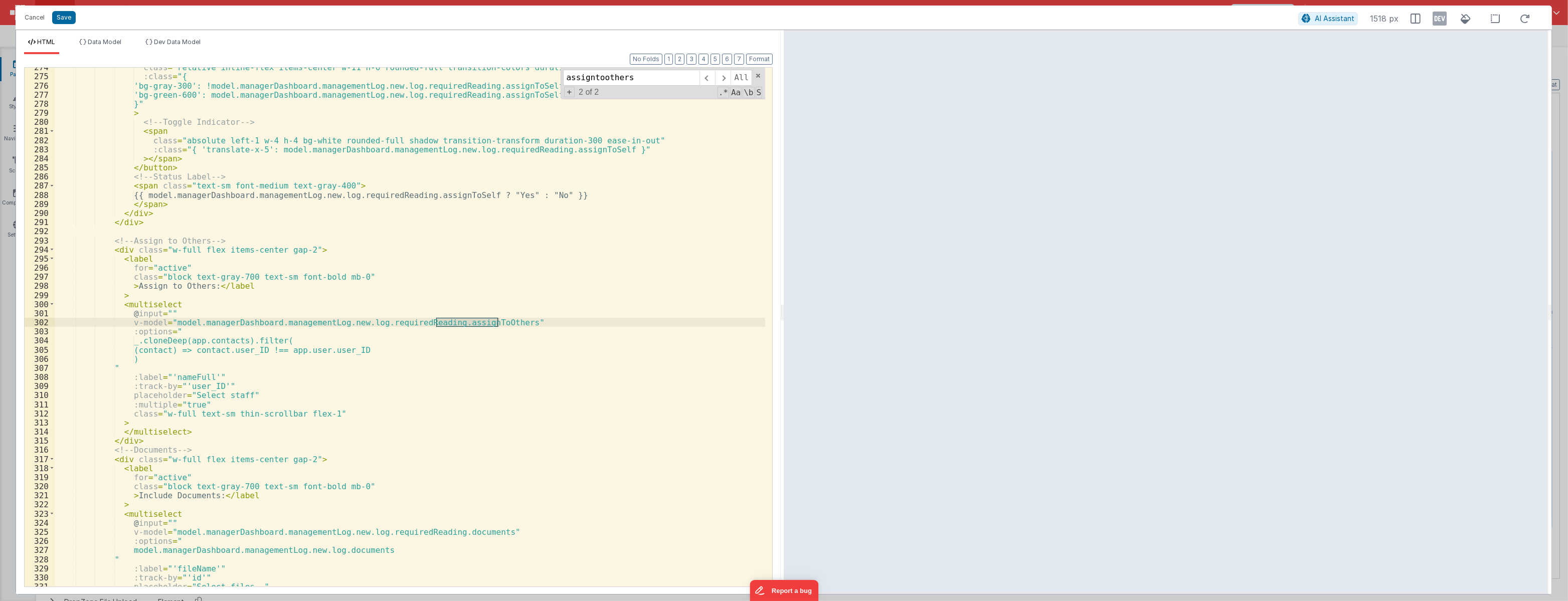
type input "assigntoothers"
click at [200, 434] on div "class = "relative inline-flex items-center w-11 h-6 rounded-full transition-col…" at bounding box center [410, 331] width 710 height 537
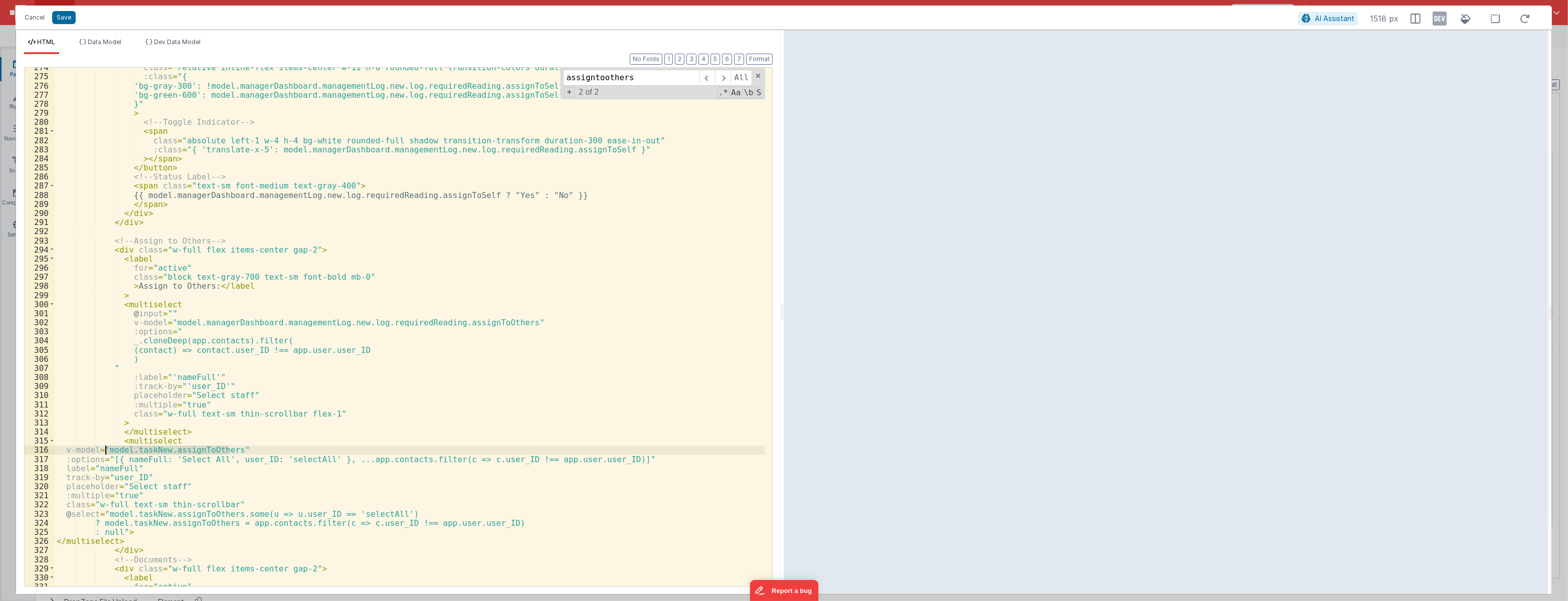
drag, startPoint x: 228, startPoint y: 451, endPoint x: 105, endPoint y: 454, distance: 123.0
click at [105, 454] on div "class = "relative inline-flex items-center w-11 h-6 rounded-full transition-col…" at bounding box center [410, 331] width 710 height 537
type input "model.taskNew.assignToOthers"
drag, startPoint x: 167, startPoint y: 323, endPoint x: 499, endPoint y: 325, distance: 332.0
click at [499, 325] on div "class = "relative inline-flex items-center w-11 h-6 rounded-full transition-col…" at bounding box center [410, 331] width 710 height 537
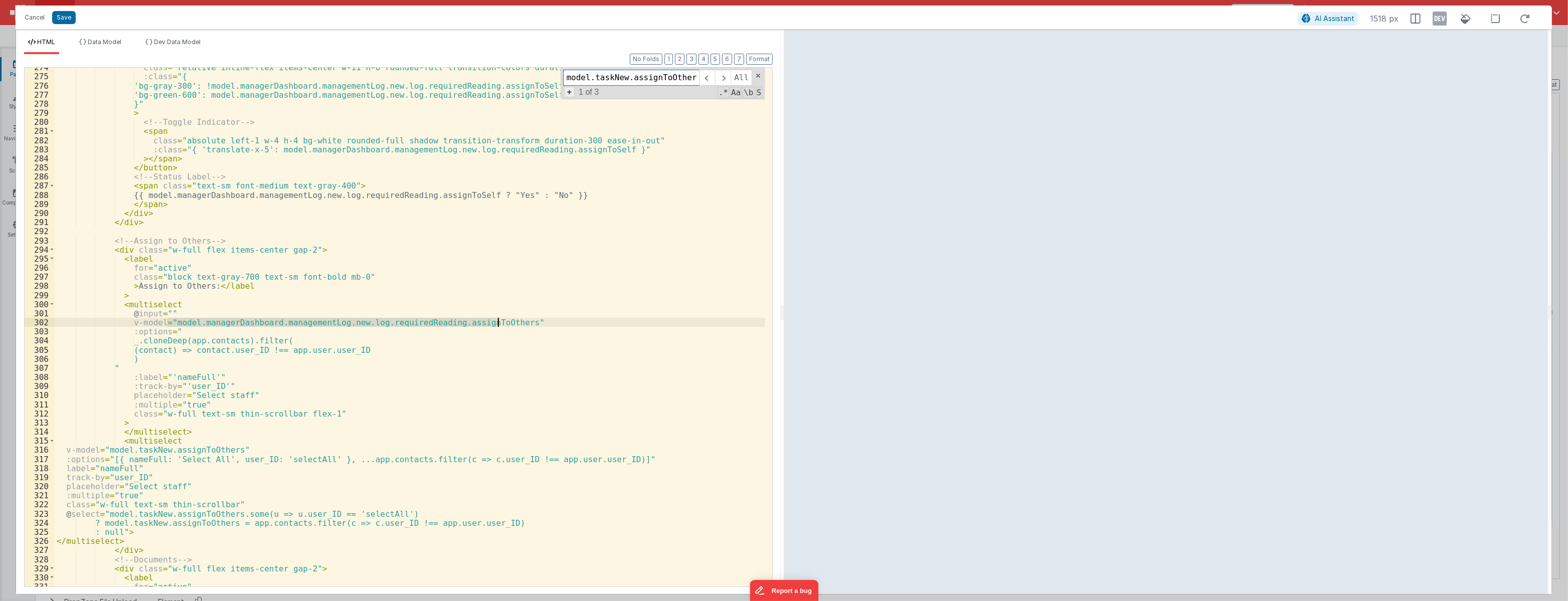
click at [571, 91] on span "+" at bounding box center [570, 92] width 11 height 10
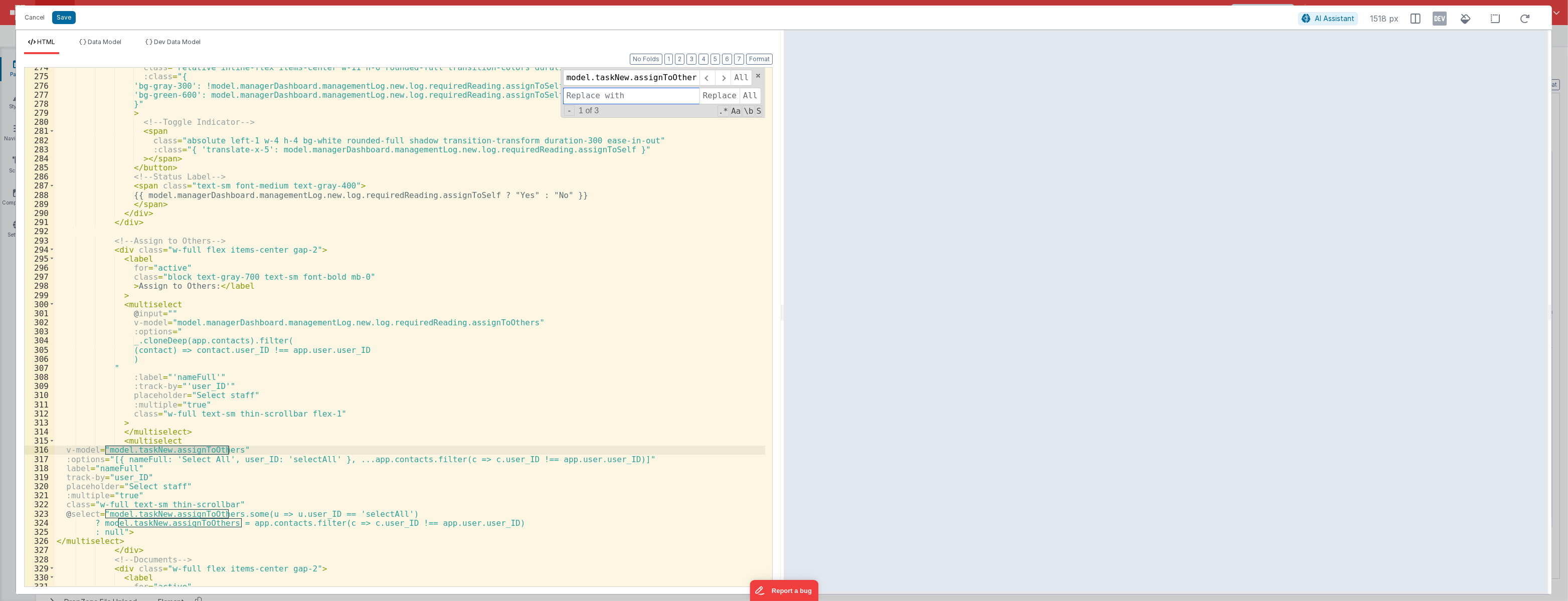
click at [581, 96] on input at bounding box center [631, 96] width 136 height 16
paste input "model.managerDashboard.managementLog.new.log.requiredReading.assignToOthers"
type input "model.managerDashboard.managementLog.new.log.requiredReading.assignToOthers"
click at [716, 97] on span "Replace" at bounding box center [719, 96] width 40 height 16
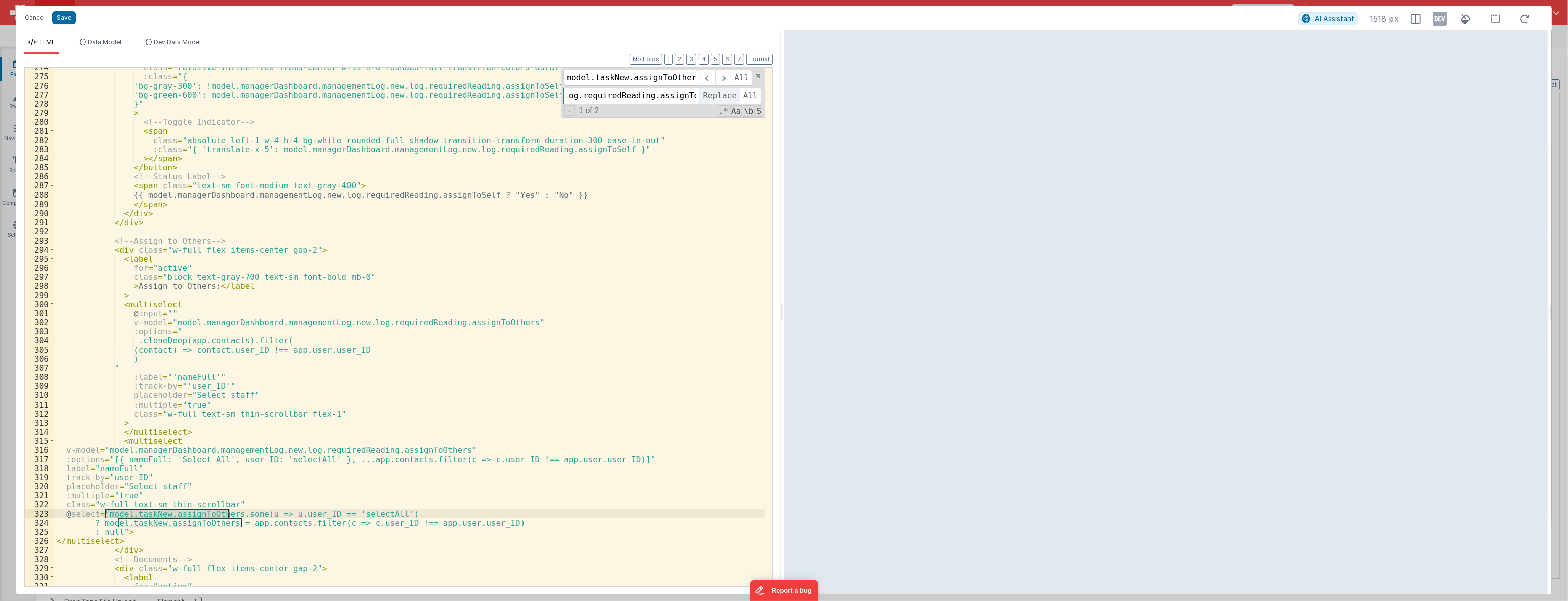
click at [716, 97] on span "Replace" at bounding box center [719, 96] width 40 height 16
click at [722, 82] on span at bounding box center [723, 78] width 16 height 16
click at [332, 260] on div "class = "relative inline-flex items-center w-11 h-6 rounded-full transition-col…" at bounding box center [410, 331] width 710 height 537
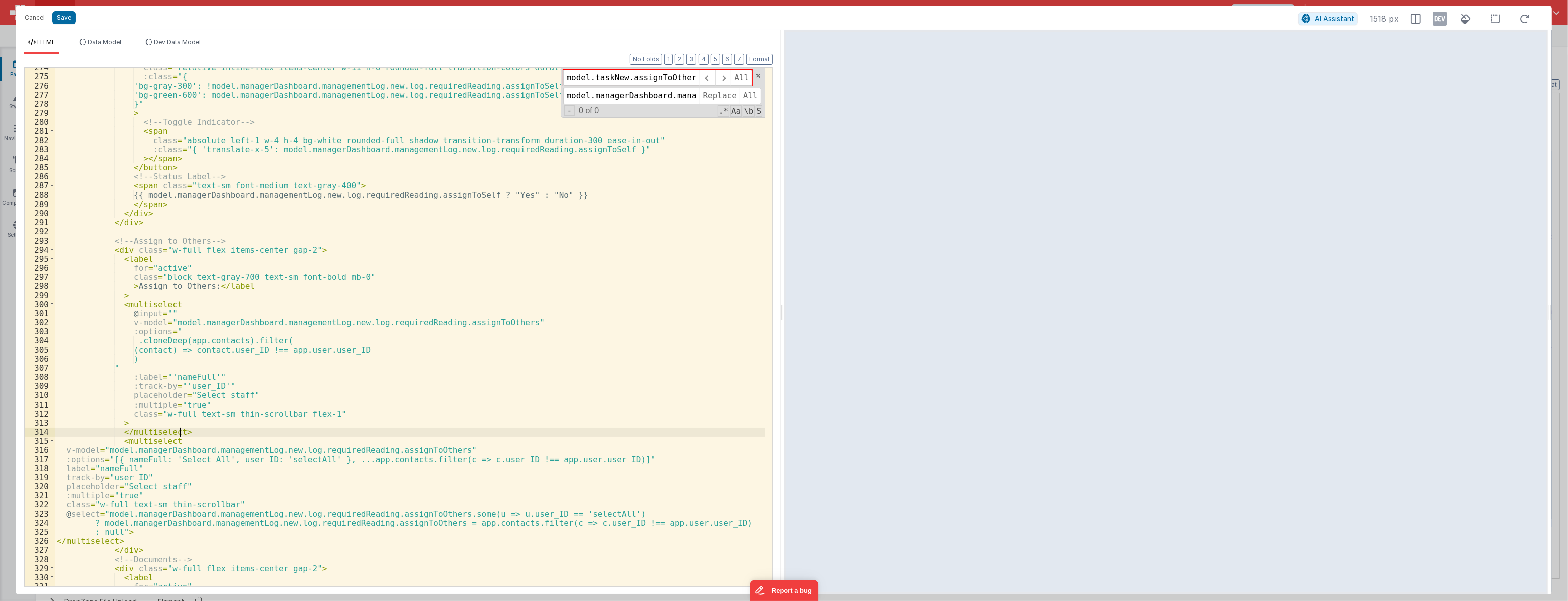
click at [189, 429] on div "class = "relative inline-flex items-center w-11 h-6 rounded-full transition-col…" at bounding box center [410, 331] width 710 height 537
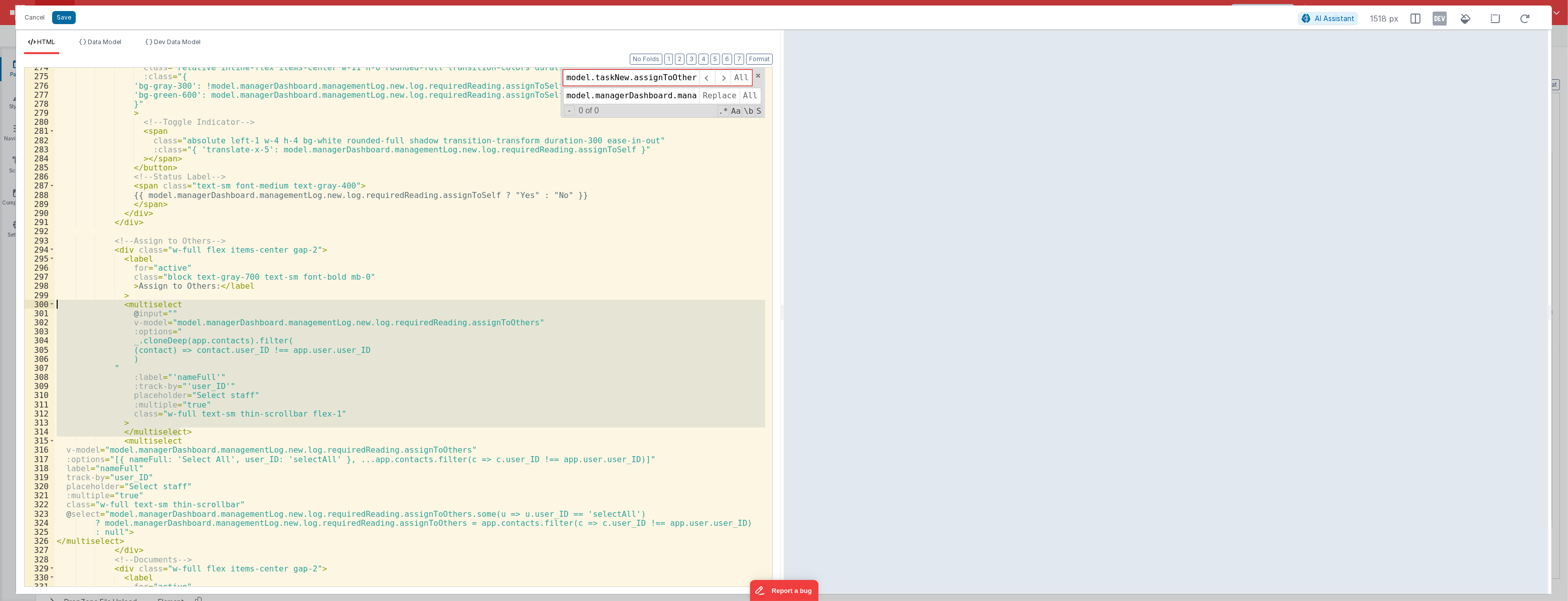
drag, startPoint x: 189, startPoint y: 431, endPoint x: 44, endPoint y: 302, distance: 194.1
click at [46, 302] on div "274 275 276 277 278 279 280 281 282 283 284 285 286 287 288 289 290 291 292 293…" at bounding box center [399, 327] width 749 height 519
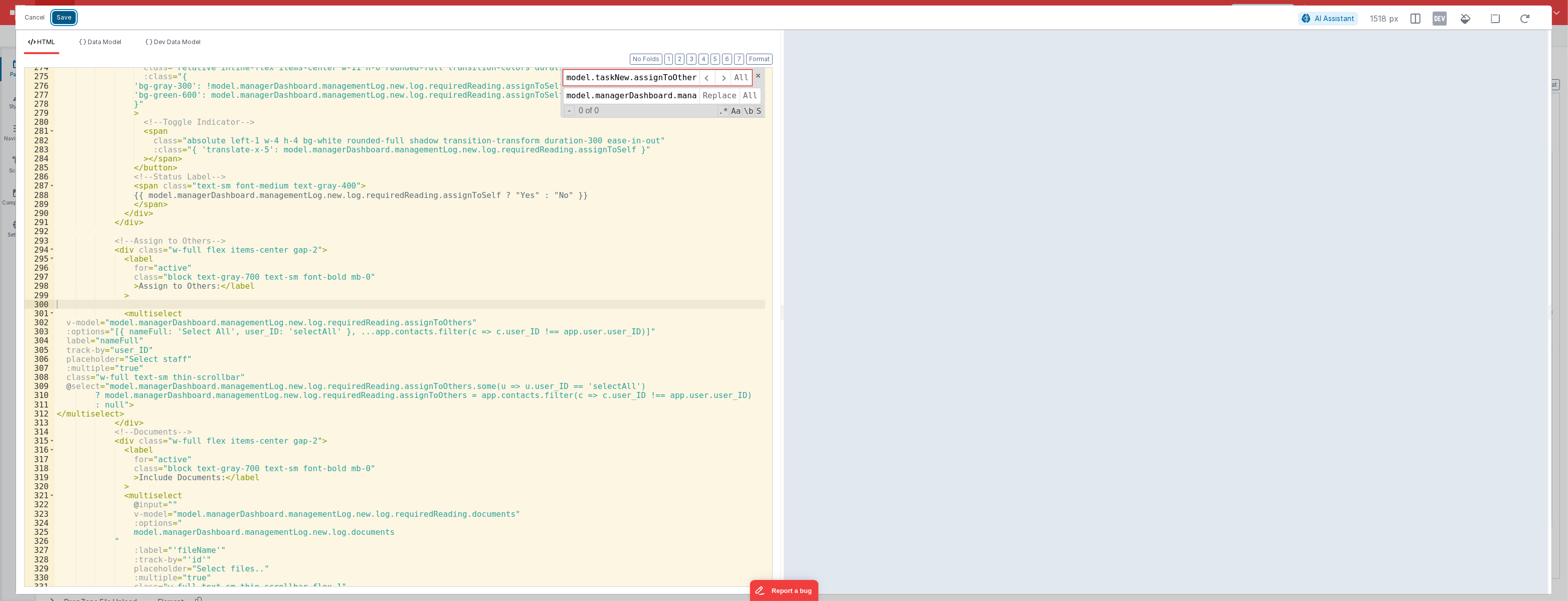
click at [63, 21] on button "Save" at bounding box center [64, 17] width 24 height 13
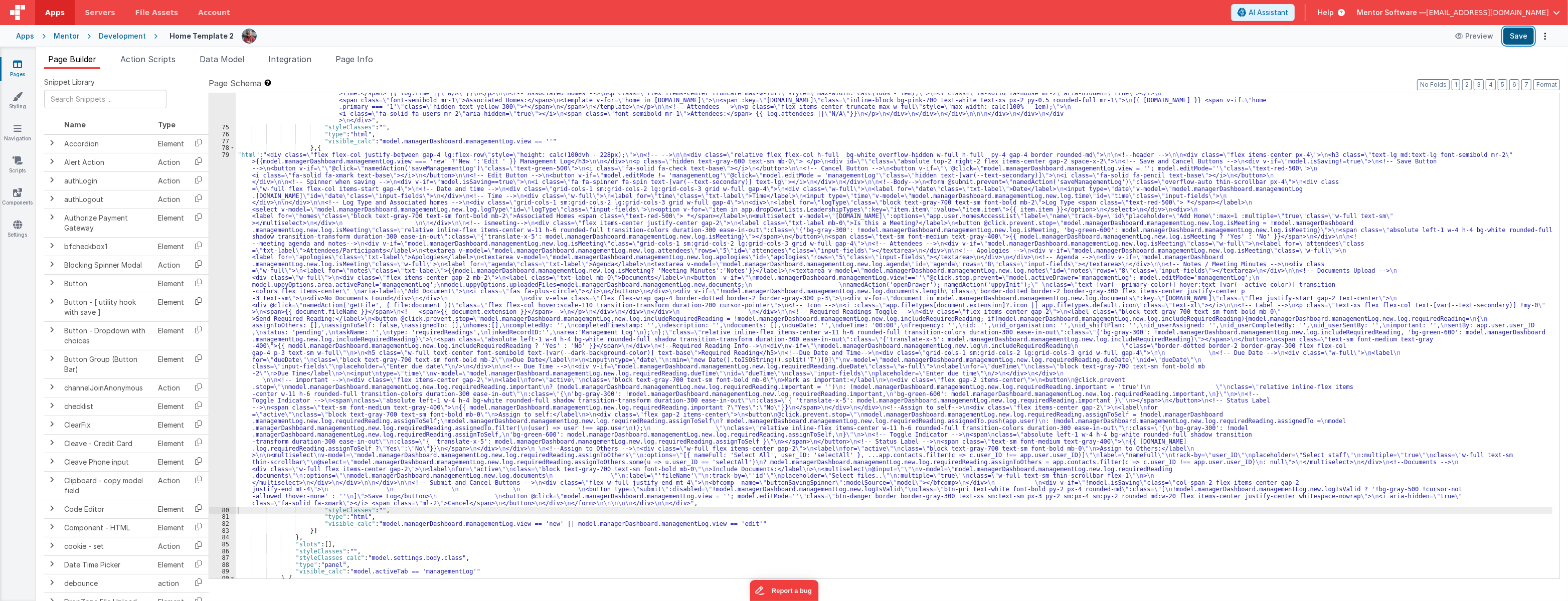
click at [1521, 33] on button "Save" at bounding box center [1519, 36] width 30 height 17
click at [501, 412] on div ""html" : "<div class= \" flex flex-col justify-between gap-4 lg:flex-row \" sty…" at bounding box center [894, 291] width 1317 height 649
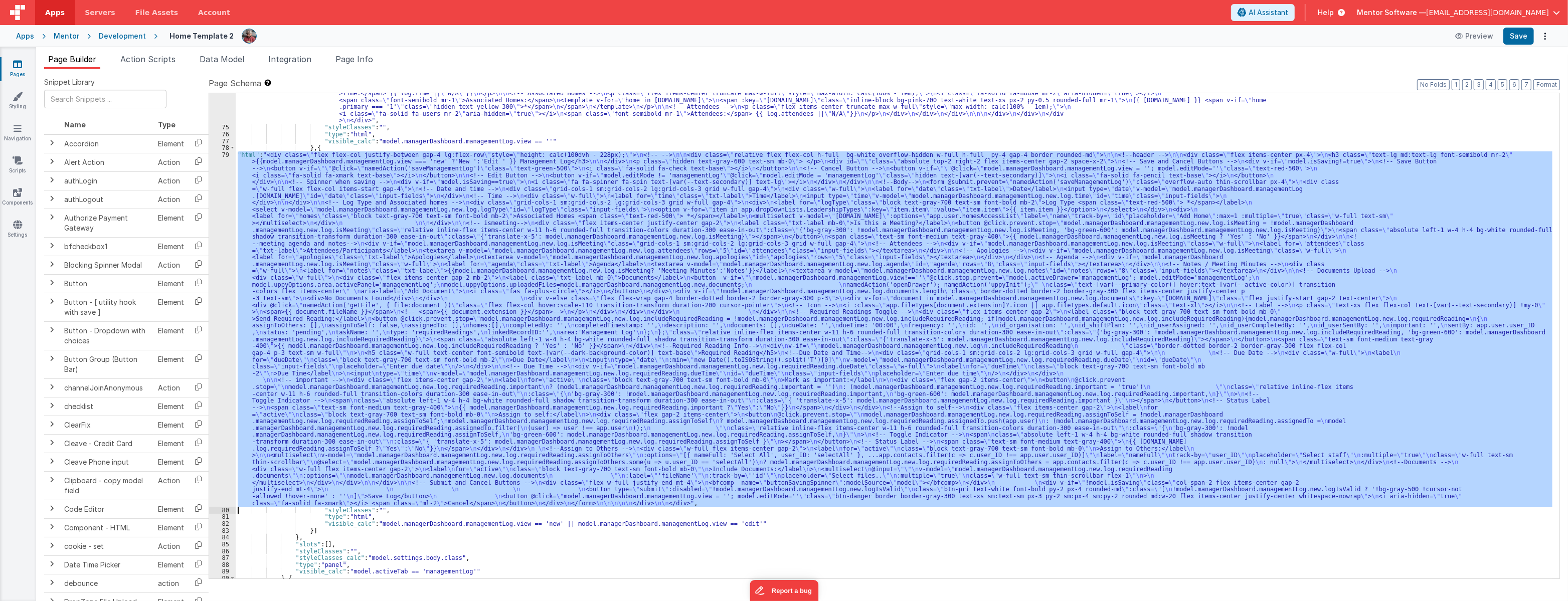
click at [219, 414] on div "79" at bounding box center [223, 329] width 27 height 355
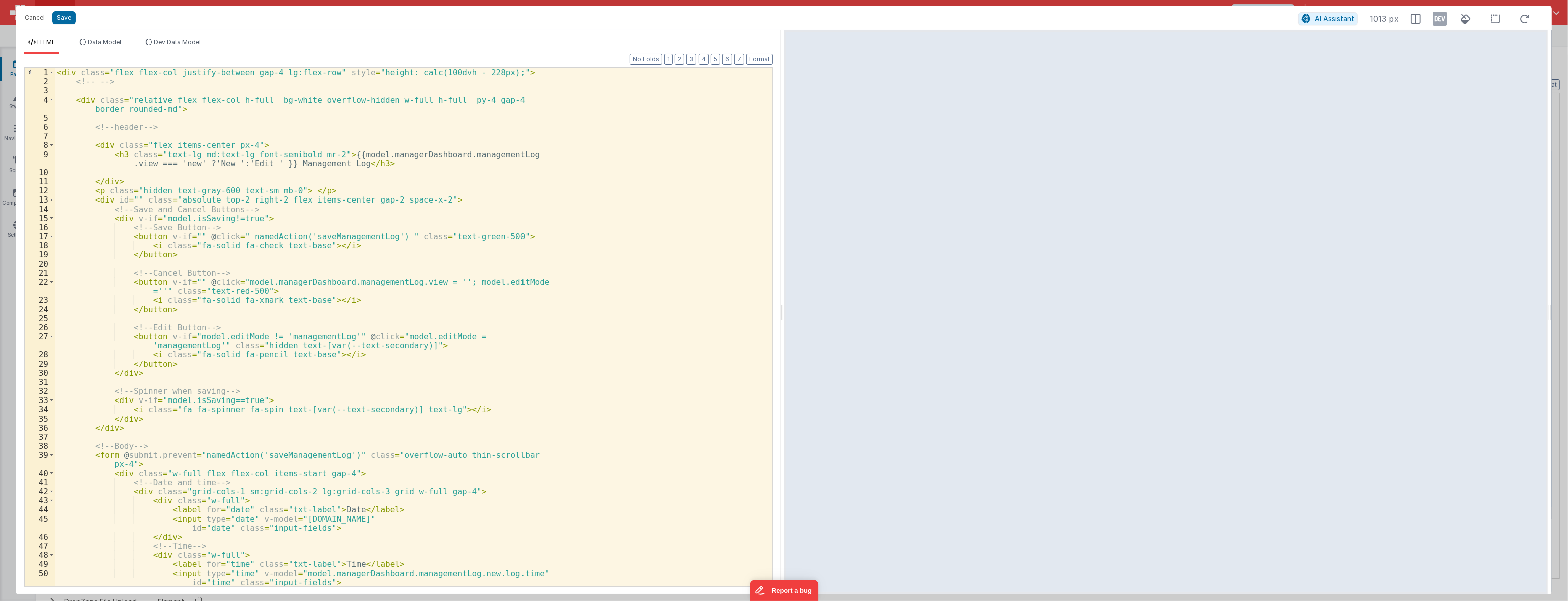
click at [584, 367] on div "< div class = "flex flex-col justify-between gap-4 lg:flex-row" style = "height…" at bounding box center [410, 336] width 710 height 537
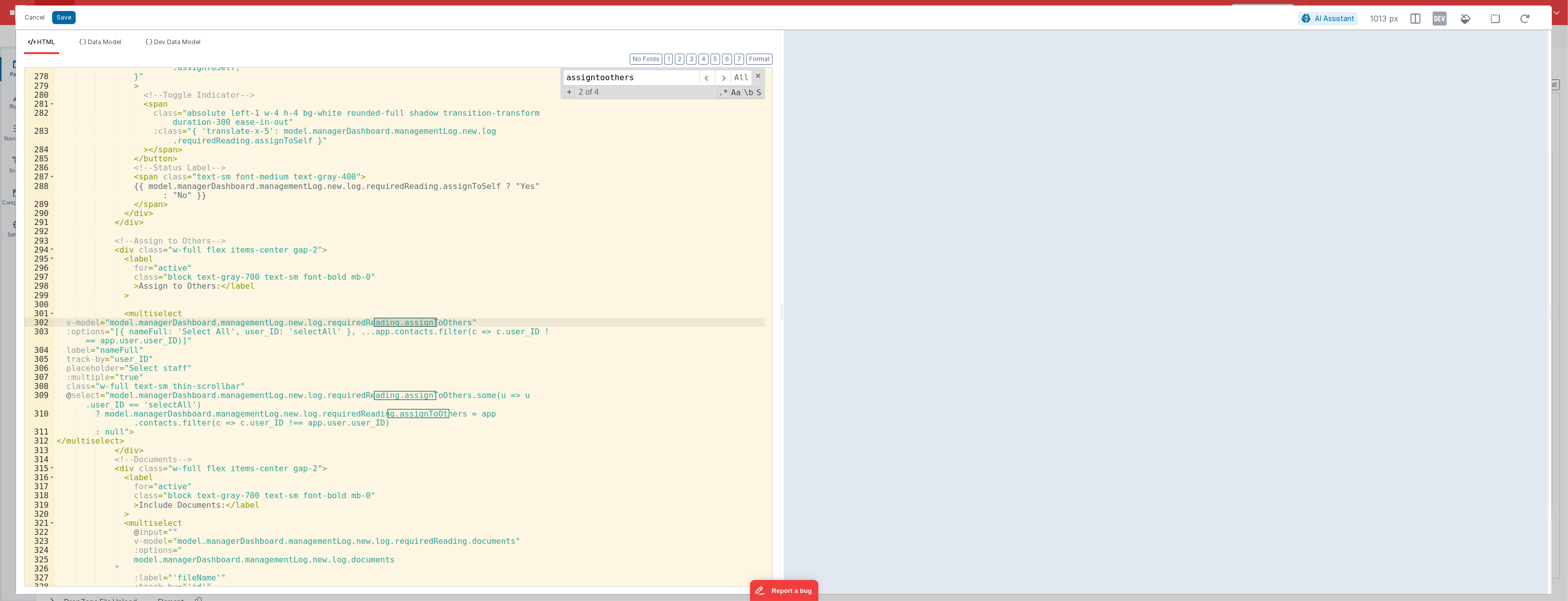
scroll to position [3084, 0]
type input "assigntoothers"
click at [38, 16] on button "Cancel" at bounding box center [34, 17] width 30 height 14
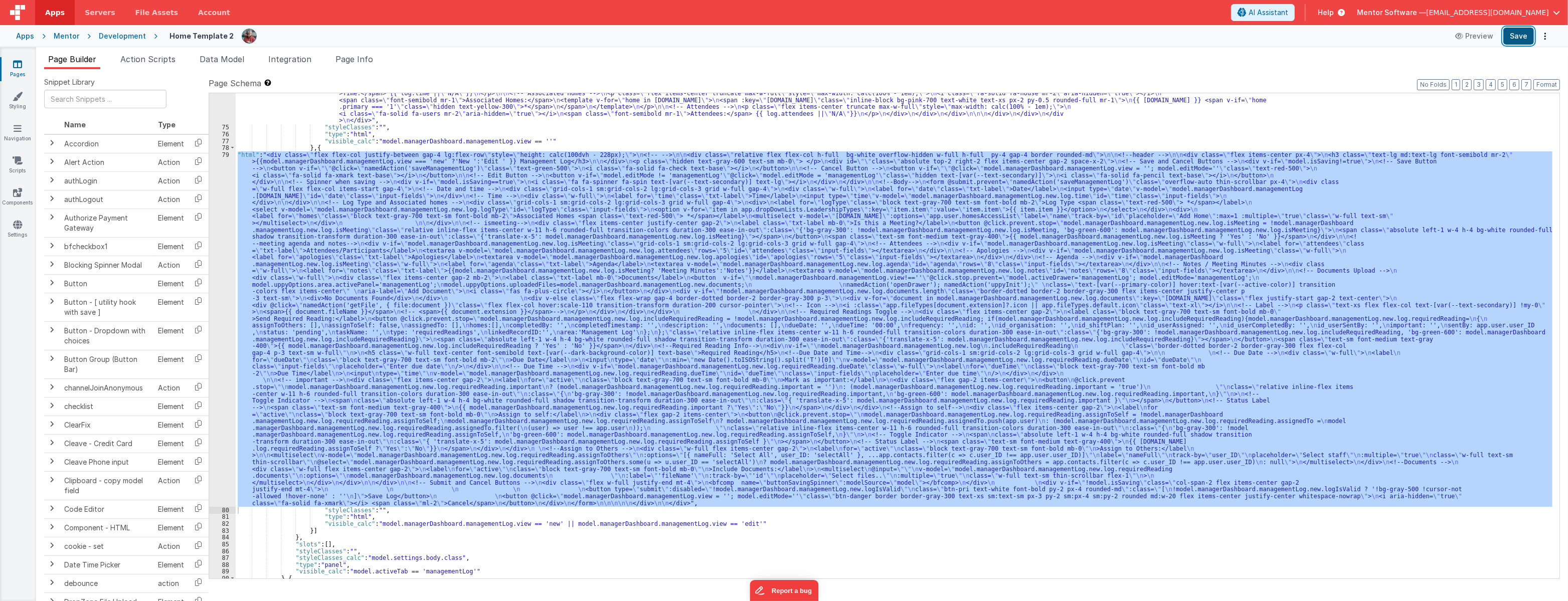
click at [1525, 40] on button "Save" at bounding box center [1519, 36] width 30 height 17
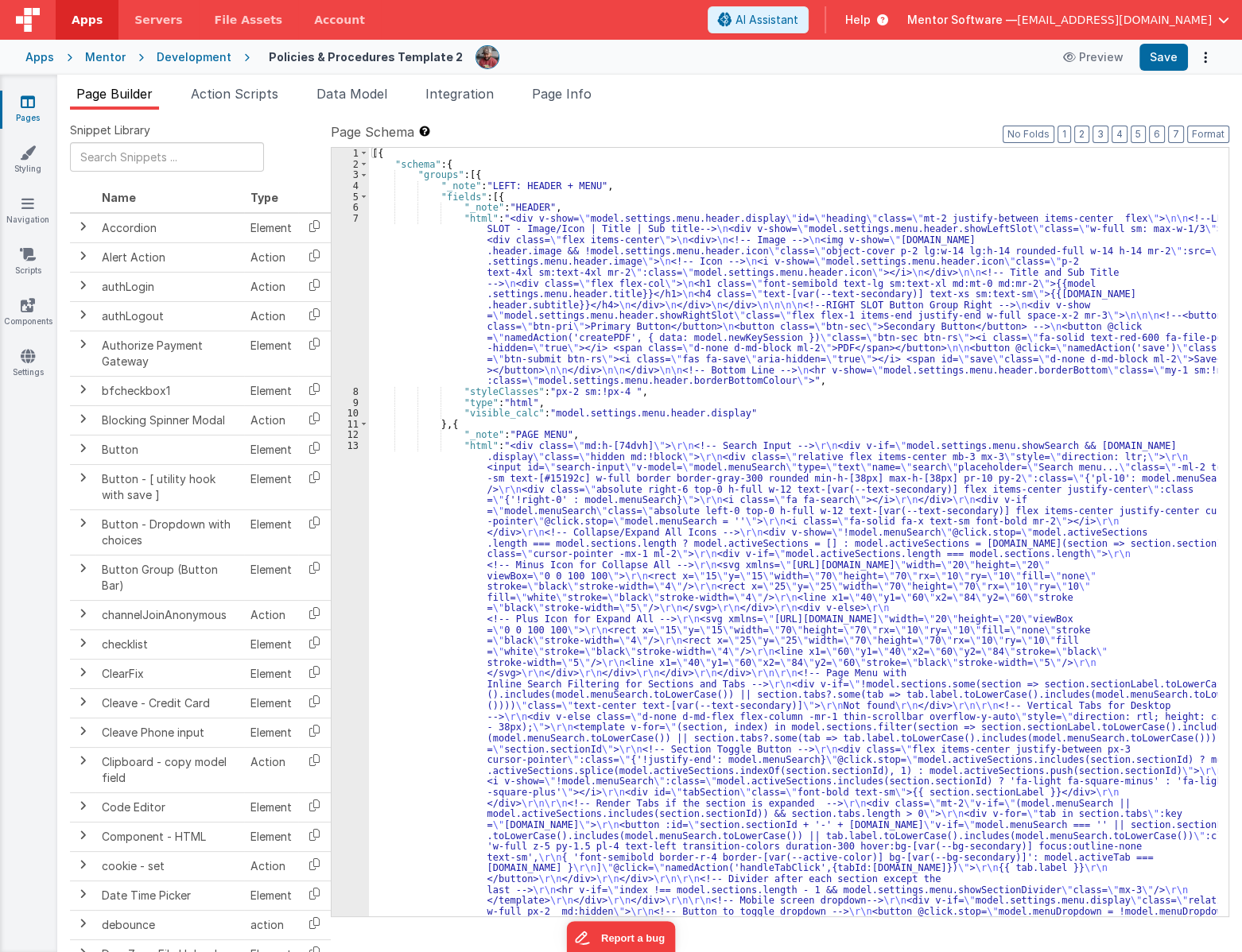
click at [1071, 297] on div "[{ "schema" : { "groups" : [{ "_note" : "LEFT: HEADER + MENU" , "fields" : [{ "…" at bounding box center [792, 906] width 848 height 1516
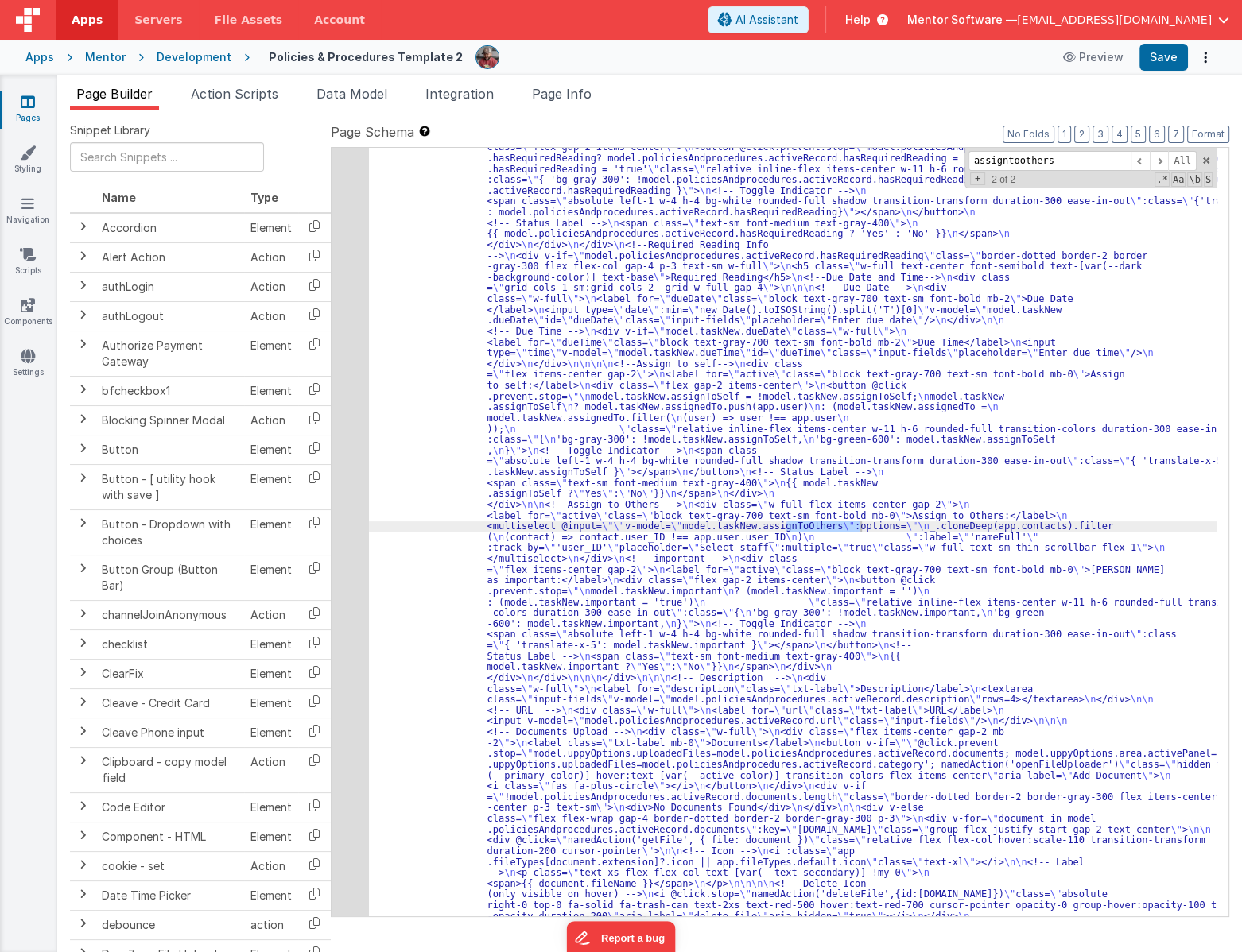
scroll to position [3006, 0]
type input "assigntoothers"
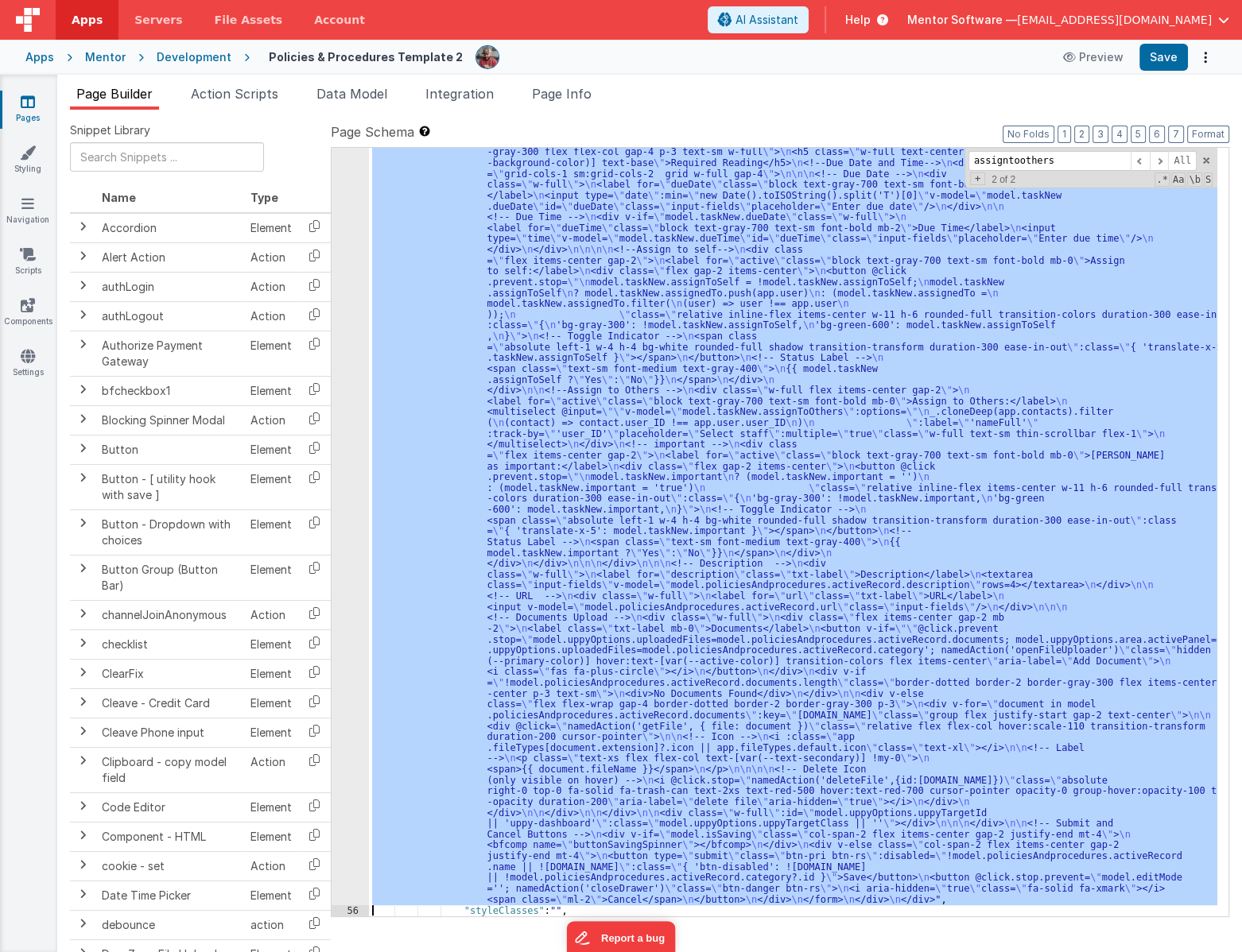
click at [342, 392] on div "55" at bounding box center [350, 314] width 38 height 1181
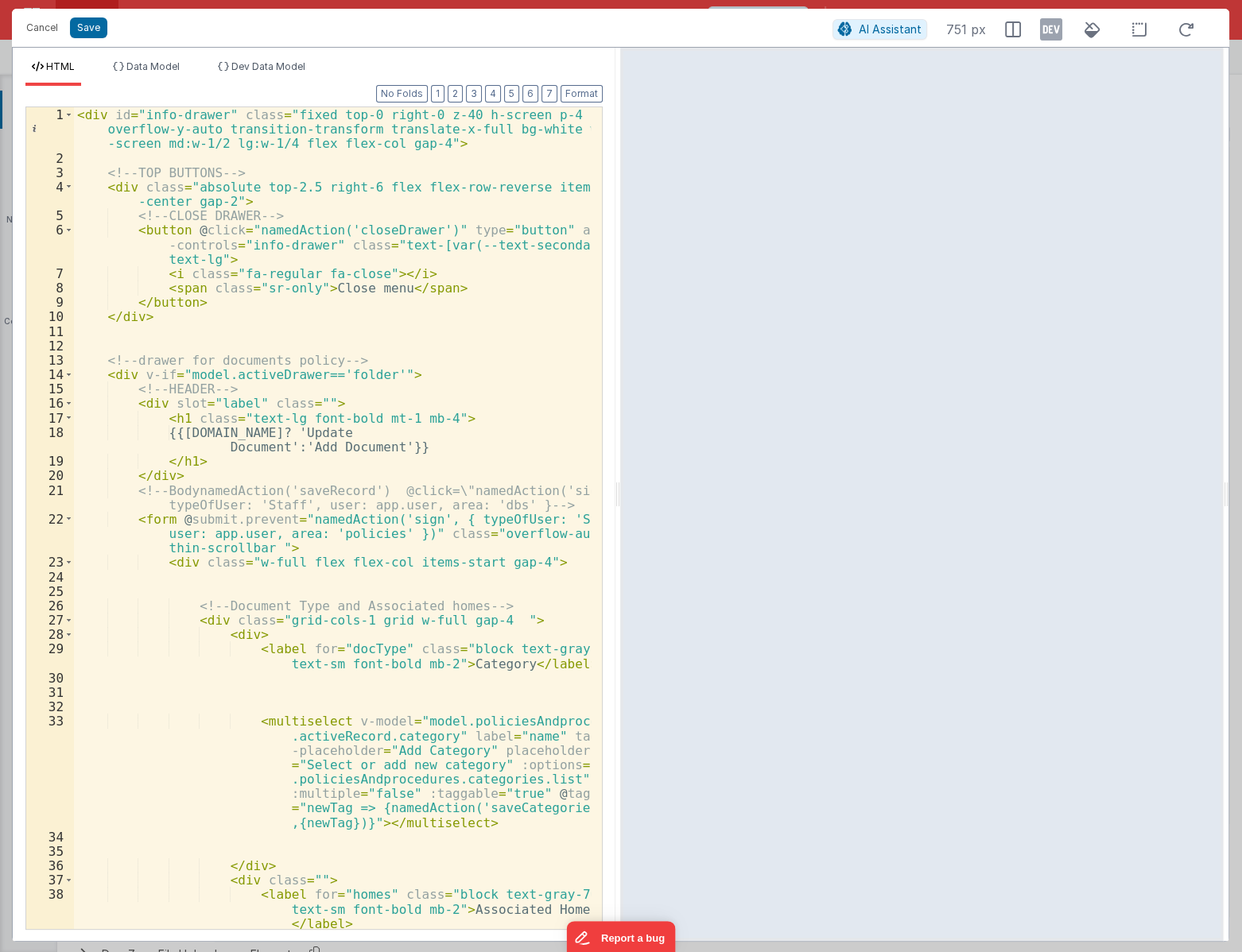
click at [340, 338] on div "< div id = "info-drawer" class = "fixed top-0 right-0 z-40 h-screen p-4 overflo…" at bounding box center [333, 575] width 517 height 937
click at [513, 387] on div "< div id = "info-drawer" class = "fixed top-0 right-0 z-40 h-screen p-4 overflo…" at bounding box center [333, 575] width 517 height 937
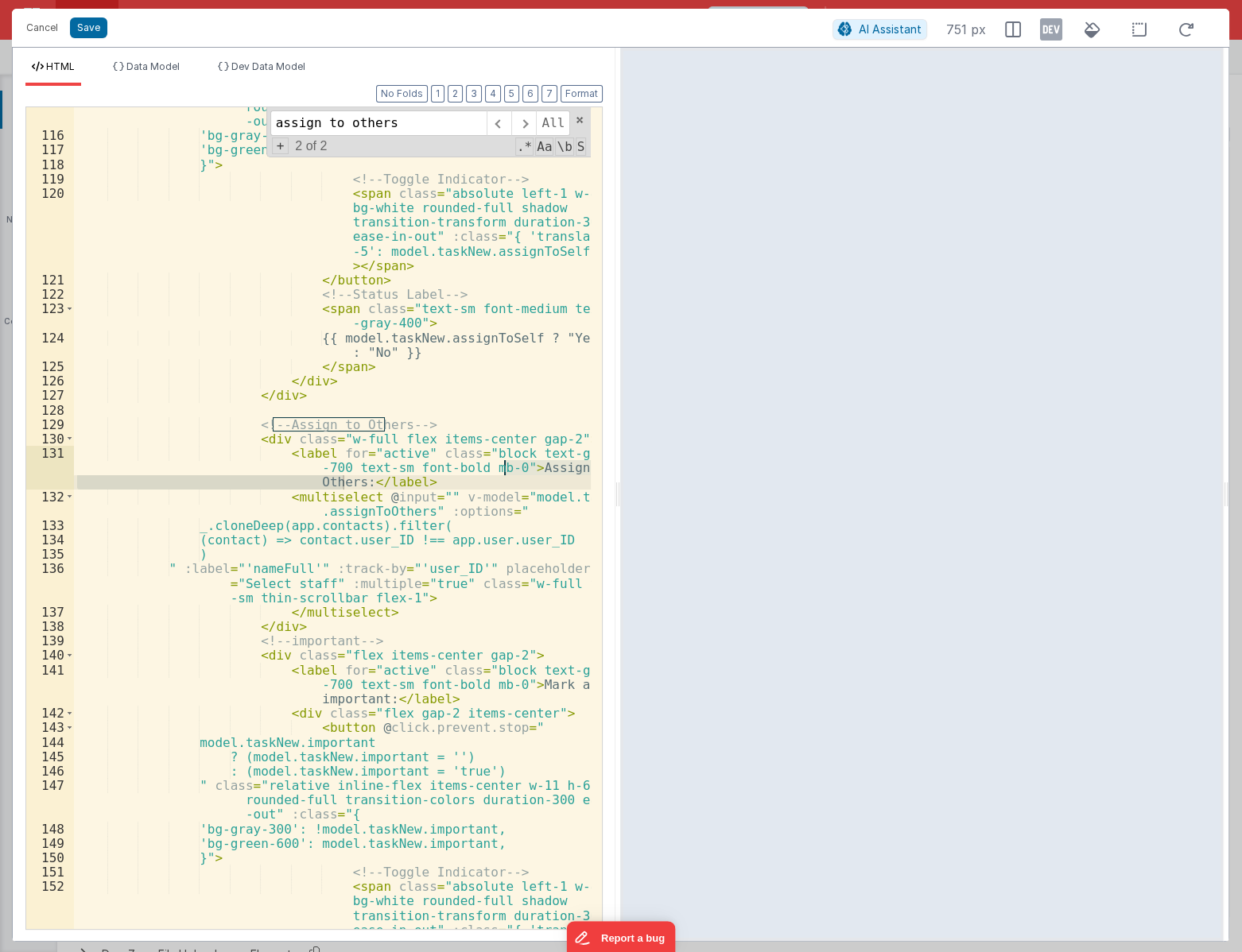
scroll to position [2825, 0]
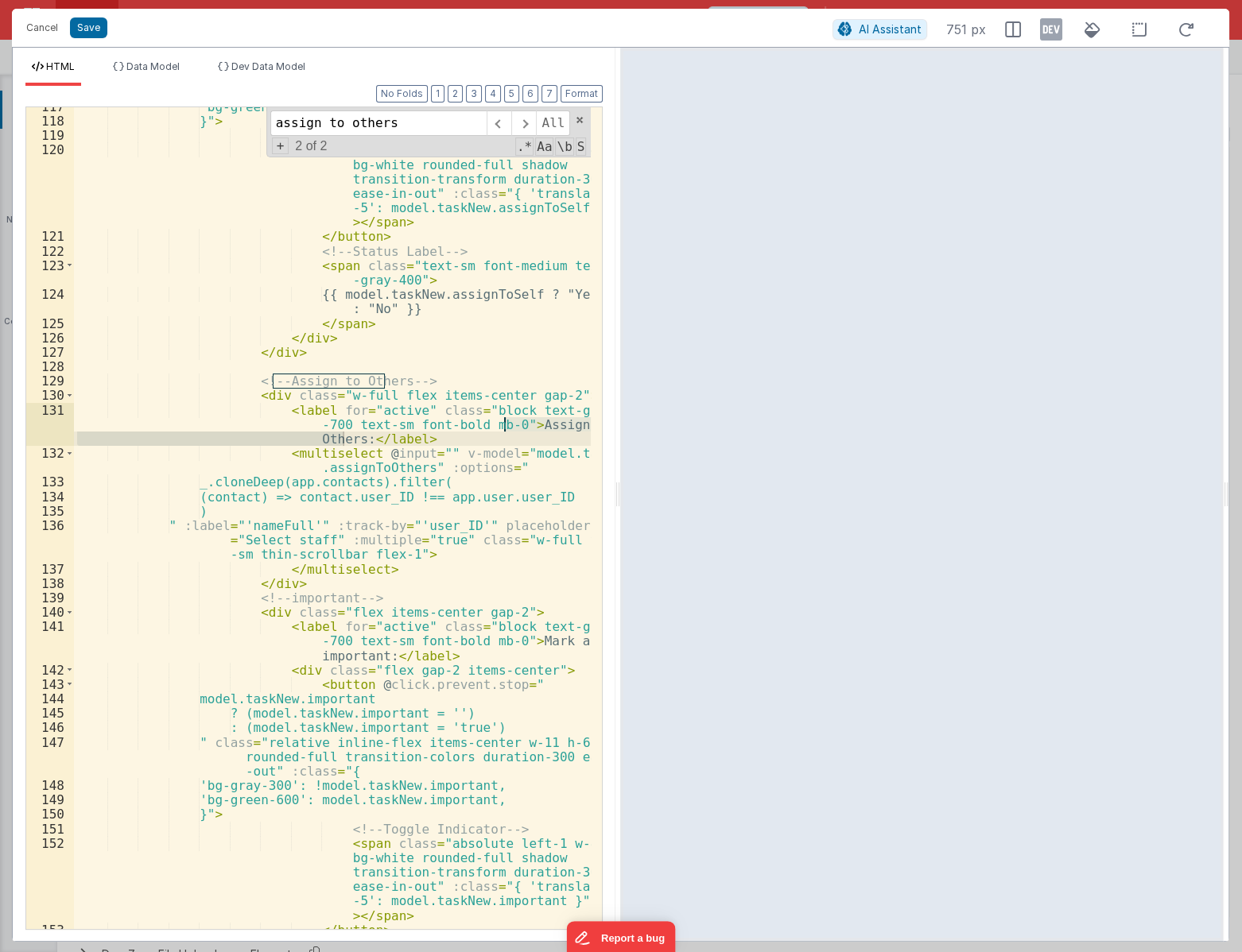
type input "assign to others"
click at [402, 570] on div "'bg-green-600': model.taskNew.assignToSelf, }" > <!-- Toggle Indicator --> < sp…" at bounding box center [333, 524] width 517 height 850
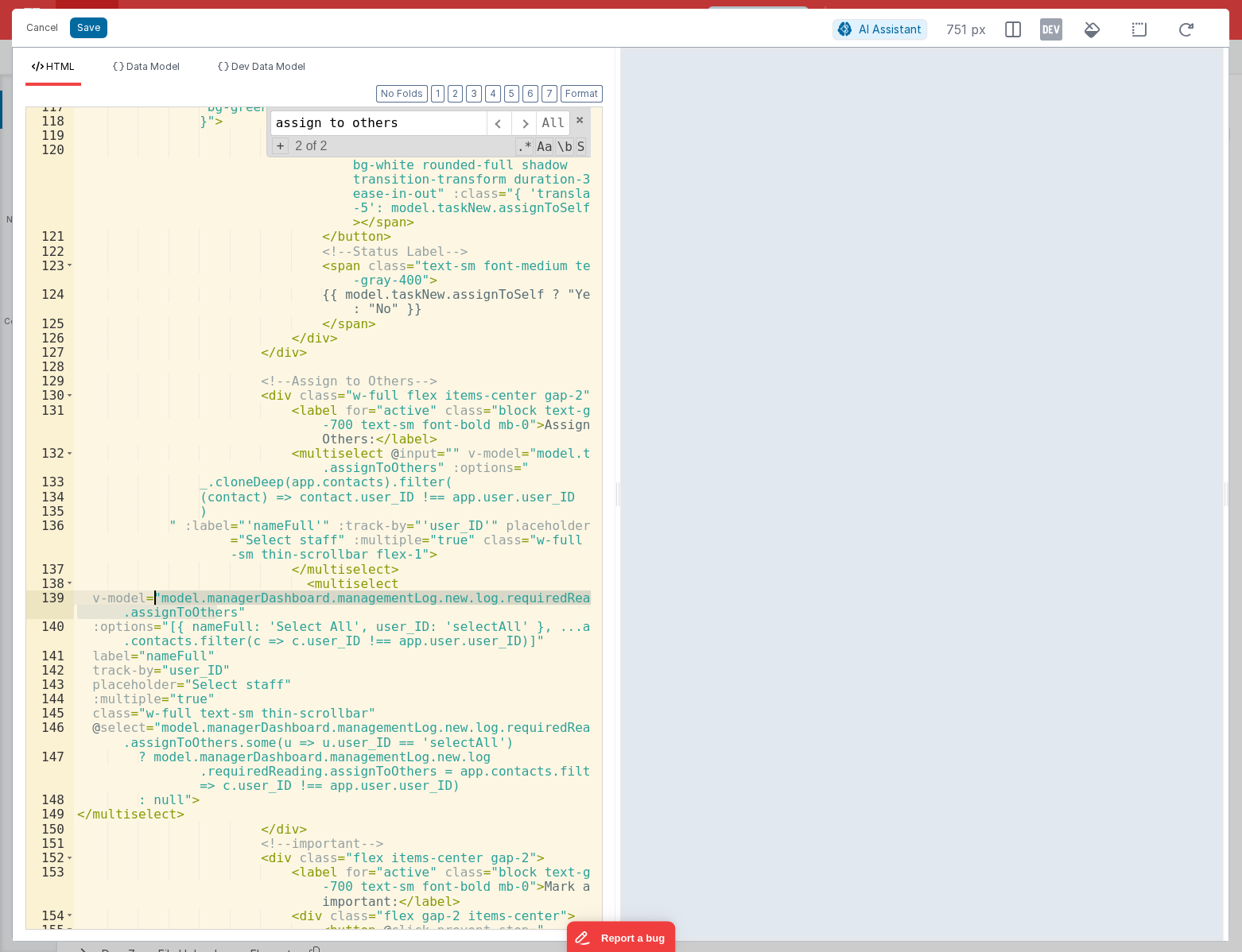
drag, startPoint x: 220, startPoint y: 612, endPoint x: 152, endPoint y: 593, distance: 70.6
click at [152, 593] on div "'bg-green-600': model.taskNew.assignToSelf, }" > <!-- Toggle Indicator --> < sp…" at bounding box center [333, 524] width 517 height 850
type input "model.managerDashboard.managementLog.new.log.requiredReading.assignToOther"
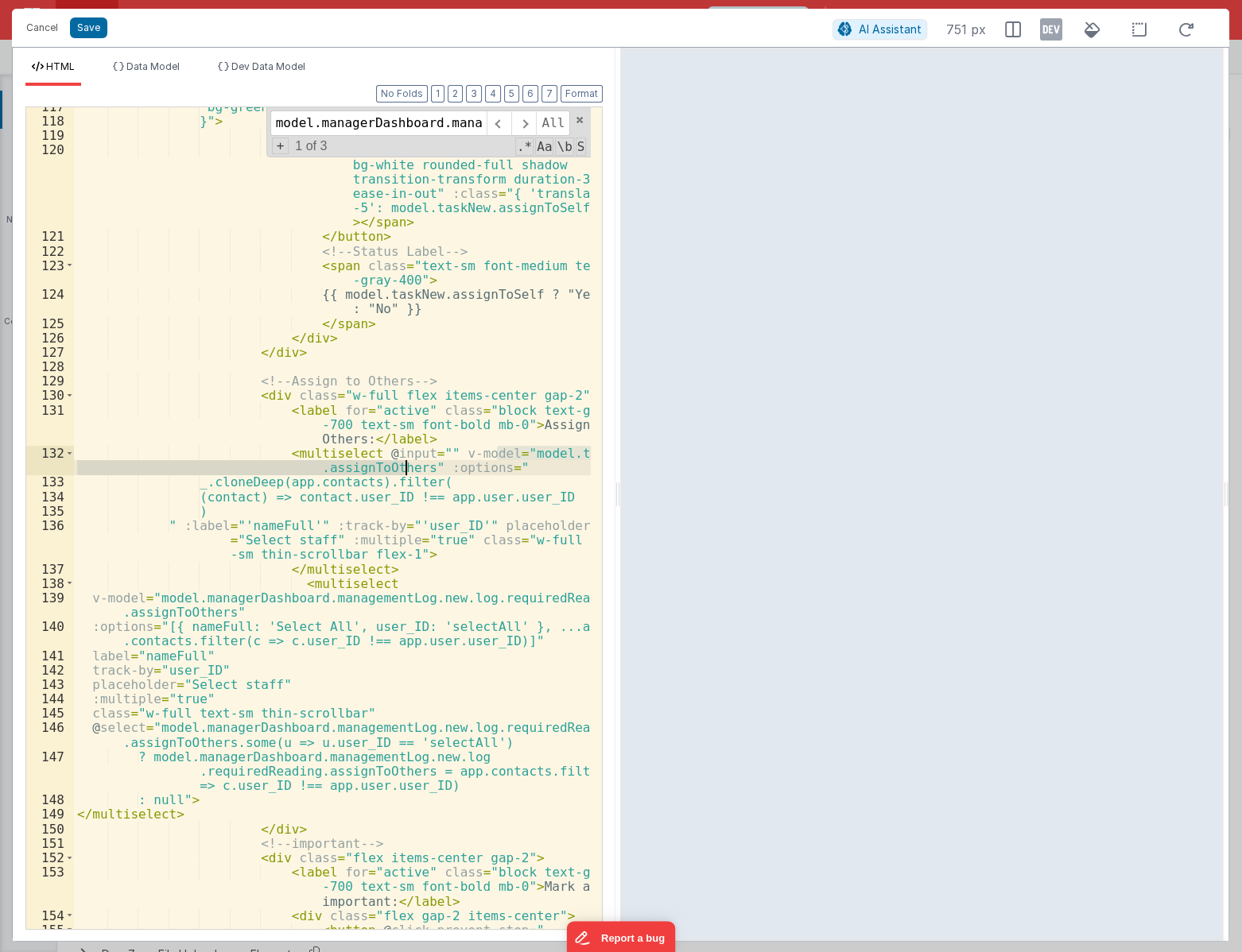
drag, startPoint x: 498, startPoint y: 453, endPoint x: 403, endPoint y: 467, distance: 96.0
click at [403, 467] on div "'bg-green-600': model.taskNew.assignToSelf, }" > <!-- Toggle Indicator --> < sp…" at bounding box center [333, 524] width 517 height 850
click at [278, 151] on span "+" at bounding box center [281, 146] width 17 height 16
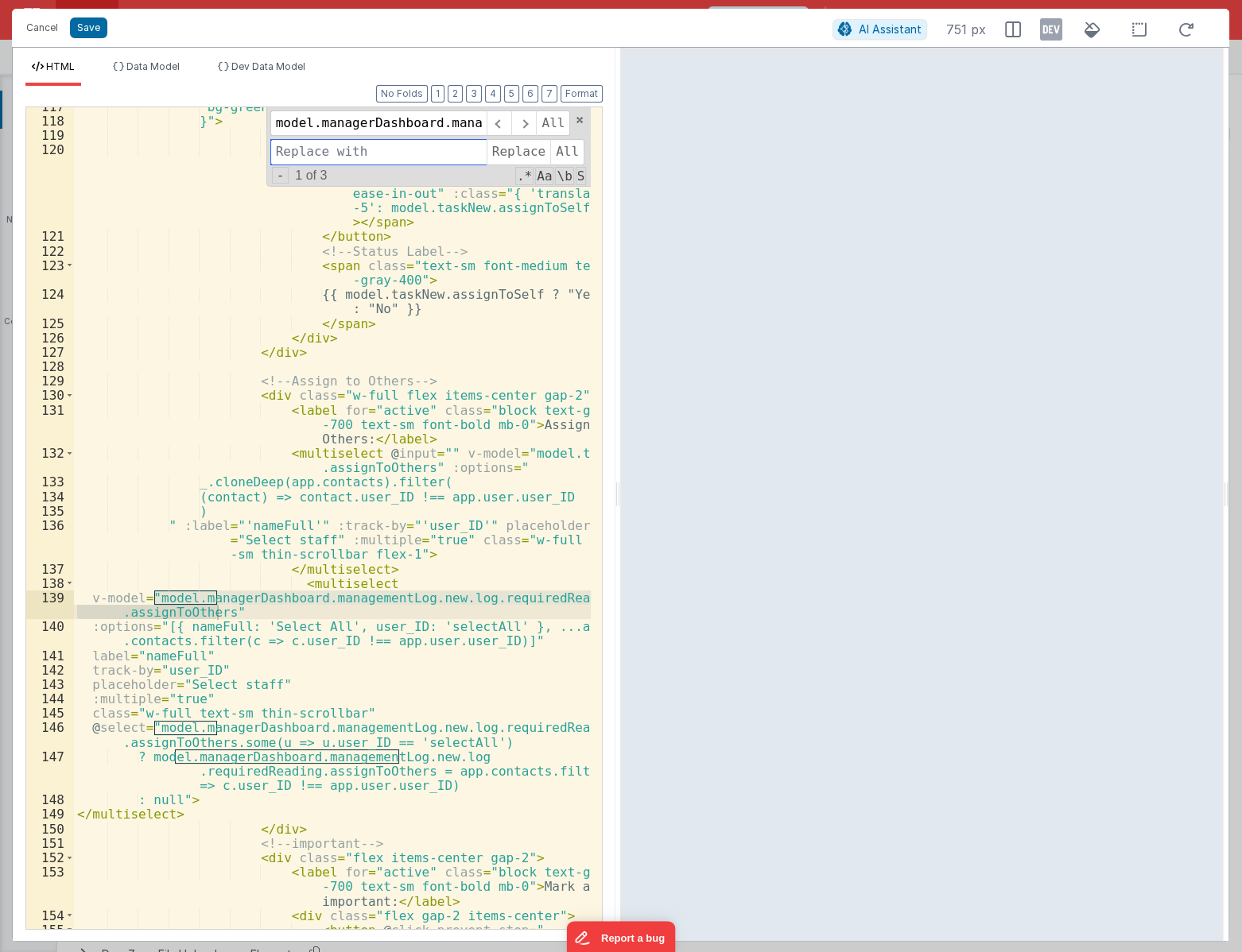
click at [307, 152] on input at bounding box center [378, 151] width 216 height 25
paste input "model.taskNew.assignToOthers"
type input "model.taskNew.assignToOthers"
click at [523, 158] on span "Replace" at bounding box center [518, 151] width 64 height 25
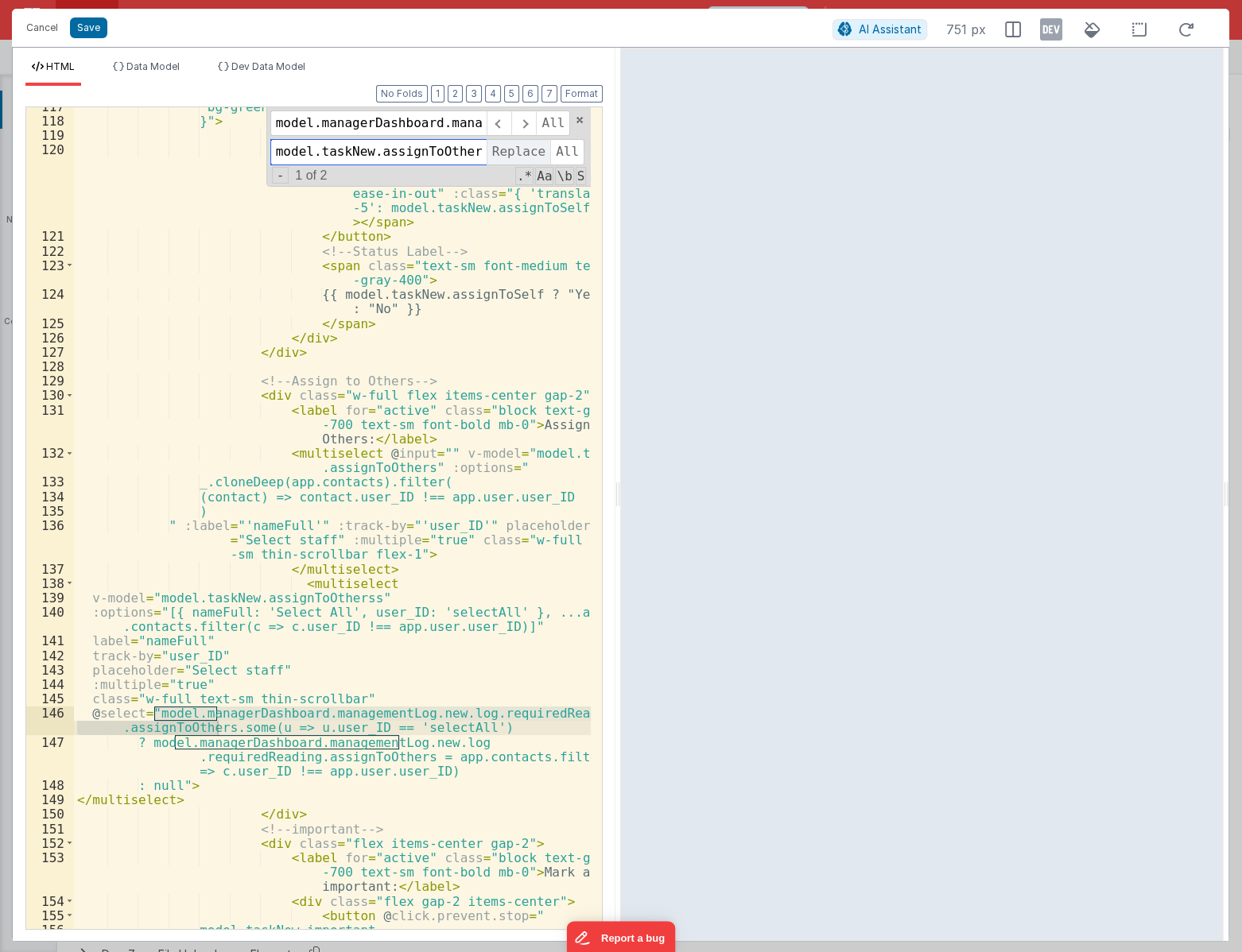
click at [523, 158] on span "Replace" at bounding box center [518, 151] width 64 height 25
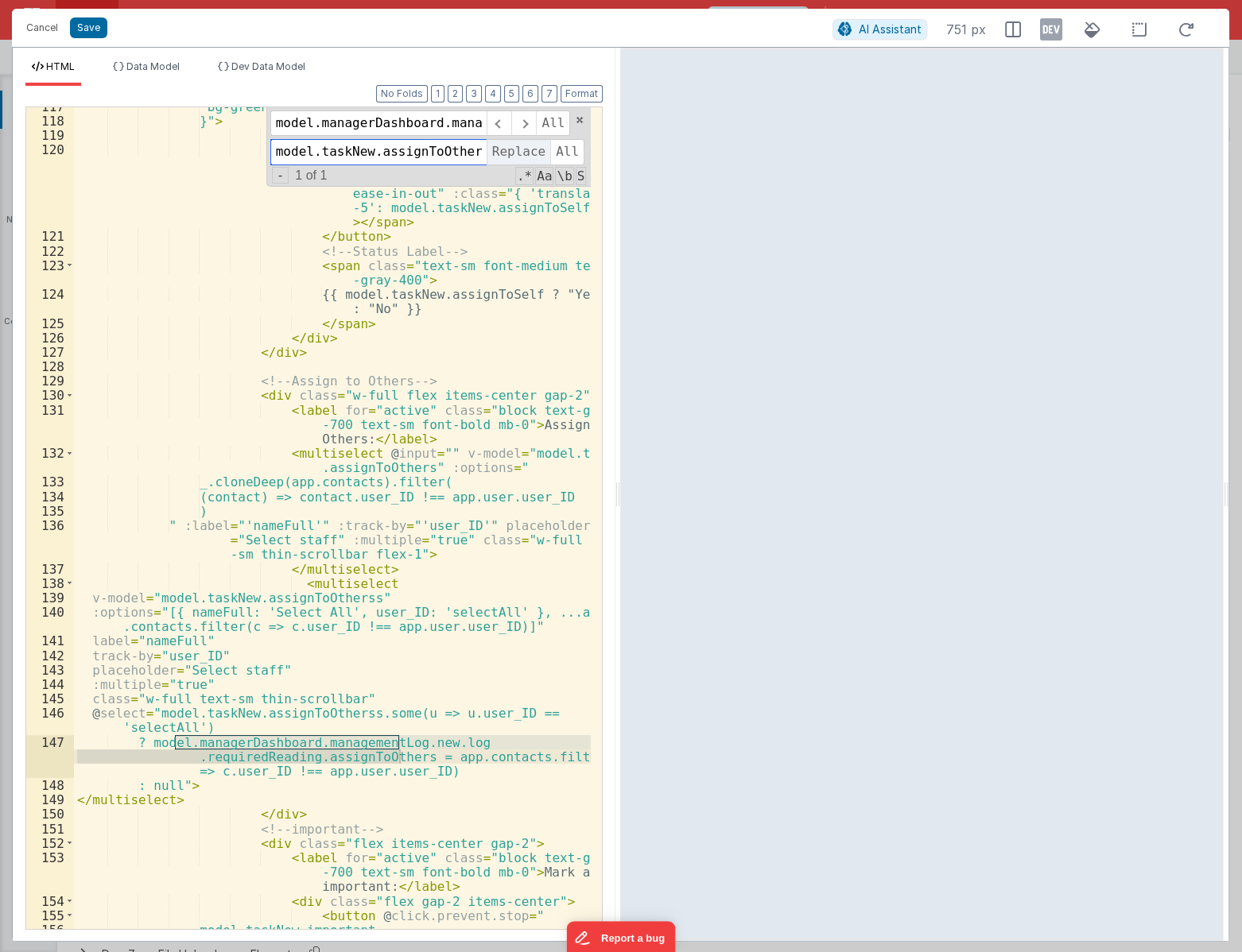
click at [523, 157] on span "Replace" at bounding box center [518, 151] width 64 height 25
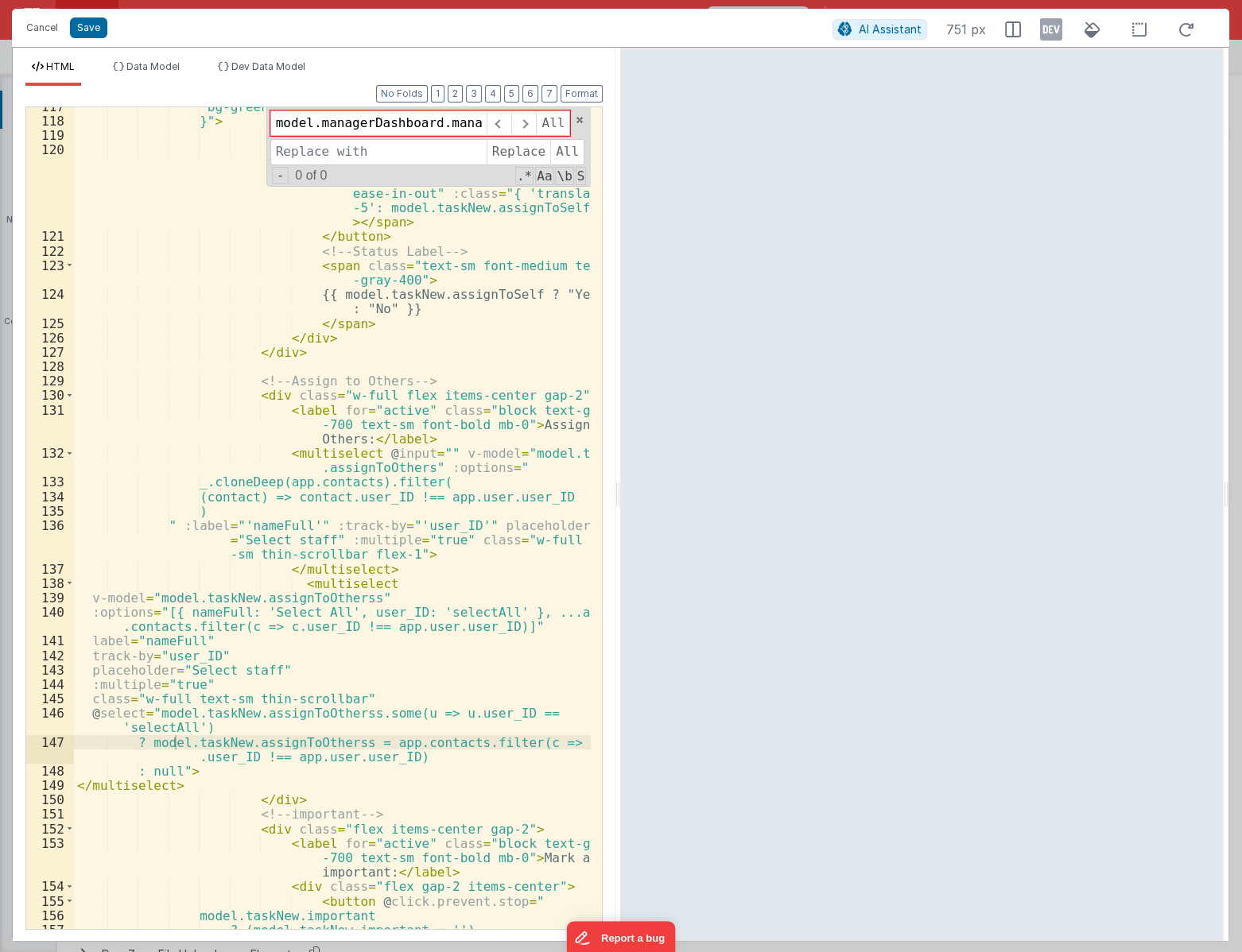
click at [406, 384] on div "'bg-green-600': model.taskNew.assignToSelf, }" > <!-- Toggle Indicator --> < sp…" at bounding box center [333, 524] width 517 height 850
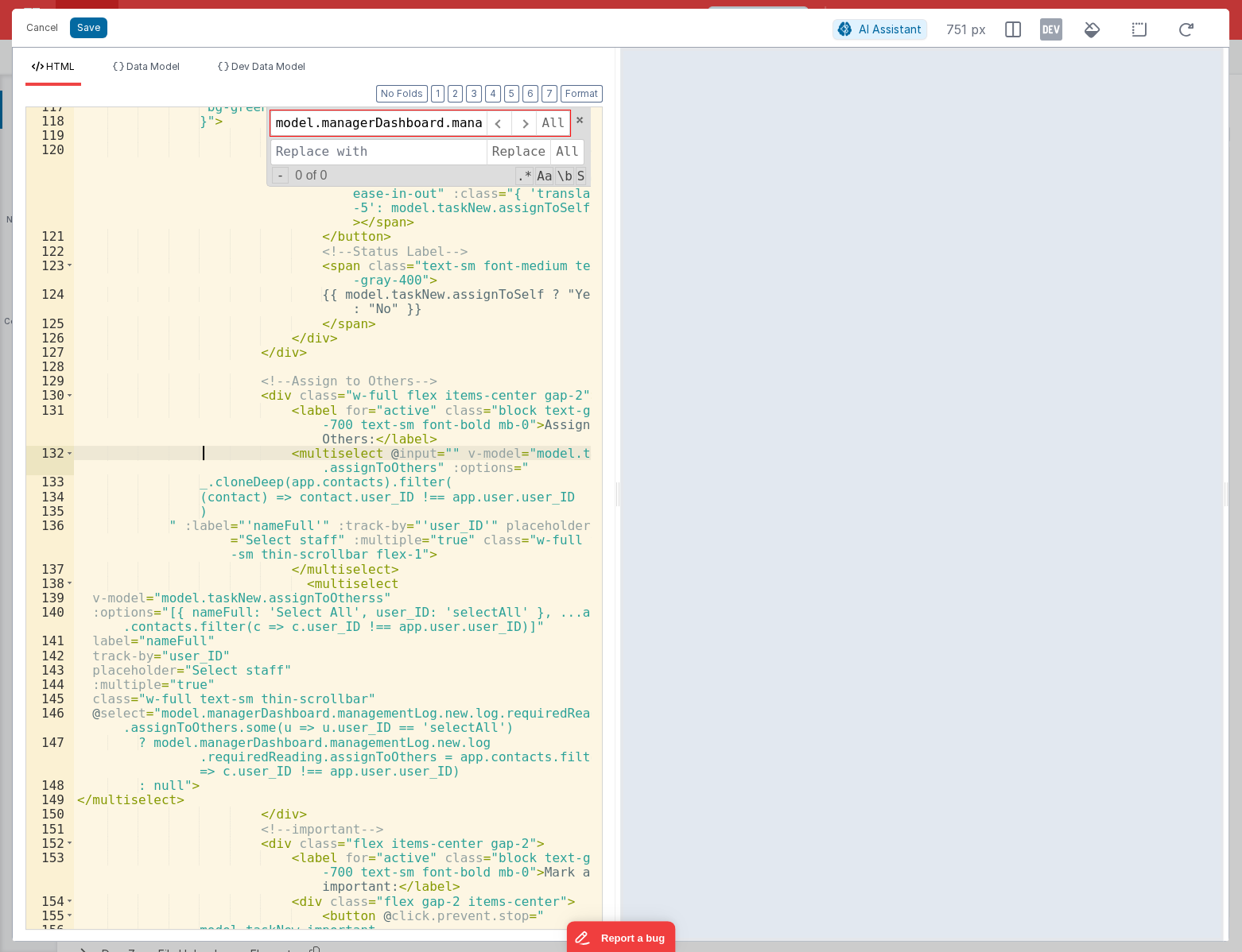
click at [201, 450] on div "'bg-green-600': model.taskNew.assignToSelf, }" > <!-- Toggle Indicator --> < sp…" at bounding box center [333, 524] width 517 height 850
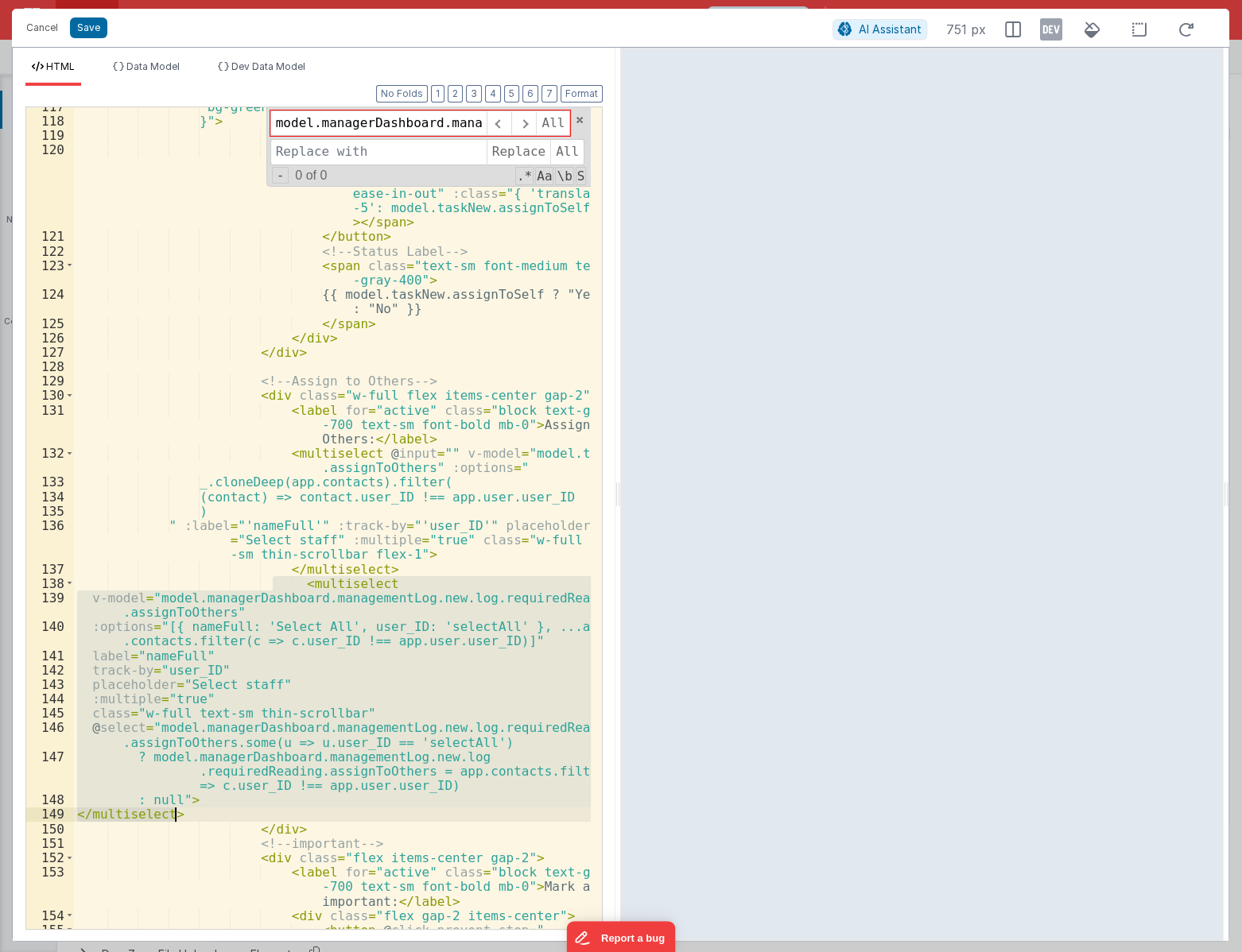
click at [223, 609] on div "'bg-green-600': model.taskNew.assignToSelf, }" > <!-- Toggle Indicator --> < sp…" at bounding box center [332, 518] width 516 height 822
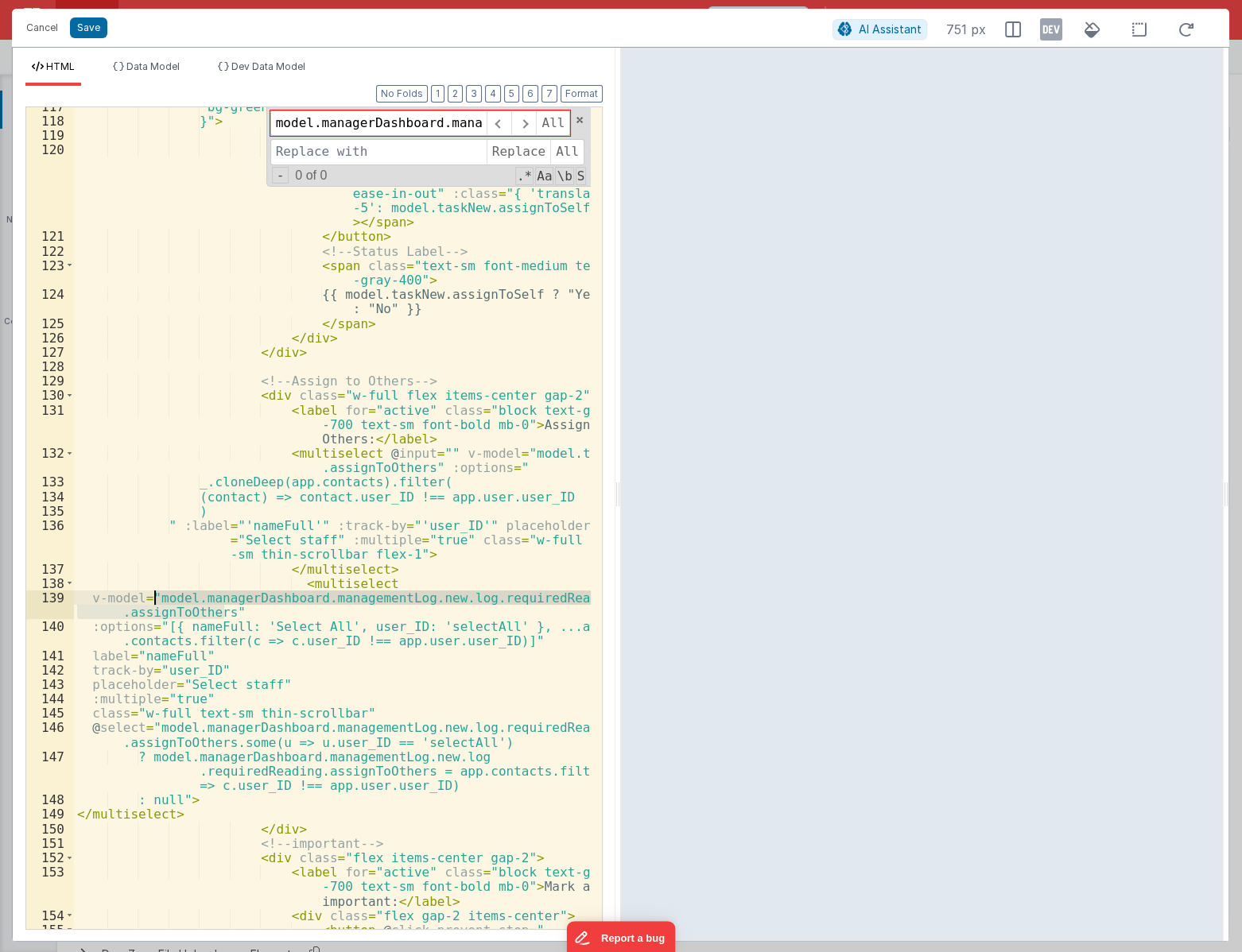
drag, startPoint x: 223, startPoint y: 611, endPoint x: 152, endPoint y: 596, distance: 72.6
click at [152, 596] on div "'bg-green-600': model.taskNew.assignToSelf, }" > <!-- Toggle Indicator --> < sp…" at bounding box center [333, 524] width 517 height 850
type input "model.managerDashboard.managementLog.new.log.requiredReading.assignToOthers"
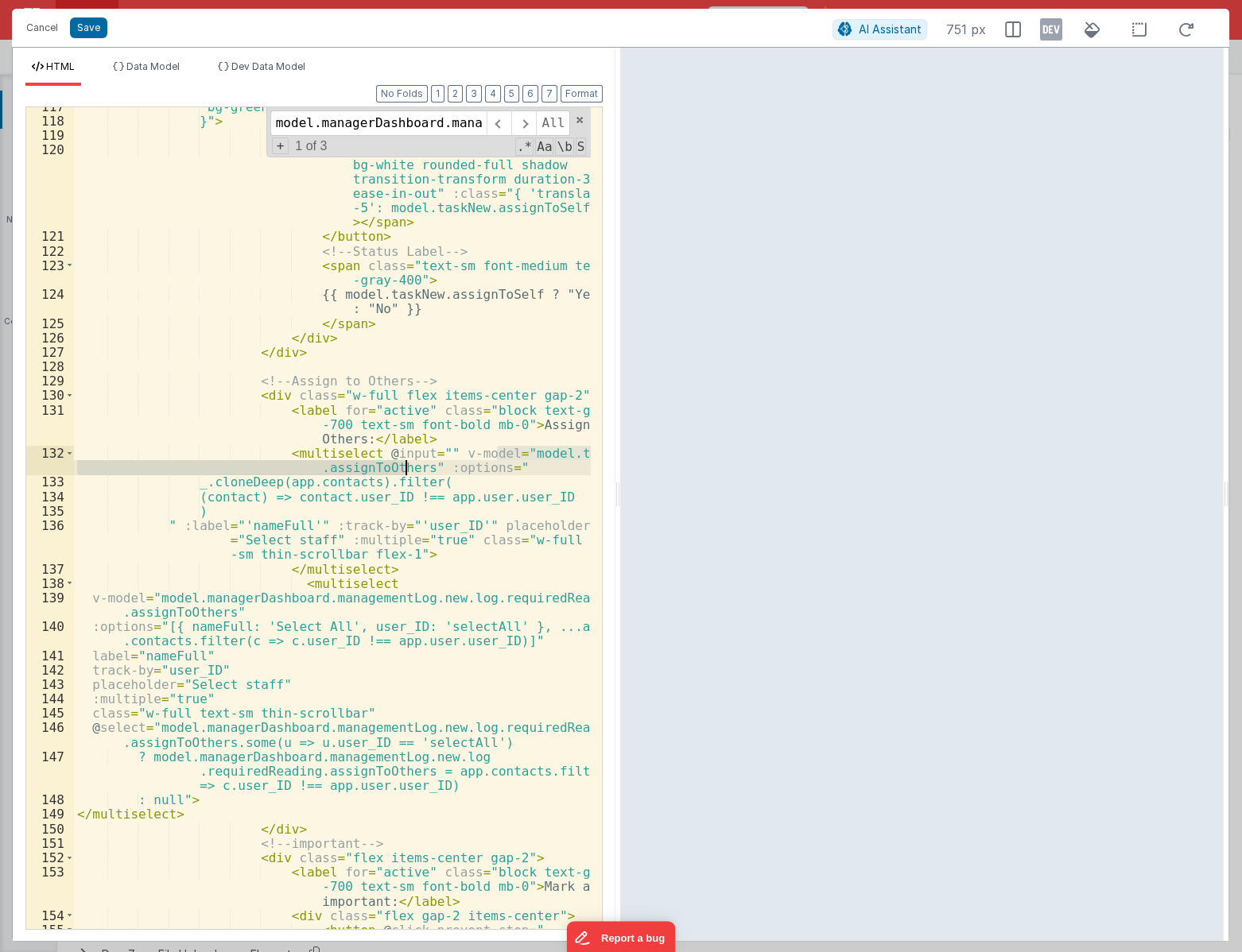
drag, startPoint x: 499, startPoint y: 458, endPoint x: 405, endPoint y: 472, distance: 95.0
click at [405, 472] on div "'bg-green-600': model.taskNew.assignToSelf, }" > <!-- Toggle Indicator --> < sp…" at bounding box center [333, 524] width 517 height 850
click at [282, 148] on span "+" at bounding box center [281, 146] width 17 height 16
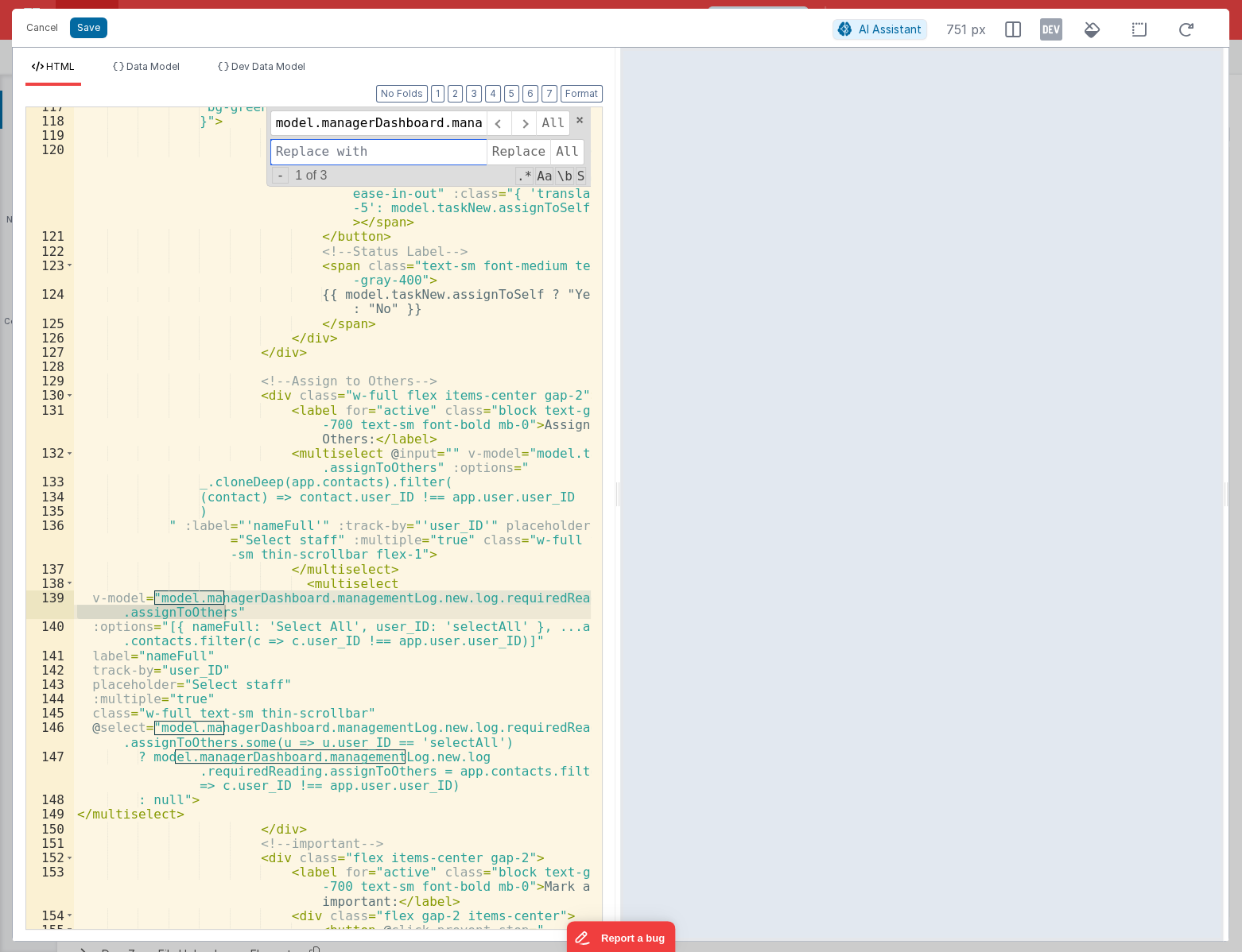
click at [317, 154] on input at bounding box center [378, 151] width 216 height 25
paste input "model.taskNew.assignToOthers"
type input "model.taskNew.assignToOthers"
click at [508, 147] on span "Replace" at bounding box center [518, 151] width 64 height 25
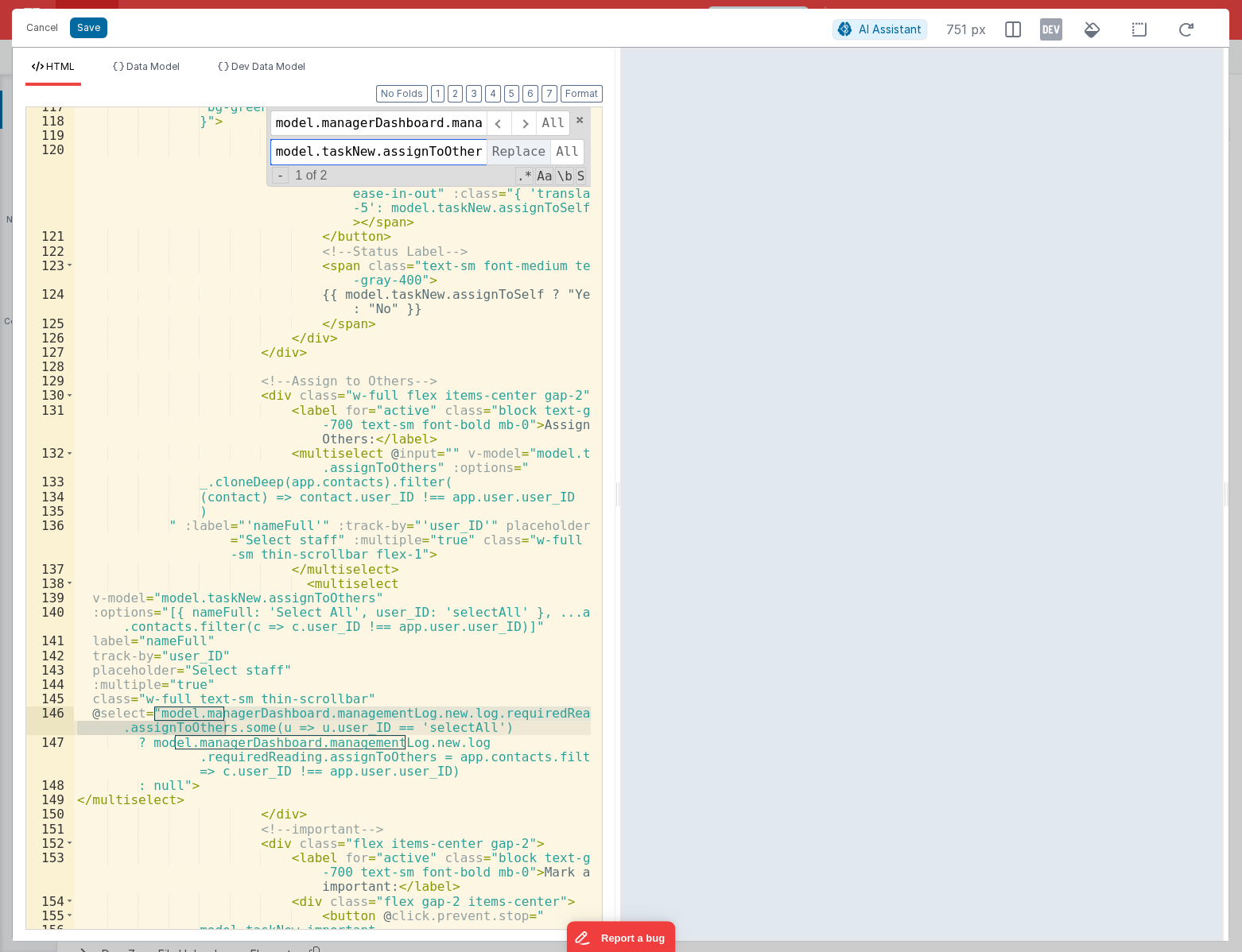
click at [508, 147] on span "Replace" at bounding box center [518, 151] width 64 height 25
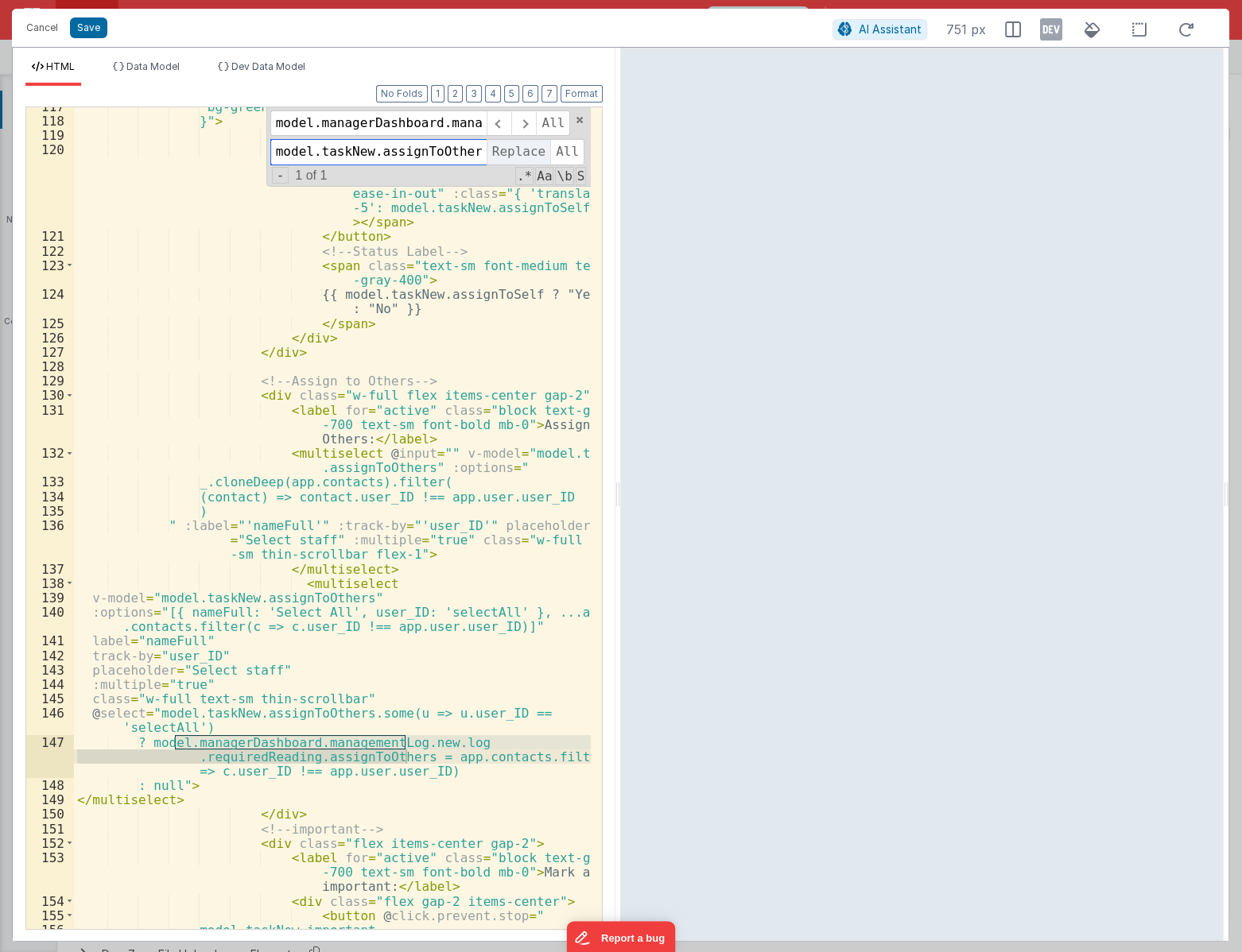
click at [509, 147] on span "Replace" at bounding box center [518, 151] width 64 height 25
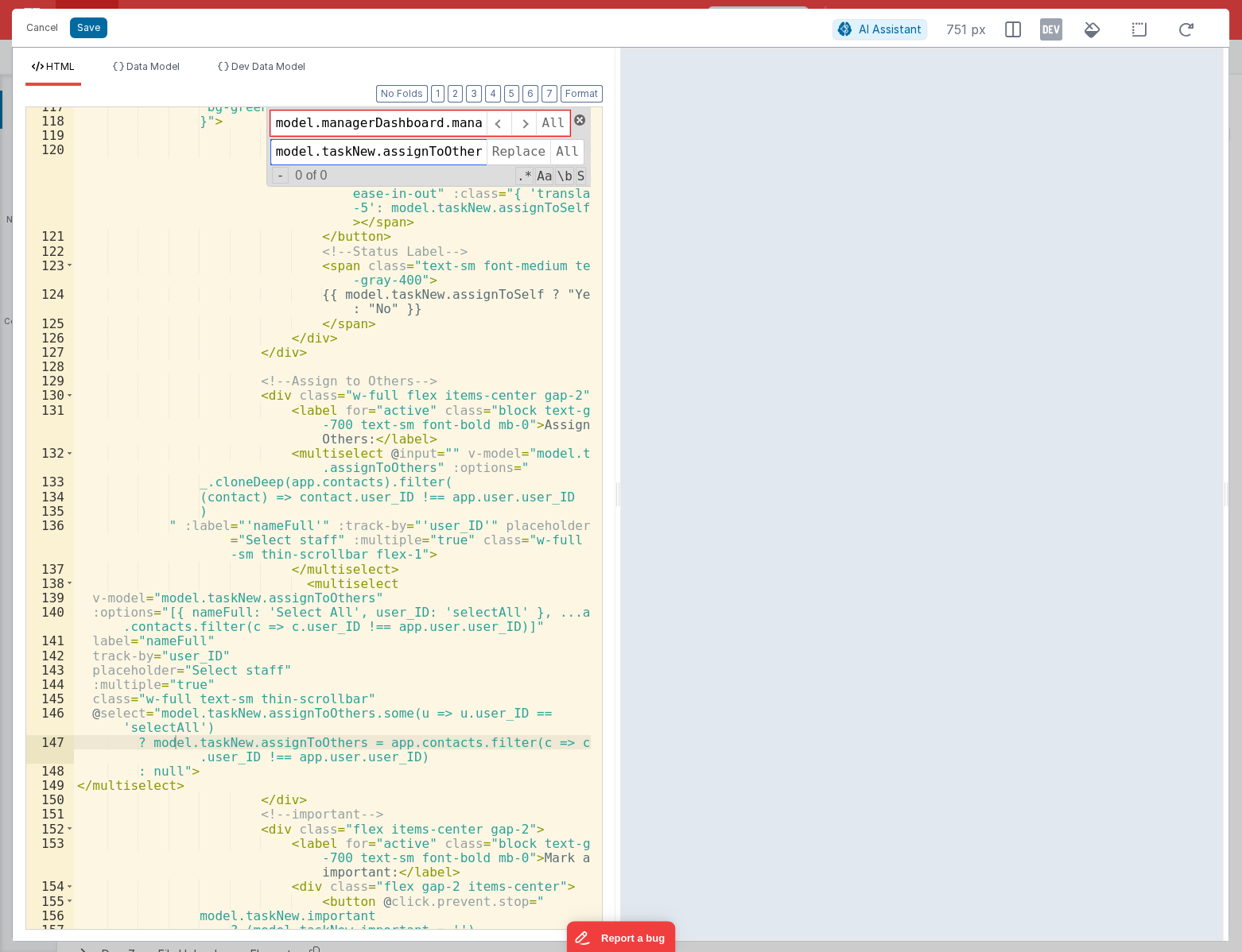
click at [575, 119] on span at bounding box center [580, 121] width 12 height 12
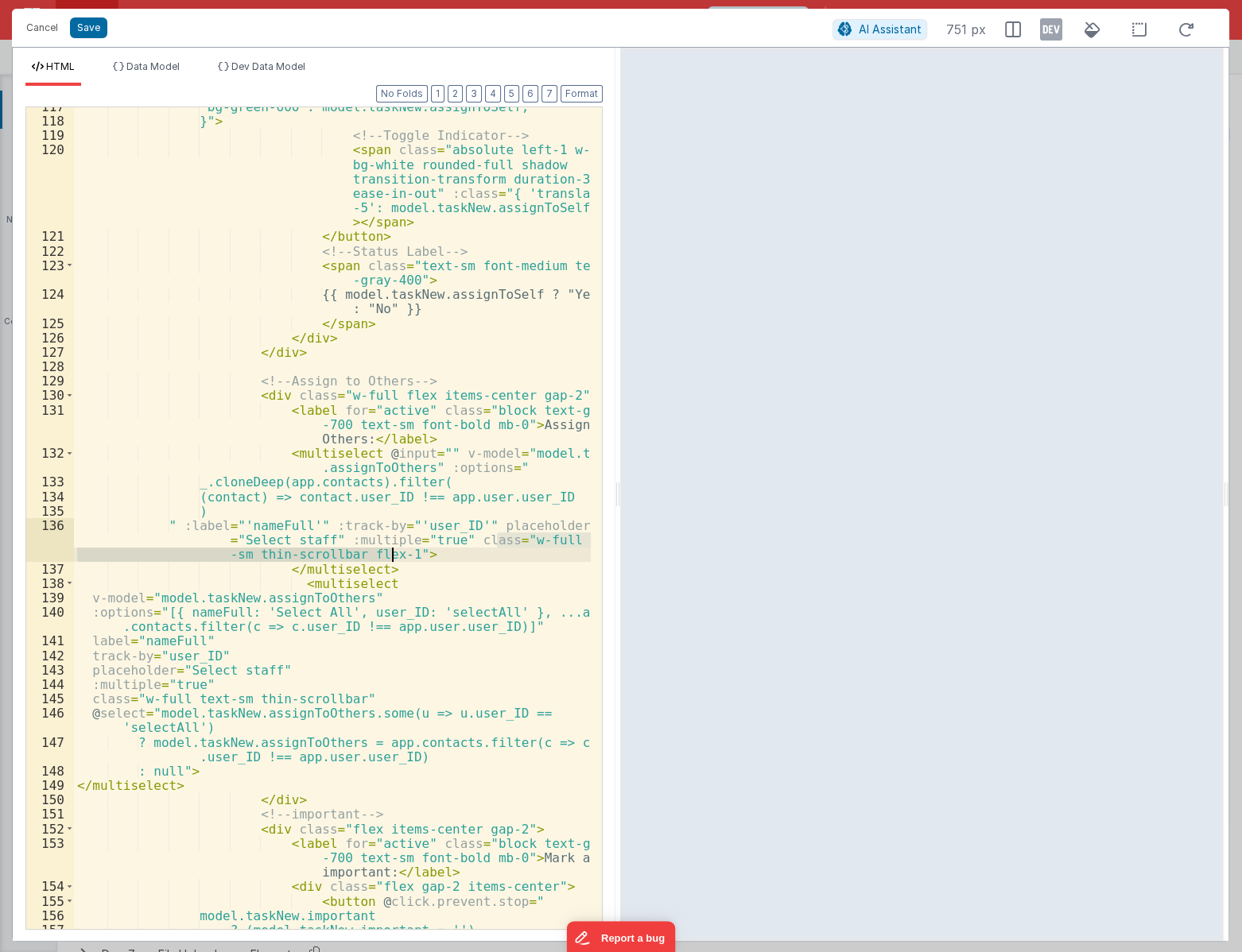
drag, startPoint x: 494, startPoint y: 539, endPoint x: 393, endPoint y: 557, distance: 102.6
click at [393, 557] on div "'bg-green-600': model.taskNew.assignToSelf, }" > <!-- Toggle Indicator --> < sp…" at bounding box center [333, 524] width 517 height 850
click at [335, 696] on div "'bg-green-600': model.taskNew.assignToSelf, }" > <!-- Toggle Indicator --> < sp…" at bounding box center [333, 524] width 517 height 850
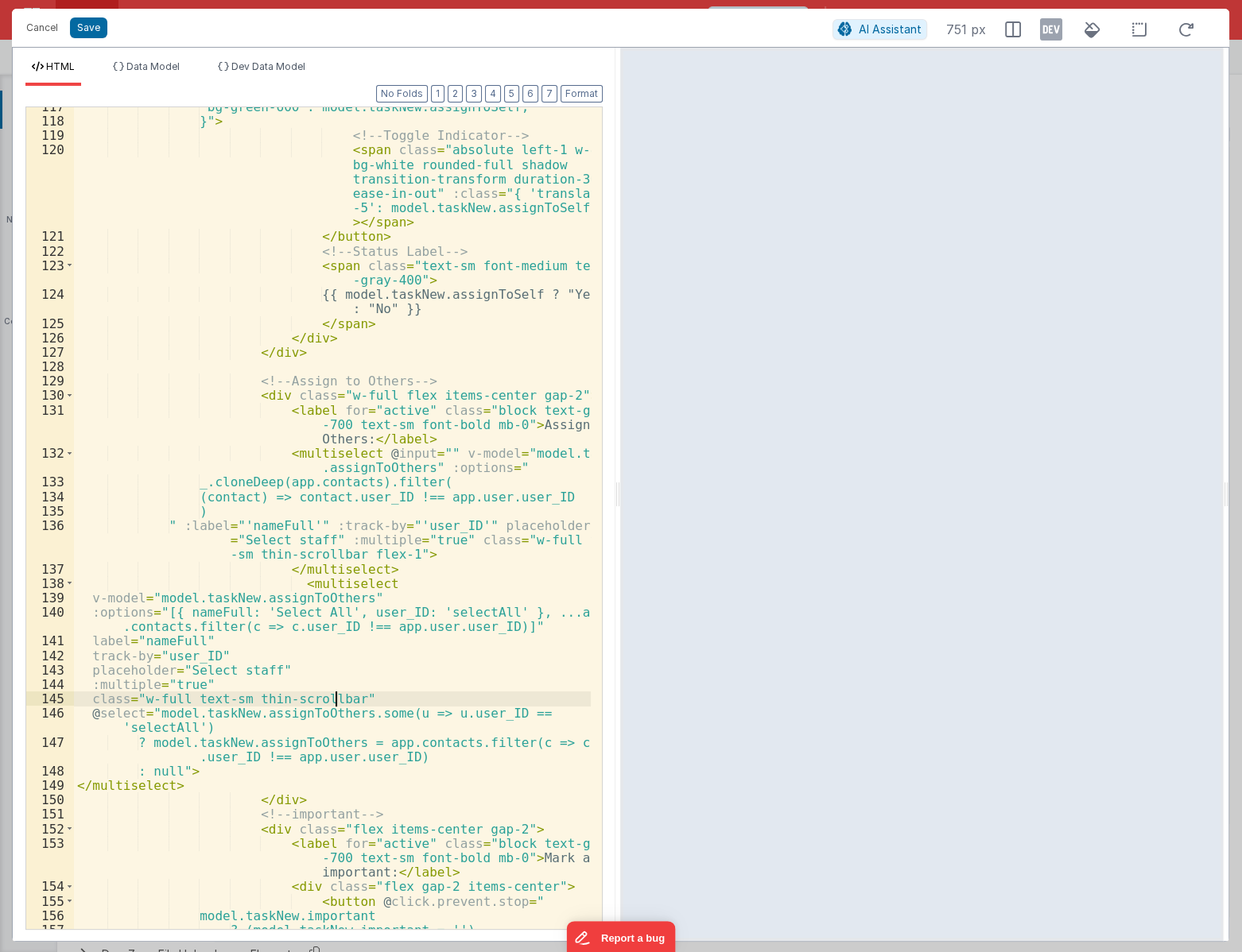
click at [339, 698] on div "'bg-green-600': model.taskNew.assignToSelf, }" > <!-- Toggle Indicator --> < sp…" at bounding box center [333, 524] width 517 height 850
drag, startPoint x: 341, startPoint y: 698, endPoint x: 143, endPoint y: 698, distance: 198.0
click at [143, 698] on div "'bg-green-600': model.taskNew.assignToSelf, }" > <!-- Toggle Indicator --> < sp…" at bounding box center [333, 524] width 517 height 850
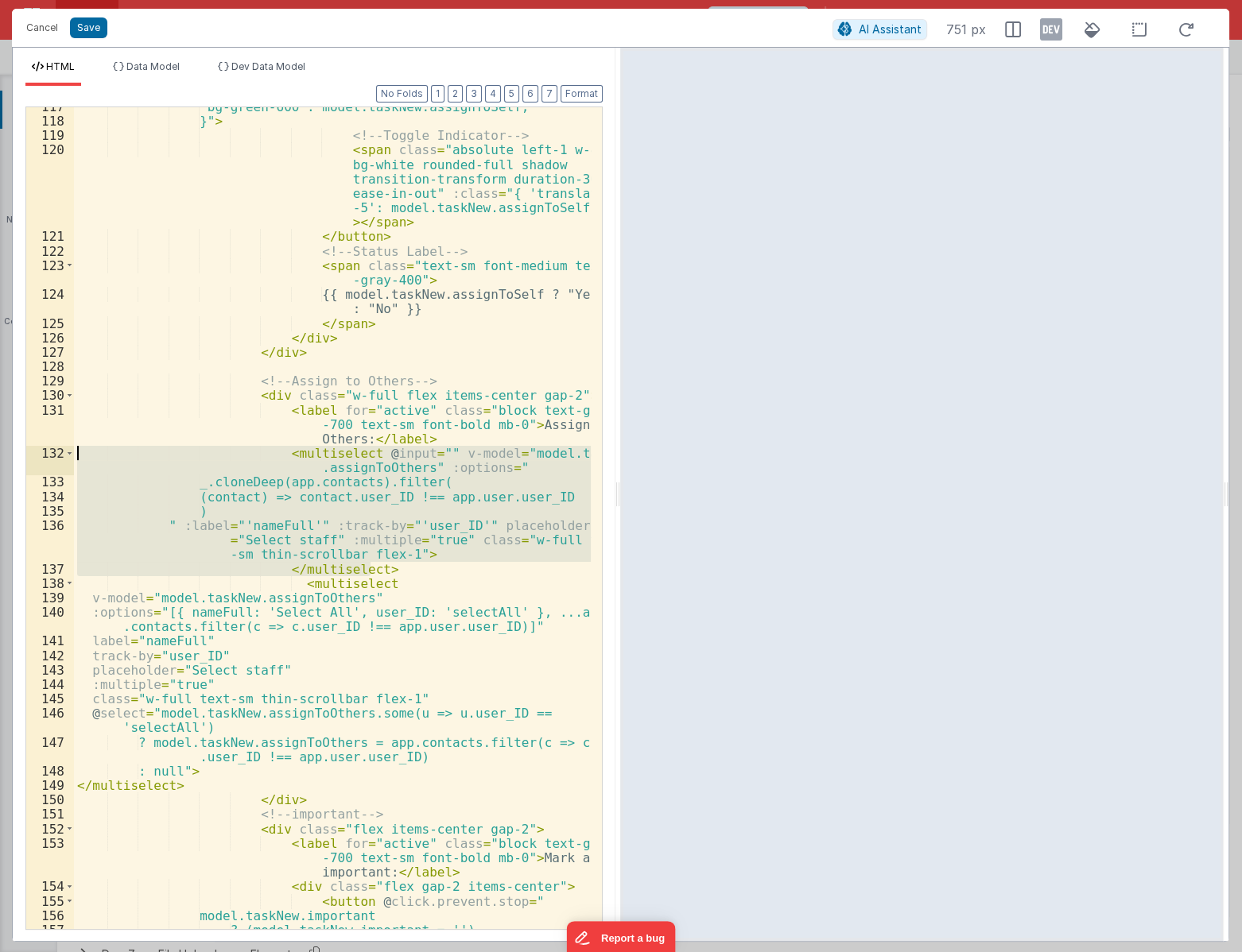
drag, startPoint x: 385, startPoint y: 569, endPoint x: 30, endPoint y: 449, distance: 374.7
click at [30, 449] on div "117 118 119 120 121 122 123 124 125 126 127 128 129 130 131 132 133 134 135 136…" at bounding box center [314, 517] width 577 height 823
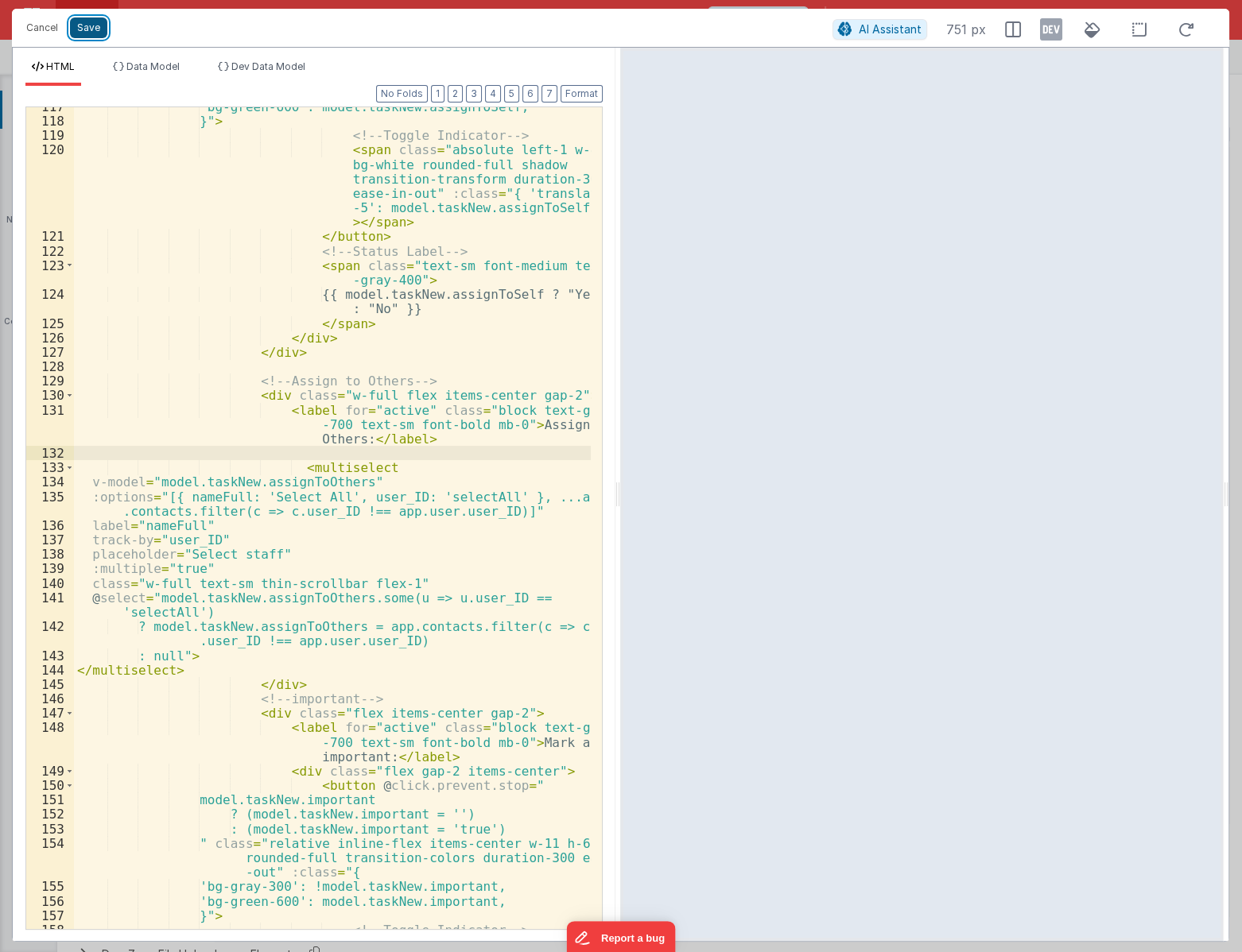
click at [87, 30] on button "Save" at bounding box center [88, 27] width 38 height 20
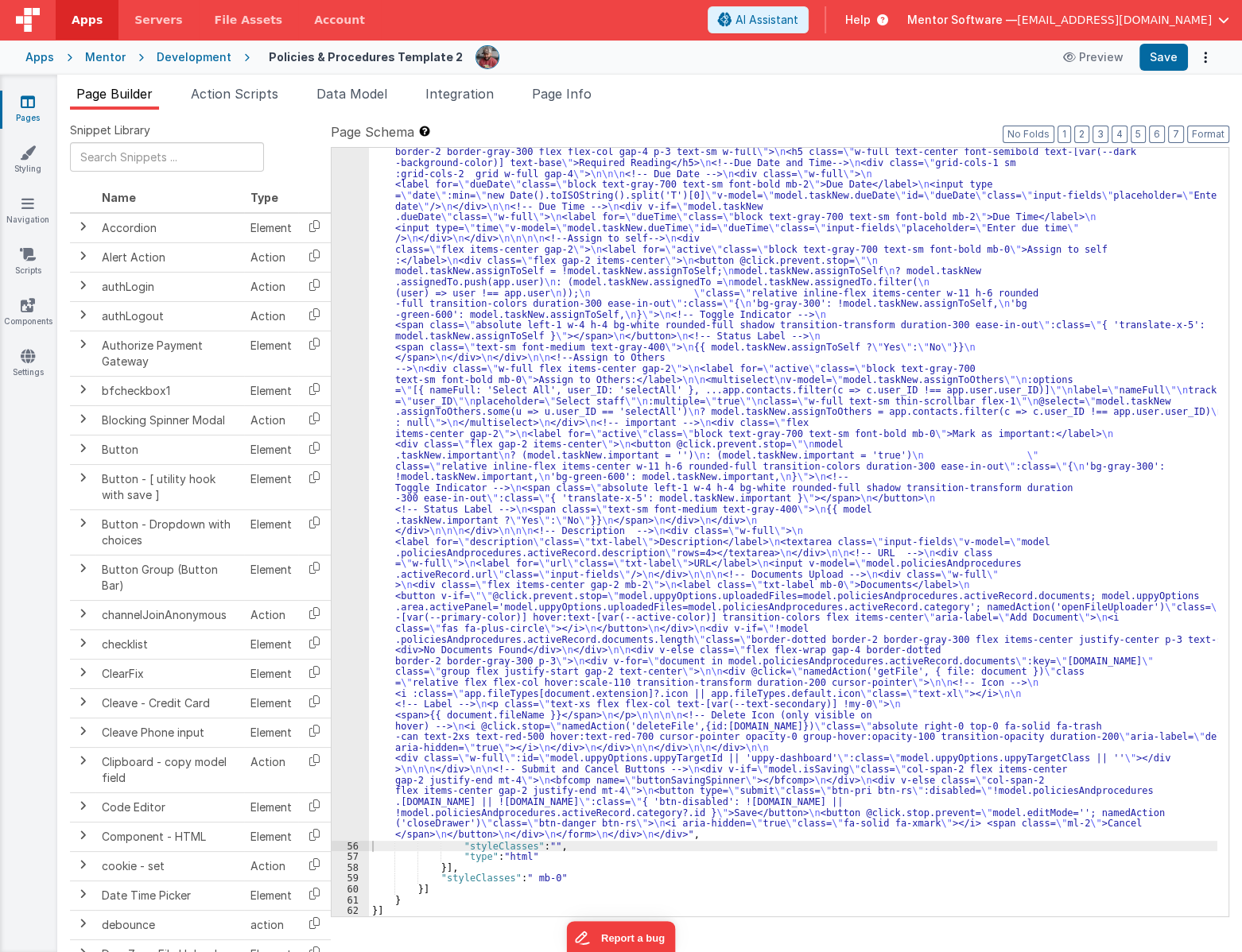
scroll to position [3078, 0]
click at [1168, 56] on button "Save" at bounding box center [1163, 57] width 48 height 27
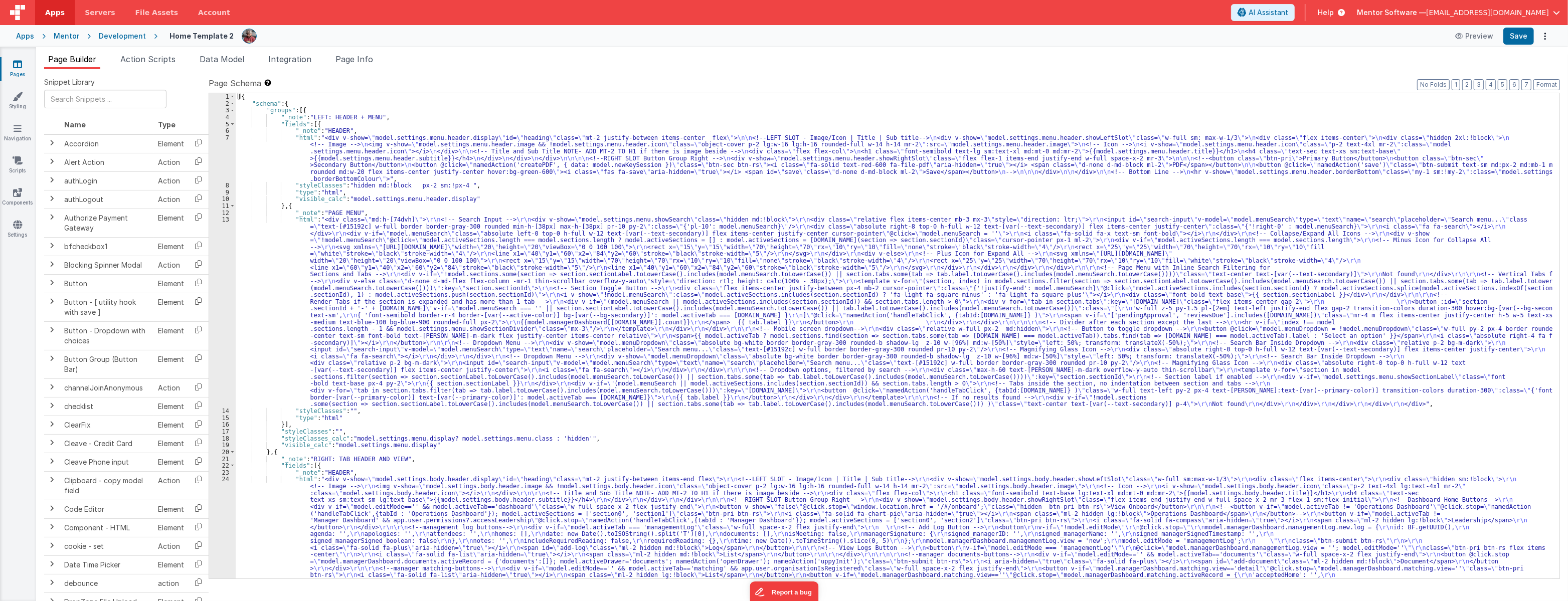
click at [590, 342] on div "[{ "schema" : { "groups" : [{ "_note" : "LEFT: HEADER + MENU" , "fields" : [{ "…" at bounding box center [894, 431] width 1317 height 676
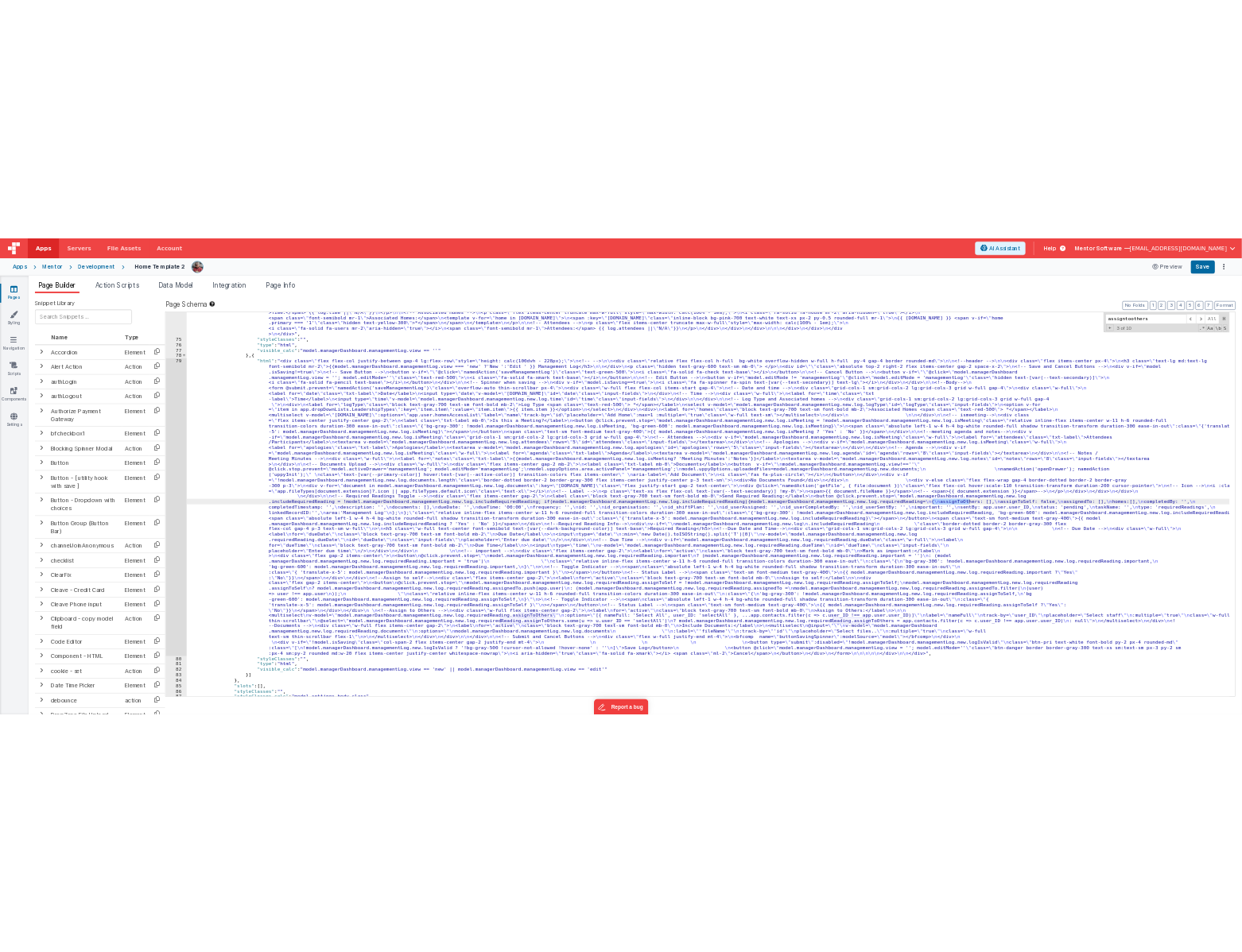
scroll to position [2356, 0]
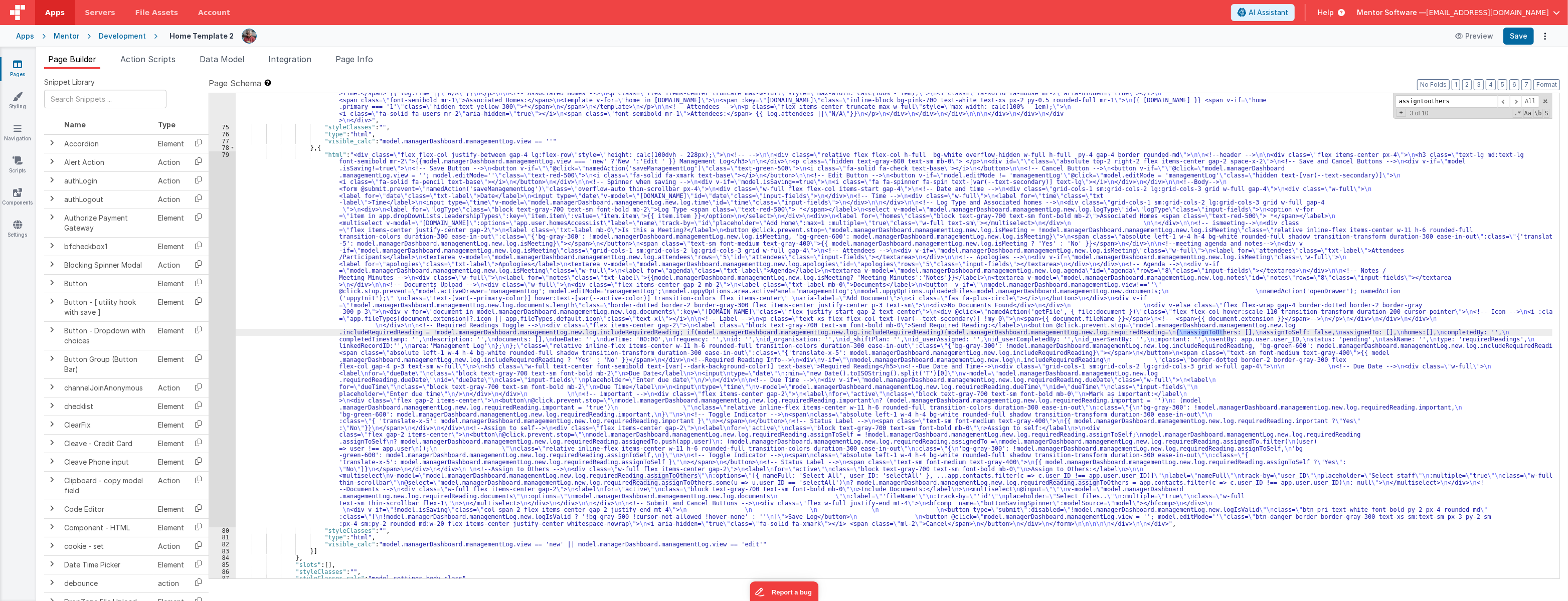
type input "assigntoothers"
click at [286, 420] on div ""html" : "<div class= \" flex flex-col justify-between gap-4 lg:flex-row \" sty…" at bounding box center [894, 291] width 1317 height 649
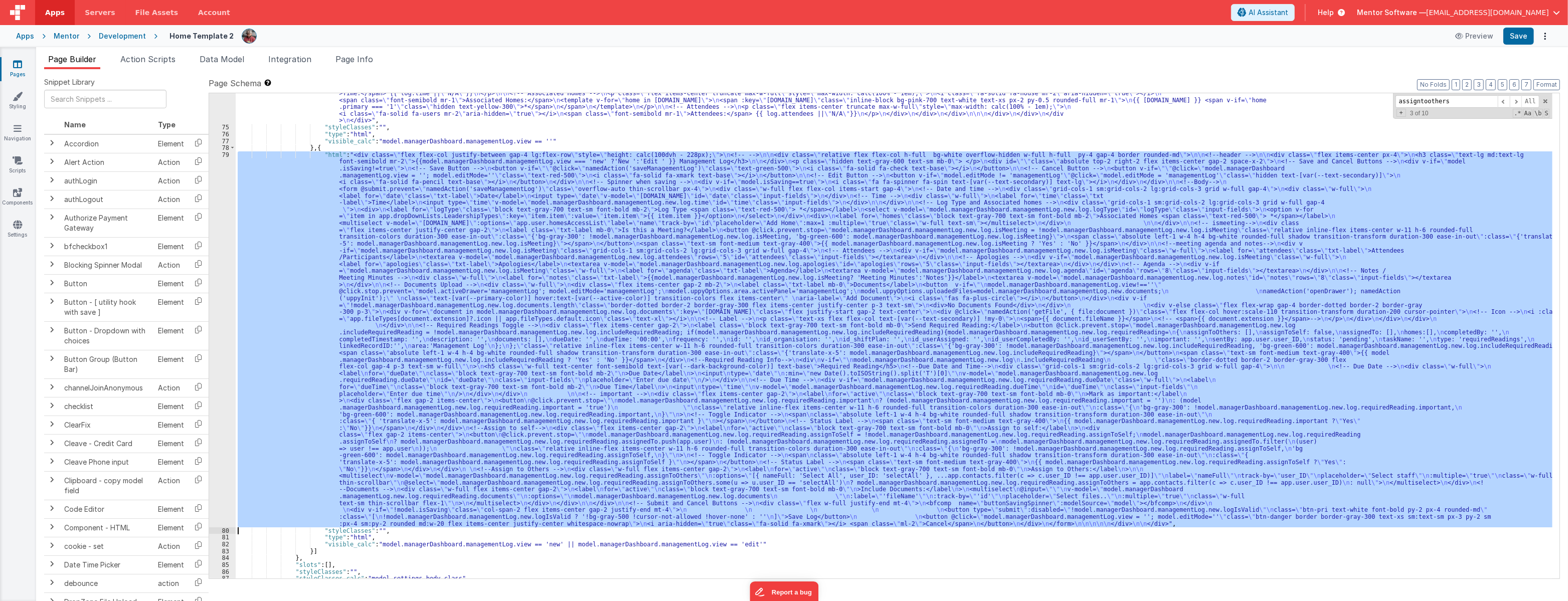
click at [223, 416] on div "79" at bounding box center [223, 339] width 27 height 376
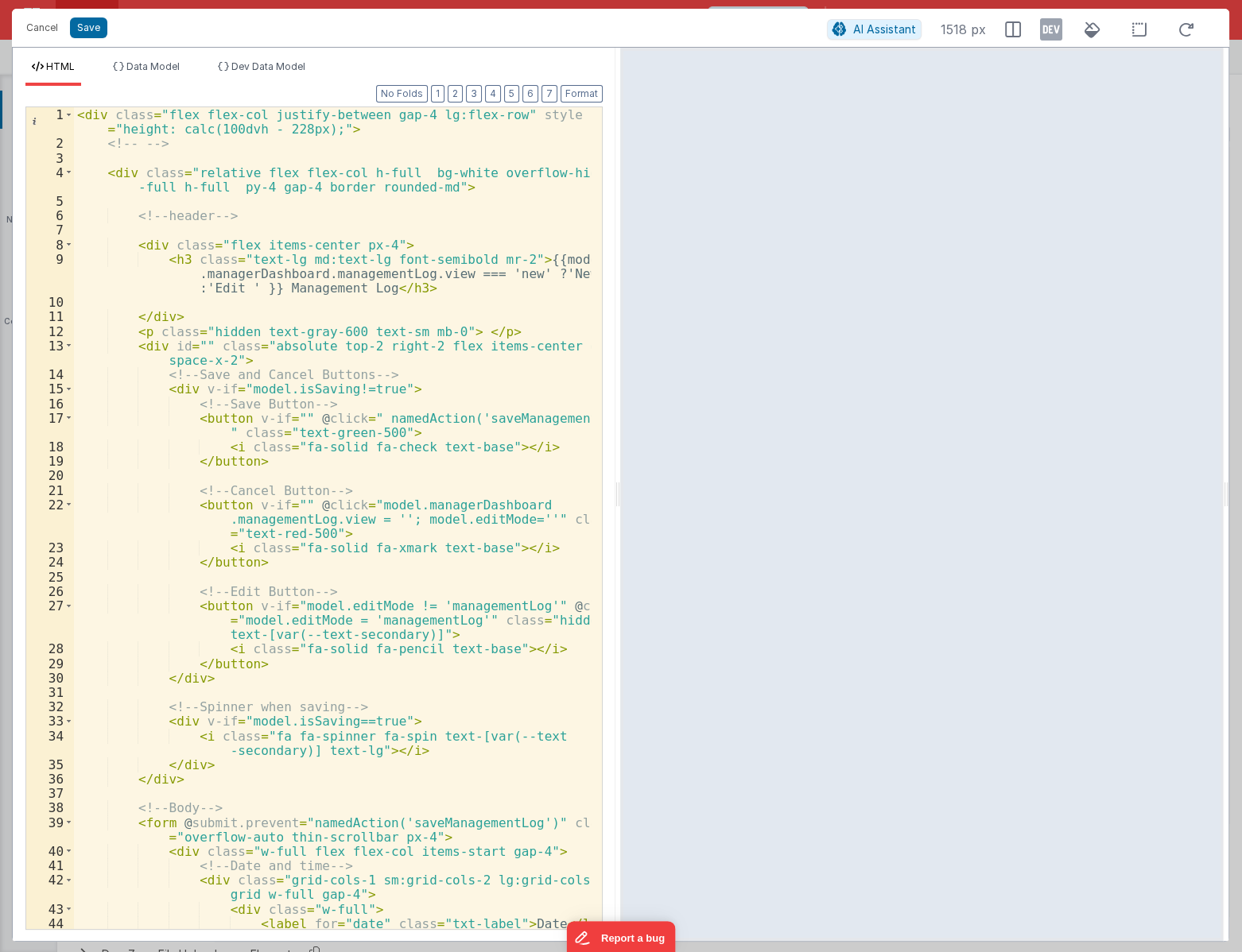
scroll to position [1610, 0]
click at [38, 26] on button "Cancel" at bounding box center [41, 27] width 47 height 22
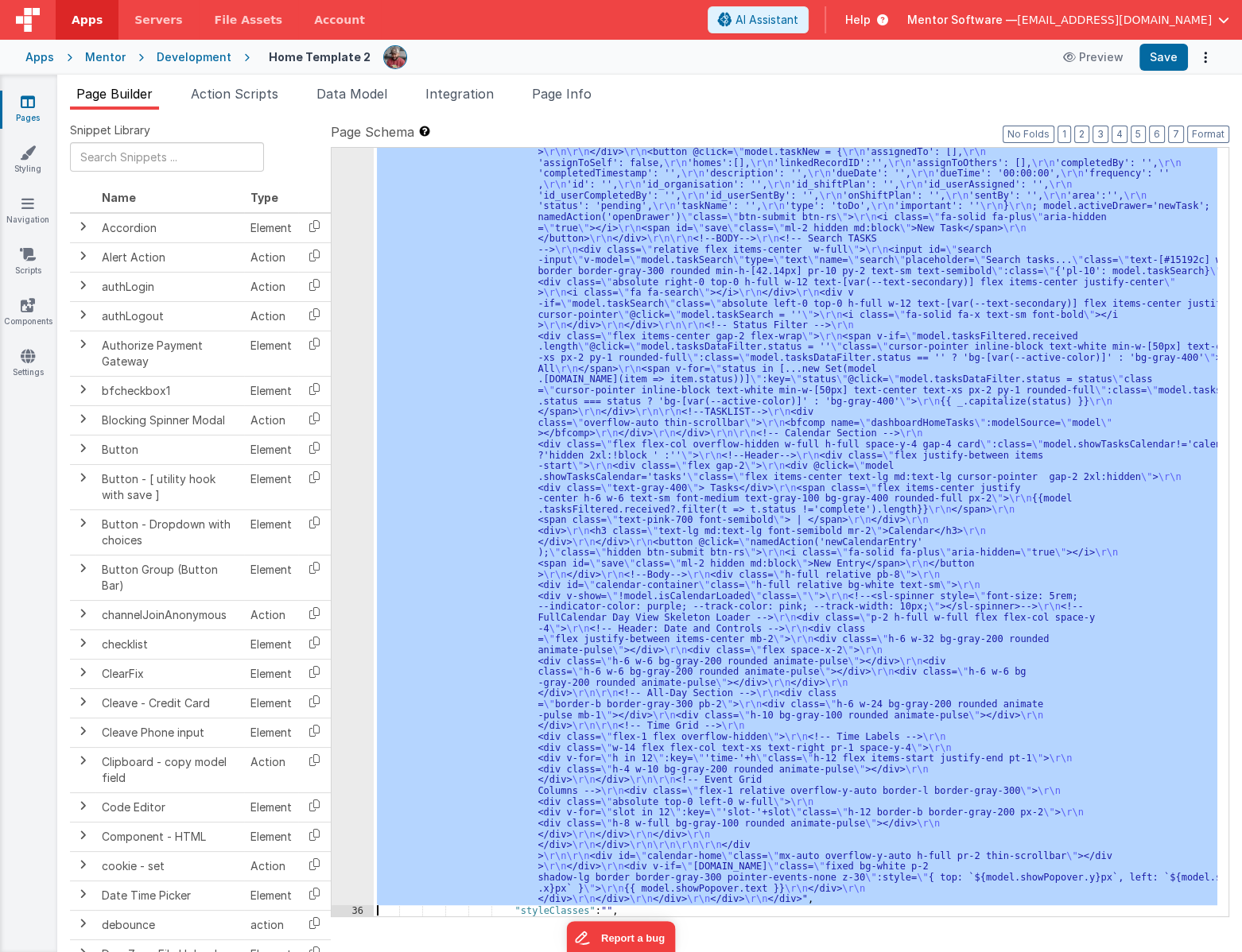
click at [334, 475] on div "35" at bounding box center [353, 189] width 42 height 1430
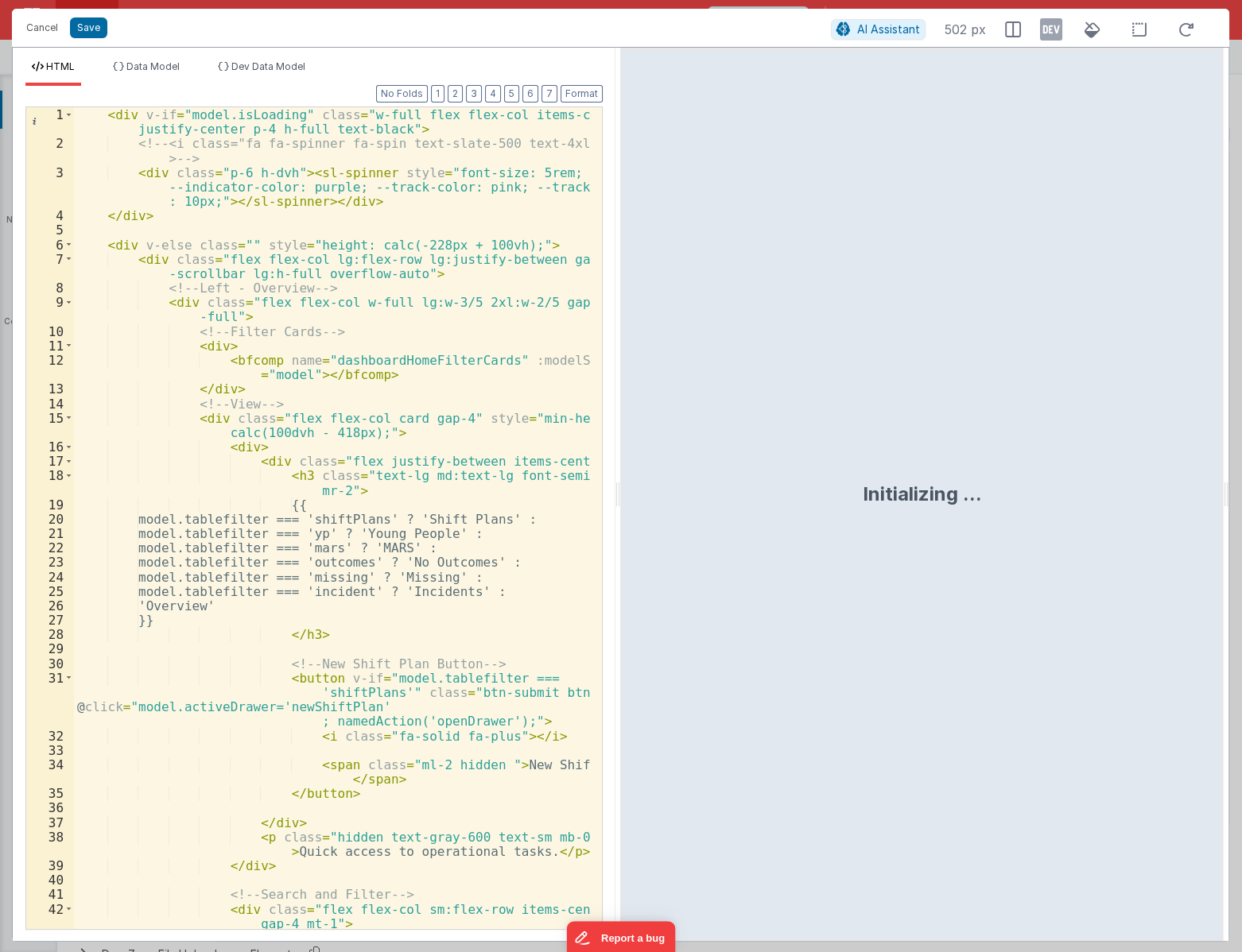
click at [484, 357] on div "< div v-if = "model.isLoading" class = "w-full flex flex-col items-center justi…" at bounding box center [333, 539] width 517 height 865
click at [39, 34] on button "Cancel" at bounding box center [41, 27] width 47 height 22
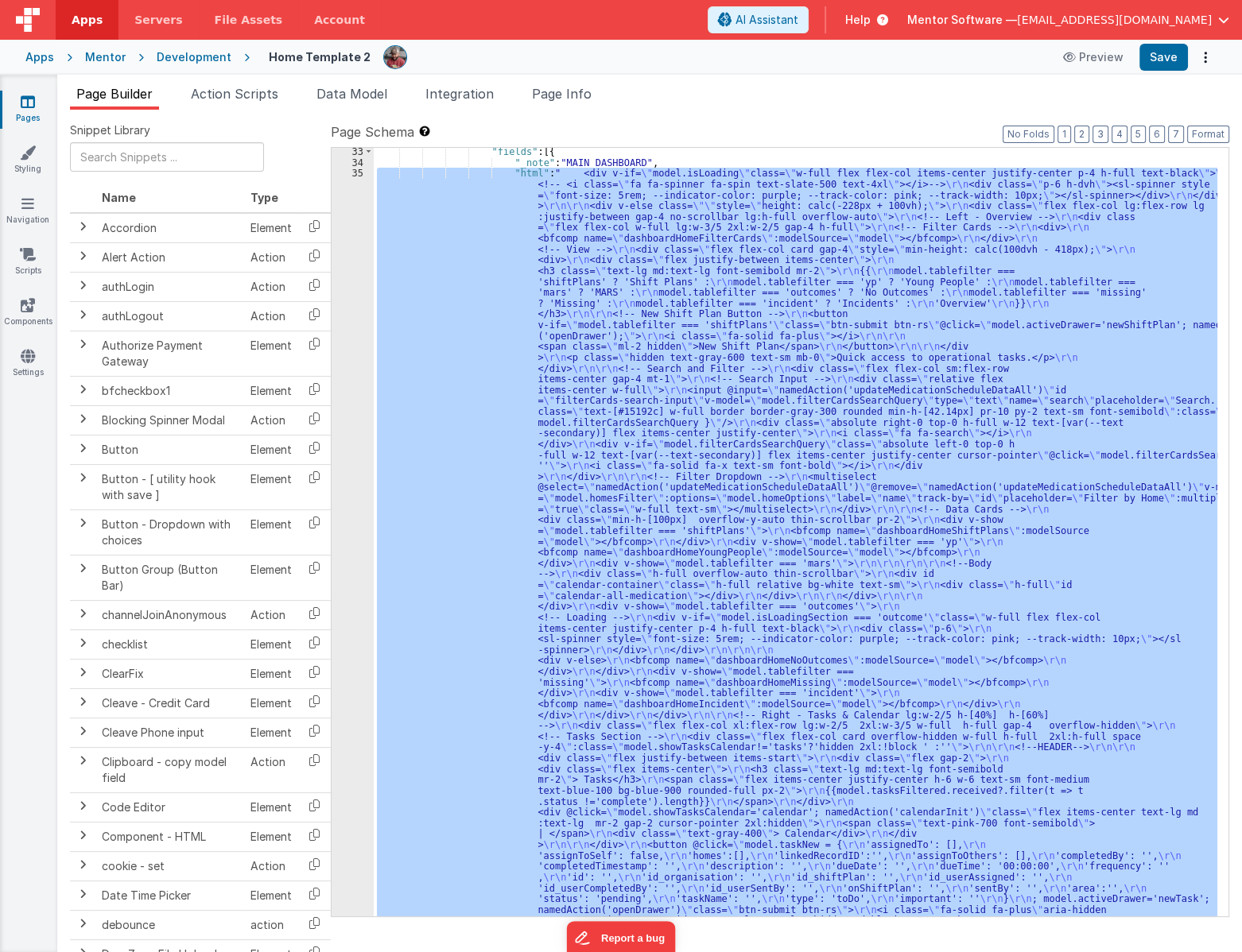
scroll to position [1215, 0]
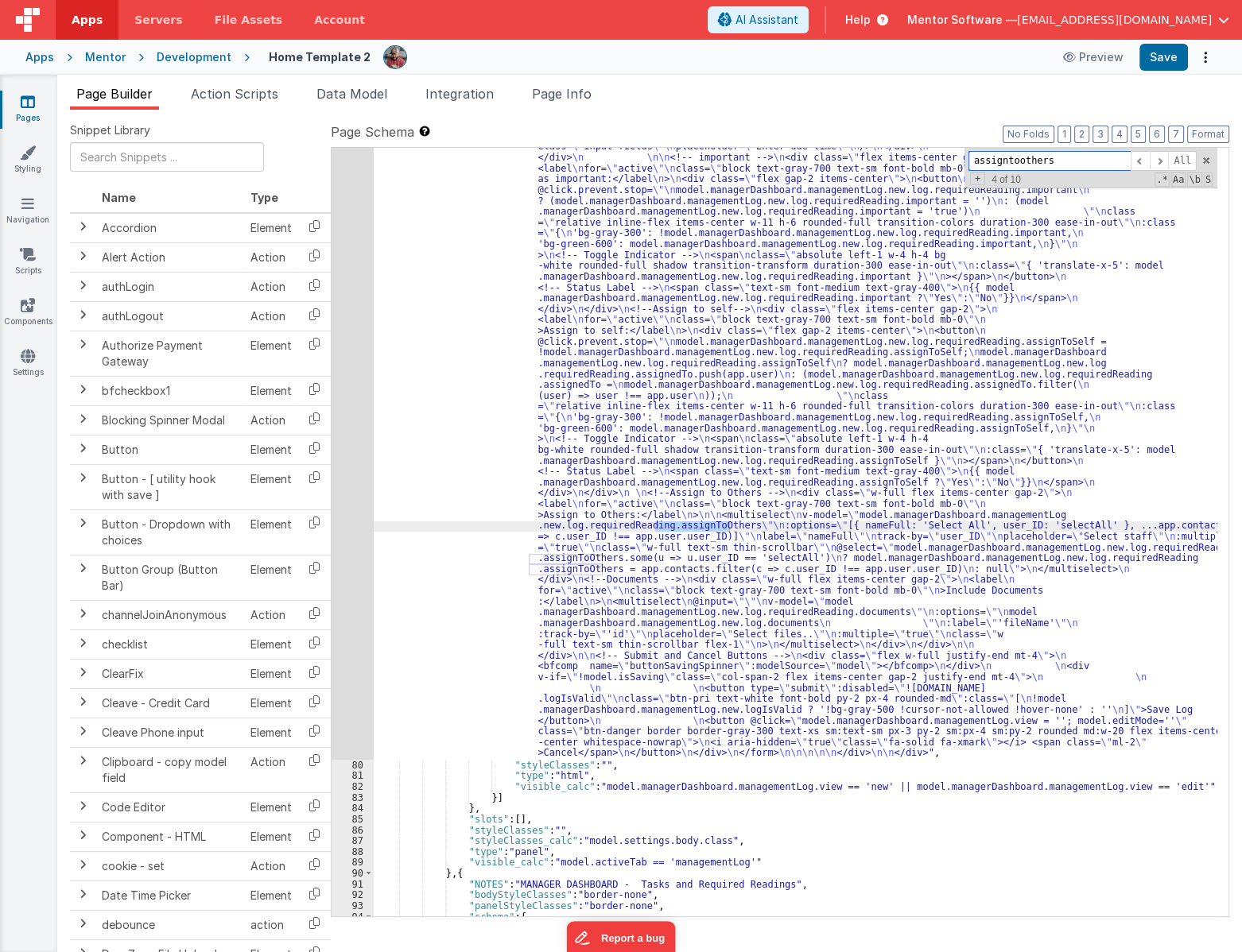
scroll to position [4408, 0]
click at [461, 496] on div ""html" : "<div class= \" flex flex-col justify-between gap-4 lg:flex-row \" sty…" at bounding box center [795, 304] width 843 height 2469
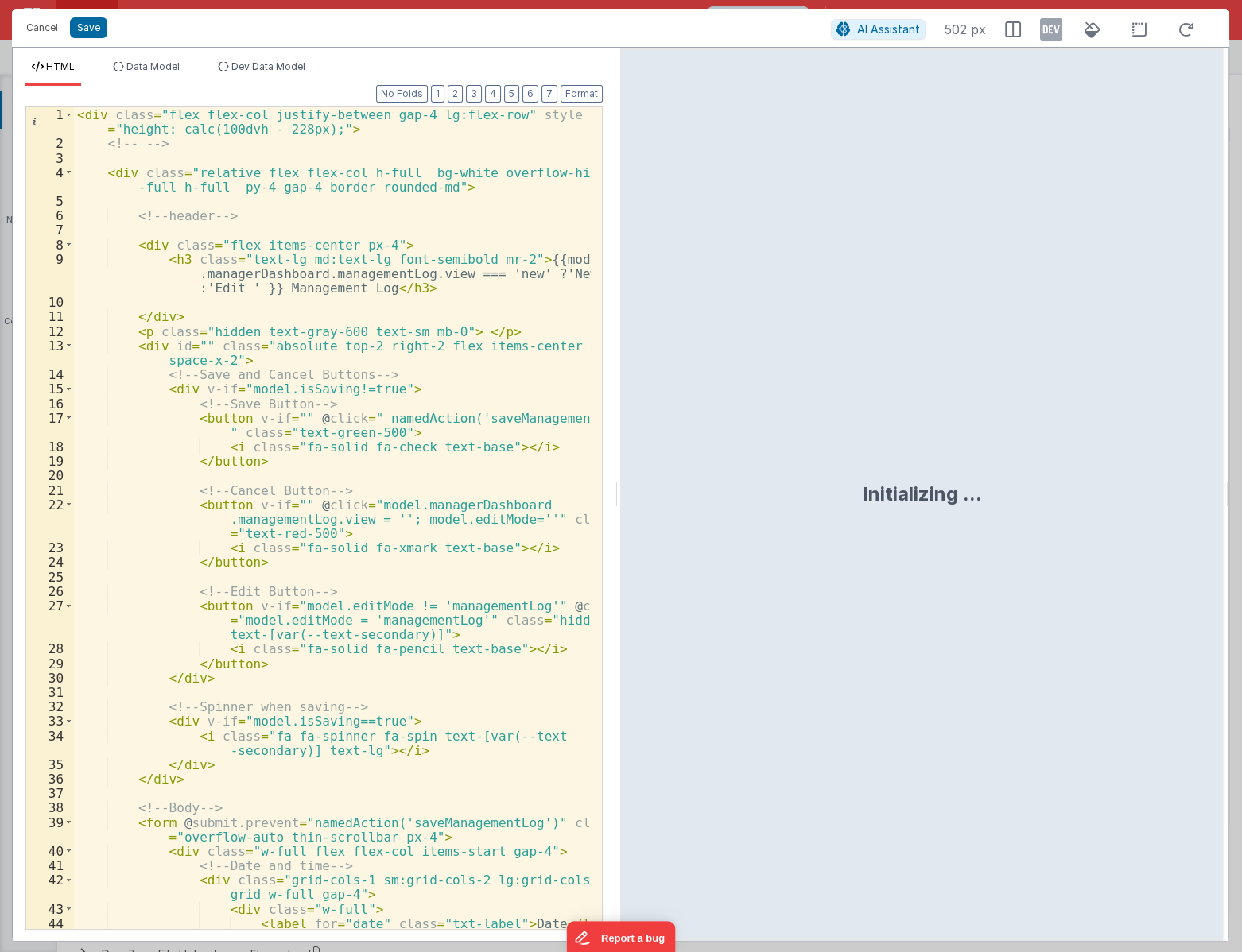
click at [422, 477] on div "< div class = "flex flex-col justify-between gap-4 lg:flex-row" style = "height…" at bounding box center [333, 554] width 517 height 894
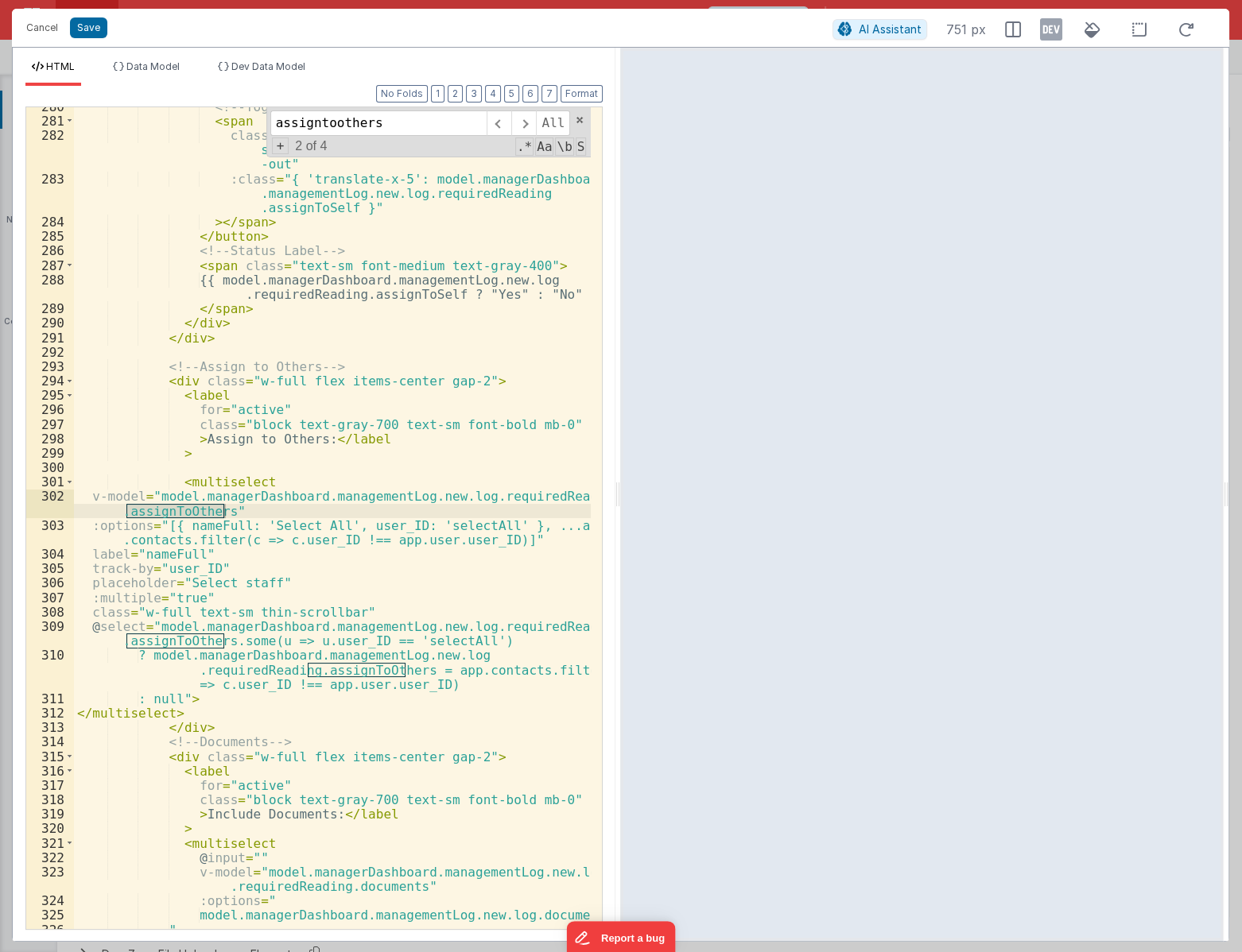
scroll to position [5974, 0]
type input "assigntoothers"
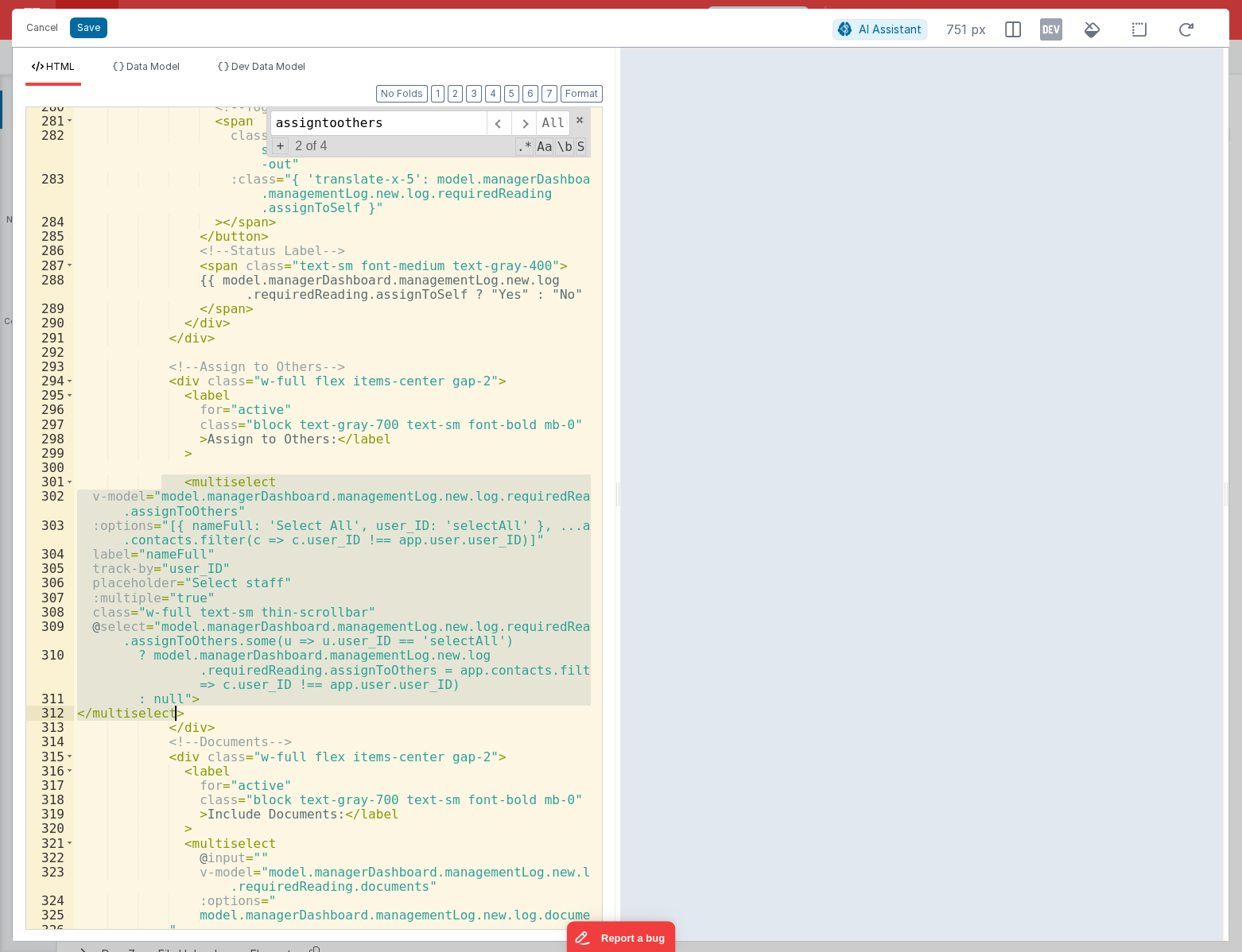
drag, startPoint x: 160, startPoint y: 477, endPoint x: 256, endPoint y: 718, distance: 259.4
click at [256, 718] on div "<!-- Toggle Indicator --> < span class = "absolute left-1 w-4 h-4 bg-white roun…" at bounding box center [333, 524] width 517 height 850
